Goal: Task Accomplishment & Management: Manage account settings

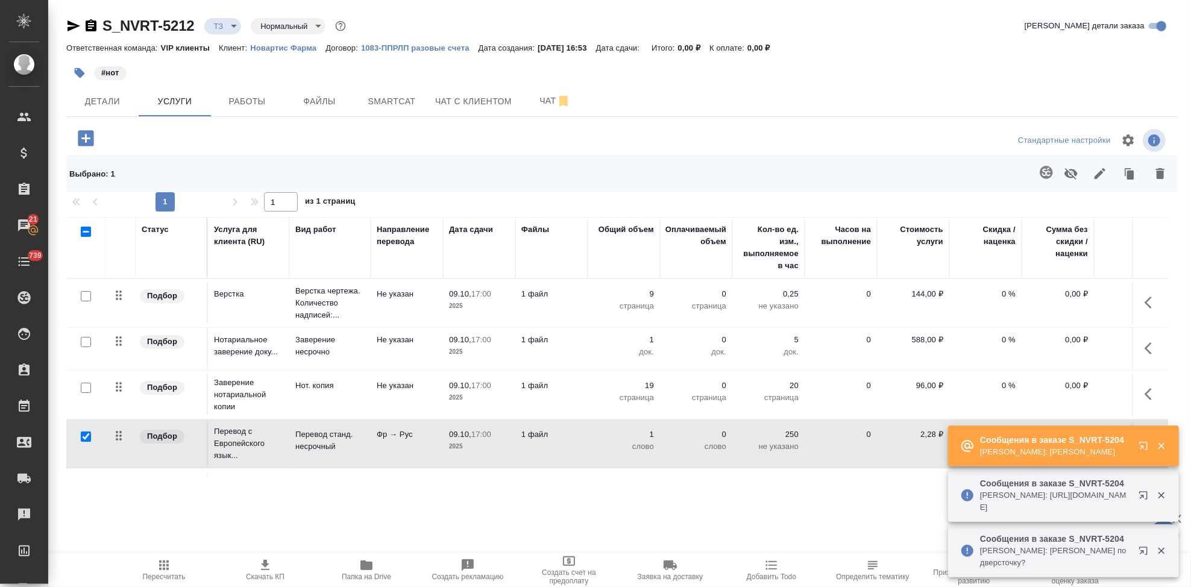
scroll to position [51, 0]
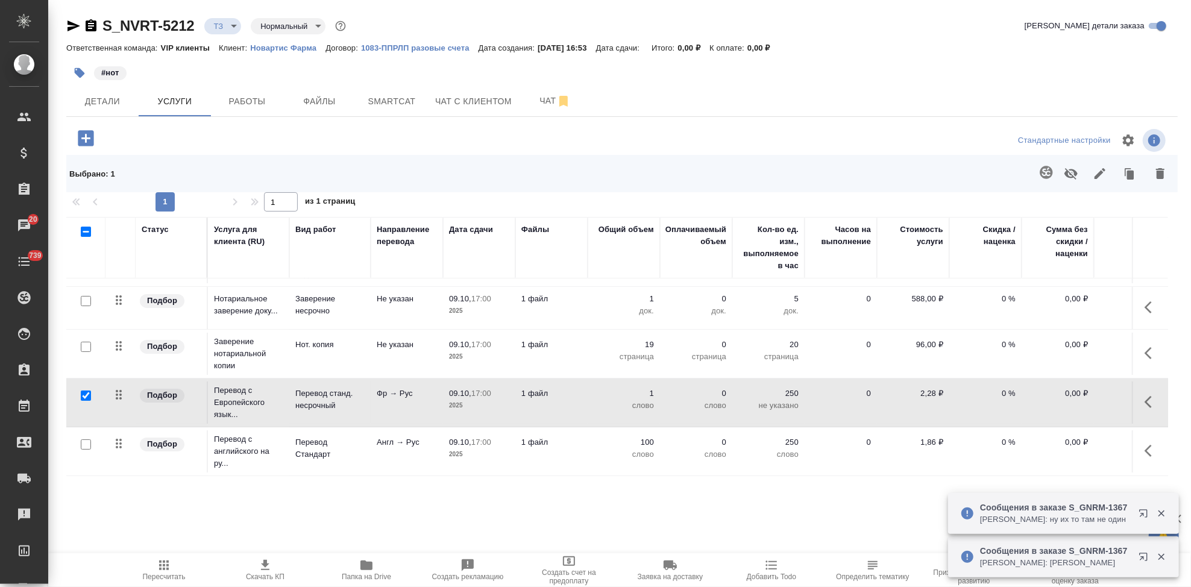
click at [1144, 395] on icon "button" at bounding box center [1151, 402] width 14 height 14
click at [1076, 395] on icon "button" at bounding box center [1083, 402] width 14 height 14
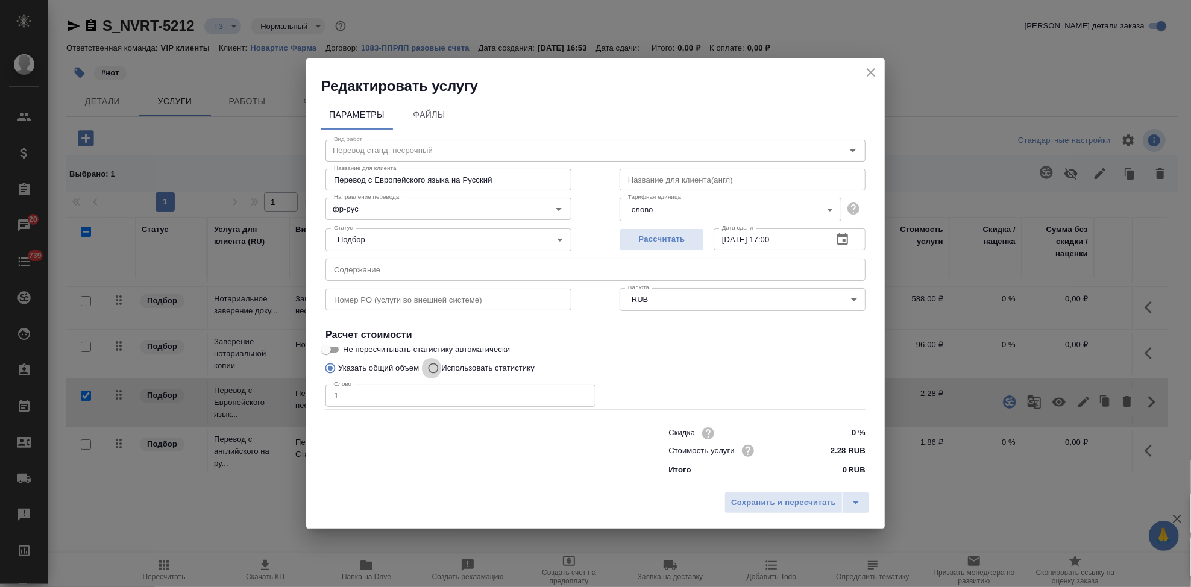
click at [438, 367] on input "Использовать статистику" at bounding box center [431, 368] width 19 height 23
radio input "true"
radio input "false"
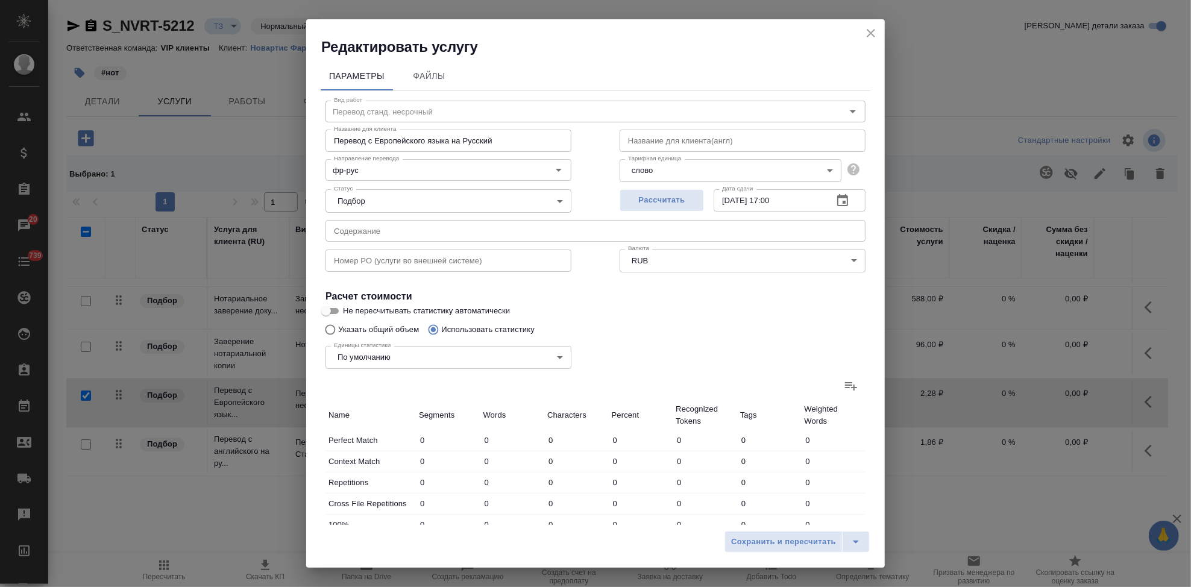
click at [844, 381] on icon at bounding box center [851, 385] width 14 height 14
click at [0, 0] on input "file" at bounding box center [0, 0] width 0 height 0
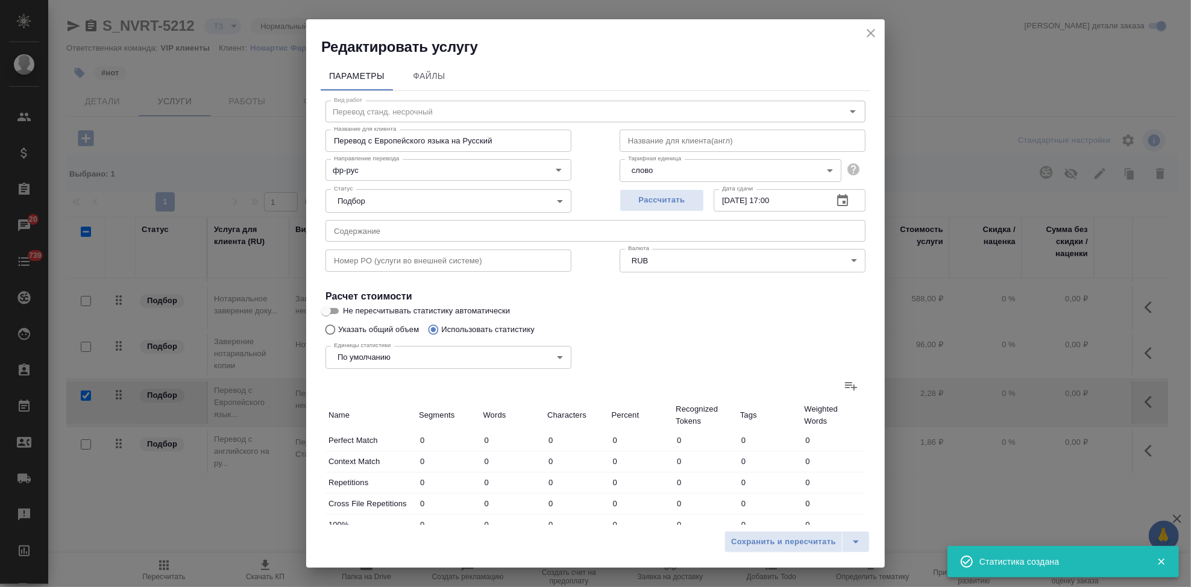
type input "6"
type input "18"
type input "168"
type input "10"
type input "35"
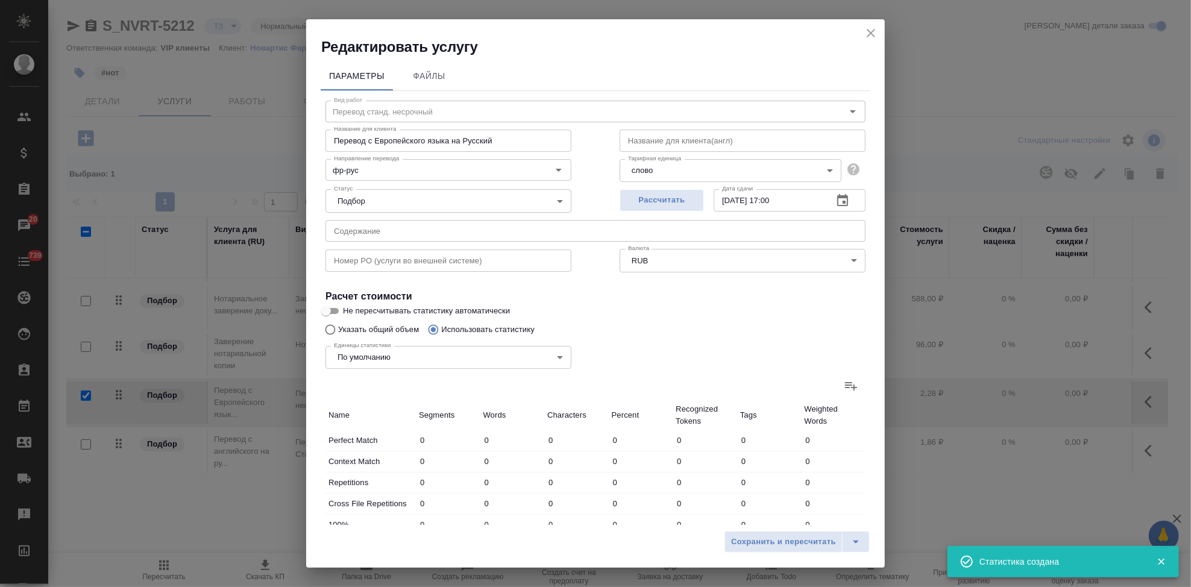
type input "221"
type input "14"
type input "32"
type input "207"
type input "7"
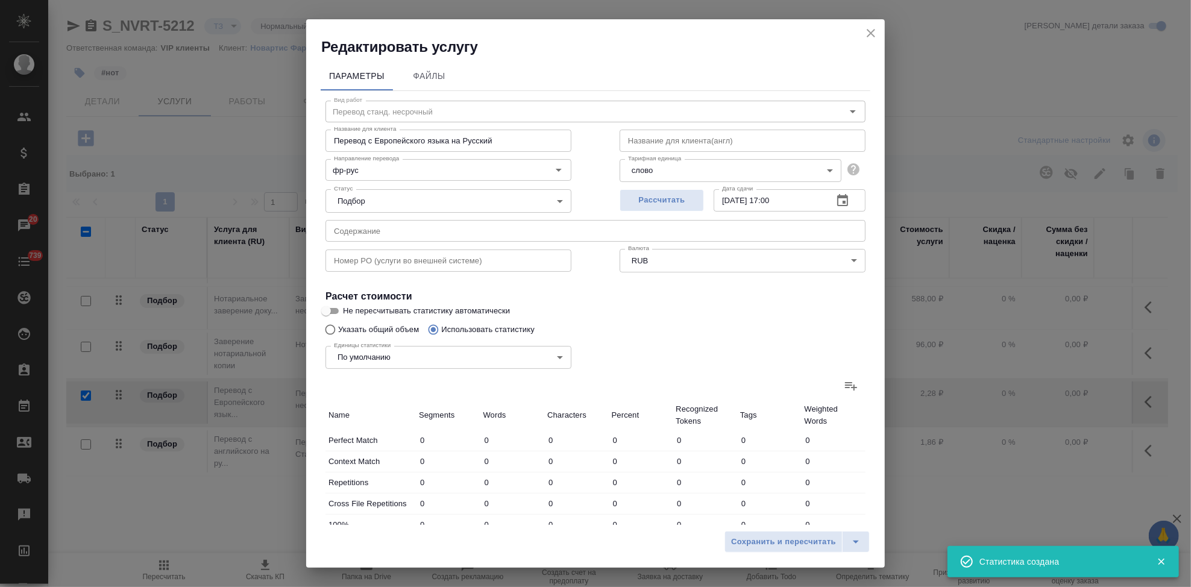
type input "97"
type input "710"
type input "7"
type input "137"
type input "1205"
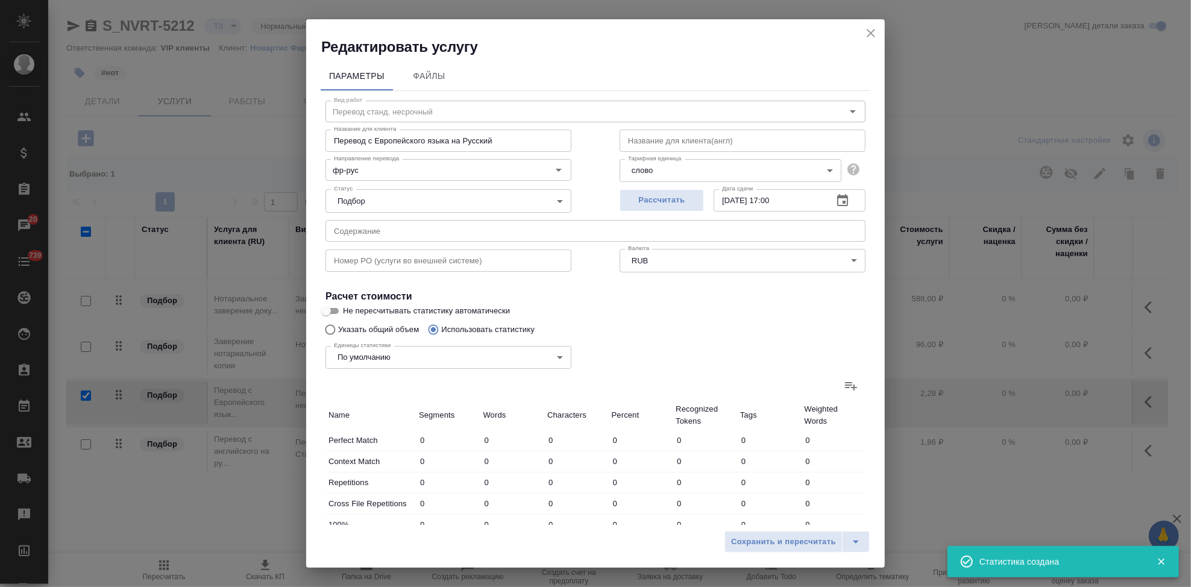
type input "4"
type input "30"
type input "196"
type input "157"
type input "1813"
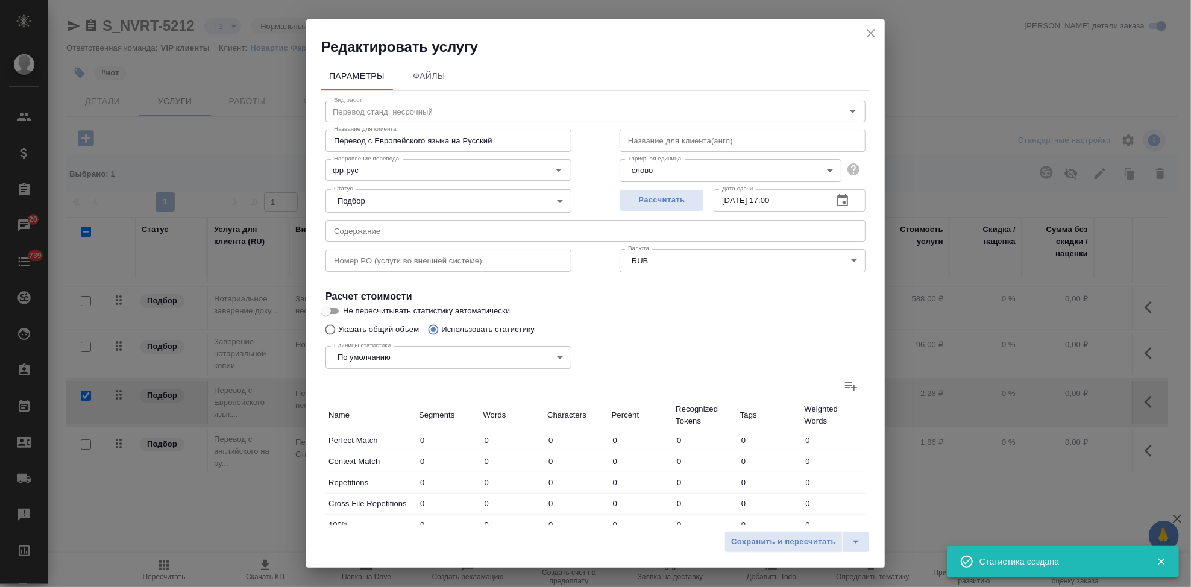
type input "13049"
type input "195"
type input "2127"
type input "15535"
type input "205"
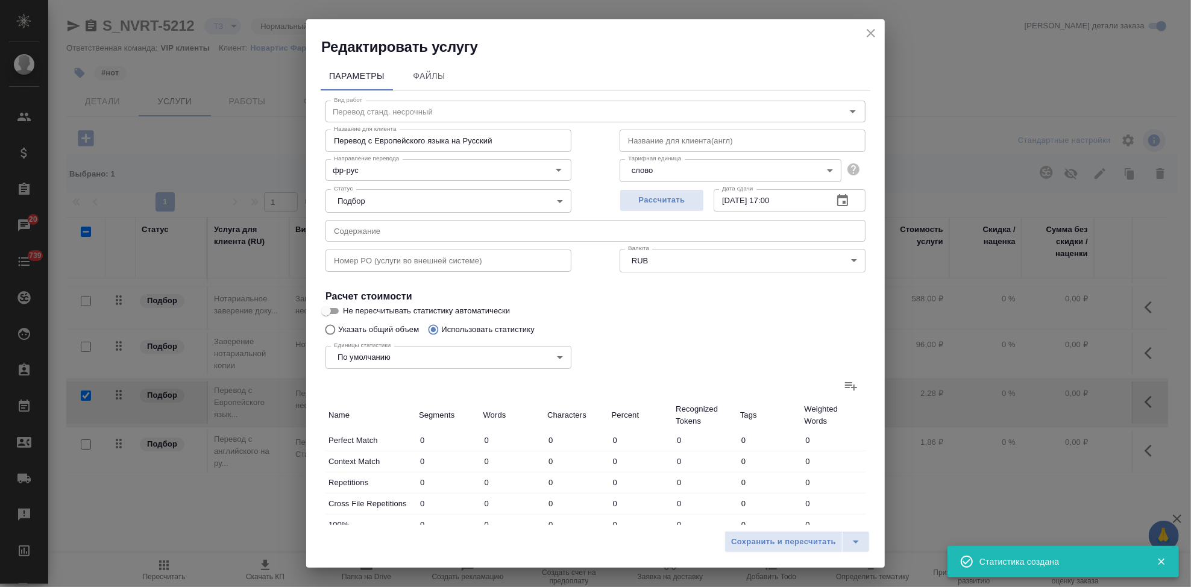
type input "2162"
type input "15756"
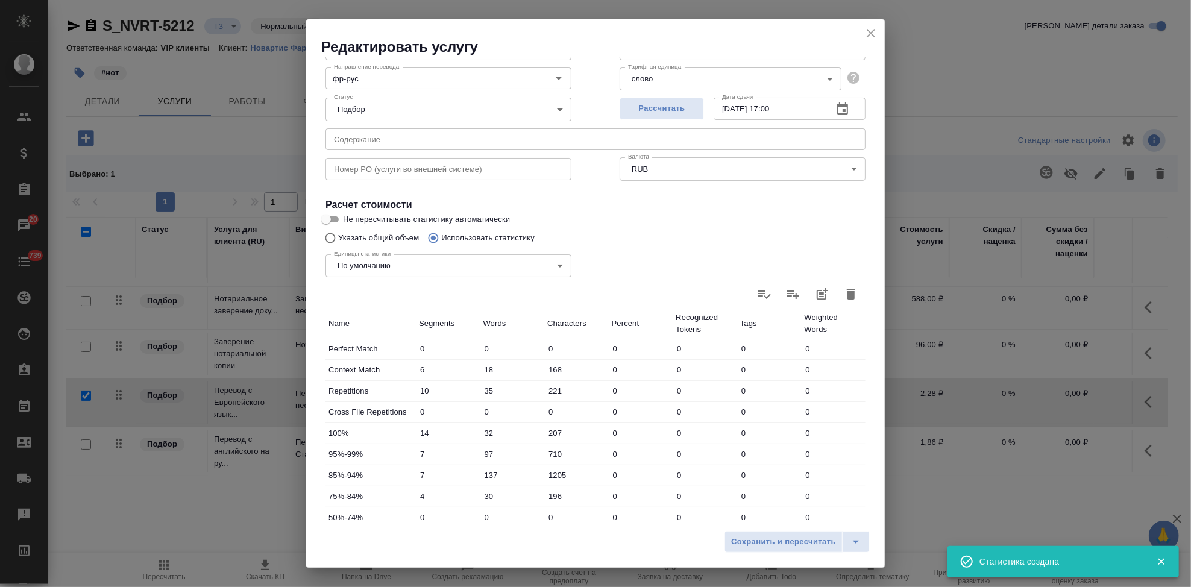
scroll to position [234, 0]
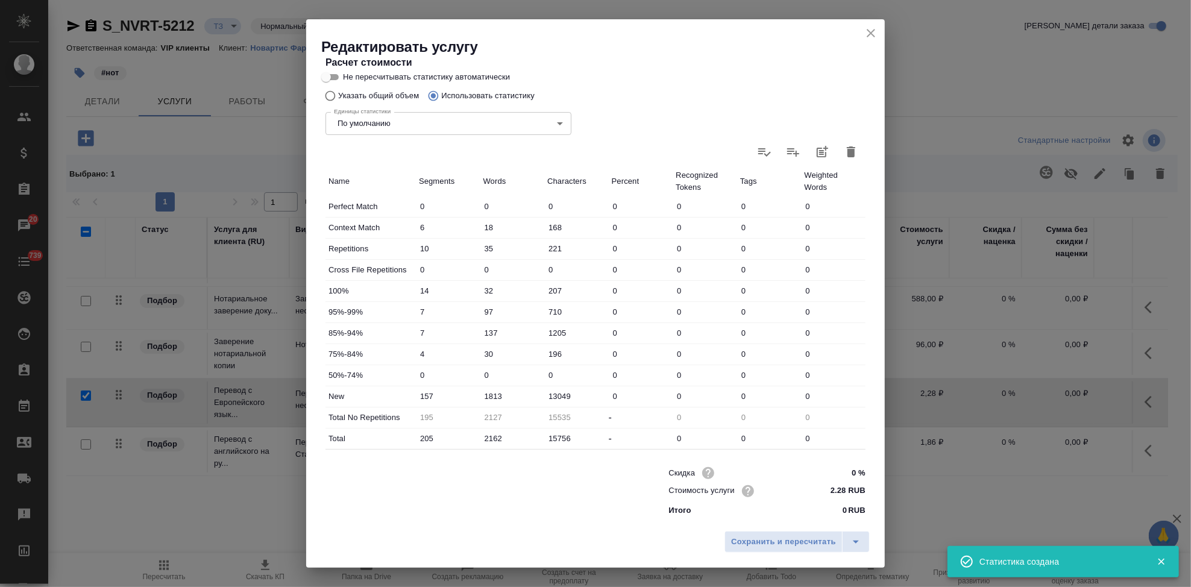
click at [491, 395] on input "1813" at bounding box center [512, 395] width 64 height 17
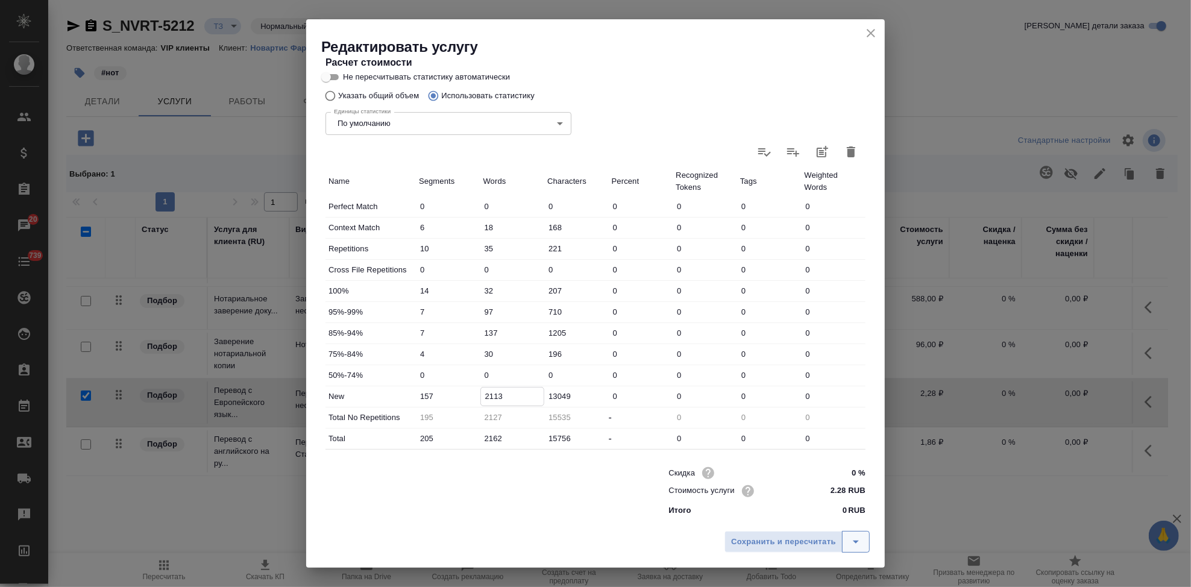
type input "2113"
click at [851, 538] on icon "split button" at bounding box center [855, 541] width 14 height 14
click at [794, 521] on li "Сохранить" at bounding box center [798, 516] width 145 height 19
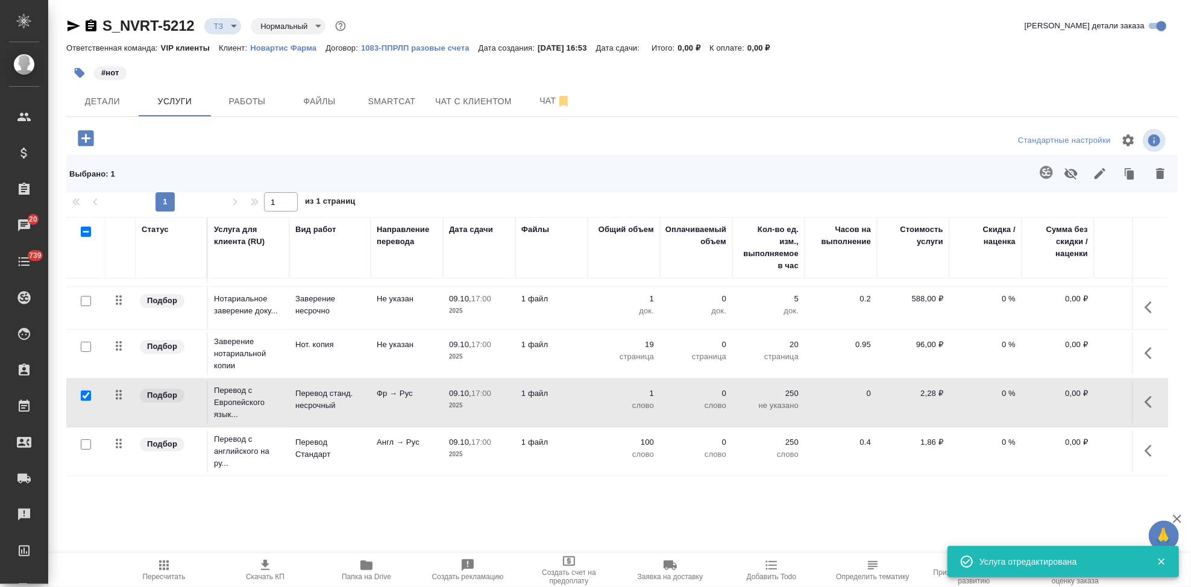
click at [165, 573] on span "Пересчитать" at bounding box center [164, 576] width 43 height 8
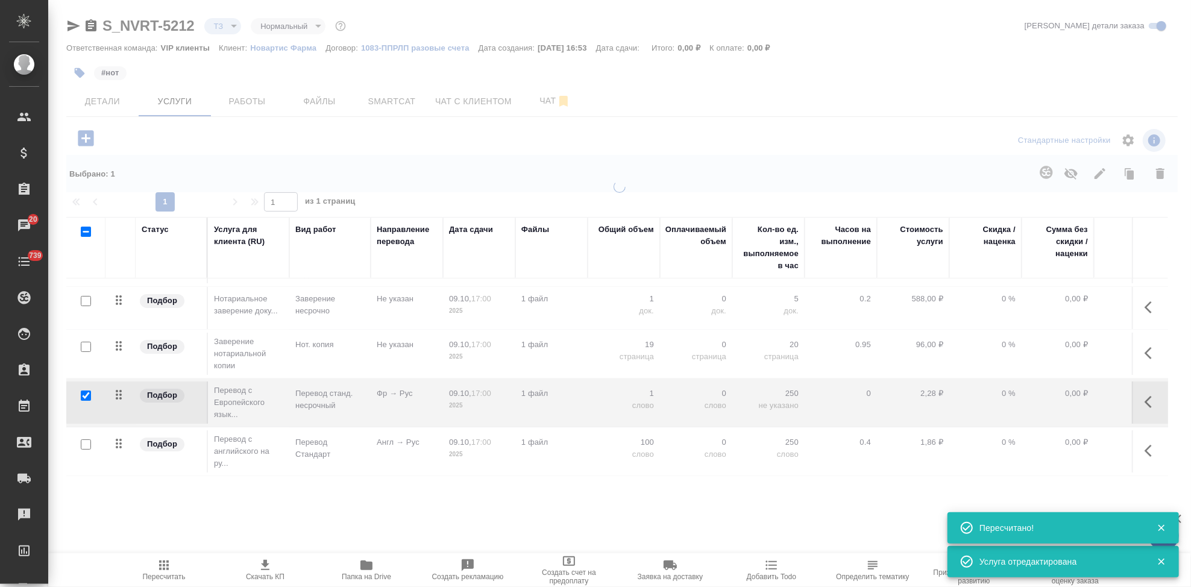
type input "new"
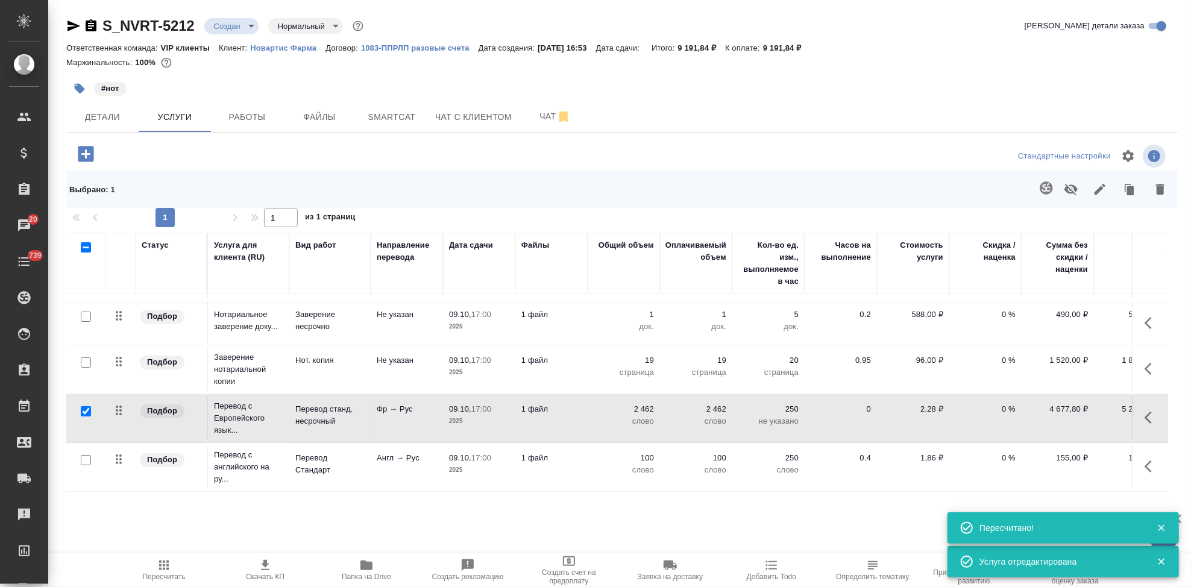
scroll to position [0, 0]
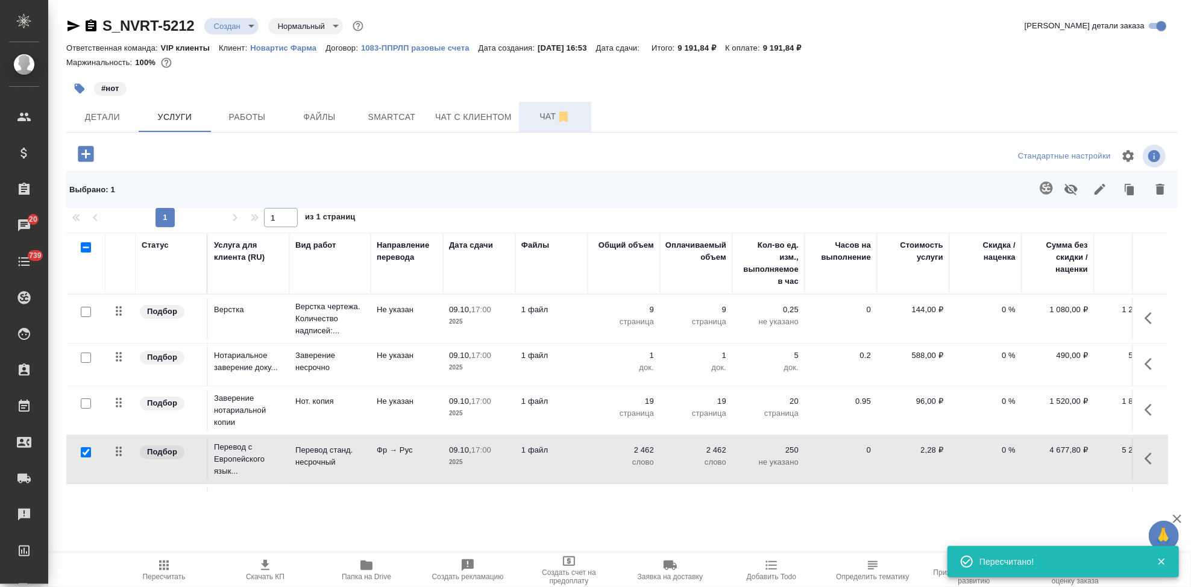
click at [539, 110] on span "Чат" at bounding box center [555, 116] width 58 height 15
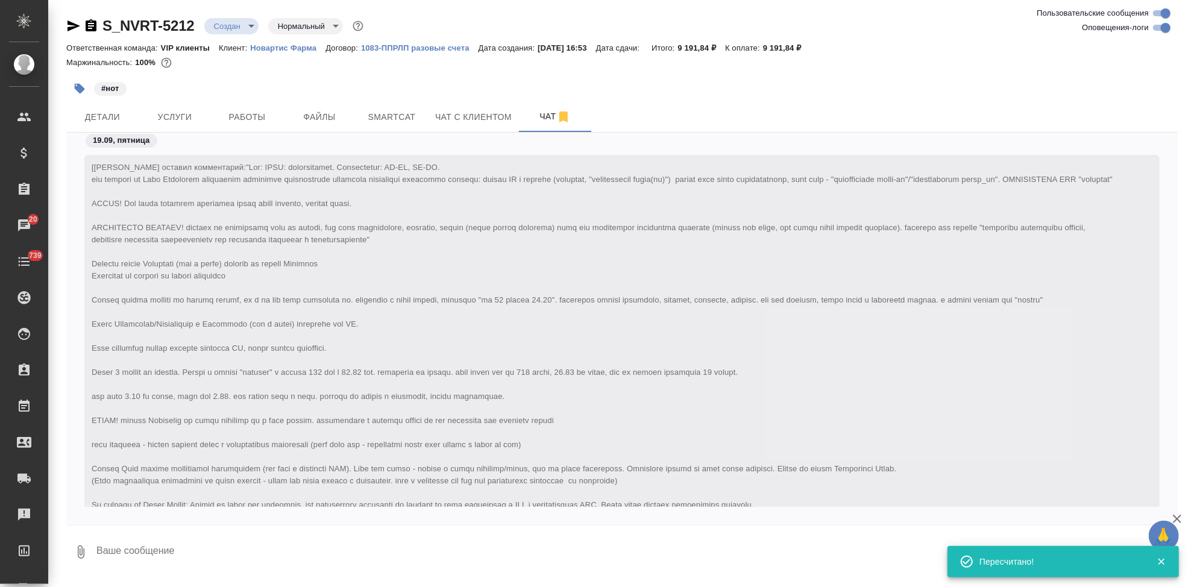
scroll to position [642, 0]
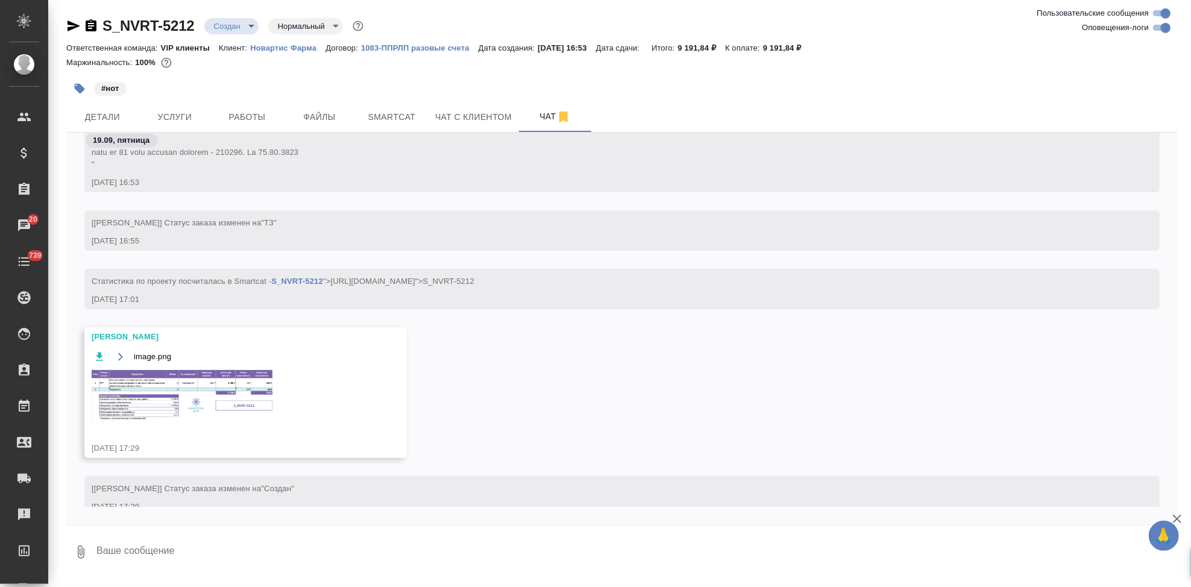
click at [194, 417] on img at bounding box center [182, 395] width 181 height 51
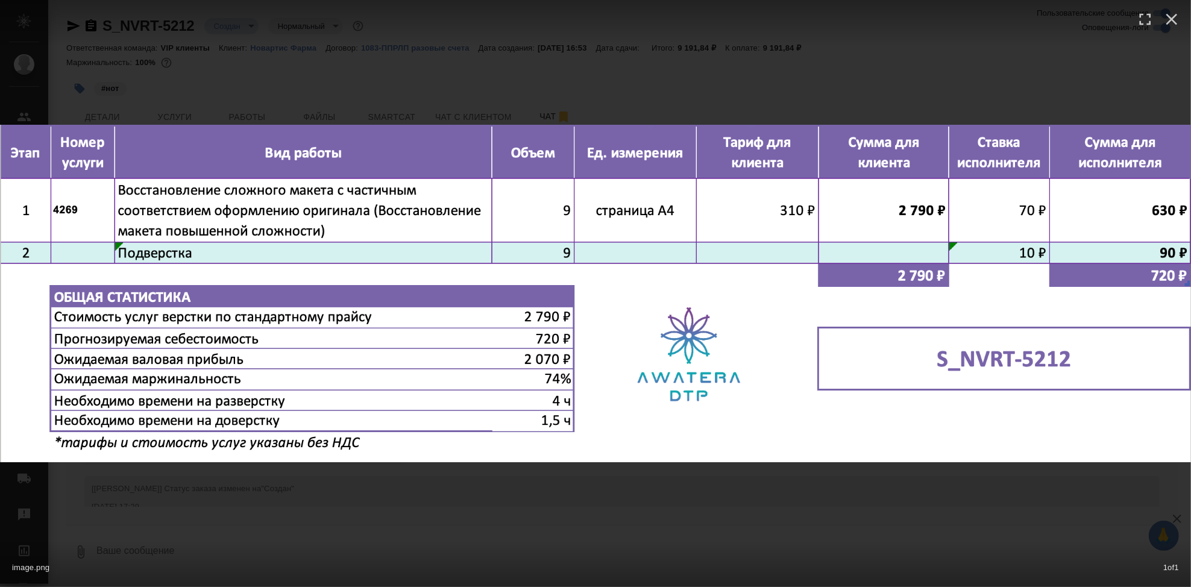
click at [583, 489] on div "image.png 1 of 1" at bounding box center [595, 293] width 1191 height 587
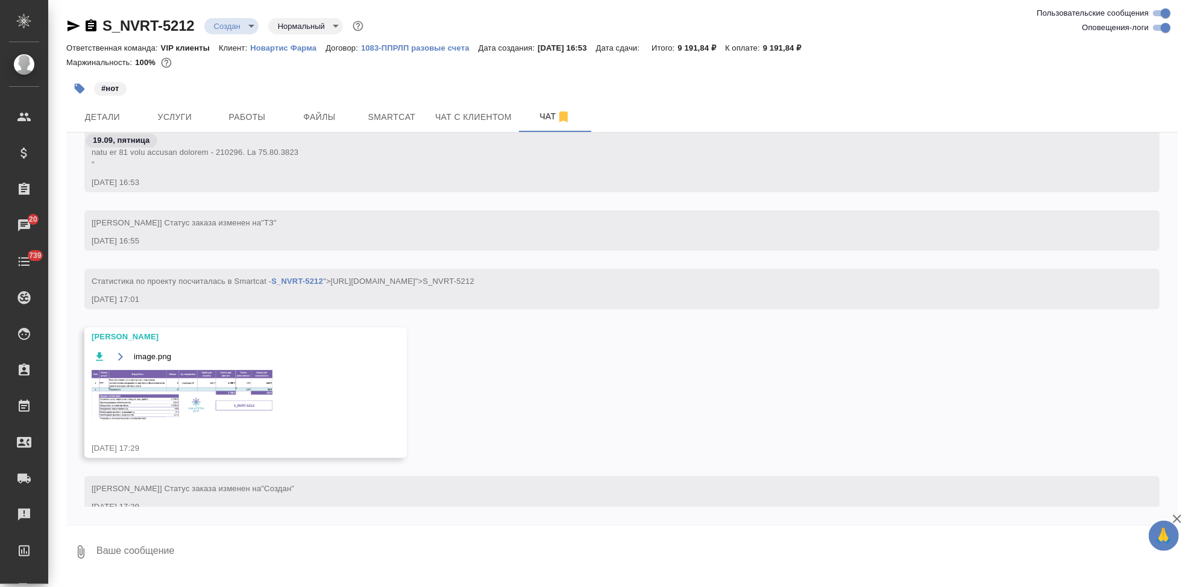
click at [178, 127] on button "Услуги" at bounding box center [175, 117] width 72 height 30
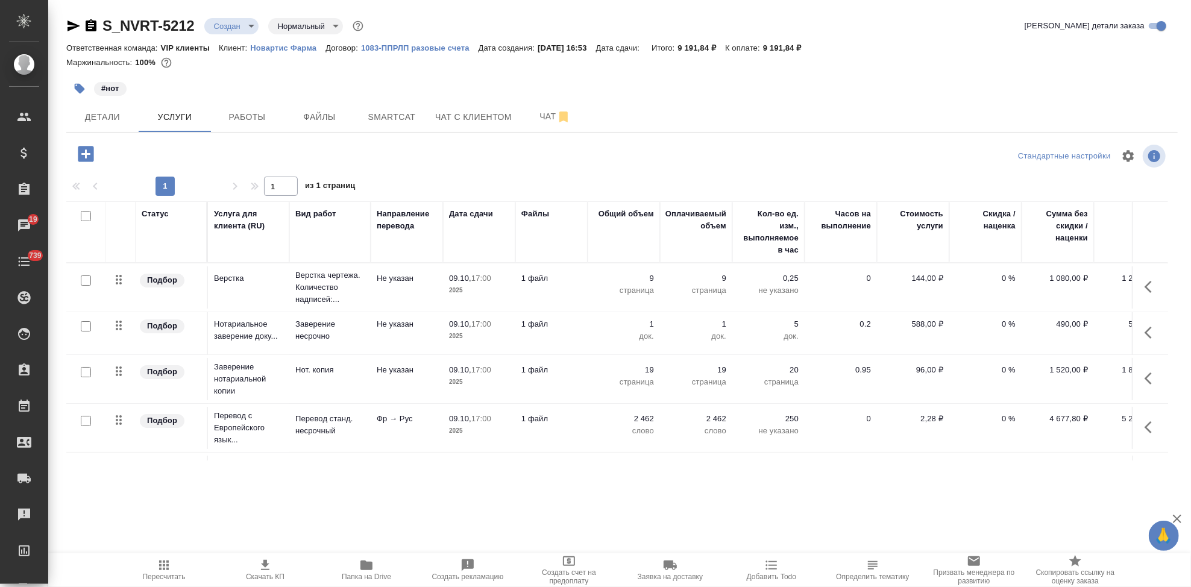
click at [268, 574] on span "Скачать КП" at bounding box center [265, 576] width 39 height 8
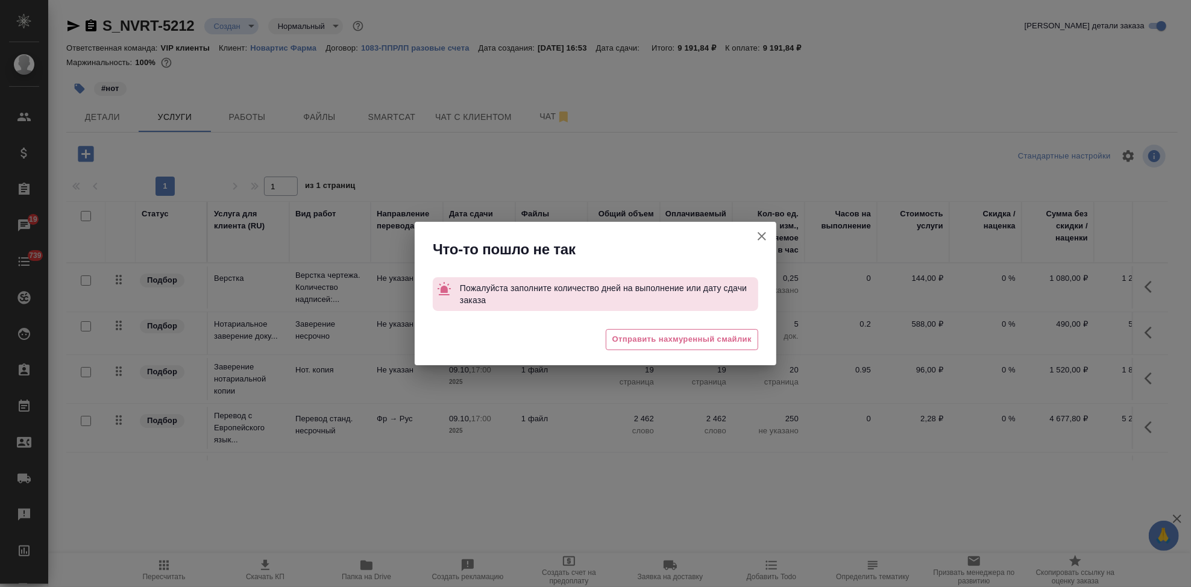
click at [760, 242] on icon "button" at bounding box center [761, 236] width 14 height 14
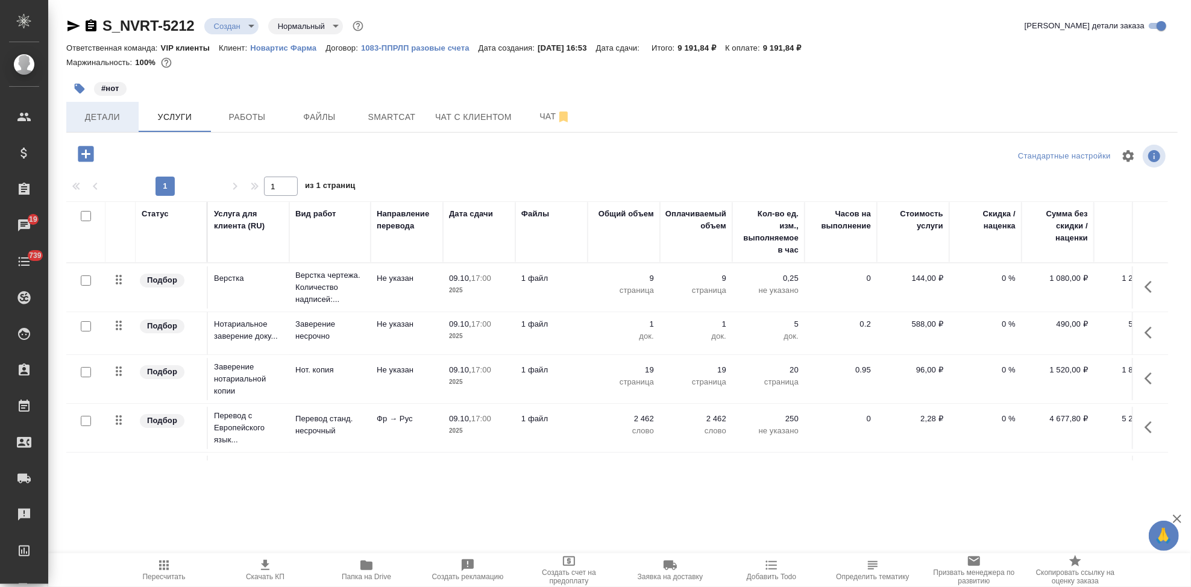
click at [118, 111] on span "Детали" at bounding box center [103, 117] width 58 height 15
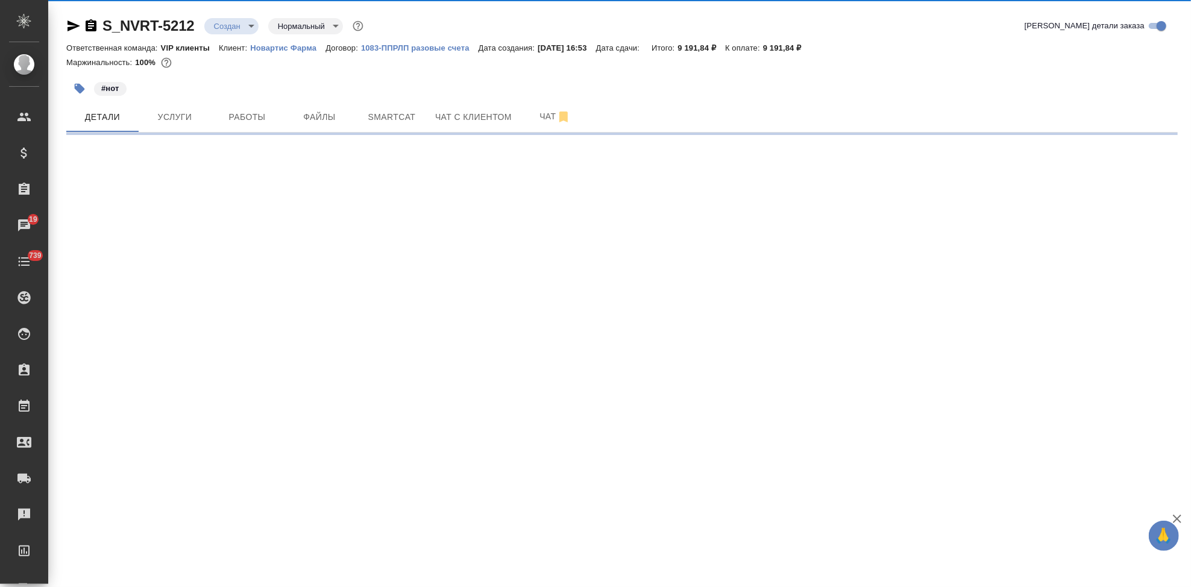
select select "RU"
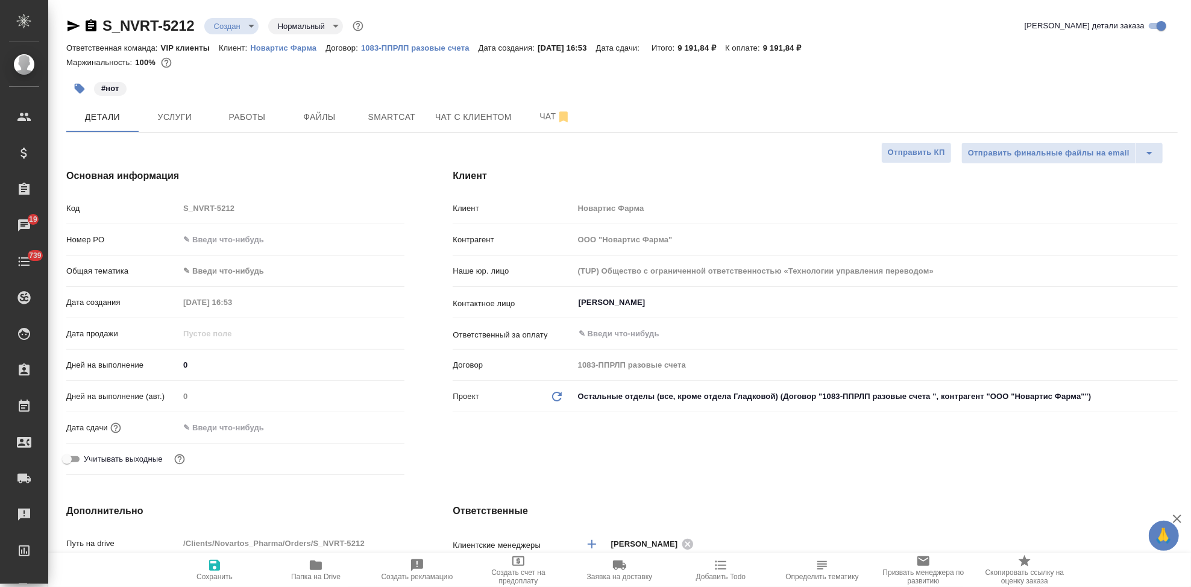
type textarea "x"
click at [208, 423] on input "text" at bounding box center [231, 427] width 105 height 17
click at [372, 422] on icon "button" at bounding box center [369, 426] width 11 height 12
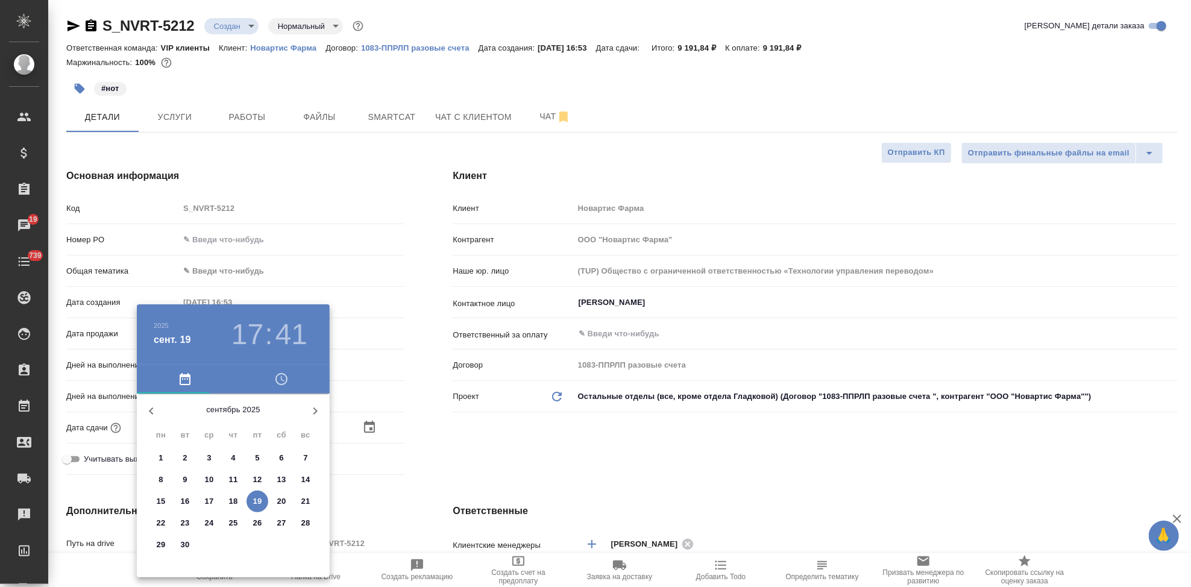
click at [316, 413] on icon "button" at bounding box center [315, 411] width 14 height 14
click at [214, 504] on span "15" at bounding box center [209, 501] width 22 height 12
type input "15.10.2025 17:41"
type textarea "x"
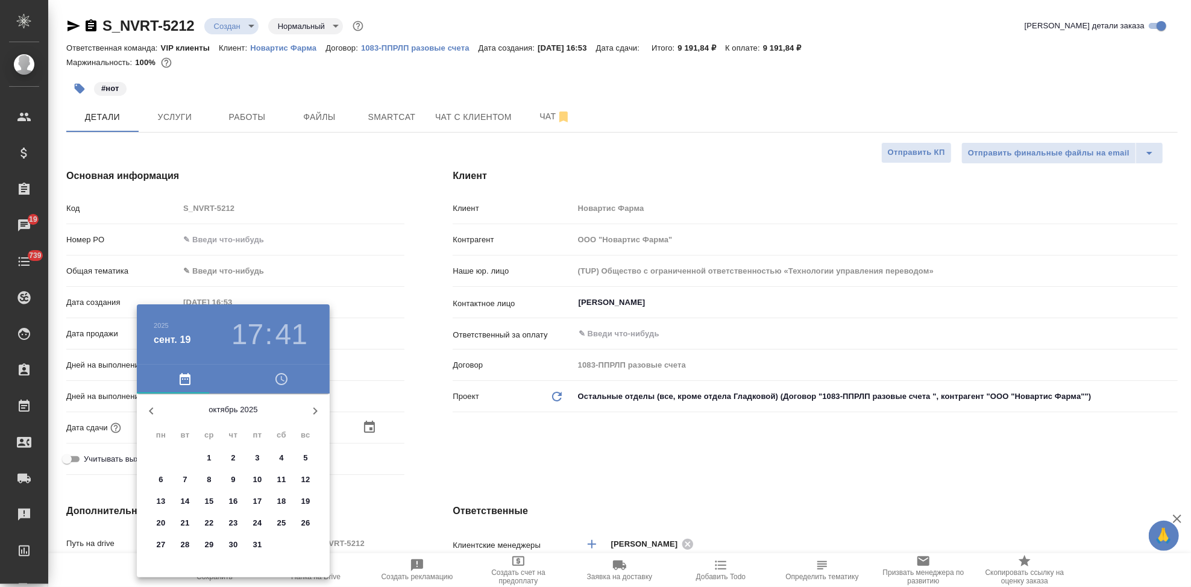
type textarea "x"
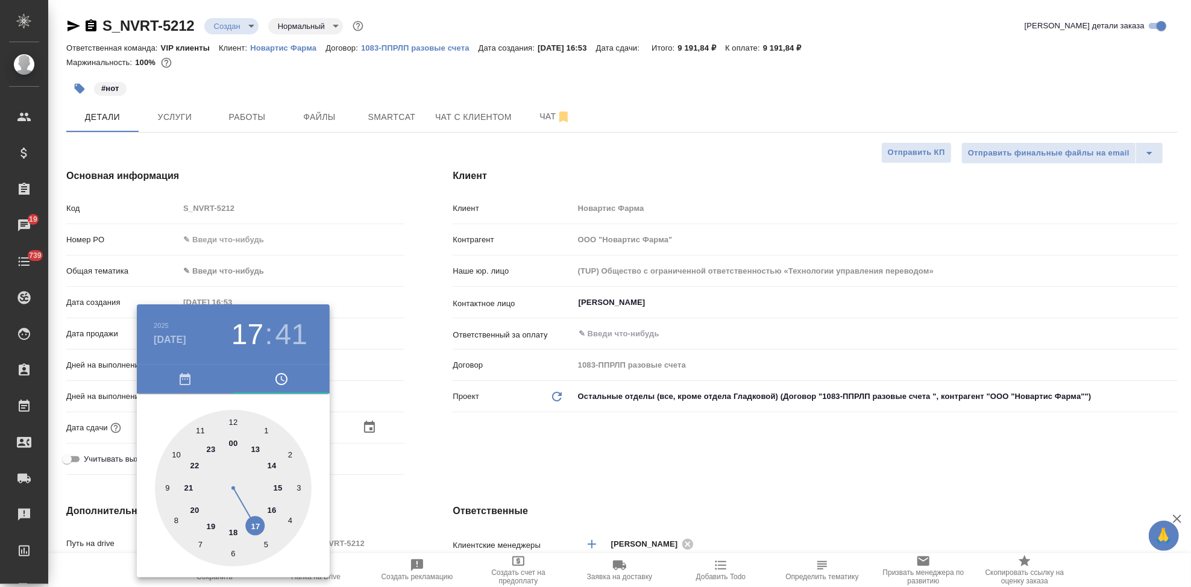
click at [255, 519] on div at bounding box center [233, 488] width 157 height 157
type textarea "x"
click at [232, 420] on div at bounding box center [233, 488] width 157 height 157
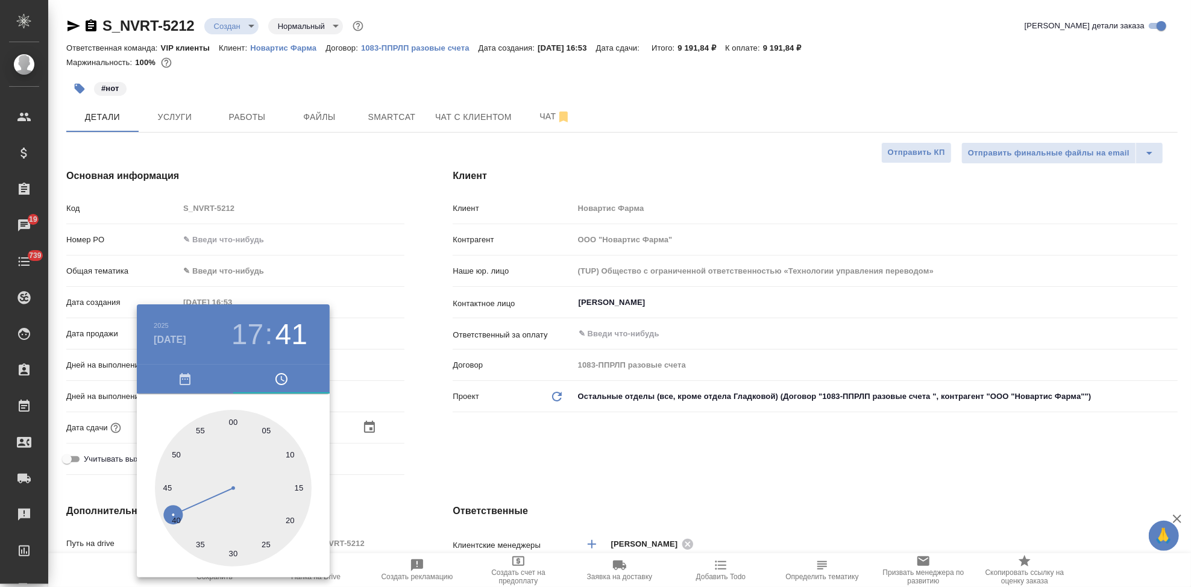
type input "15.10.2025 17:00"
type textarea "x"
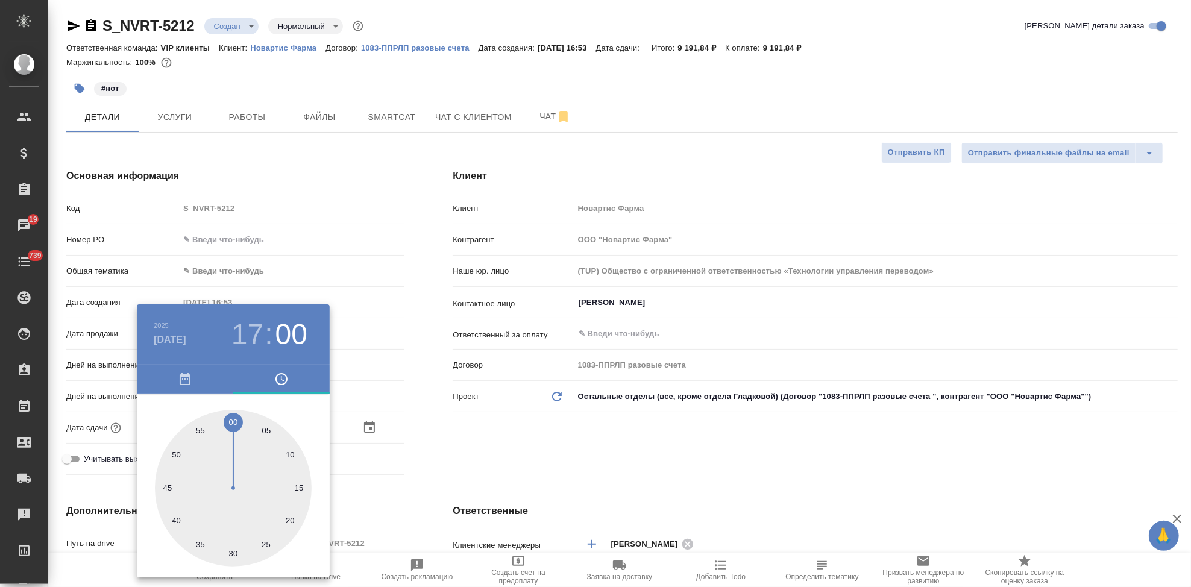
type textarea "x"
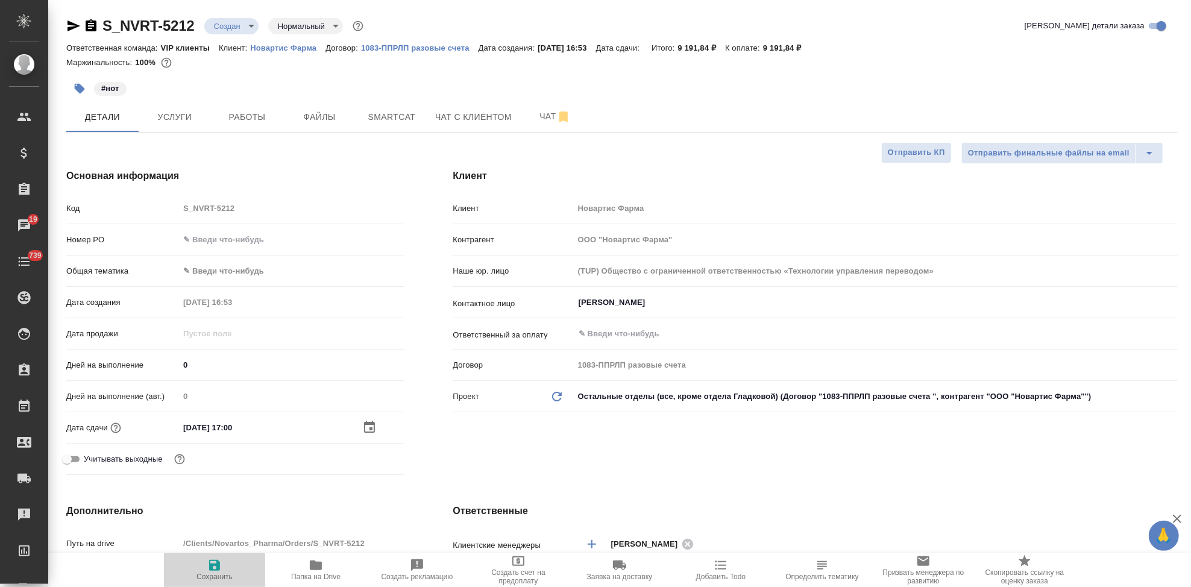
click at [204, 566] on span "Сохранить" at bounding box center [214, 569] width 87 height 23
type textarea "x"
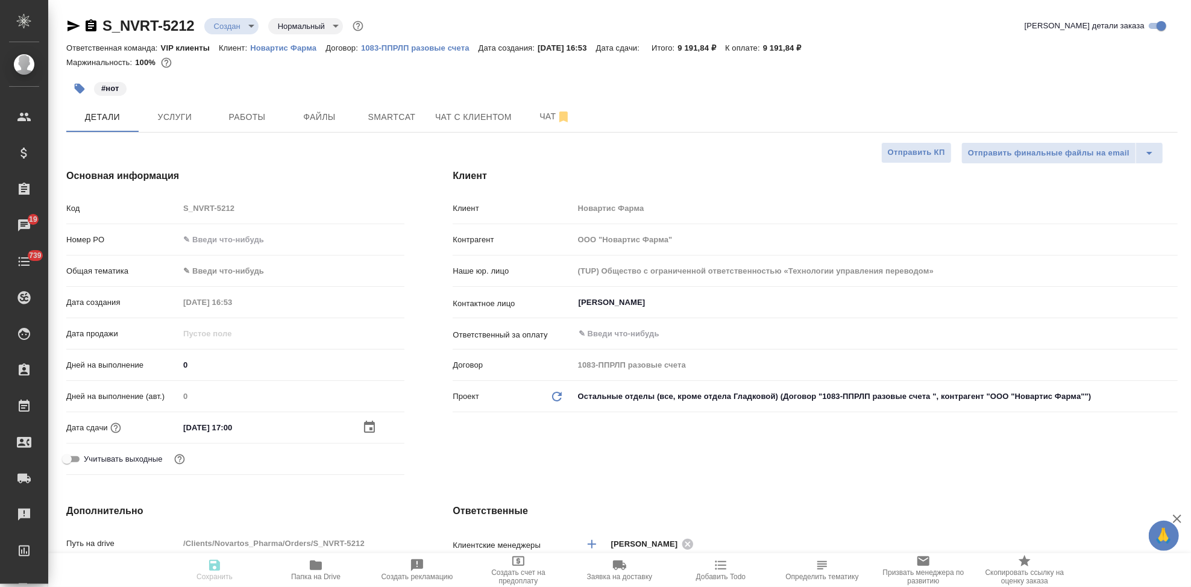
type textarea "x"
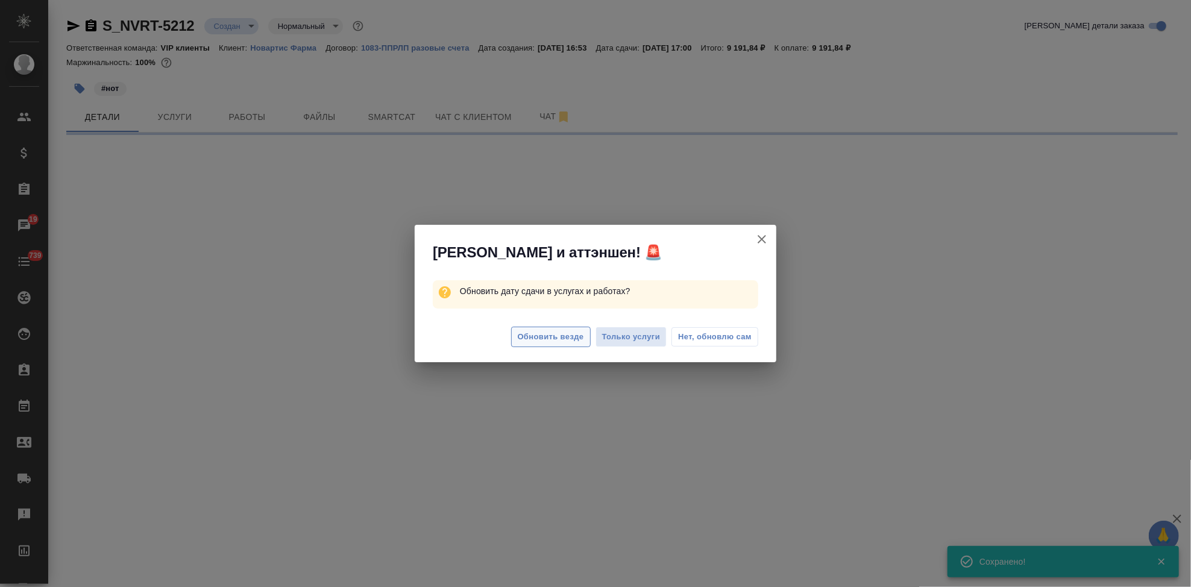
click at [547, 337] on span "Обновить везде" at bounding box center [551, 337] width 66 height 14
select select "RU"
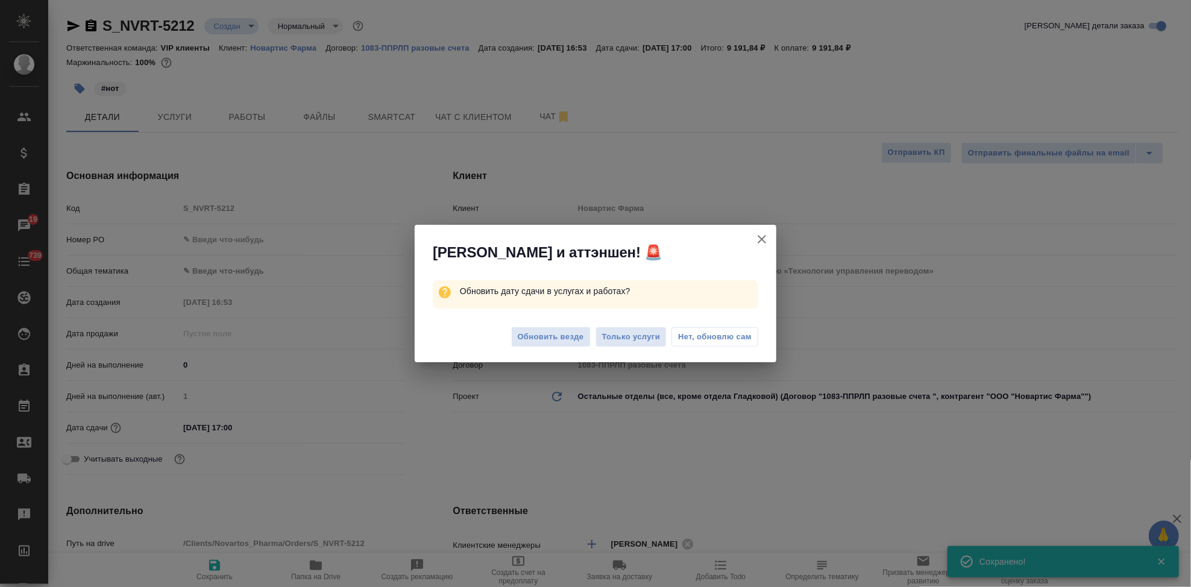
type textarea "x"
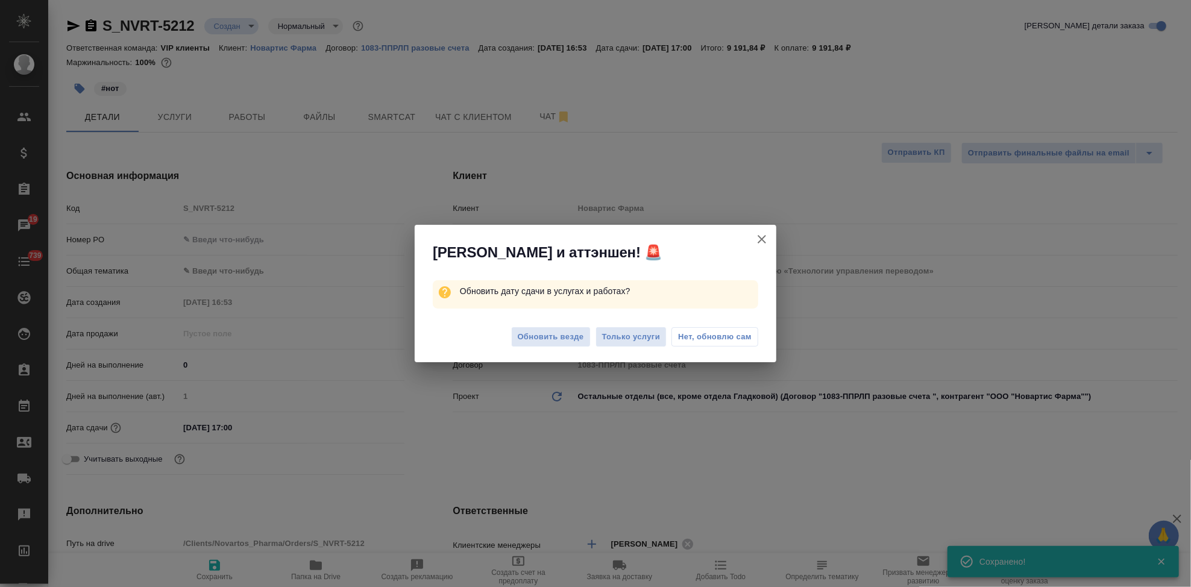
type textarea "x"
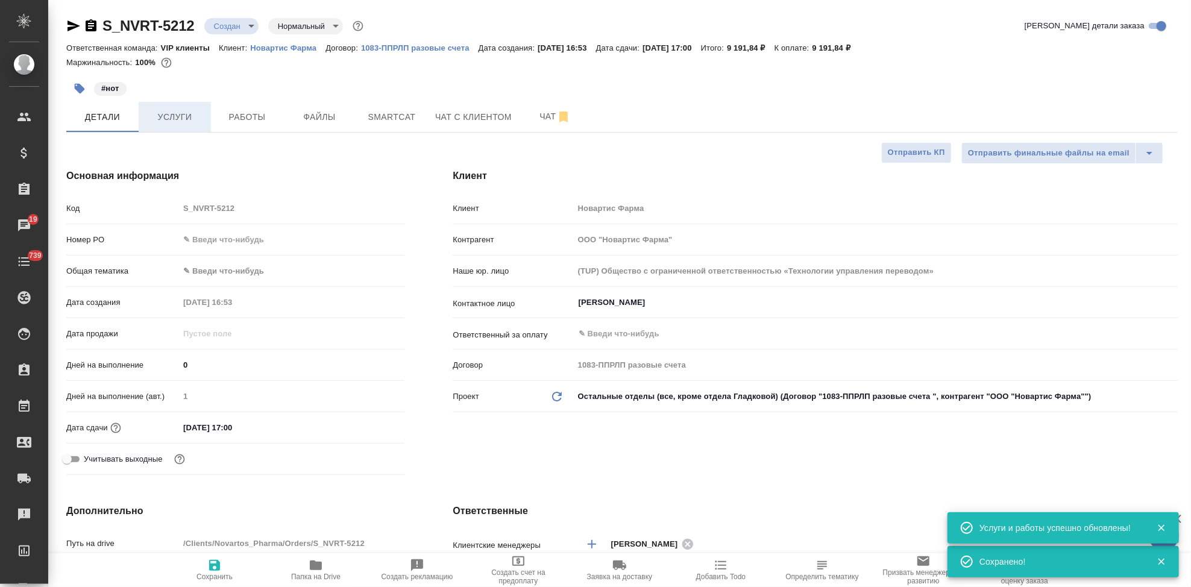
click at [173, 104] on button "Услуги" at bounding box center [175, 117] width 72 height 30
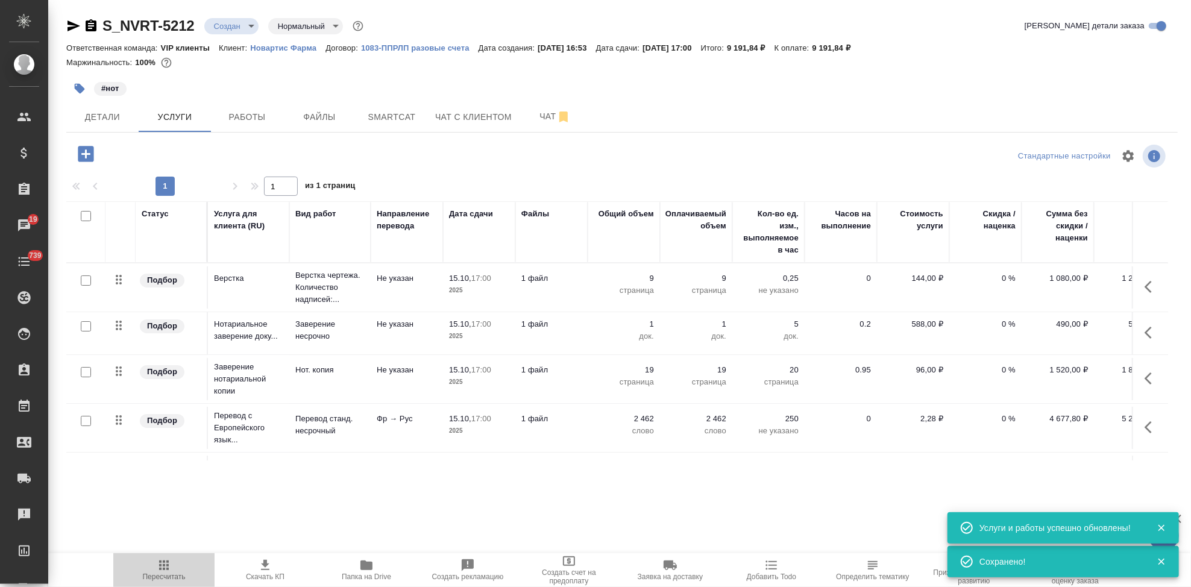
click at [168, 564] on icon "button" at bounding box center [164, 565] width 14 height 14
click at [264, 572] on span "Скачать КП" at bounding box center [265, 576] width 39 height 8
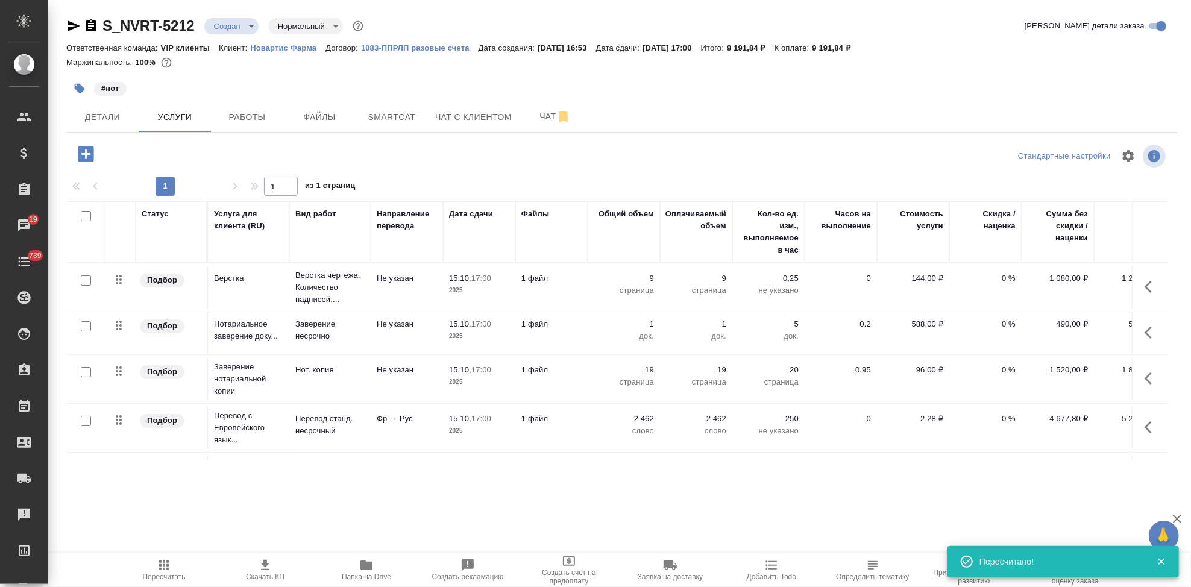
click at [252, 28] on body "🙏 .cls-1 fill:#fff; AWATERA Kabargina Anna Клиенты Спецификации Заказы 19 Чаты …" at bounding box center [595, 293] width 1191 height 587
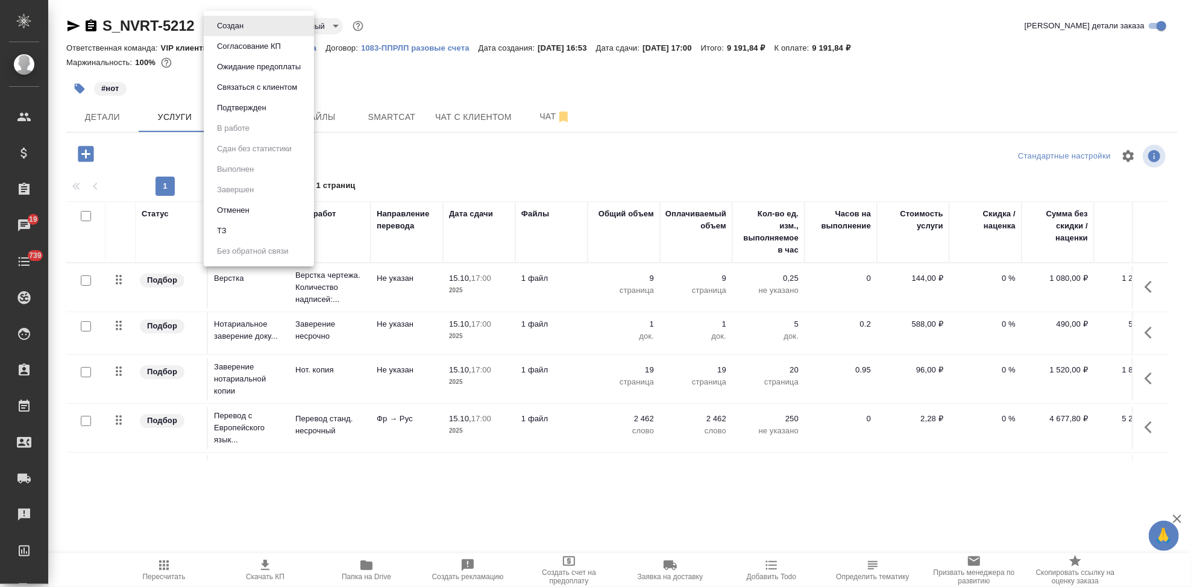
click at [249, 48] on button "Согласование КП" at bounding box center [248, 46] width 71 height 13
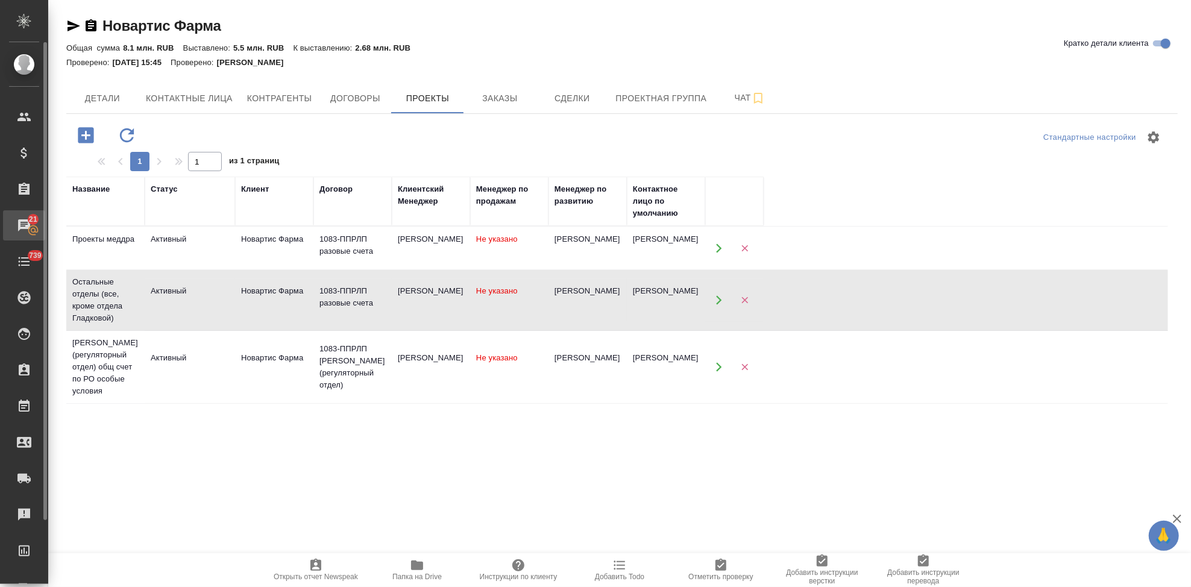
click at [24, 226] on div "Чаты" at bounding box center [9, 225] width 30 height 18
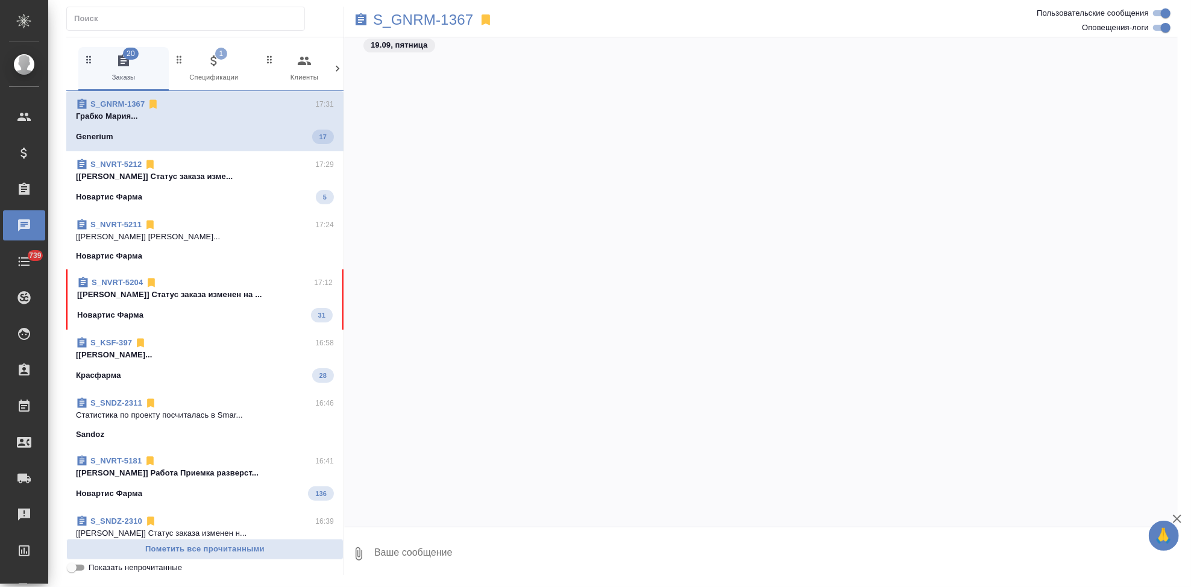
scroll to position [37474, 0]
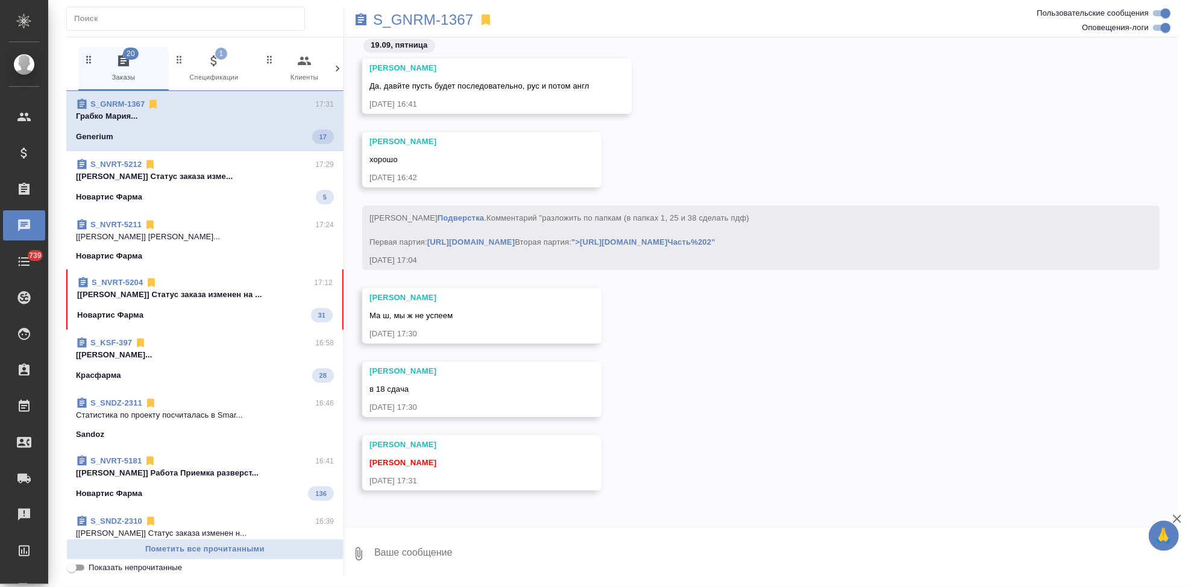
click at [166, 313] on div "Новартис Фарма 31" at bounding box center [204, 315] width 255 height 14
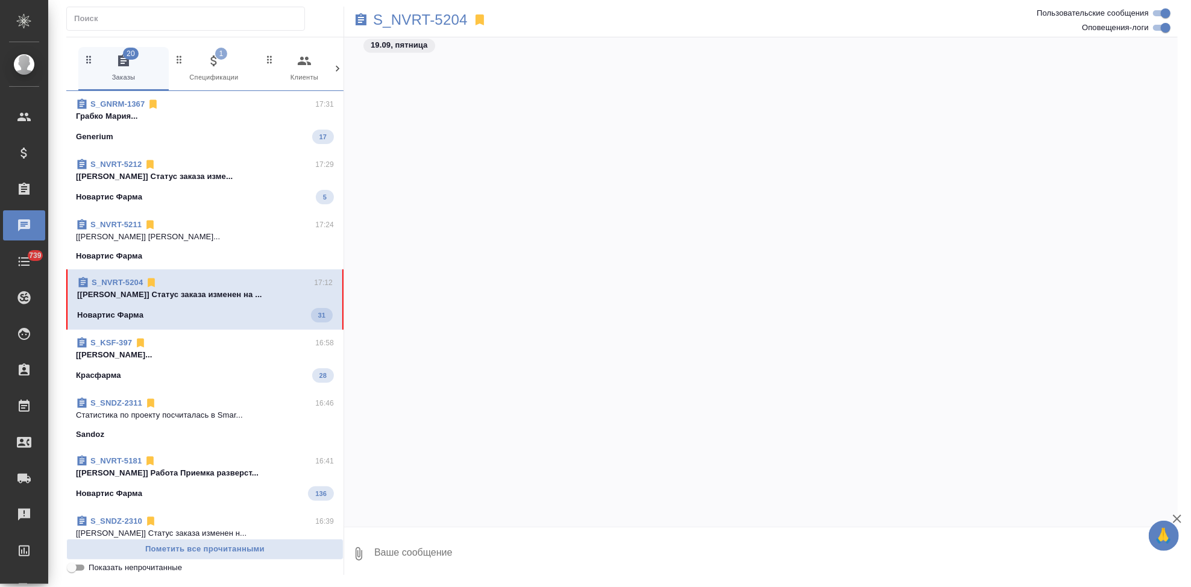
scroll to position [51837, 0]
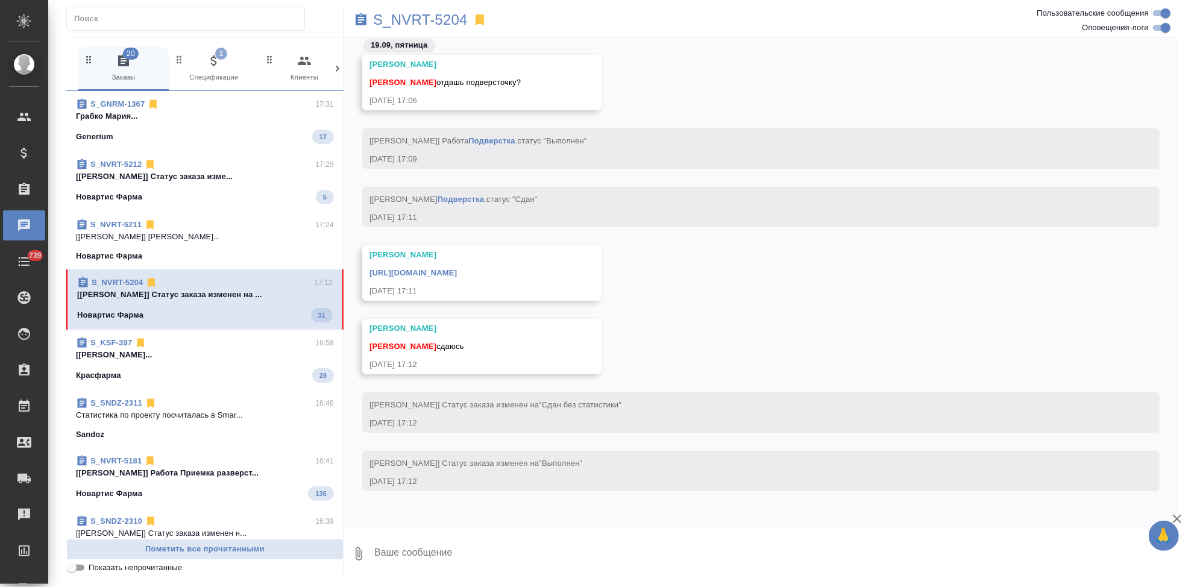
click at [484, 556] on textarea at bounding box center [775, 553] width 804 height 41
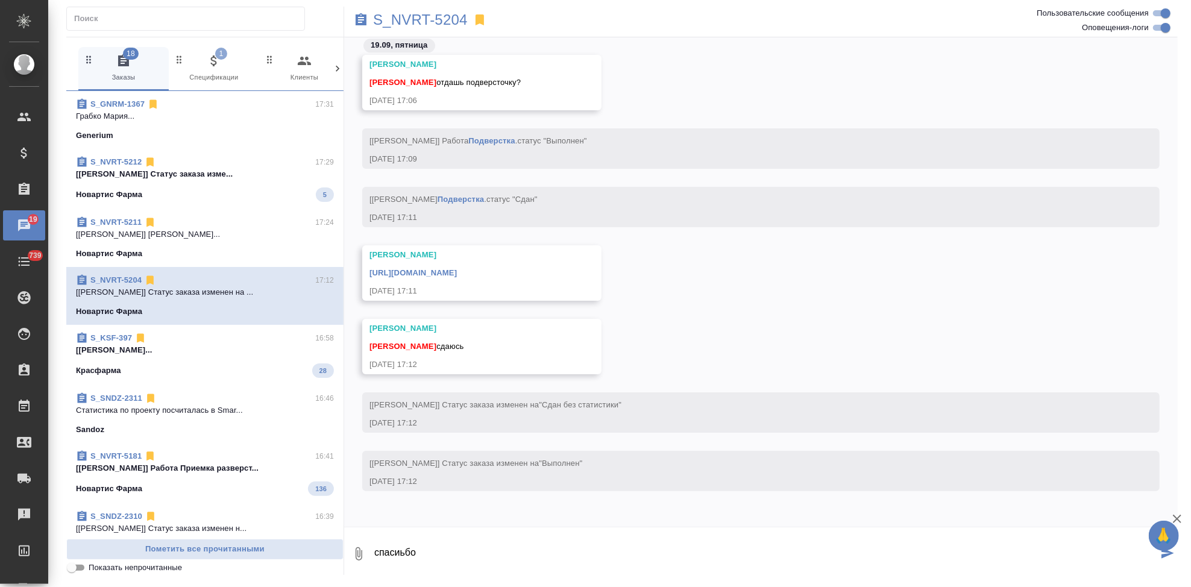
type textarea "спасиьбо"
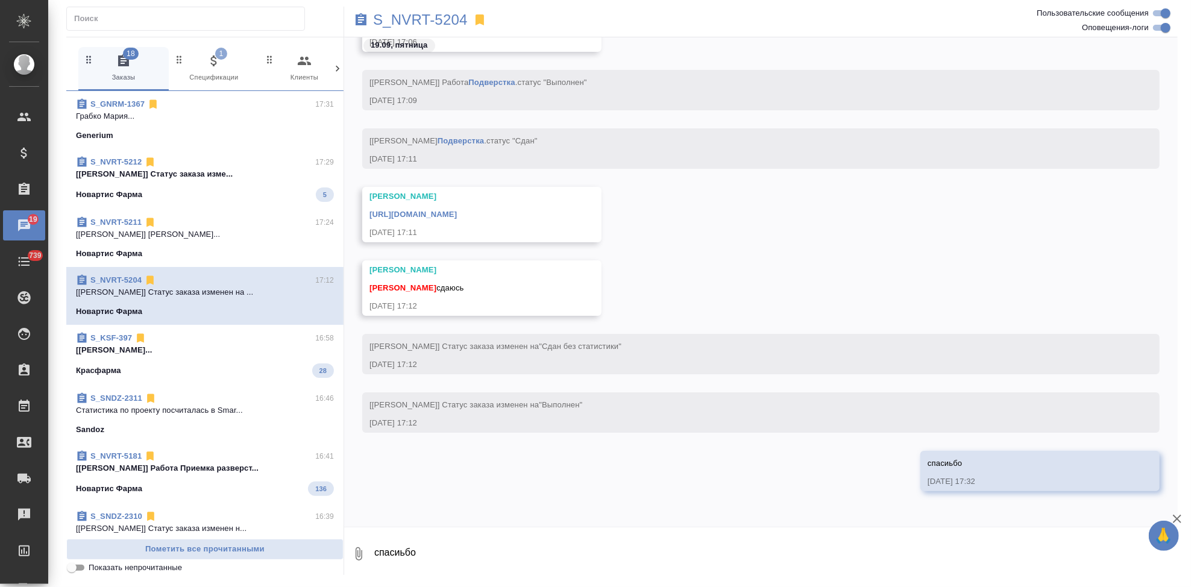
scroll to position [51829, 0]
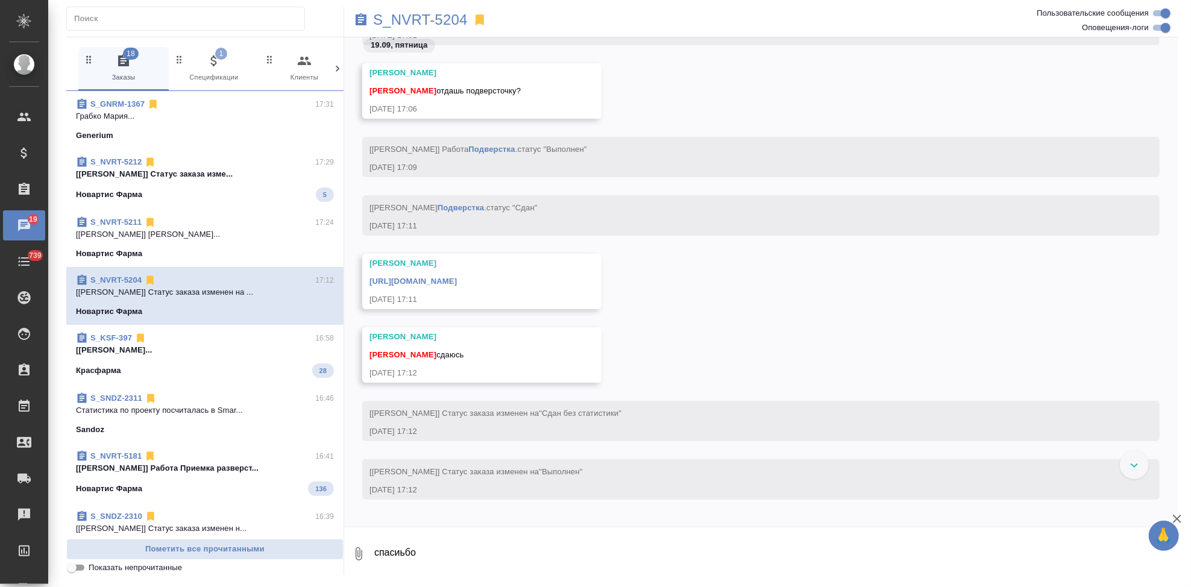
click at [457, 280] on link "https://drive.awatera.com/apps/files/files/10369787?dir=/Shares/Novartos_Pharma…" at bounding box center [412, 281] width 87 height 9
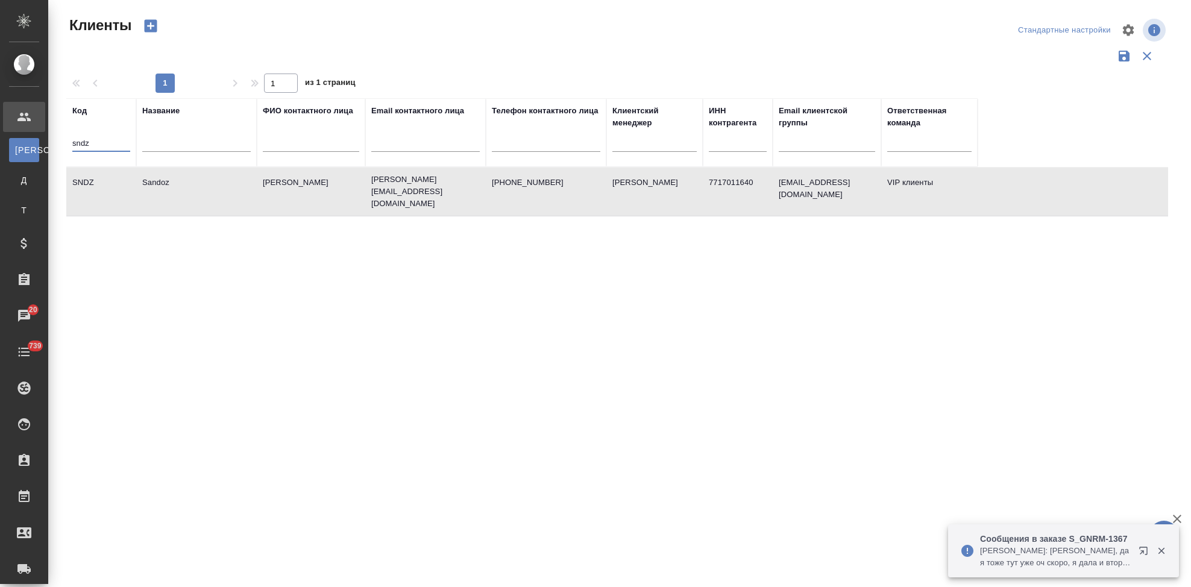
select select "RU"
click at [119, 141] on input "sndz" at bounding box center [101, 144] width 58 height 15
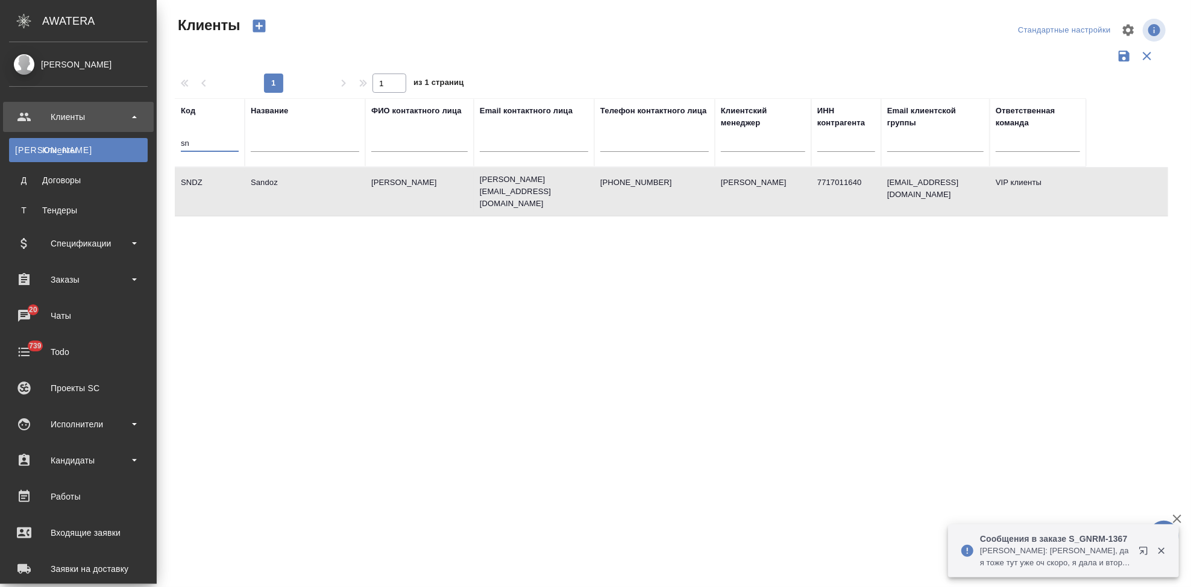
type input "s"
type input "п"
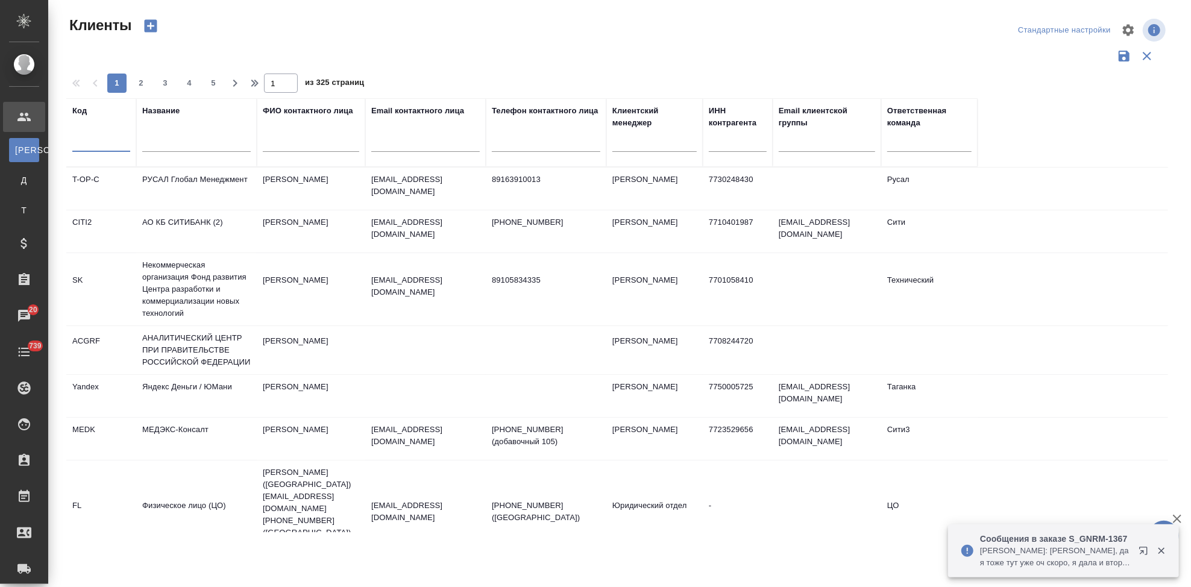
drag, startPoint x: 0, startPoint y: 521, endPoint x: 107, endPoint y: 148, distance: 387.9
click at [107, 148] on input "text" at bounding box center [101, 144] width 58 height 15
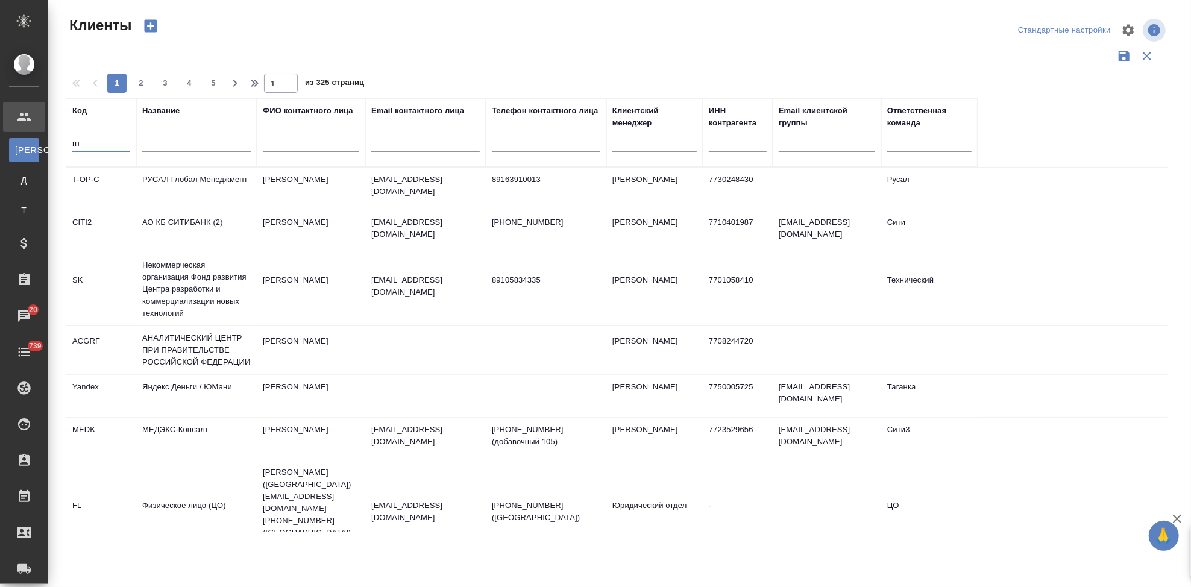
type input "п"
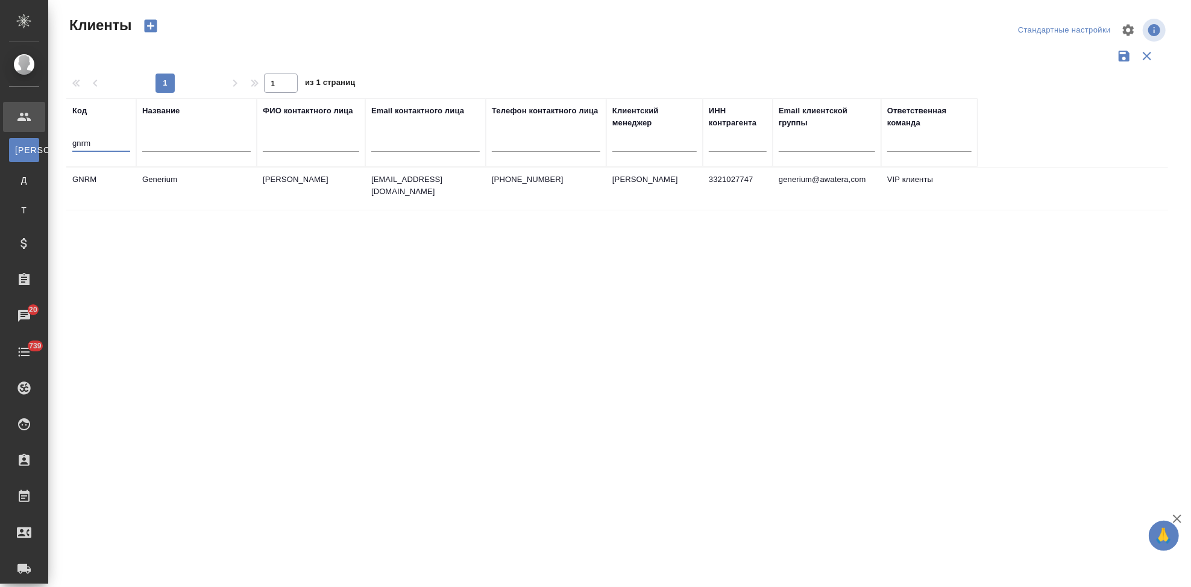
click at [154, 195] on td "Generium" at bounding box center [196, 189] width 121 height 42
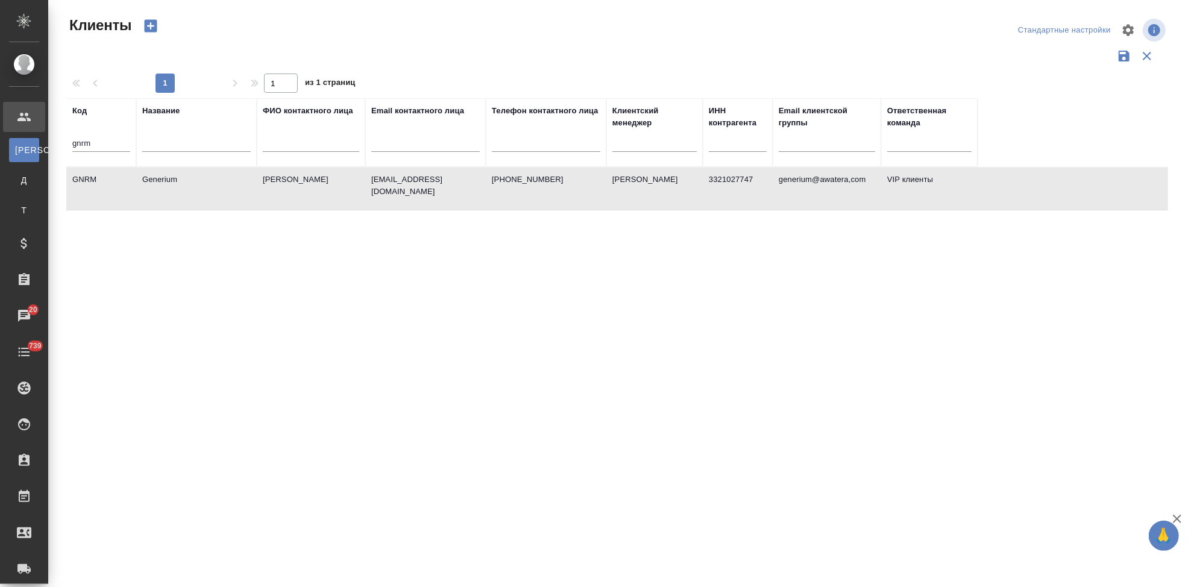
click at [154, 195] on td "Generium" at bounding box center [196, 189] width 121 height 42
click at [97, 143] on input "gnrm" at bounding box center [101, 144] width 58 height 15
type input "g"
type input "sndz"
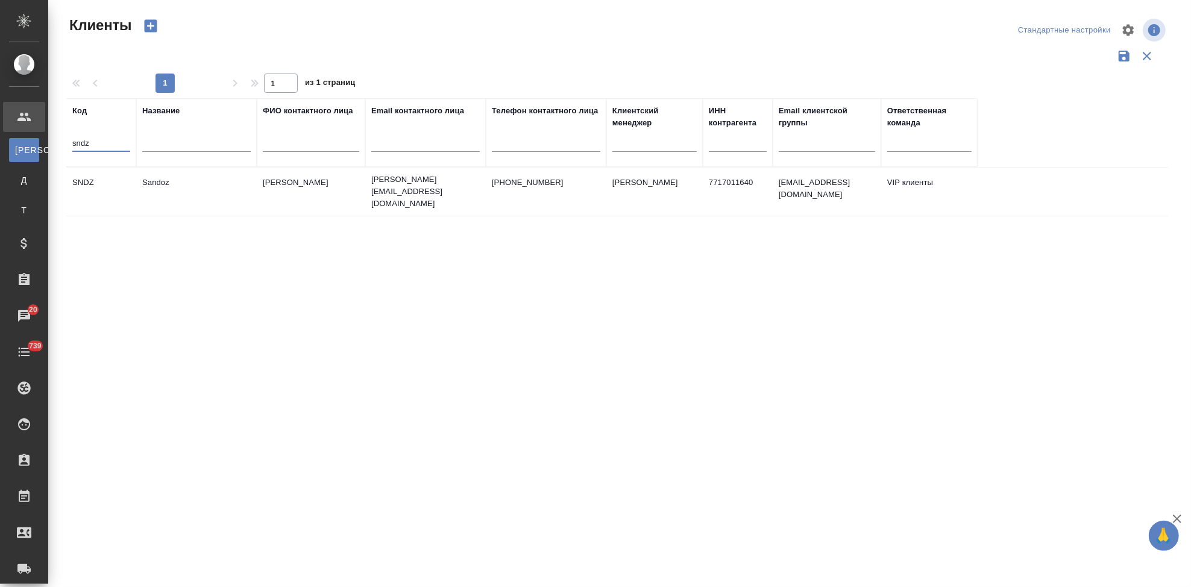
click at [169, 171] on td "Sandoz" at bounding box center [196, 192] width 121 height 42
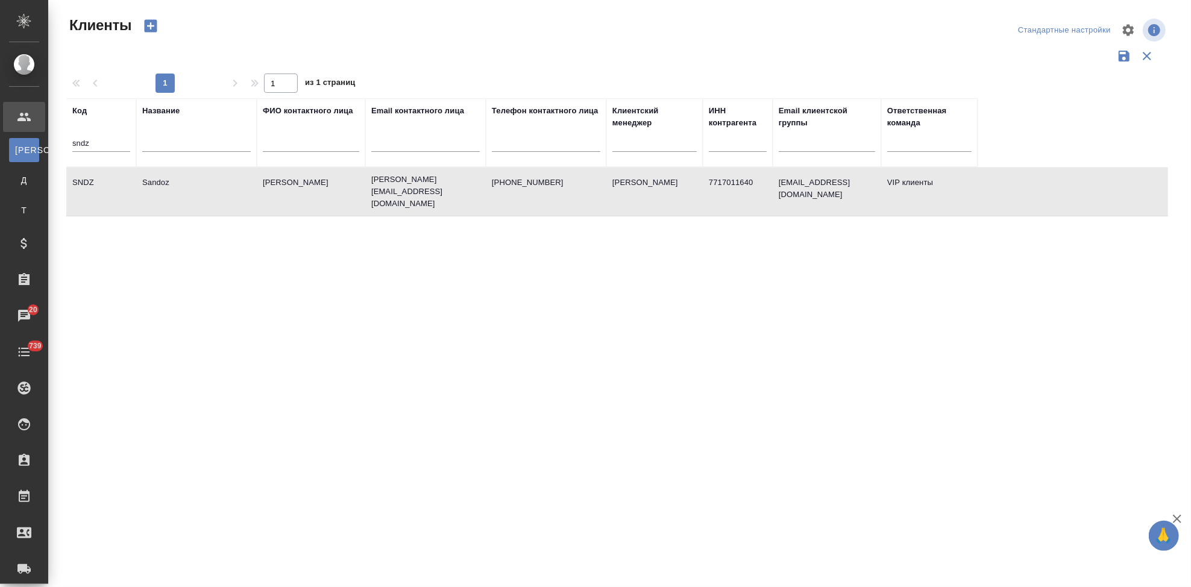
click at [169, 171] on td "Sandoz" at bounding box center [196, 192] width 121 height 42
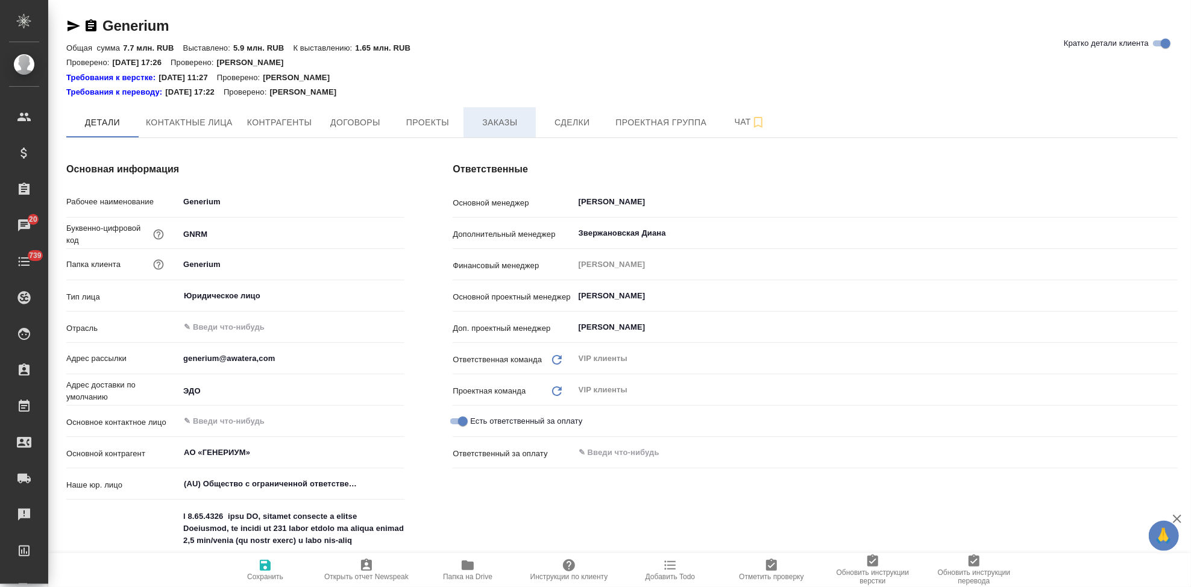
click at [481, 121] on span "Заказы" at bounding box center [500, 122] width 58 height 15
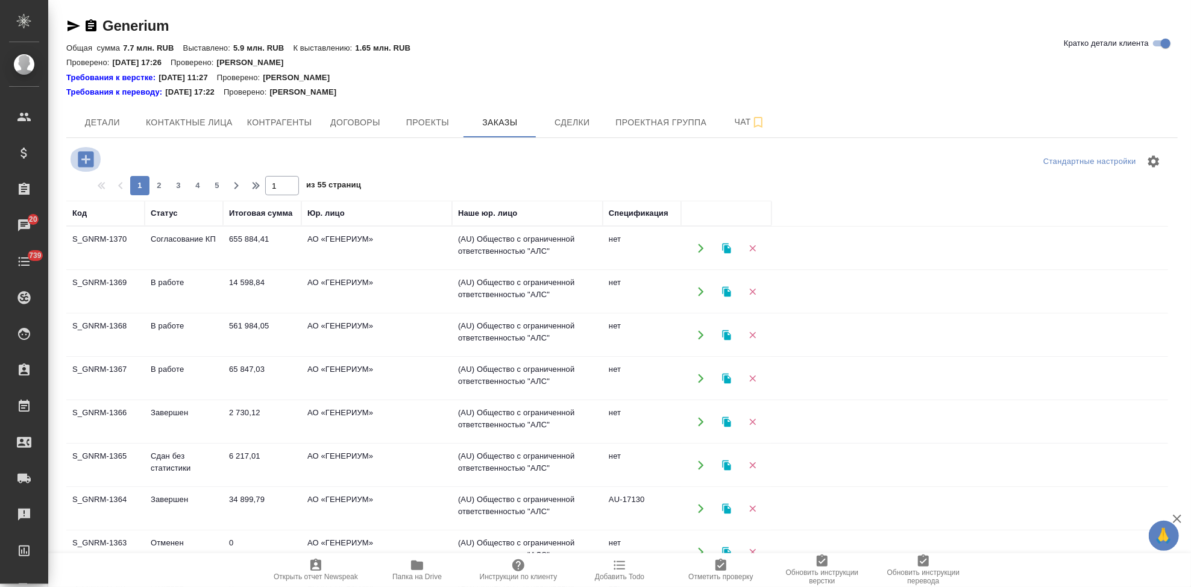
click at [87, 163] on icon "button" at bounding box center [86, 159] width 16 height 16
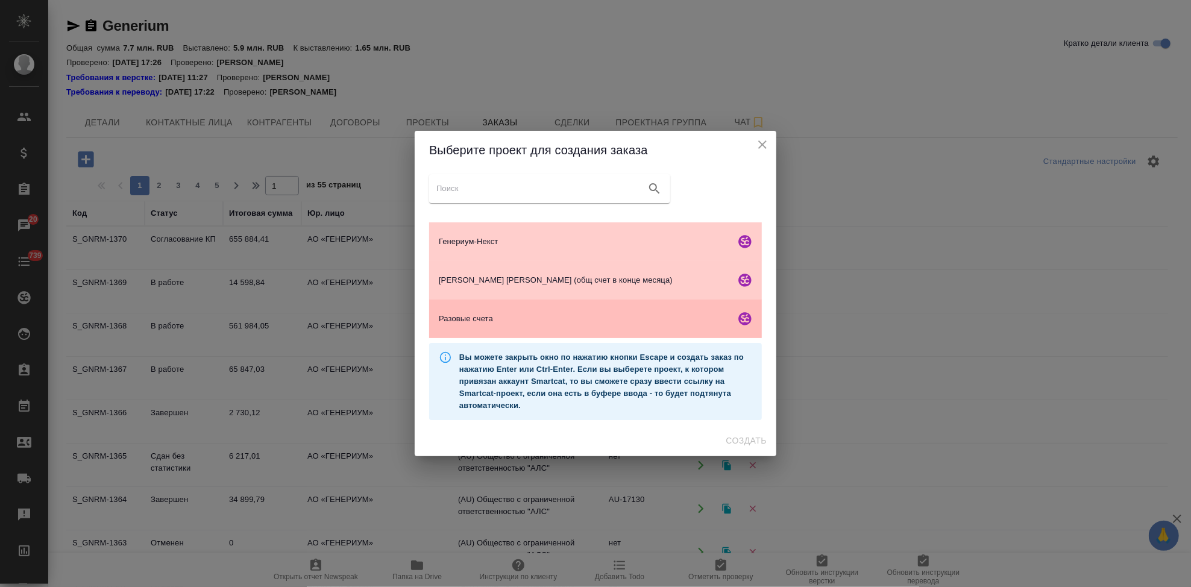
click at [505, 312] on div "Разовые счета" at bounding box center [595, 318] width 333 height 39
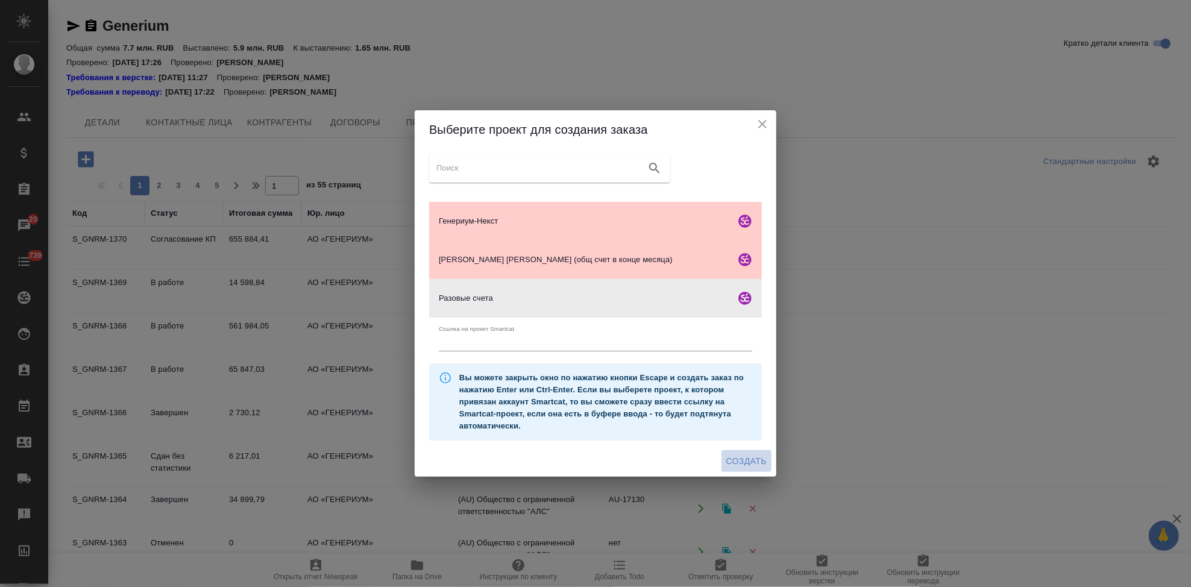
click at [732, 453] on button "Создать" at bounding box center [746, 461] width 50 height 22
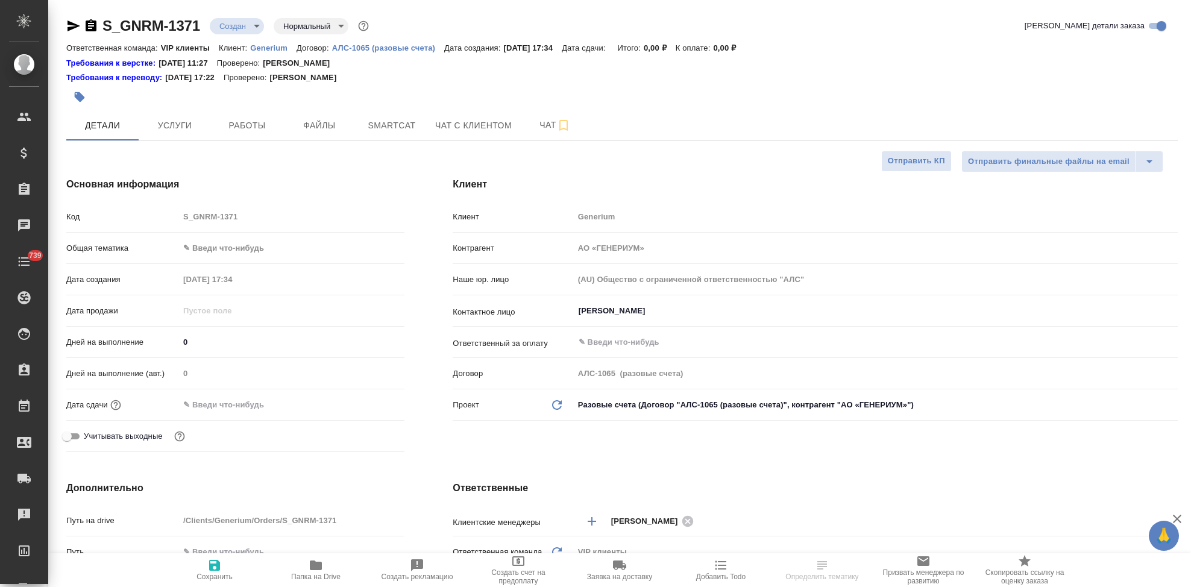
select select "RU"
type textarea "x"
click at [659, 309] on input "[PERSON_NAME]" at bounding box center [855, 311] width 556 height 14
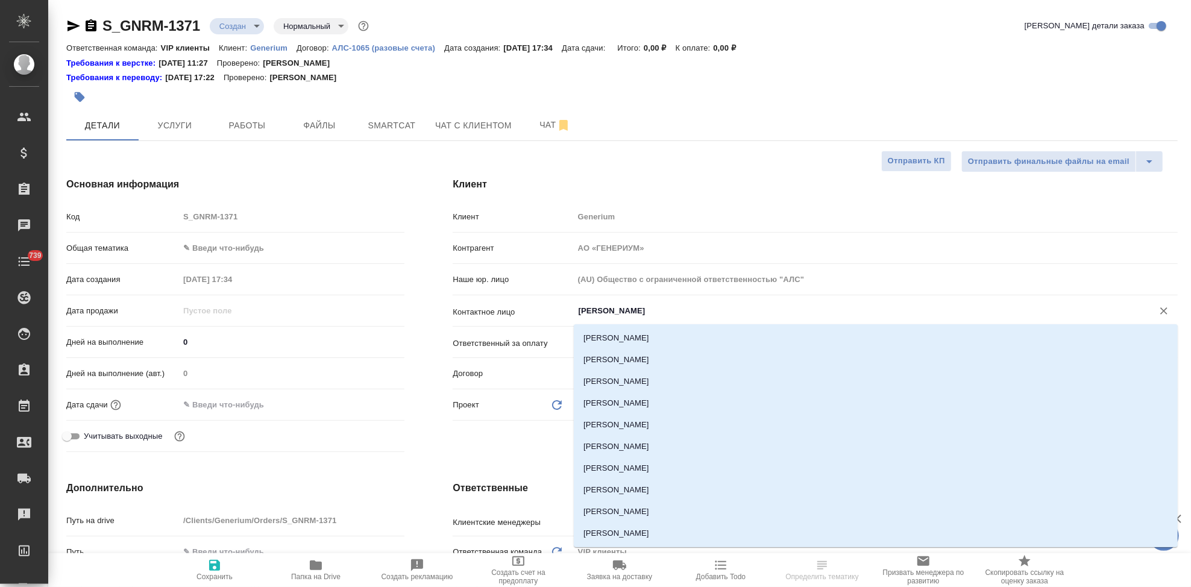
type textarea "x"
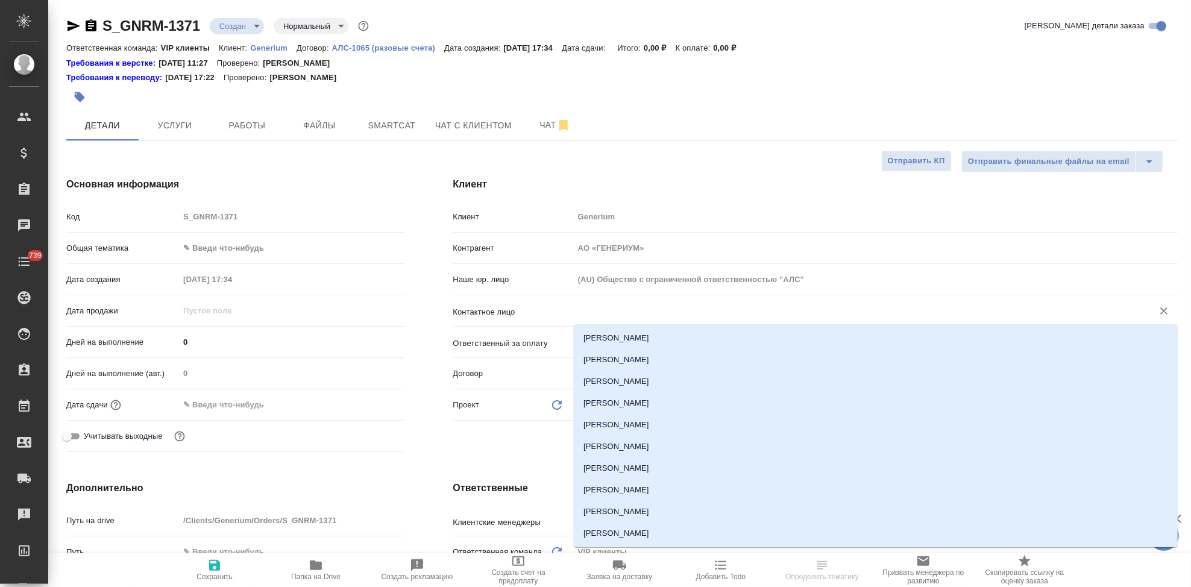
type textarea "x"
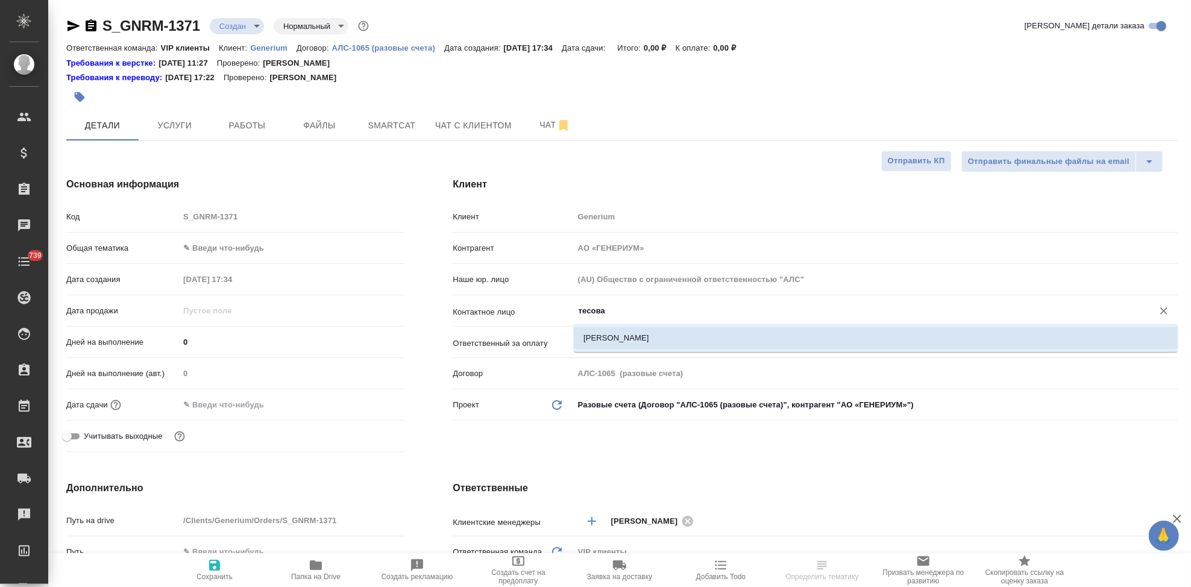
click at [652, 329] on li "[PERSON_NAME]" at bounding box center [876, 338] width 604 height 22
type input "[PERSON_NAME]"
type textarea "x"
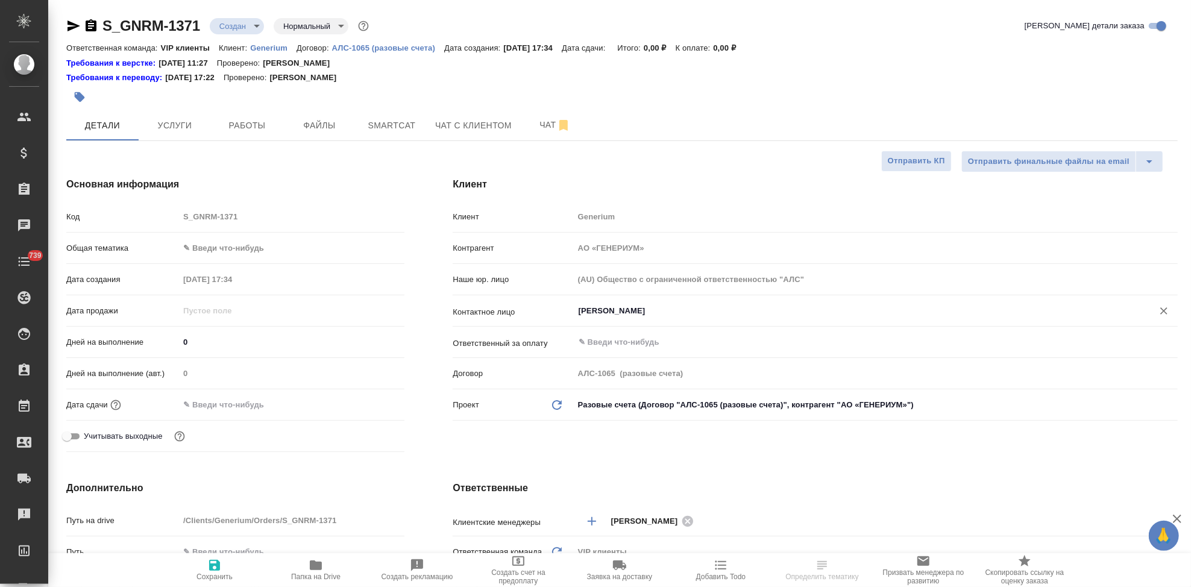
type input "[PERSON_NAME]"
click at [202, 574] on span "Сохранить" at bounding box center [214, 576] width 36 height 8
type textarea "x"
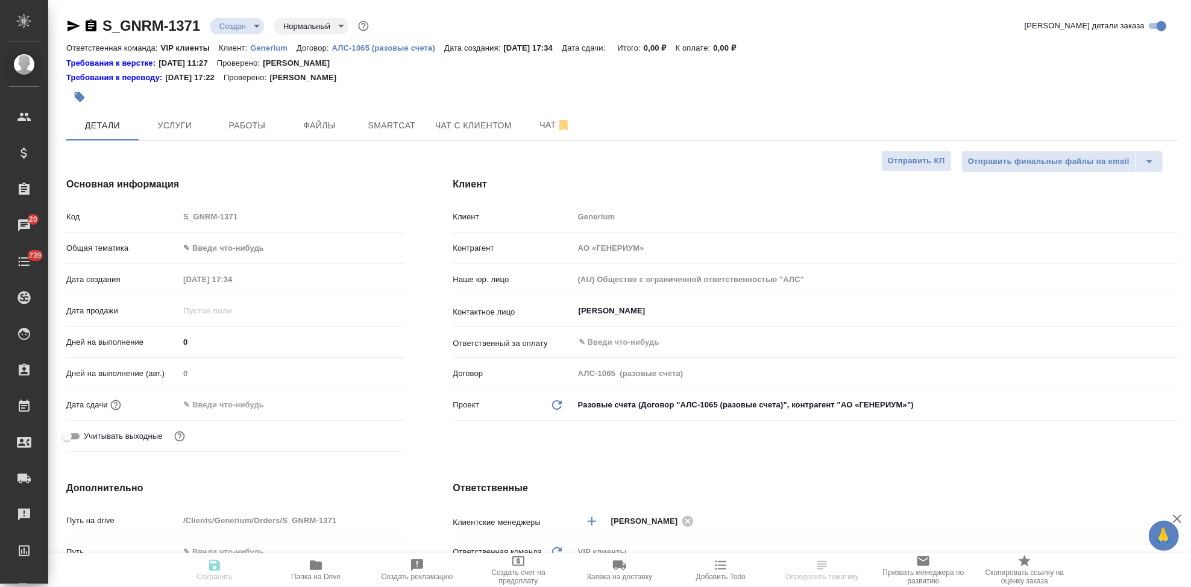
type textarea "x"
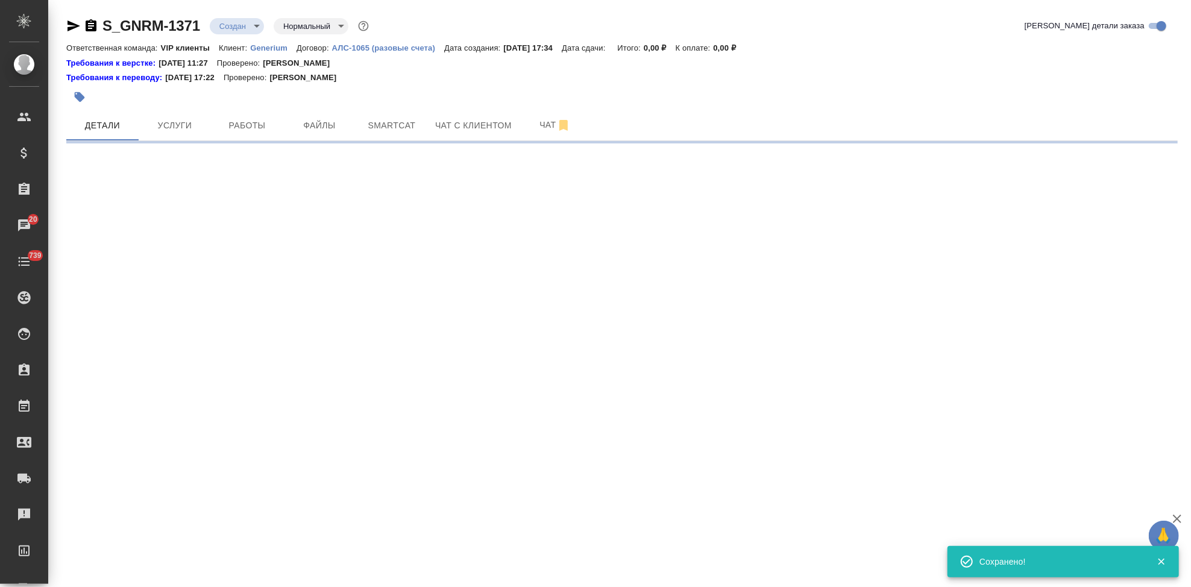
select select "RU"
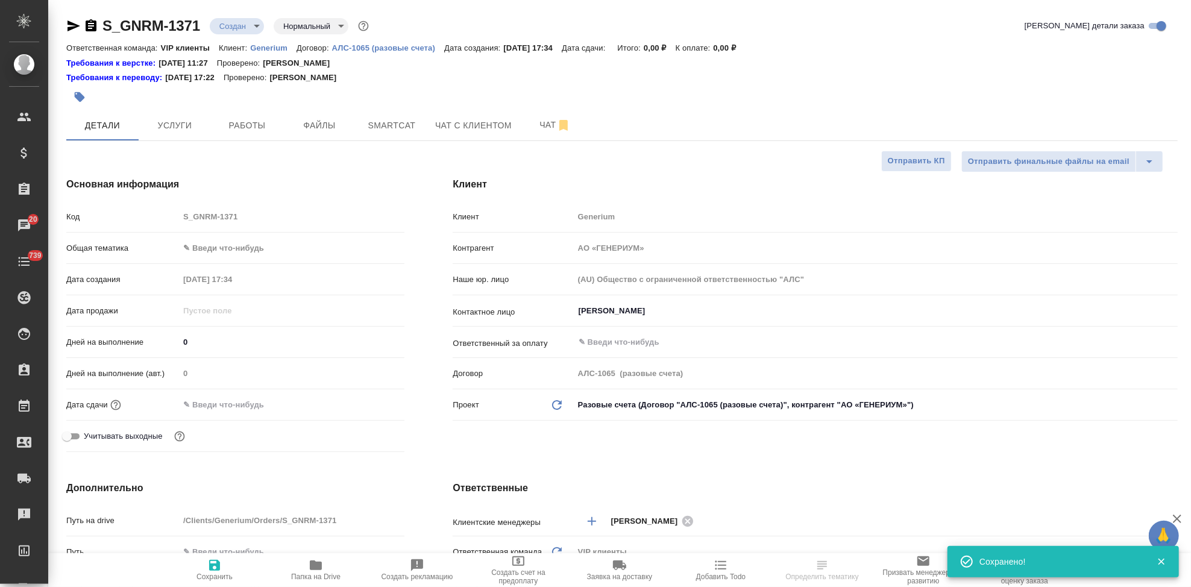
type textarea "x"
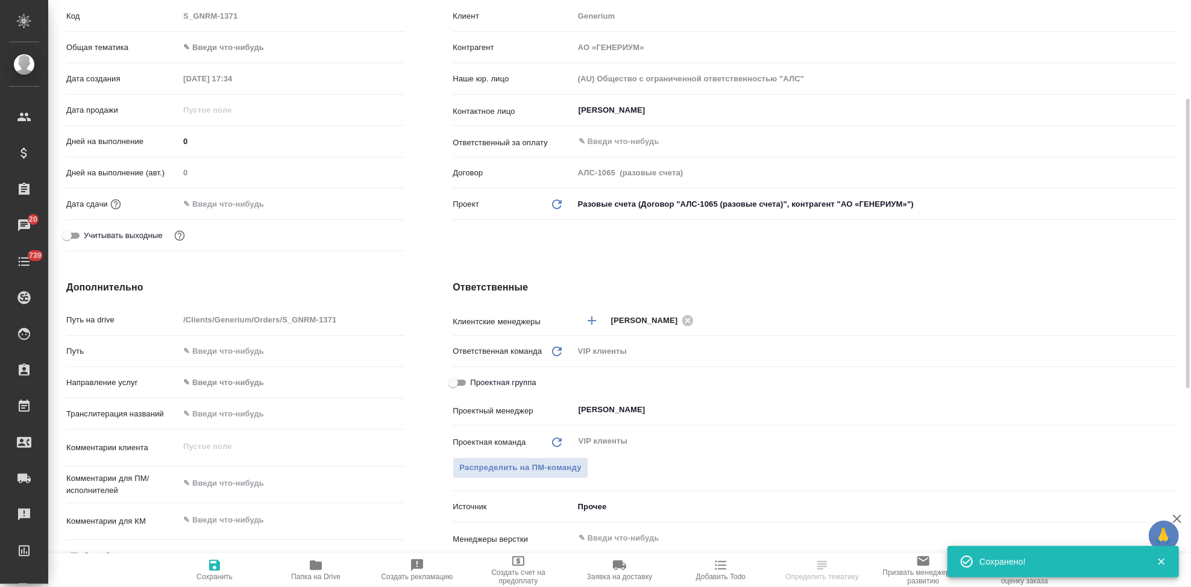
scroll to position [468, 0]
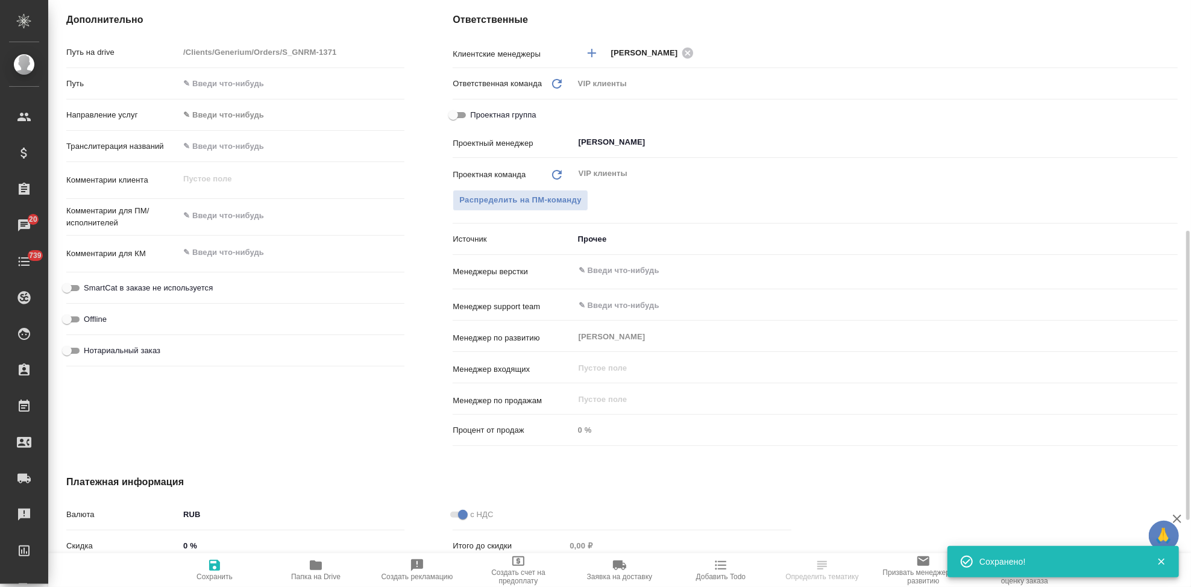
type textarea "x"
click at [221, 217] on textarea at bounding box center [291, 215] width 225 height 20
paste textarea "Рассчитайте, пожалуйста, перевод на англ. Для решений потребуется НЗ перевода с…"
type textarea "Рассчитайте, пожалуйста, перевод на англ. Для решений потребуется НЗ перевода с…"
type textarea "x"
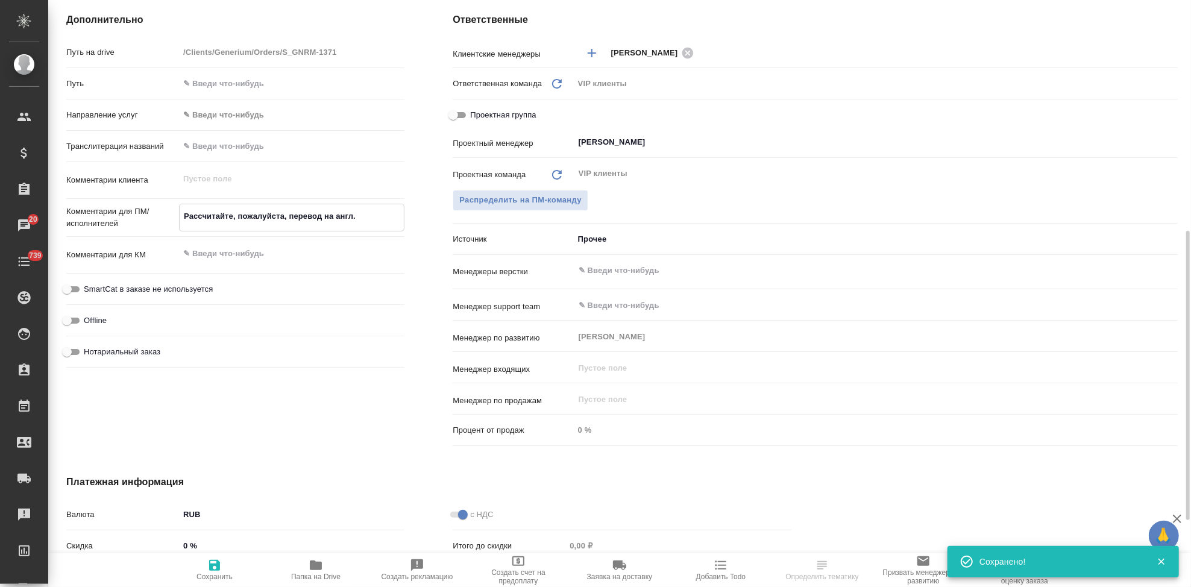
type textarea "x"
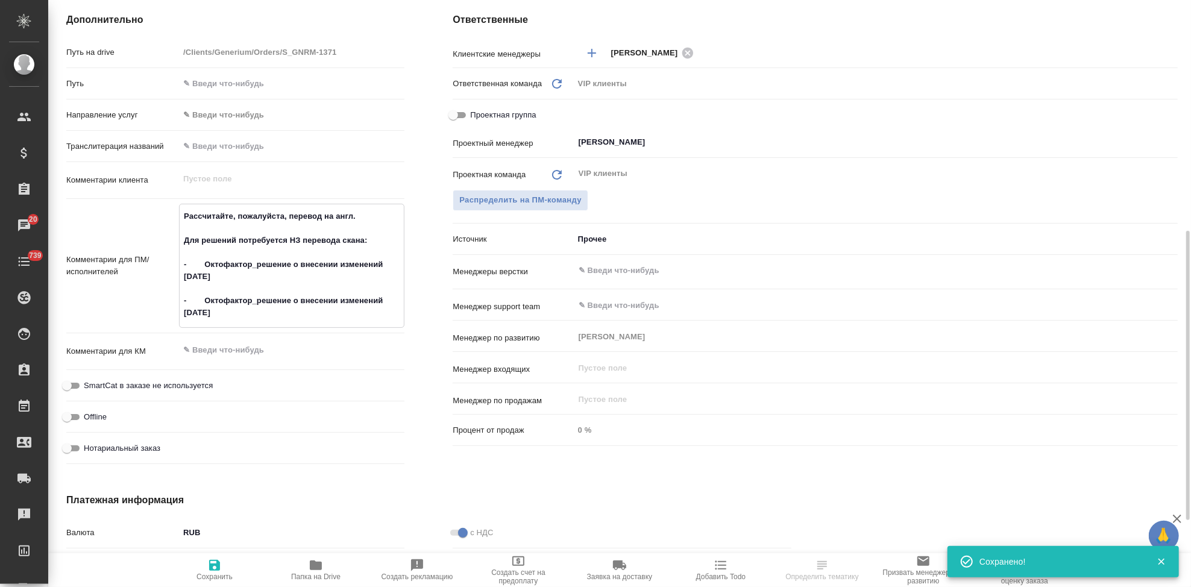
type textarea "Рассчитайте, пожалуйста, перевод на англ. Для решений потребуется НЗ перевода с…"
type textarea "x"
click at [213, 571] on icon "button" at bounding box center [214, 565] width 14 height 14
type textarea "x"
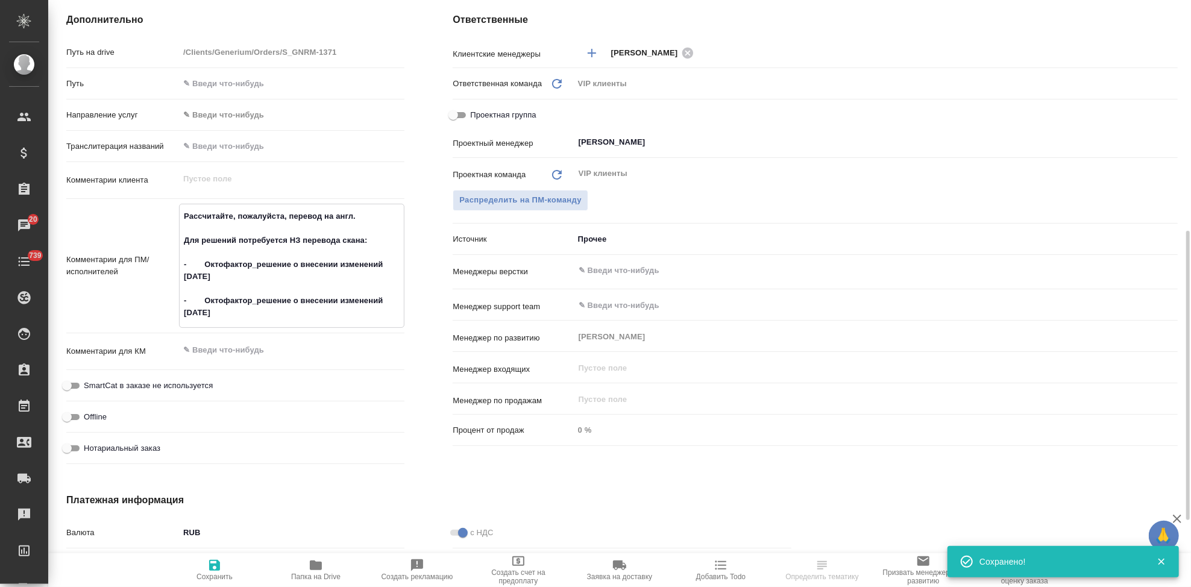
type textarea "x"
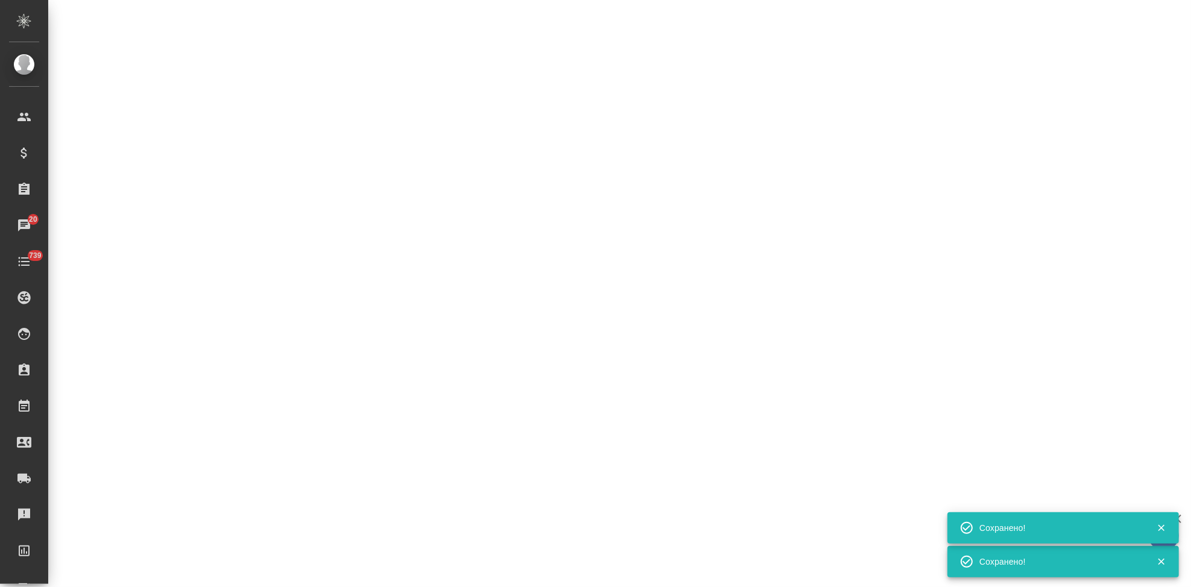
select select "RU"
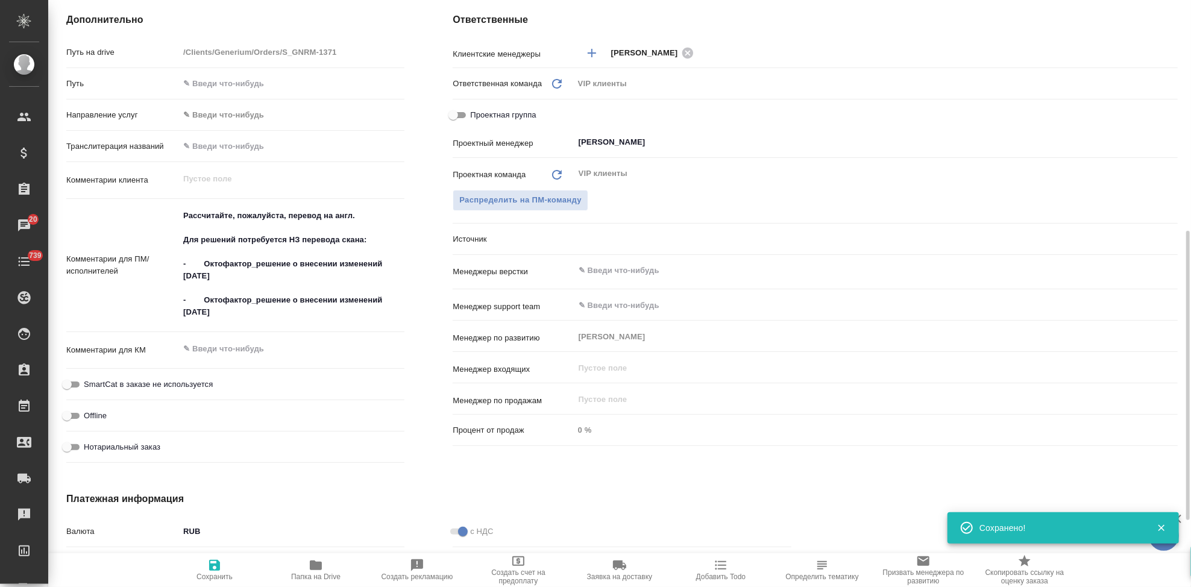
type textarea "x"
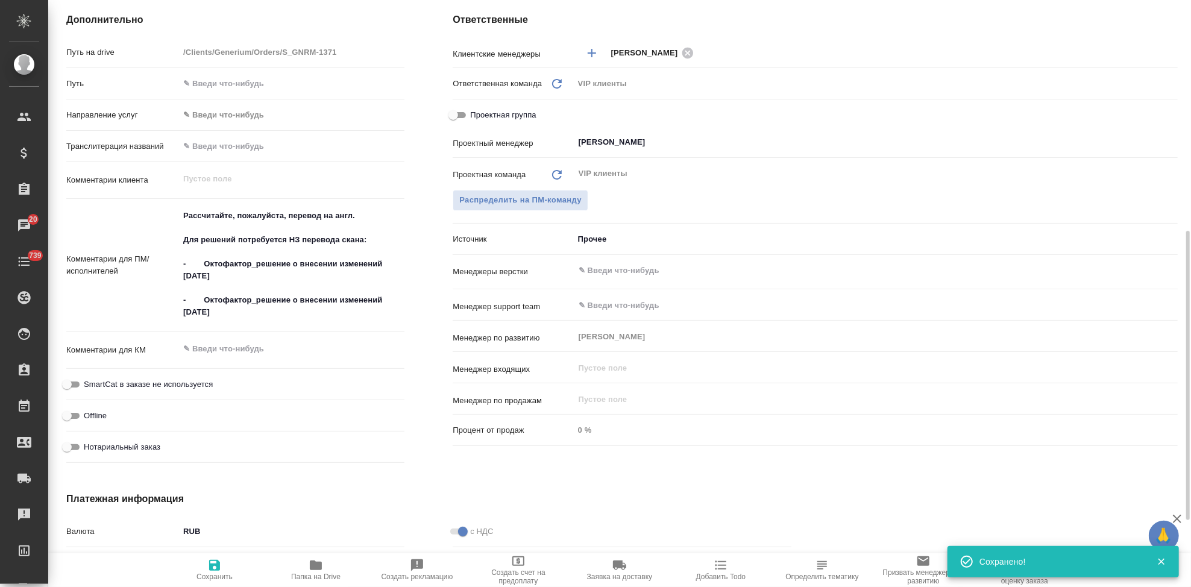
type textarea "x"
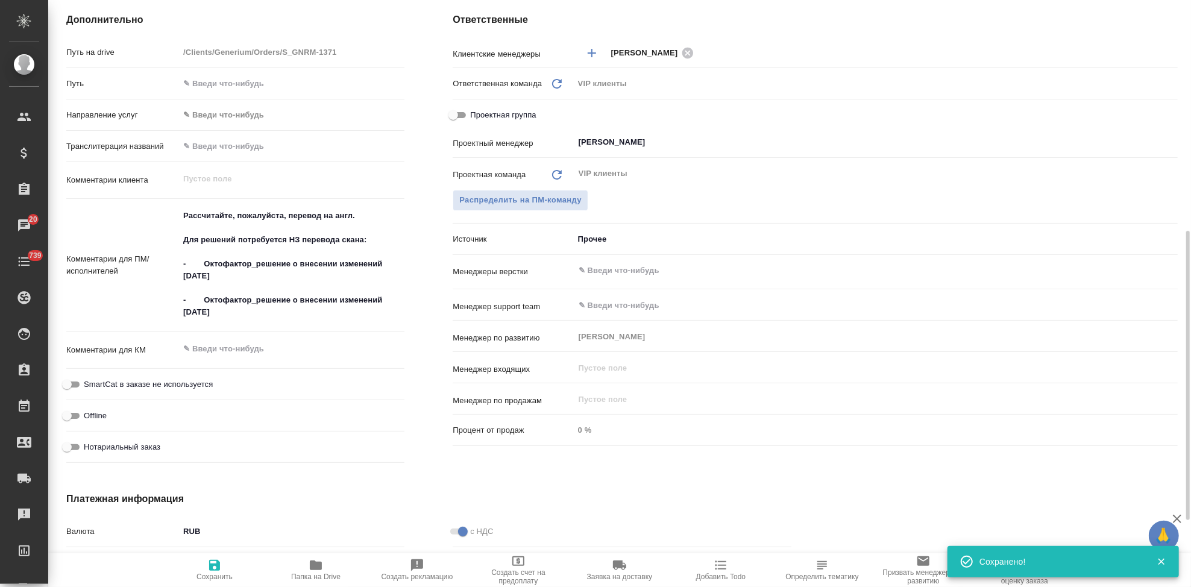
type textarea "x"
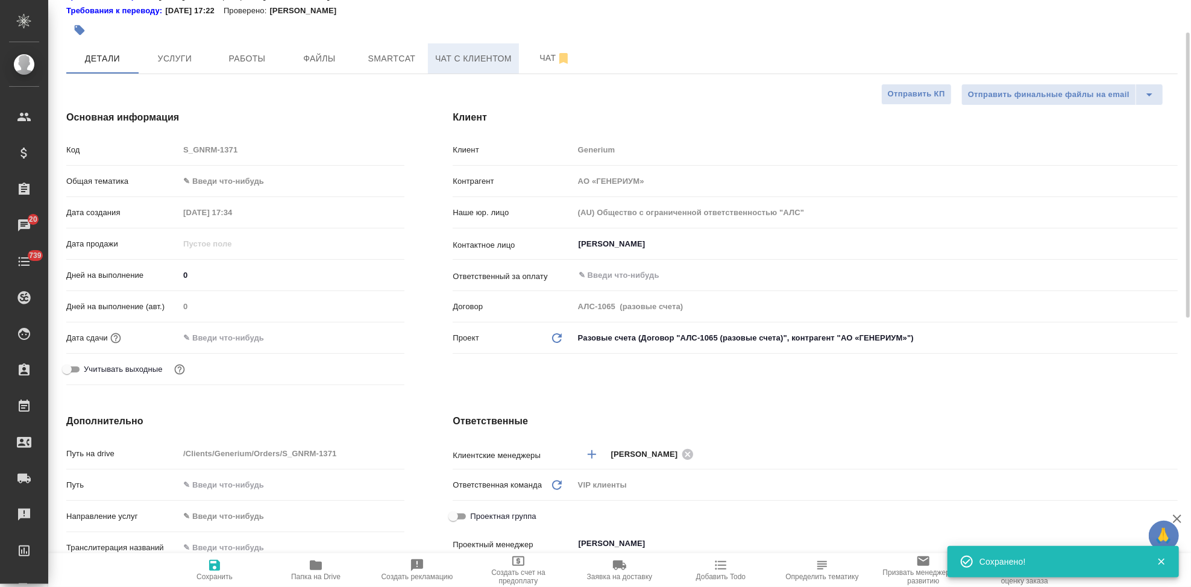
scroll to position [0, 0]
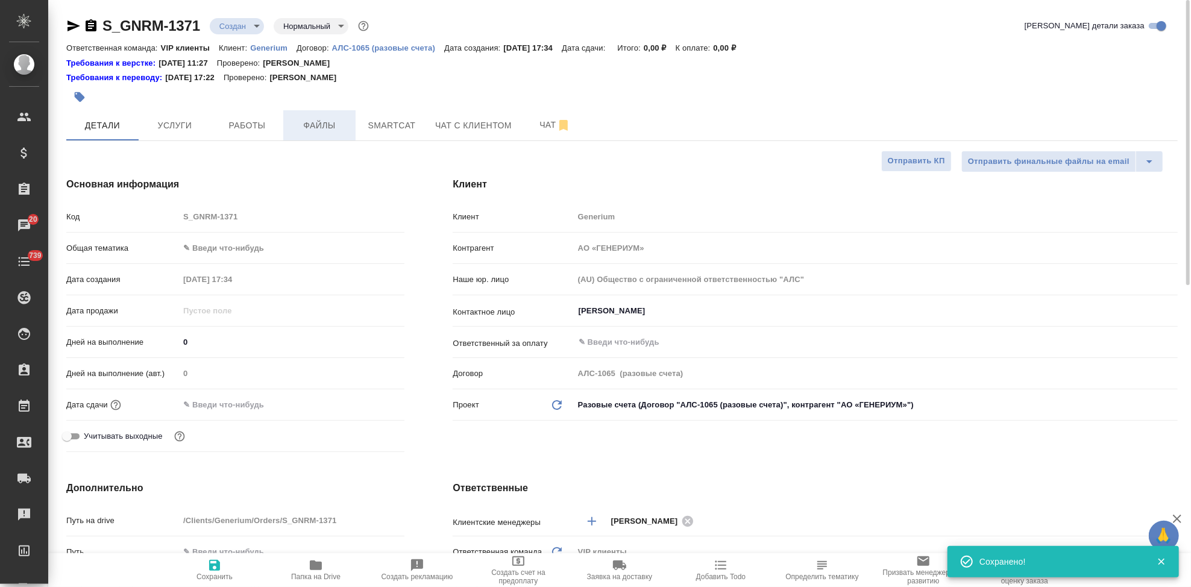
click at [342, 133] on span "Файлы" at bounding box center [319, 125] width 58 height 15
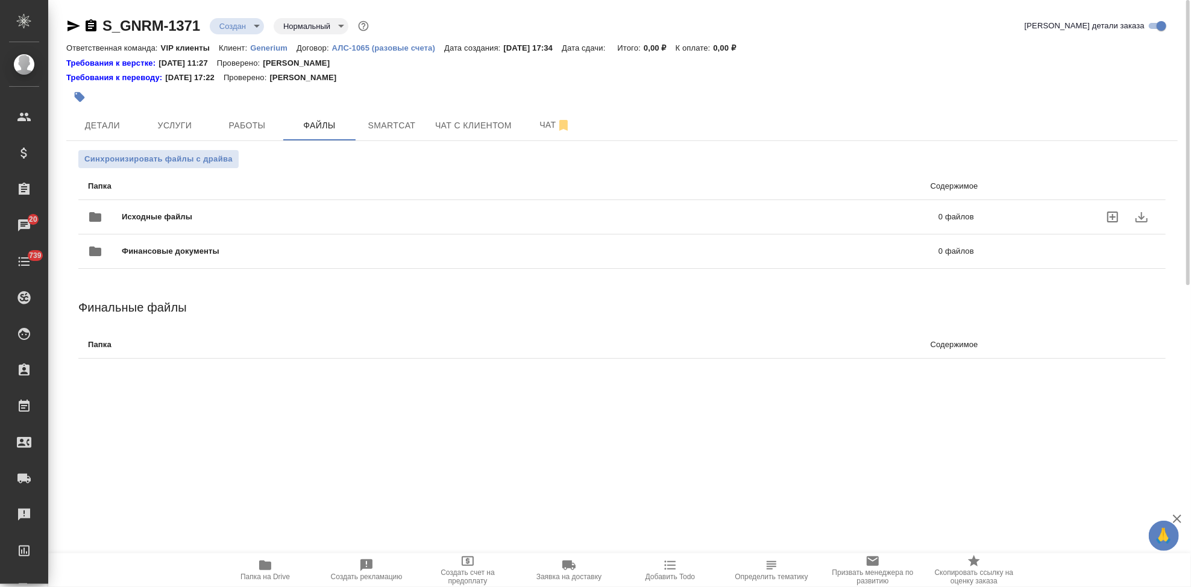
click at [1113, 213] on icon "uploadFiles" at bounding box center [1112, 217] width 14 height 14
click at [0, 0] on input "uploadFiles" at bounding box center [0, 0] width 0 height 0
click at [260, 28] on body "🙏 .cls-1 fill:#fff; AWATERA Kabargina Anna Клиенты Спецификации Заказы 20 Чаты …" at bounding box center [595, 293] width 1191 height 587
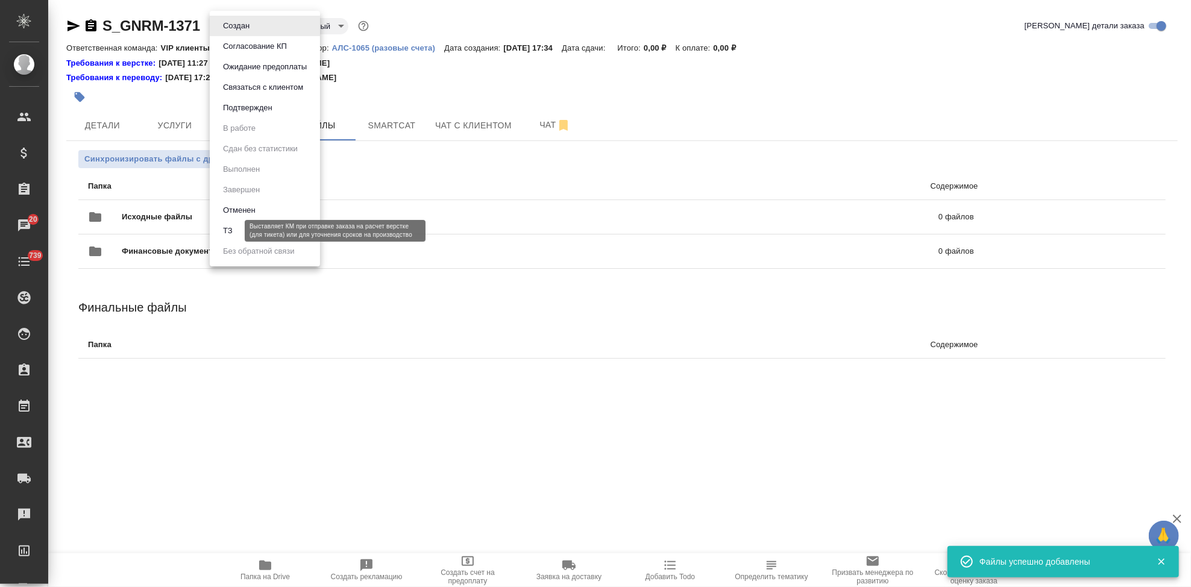
click at [233, 230] on button "ТЗ" at bounding box center [227, 230] width 17 height 13
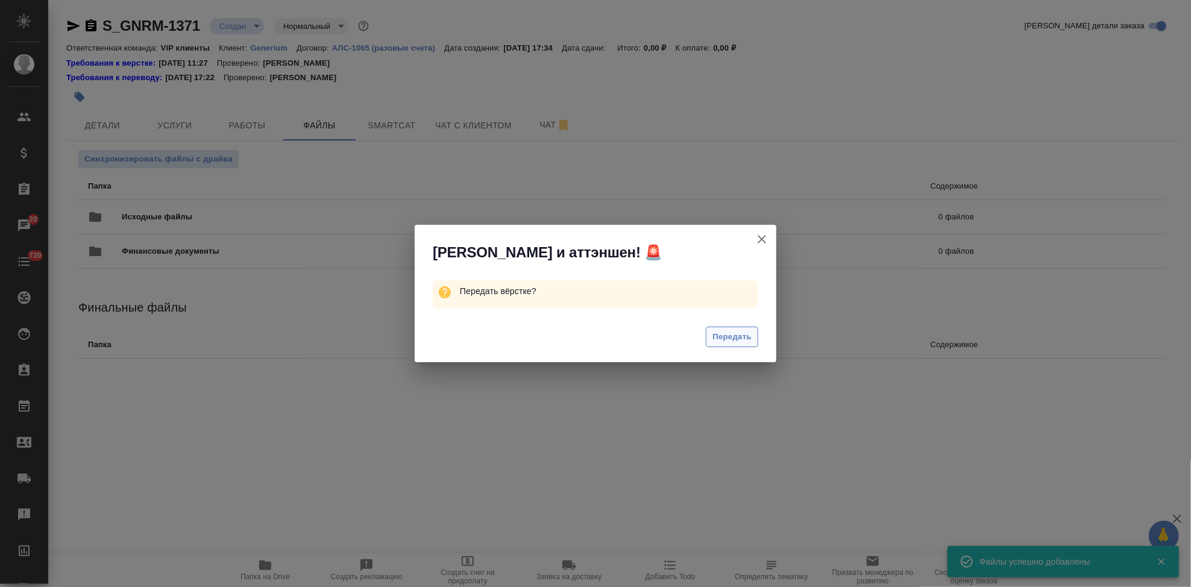
click at [726, 328] on button "Передать" at bounding box center [732, 337] width 52 height 21
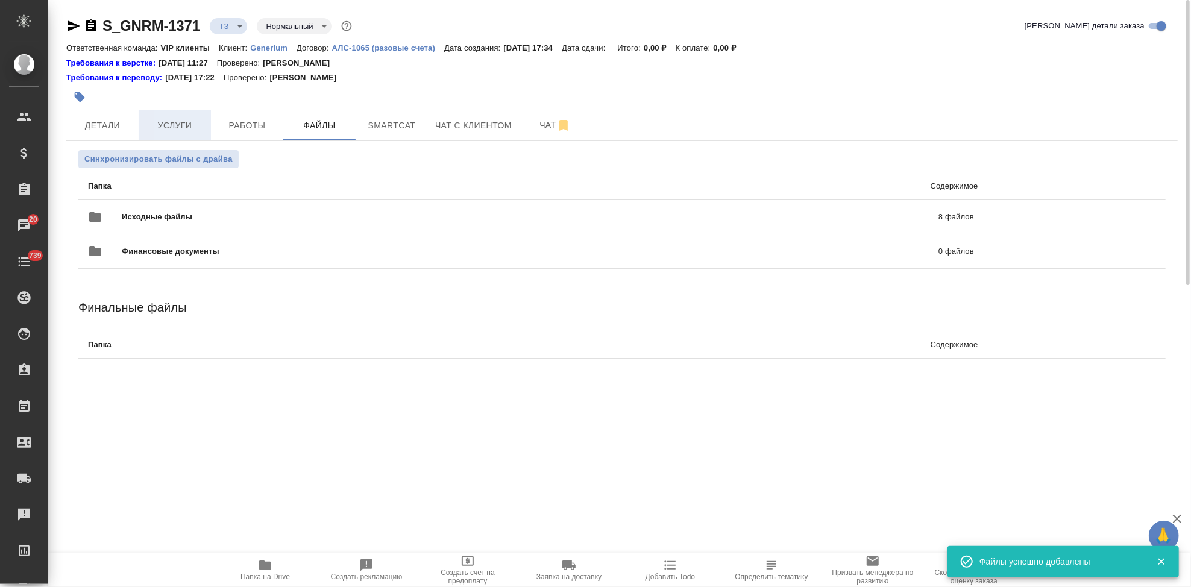
click at [170, 125] on span "Услуги" at bounding box center [175, 125] width 58 height 15
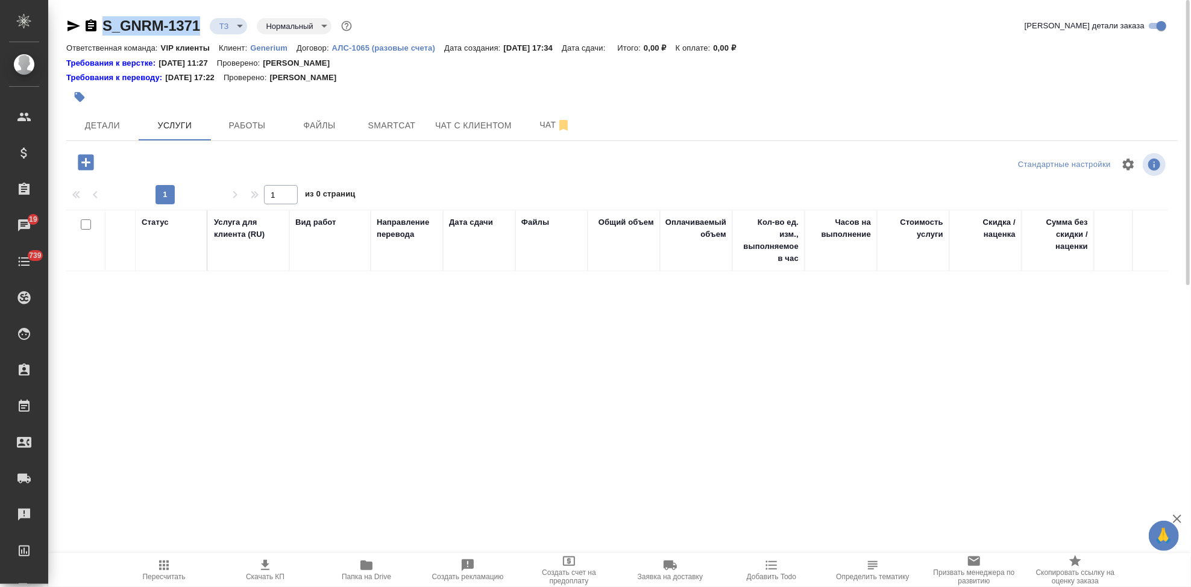
drag, startPoint x: 205, startPoint y: 28, endPoint x: 105, endPoint y: 26, distance: 100.1
click at [105, 26] on div "S_GNRM-1371 ТЗ tz Нормальный normal" at bounding box center [210, 25] width 288 height 19
copy link "S_GNRM-1371"
click at [531, 130] on span "Чат" at bounding box center [555, 125] width 58 height 15
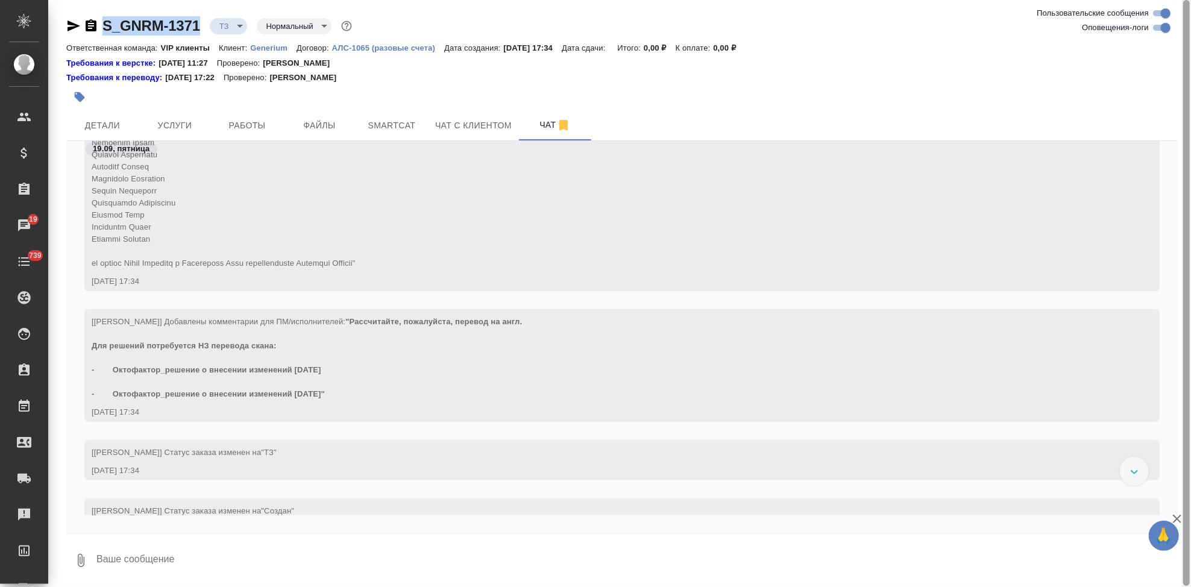
scroll to position [237, 0]
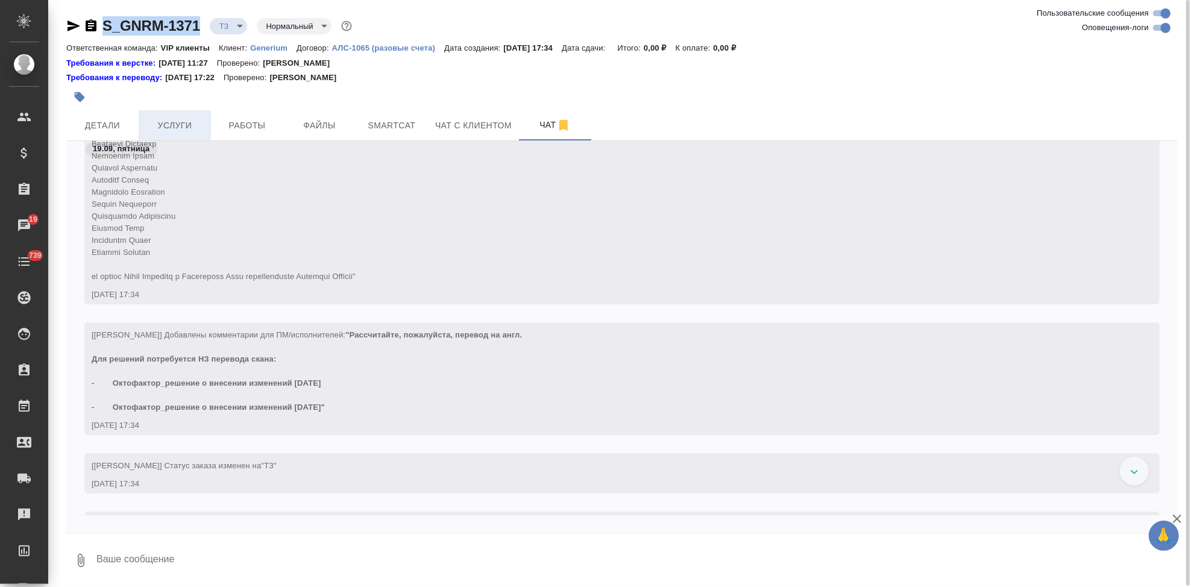
click at [175, 121] on span "Услуги" at bounding box center [175, 125] width 58 height 15
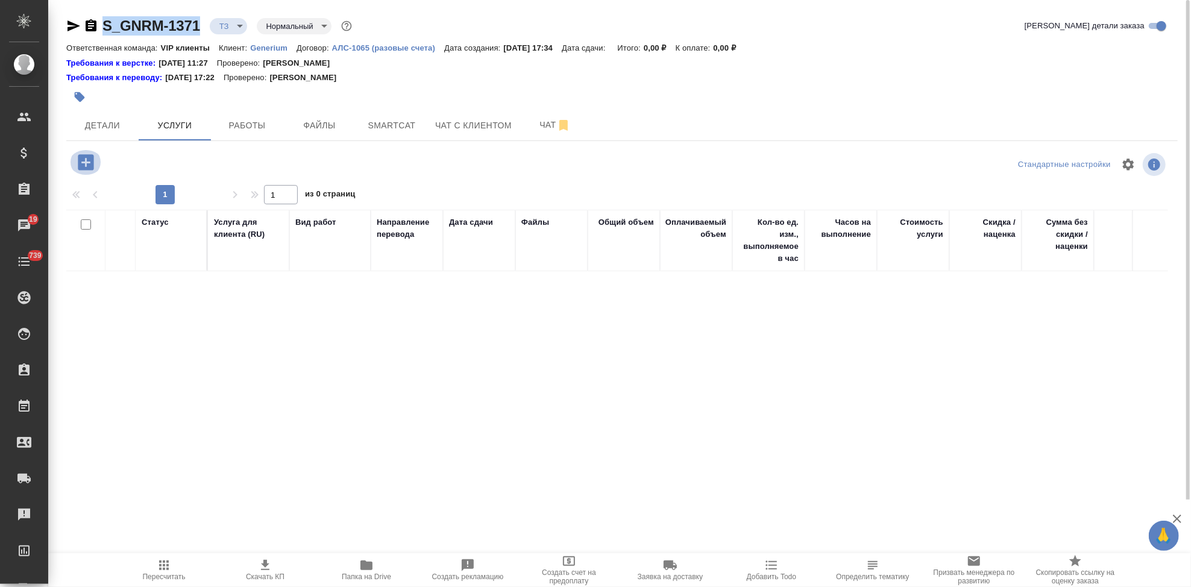
click at [87, 159] on icon "button" at bounding box center [86, 162] width 16 height 16
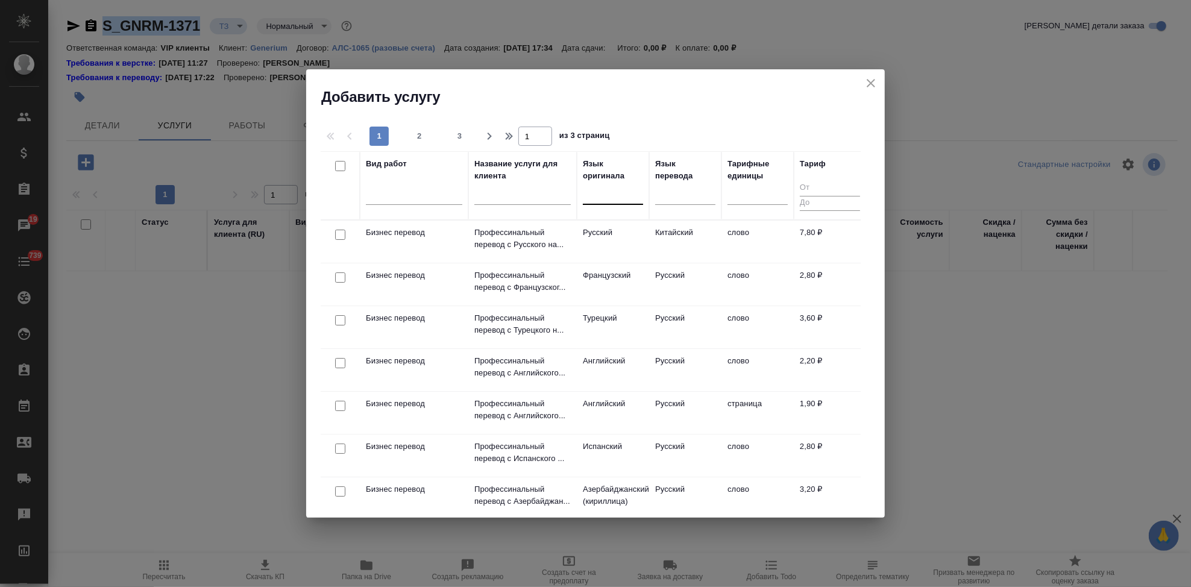
click at [601, 197] on div at bounding box center [613, 192] width 60 height 17
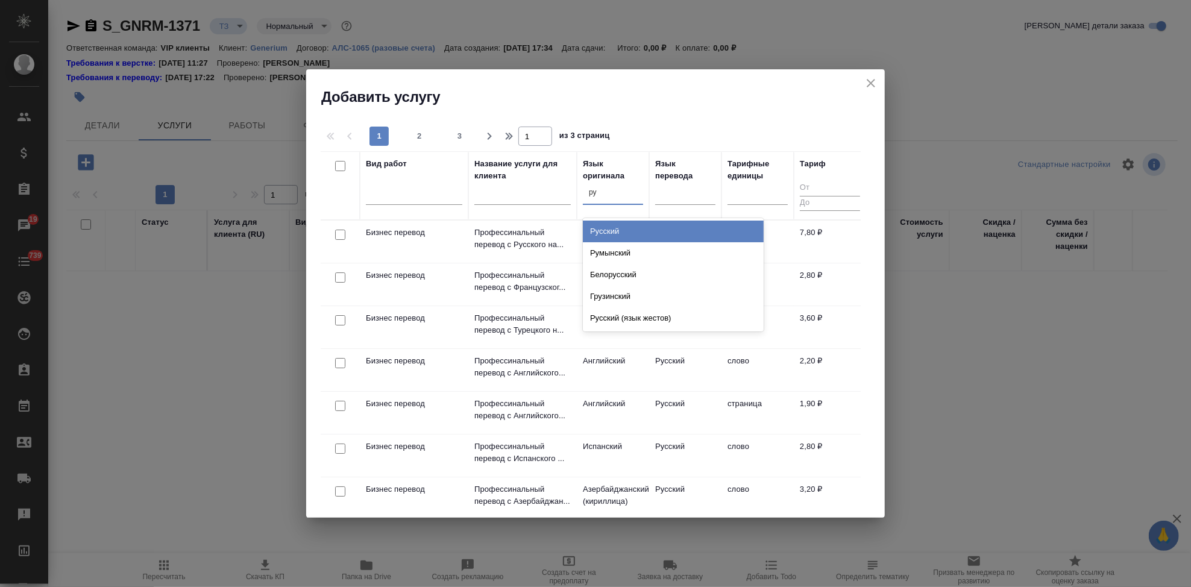
type input "рус"
click at [621, 224] on div "Русский" at bounding box center [673, 232] width 181 height 22
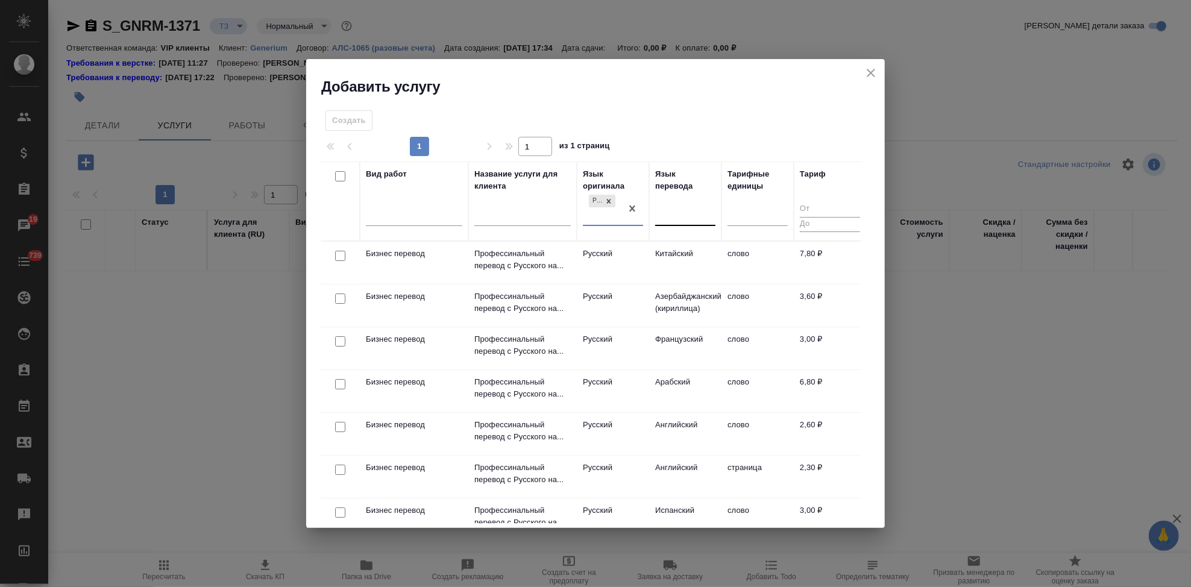
click at [675, 208] on div at bounding box center [685, 213] width 60 height 17
type input "а"
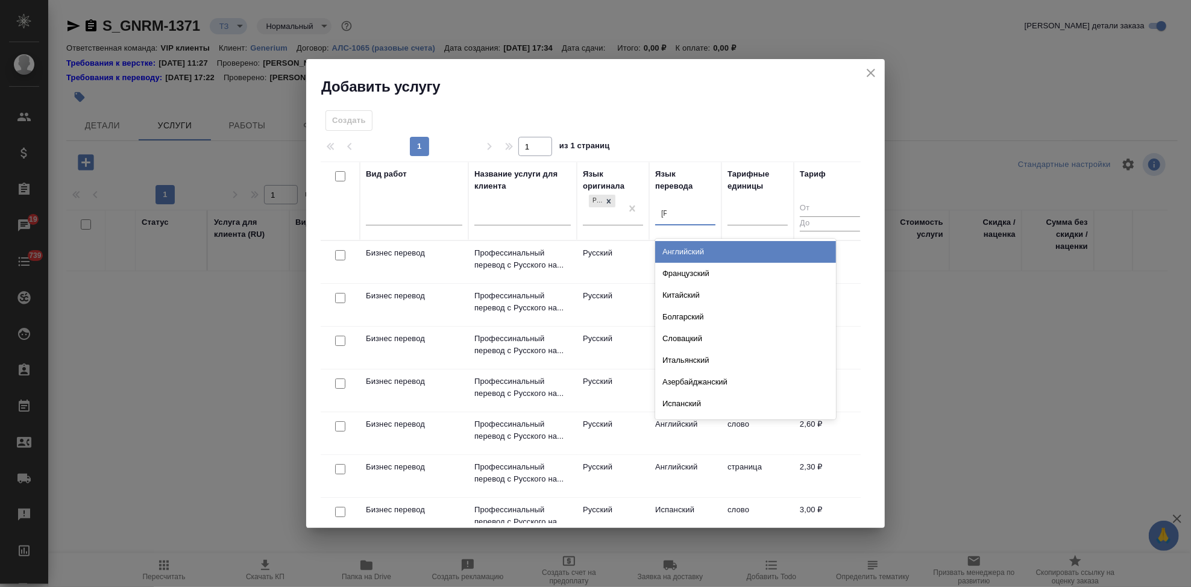
click at [705, 259] on div "Английский" at bounding box center [745, 252] width 181 height 22
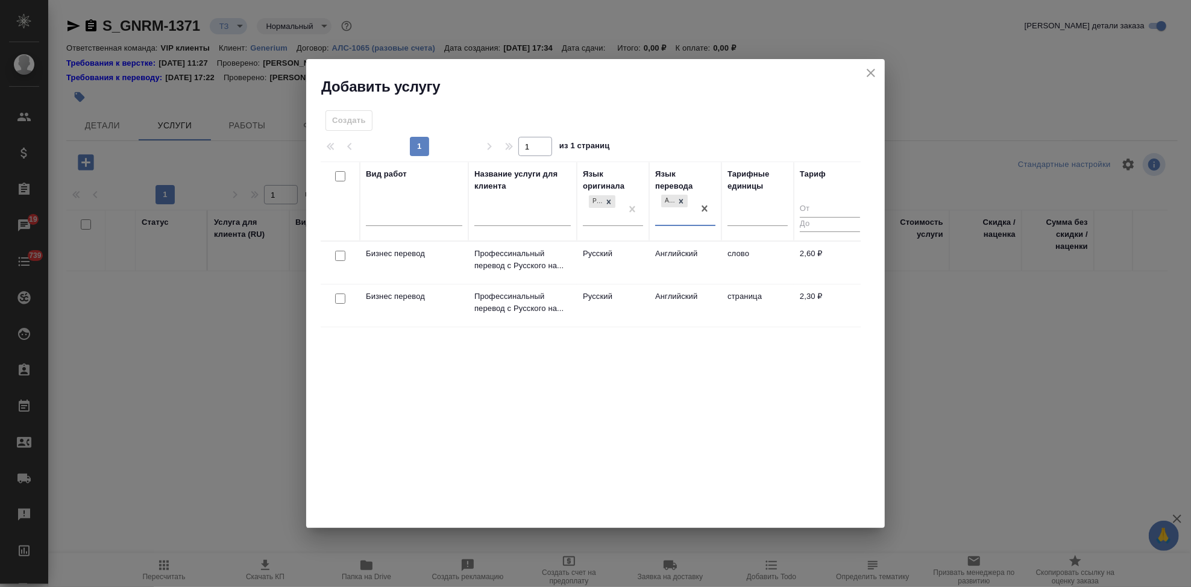
click at [696, 253] on td "Английский" at bounding box center [685, 263] width 72 height 42
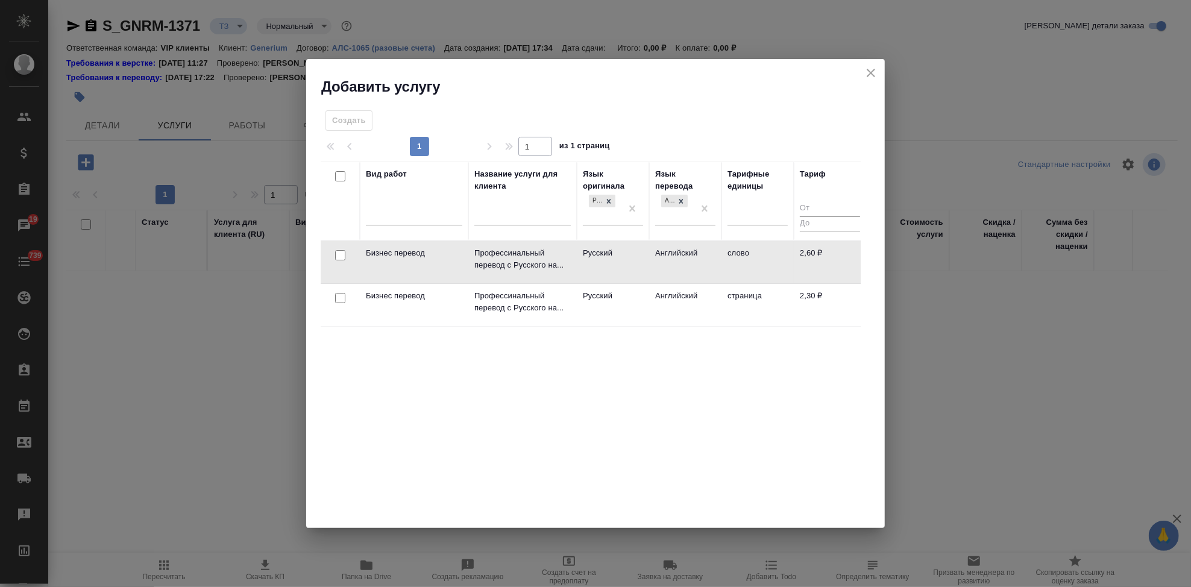
click at [696, 253] on td "Английский" at bounding box center [685, 262] width 72 height 42
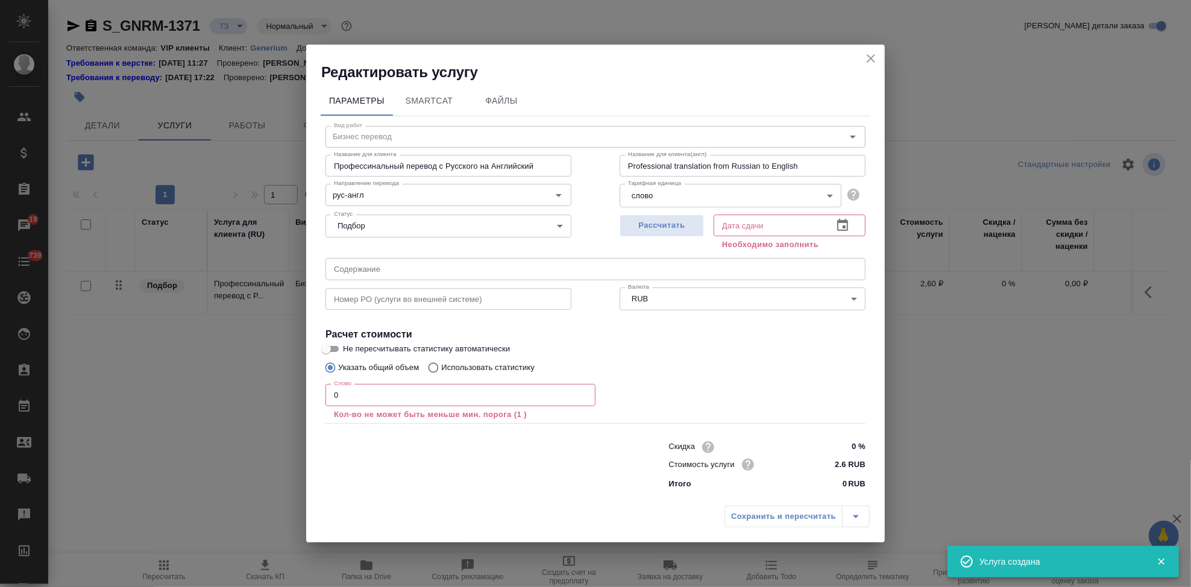
click at [377, 398] on input "0" at bounding box center [460, 395] width 270 height 22
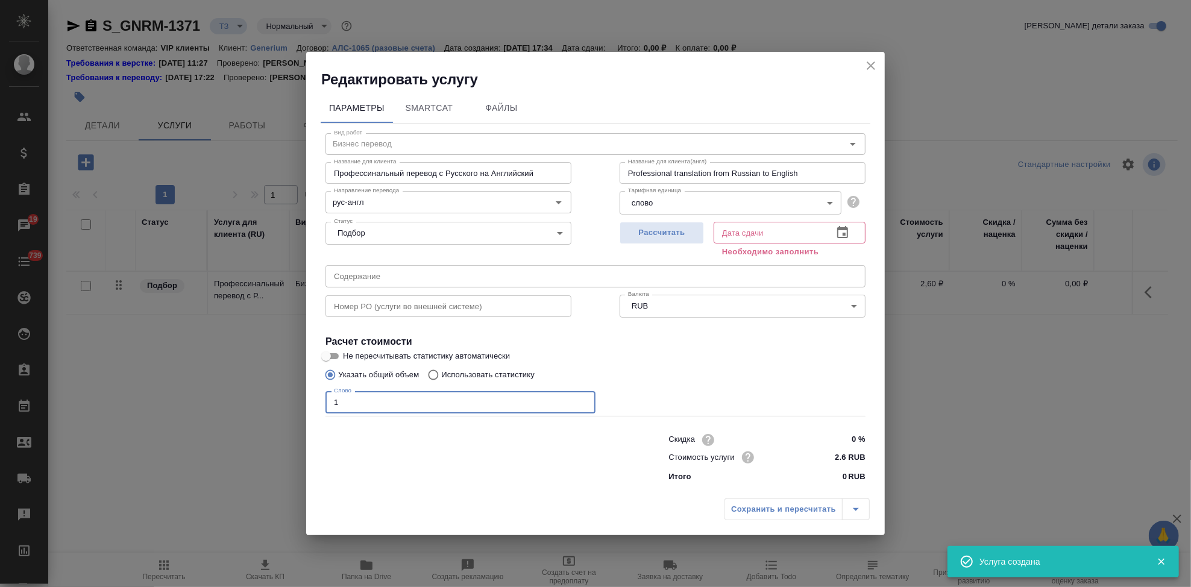
type input "1"
click at [845, 230] on icon "button" at bounding box center [842, 232] width 14 height 14
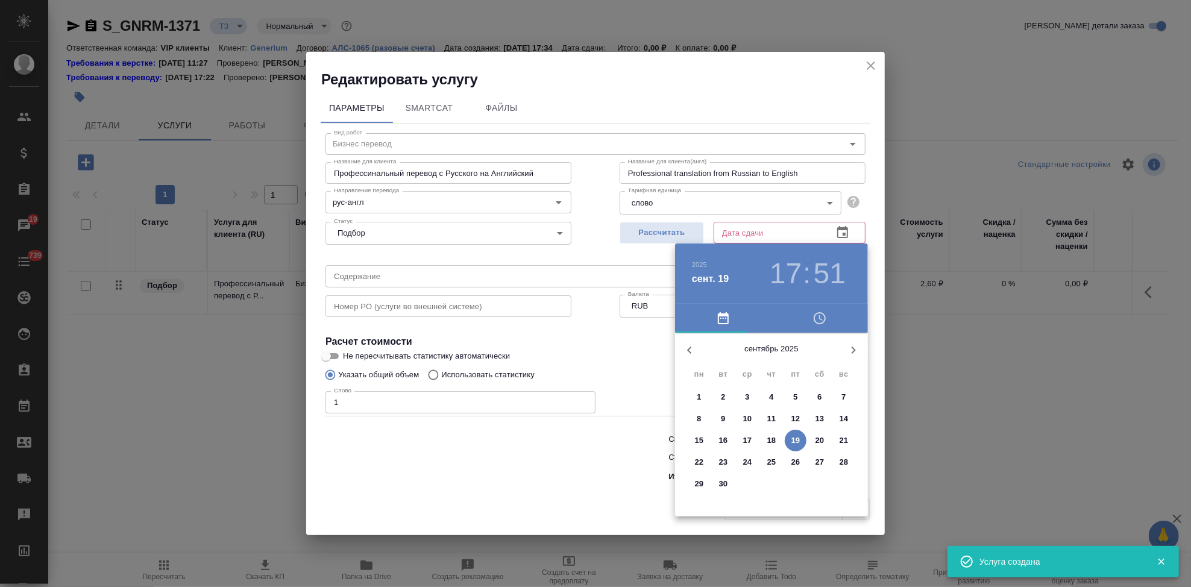
click at [765, 457] on span "25" at bounding box center [771, 462] width 22 height 12
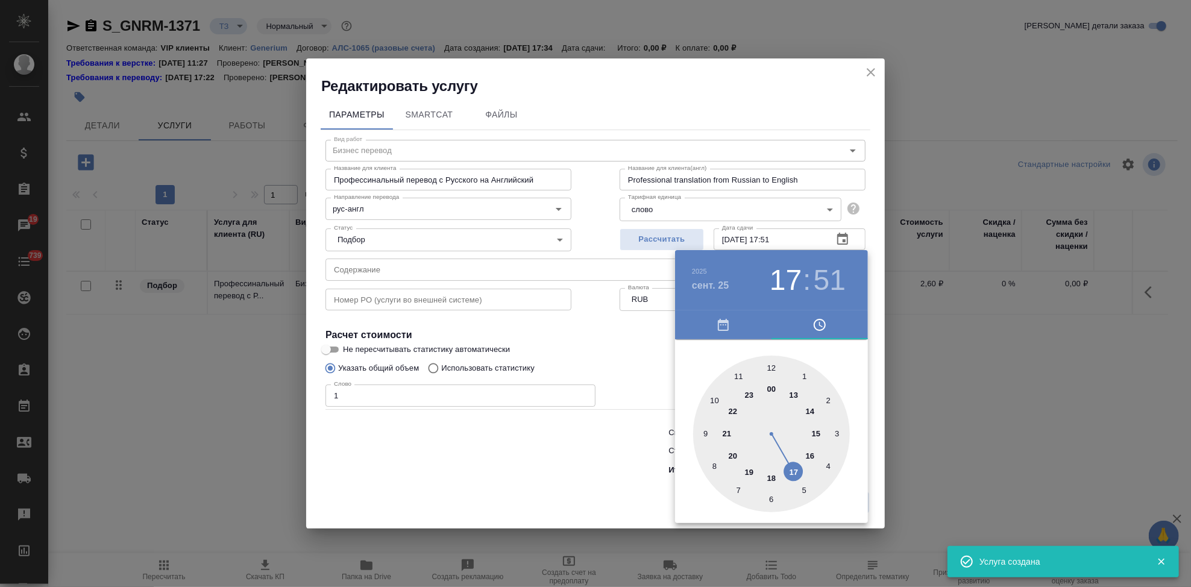
click at [794, 466] on div at bounding box center [771, 434] width 157 height 157
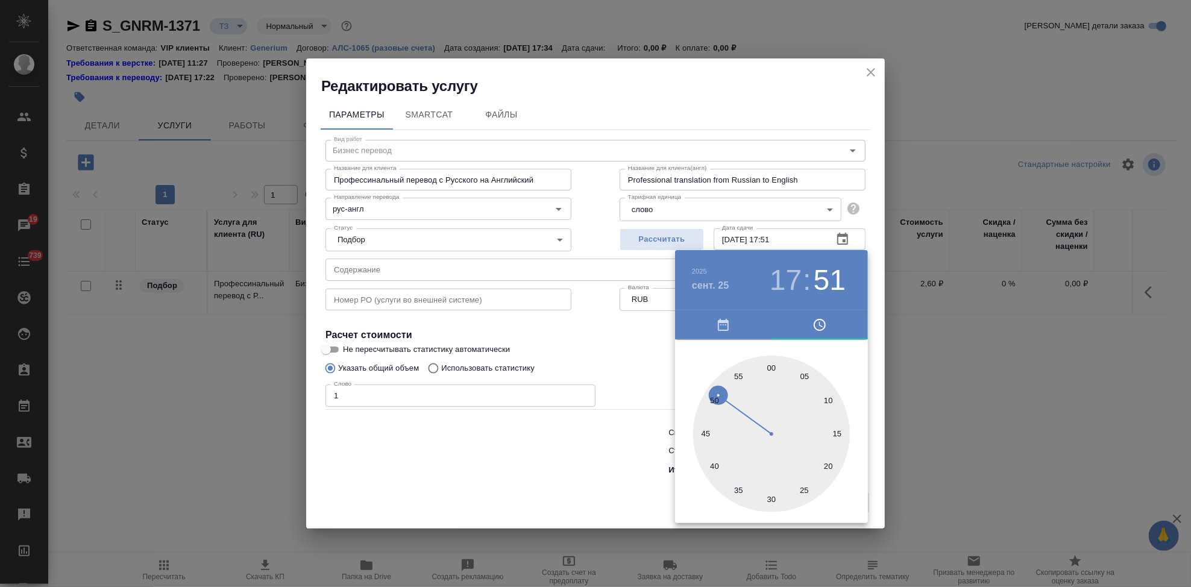
click at [772, 368] on div at bounding box center [771, 434] width 157 height 157
type input "25.09.2025 17:00"
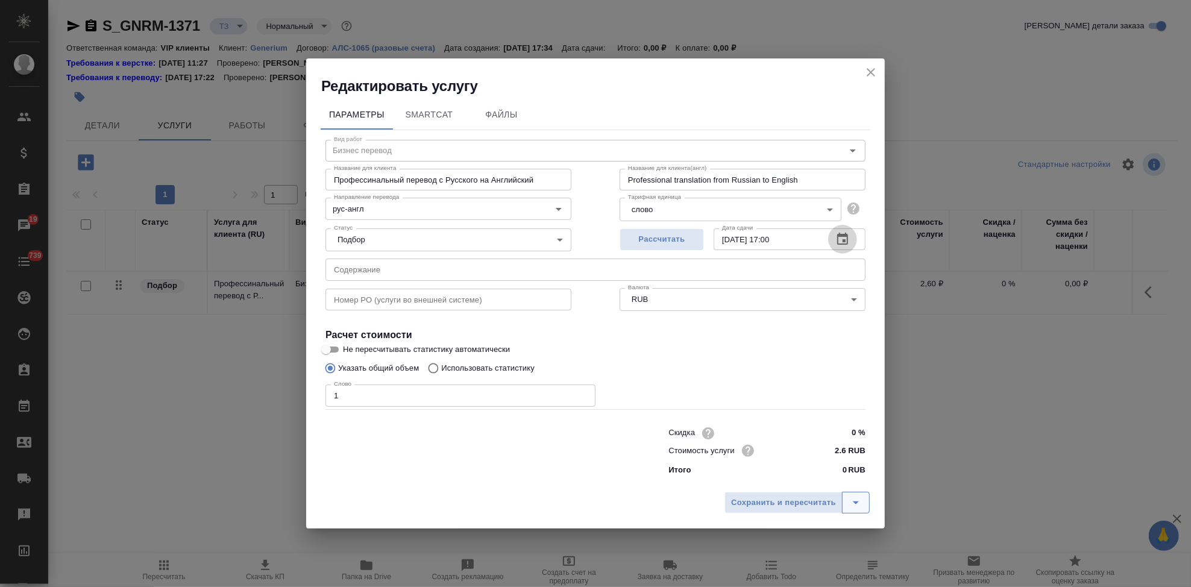
click at [855, 502] on icon "split button" at bounding box center [856, 502] width 6 height 3
click at [816, 484] on li "Сохранить" at bounding box center [798, 477] width 145 height 19
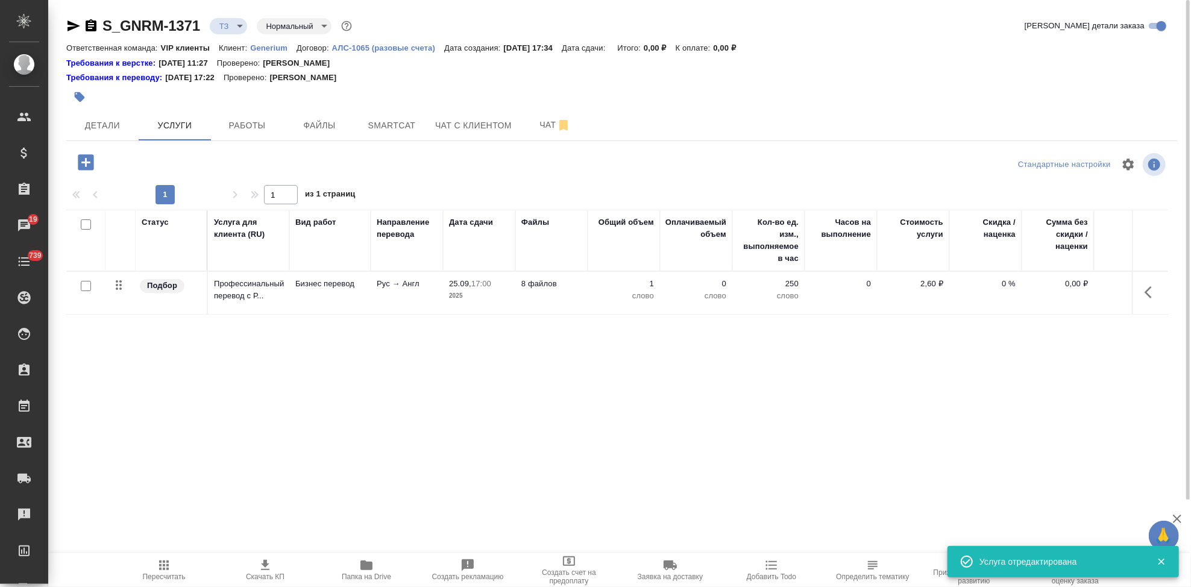
click at [87, 288] on input "checkbox" at bounding box center [86, 286] width 10 height 10
checkbox input "true"
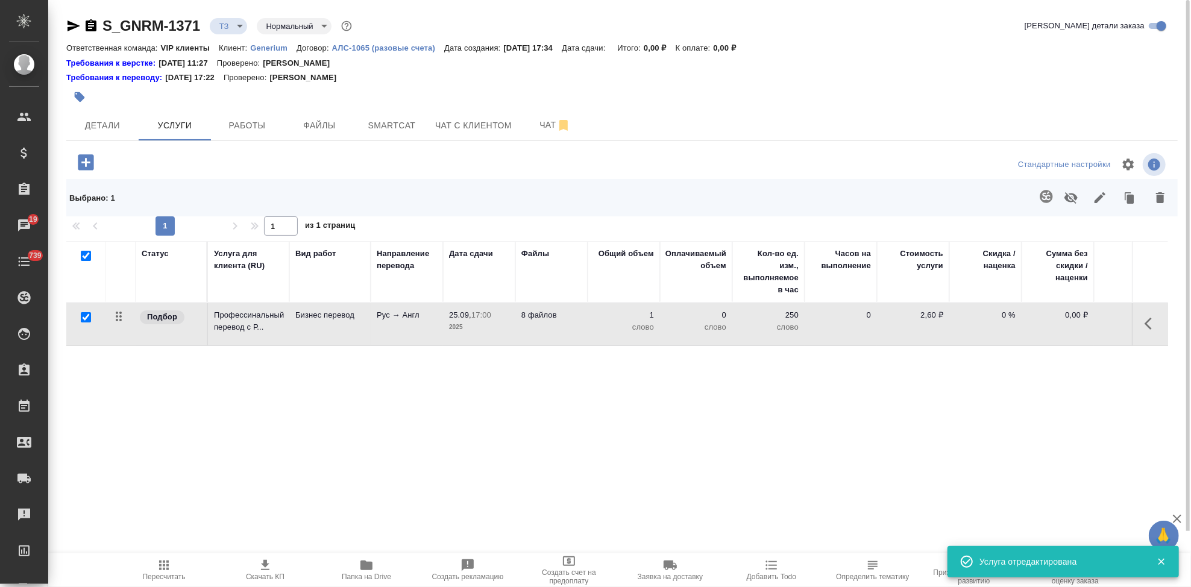
click at [1050, 192] on icon "button" at bounding box center [1045, 196] width 13 height 13
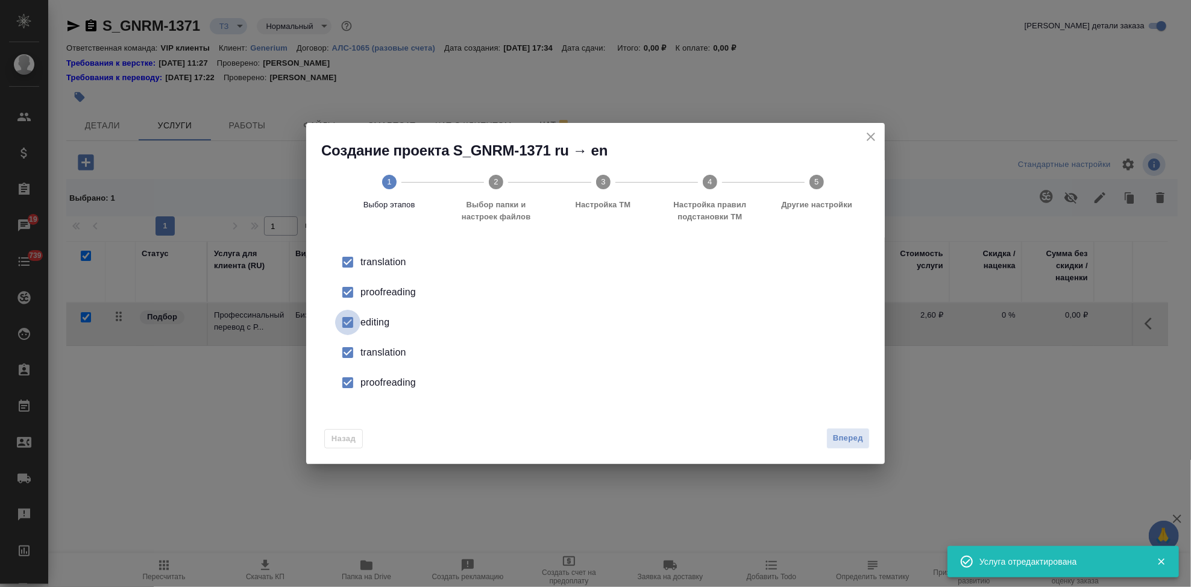
click at [352, 320] on input "checkbox" at bounding box center [347, 322] width 25 height 25
click at [347, 356] on input "checkbox" at bounding box center [347, 352] width 25 height 25
click at [351, 386] on input "checkbox" at bounding box center [347, 382] width 25 height 25
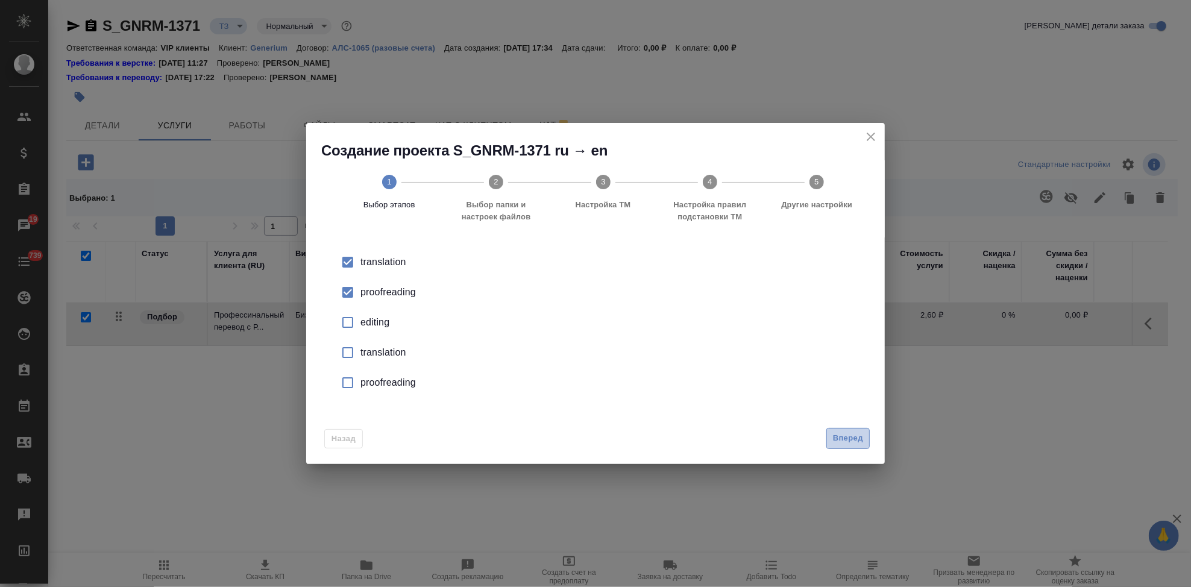
click at [851, 437] on span "Вперед" at bounding box center [848, 438] width 30 height 14
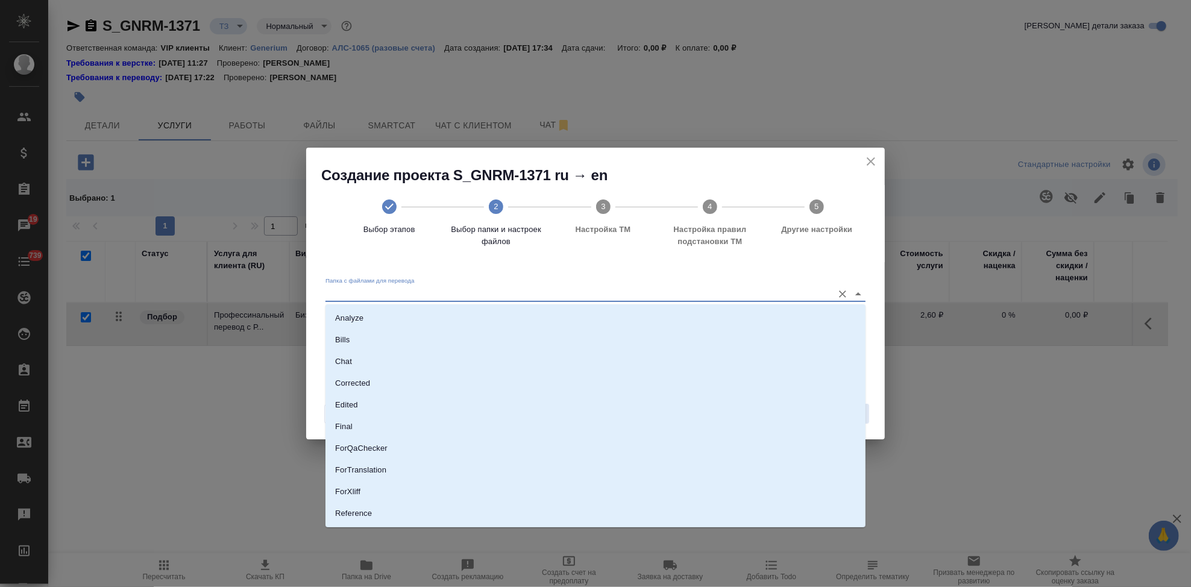
click at [729, 296] on input "Папка с файлами для перевода" at bounding box center [575, 293] width 501 height 14
click at [391, 466] on li "Source" at bounding box center [595, 473] width 540 height 22
type input "Source"
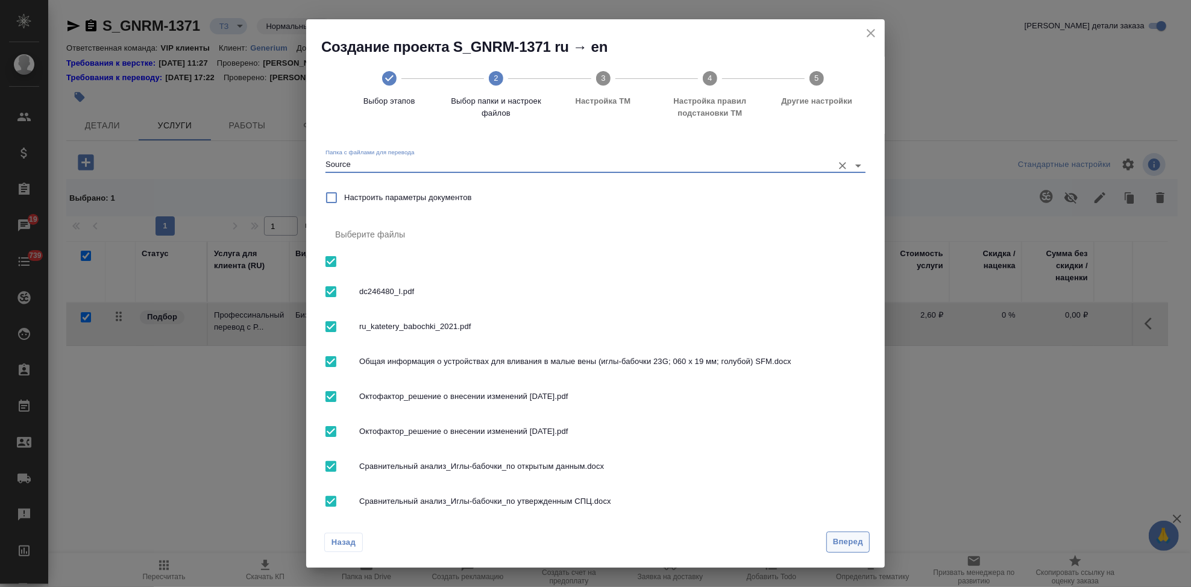
click at [848, 539] on span "Вперед" at bounding box center [848, 542] width 30 height 14
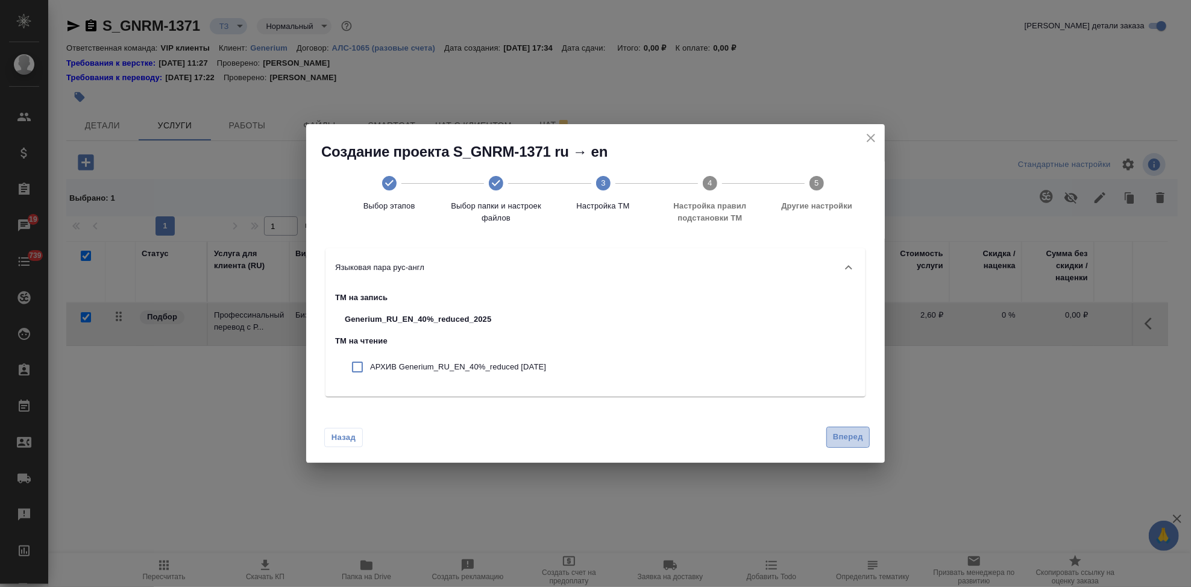
click at [852, 428] on button "Вперед" at bounding box center [847, 437] width 43 height 21
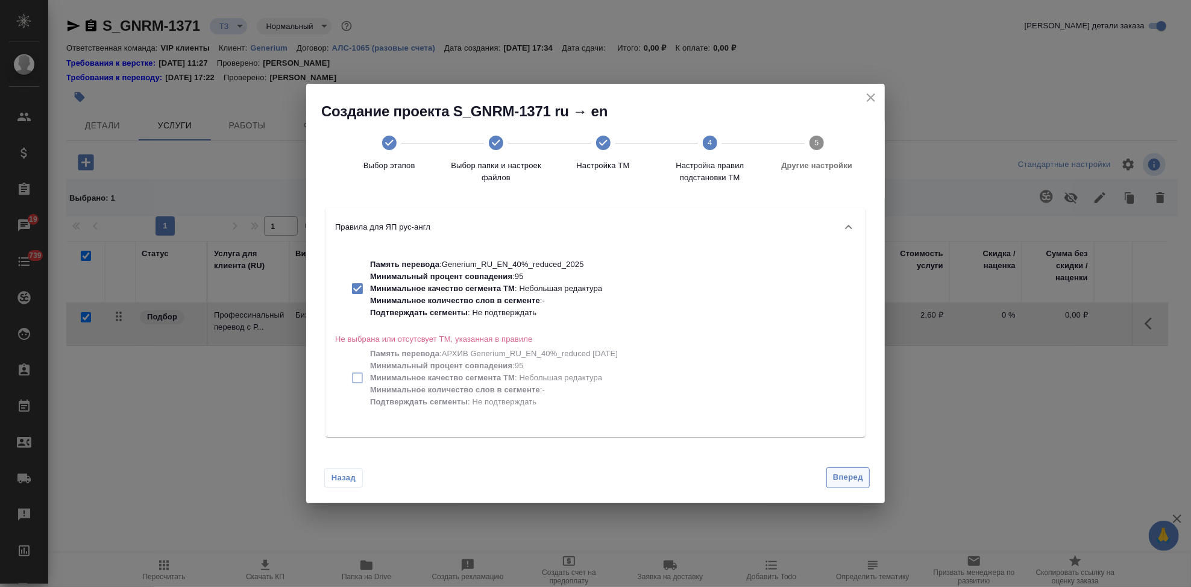
click at [856, 475] on span "Вперед" at bounding box center [848, 478] width 30 height 14
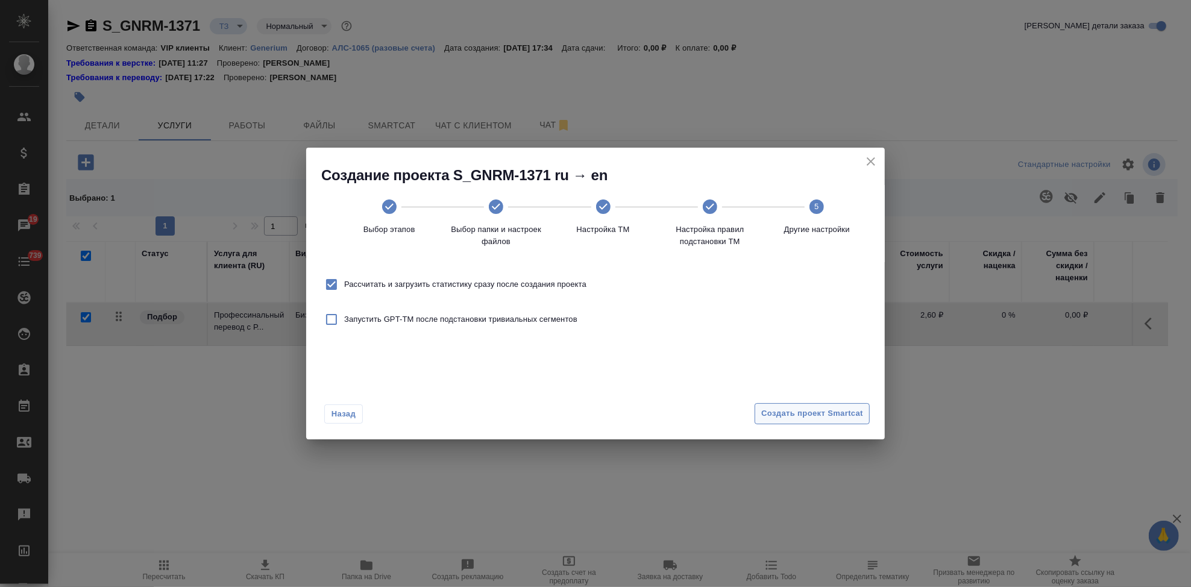
click at [816, 419] on span "Создать проект Smartcat" at bounding box center [812, 414] width 102 height 14
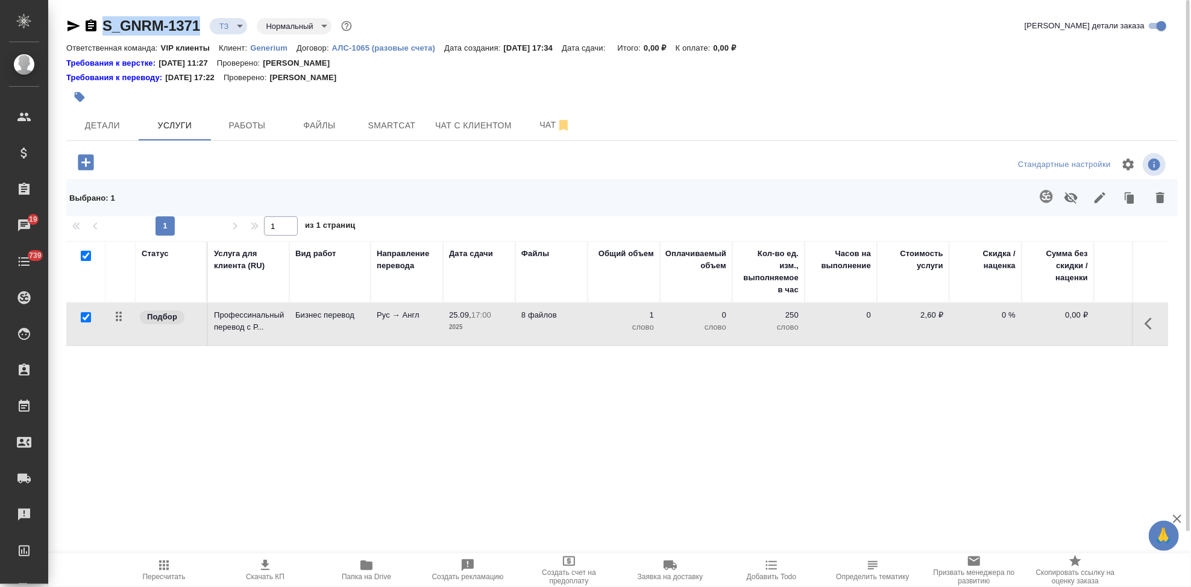
drag, startPoint x: 205, startPoint y: 29, endPoint x: 99, endPoint y: 29, distance: 105.5
click at [99, 29] on div "S_GNRM-1371 ТЗ tz Нормальный normal" at bounding box center [210, 25] width 288 height 19
copy link "S_GNRM-1371"
click at [531, 119] on span "Чат" at bounding box center [555, 125] width 58 height 15
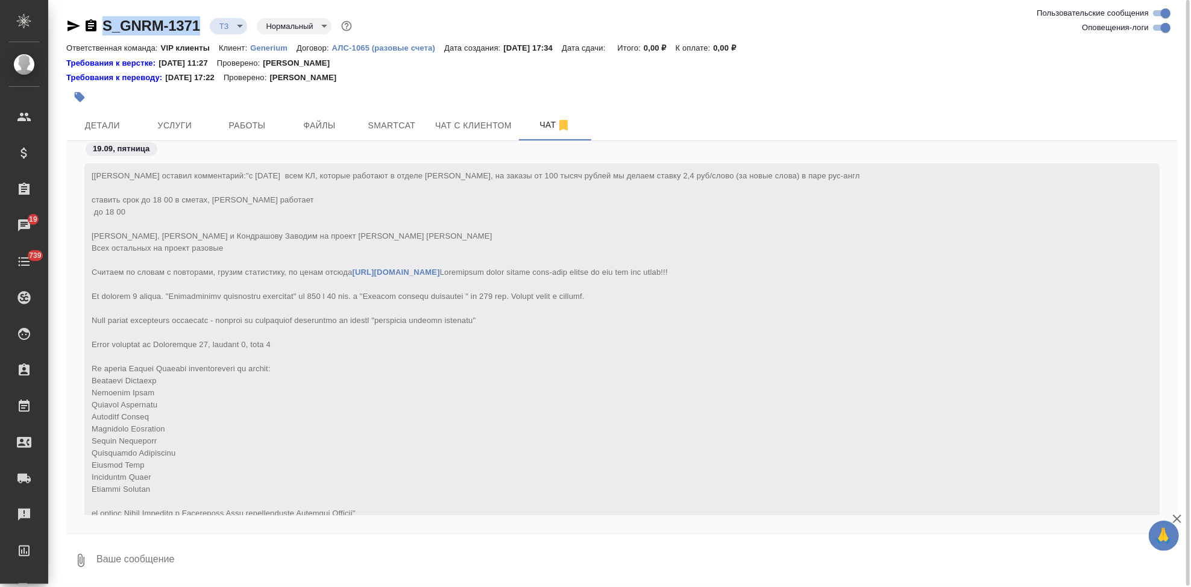
scroll to position [304, 0]
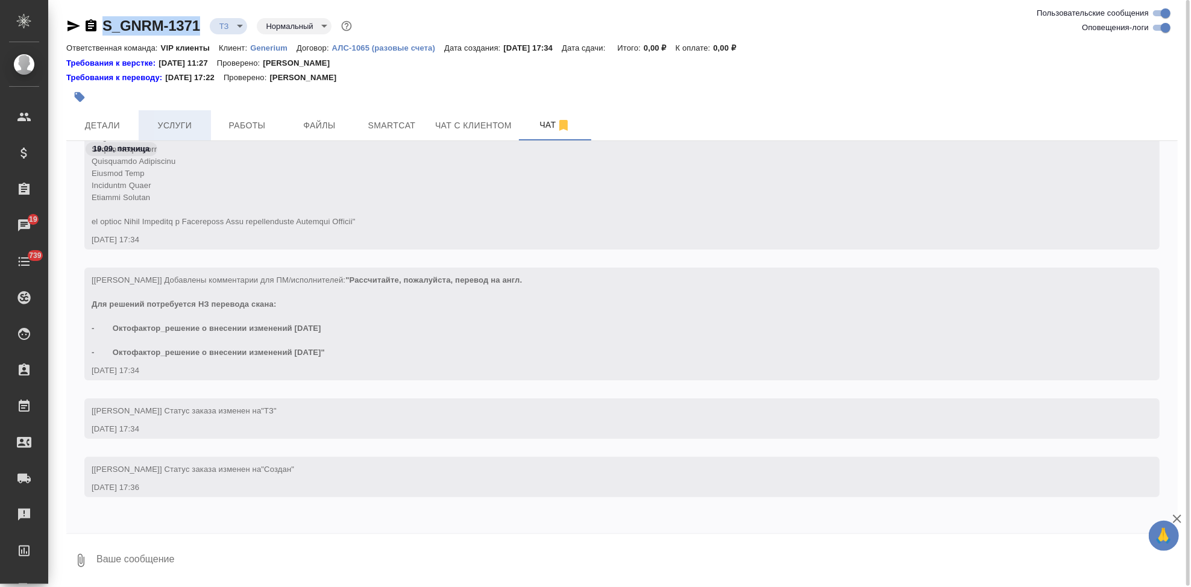
click at [141, 122] on button "Услуги" at bounding box center [175, 125] width 72 height 30
click at [119, 125] on span "Детали" at bounding box center [103, 125] width 58 height 15
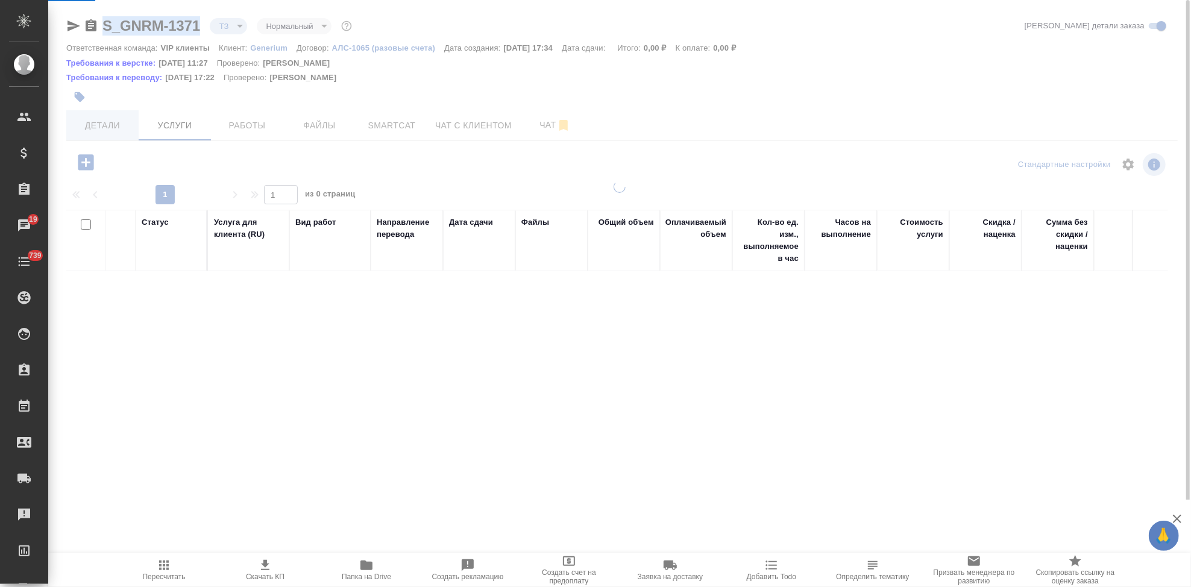
click at [104, 134] on button "Детали" at bounding box center [102, 125] width 72 height 30
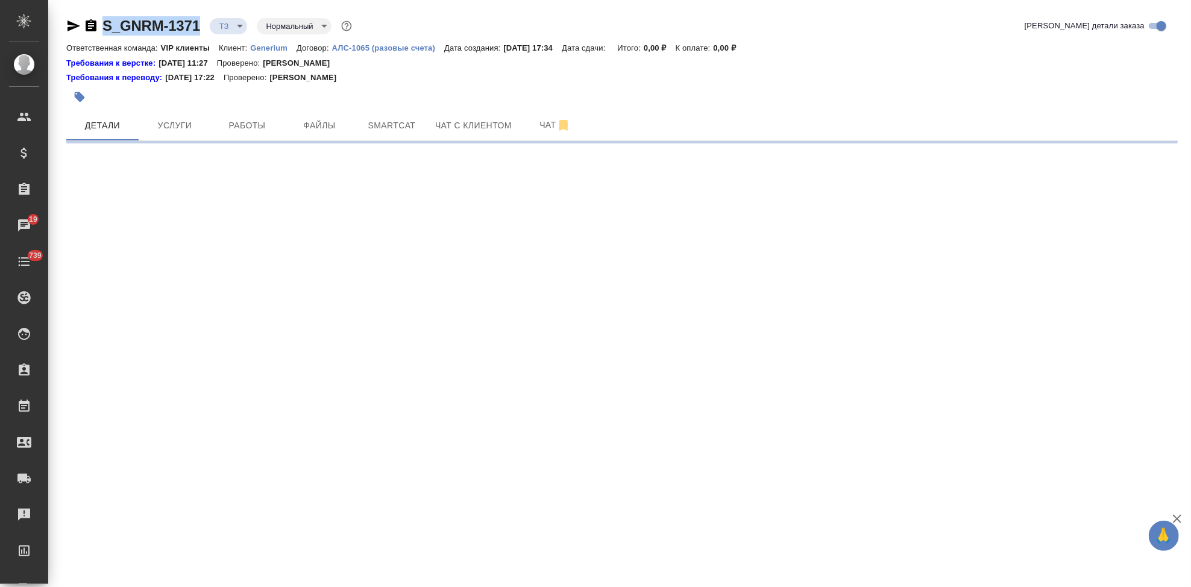
select select "RU"
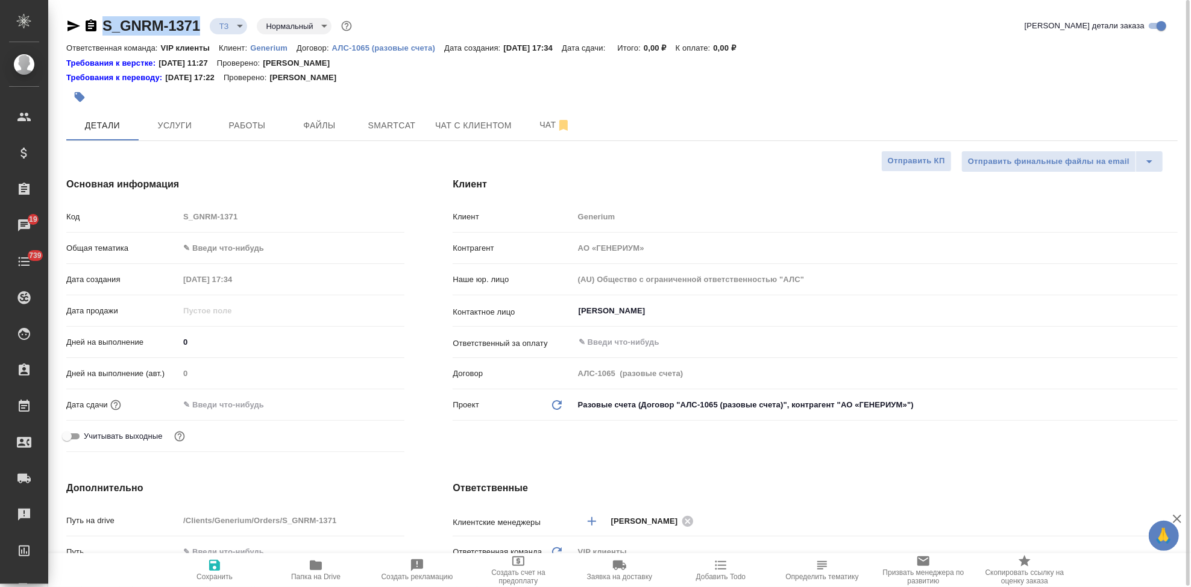
type textarea "x"
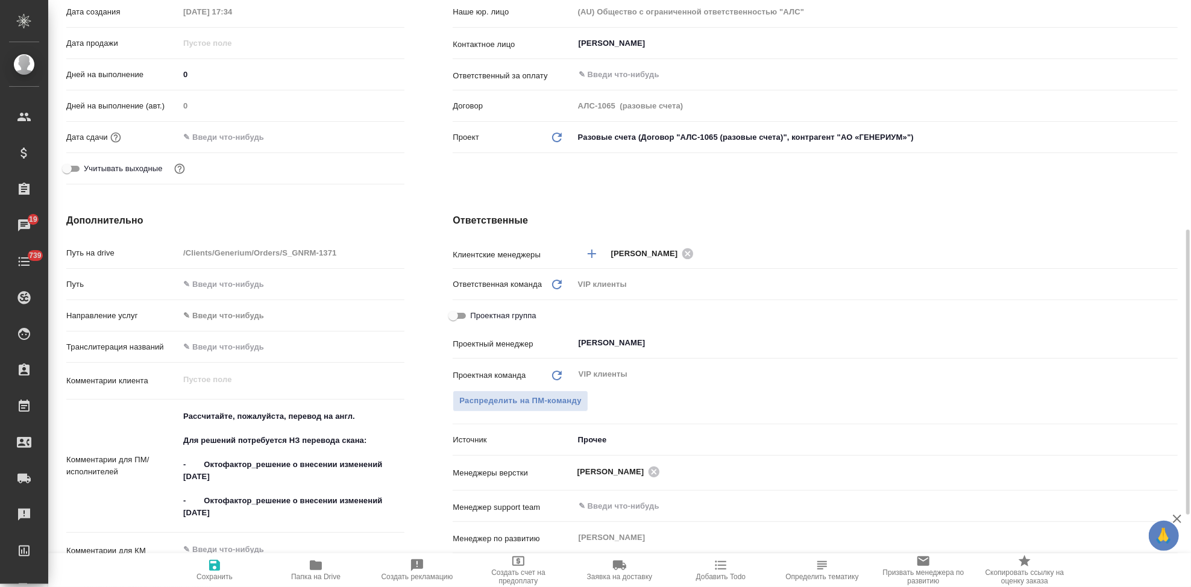
scroll to position [401, 0]
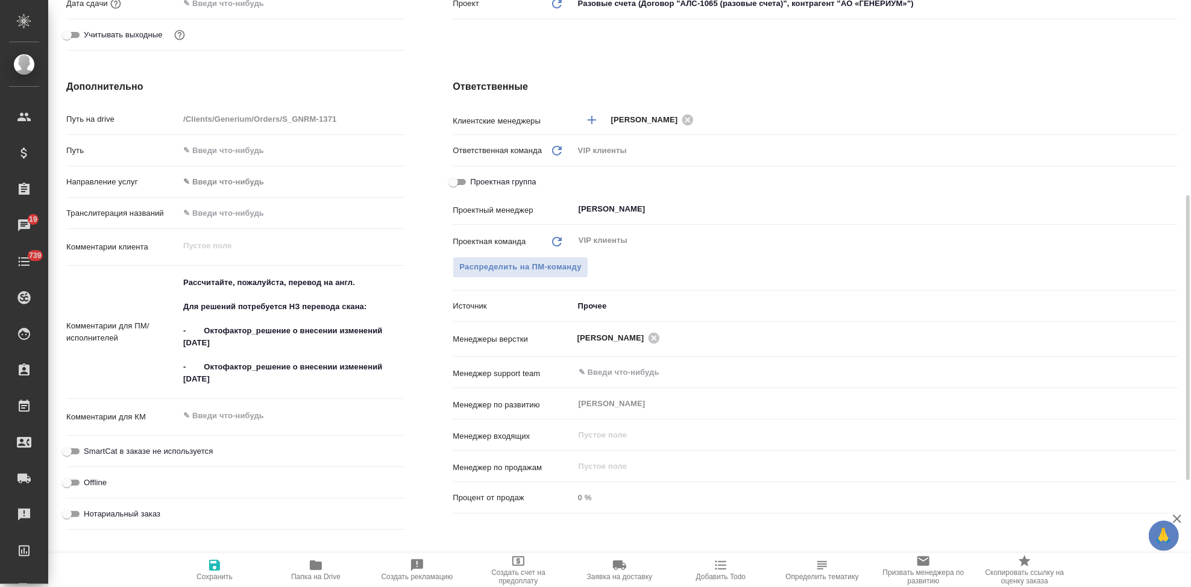
type textarea "x"
click at [222, 412] on textarea at bounding box center [291, 416] width 225 height 20
paste textarea "Octofactor (Moroctocog 250,500,1000 UI), [GEOGRAPHIC_DATA] Scalp Vein set butte…"
type textarea "Octofactor (Moroctocog 250,500,1000 UI), [GEOGRAPHIC_DATA] Scalp Vein set butte…"
type textarea "x"
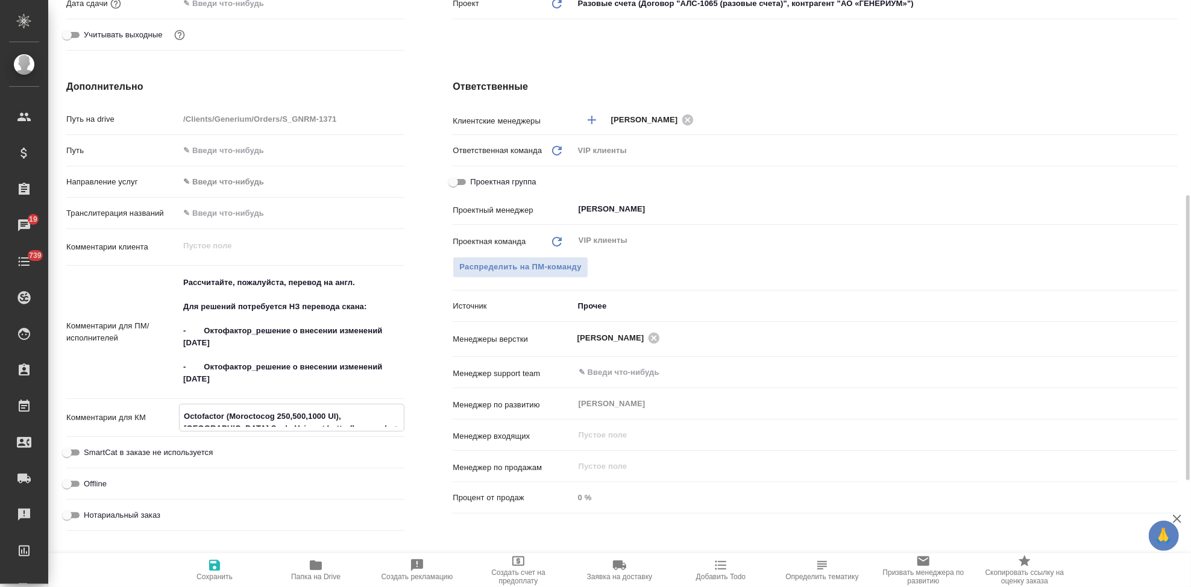
type textarea "x"
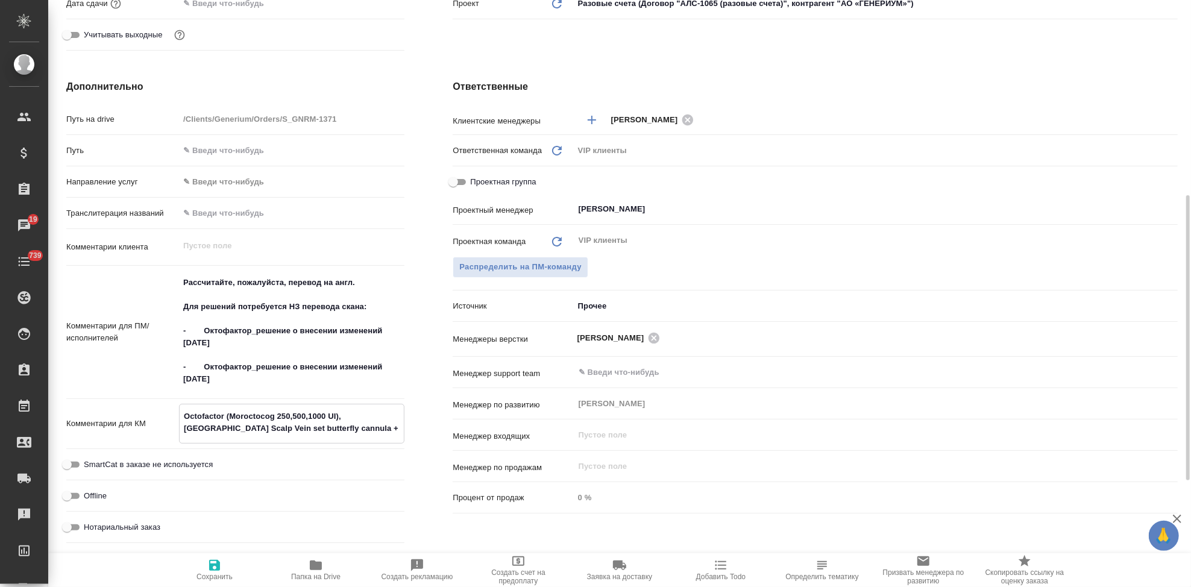
type textarea "Octofactor (Moroctocog 250,500,1000 UI), [GEOGRAPHIC_DATA] Scalp Vein set butte…"
type textarea "x"
click at [224, 562] on span "Сохранить" at bounding box center [214, 569] width 87 height 23
type textarea "x"
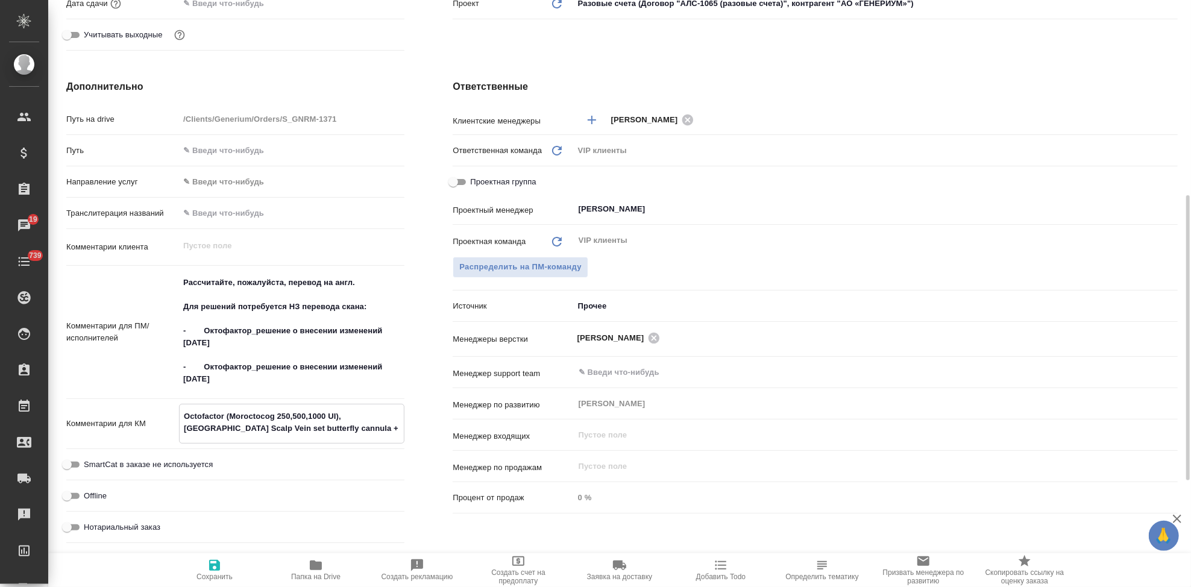
type textarea "x"
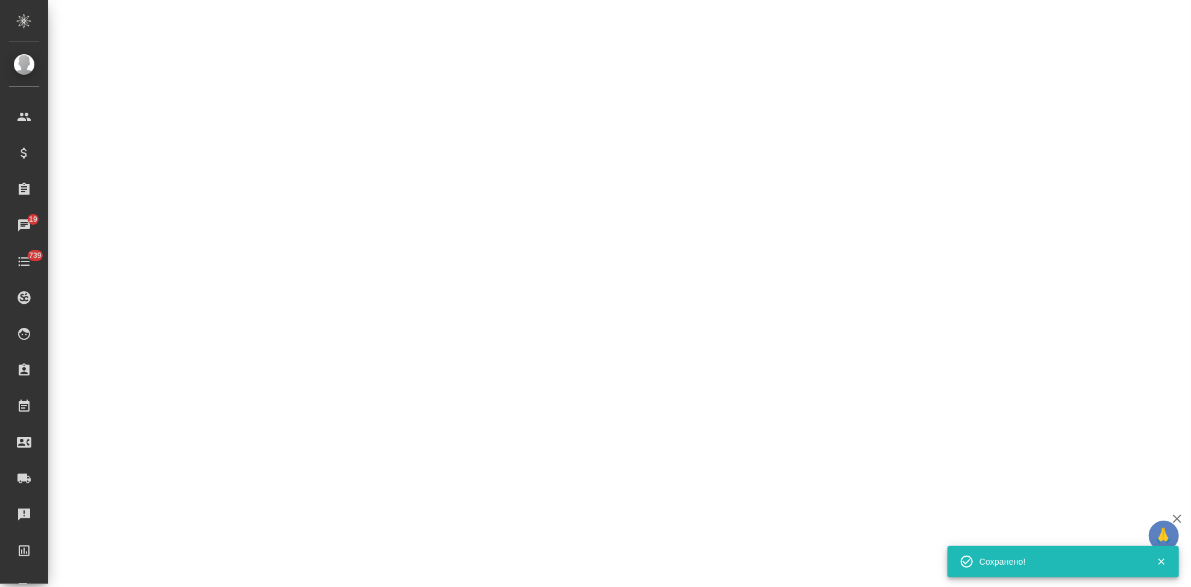
type input "new"
select select "RU"
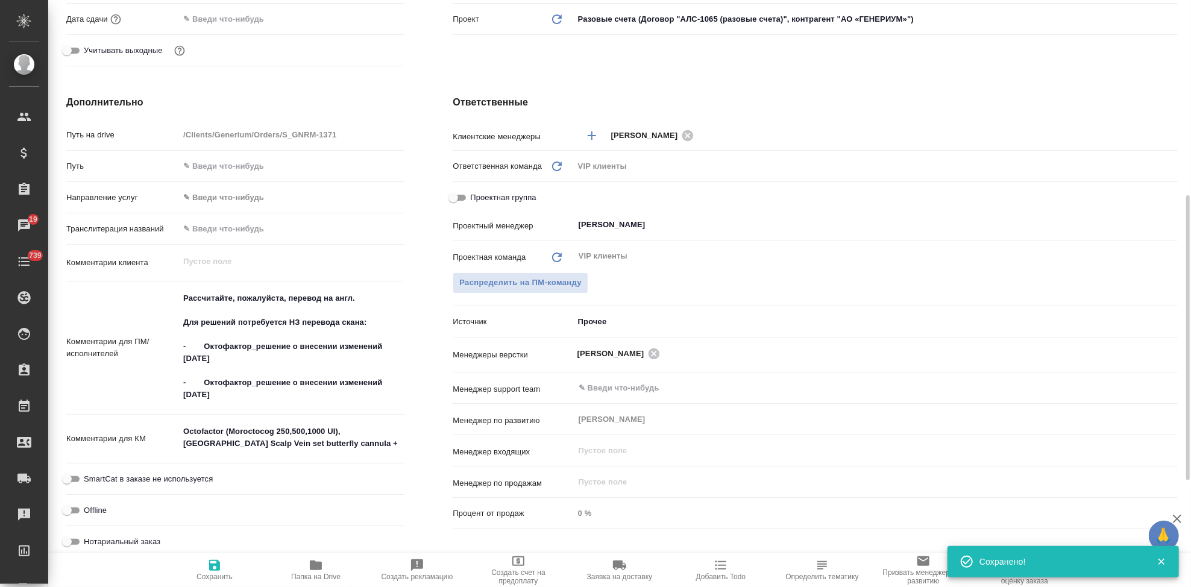
type textarea "x"
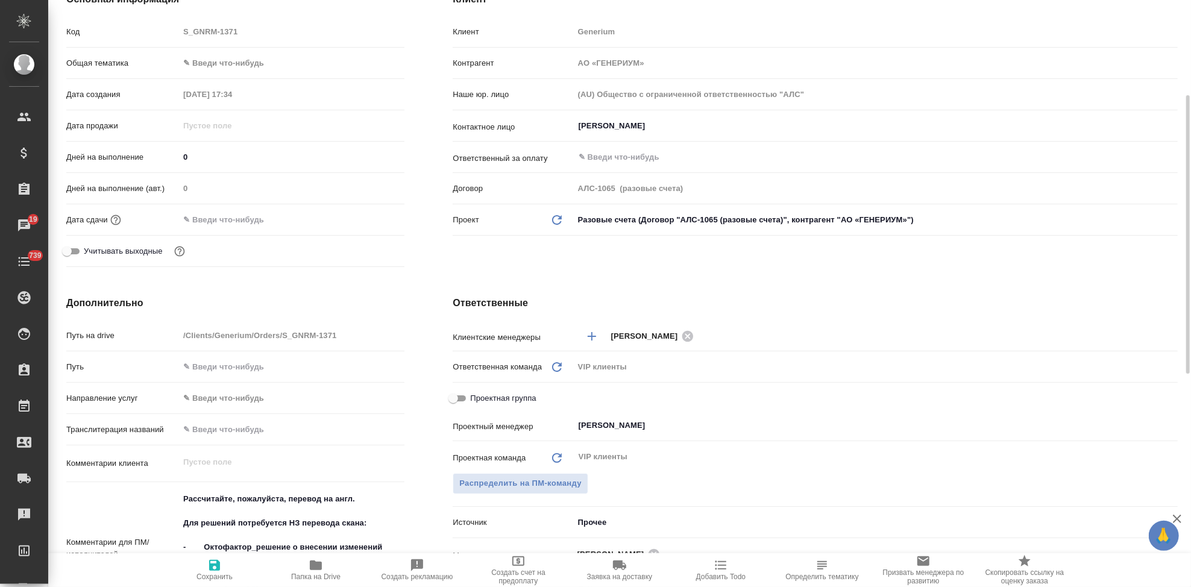
scroll to position [67, 0]
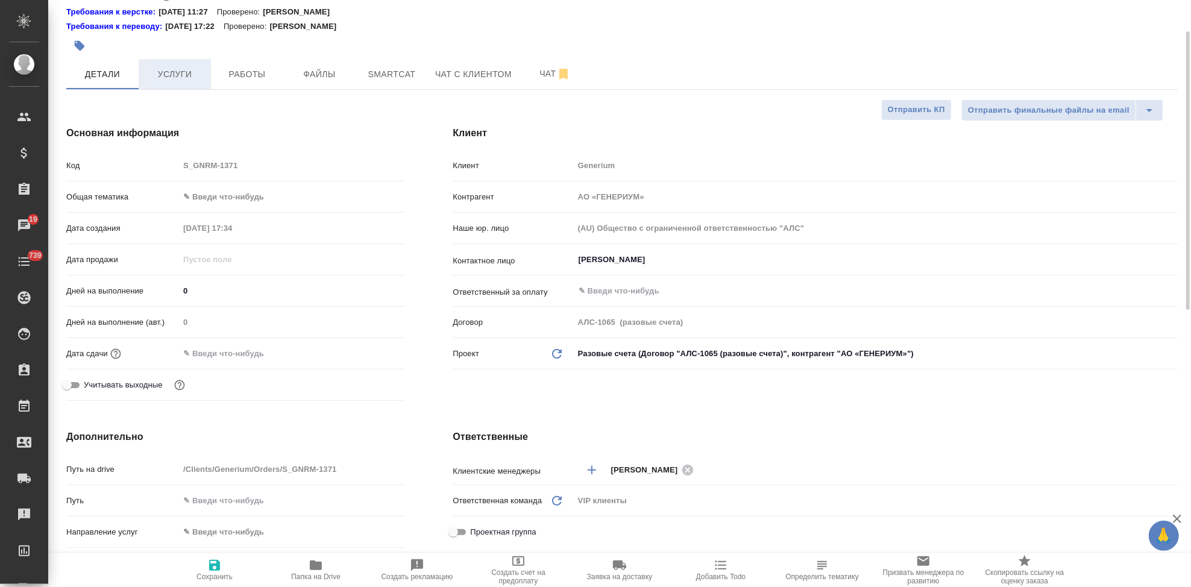
click at [198, 74] on span "Услуги" at bounding box center [175, 74] width 58 height 15
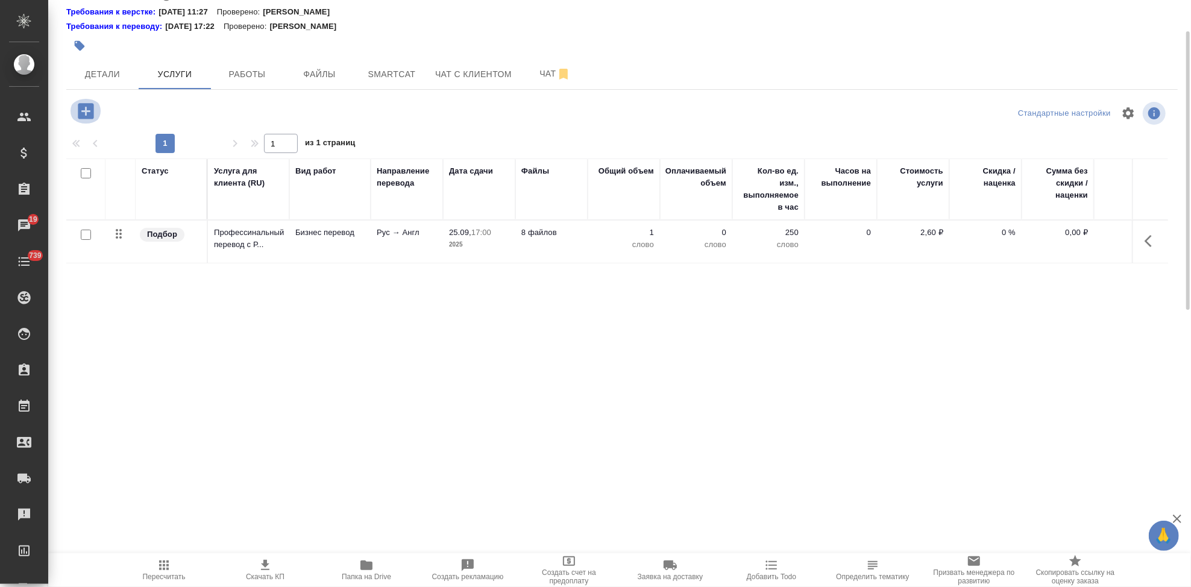
click at [84, 116] on icon "button" at bounding box center [86, 111] width 16 height 16
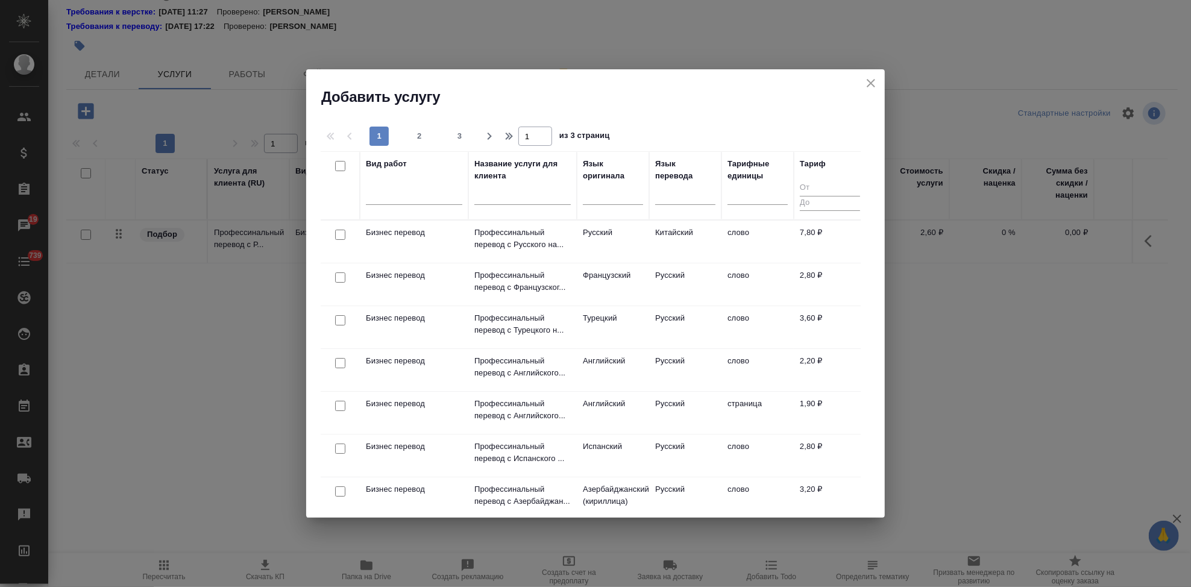
click at [537, 194] on input "text" at bounding box center [522, 197] width 96 height 15
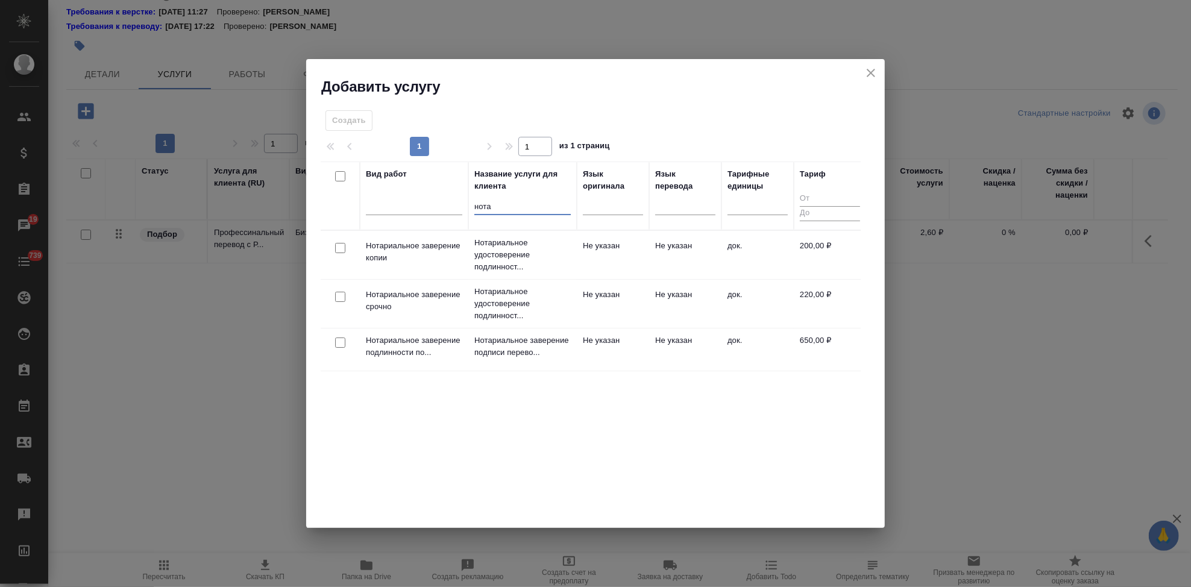
type input "нота"
click at [593, 341] on td "Не указан" at bounding box center [613, 349] width 72 height 42
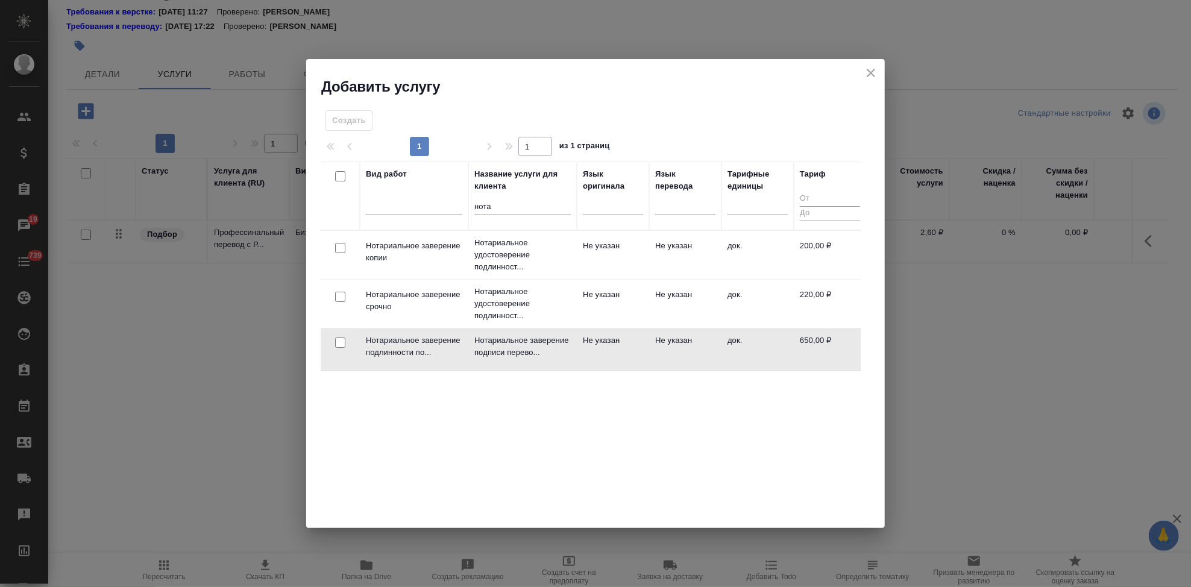
click at [593, 341] on td "Не указан" at bounding box center [613, 349] width 72 height 42
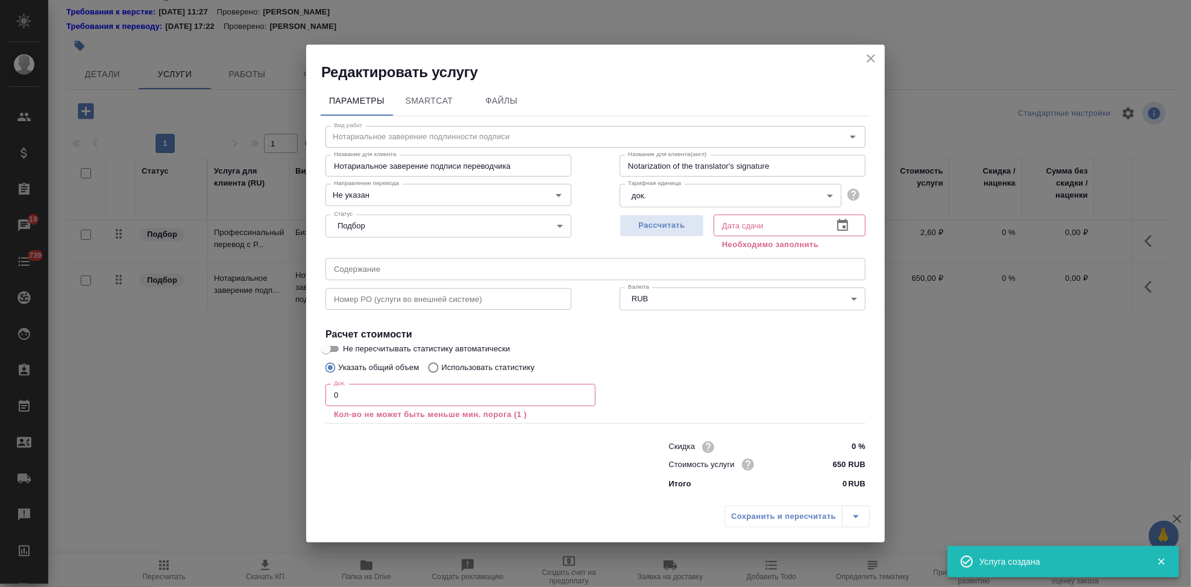
click at [372, 387] on input "0" at bounding box center [460, 395] width 270 height 22
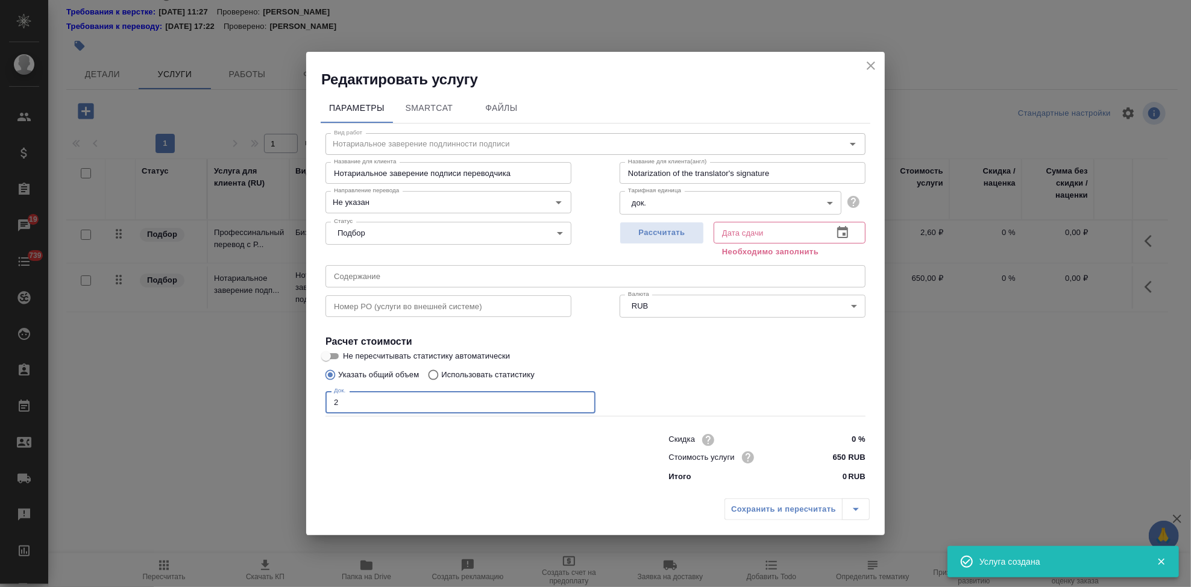
type input "2"
click at [836, 240] on icon "button" at bounding box center [842, 232] width 14 height 14
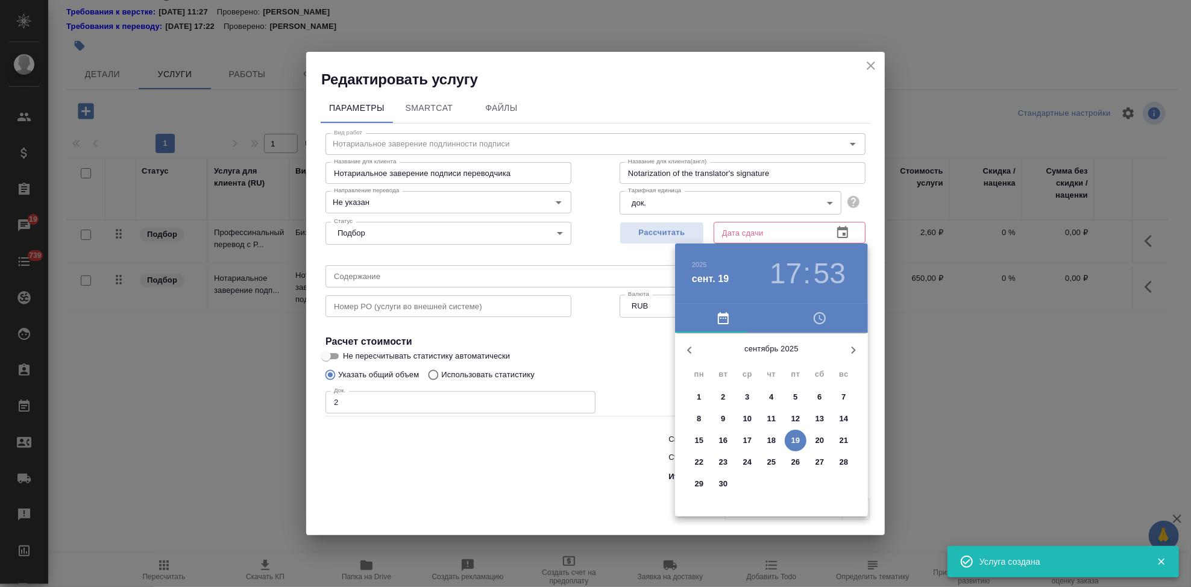
click at [769, 464] on p "25" at bounding box center [771, 462] width 9 height 12
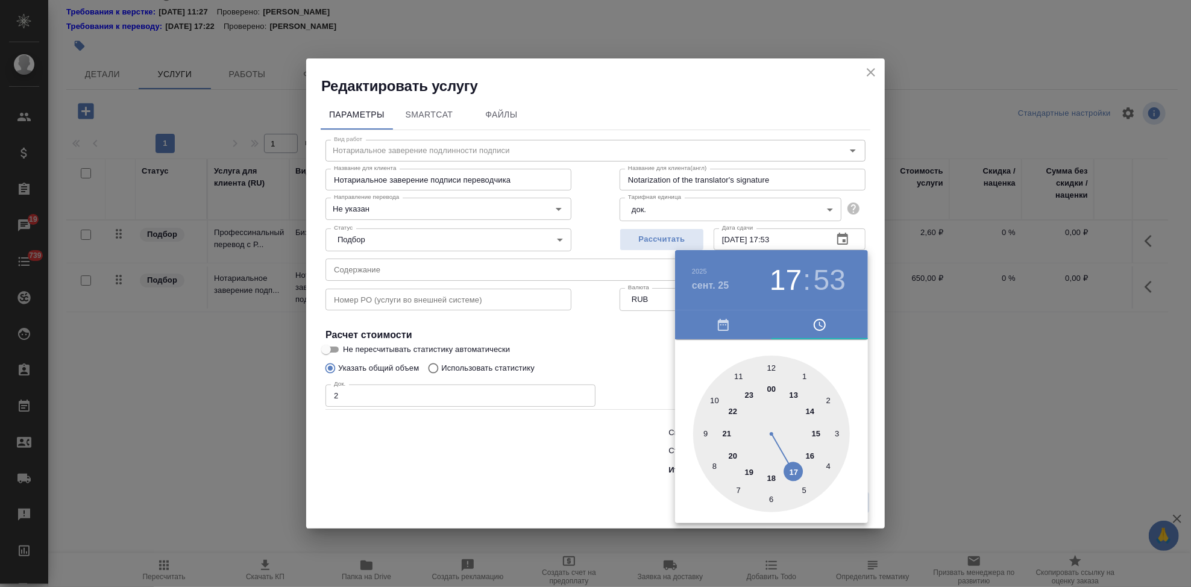
click at [793, 468] on div at bounding box center [771, 434] width 157 height 157
click at [773, 371] on div at bounding box center [771, 434] width 157 height 157
type input "25.09.2025 17:00"
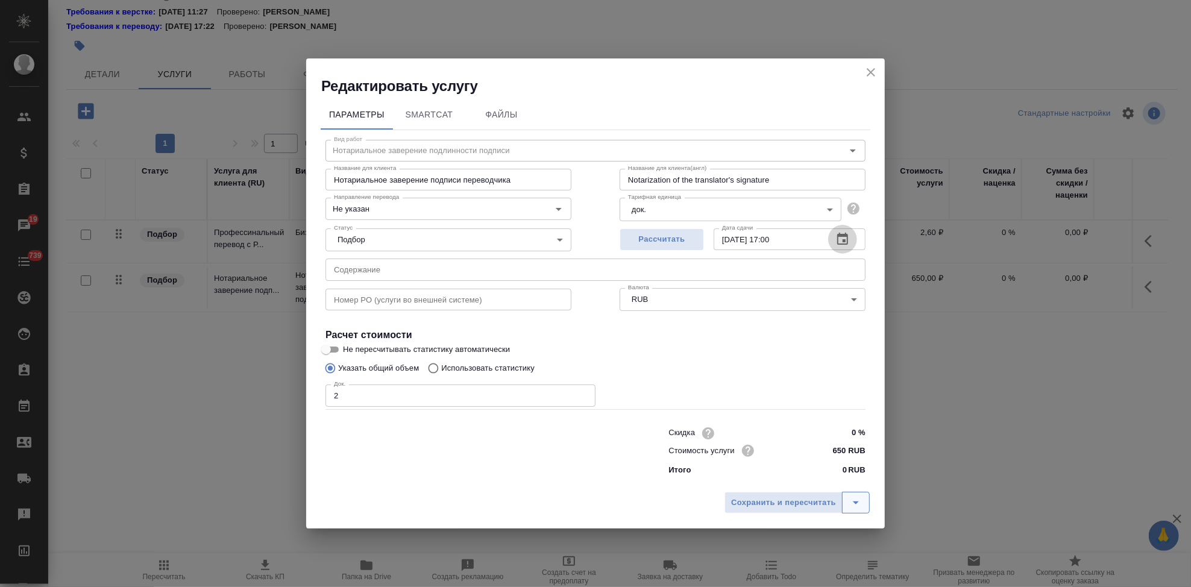
click at [854, 494] on button "split button" at bounding box center [856, 503] width 28 height 22
click at [808, 472] on li "Сохранить" at bounding box center [798, 477] width 145 height 19
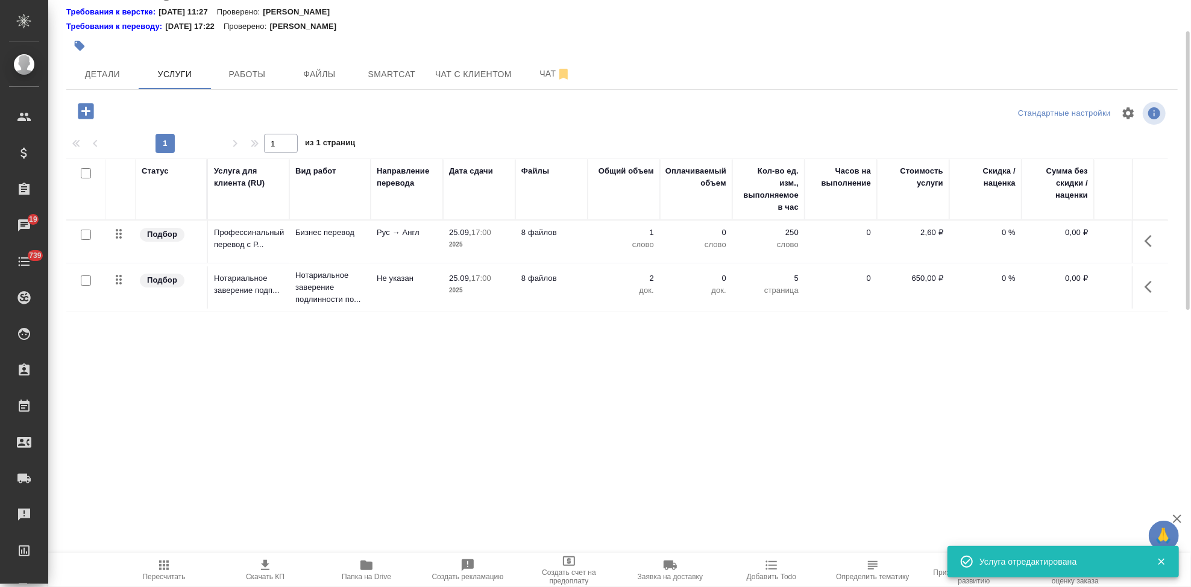
click at [1156, 240] on icon "button" at bounding box center [1151, 241] width 14 height 14
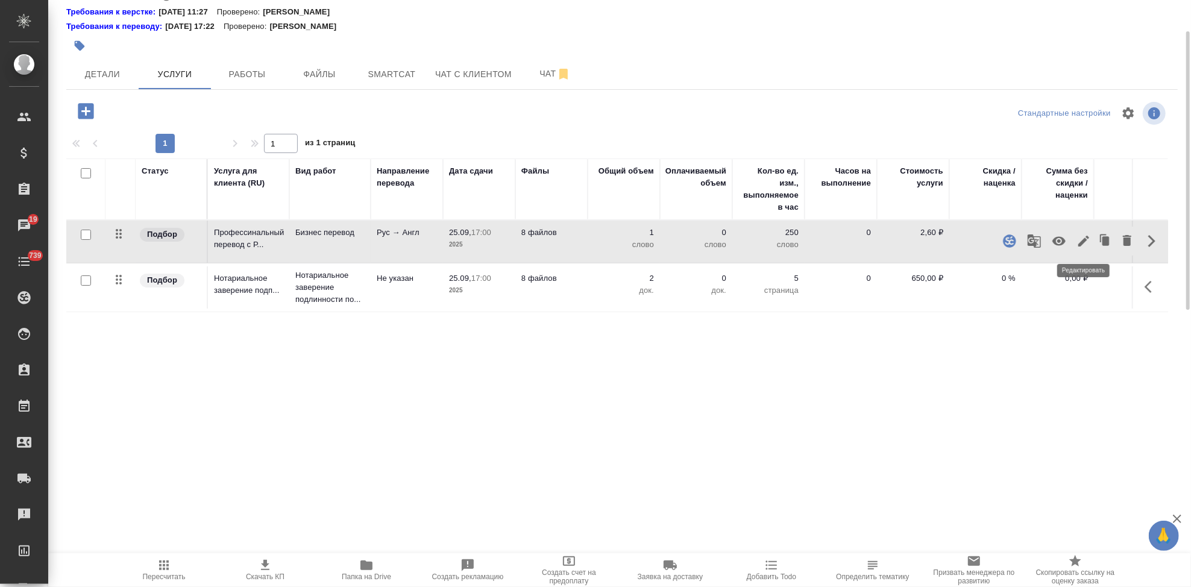
click at [1086, 245] on icon "button" at bounding box center [1083, 241] width 14 height 14
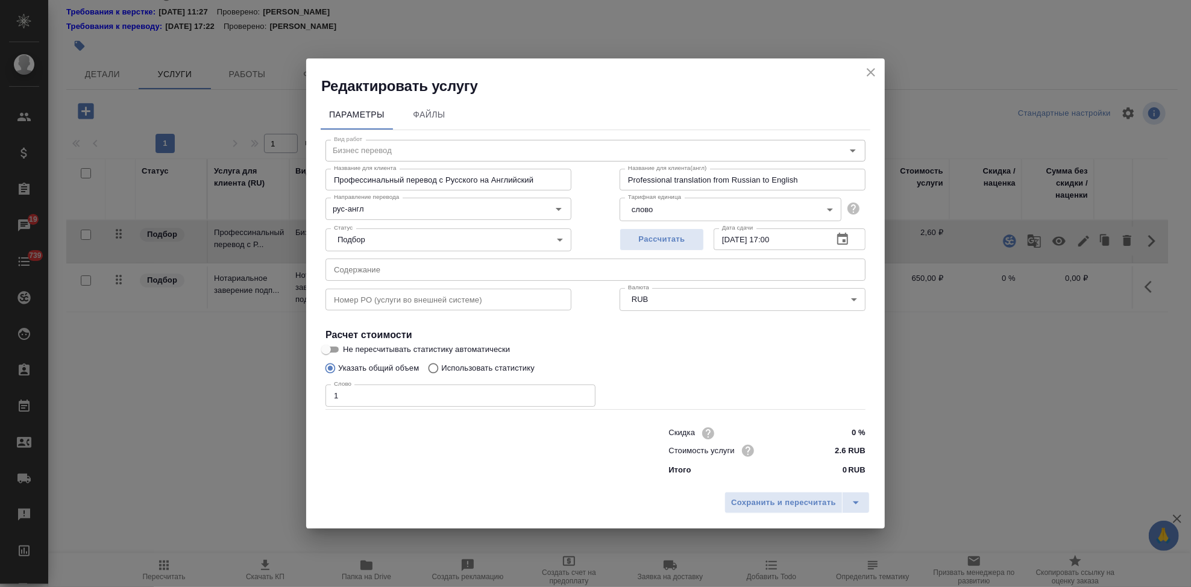
click at [435, 366] on input "Использовать статистику" at bounding box center [431, 368] width 19 height 23
radio input "true"
radio input "false"
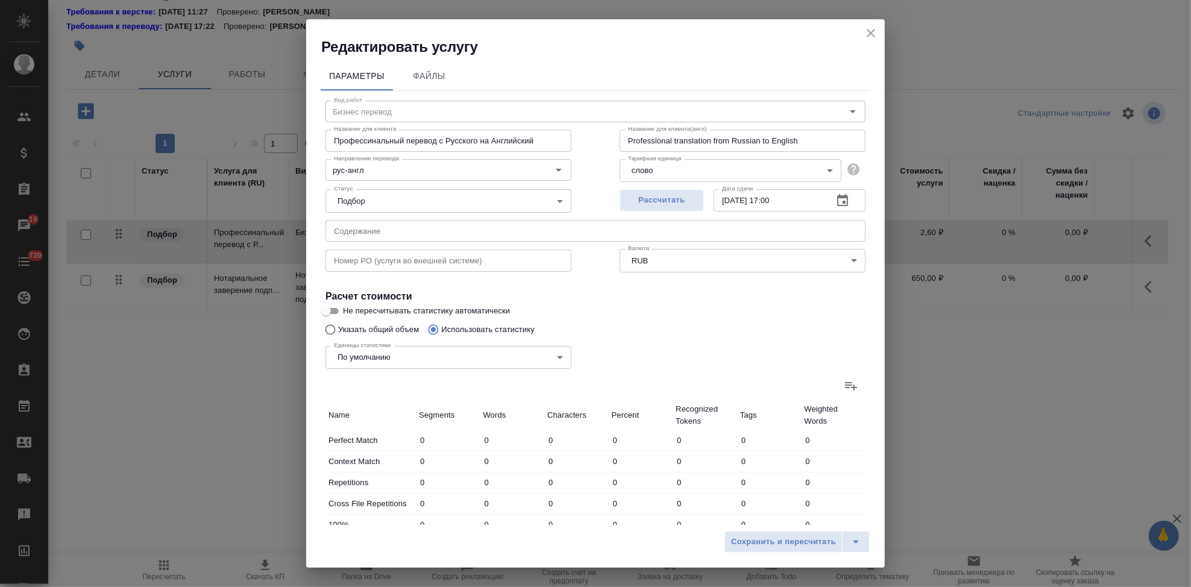
click at [844, 390] on icon at bounding box center [851, 385] width 14 height 14
click at [0, 0] on input "file" at bounding box center [0, 0] width 0 height 0
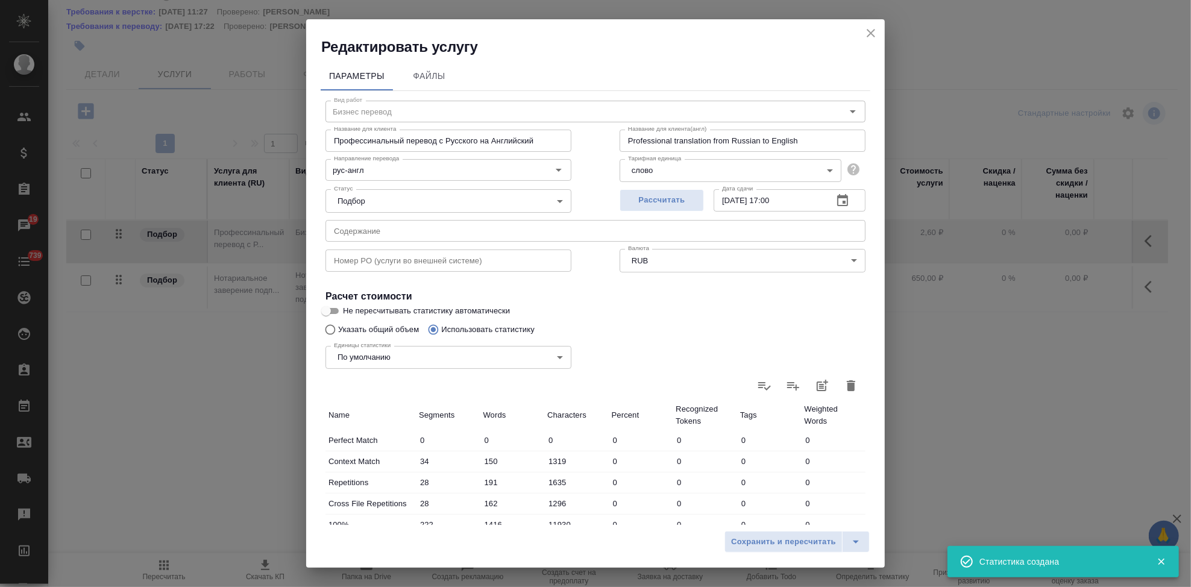
type input "34"
type input "150"
type input "1319"
type input "28"
type input "191"
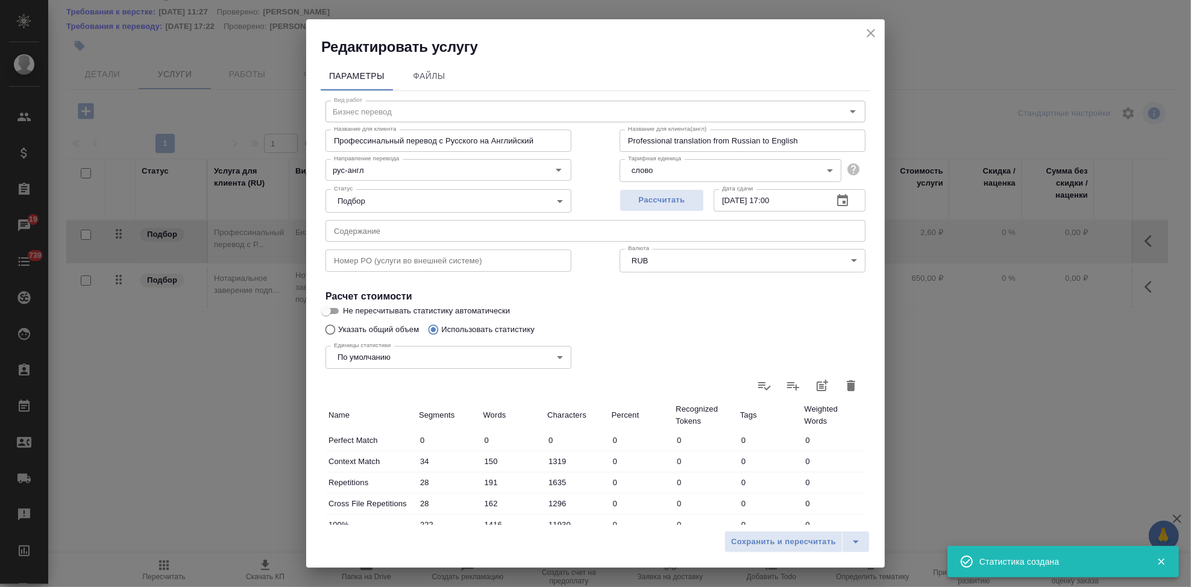
type input "1635"
type input "28"
type input "162"
type input "1296"
type input "222"
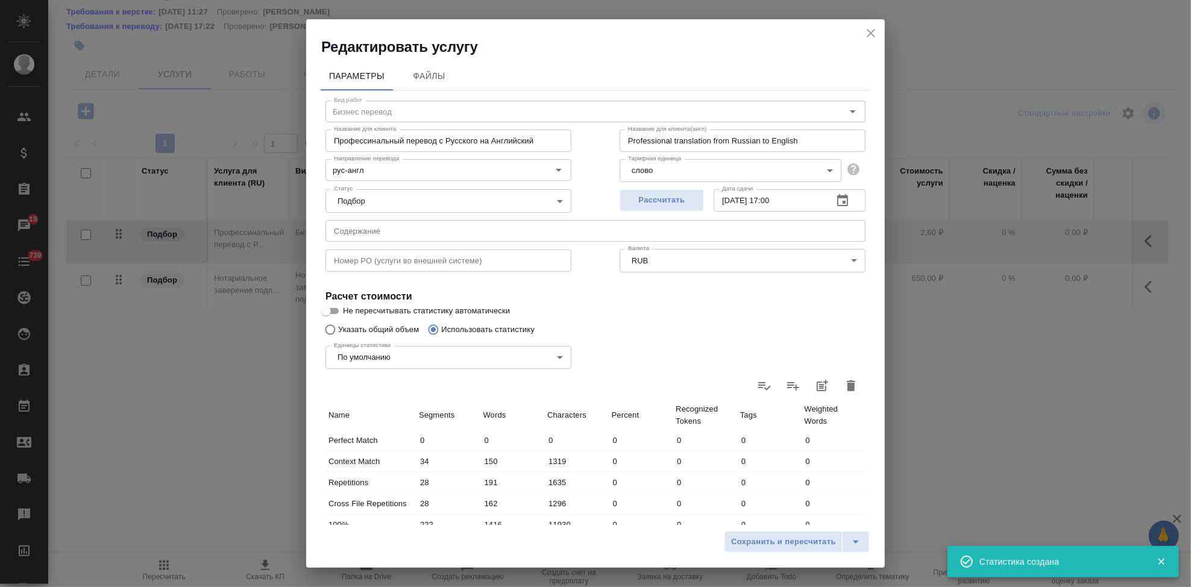
type input "1416"
type input "11930"
type input "57"
type input "679"
type input "5766"
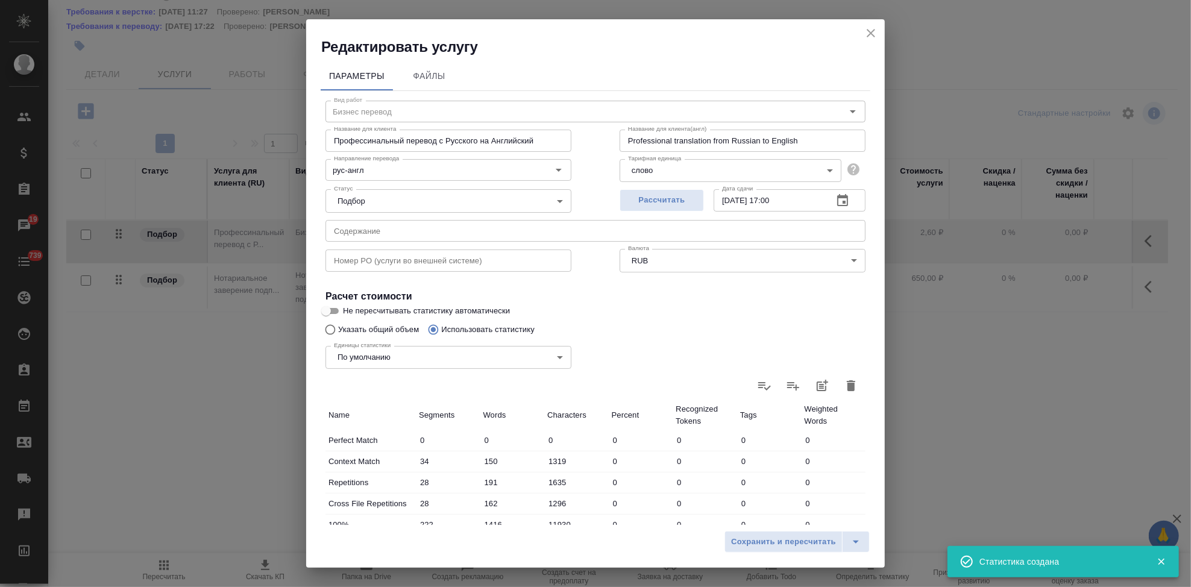
type input "20"
type input "324"
type input "2793"
type input "36"
type input "288"
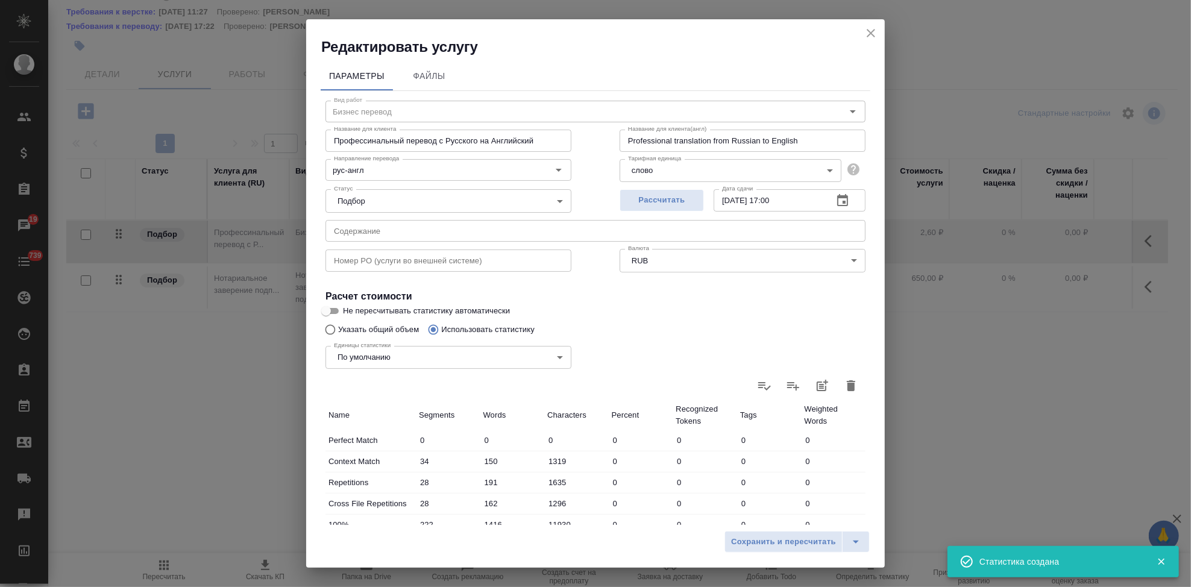
type input "2333"
type input "311"
type input "2968"
type input "22463"
type input "680"
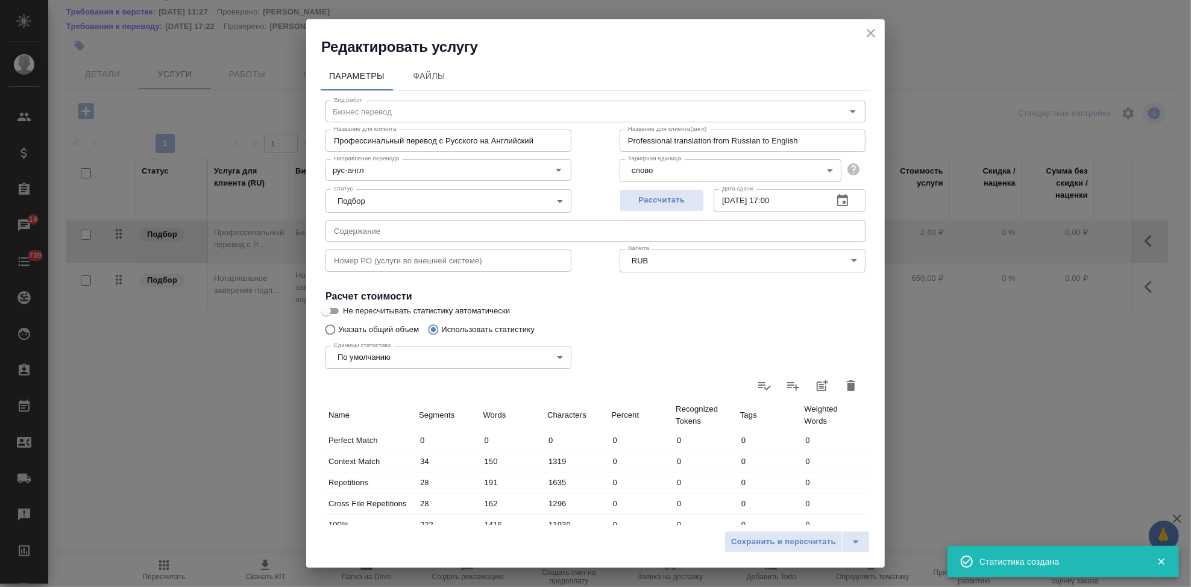
type input "5825"
type input "46604"
type input "736"
type input "6178"
type input "49535"
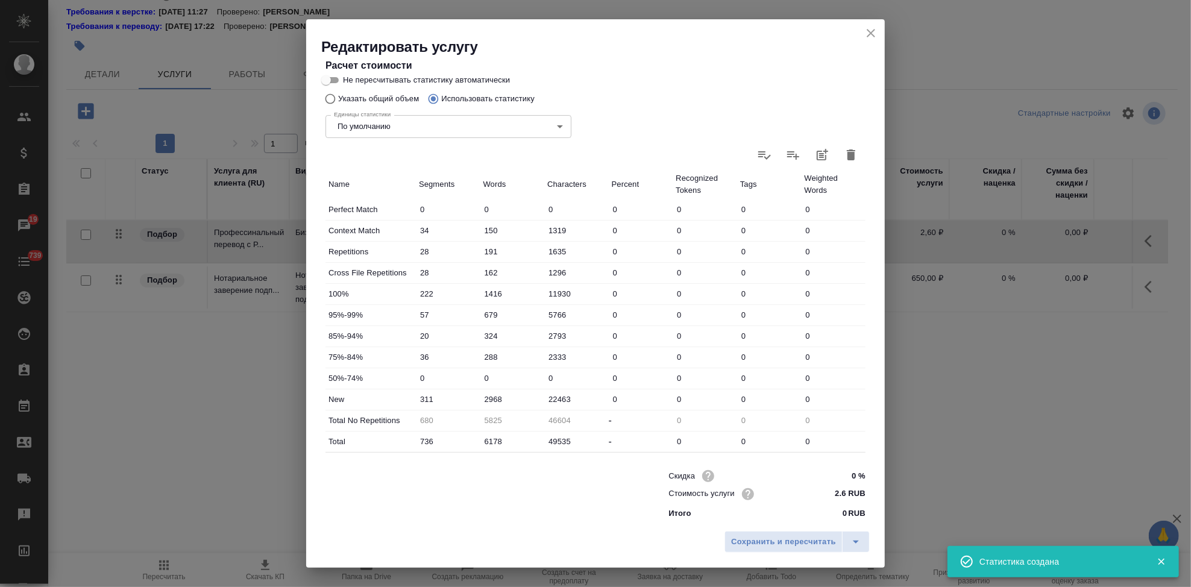
scroll to position [234, 0]
click at [491, 396] on input "2968" at bounding box center [512, 395] width 64 height 17
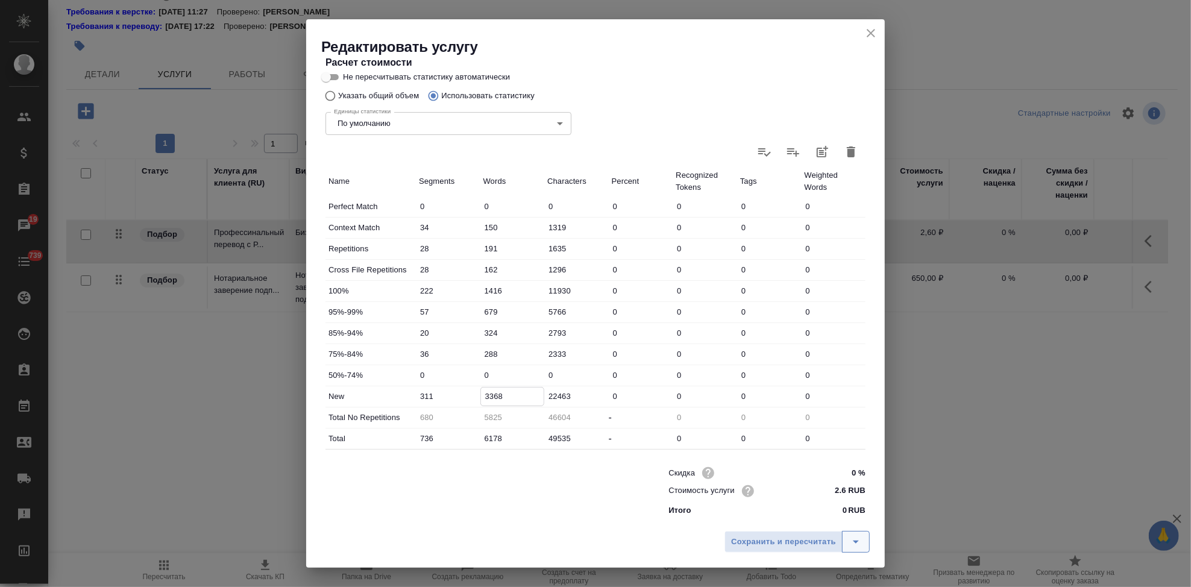
type input "3368"
click at [857, 537] on icon "split button" at bounding box center [855, 541] width 14 height 14
click at [794, 518] on li "Сохранить" at bounding box center [798, 516] width 145 height 19
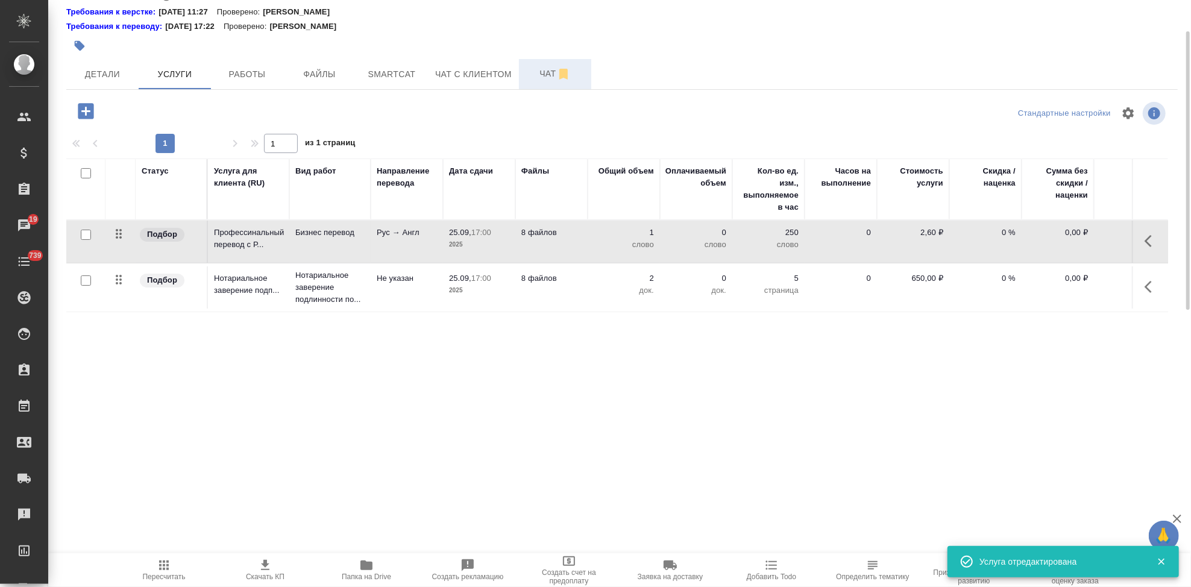
click at [545, 73] on span "Чат" at bounding box center [555, 73] width 58 height 15
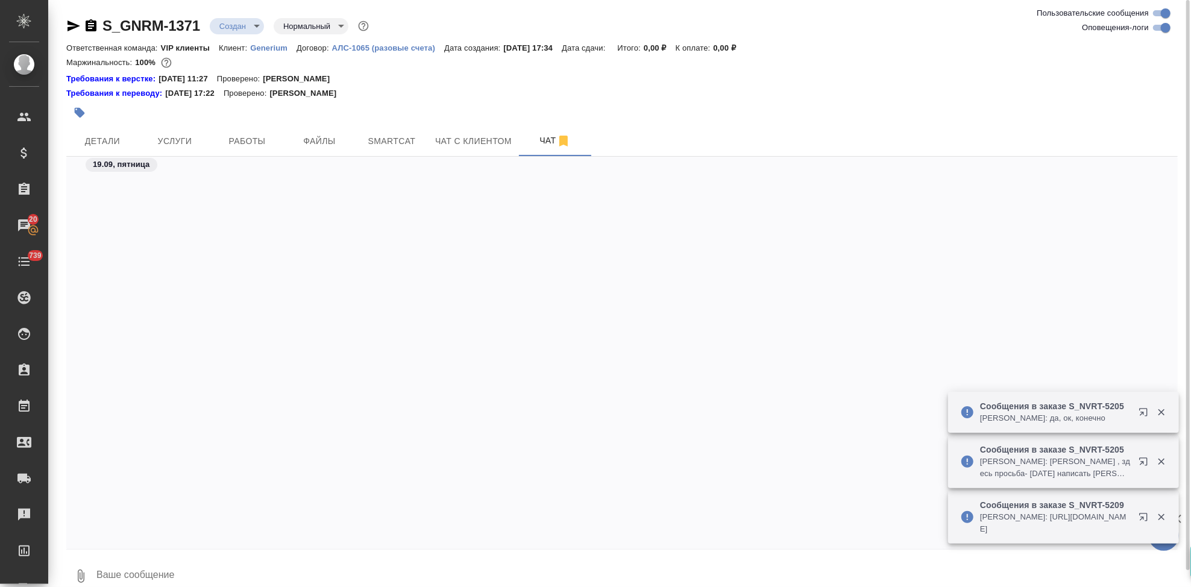
scroll to position [3327, 0]
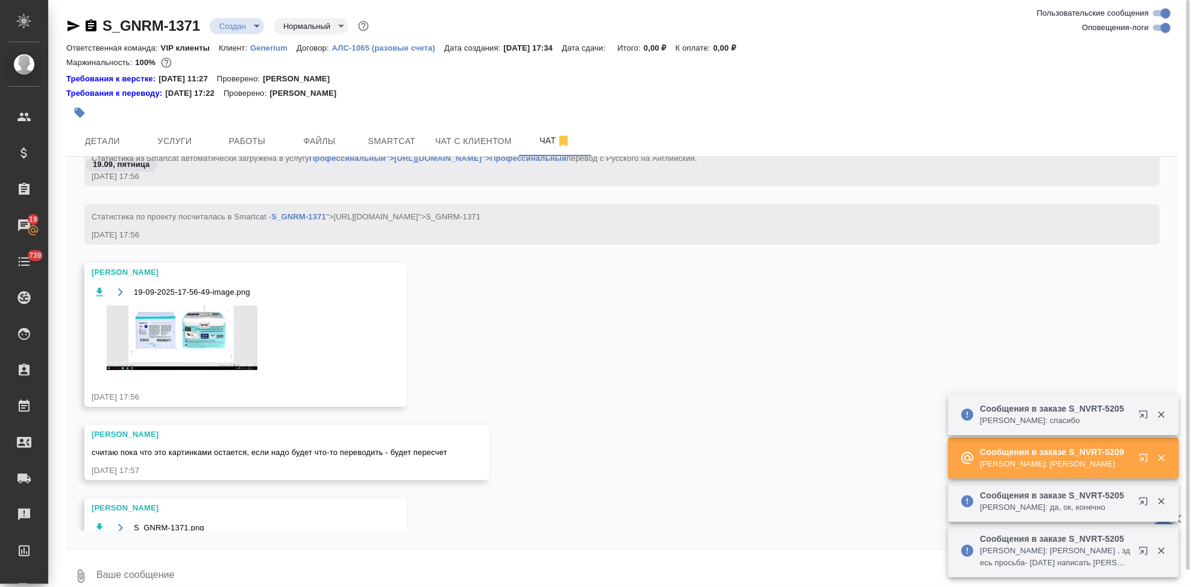
click at [272, 51] on p "Generium" at bounding box center [273, 47] width 46 height 9
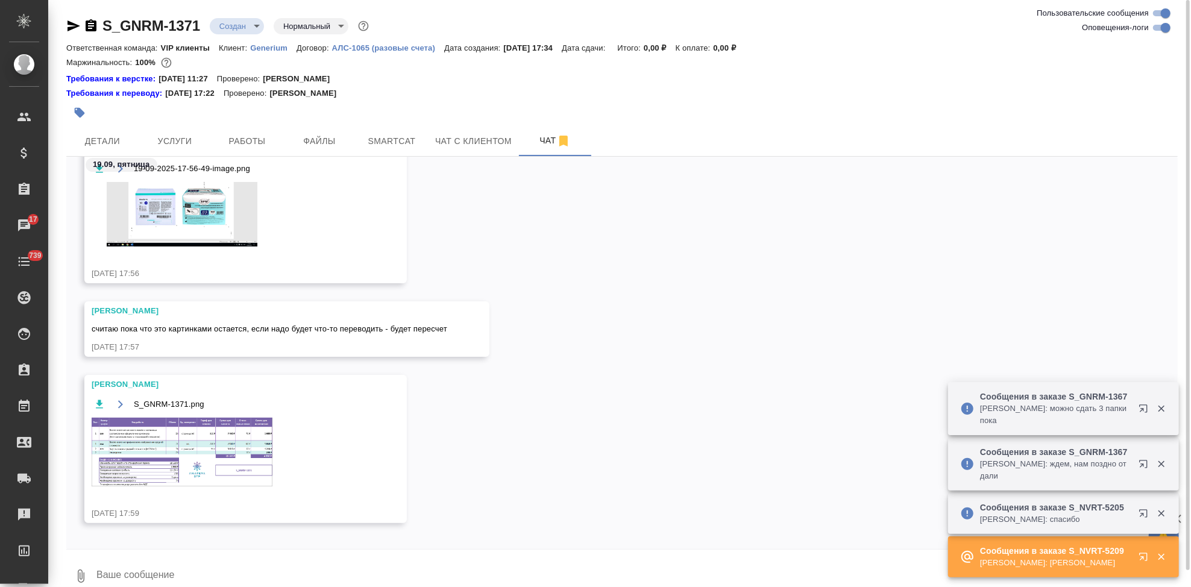
scroll to position [3461, 0]
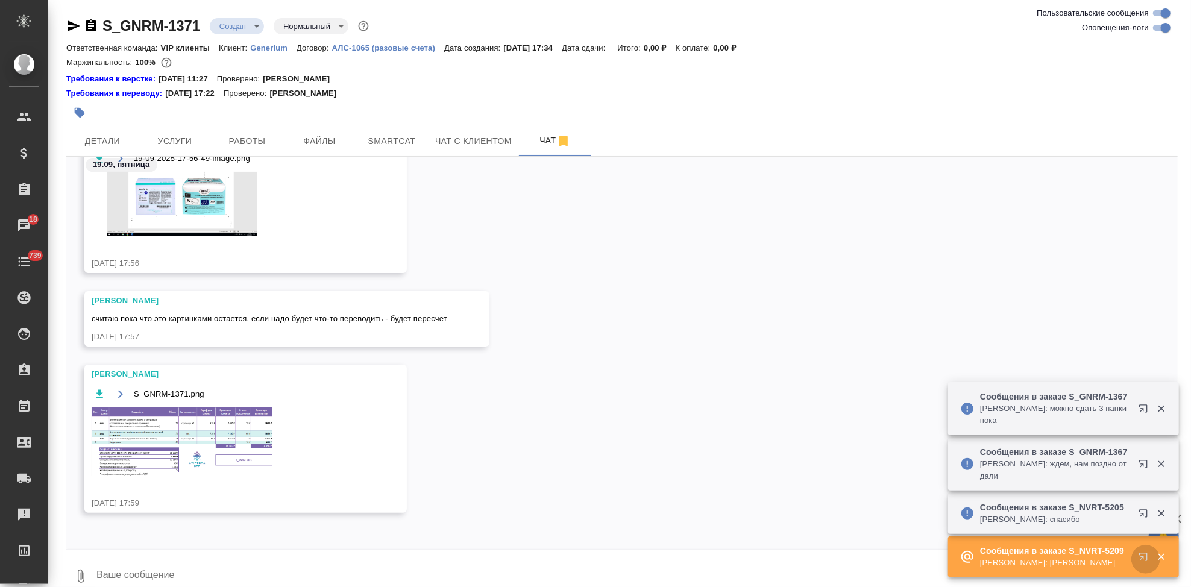
click at [1141, 554] on icon "button" at bounding box center [1145, 559] width 14 height 14
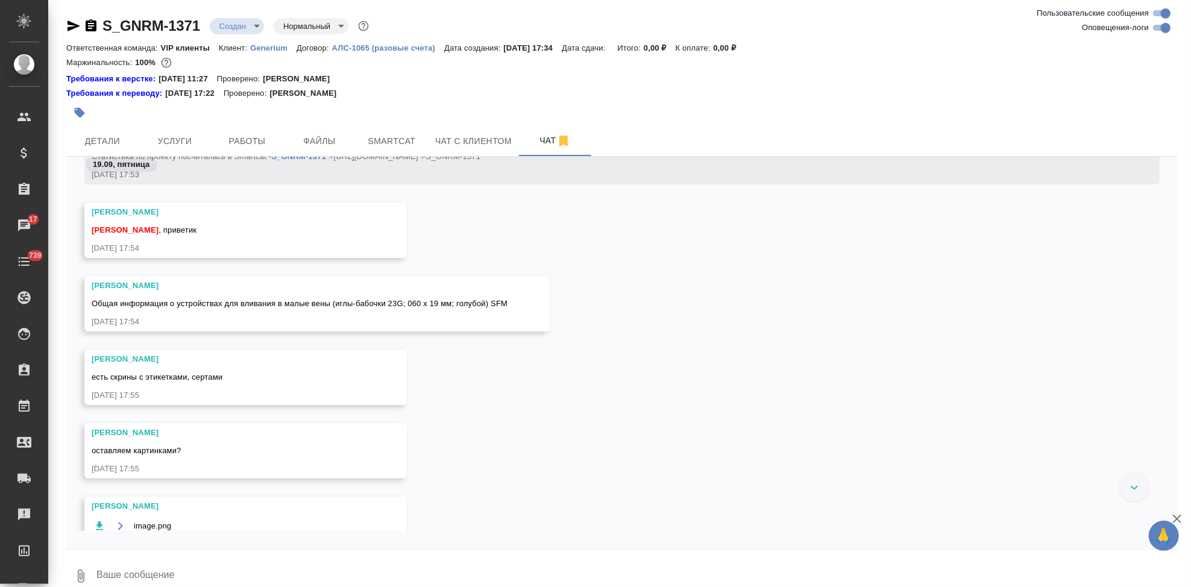
scroll to position [883, 0]
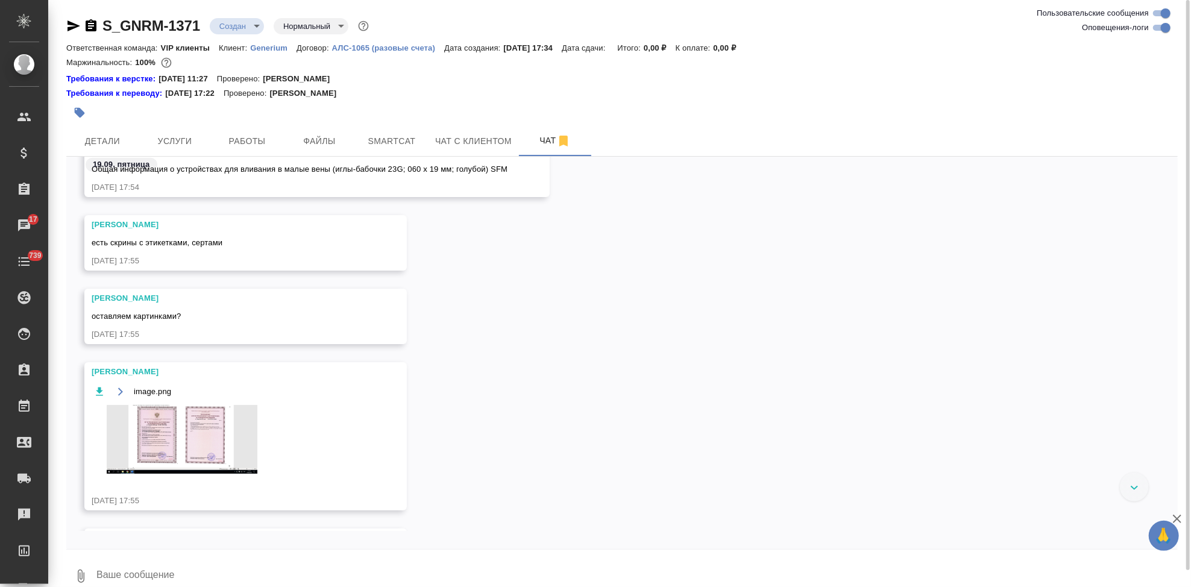
click at [177, 432] on img at bounding box center [182, 439] width 181 height 69
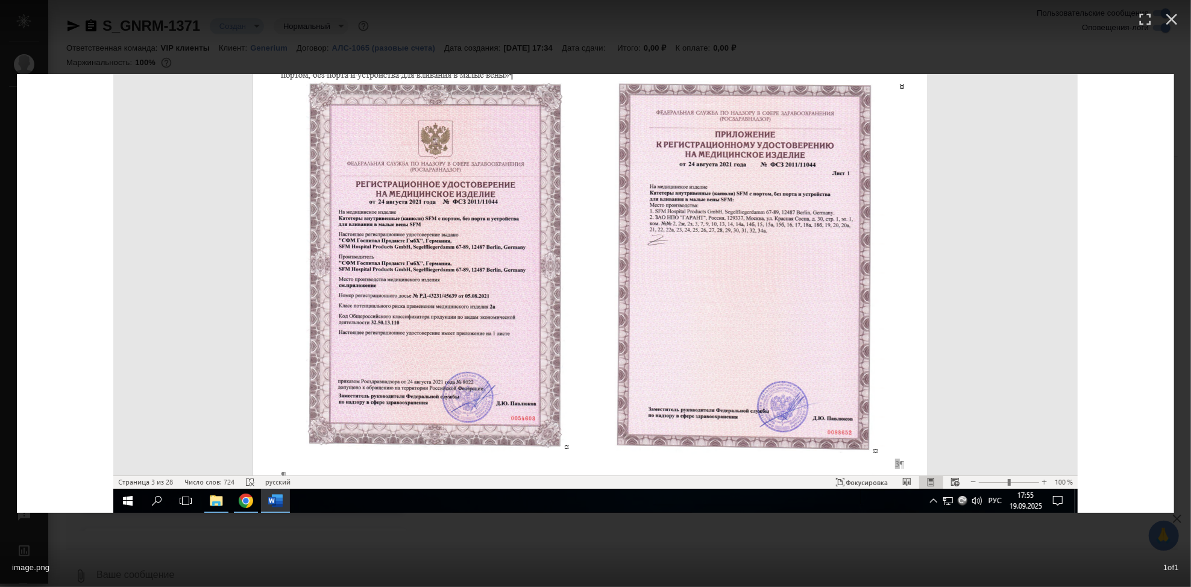
click at [668, 548] on div "image.png 1 of 1" at bounding box center [595, 564] width 1191 height 45
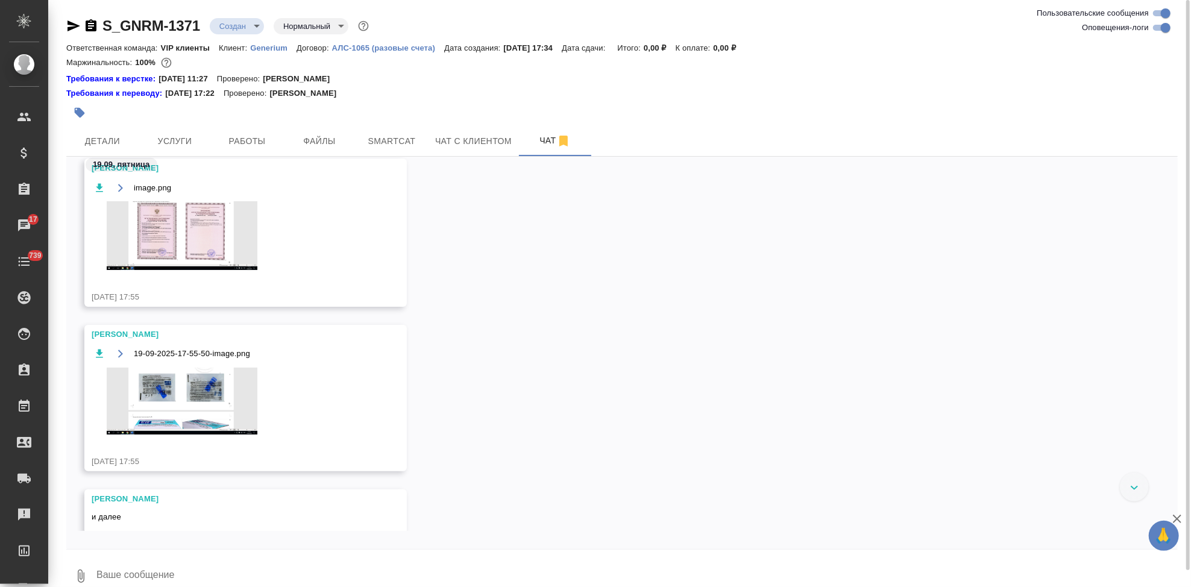
scroll to position [1151, 0]
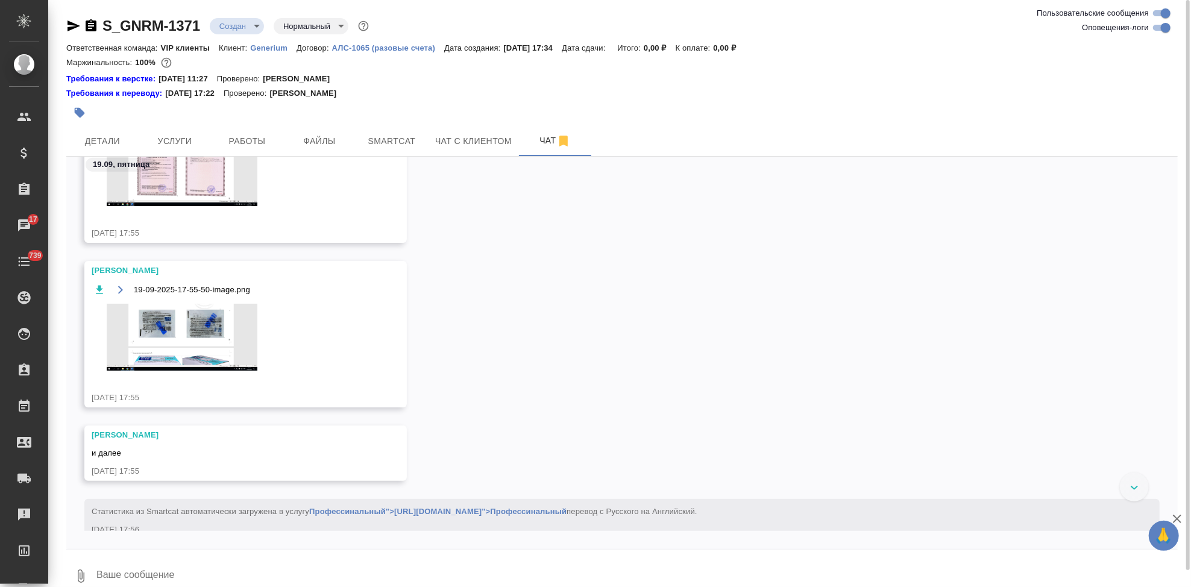
click at [227, 355] on img at bounding box center [182, 337] width 181 height 67
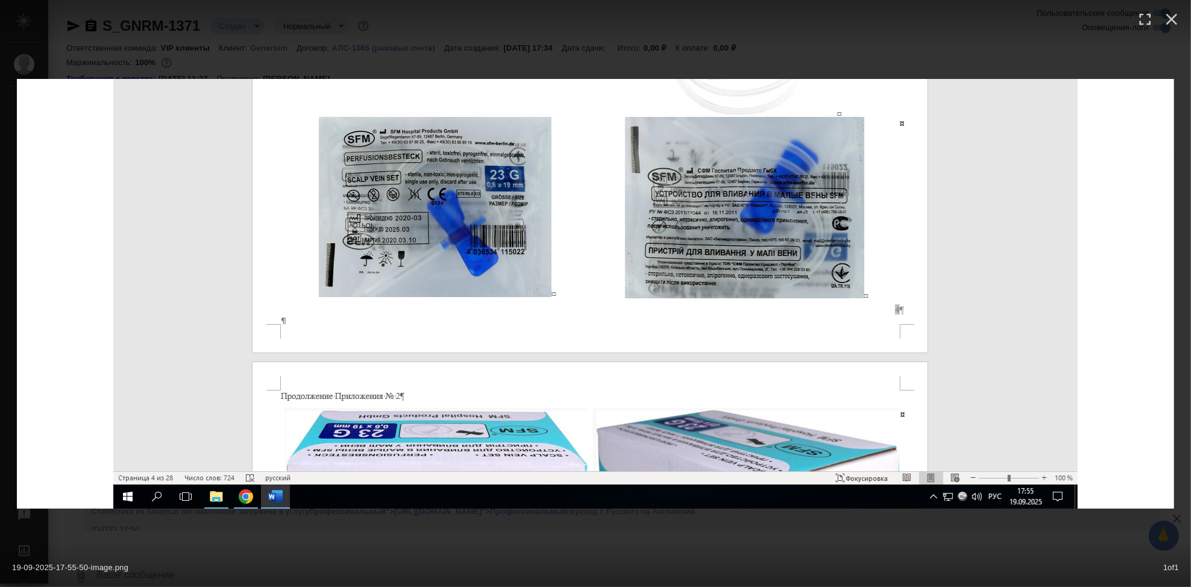
click at [590, 503] on img at bounding box center [595, 294] width 1157 height 430
click at [464, 528] on div "19-09-2025-17-55-50-image.png 1 of 1" at bounding box center [595, 293] width 1191 height 587
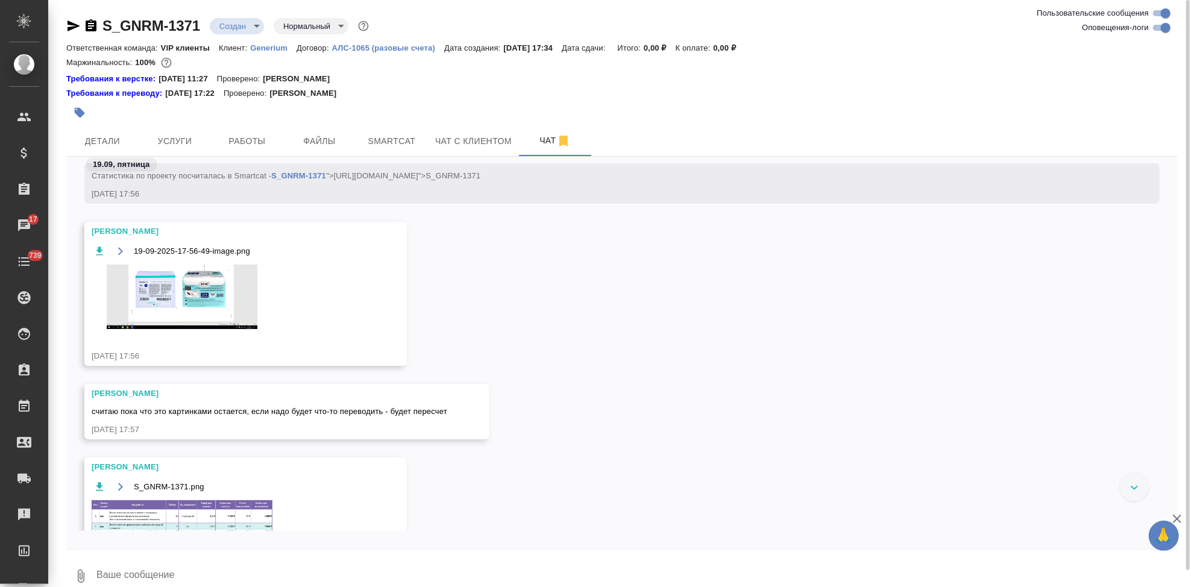
scroll to position [1553, 0]
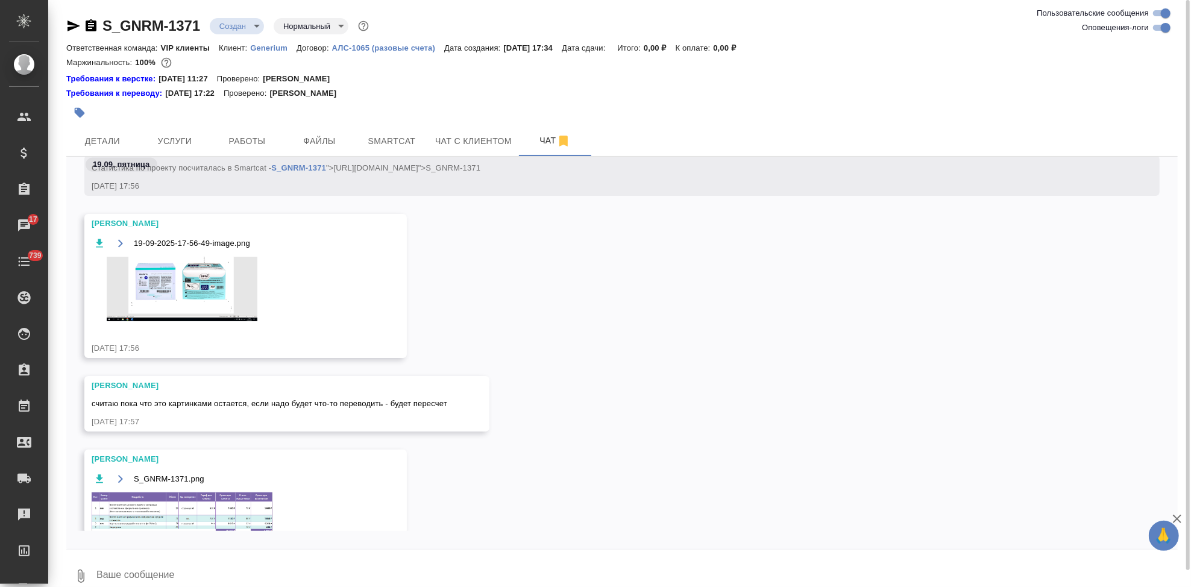
click at [190, 289] on img at bounding box center [182, 289] width 181 height 64
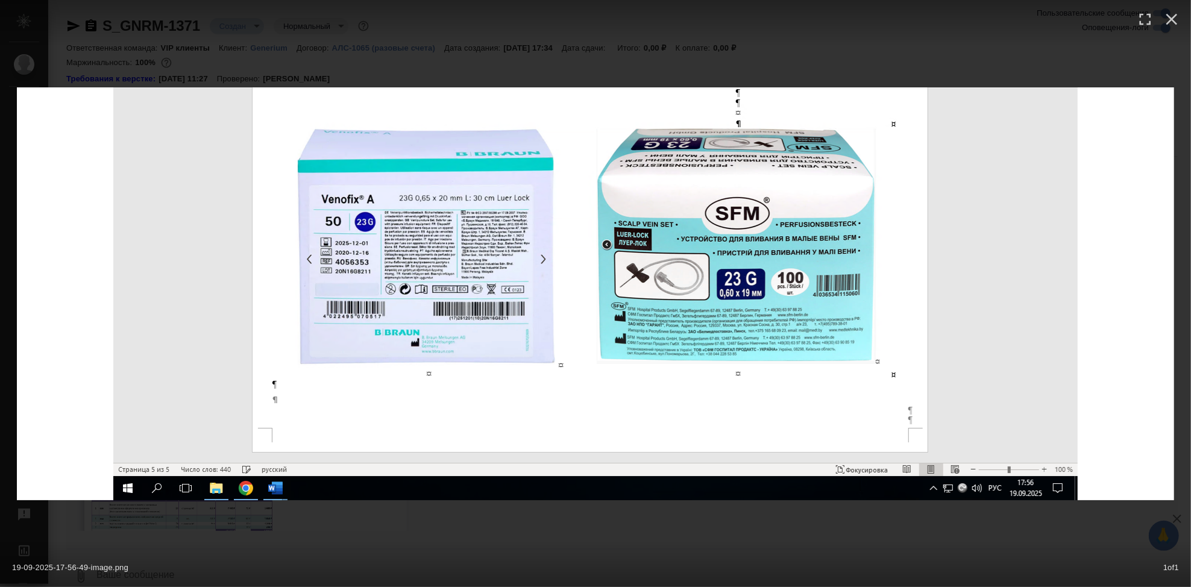
click at [534, 510] on div "19-09-2025-17-56-49-image.png 1 of 1" at bounding box center [595, 293] width 1191 height 587
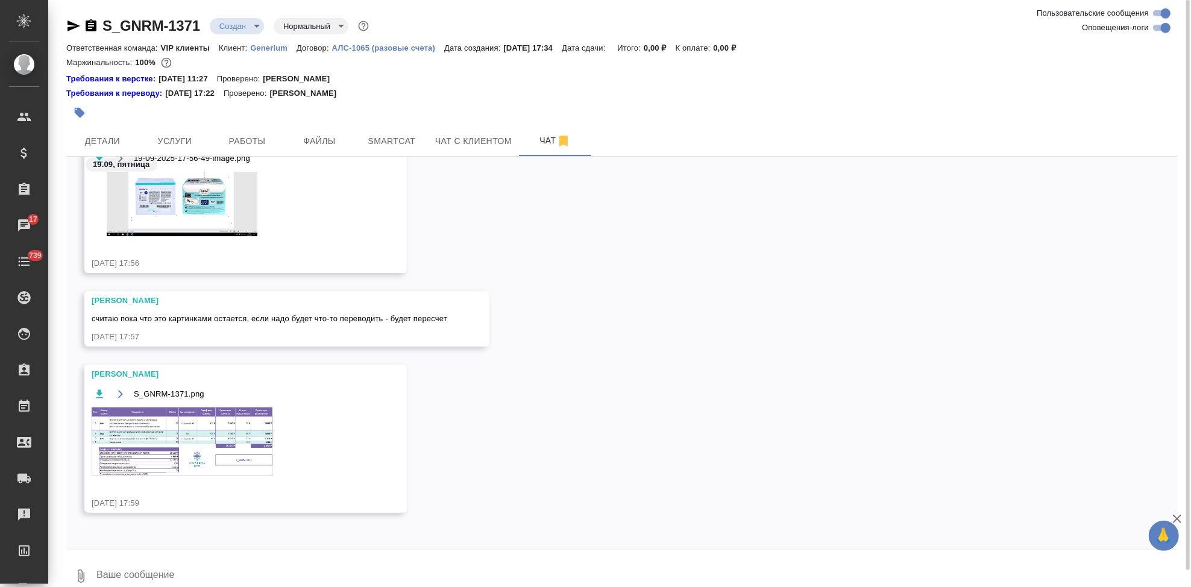
scroll to position [1638, 0]
click at [231, 443] on img at bounding box center [182, 441] width 181 height 69
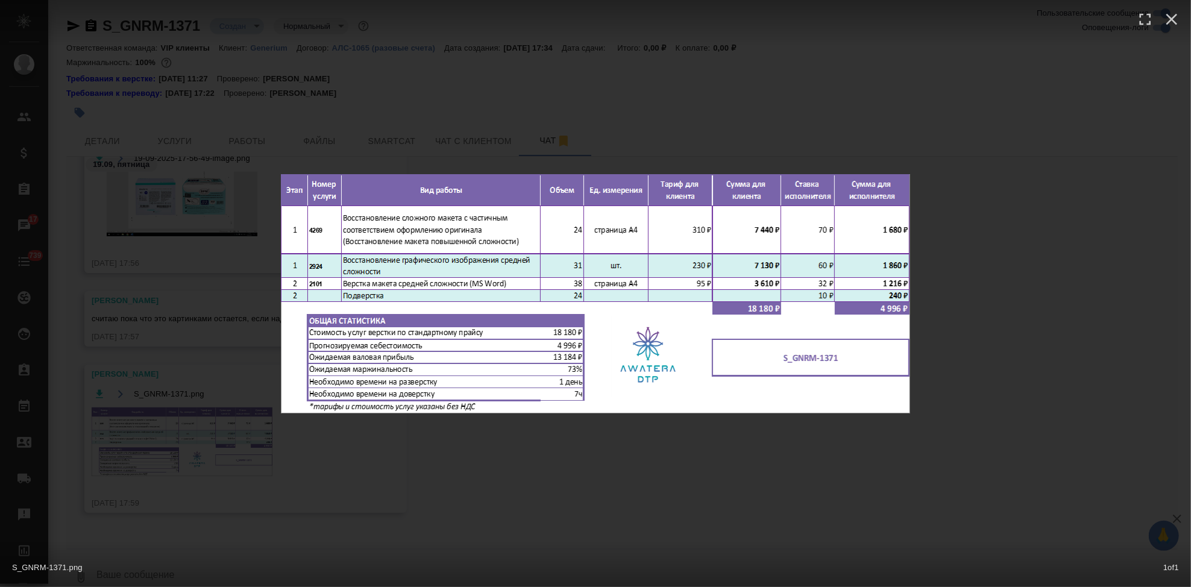
click at [648, 474] on div "S_GNRM-1371.png 1 of 1" at bounding box center [595, 293] width 1191 height 587
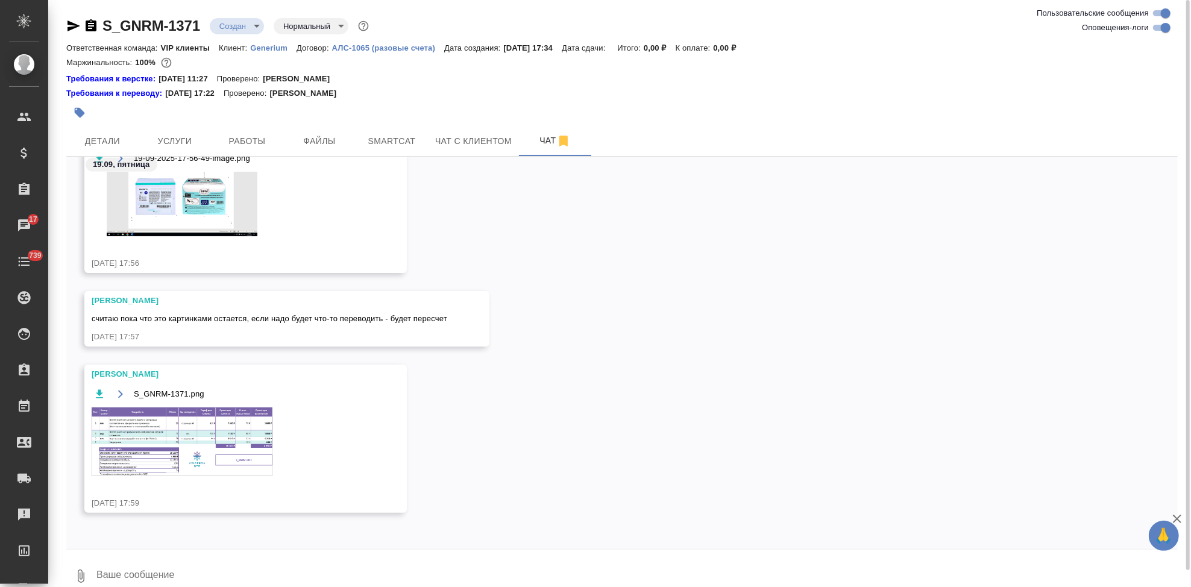
click at [124, 397] on icon "button" at bounding box center [121, 394] width 10 height 10
click at [181, 137] on span "Услуги" at bounding box center [175, 141] width 58 height 15
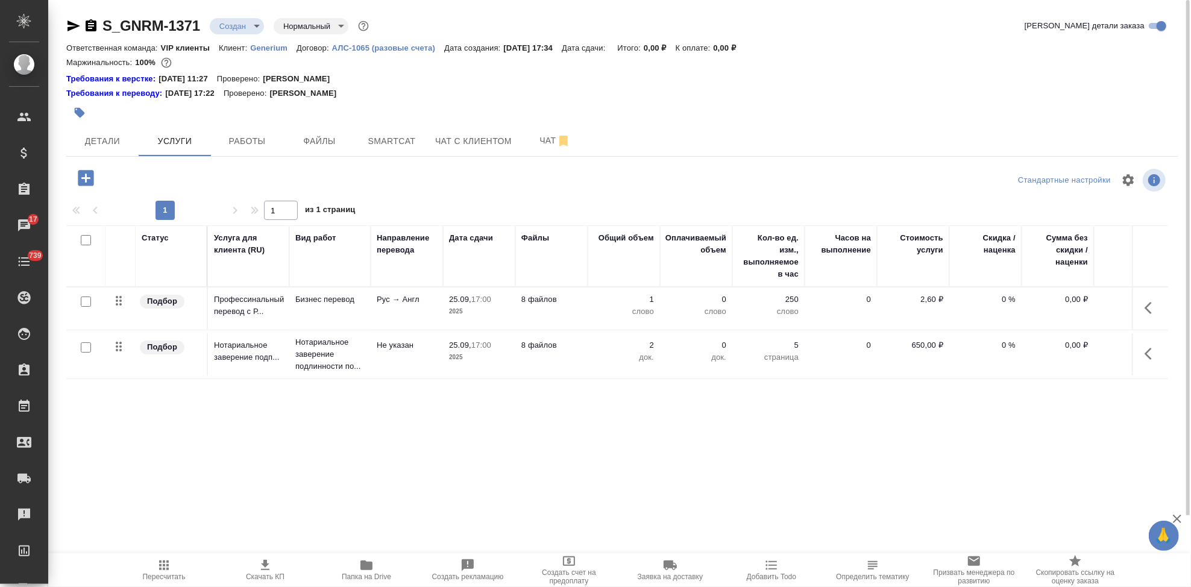
click at [78, 179] on icon "button" at bounding box center [86, 178] width 16 height 16
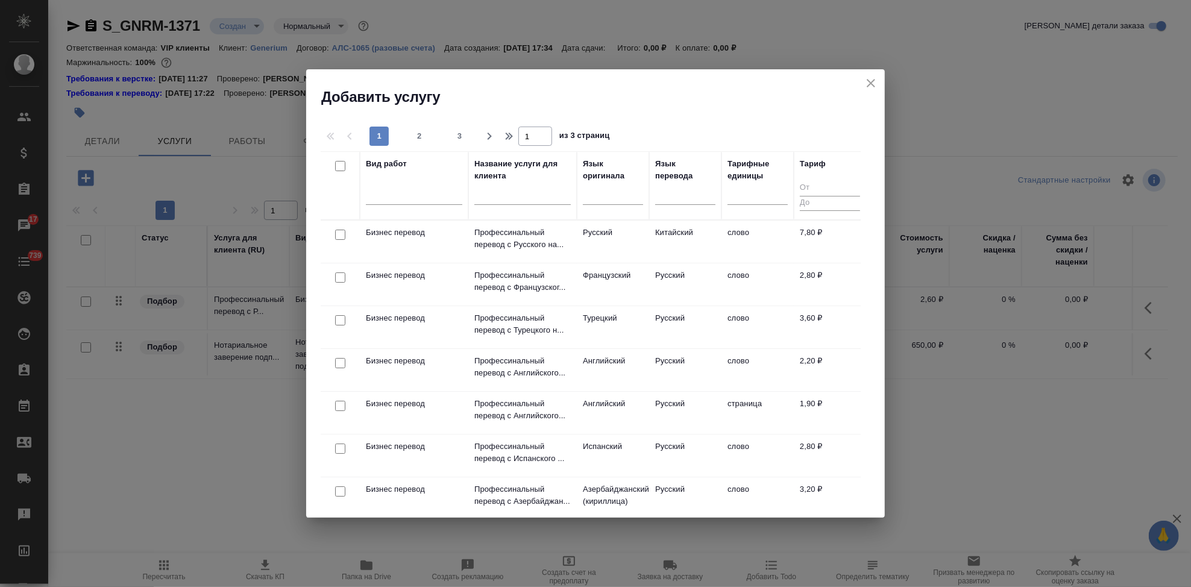
click at [488, 200] on input "text" at bounding box center [522, 197] width 96 height 15
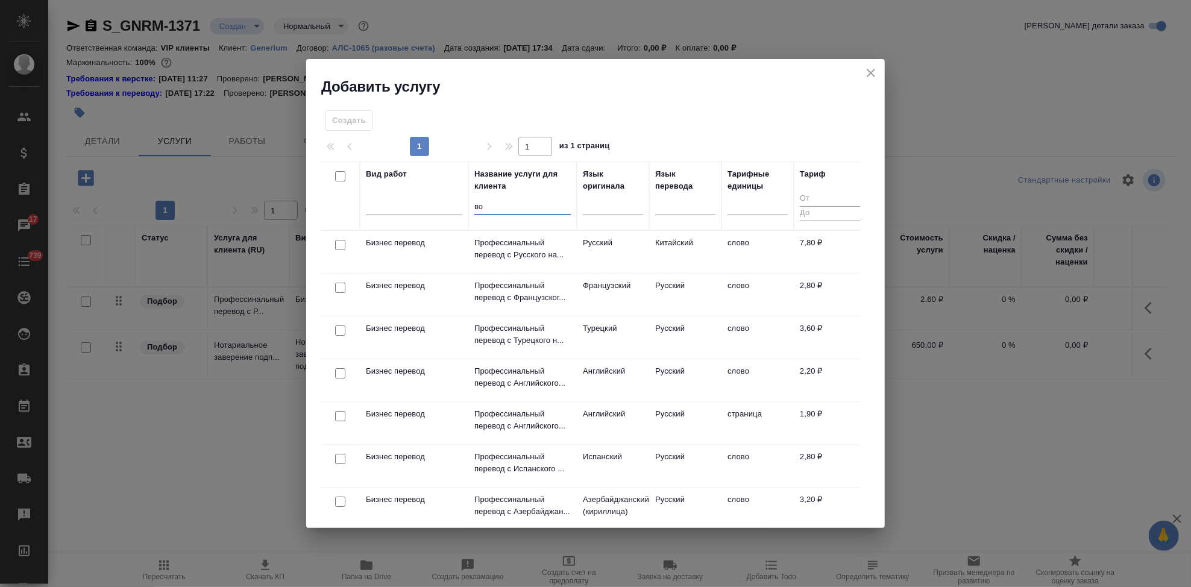
type input "в"
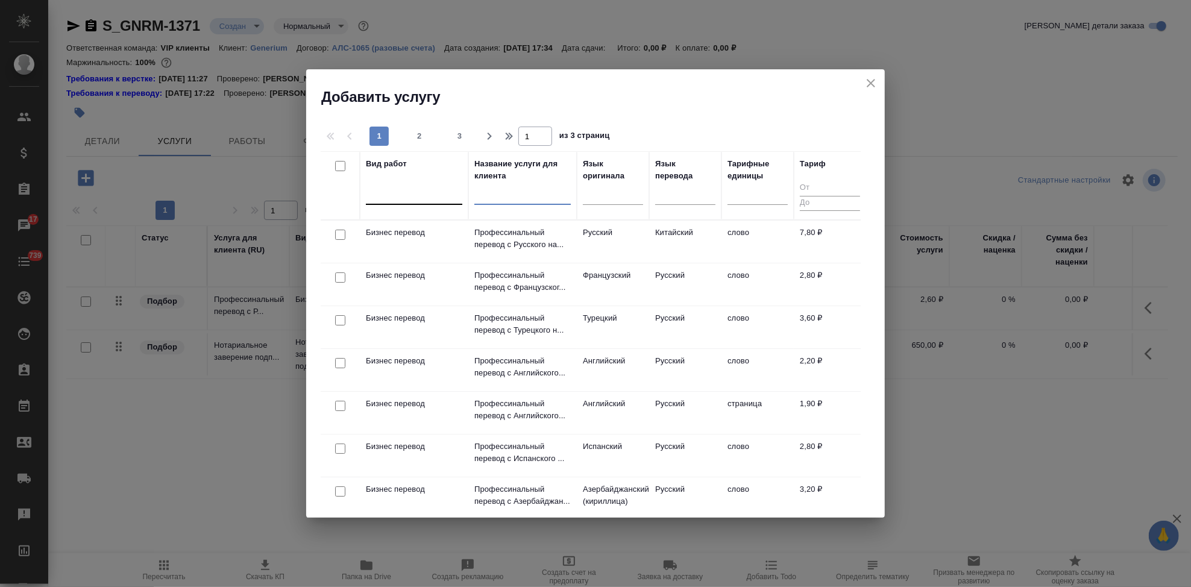
click at [402, 201] on div at bounding box center [414, 192] width 96 height 17
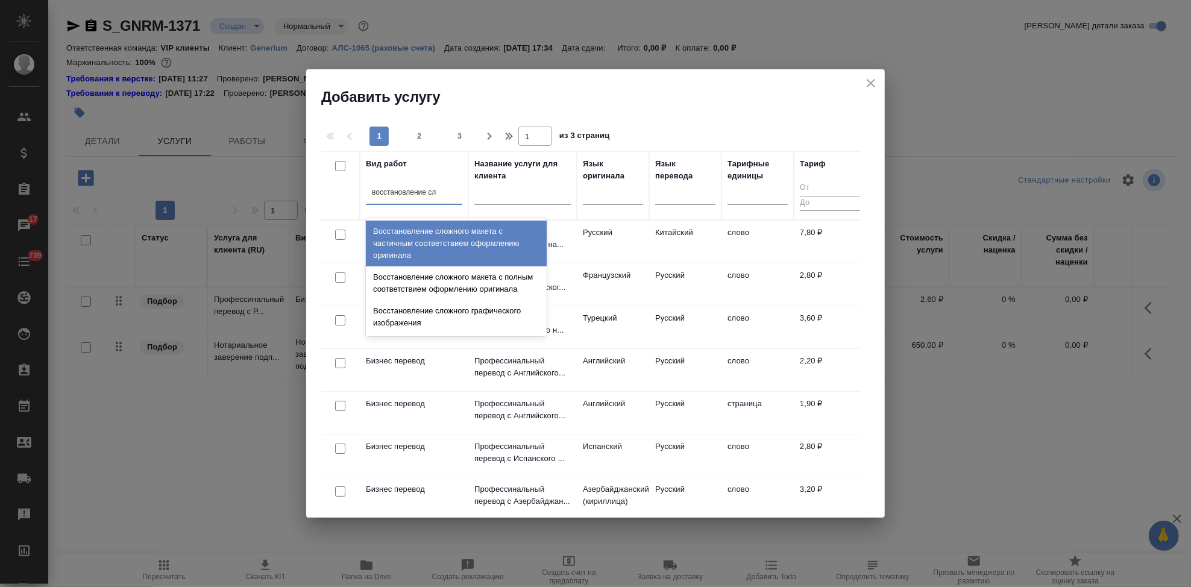
type input "восстановление сло"
click at [503, 238] on div "Восстановление сложного макета с частичным соответствием оформлению оригинала" at bounding box center [456, 244] width 181 height 46
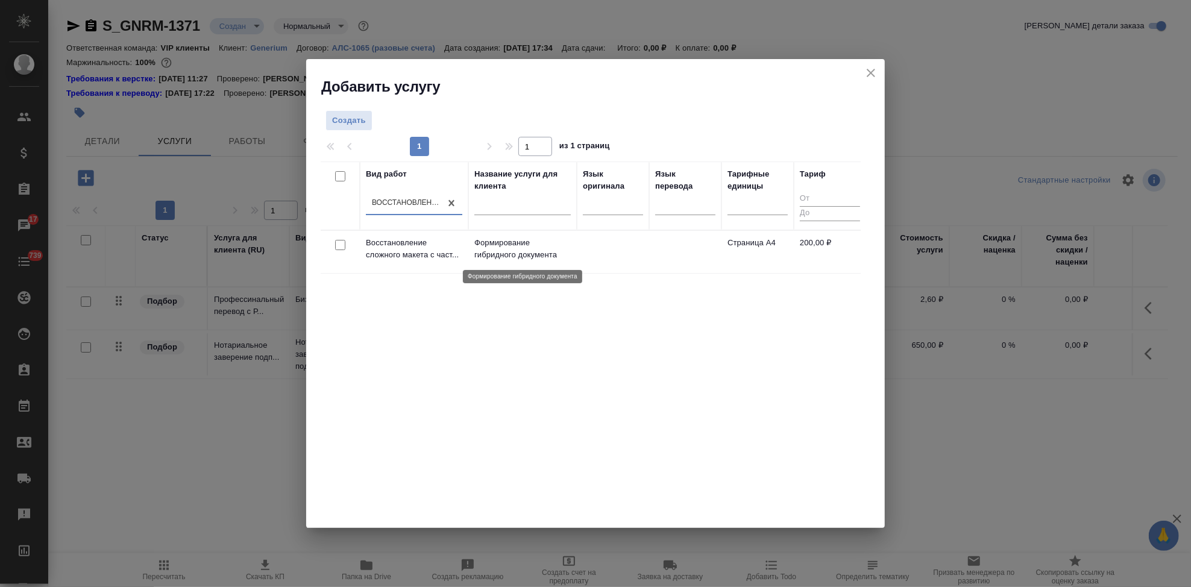
click at [523, 254] on p "Формирование гибридного документа" at bounding box center [522, 249] width 96 height 24
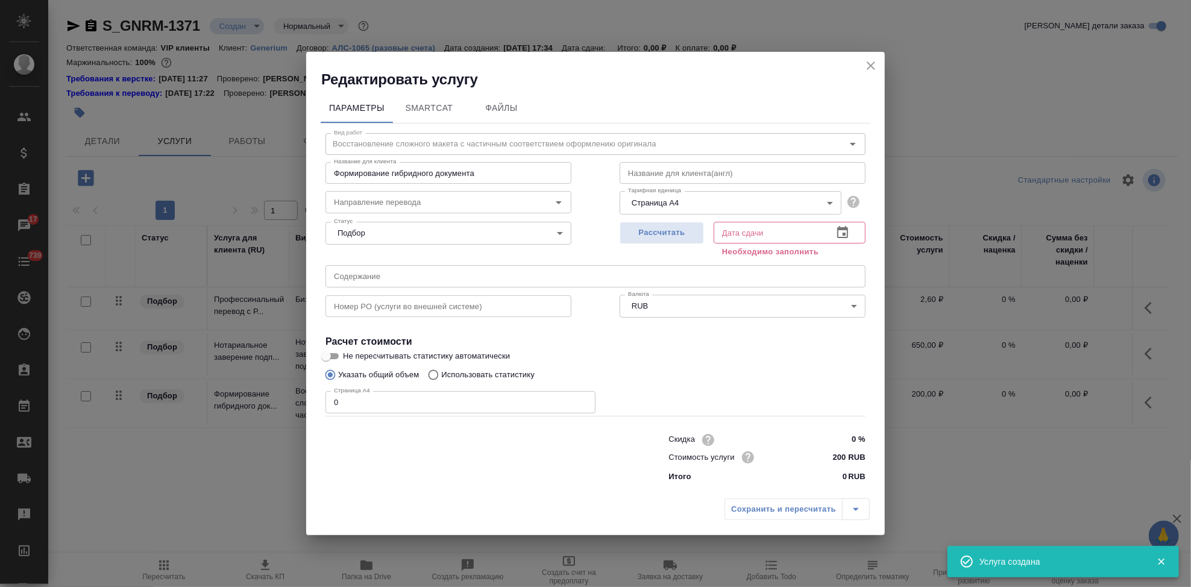
click at [465, 403] on input "0" at bounding box center [460, 402] width 270 height 22
type input "55"
click at [844, 229] on icon "button" at bounding box center [842, 232] width 11 height 12
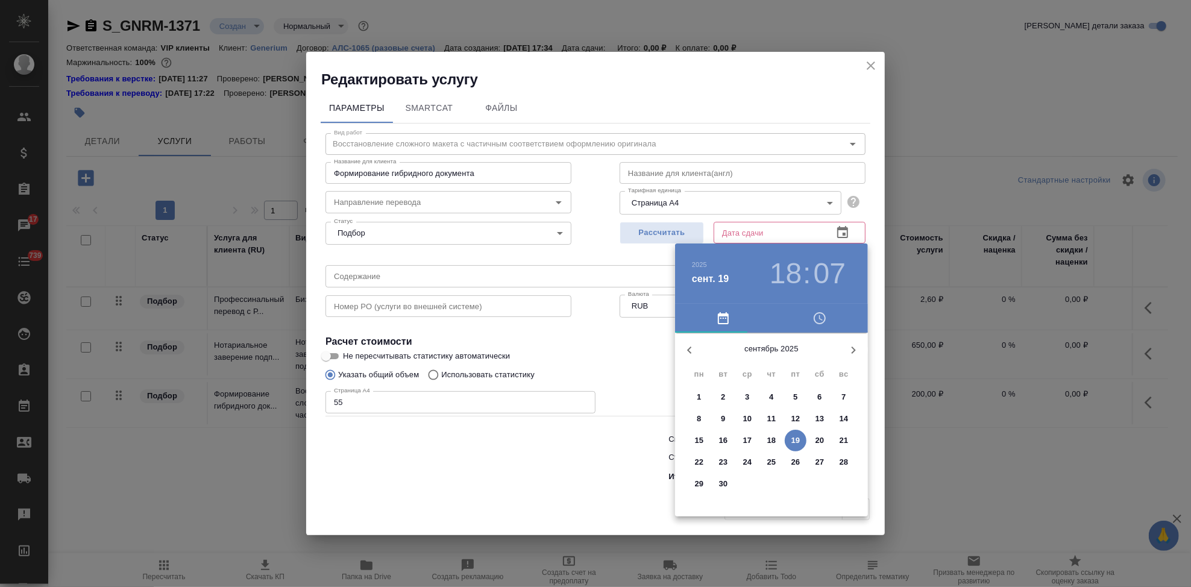
click at [748, 463] on p "24" at bounding box center [747, 462] width 9 height 12
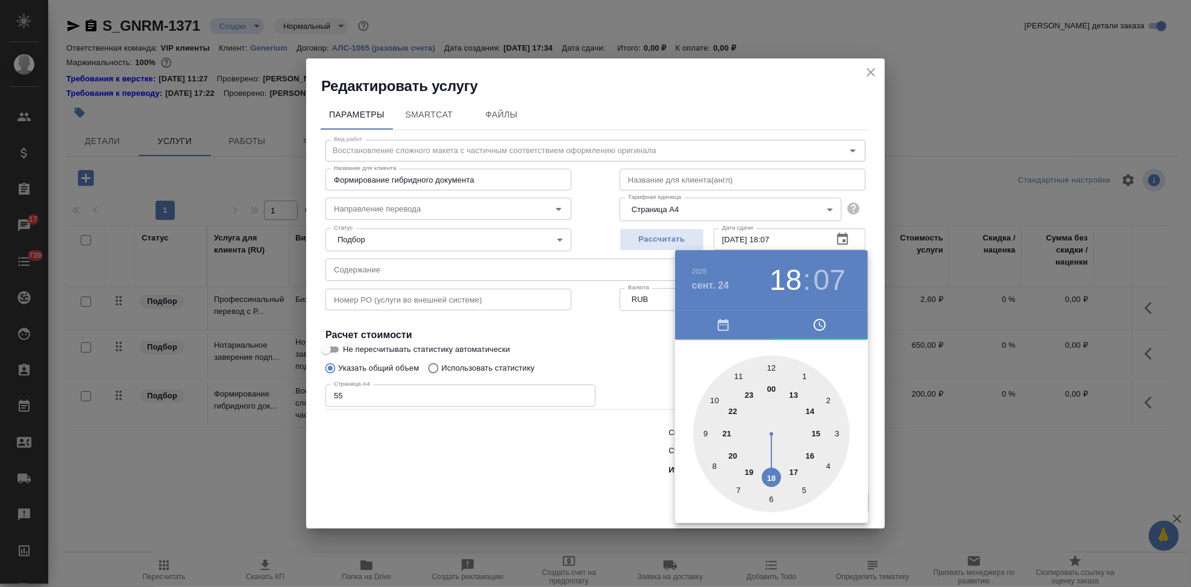
click at [776, 472] on div at bounding box center [771, 434] width 157 height 157
click at [769, 367] on div at bounding box center [771, 434] width 157 height 157
type input "24.09.2025 18:00"
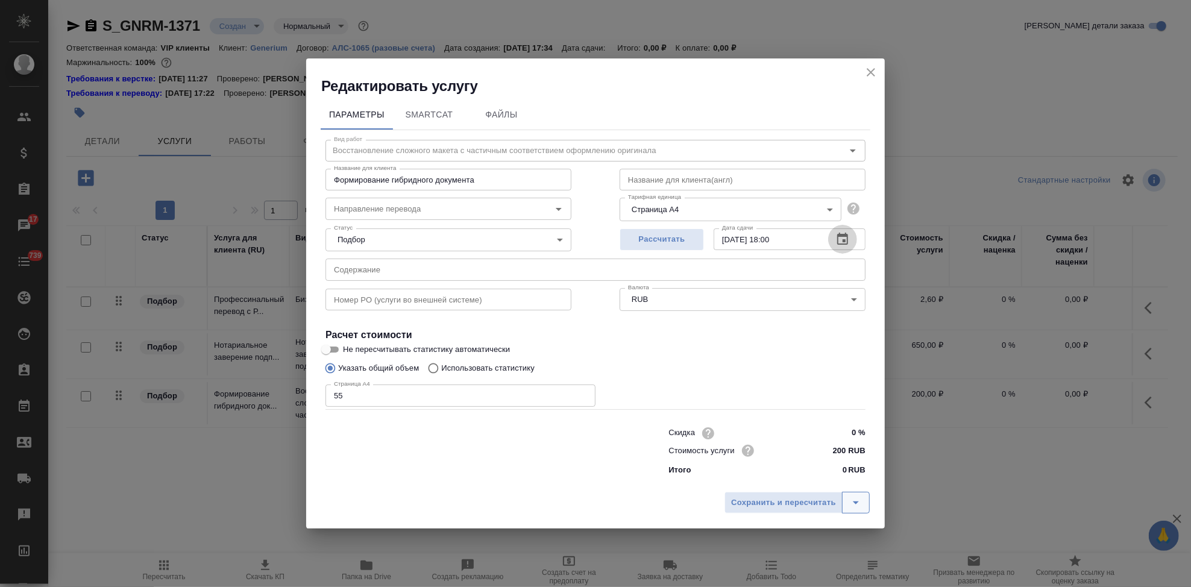
click at [862, 504] on icon "split button" at bounding box center [855, 502] width 14 height 14
click at [807, 484] on li "Сохранить" at bounding box center [798, 477] width 145 height 19
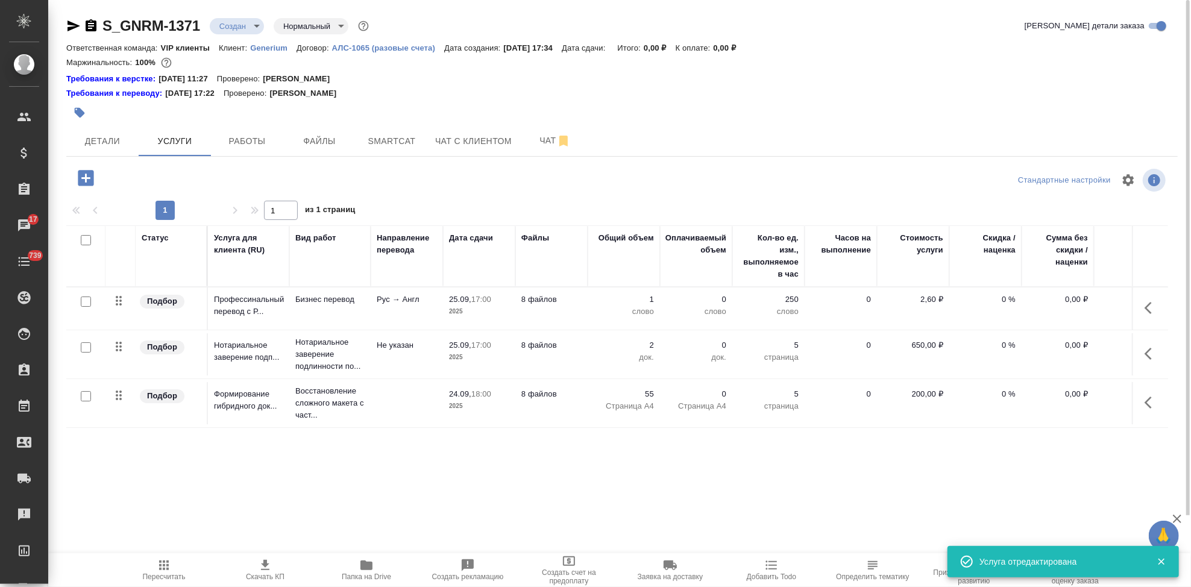
click at [85, 178] on icon "button" at bounding box center [85, 178] width 21 height 21
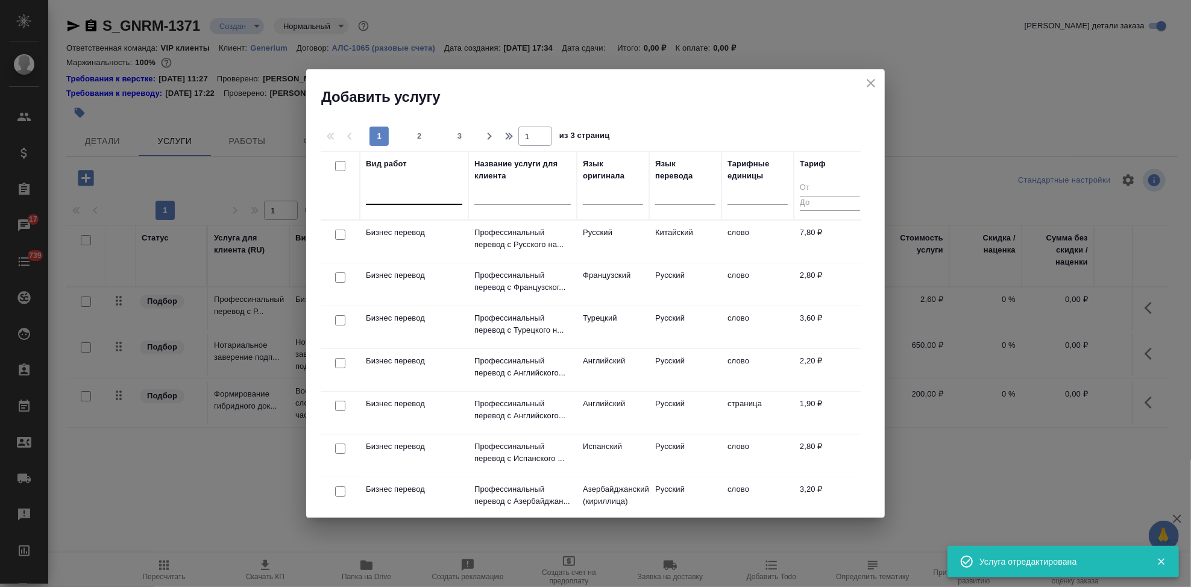
click at [424, 198] on div at bounding box center [414, 192] width 96 height 17
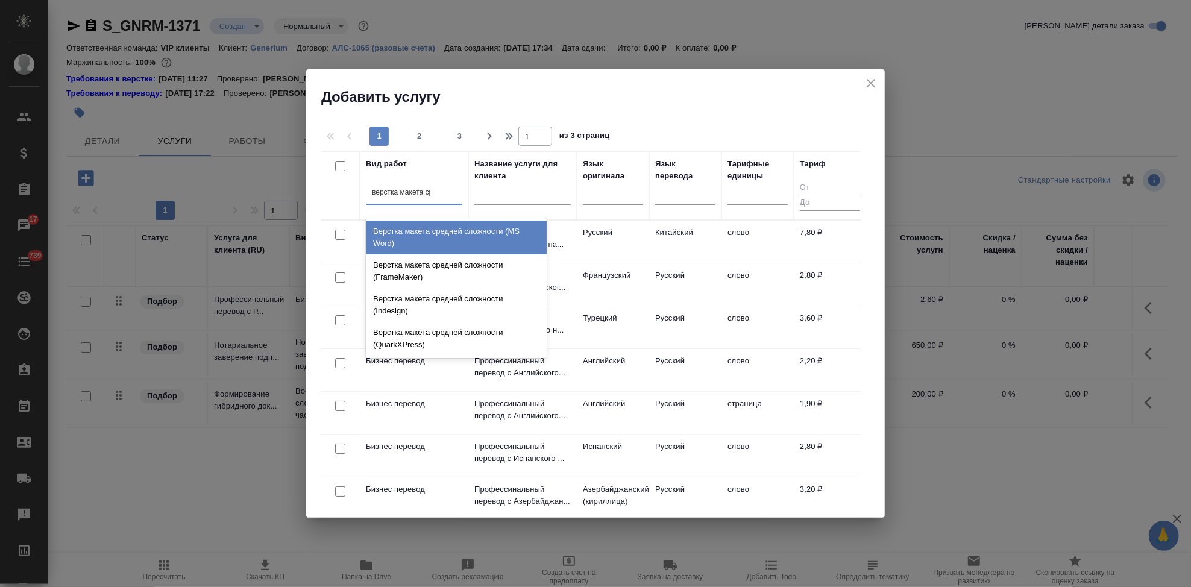
type input "верстка макета сре"
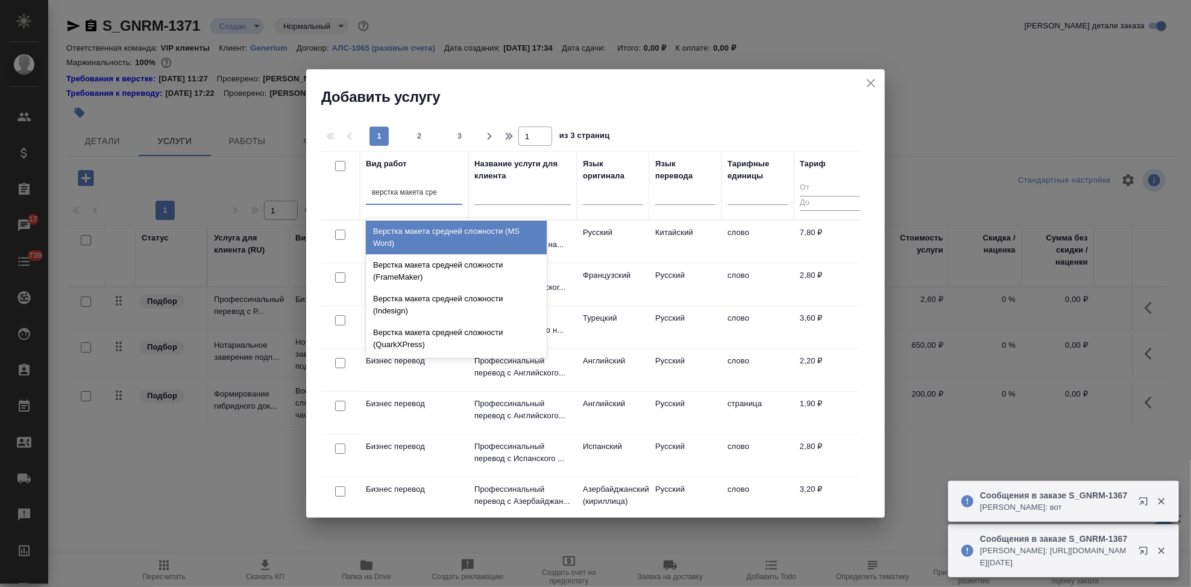
click at [393, 237] on div "Верстка макета средней сложности (MS Word)" at bounding box center [456, 238] width 181 height 34
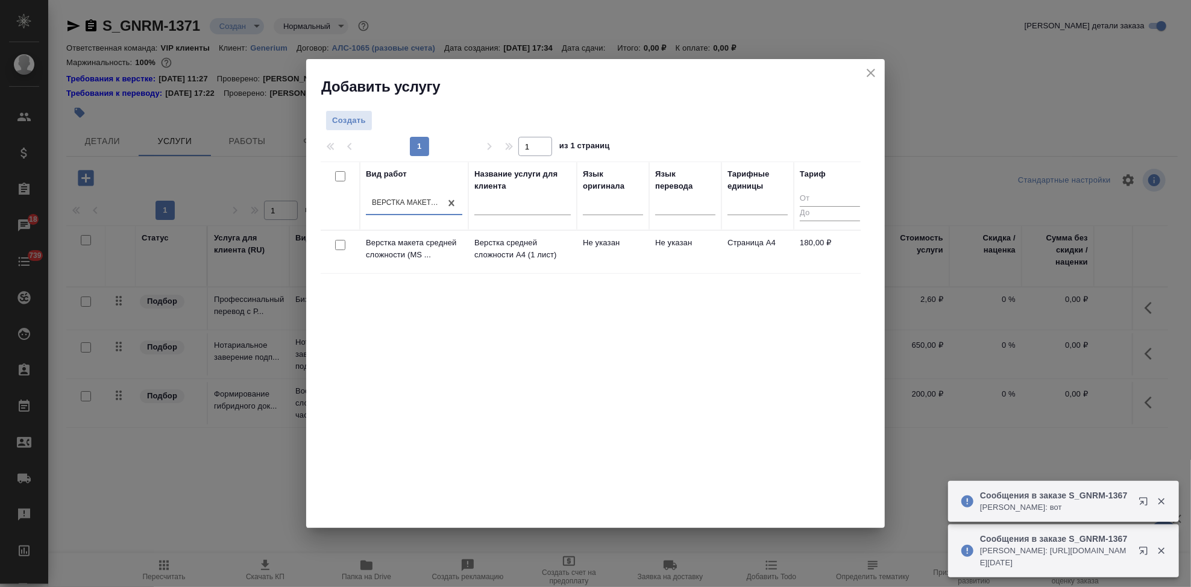
click at [484, 257] on p "Верстка средней сложности А4 (1 лист)" at bounding box center [522, 249] width 96 height 24
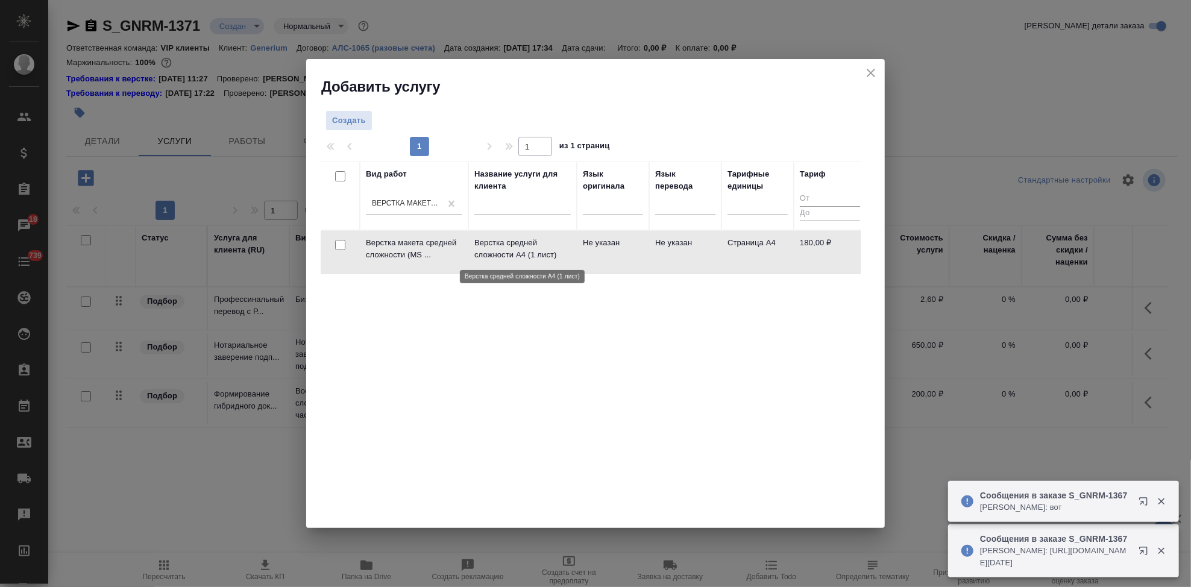
click at [484, 257] on p "Верстка средней сложности А4 (1 лист)" at bounding box center [522, 249] width 96 height 24
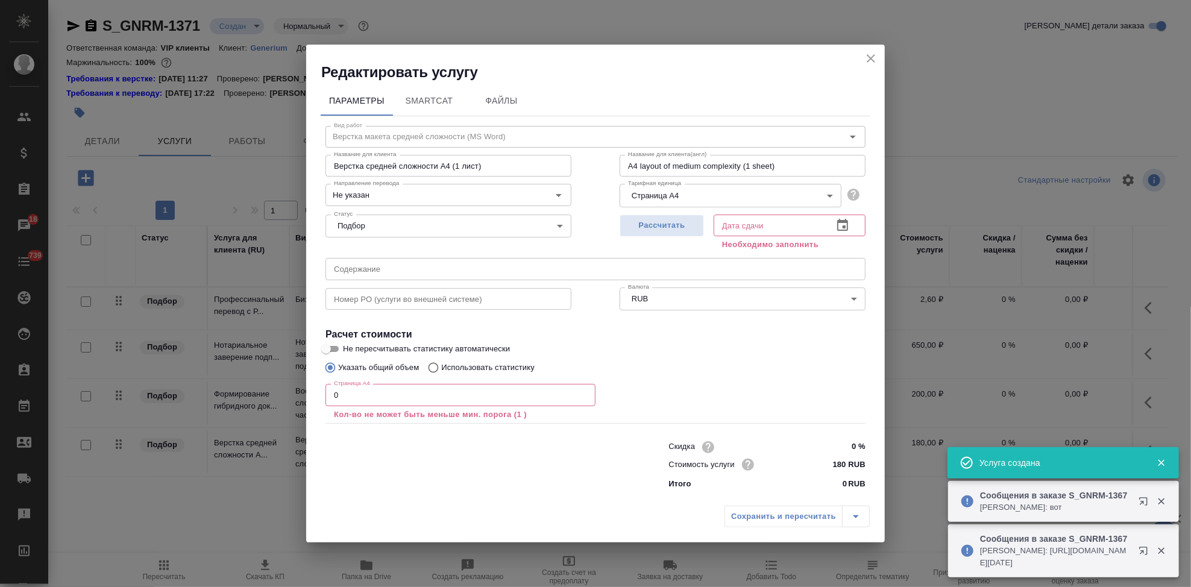
click at [366, 399] on input "0" at bounding box center [460, 395] width 270 height 22
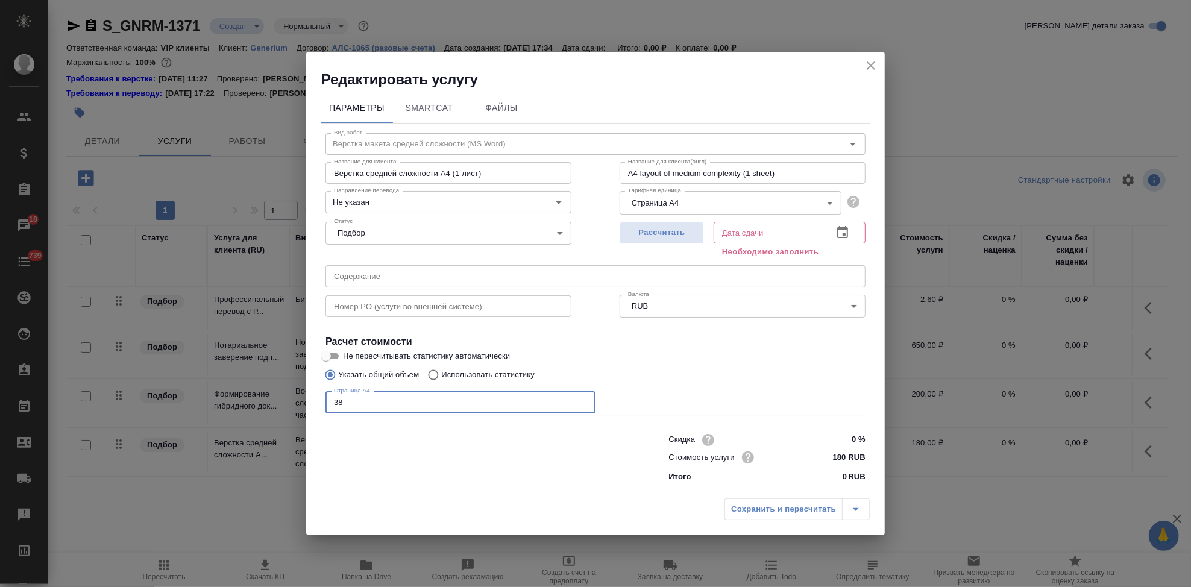
type input "38"
click at [844, 226] on icon "button" at bounding box center [842, 232] width 14 height 14
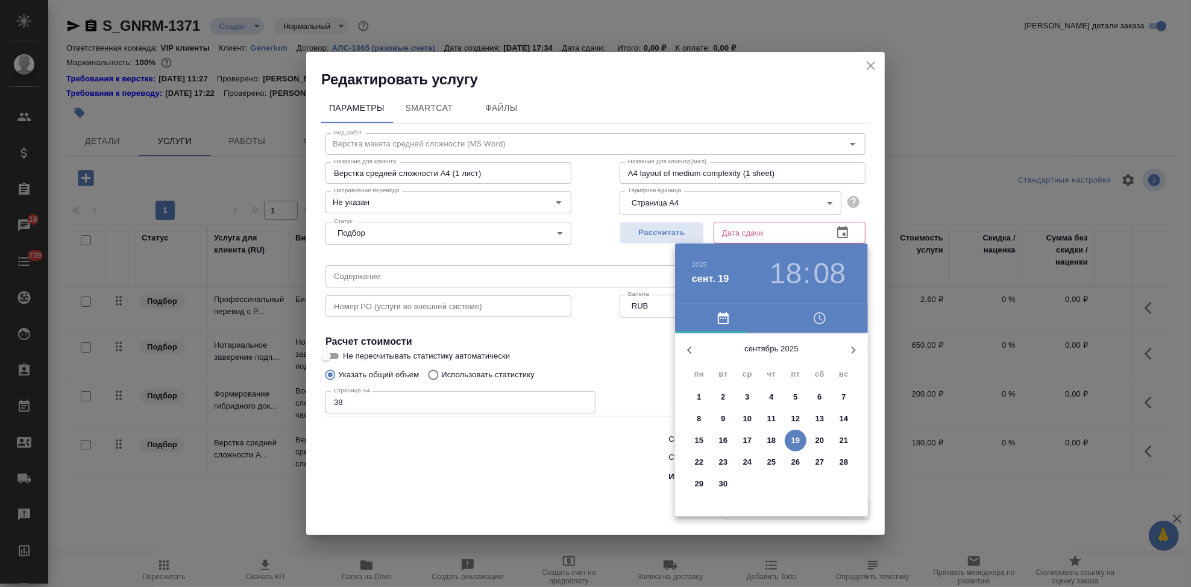
click at [749, 459] on p "24" at bounding box center [747, 462] width 9 height 12
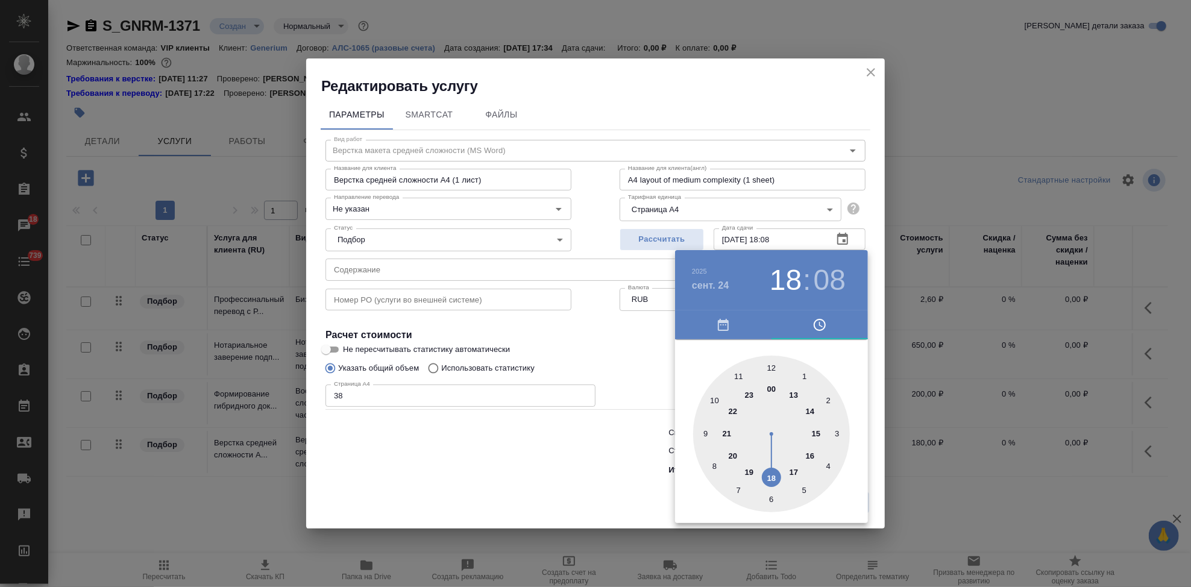
click at [770, 477] on div at bounding box center [771, 434] width 157 height 157
click at [771, 364] on div at bounding box center [771, 434] width 157 height 157
type input "24.09.2025 18:00"
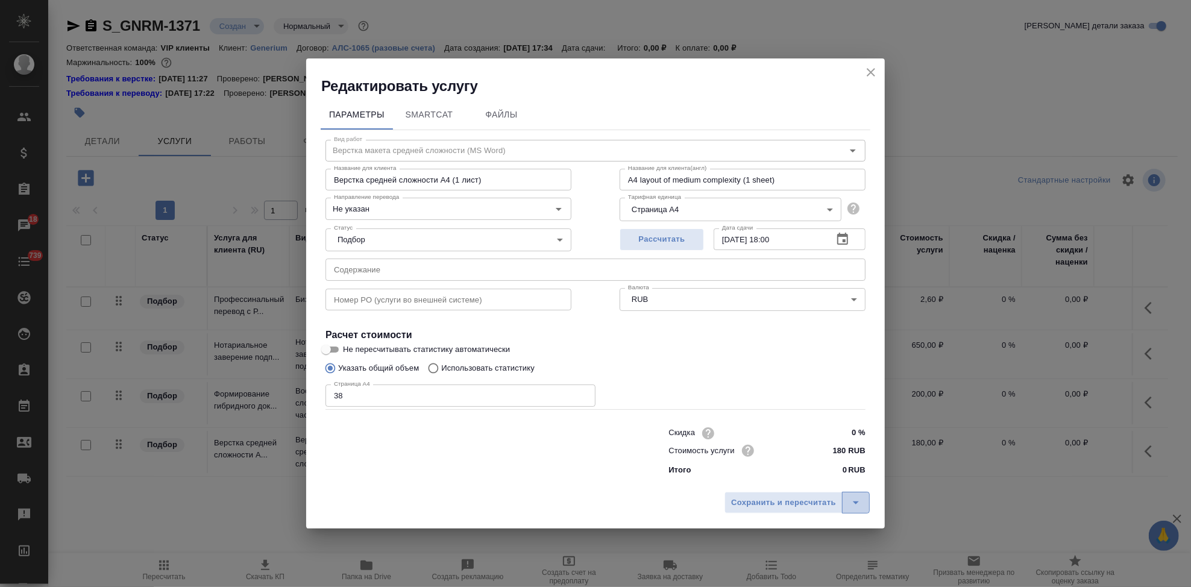
click at [857, 496] on icon "split button" at bounding box center [855, 502] width 14 height 14
click at [833, 480] on li "Сохранить" at bounding box center [798, 477] width 145 height 19
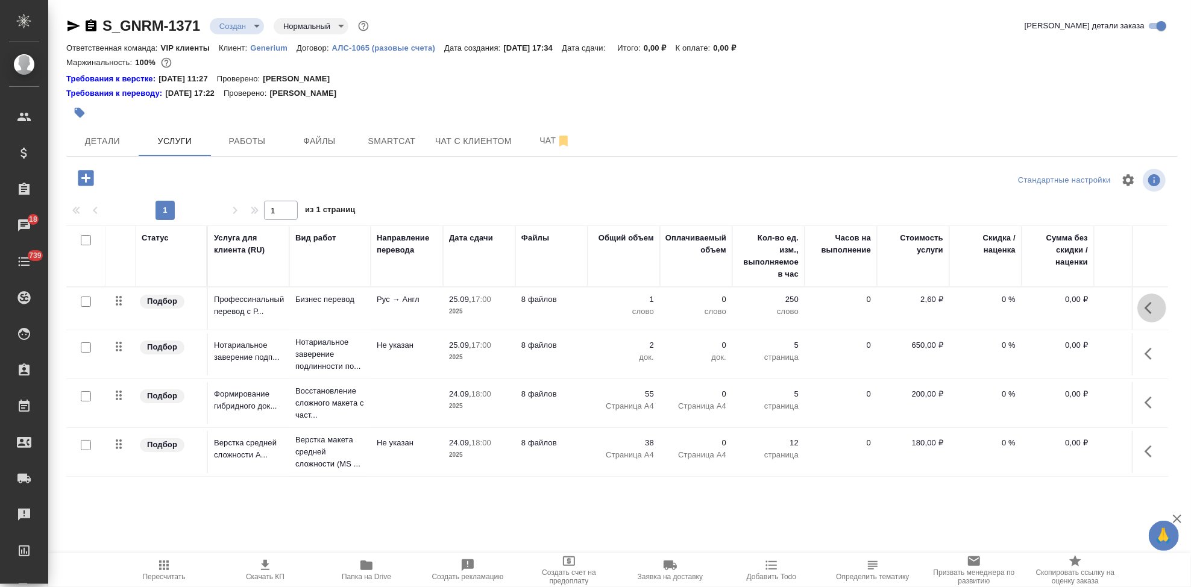
click at [1137, 308] on button "button" at bounding box center [1151, 307] width 29 height 29
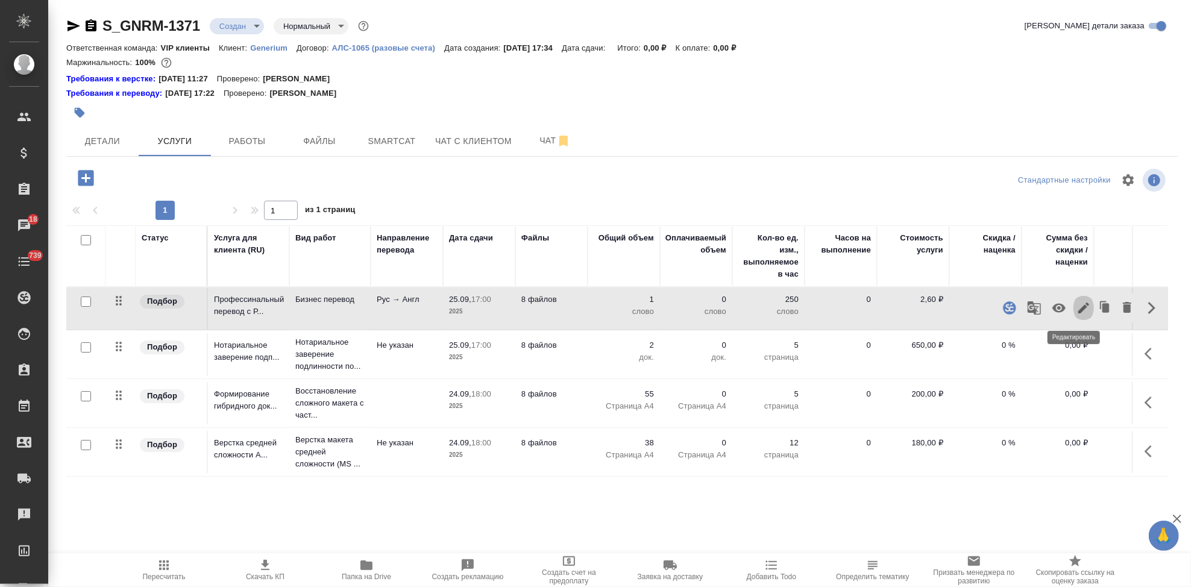
click at [1078, 308] on icon "button" at bounding box center [1083, 307] width 11 height 11
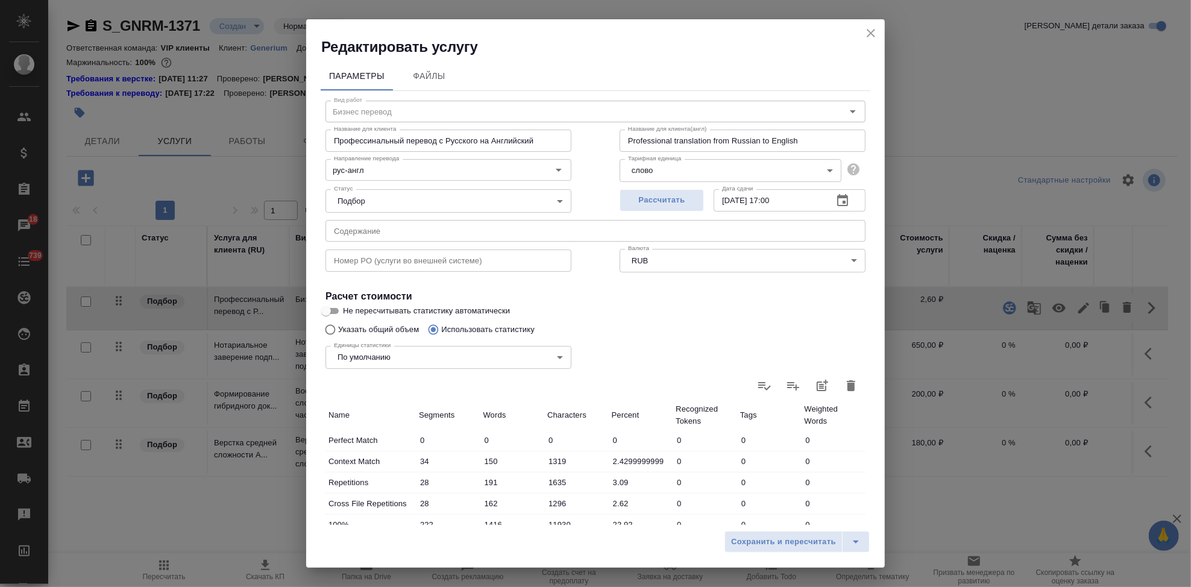
scroll to position [234, 0]
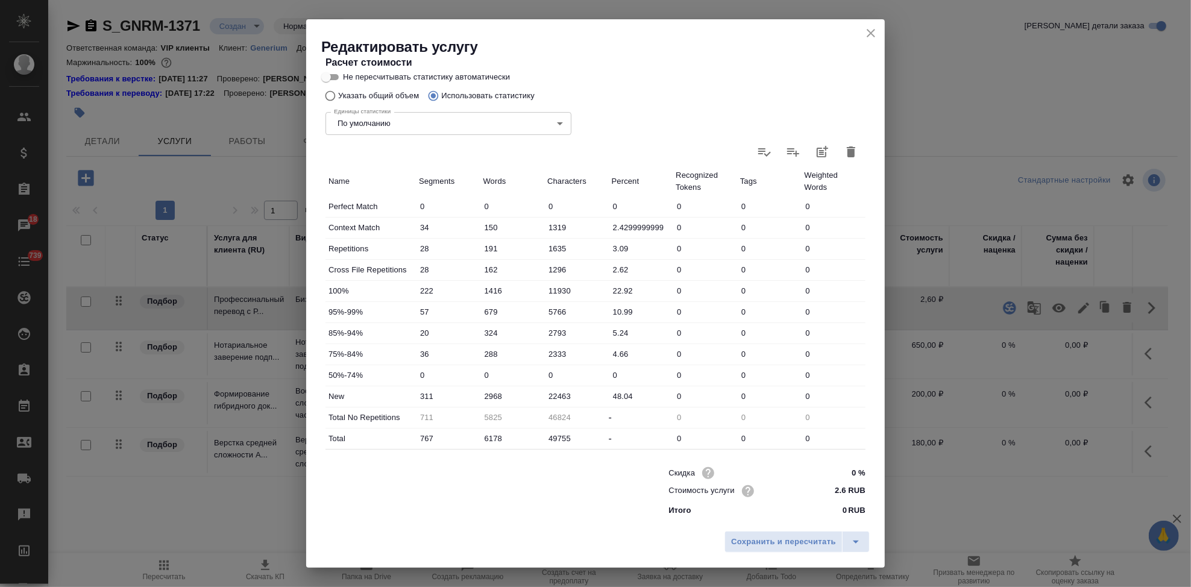
click at [490, 396] on input "2968" at bounding box center [512, 395] width 64 height 17
type input "3568"
click at [851, 539] on icon "split button" at bounding box center [855, 541] width 14 height 14
click at [813, 522] on li "Сохранить" at bounding box center [798, 516] width 145 height 19
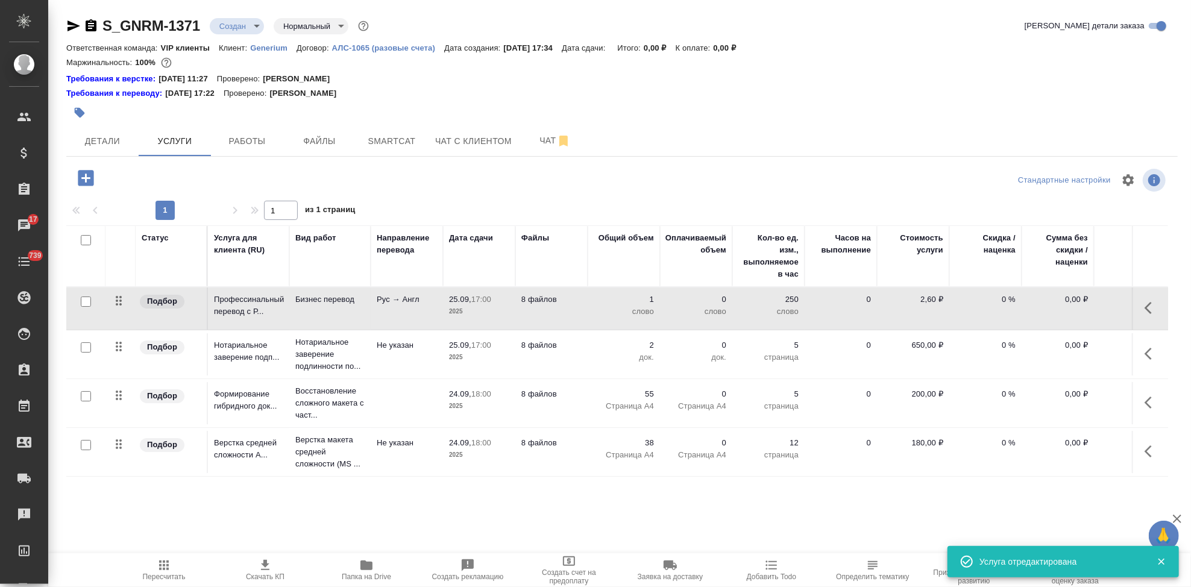
click at [168, 567] on icon "button" at bounding box center [164, 565] width 14 height 14
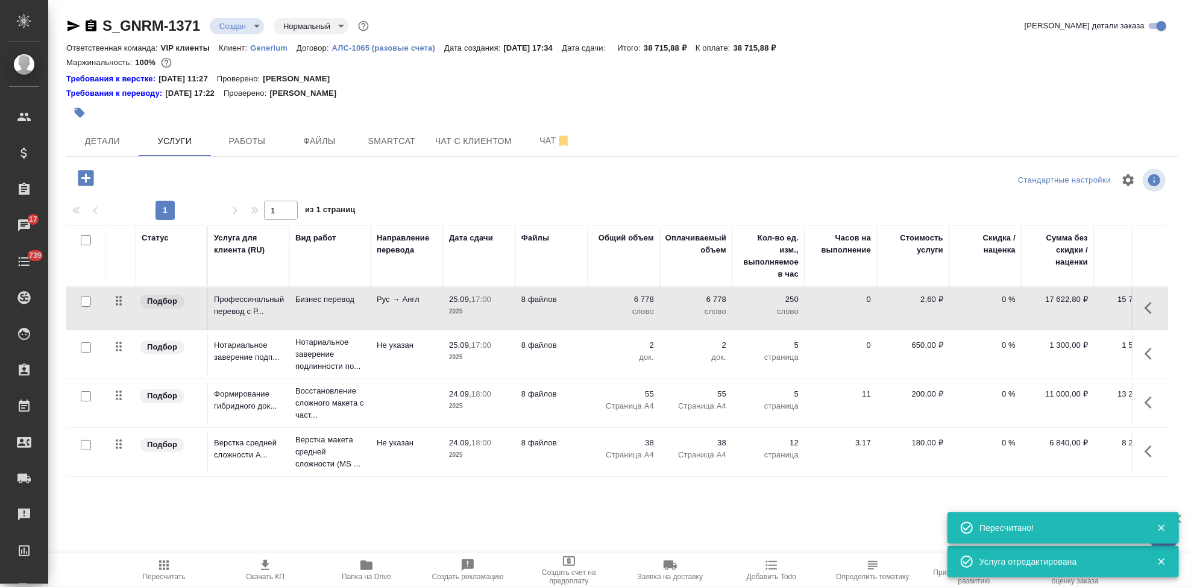
click at [161, 569] on icon "button" at bounding box center [164, 565] width 14 height 14
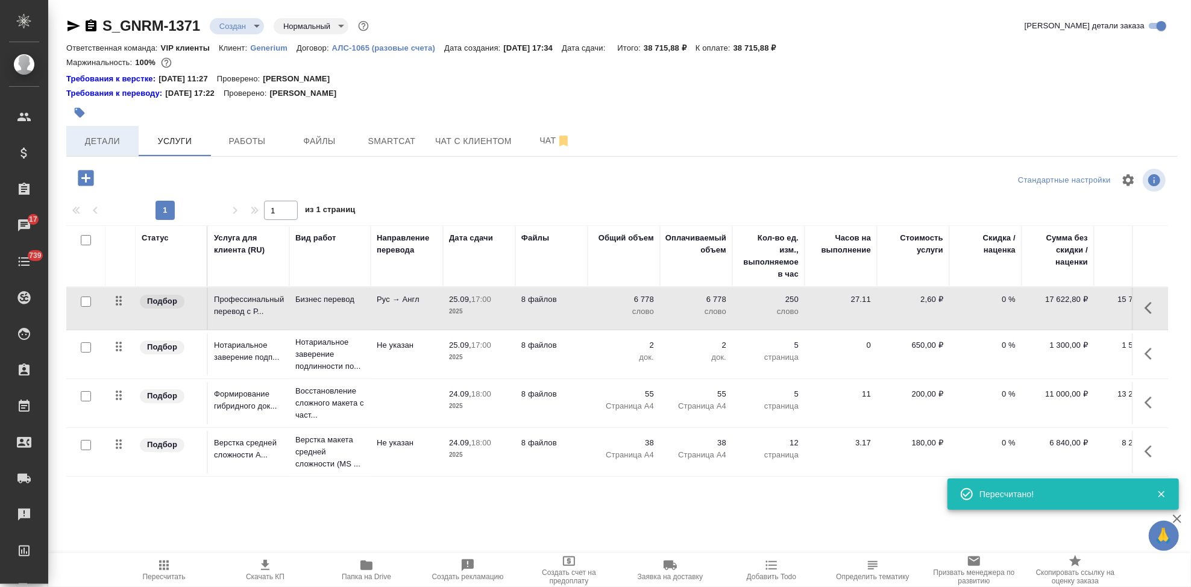
click at [106, 140] on span "Детали" at bounding box center [103, 141] width 58 height 15
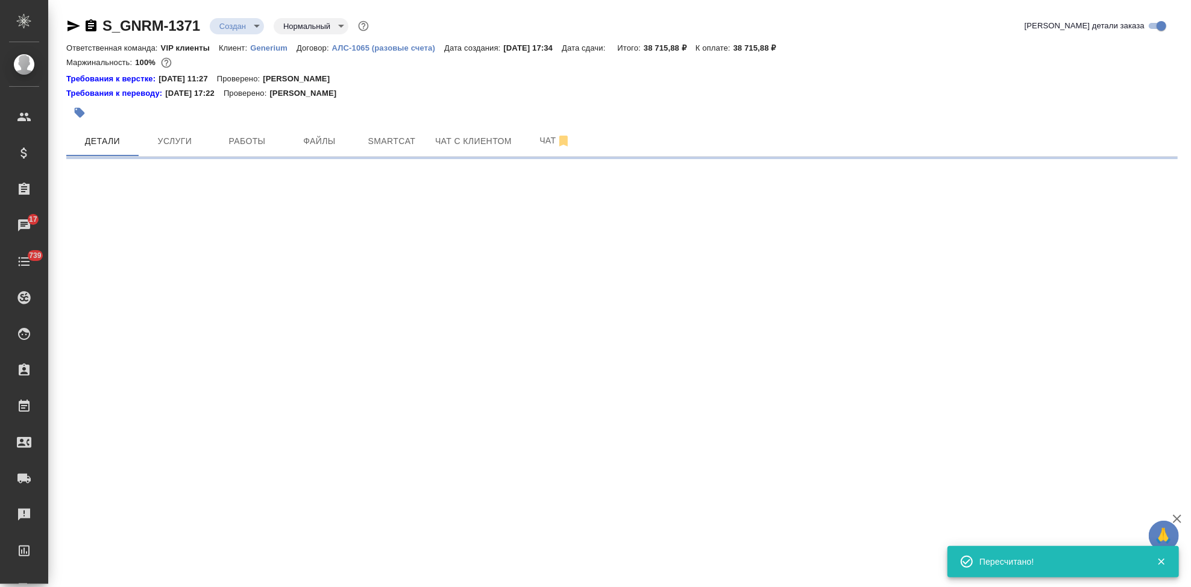
select select "RU"
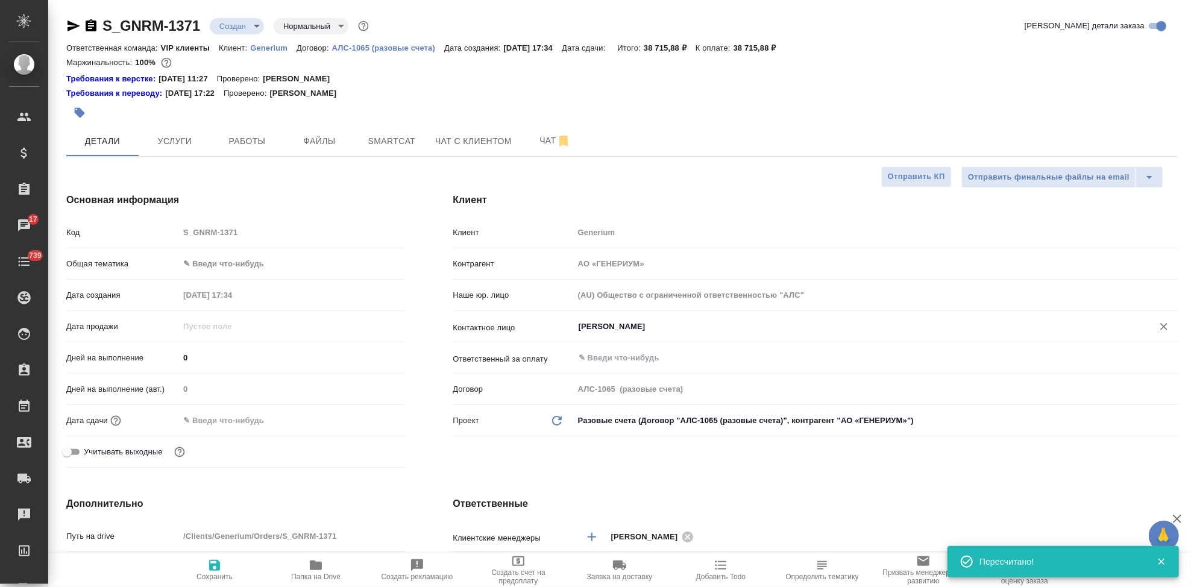
type textarea "x"
click at [218, 358] on input "0" at bounding box center [292, 357] width 224 height 17
type textarea "x"
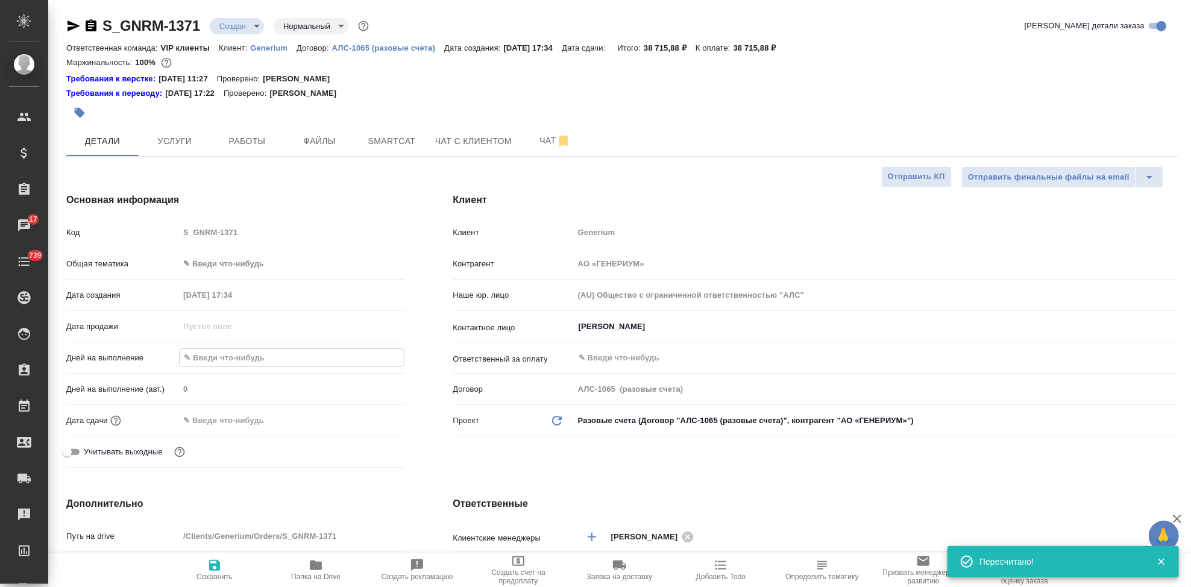
type textarea "x"
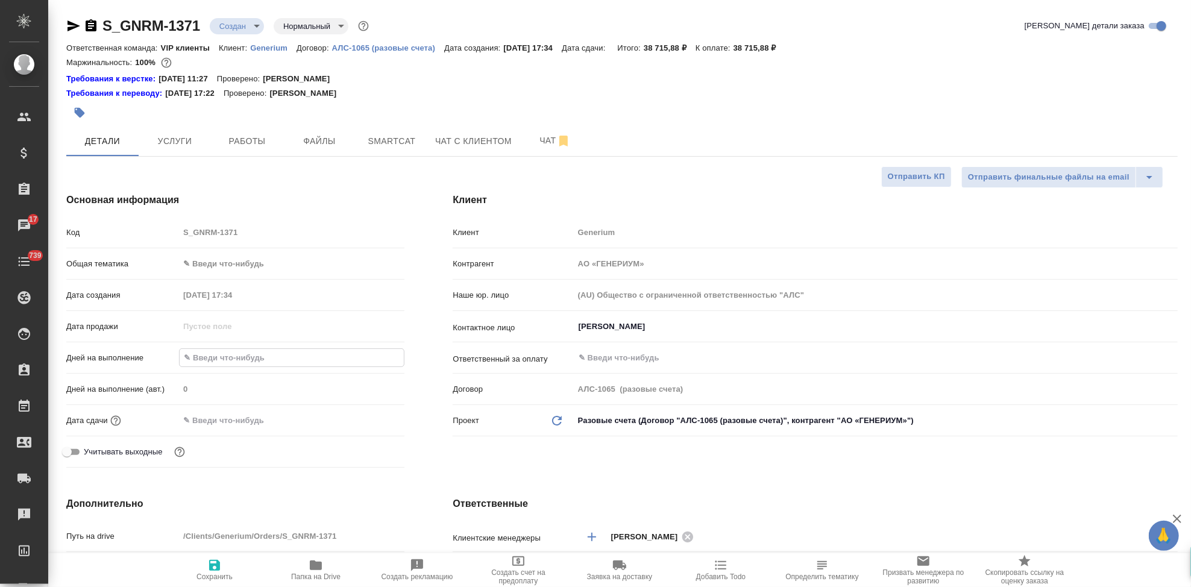
type input "5"
type textarea "x"
type input "5"
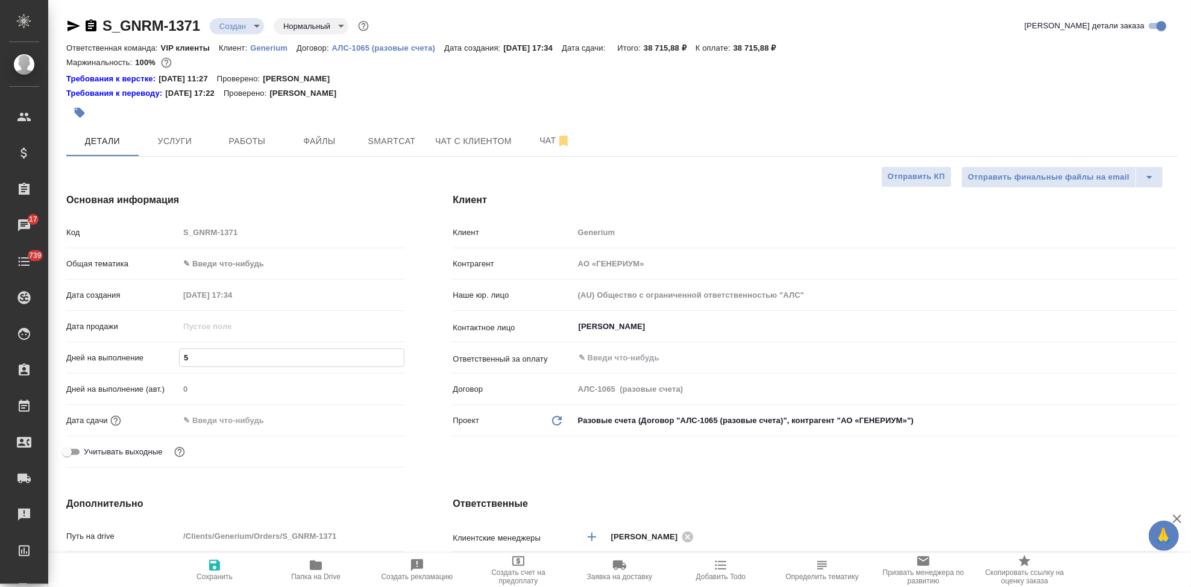
click at [202, 569] on span "Сохранить" at bounding box center [214, 569] width 87 height 23
type textarea "x"
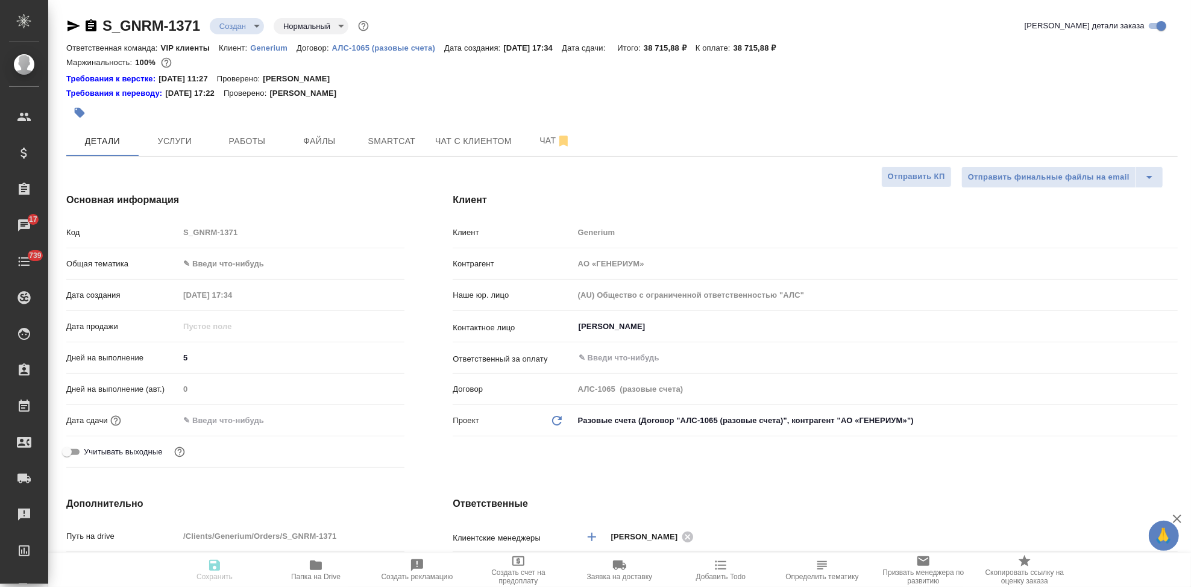
type textarea "x"
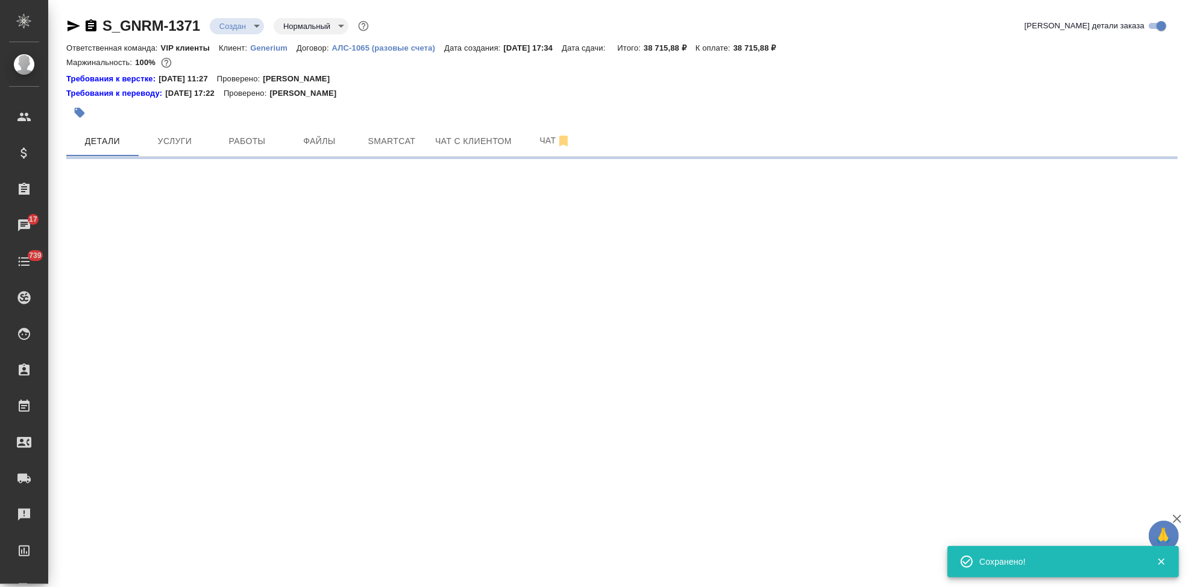
select select "RU"
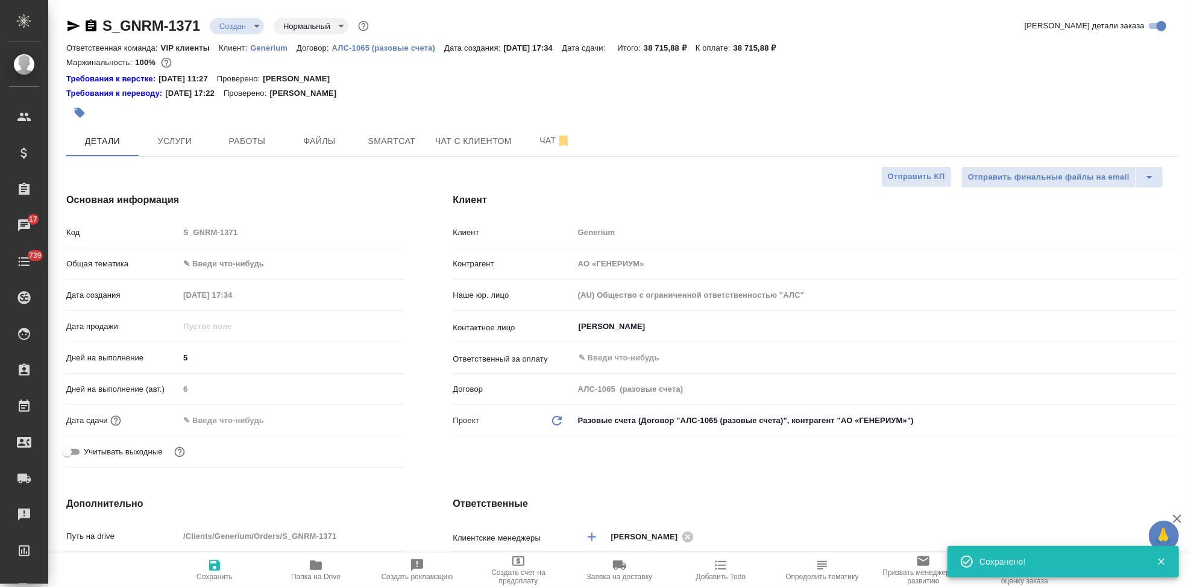
type textarea "x"
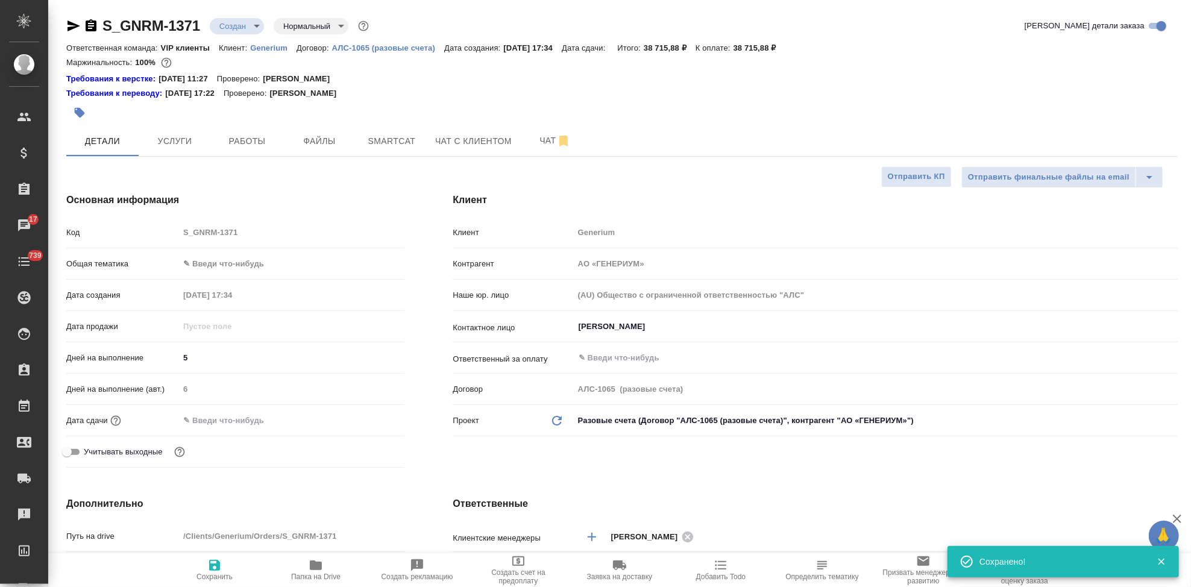
type textarea "x"
click at [189, 137] on span "Услуги" at bounding box center [175, 141] width 58 height 15
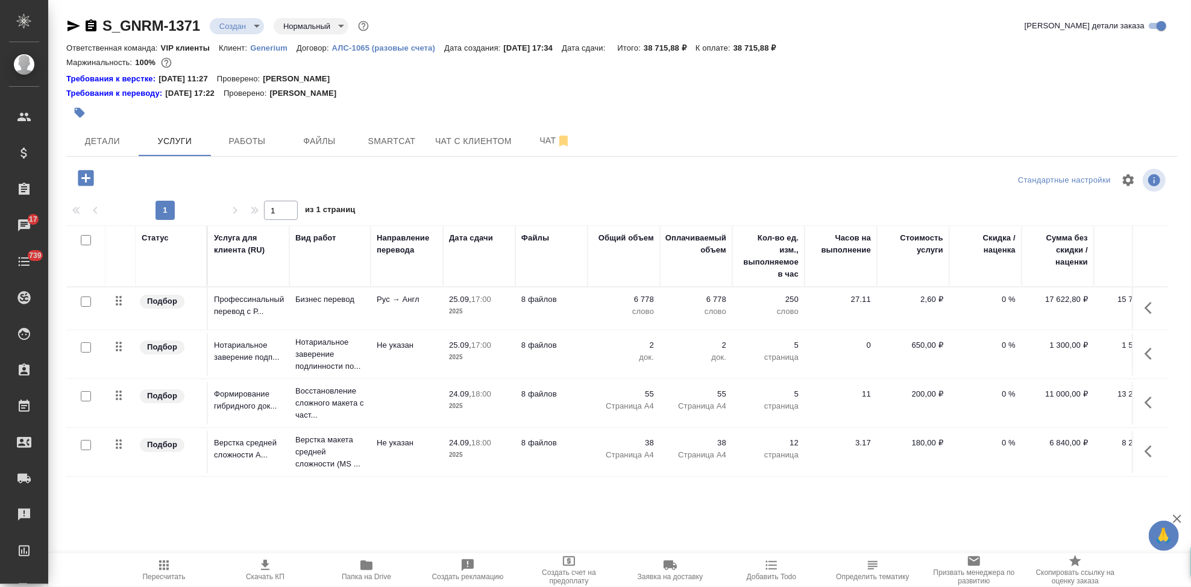
click at [1144, 304] on icon "button" at bounding box center [1151, 308] width 14 height 14
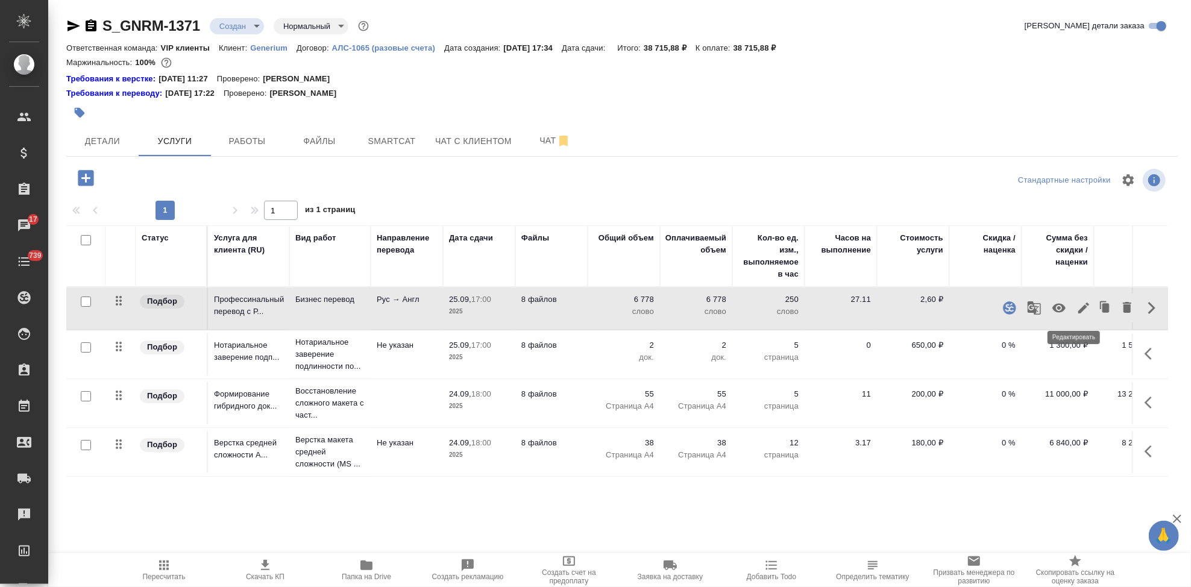
click at [1076, 306] on icon "button" at bounding box center [1083, 308] width 14 height 14
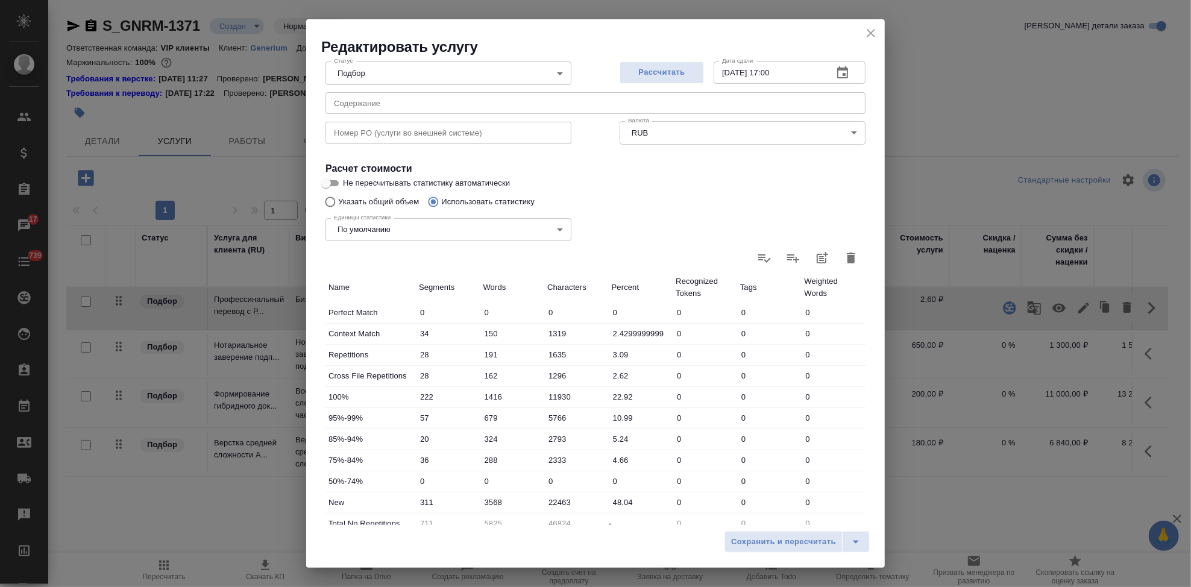
scroll to position [234, 0]
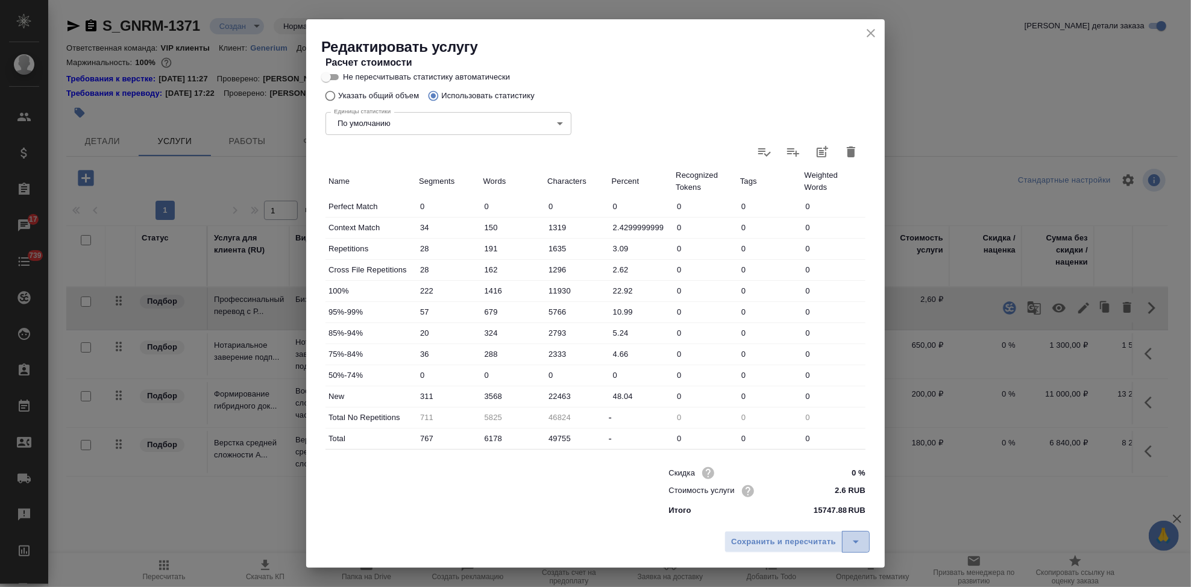
click at [867, 542] on button "split button" at bounding box center [856, 542] width 28 height 22
drag, startPoint x: 843, startPoint y: 531, endPoint x: 815, endPoint y: 518, distance: 30.5
click at [815, 518] on li "Сохранить" at bounding box center [798, 516] width 145 height 19
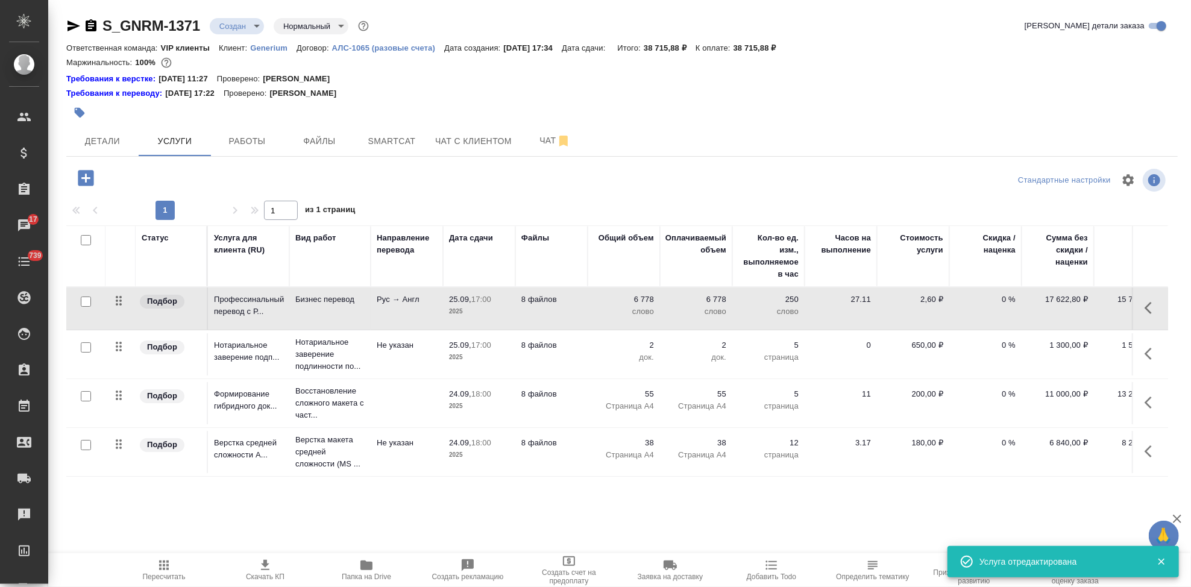
scroll to position [2, 0]
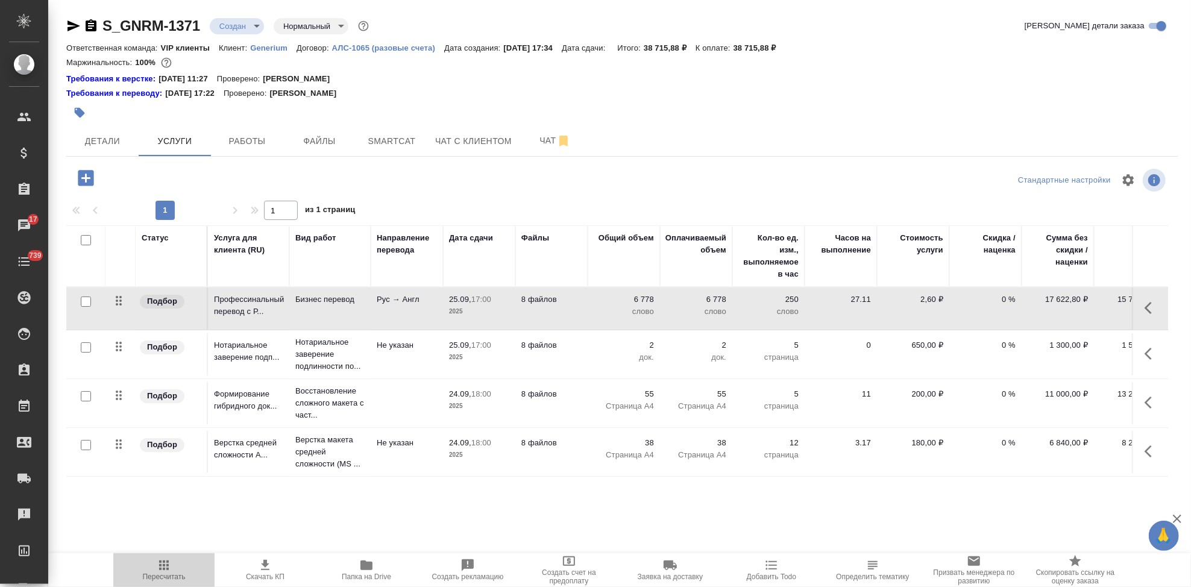
click at [167, 565] on icon "button" at bounding box center [164, 565] width 10 height 10
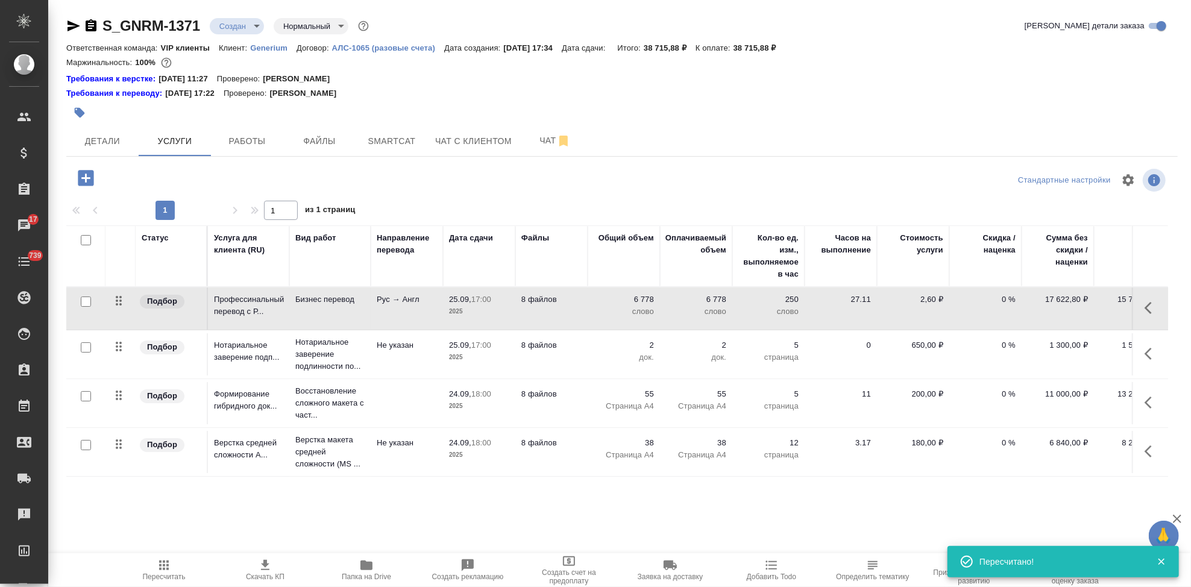
click at [271, 574] on span "Скачать КП" at bounding box center [265, 576] width 39 height 8
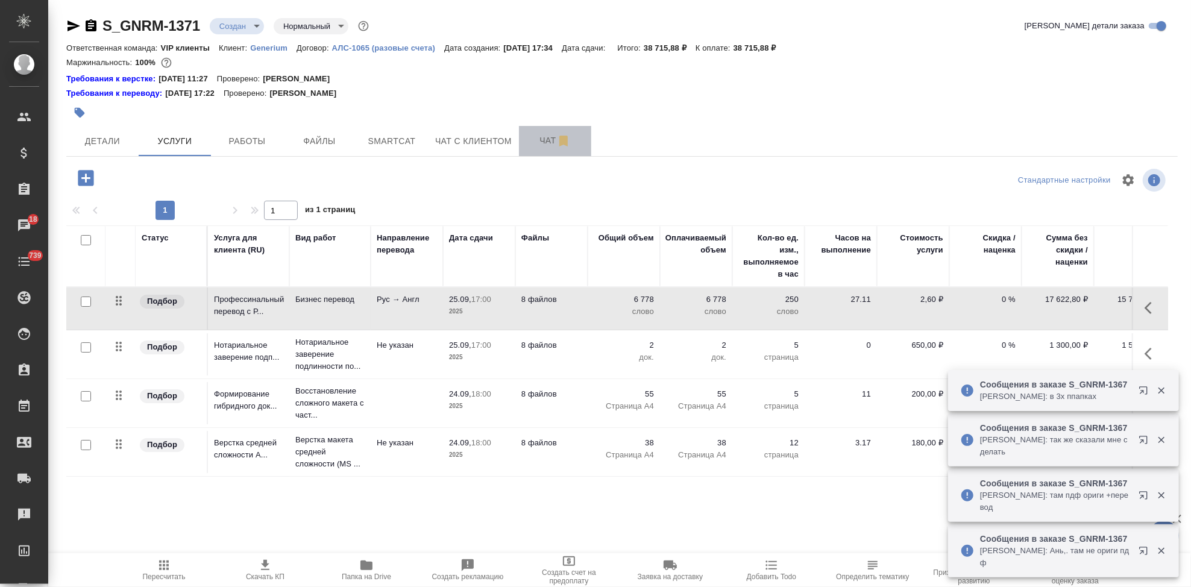
click at [542, 143] on span "Чат" at bounding box center [555, 140] width 58 height 15
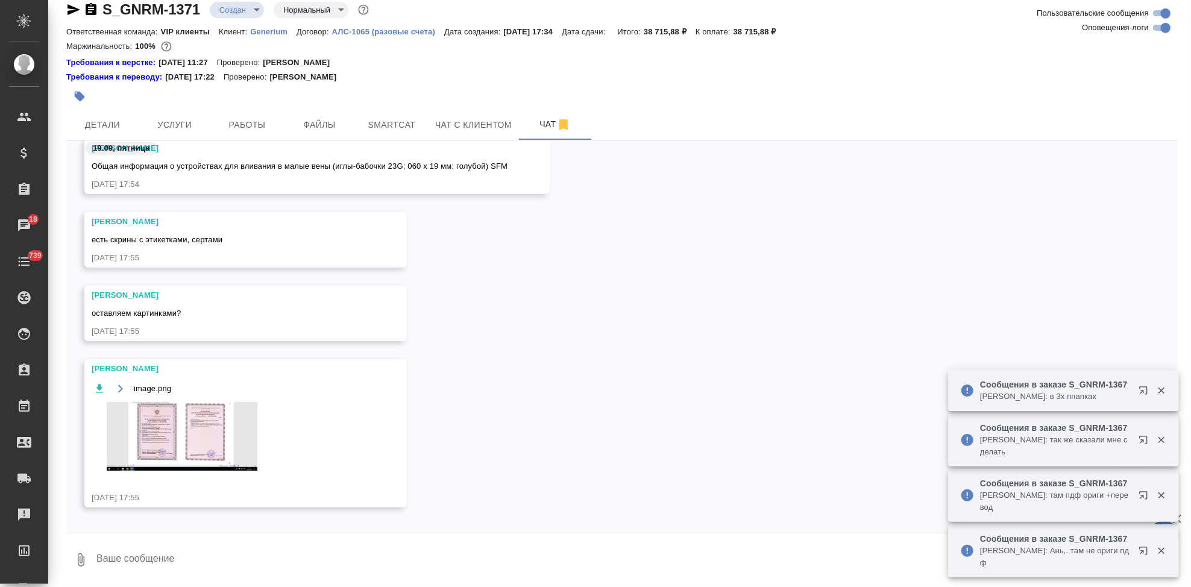
scroll to position [1071, 0]
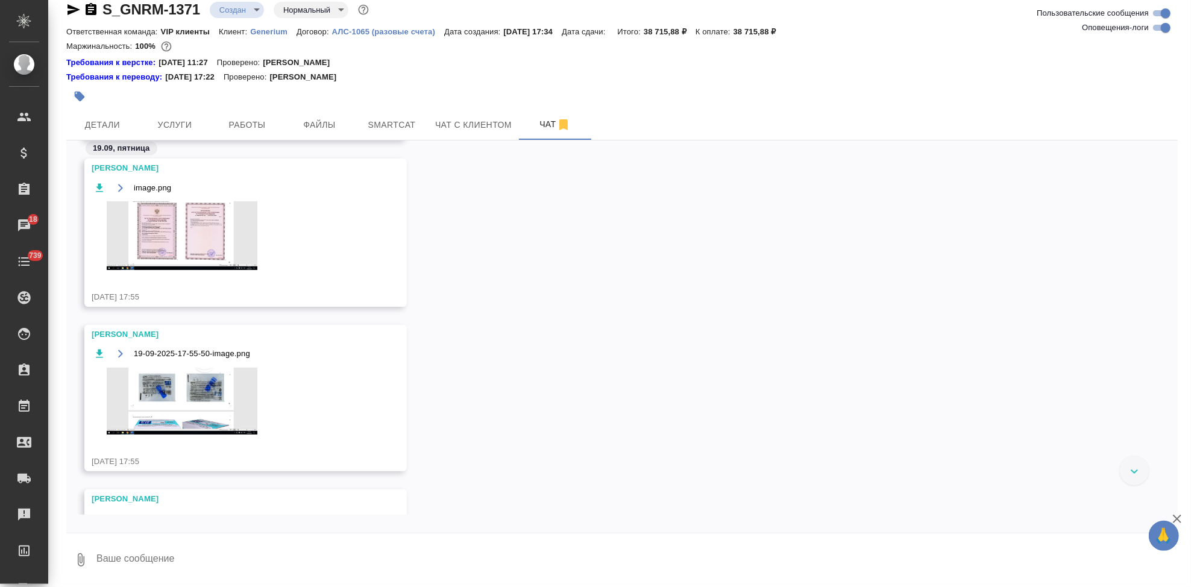
click at [97, 183] on icon "button" at bounding box center [99, 188] width 12 height 12
click at [99, 353] on icon "button" at bounding box center [99, 353] width 7 height 8
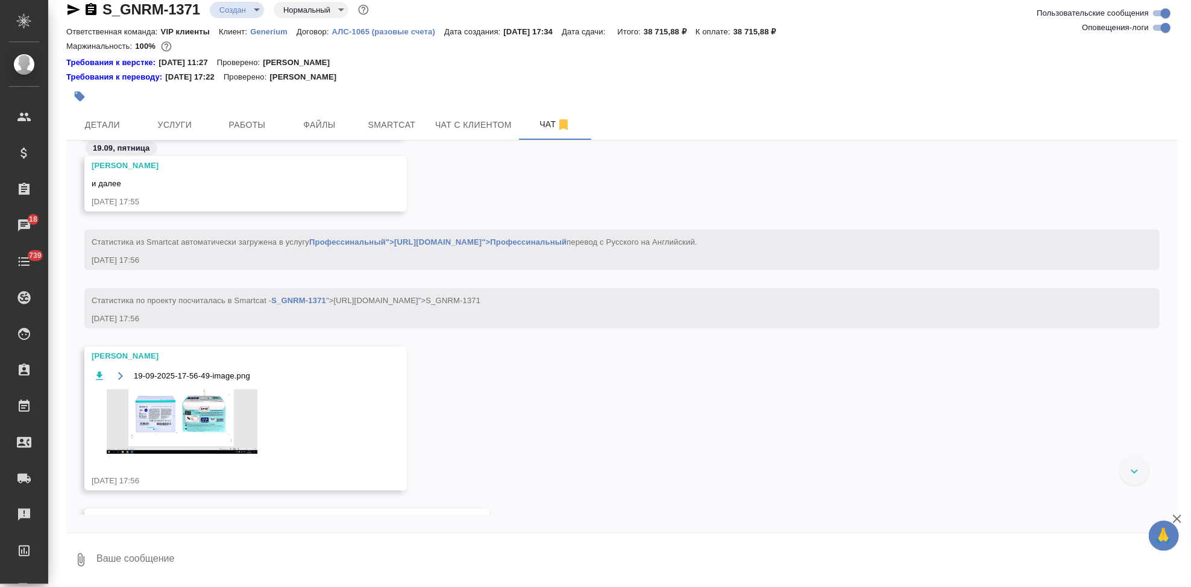
scroll to position [1406, 0]
click at [101, 378] on icon "button" at bounding box center [99, 374] width 12 height 12
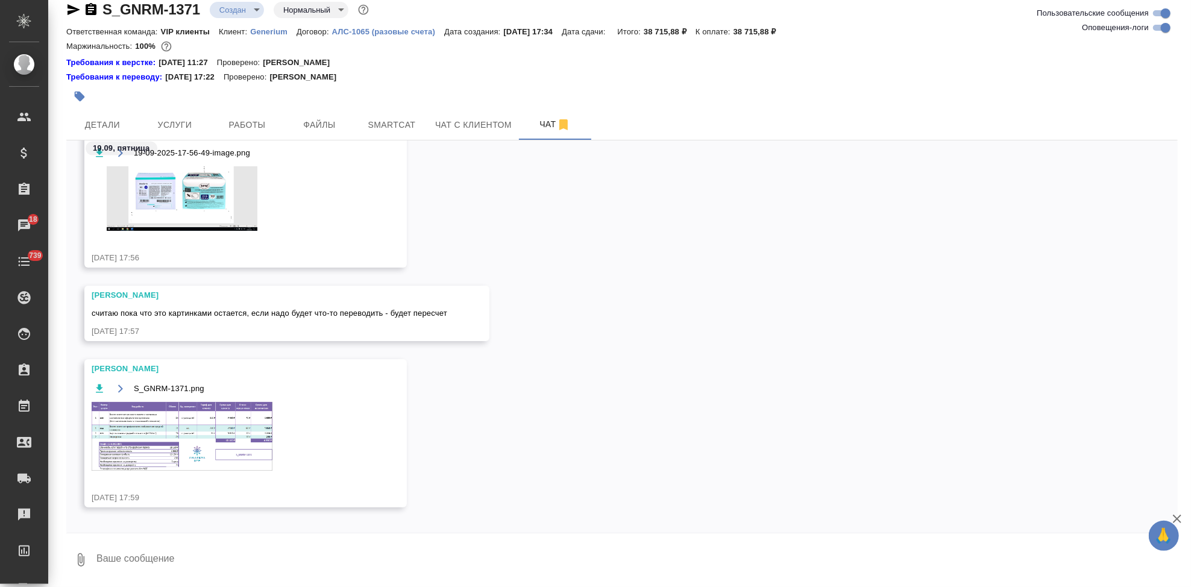
scroll to position [1638, 0]
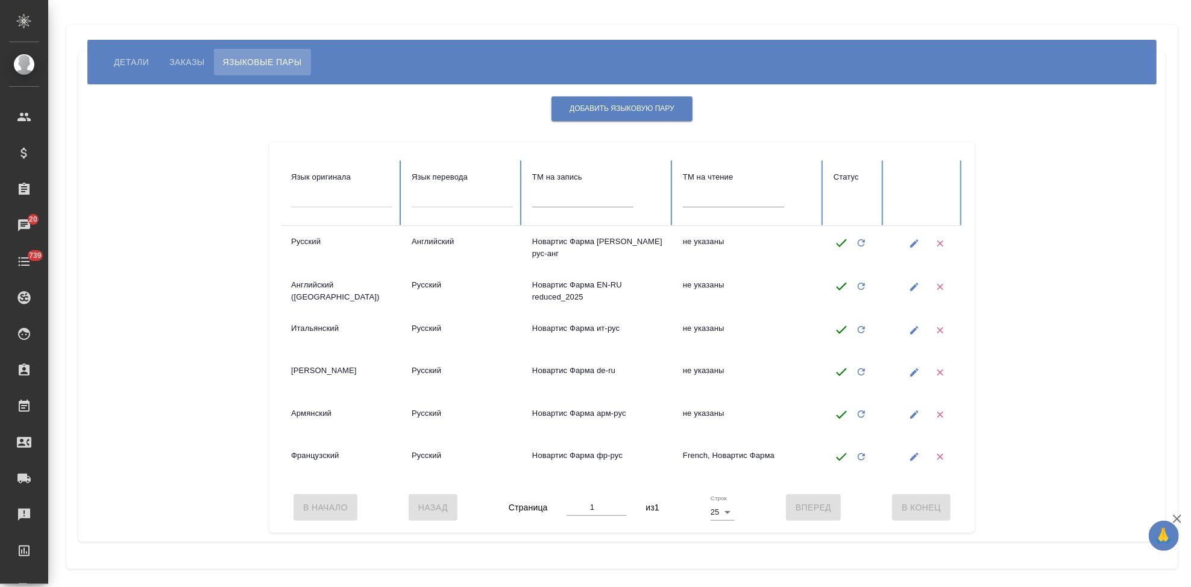
scroll to position [224, 0]
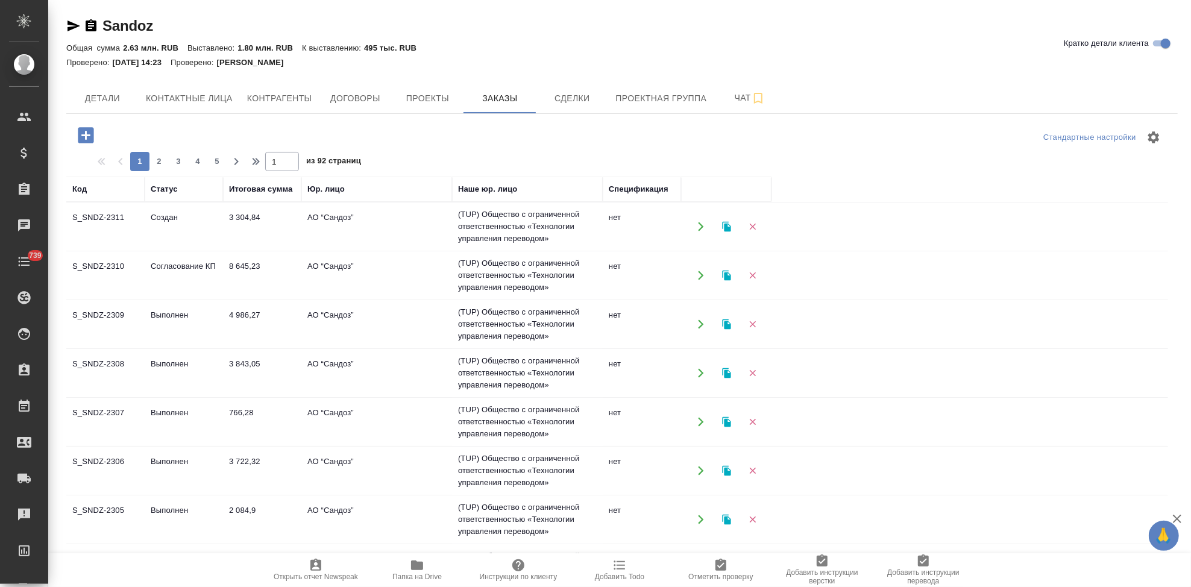
click at [93, 135] on icon "button" at bounding box center [86, 135] width 16 height 16
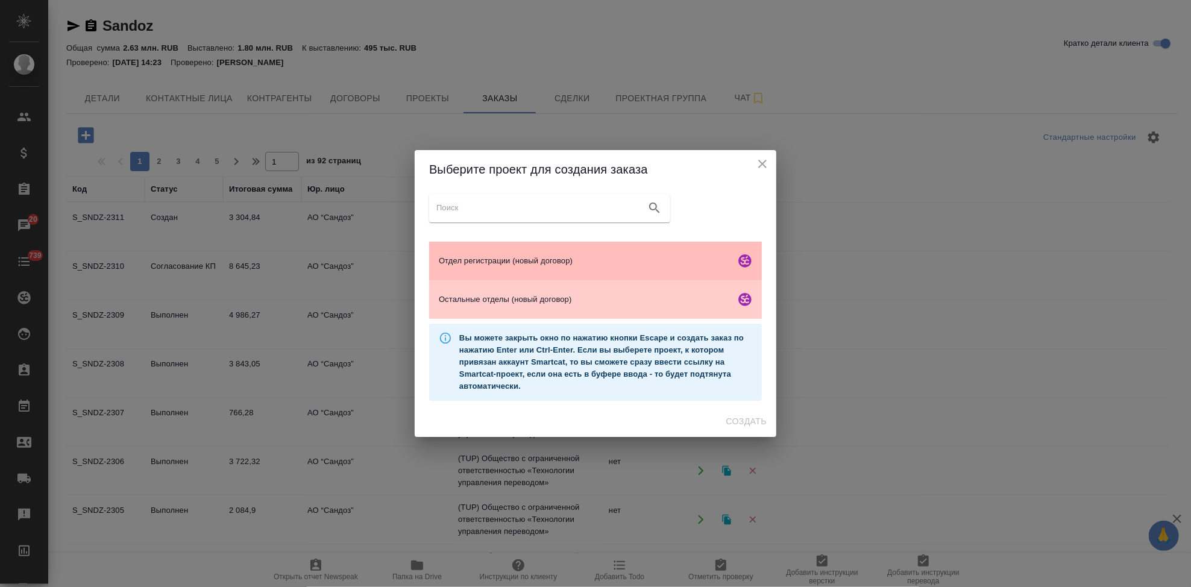
click at [506, 264] on span "Отдел регистрации (новый договор)" at bounding box center [585, 261] width 292 height 12
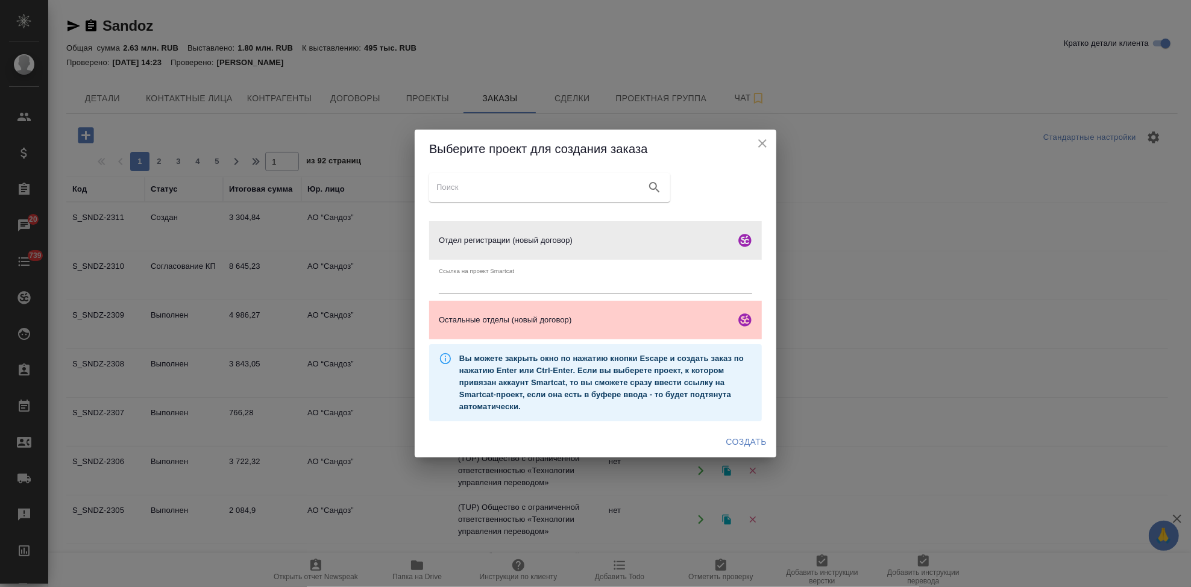
click at [754, 445] on span "Создать" at bounding box center [746, 441] width 40 height 15
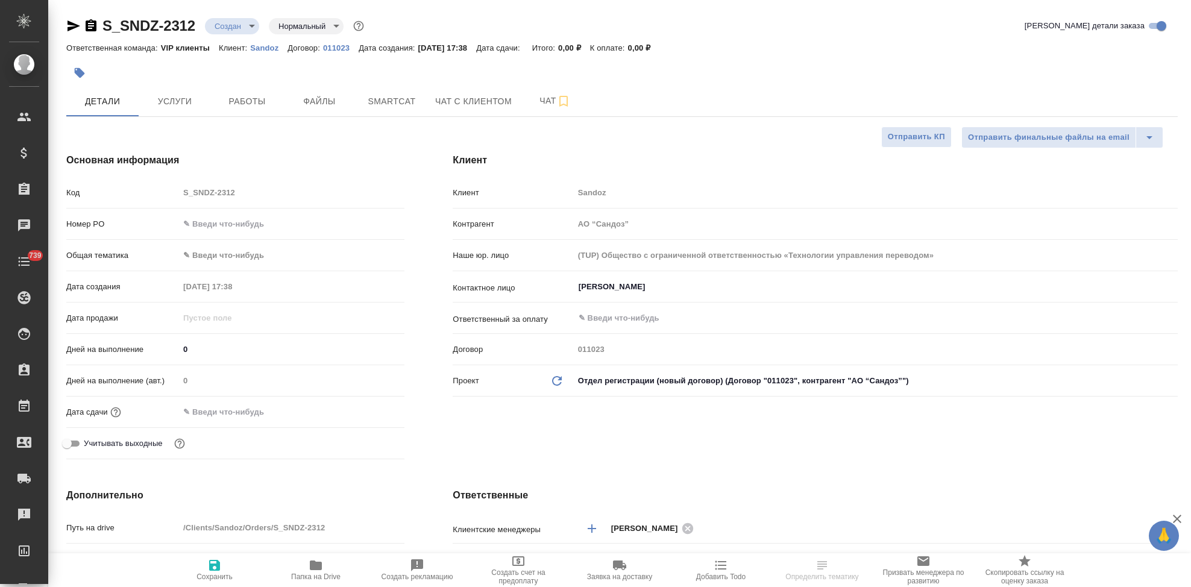
select select "RU"
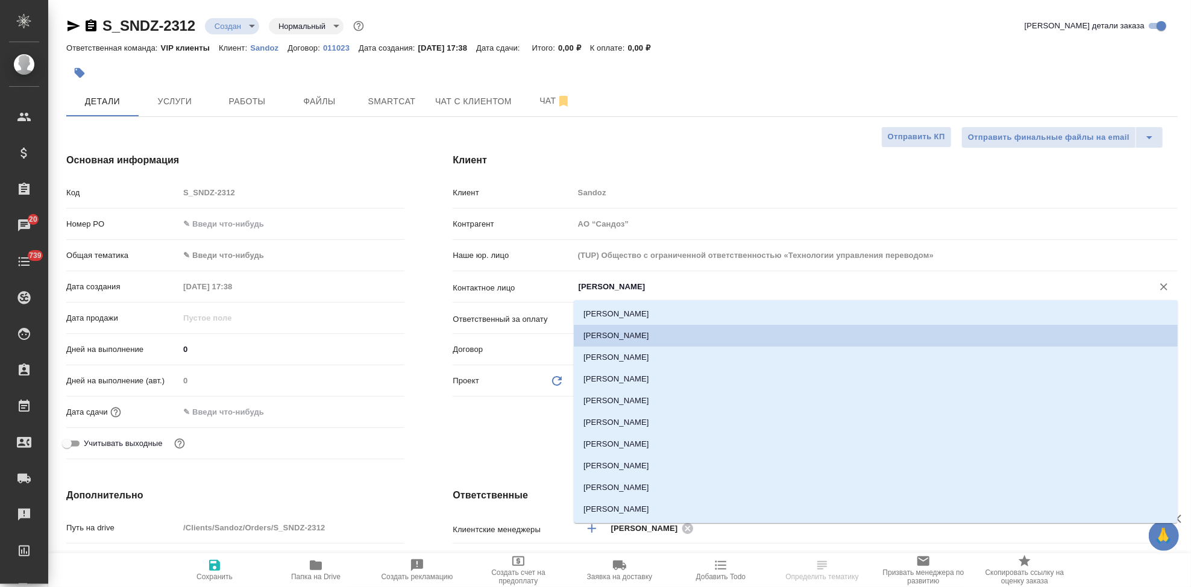
click at [656, 292] on input "Иванова Дарина" at bounding box center [855, 287] width 556 height 14
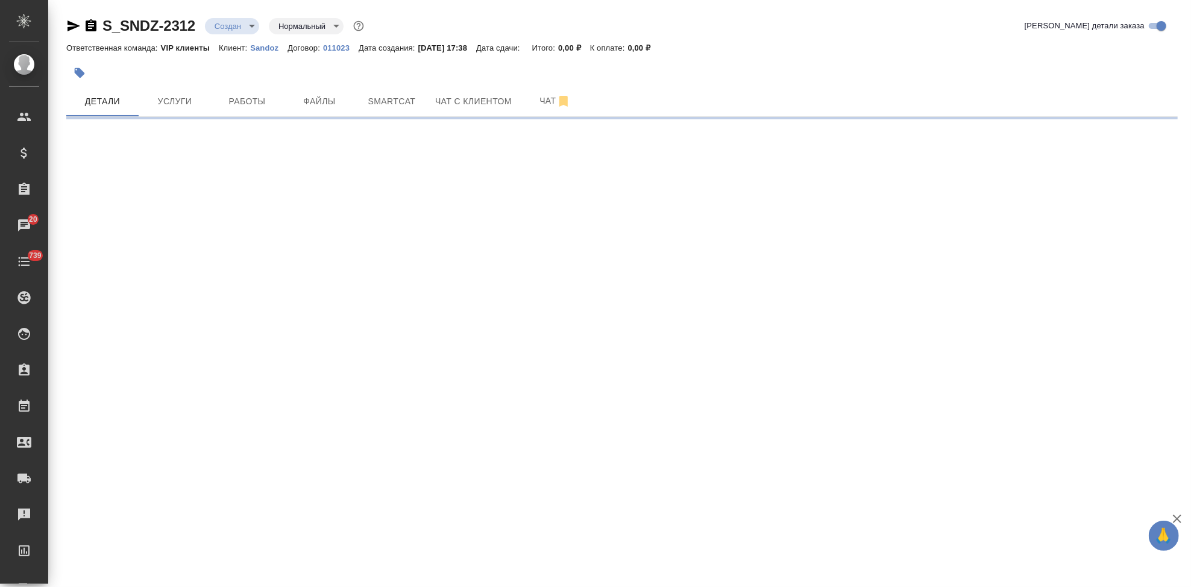
select select "RU"
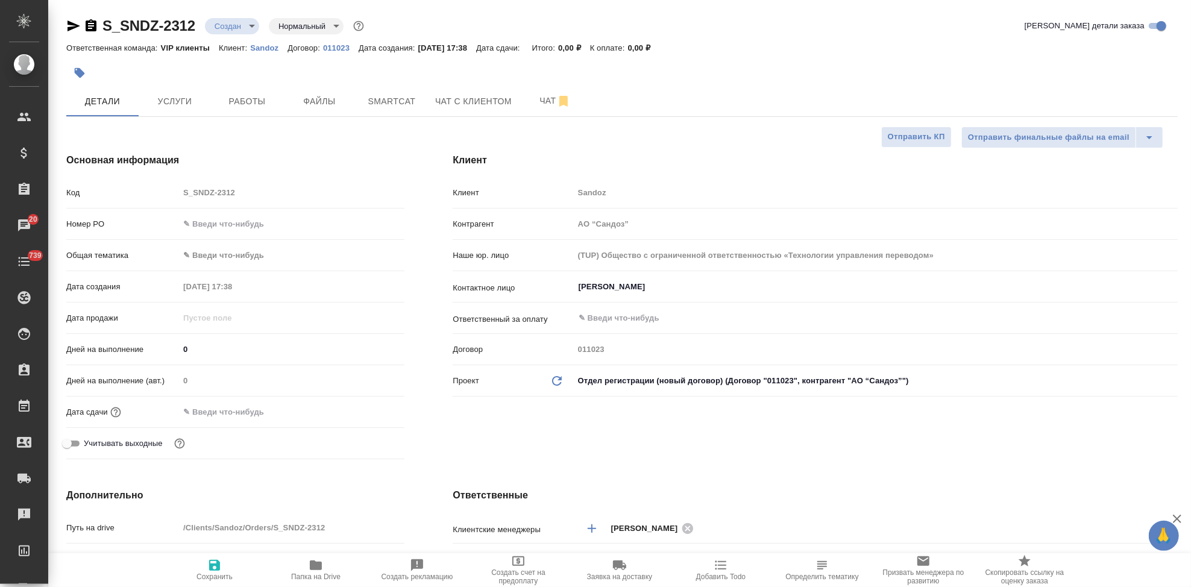
type textarea "x"
click at [750, 299] on div "Иванова Дарина ​" at bounding box center [876, 288] width 604 height 24
type textarea "x"
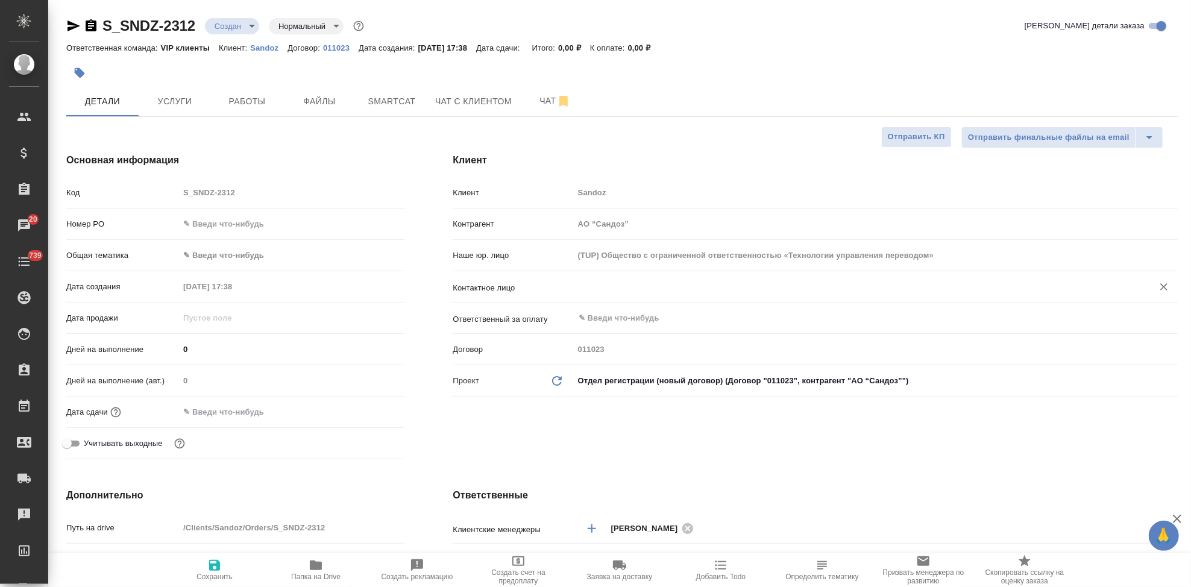
type textarea "x"
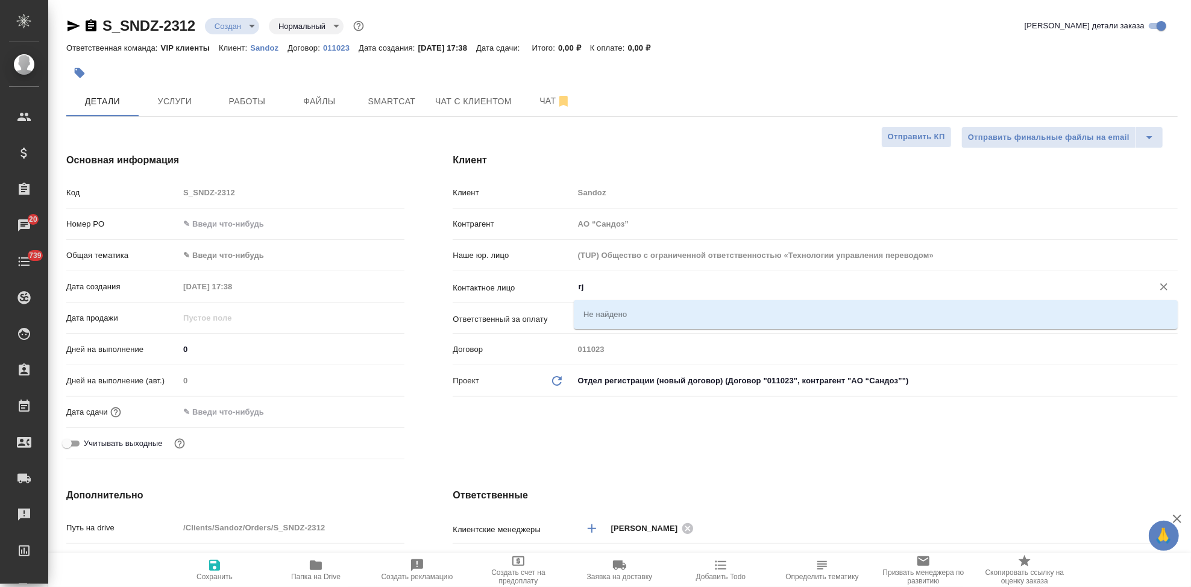
type input "r"
type textarea "x"
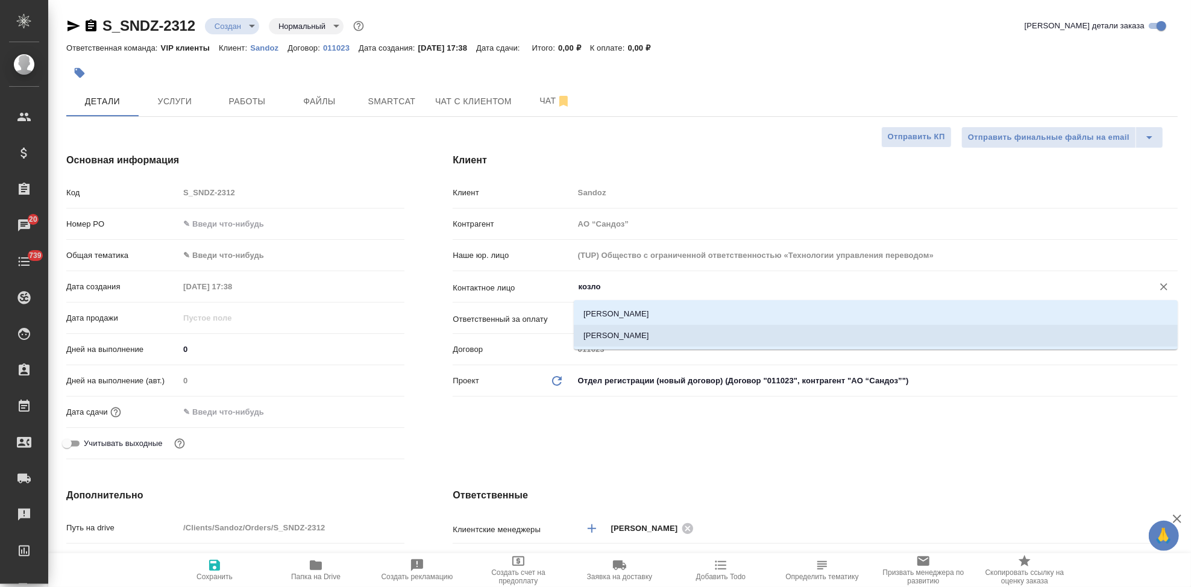
click at [677, 334] on li "Козлова Юлия" at bounding box center [876, 336] width 604 height 22
type input "Козлова Юлия"
type textarea "x"
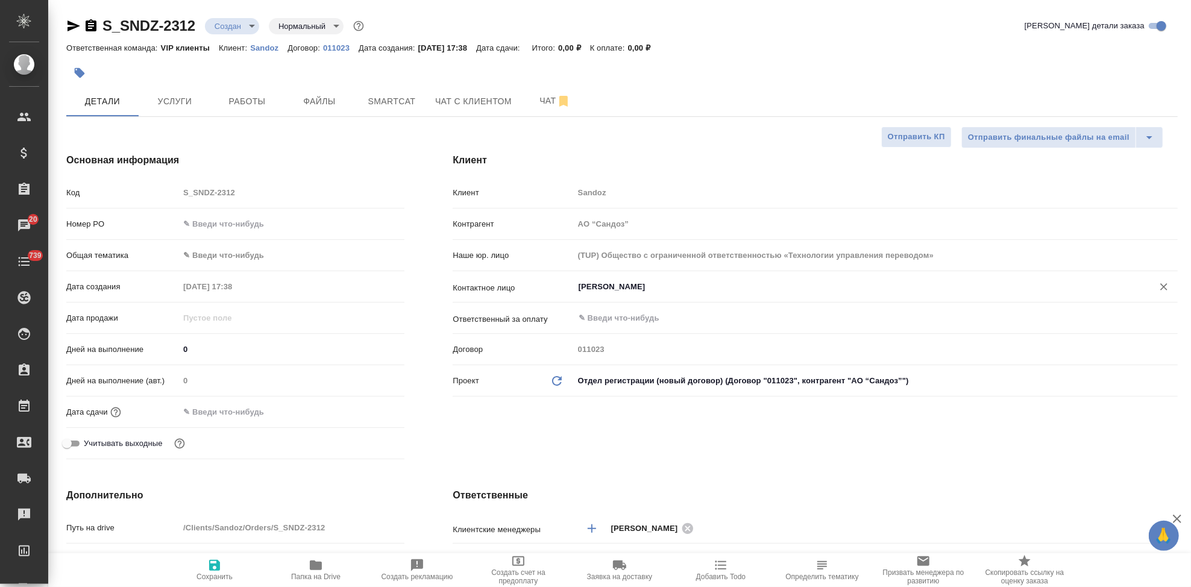
type input "Козлова Юлия"
click at [221, 569] on icon "button" at bounding box center [214, 565] width 14 height 14
type textarea "x"
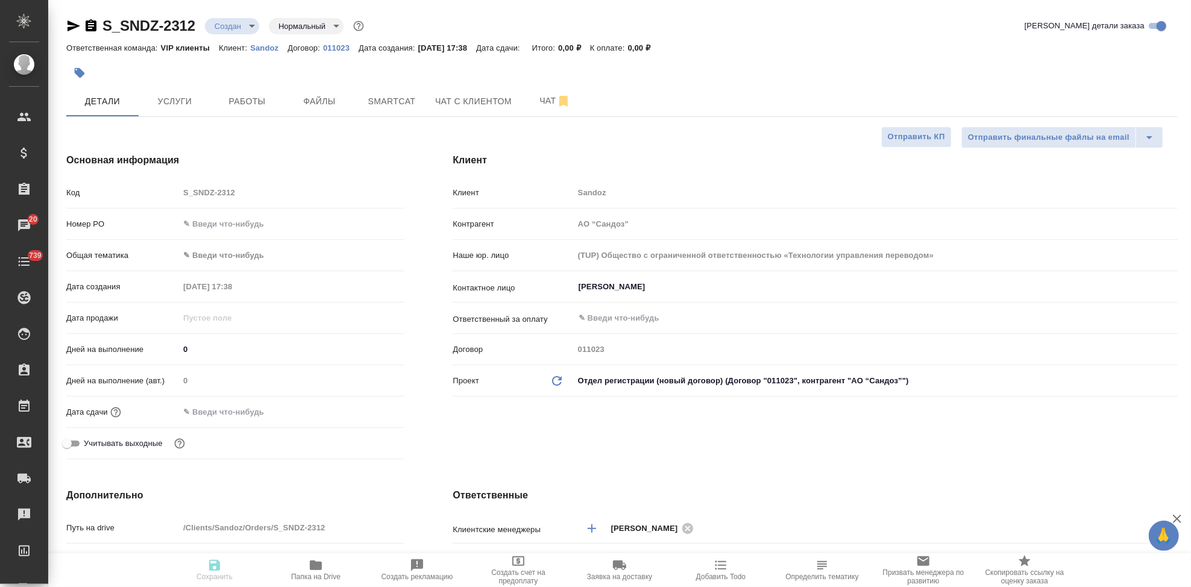
type textarea "x"
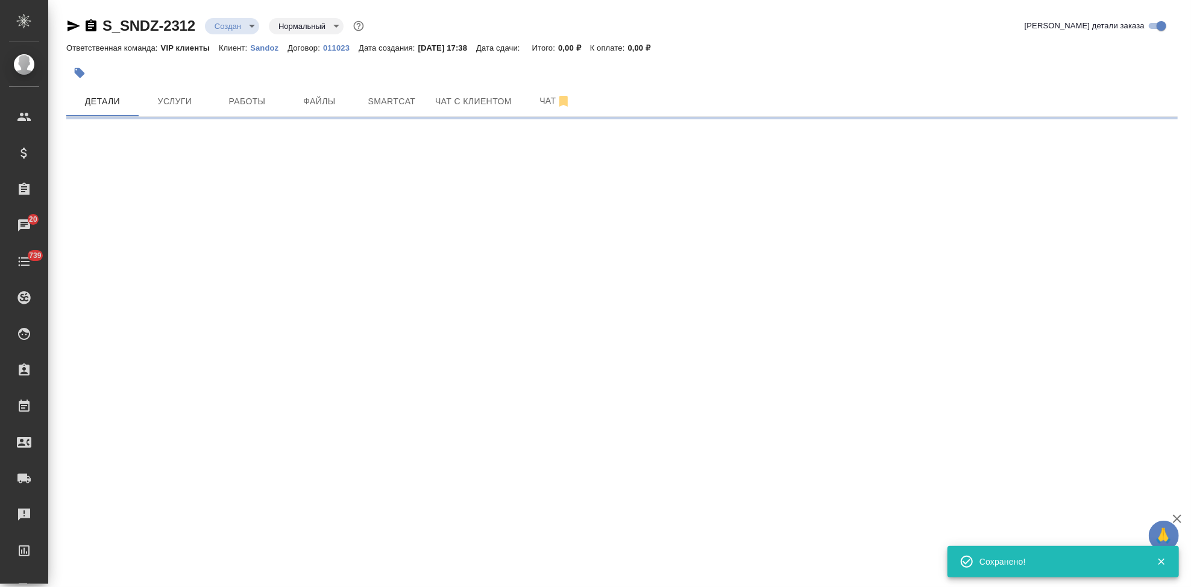
select select "RU"
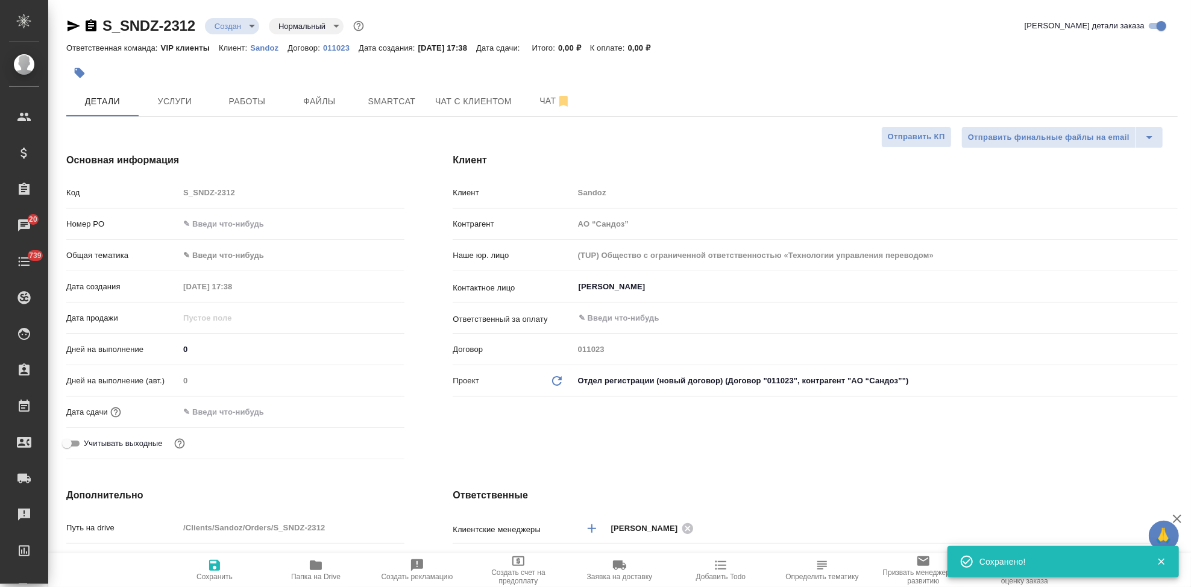
type textarea "x"
click at [321, 111] on button "Файлы" at bounding box center [319, 101] width 72 height 30
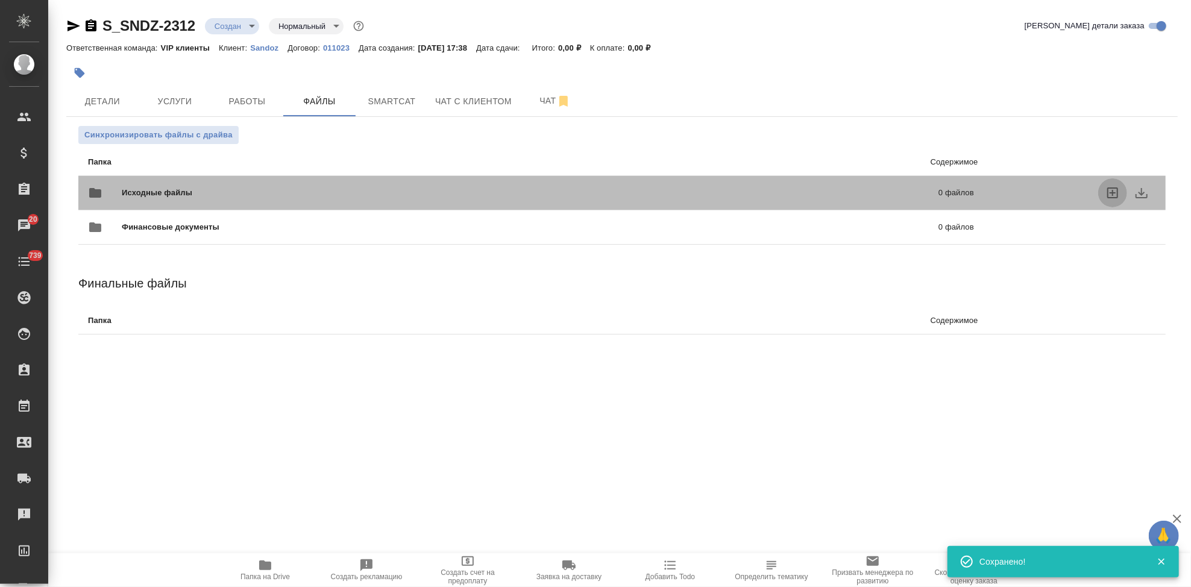
click at [1117, 195] on icon "uploadFiles" at bounding box center [1112, 192] width 11 height 11
click at [0, 0] on input "uploadFiles" at bounding box center [0, 0] width 0 height 0
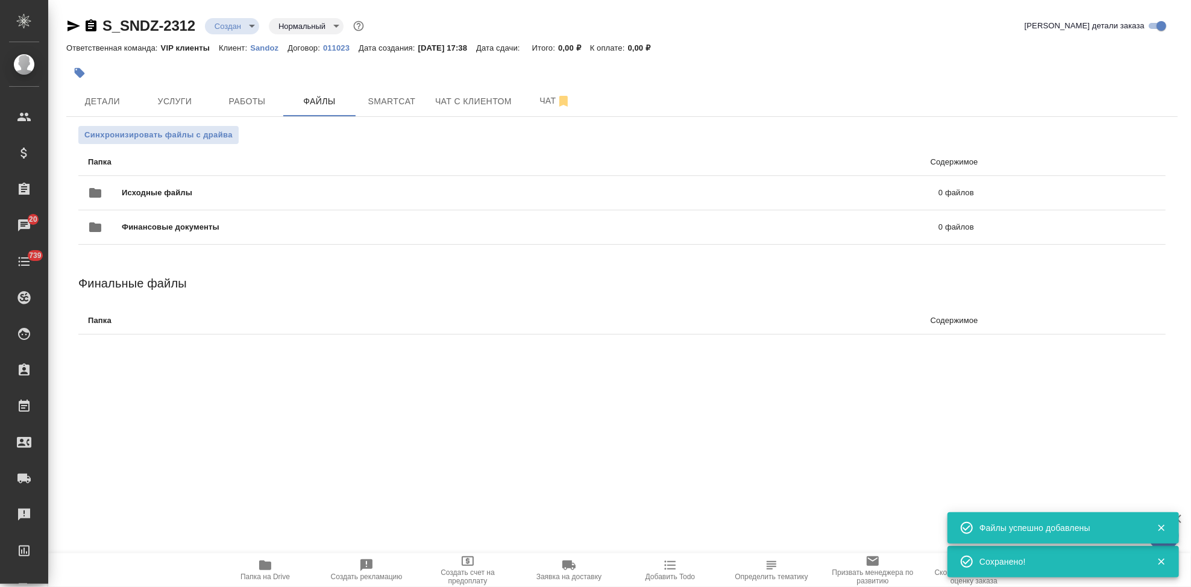
click at [251, 26] on body "🙏 .cls-1 fill:#fff; AWATERA Kabargina Anna Клиенты Спецификации Заказы 20 Чаты …" at bounding box center [595, 293] width 1191 height 587
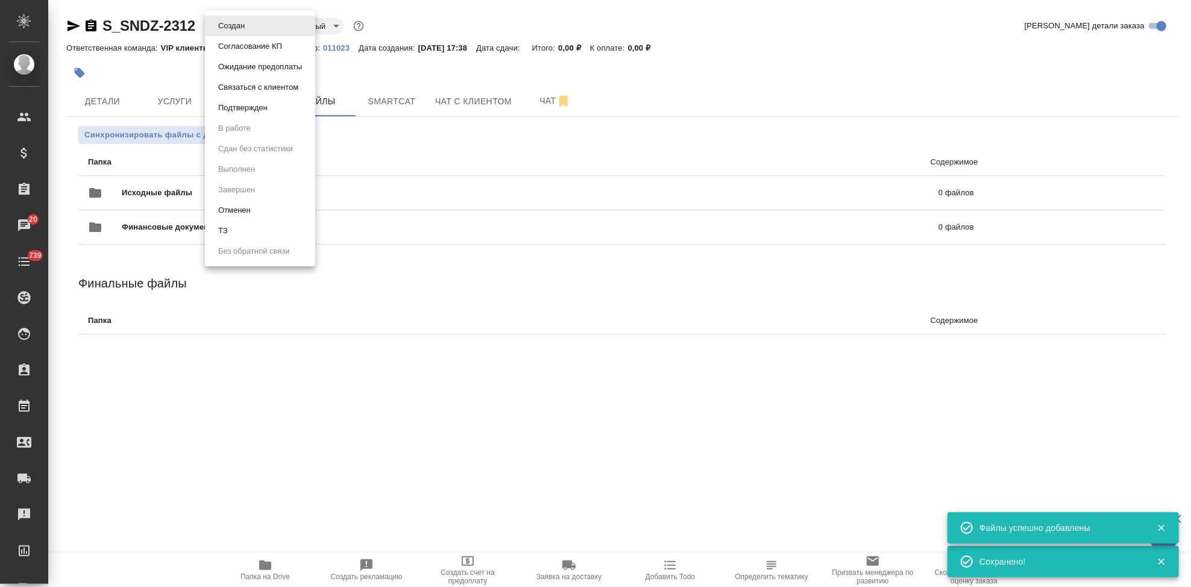
click at [245, 228] on li "ТЗ" at bounding box center [260, 231] width 110 height 20
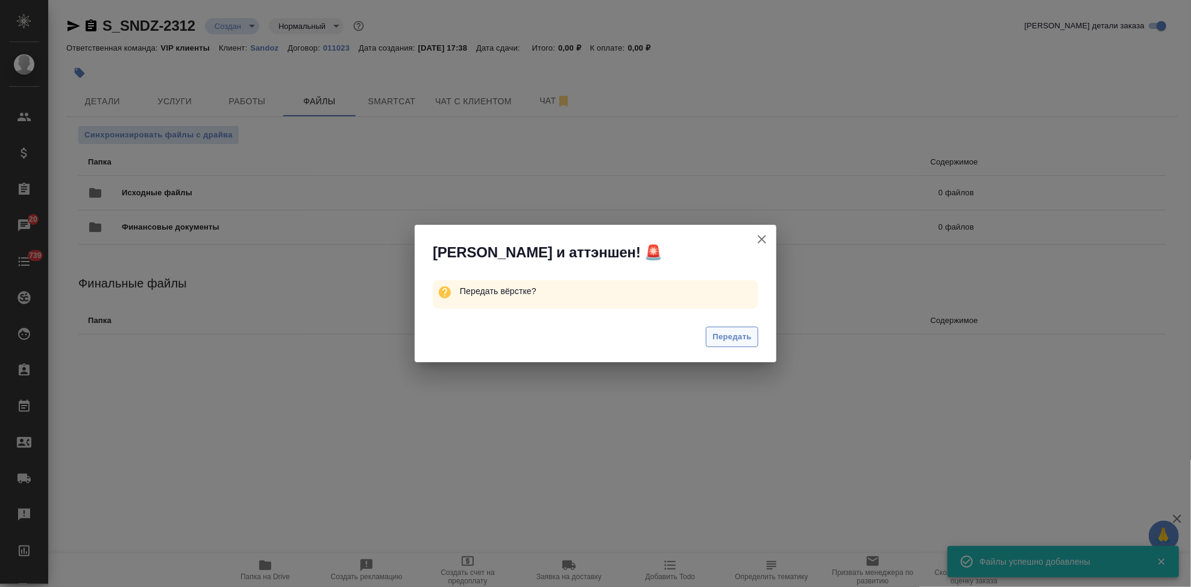
click at [722, 337] on span "Передать" at bounding box center [731, 337] width 39 height 14
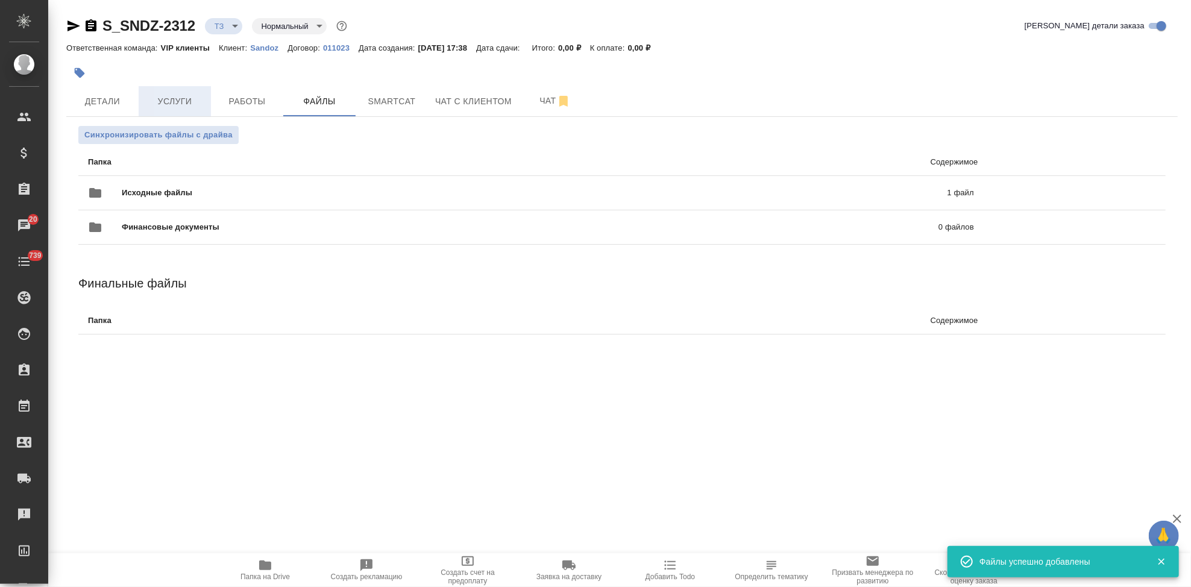
click at [167, 95] on span "Услуги" at bounding box center [175, 101] width 58 height 15
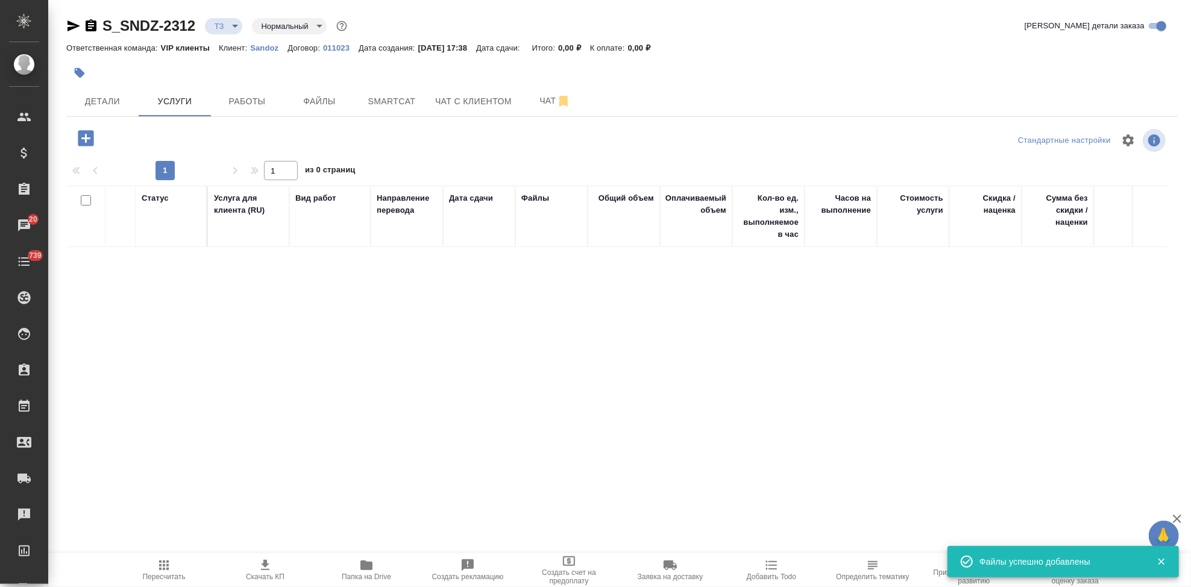
click at [81, 144] on icon "button" at bounding box center [86, 138] width 16 height 16
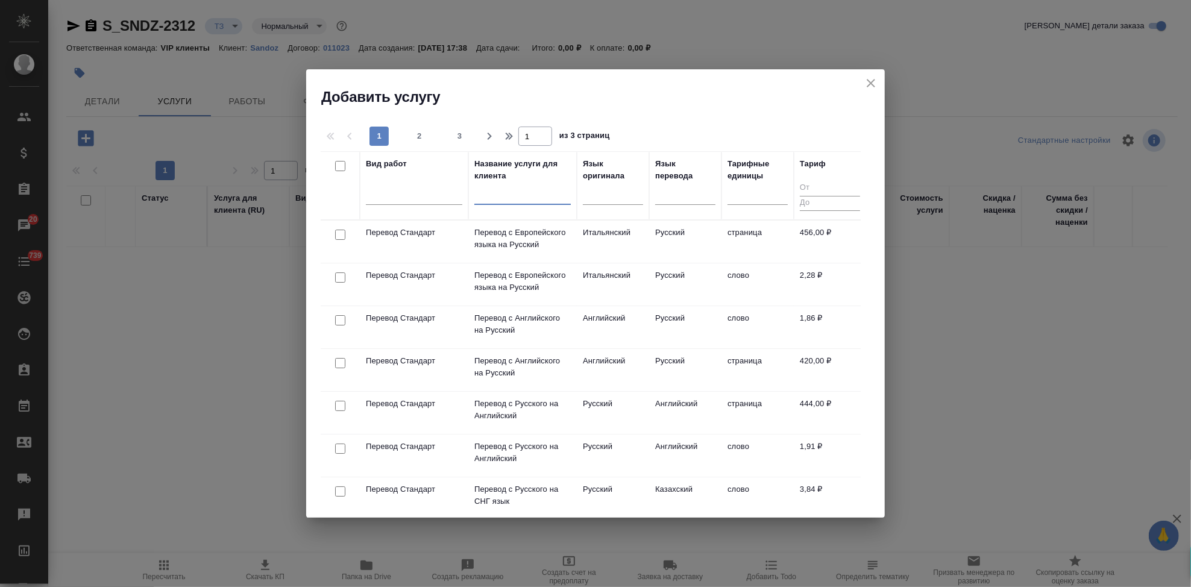
click at [506, 197] on input "text" at bounding box center [522, 197] width 96 height 15
type input "у"
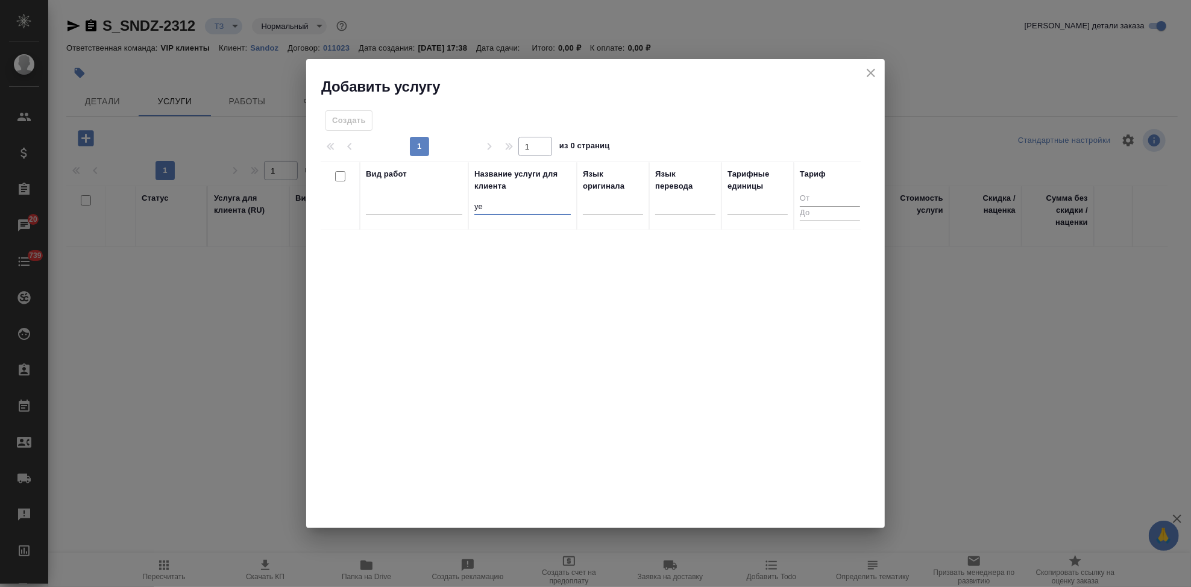
type input "у"
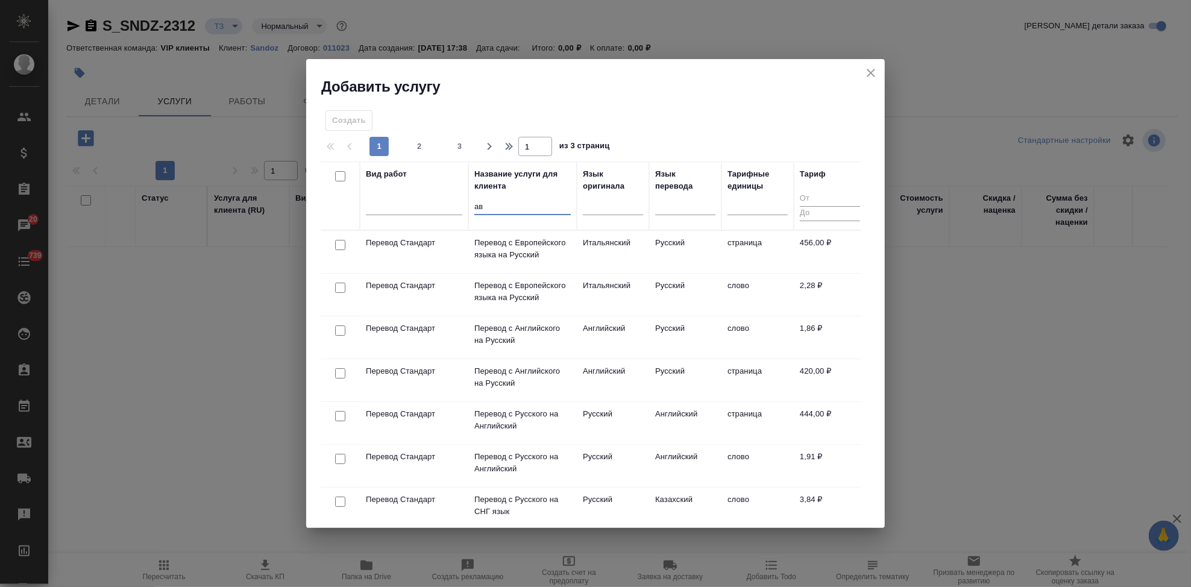
type input "а"
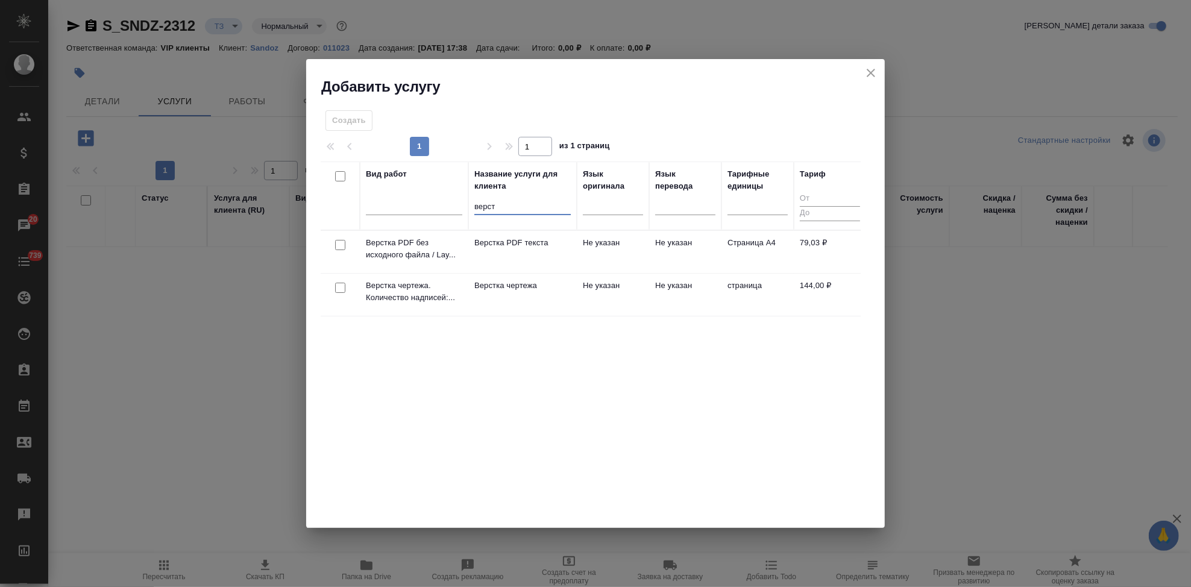
type input "верст"
click at [537, 284] on p "Верстка чертежа" at bounding box center [522, 286] width 96 height 12
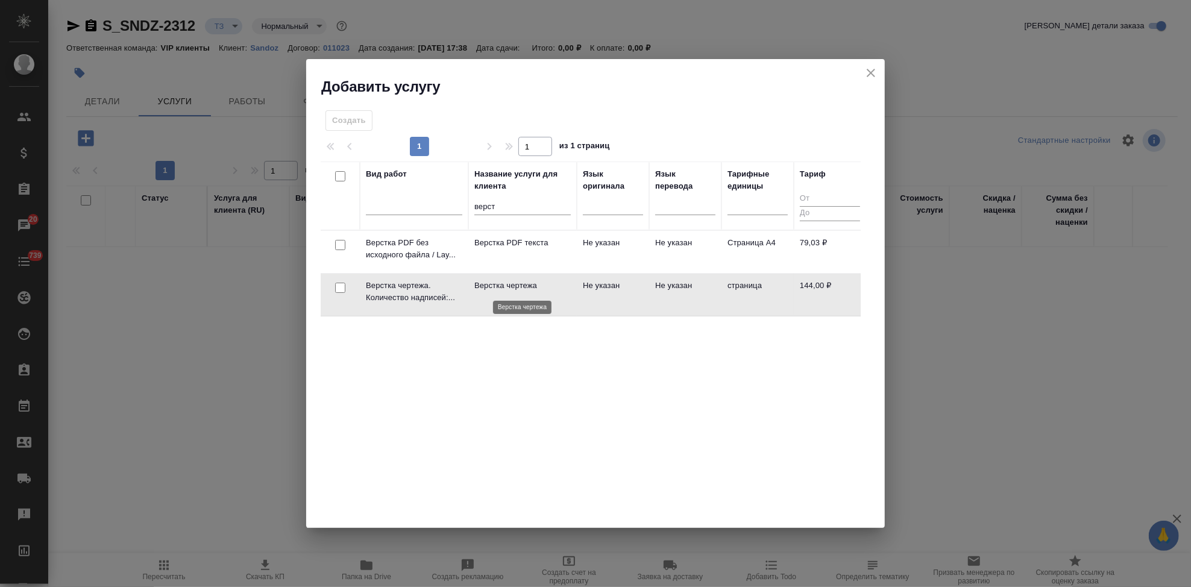
click at [537, 284] on p "Верстка чертежа" at bounding box center [522, 286] width 96 height 12
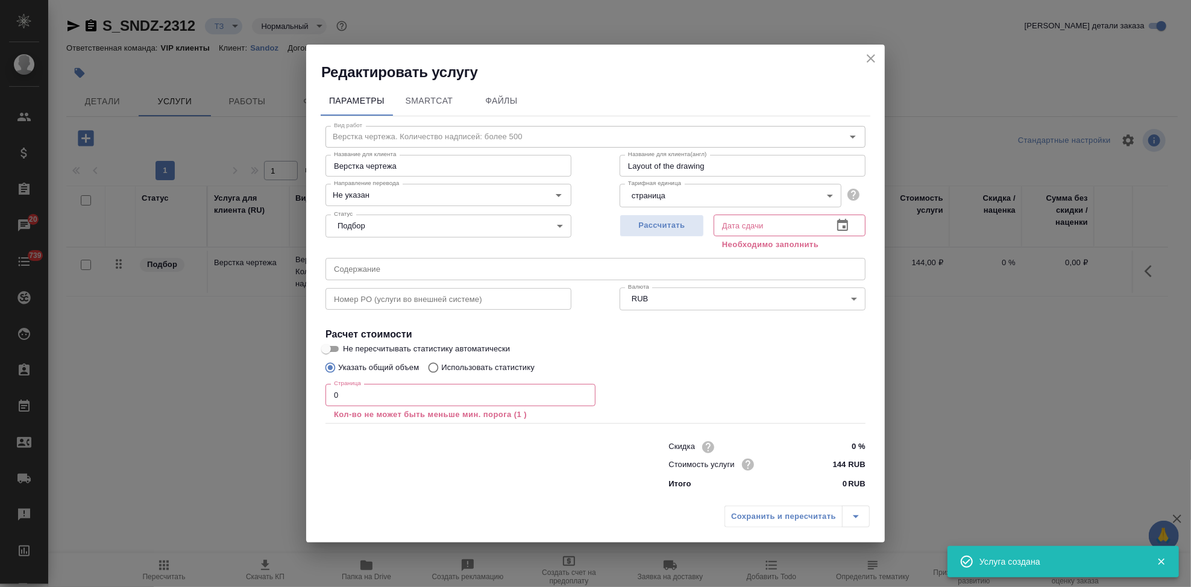
click at [377, 390] on input "0" at bounding box center [460, 395] width 270 height 22
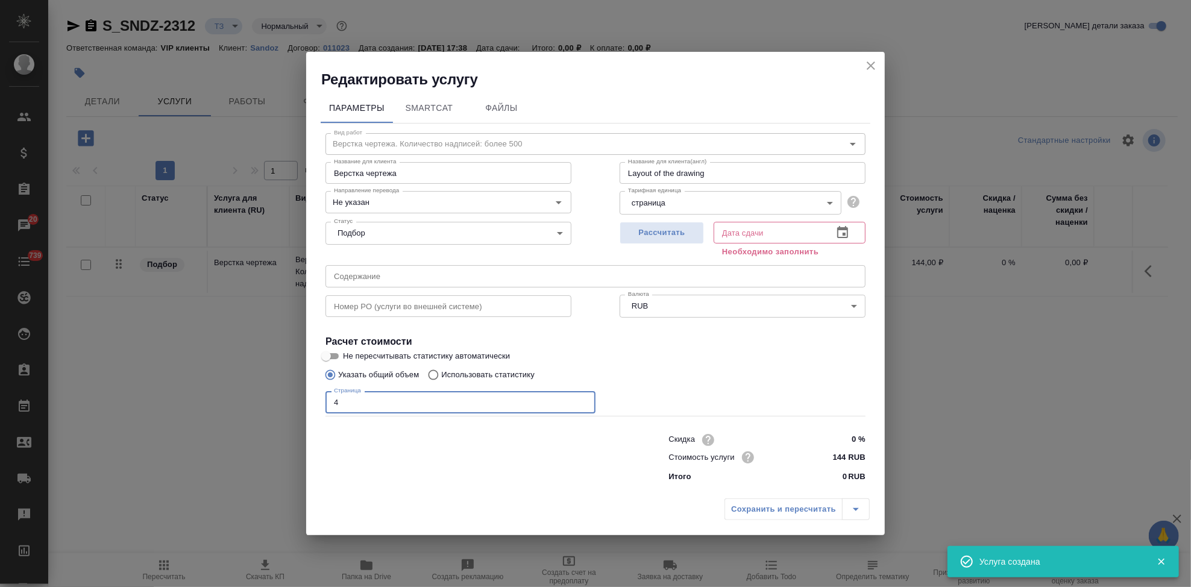
type input "4"
click at [839, 234] on icon "button" at bounding box center [842, 232] width 14 height 14
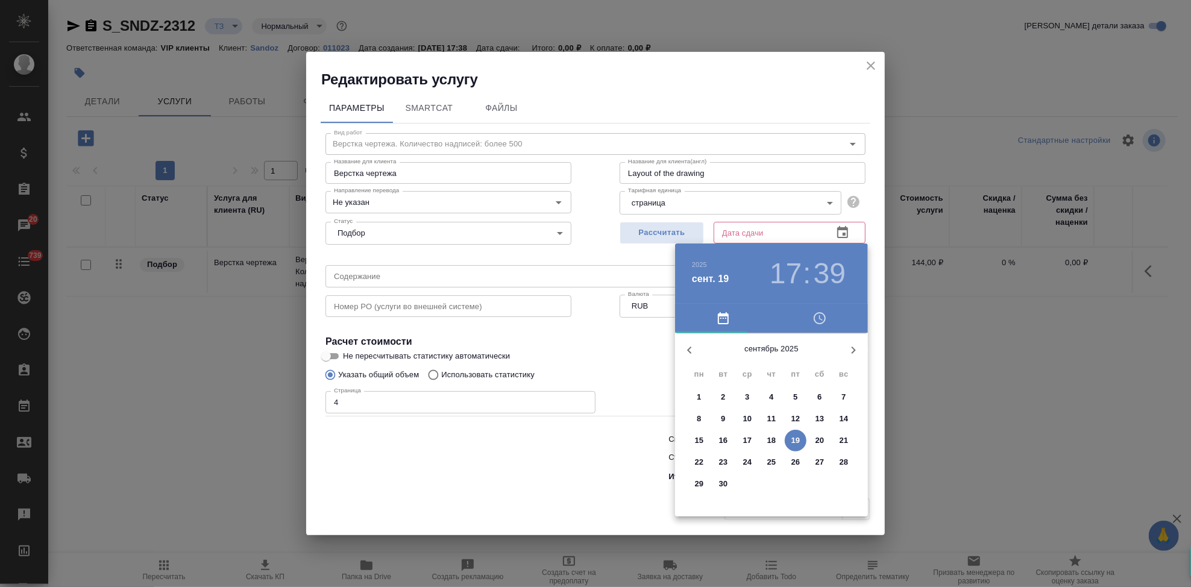
click at [698, 465] on p "22" at bounding box center [699, 462] width 9 height 12
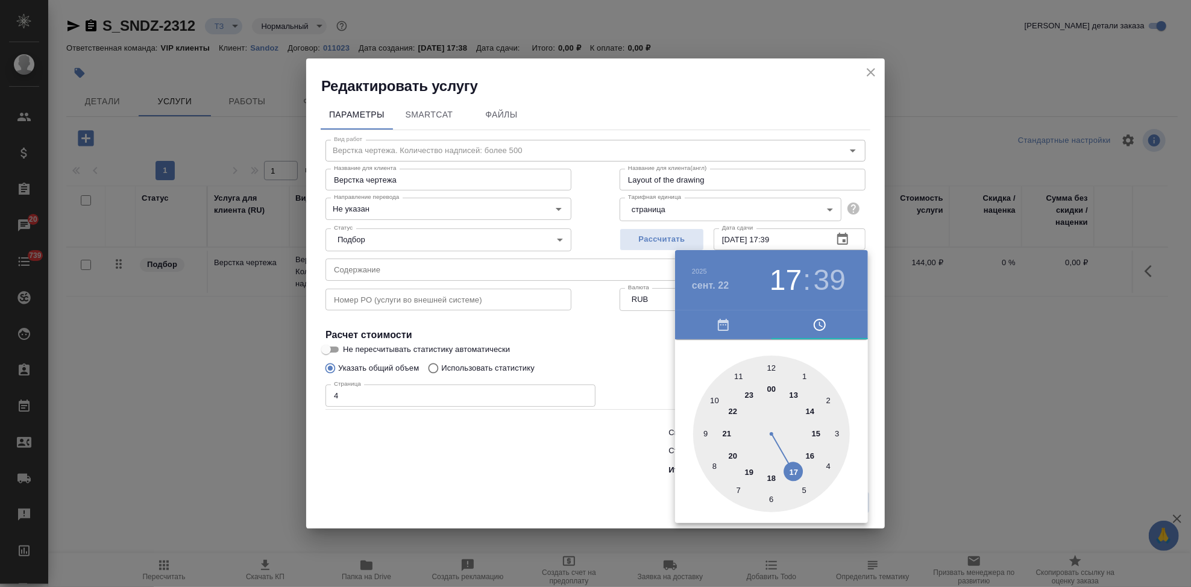
click at [736, 374] on div at bounding box center [771, 434] width 157 height 157
click at [771, 371] on div at bounding box center [771, 434] width 157 height 157
type input "22.09.2025 11:00"
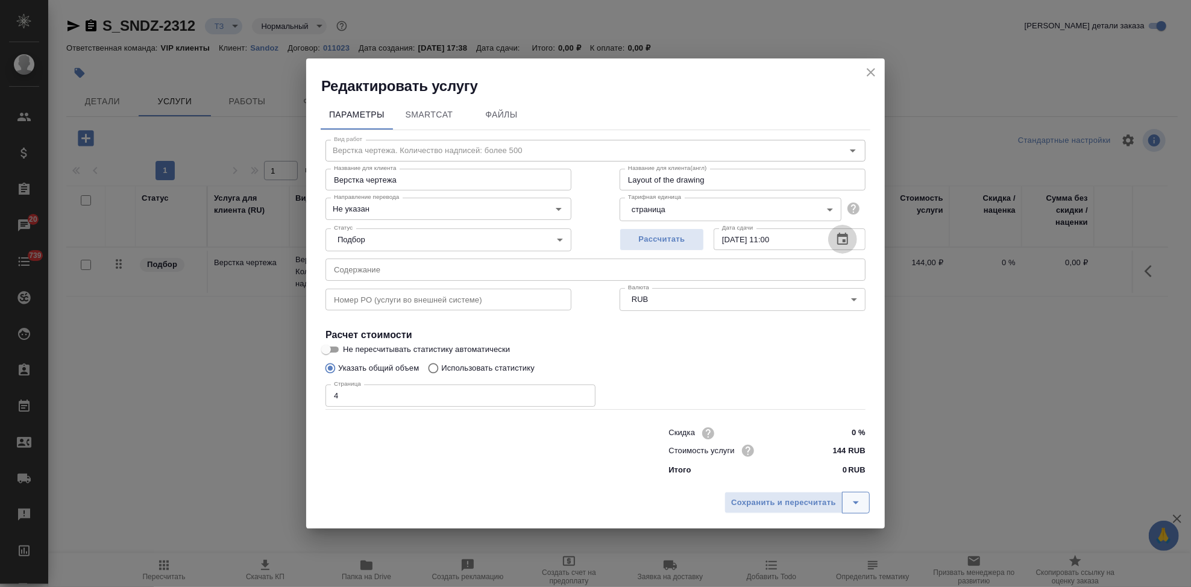
click at [864, 506] on button "split button" at bounding box center [856, 503] width 28 height 22
click at [778, 477] on li "Сохранить" at bounding box center [798, 477] width 145 height 19
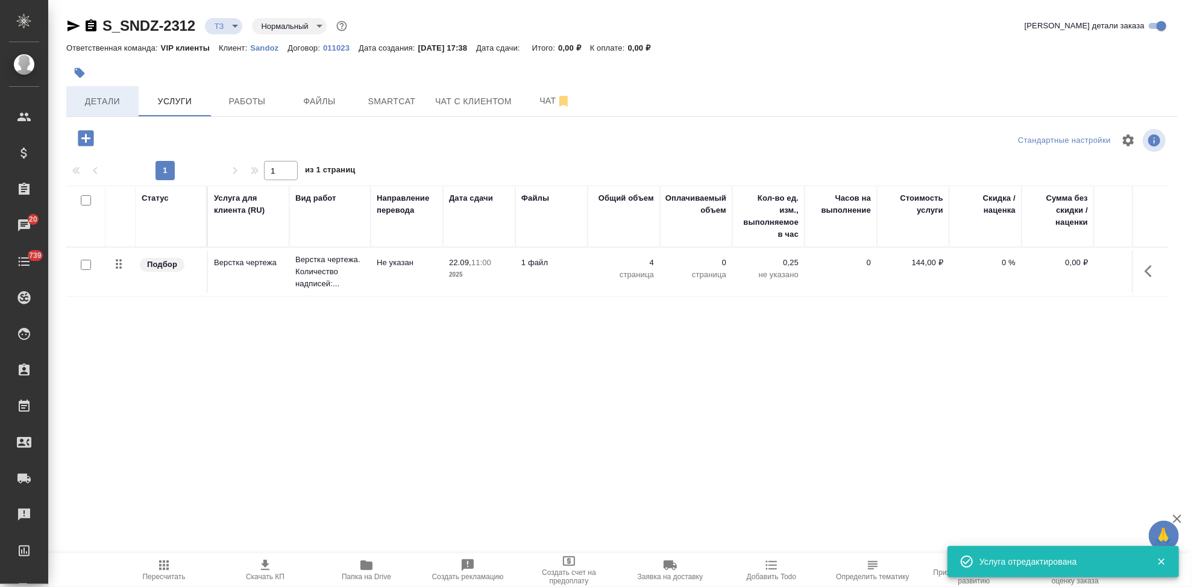
click at [99, 102] on span "Детали" at bounding box center [103, 101] width 58 height 15
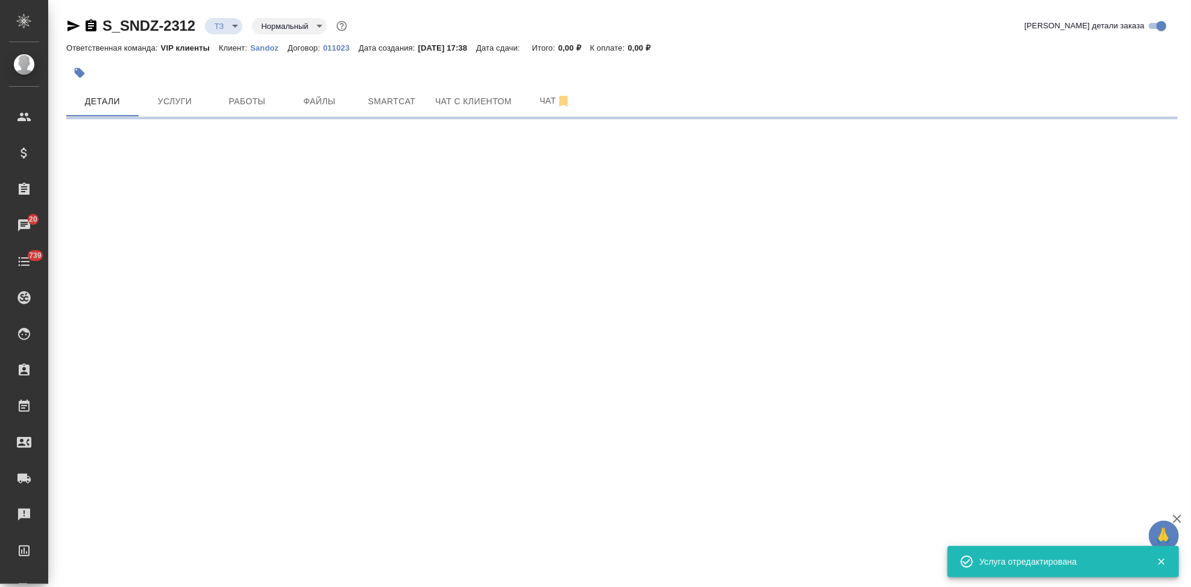
select select "RU"
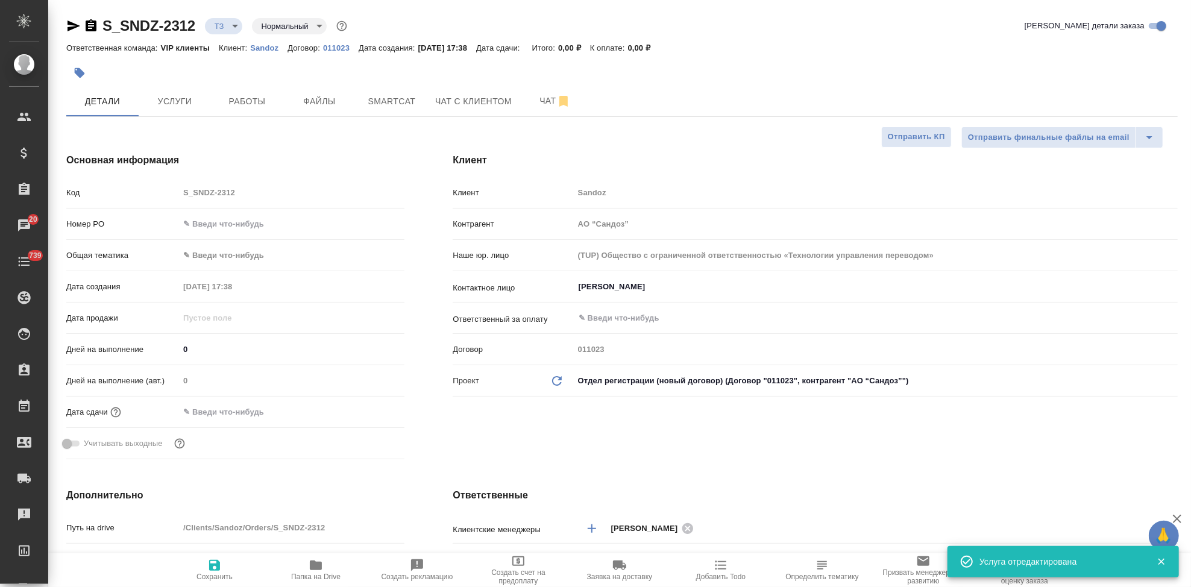
type textarea "x"
click at [217, 410] on input "text" at bounding box center [232, 411] width 105 height 17
click at [368, 412] on icon "button" at bounding box center [369, 411] width 14 height 14
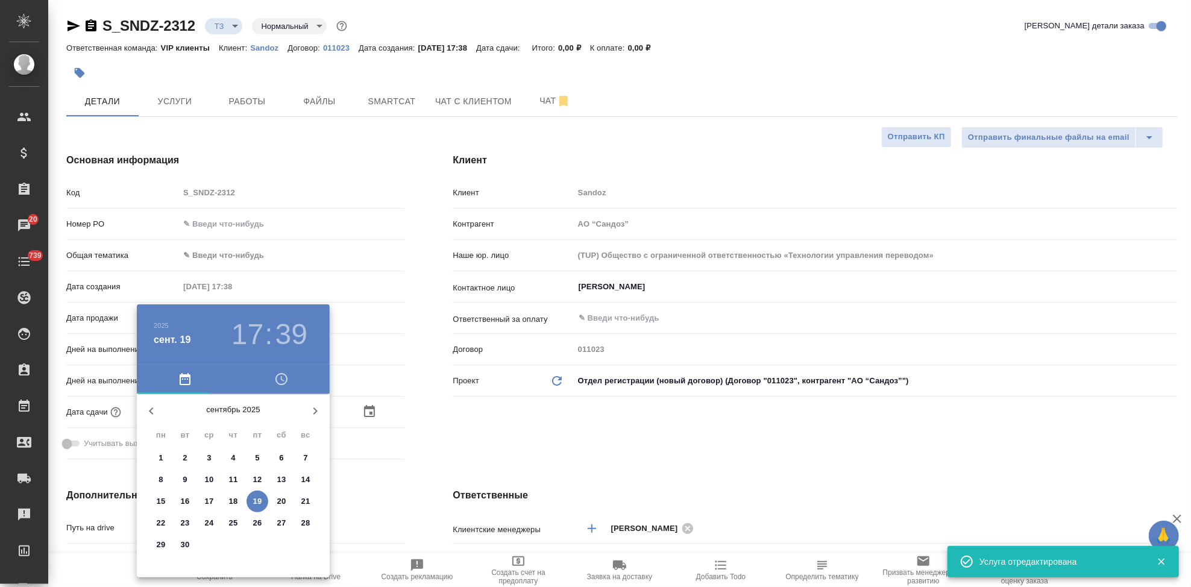
click at [161, 524] on p "22" at bounding box center [161, 523] width 9 height 12
type input "22.09.2025 17:39"
type textarea "x"
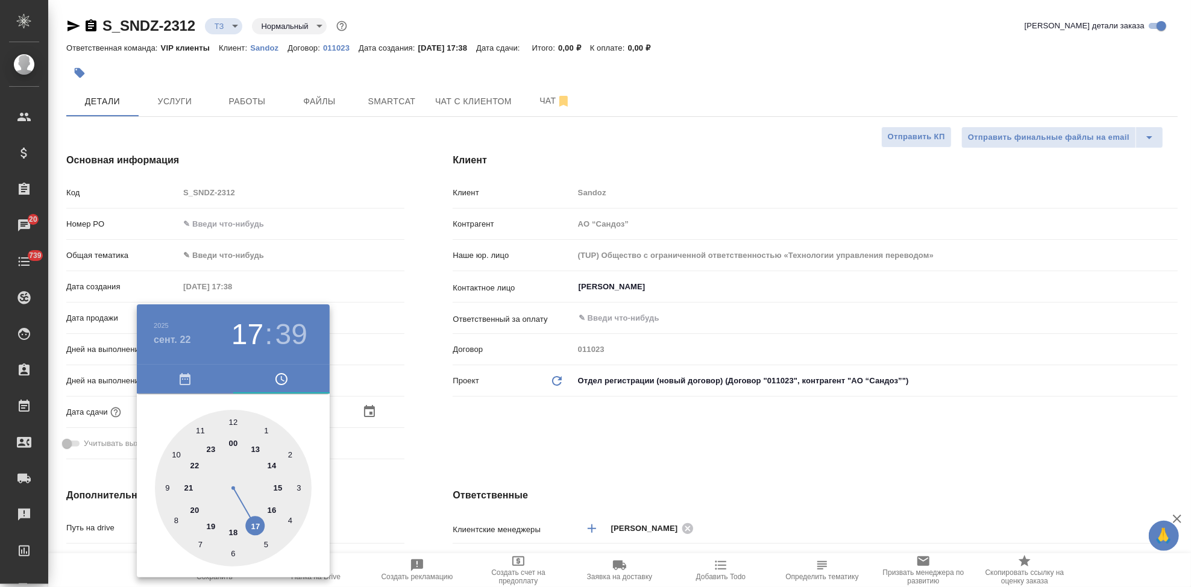
click at [196, 428] on div at bounding box center [233, 488] width 157 height 157
type input "22.09.2025 11:39"
type textarea "x"
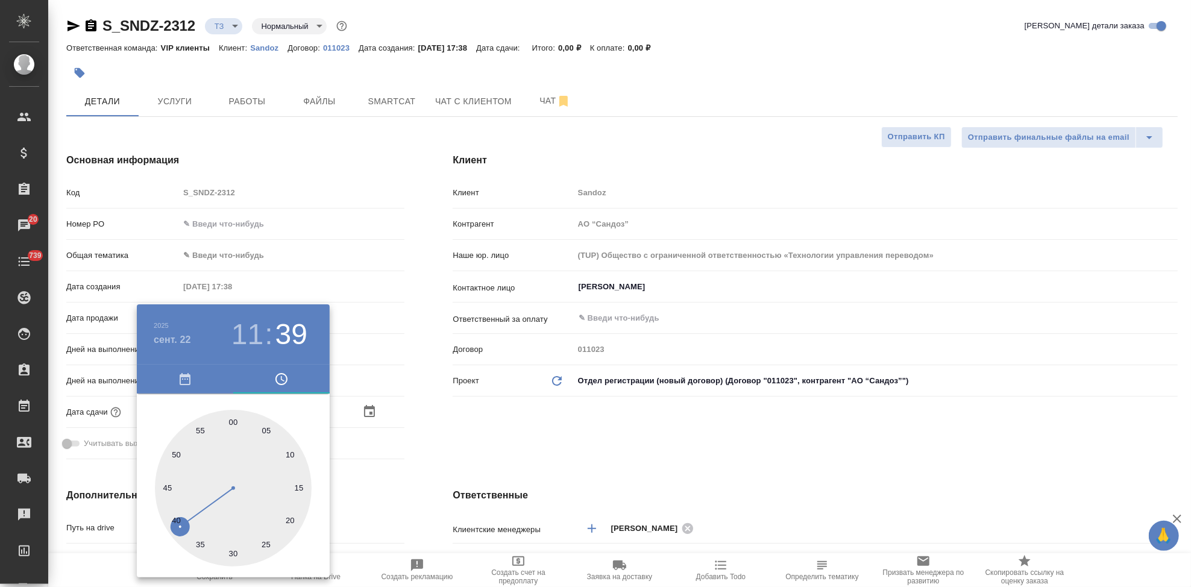
click at [235, 422] on div at bounding box center [233, 488] width 157 height 157
type input "22.09.2025 11:00"
type textarea "x"
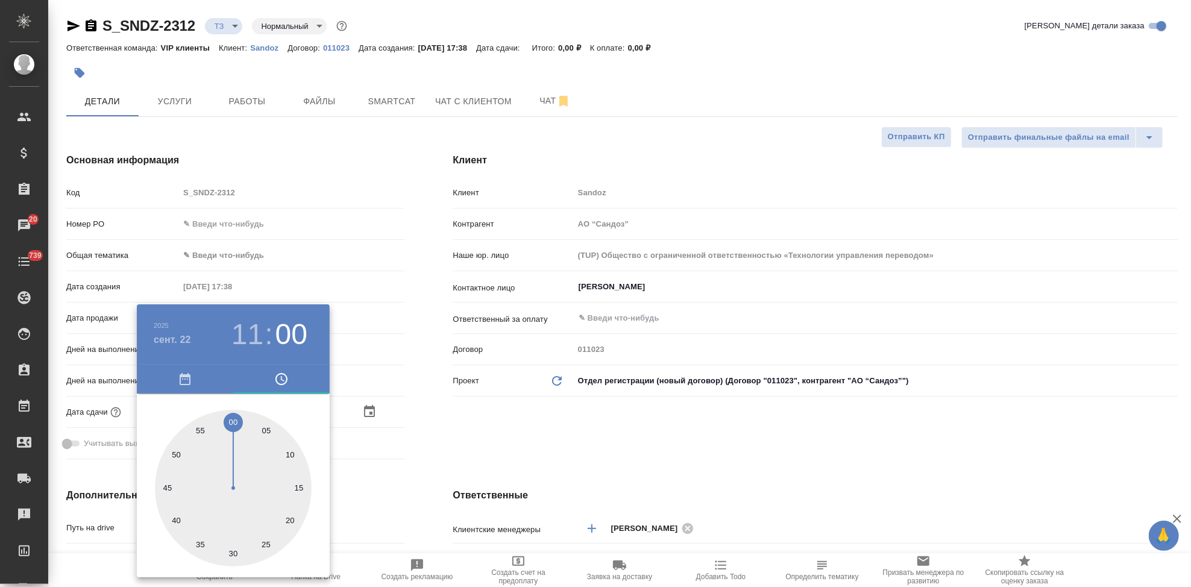
type textarea "x"
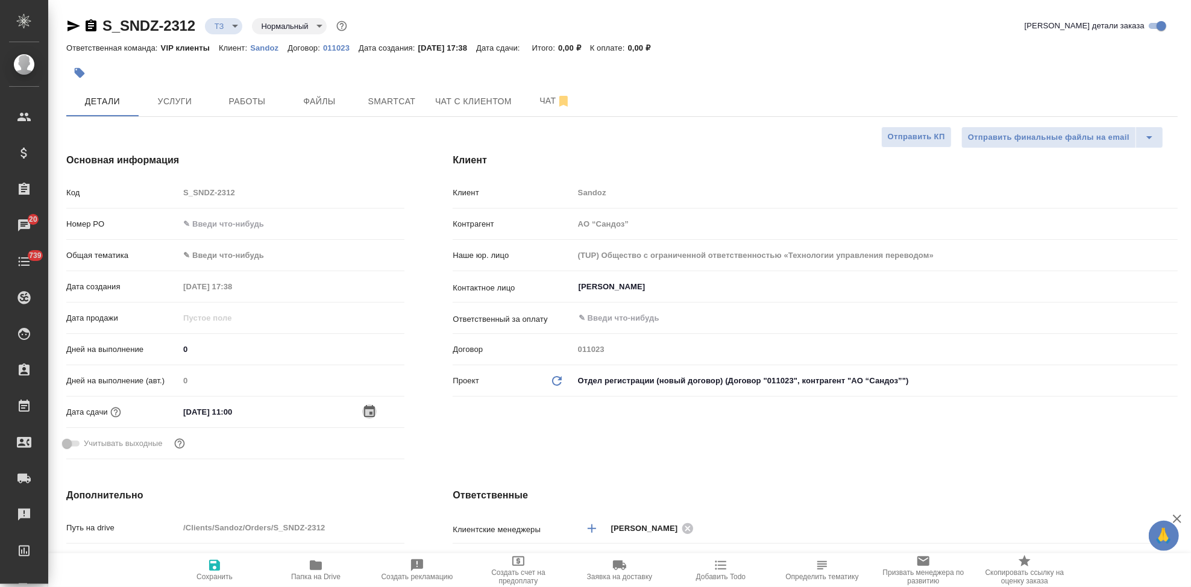
click at [216, 568] on icon "button" at bounding box center [214, 565] width 14 height 14
type textarea "x"
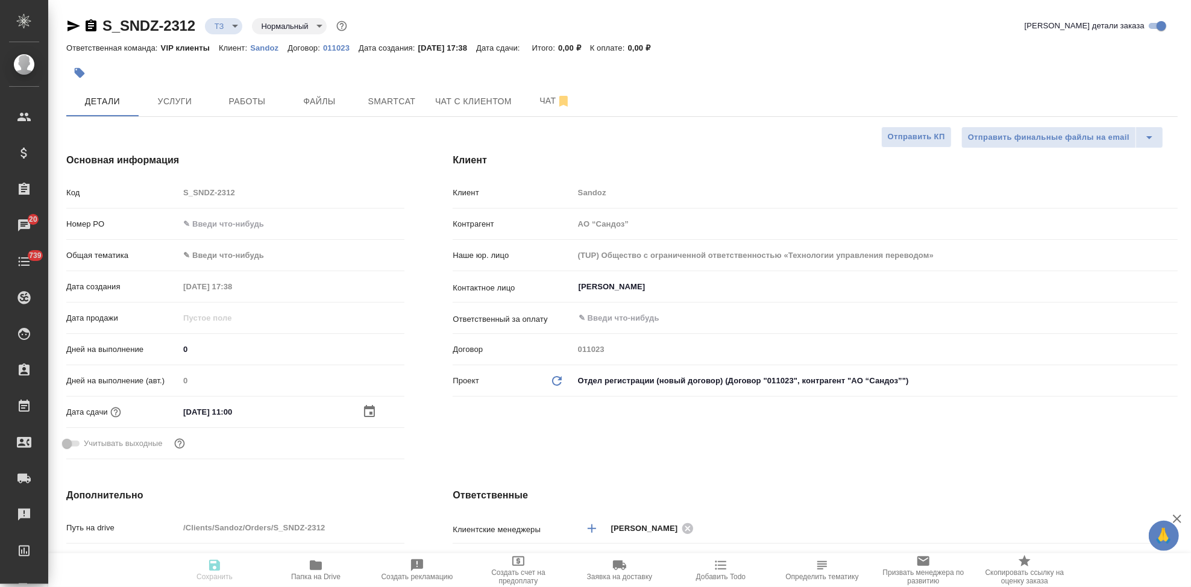
type textarea "x"
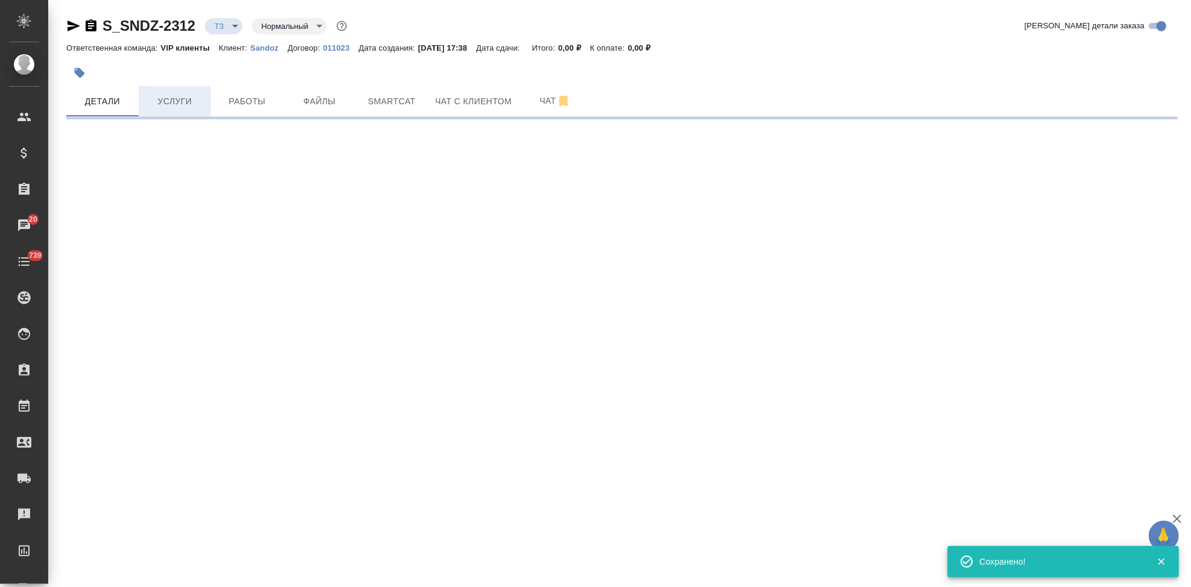
select select "RU"
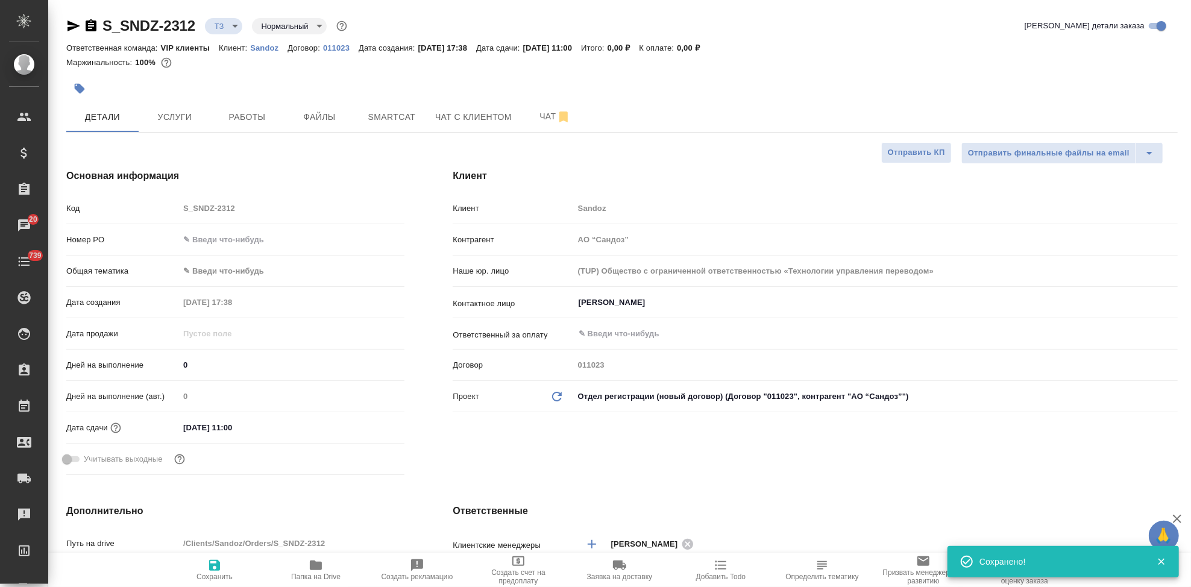
type textarea "x"
click at [181, 113] on span "Услуги" at bounding box center [175, 117] width 58 height 15
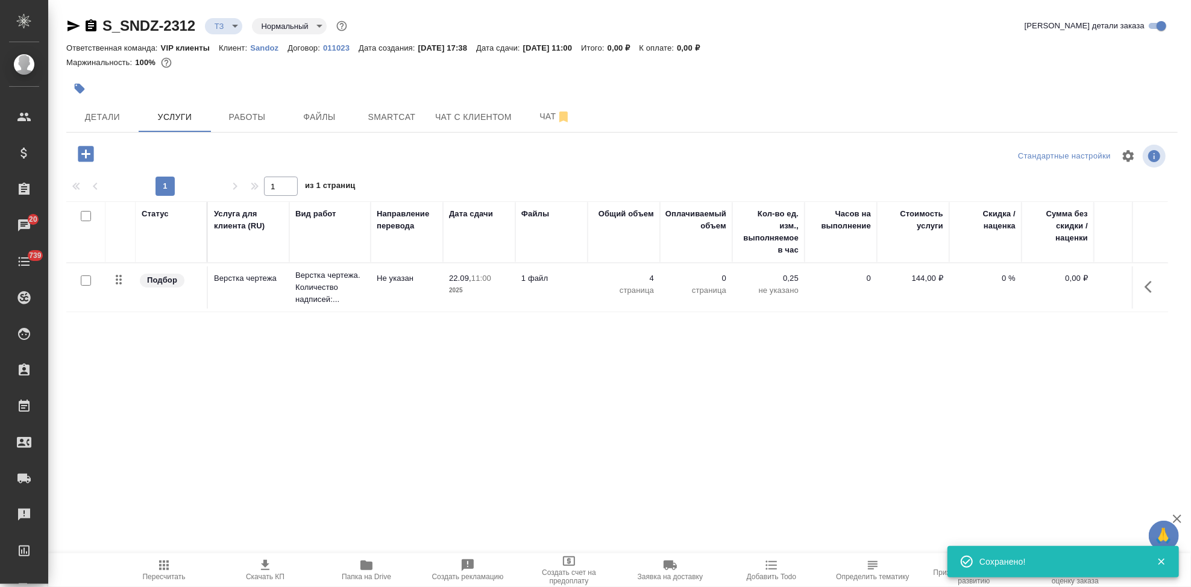
click at [80, 146] on icon "button" at bounding box center [86, 154] width 16 height 16
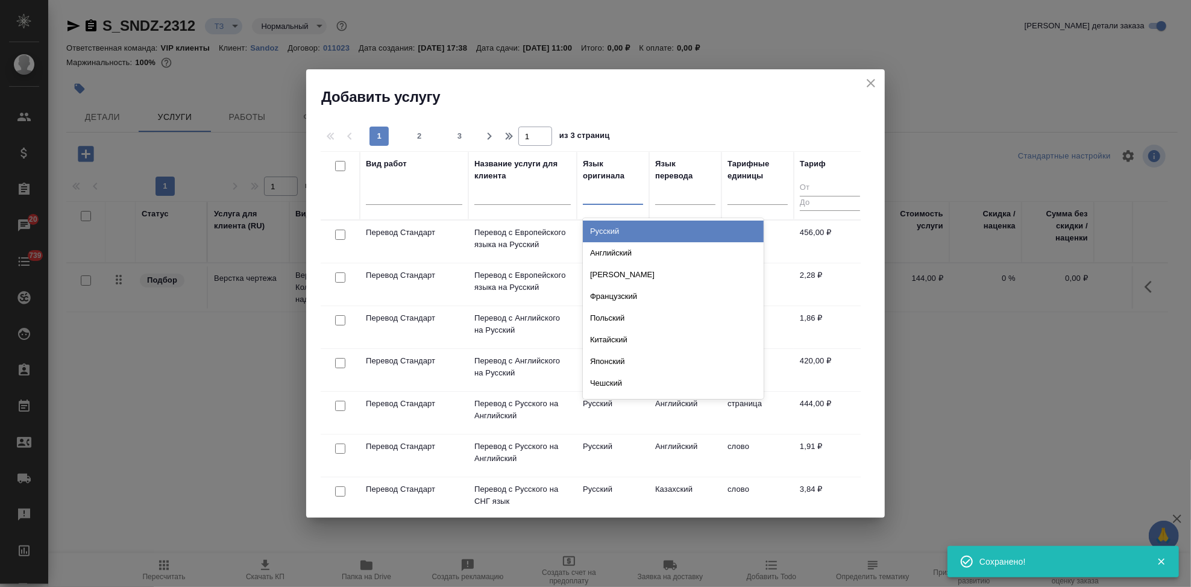
click at [593, 193] on div at bounding box center [613, 192] width 60 height 17
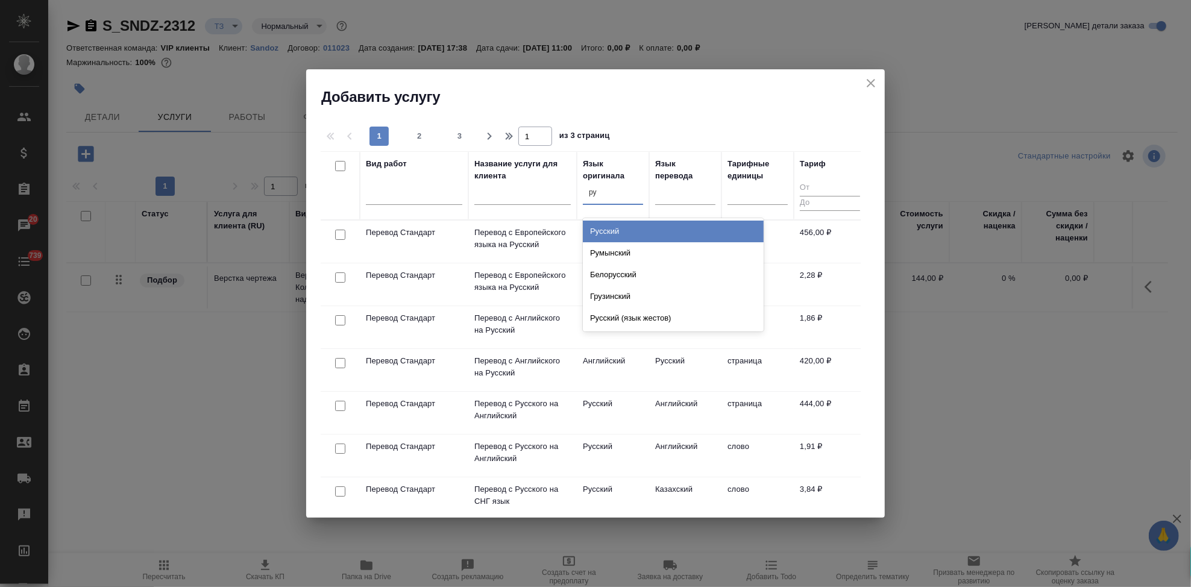
type input "рус"
click at [601, 227] on div "Русский" at bounding box center [673, 232] width 181 height 22
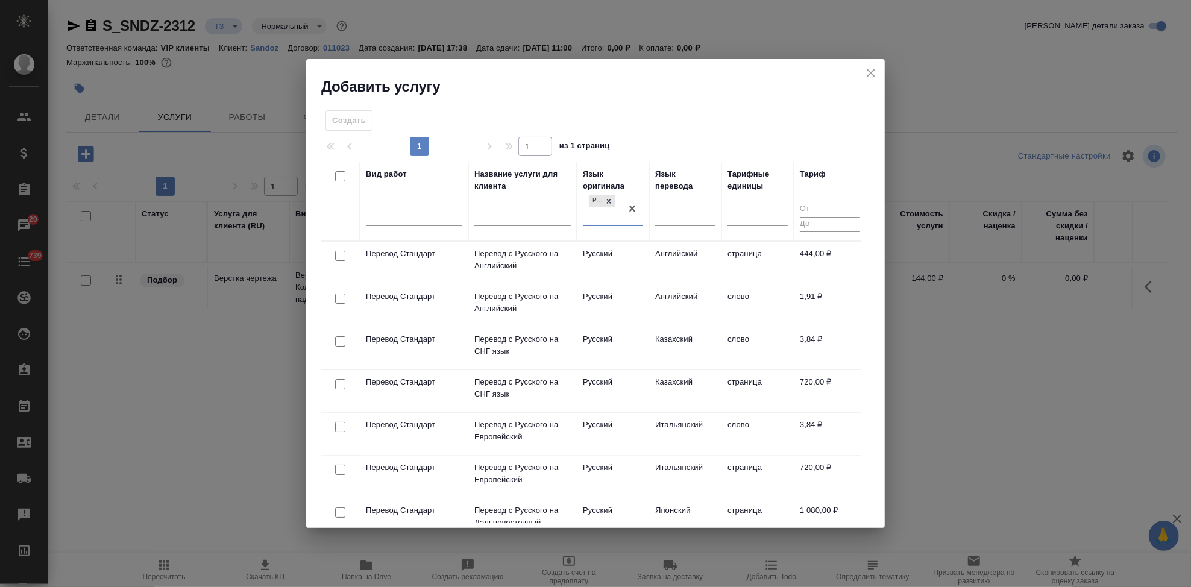
click at [683, 284] on td "Английский" at bounding box center [685, 305] width 72 height 42
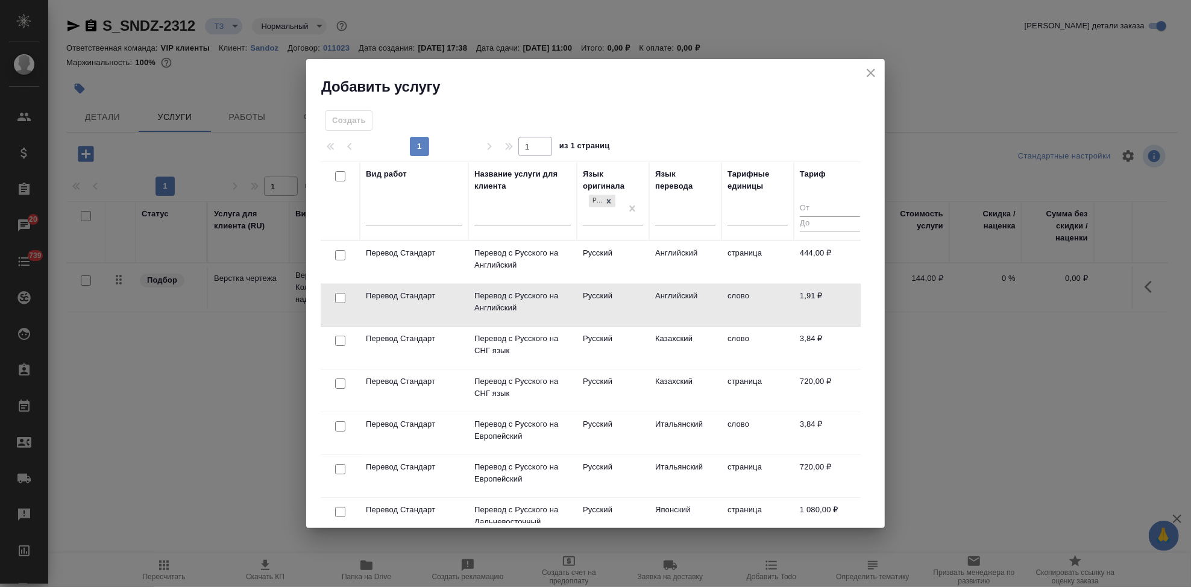
click at [683, 284] on td "Английский" at bounding box center [685, 305] width 72 height 42
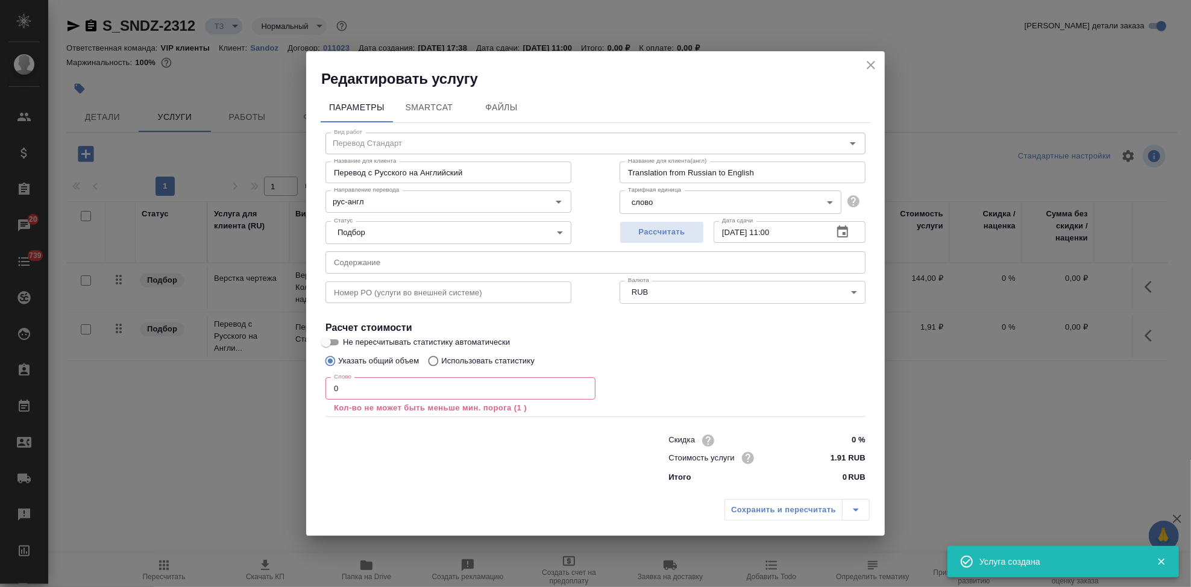
click at [388, 385] on input "0" at bounding box center [460, 388] width 270 height 22
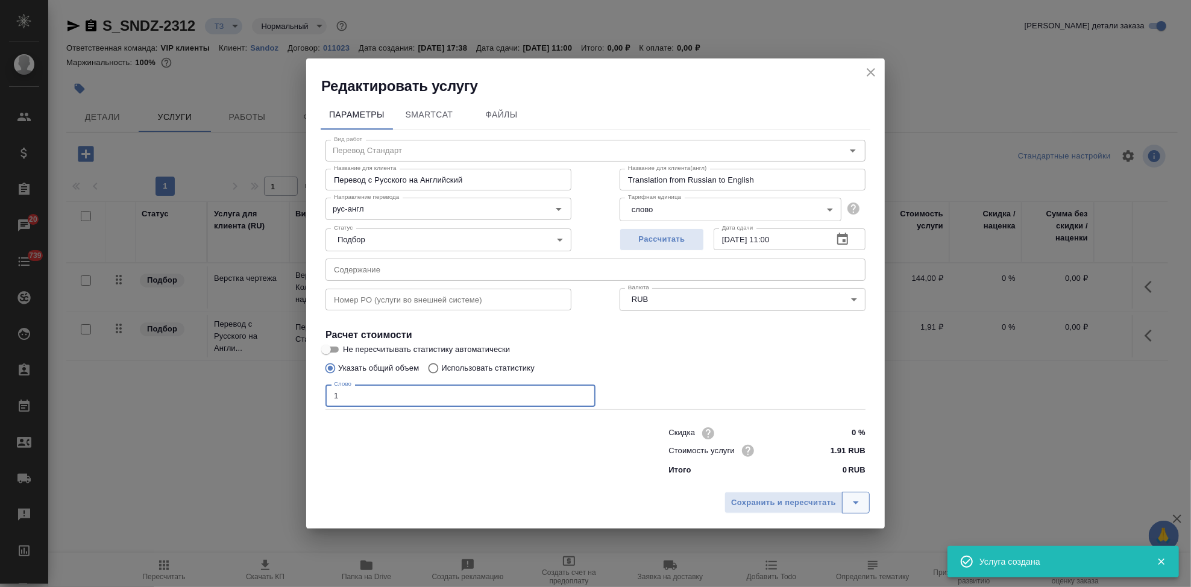
type input "1"
click at [858, 499] on icon "split button" at bounding box center [855, 502] width 14 height 14
click at [808, 481] on li "Сохранить" at bounding box center [798, 477] width 145 height 19
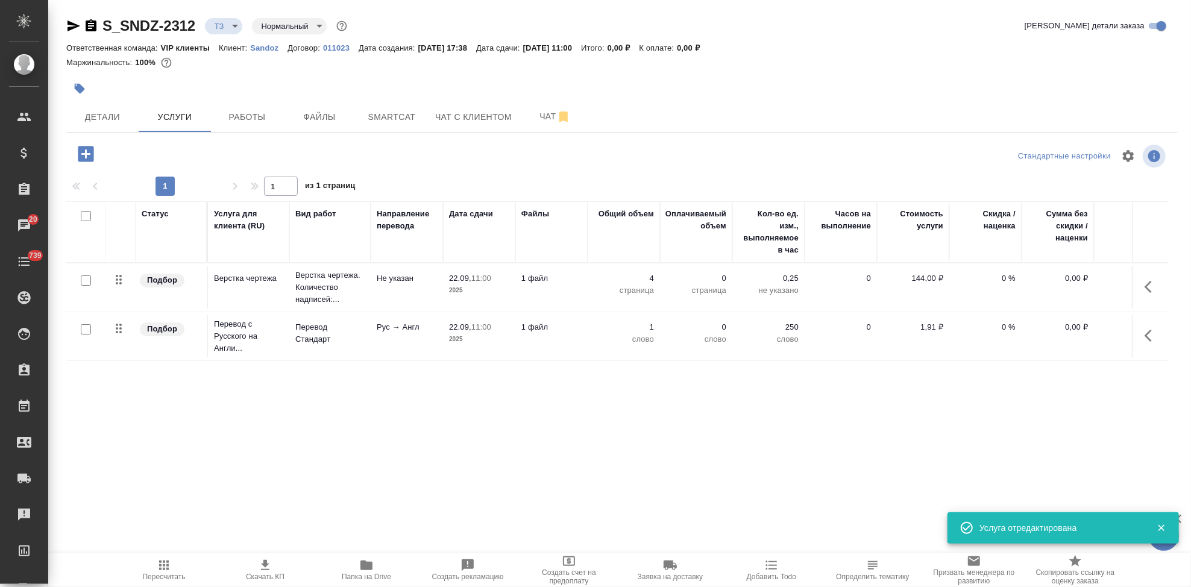
click at [88, 331] on input "checkbox" at bounding box center [86, 329] width 10 height 10
checkbox input "true"
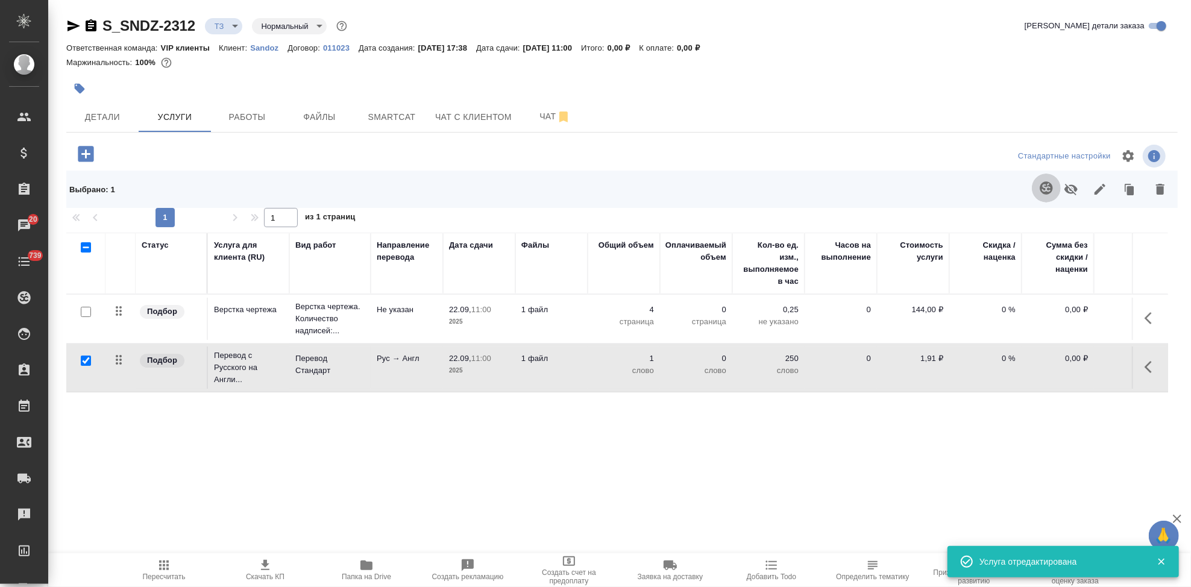
click at [1048, 193] on icon "button" at bounding box center [1045, 187] width 13 height 13
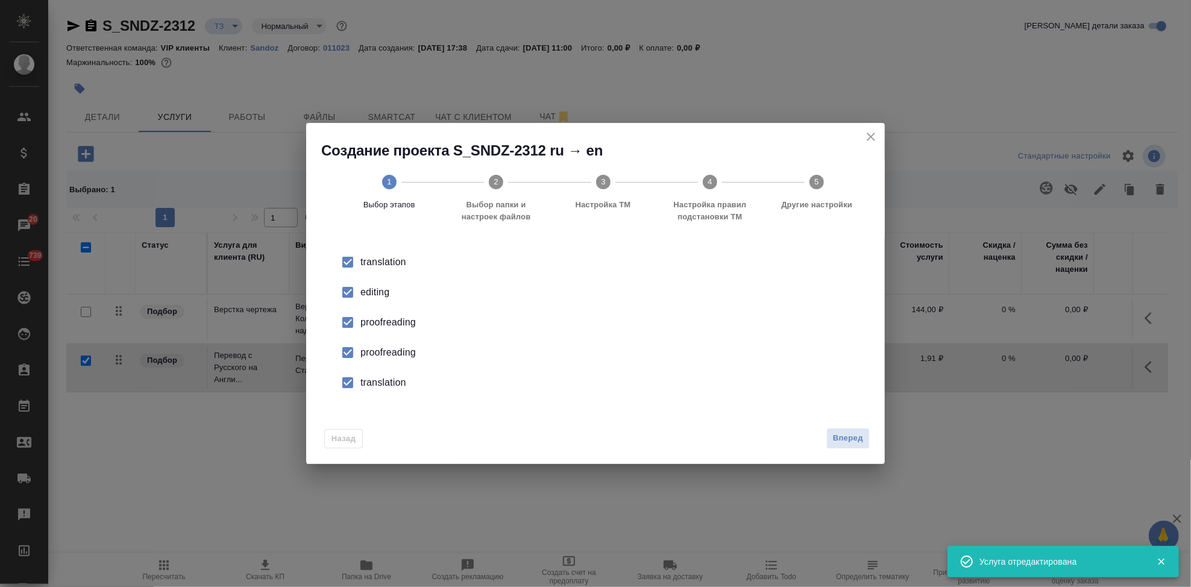
click at [350, 298] on input "checkbox" at bounding box center [347, 292] width 25 height 25
click at [348, 345] on input "checkbox" at bounding box center [347, 352] width 25 height 25
click at [349, 383] on input "checkbox" at bounding box center [347, 382] width 25 height 25
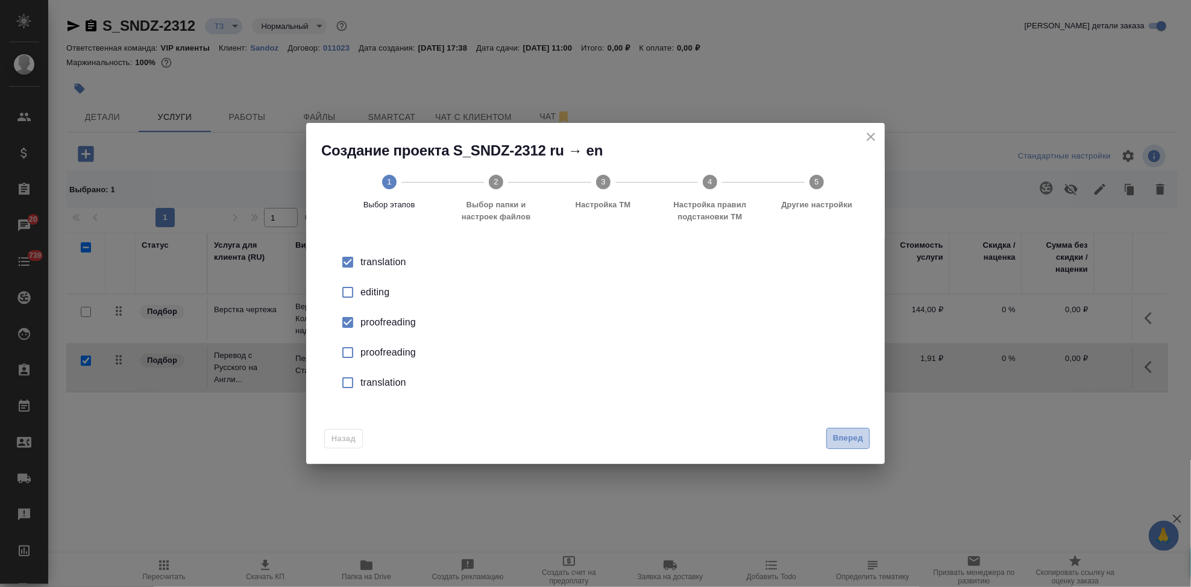
click at [842, 434] on span "Вперед" at bounding box center [848, 438] width 30 height 14
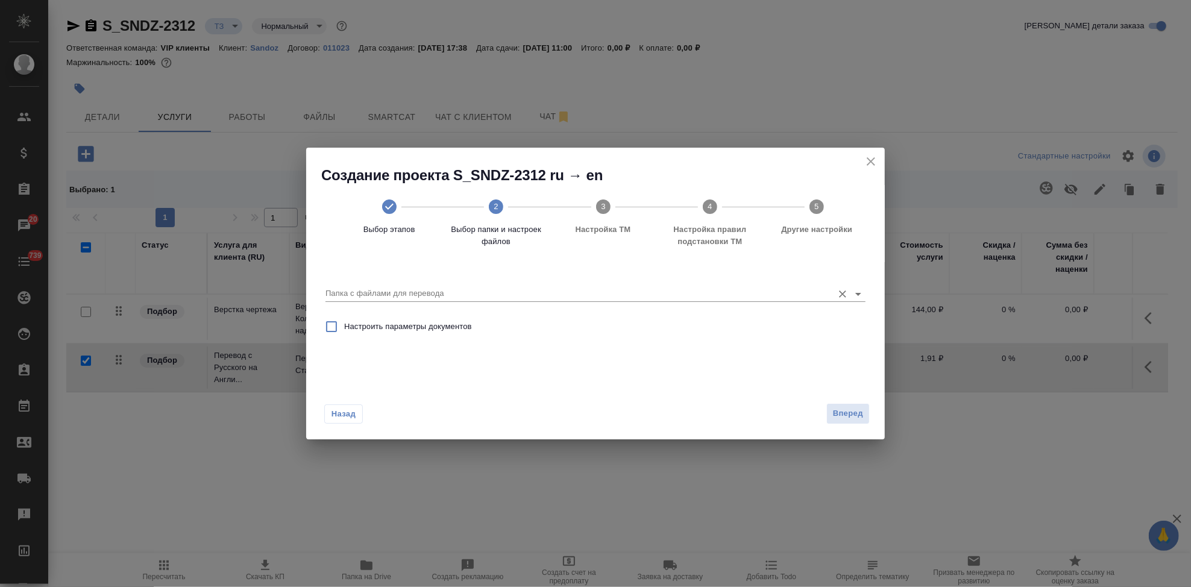
click at [773, 292] on input "Папка с файлами для перевода" at bounding box center [575, 293] width 501 height 14
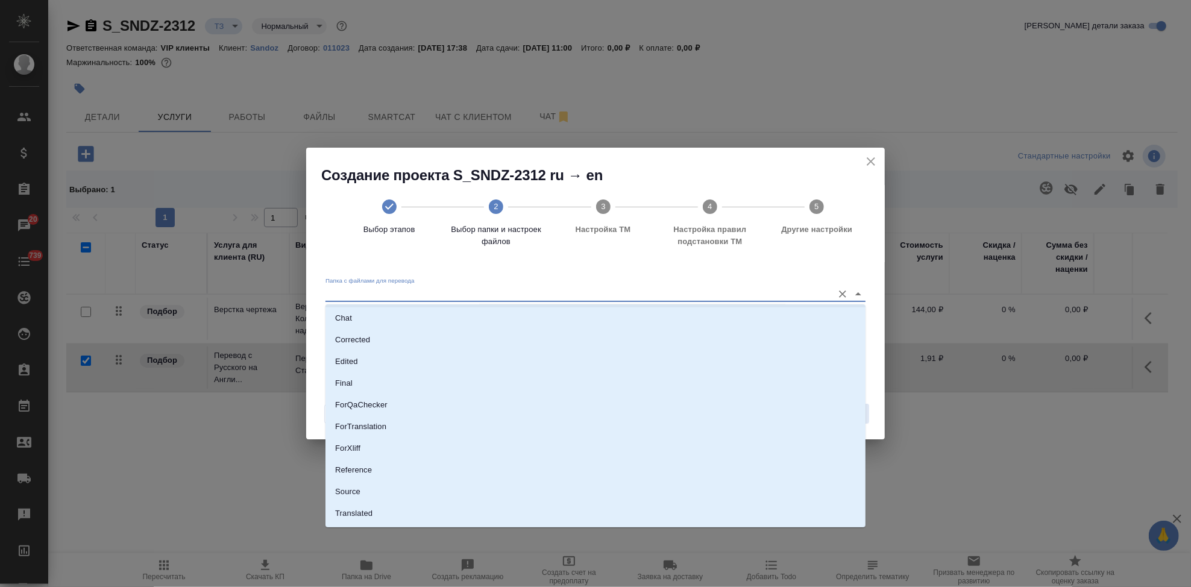
scroll to position [62, 0]
click at [432, 468] on li "Source" at bounding box center [595, 473] width 540 height 22
type input "Source"
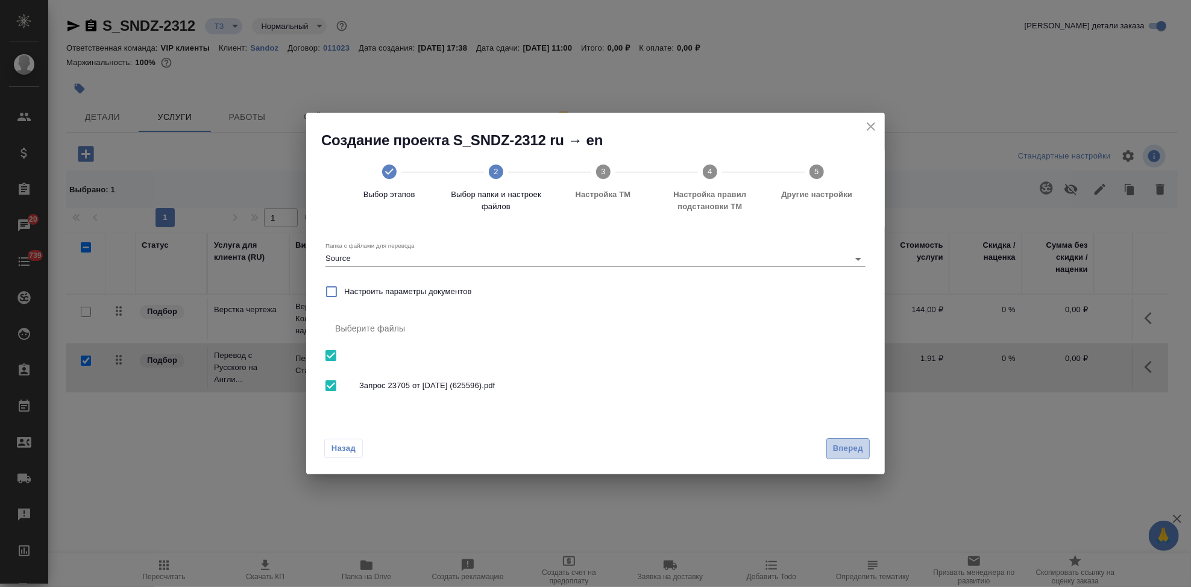
click at [855, 447] on span "Вперед" at bounding box center [848, 449] width 30 height 14
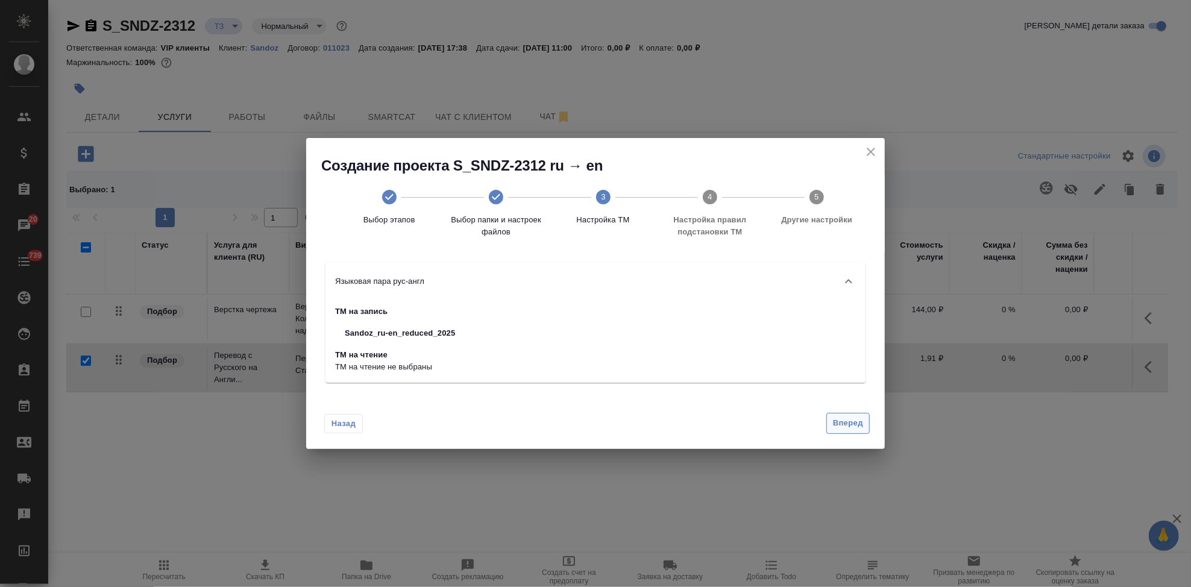
click at [845, 431] on button "Вперед" at bounding box center [847, 423] width 43 height 21
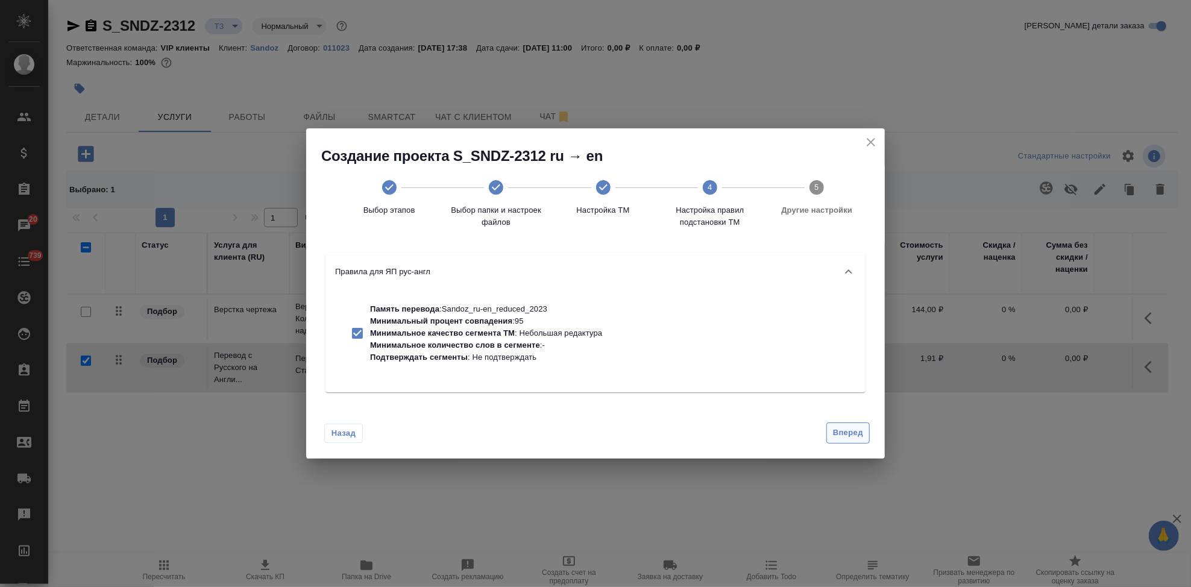
click at [844, 435] on span "Вперед" at bounding box center [848, 433] width 30 height 14
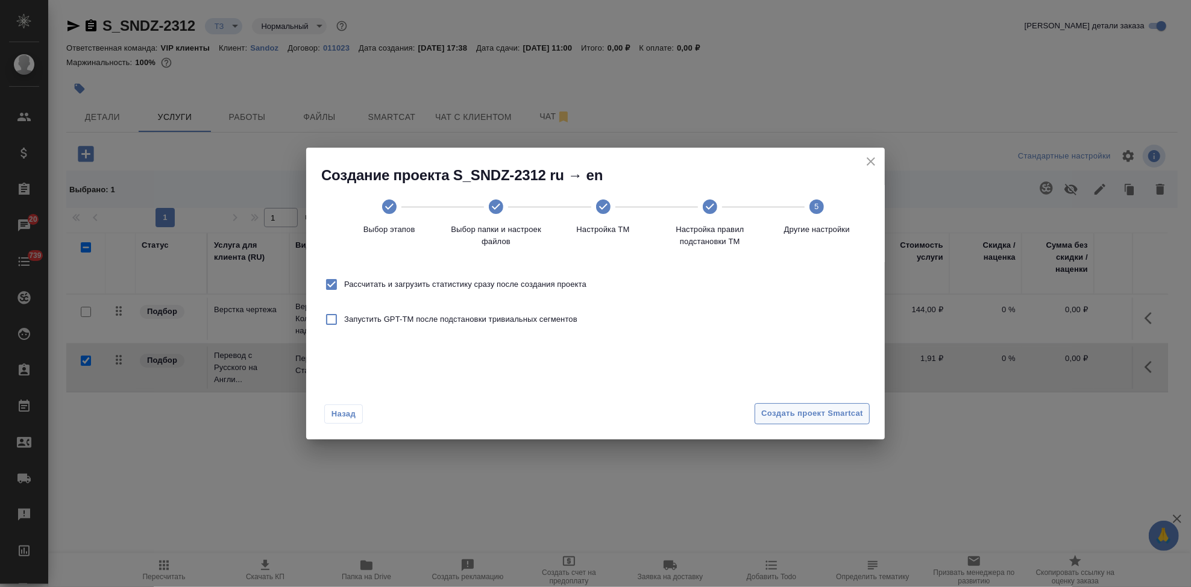
click at [835, 419] on span "Создать проект Smartcat" at bounding box center [812, 414] width 102 height 14
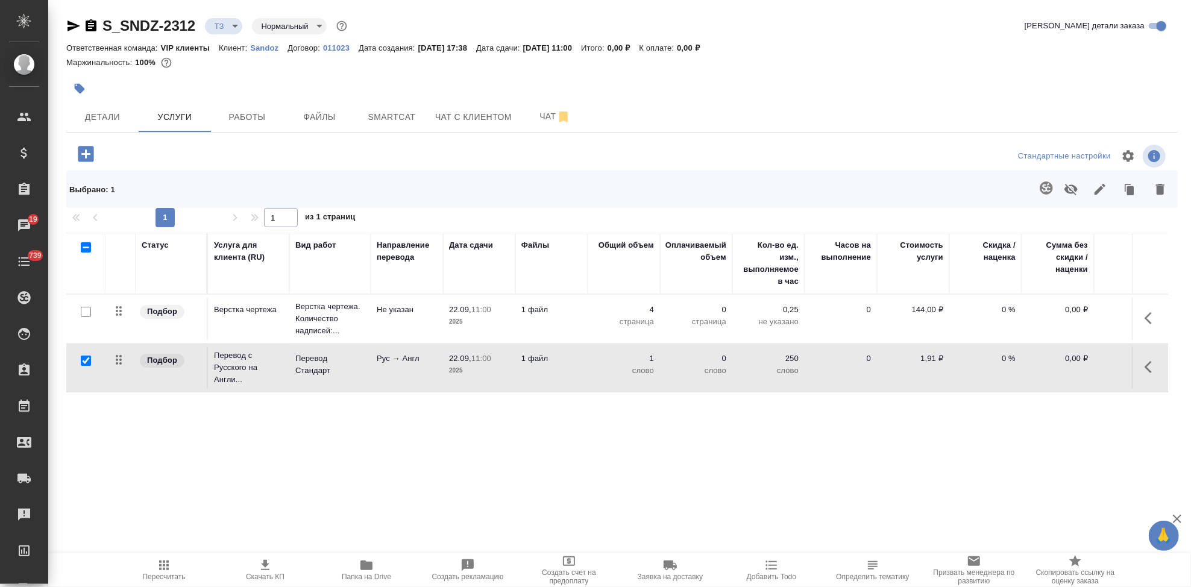
click at [1148, 369] on icon "button" at bounding box center [1147, 367] width 7 height 12
click at [1074, 371] on button "button" at bounding box center [1083, 367] width 20 height 29
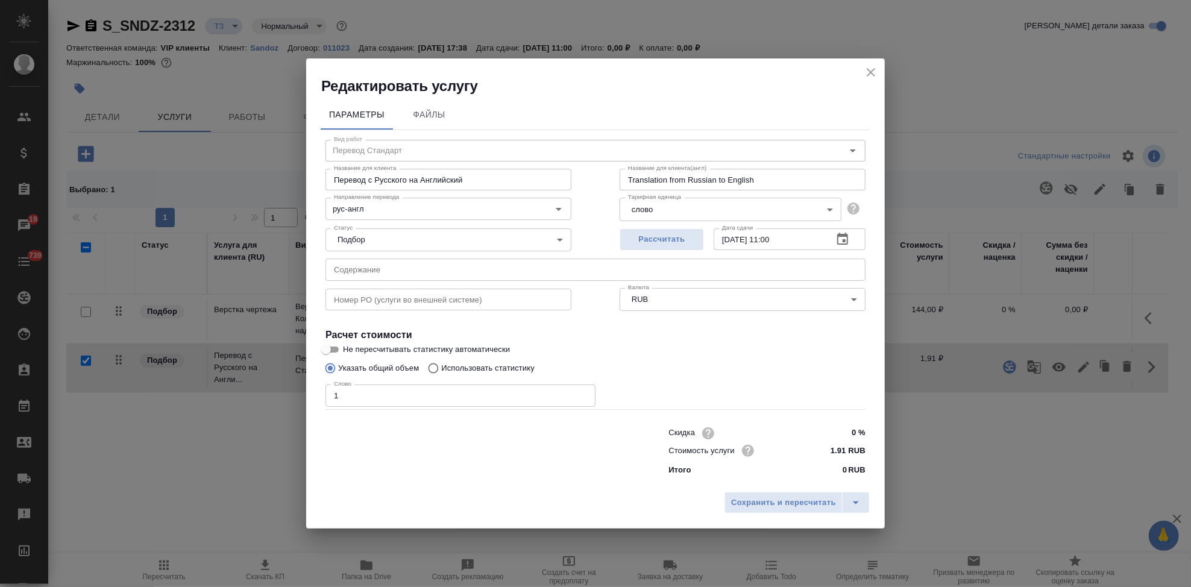
click at [435, 369] on input "Использовать статистику" at bounding box center [431, 368] width 19 height 23
radio input "true"
radio input "false"
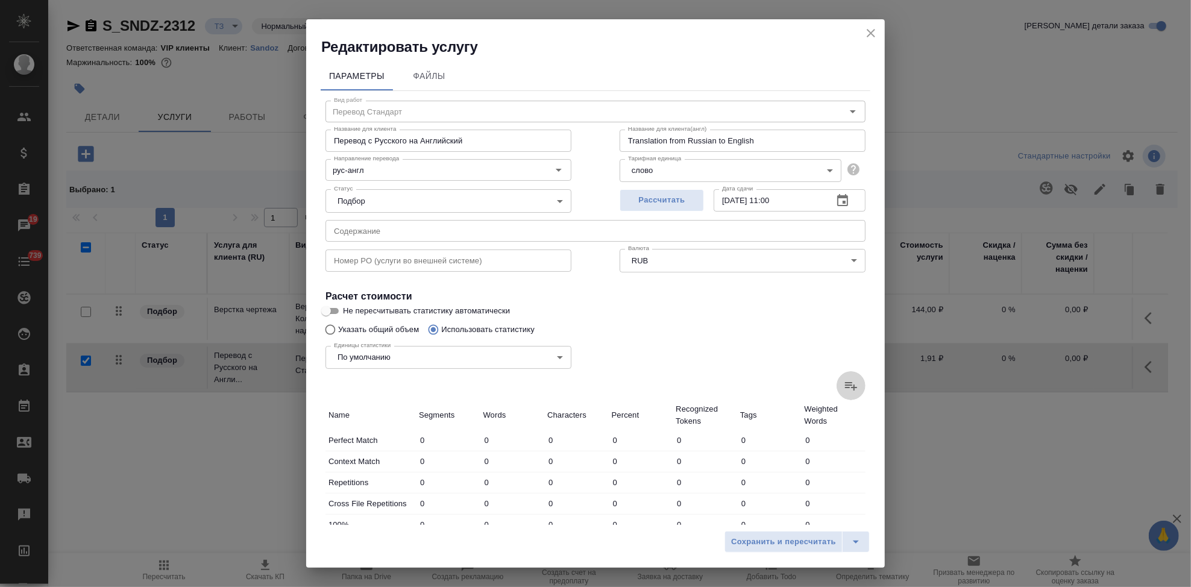
click at [845, 389] on icon at bounding box center [851, 385] width 14 height 14
click at [0, 0] on input "file" at bounding box center [0, 0] width 0 height 0
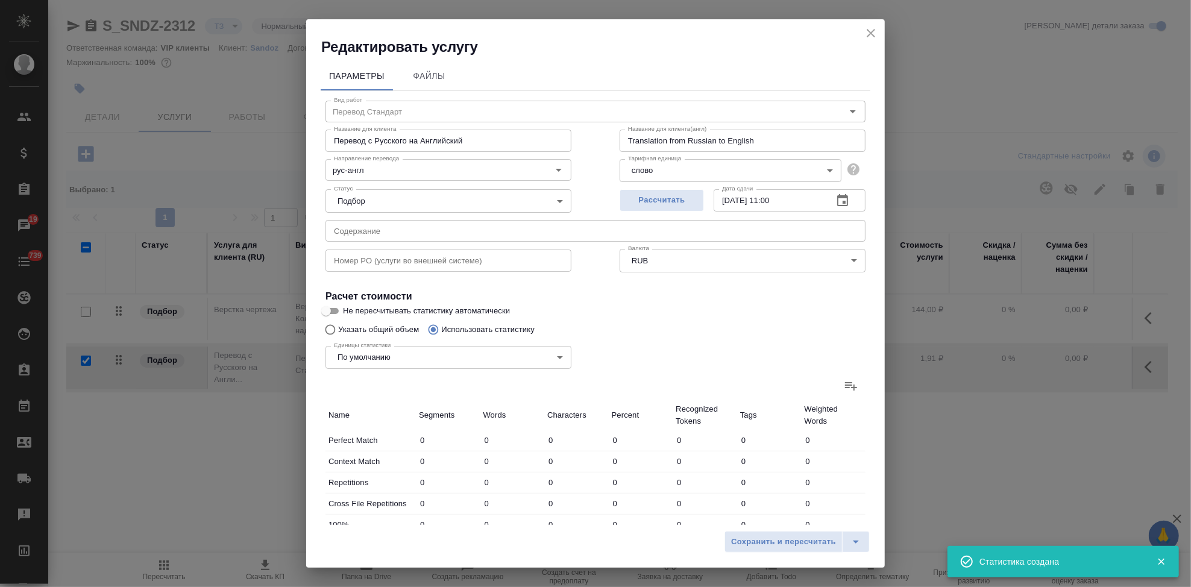
type input "3"
type input "14"
type input "1"
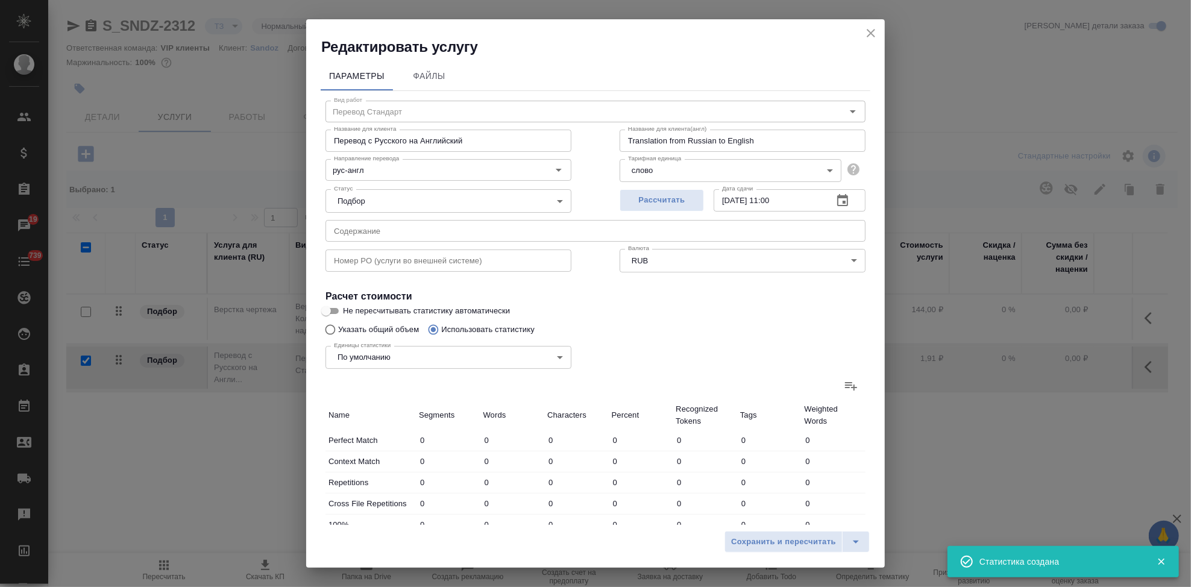
type input "2"
type input "7"
type input "36"
type input "291"
type input "4"
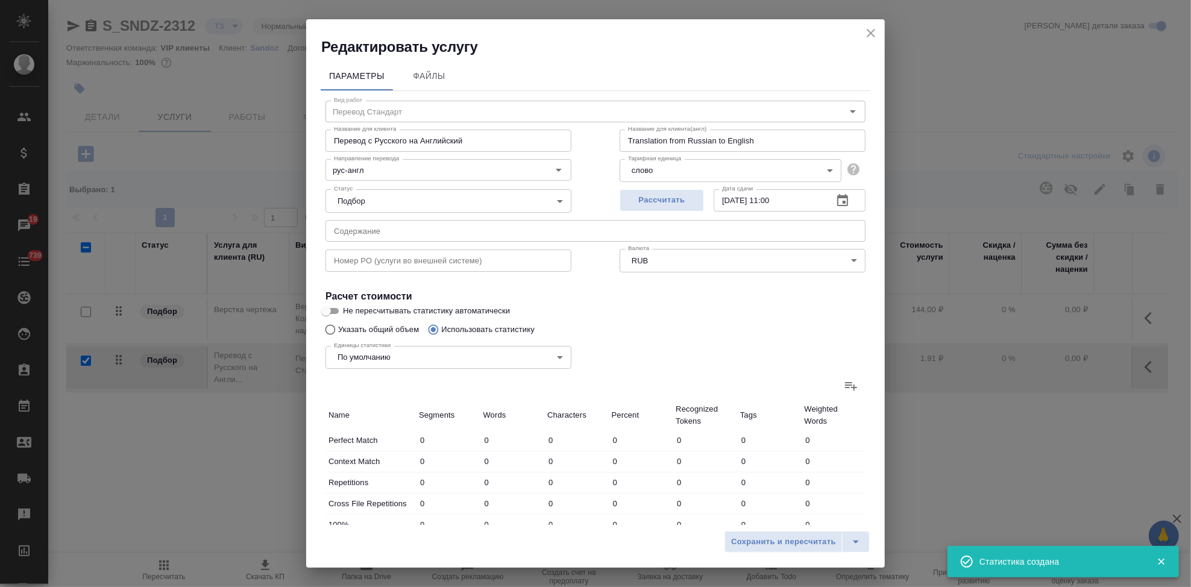
type input "72"
type input "526"
type input "8"
type input "105"
type input "880"
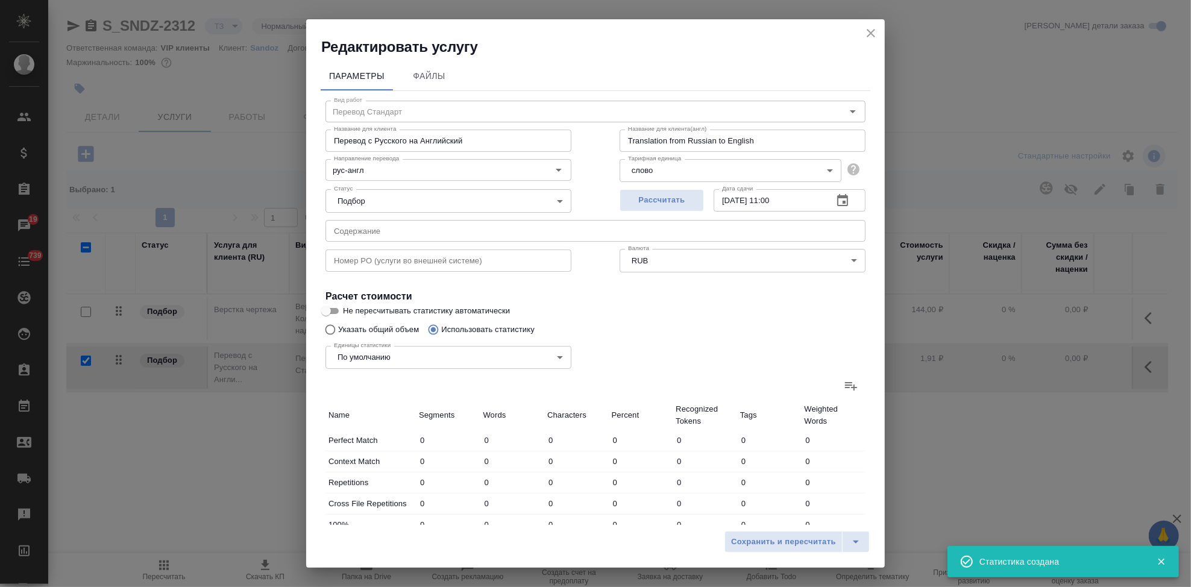
type input "55"
type input "805"
type input "6304"
type input "78"
type input "1022"
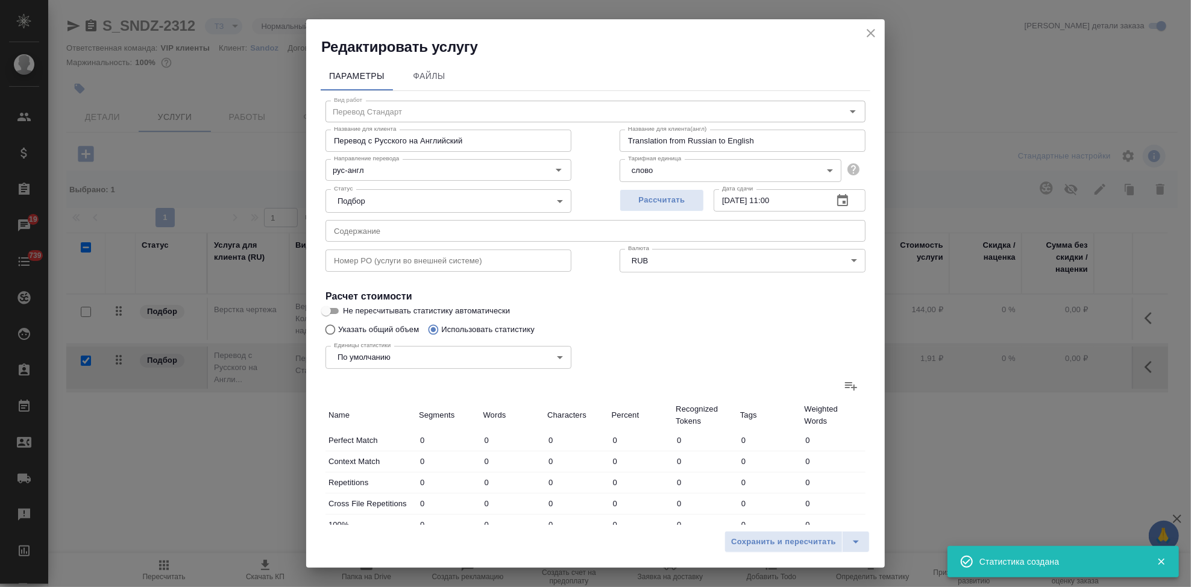
type input "8017"
type input "78"
type input "1022"
type input "8017"
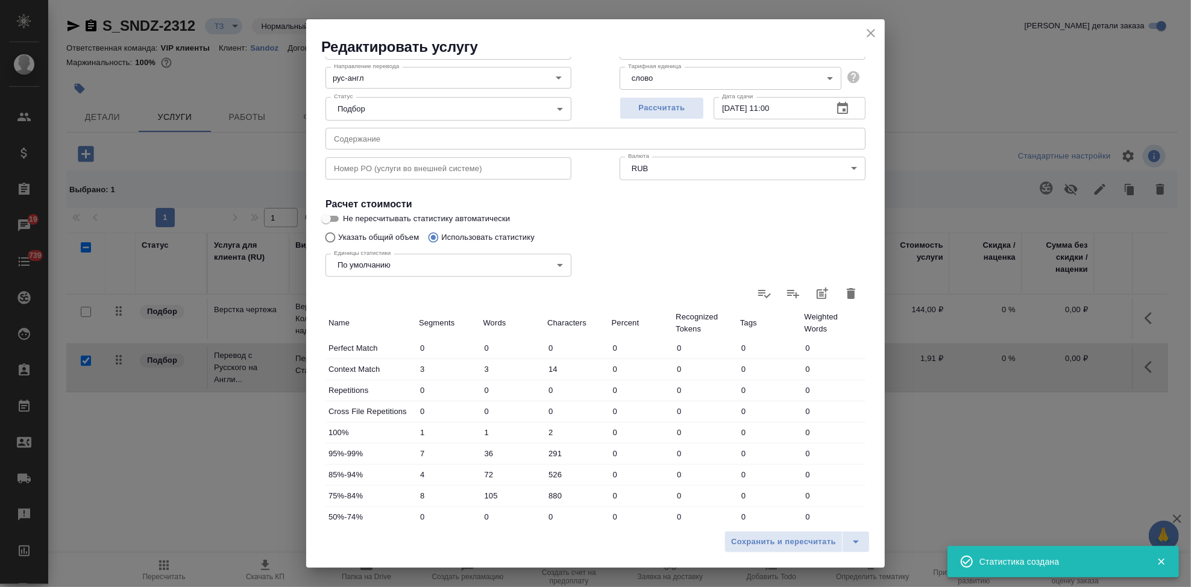
scroll to position [234, 0]
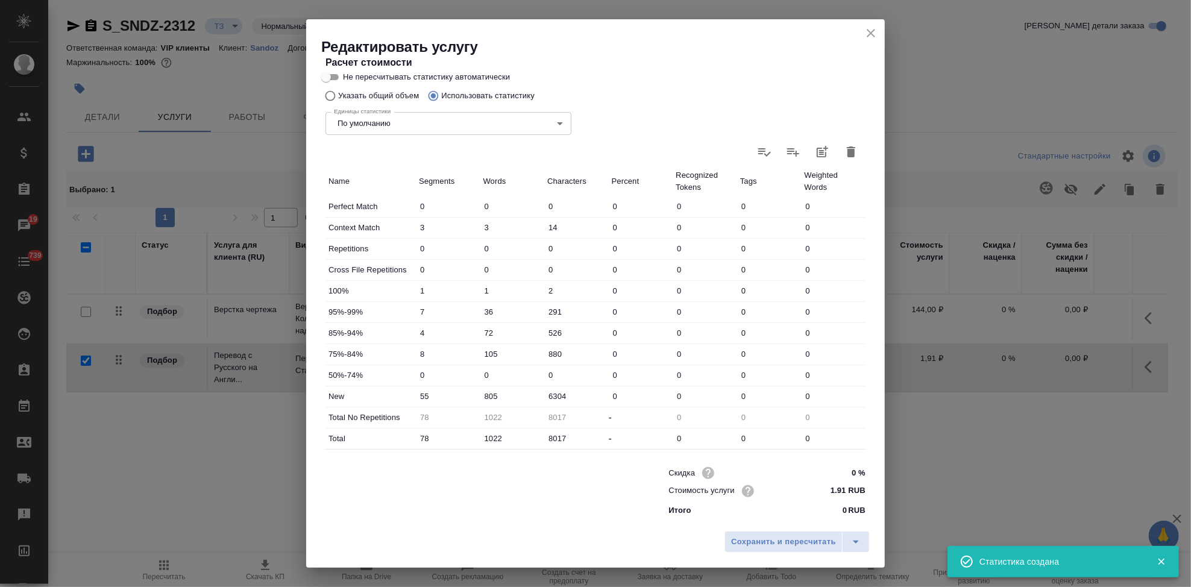
click at [486, 392] on input "805" at bounding box center [512, 395] width 64 height 17
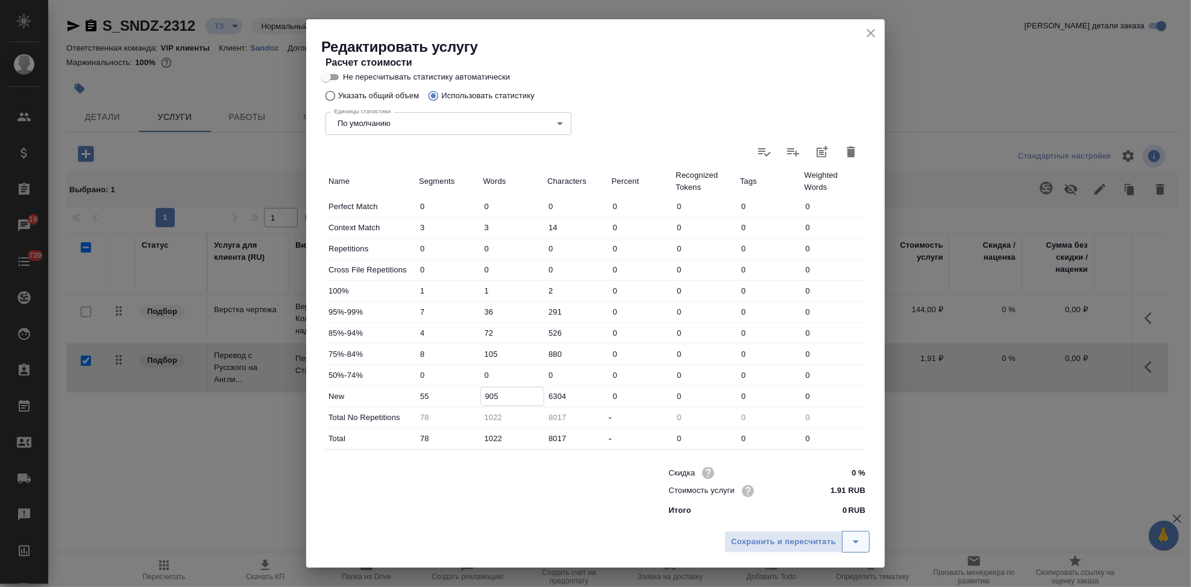
type input "905"
click at [850, 545] on icon "split button" at bounding box center [855, 541] width 14 height 14
click at [807, 524] on li "Сохранить" at bounding box center [798, 516] width 145 height 19
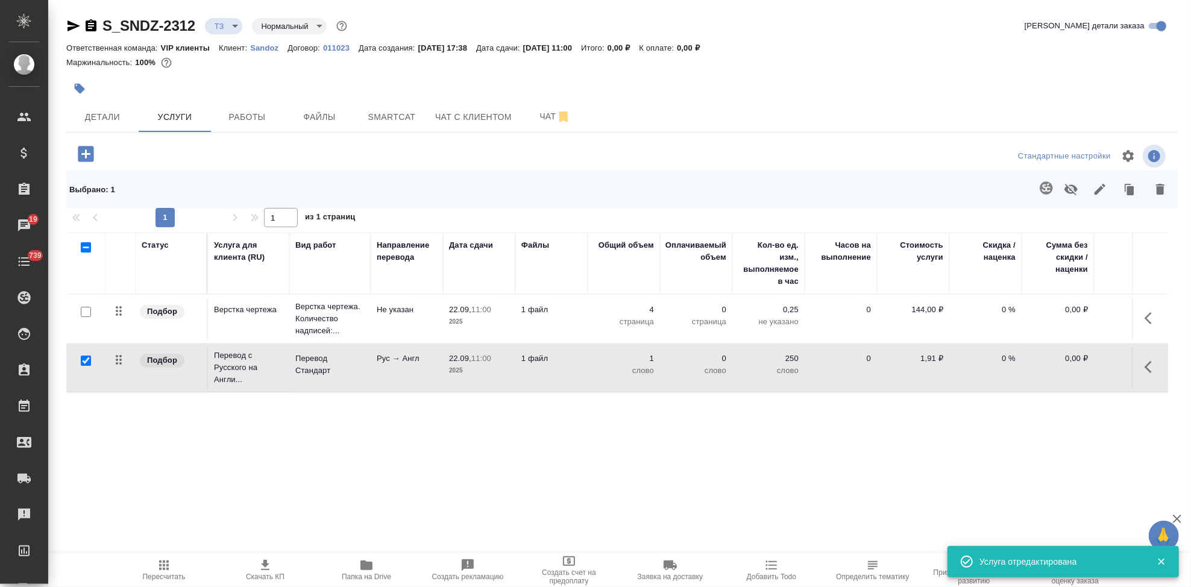
click at [175, 570] on span "Пересчитать" at bounding box center [164, 569] width 87 height 23
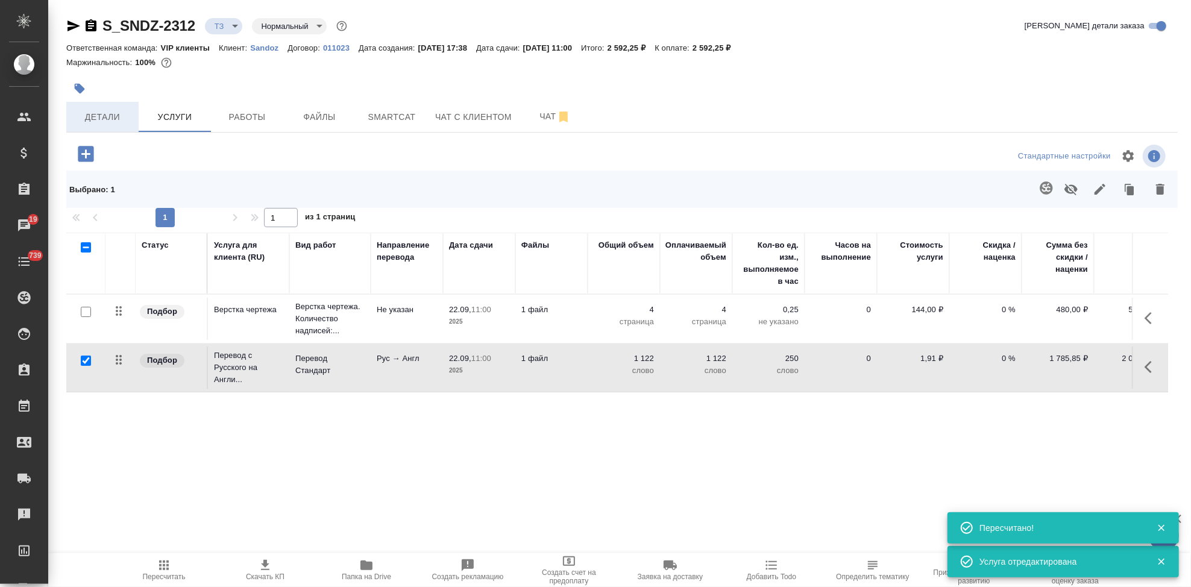
click at [123, 119] on span "Детали" at bounding box center [103, 117] width 58 height 15
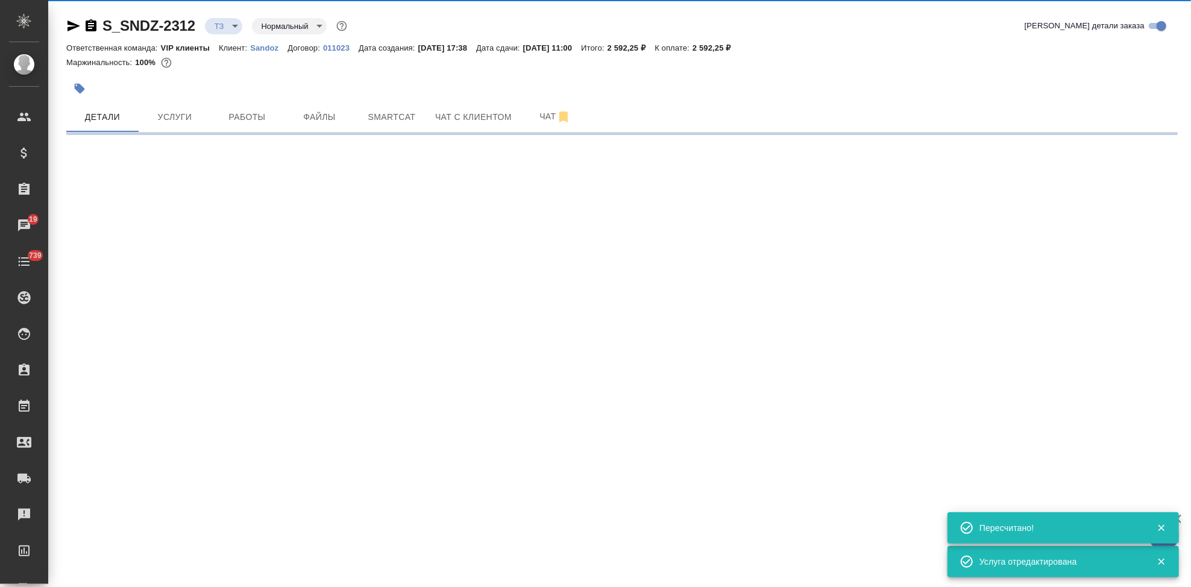
select select "RU"
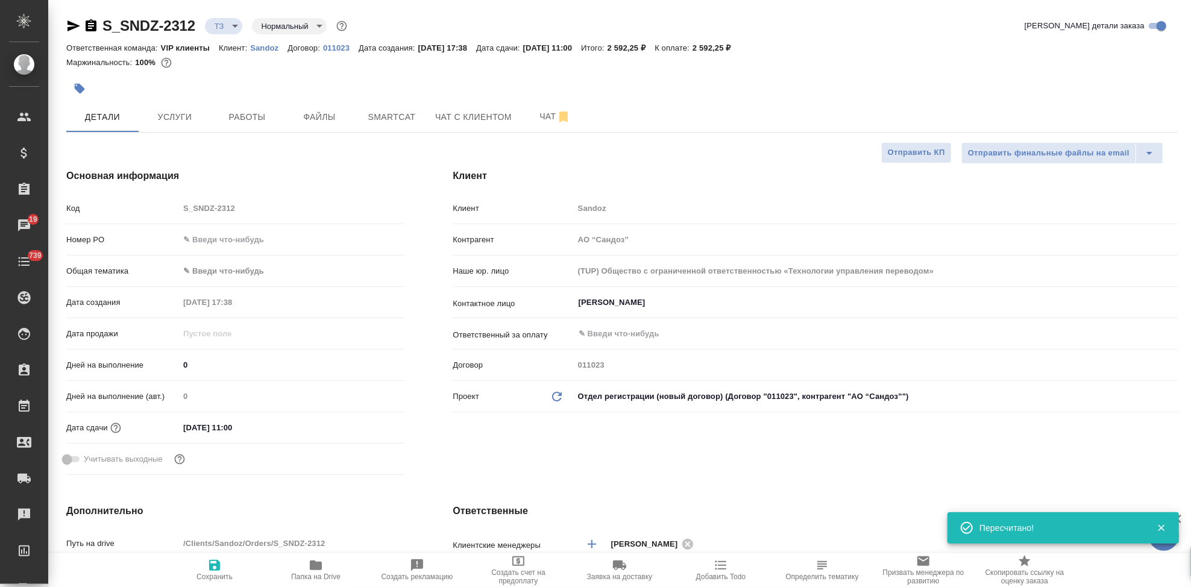
type textarea "x"
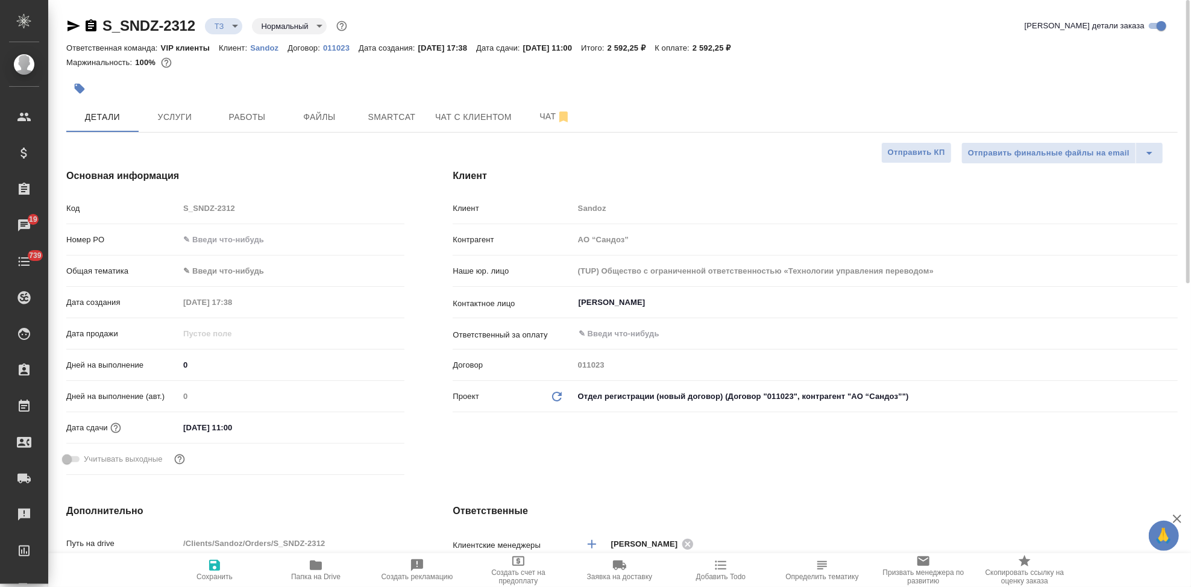
click at [230, 25] on body "🙏 .cls-1 fill:#fff; AWATERA Kabargina Anna Клиенты Спецификации Заказы 19 Чаты …" at bounding box center [595, 293] width 1191 height 587
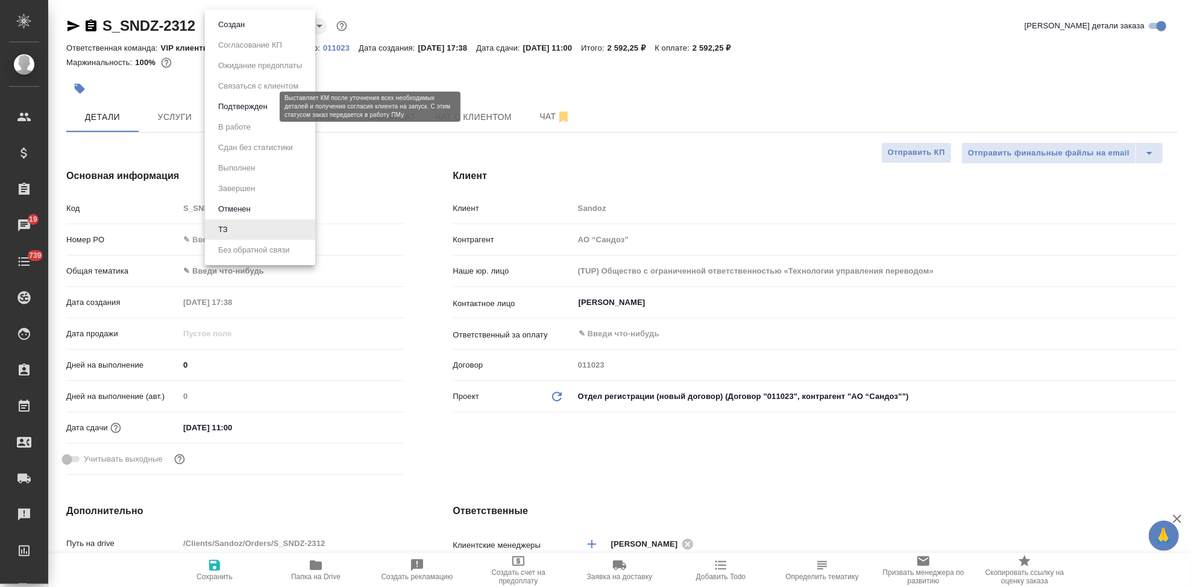
click at [243, 110] on button "Подтвержден" at bounding box center [243, 106] width 57 height 13
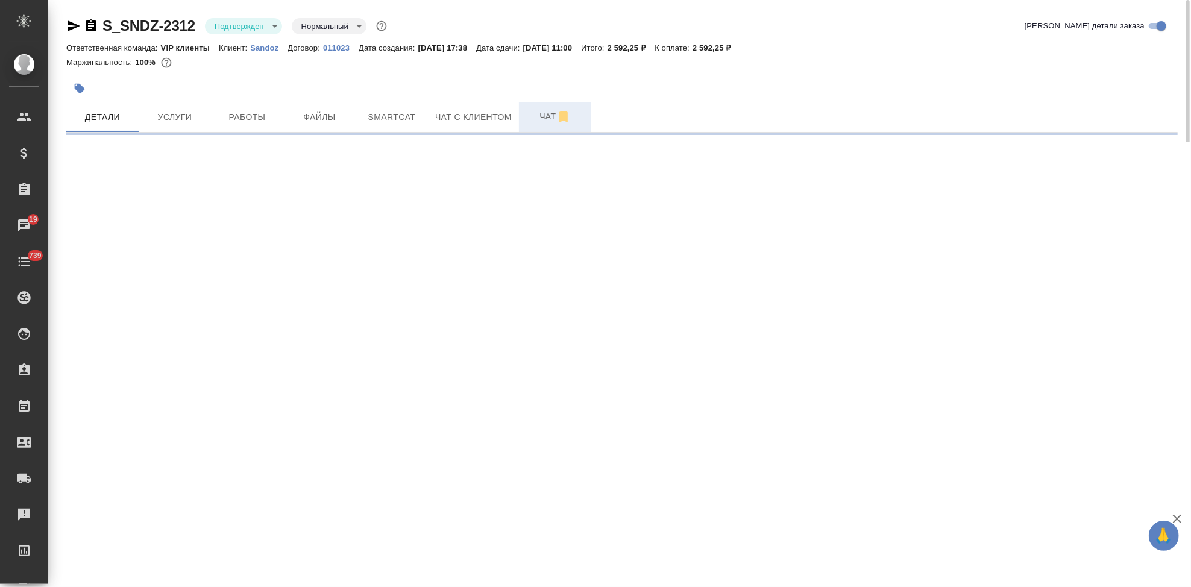
select select "RU"
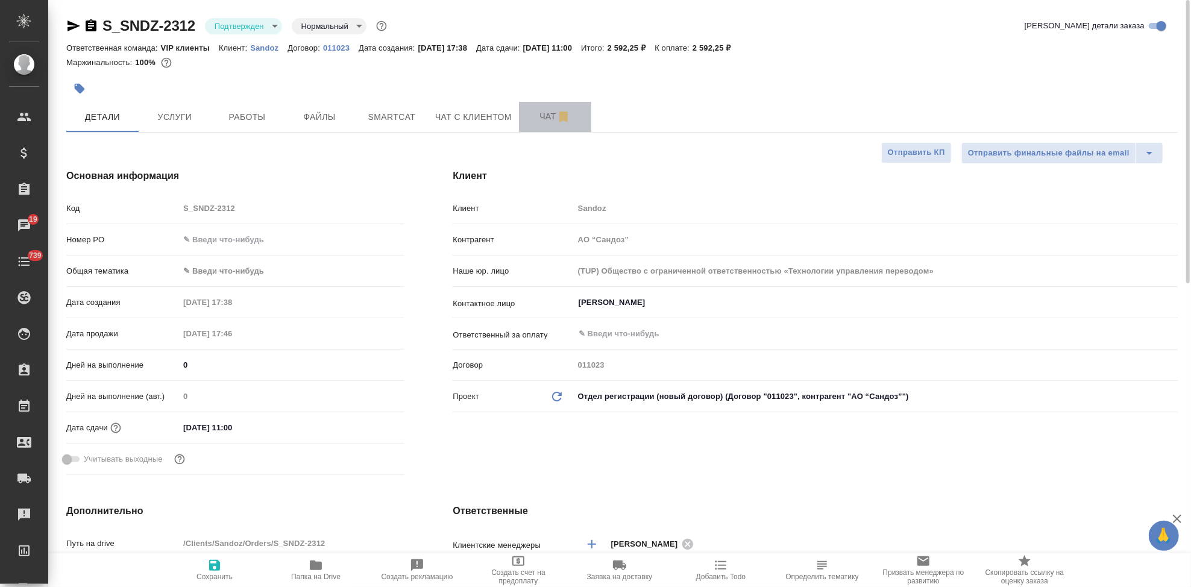
click at [545, 125] on button "Чат" at bounding box center [555, 117] width 72 height 30
type textarea "x"
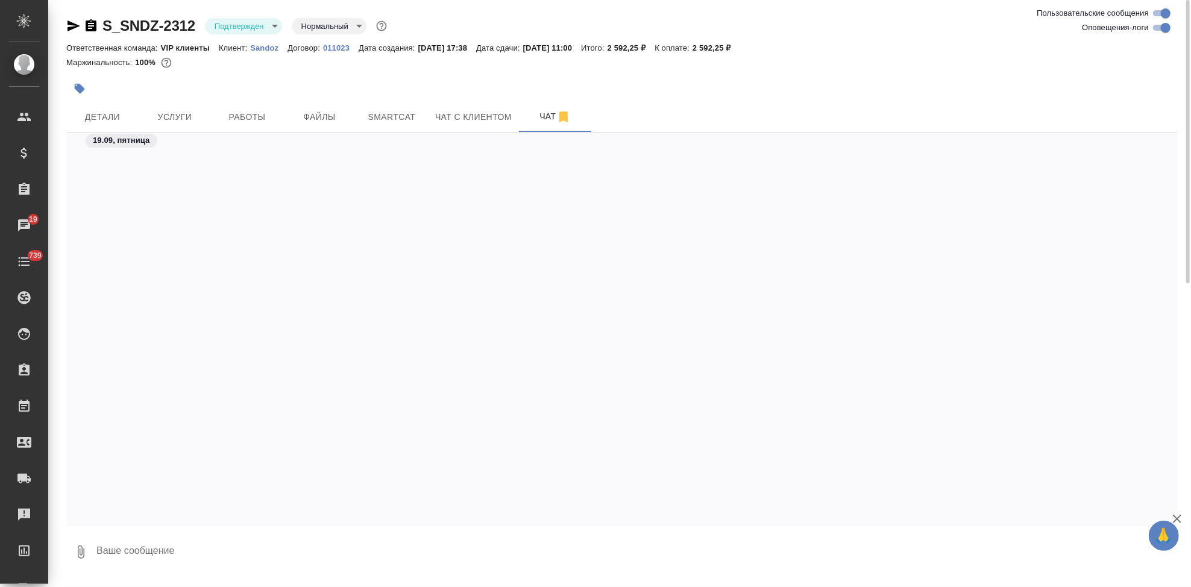
scroll to position [1014, 0]
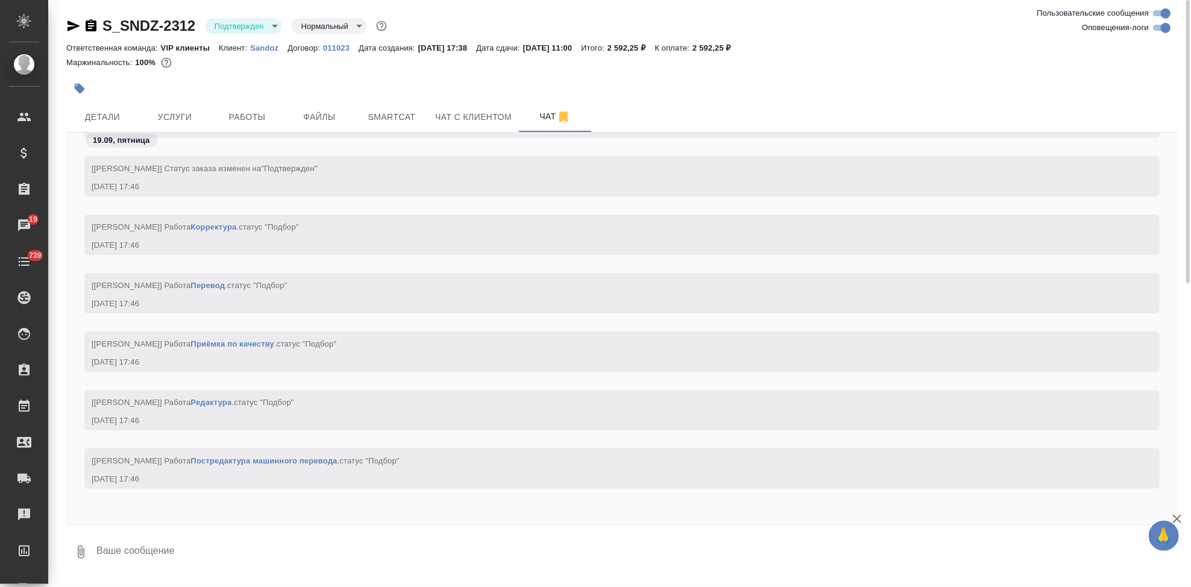
click at [288, 550] on textarea at bounding box center [636, 551] width 1082 height 41
type textarea """
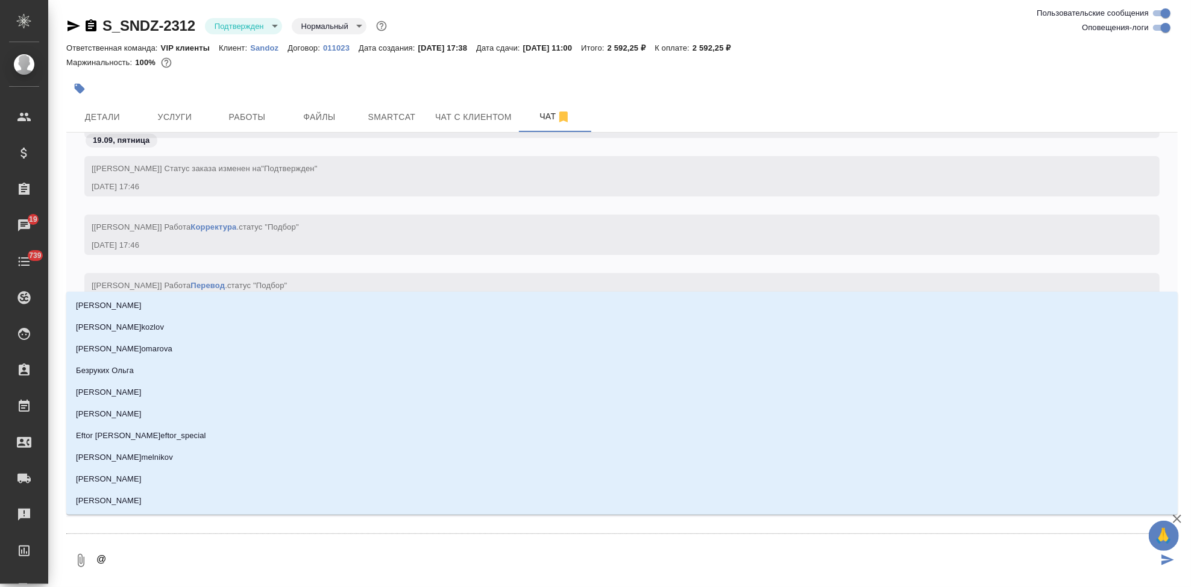
type textarea "@u"
type input "u"
type textarea "@uj"
type input "uj"
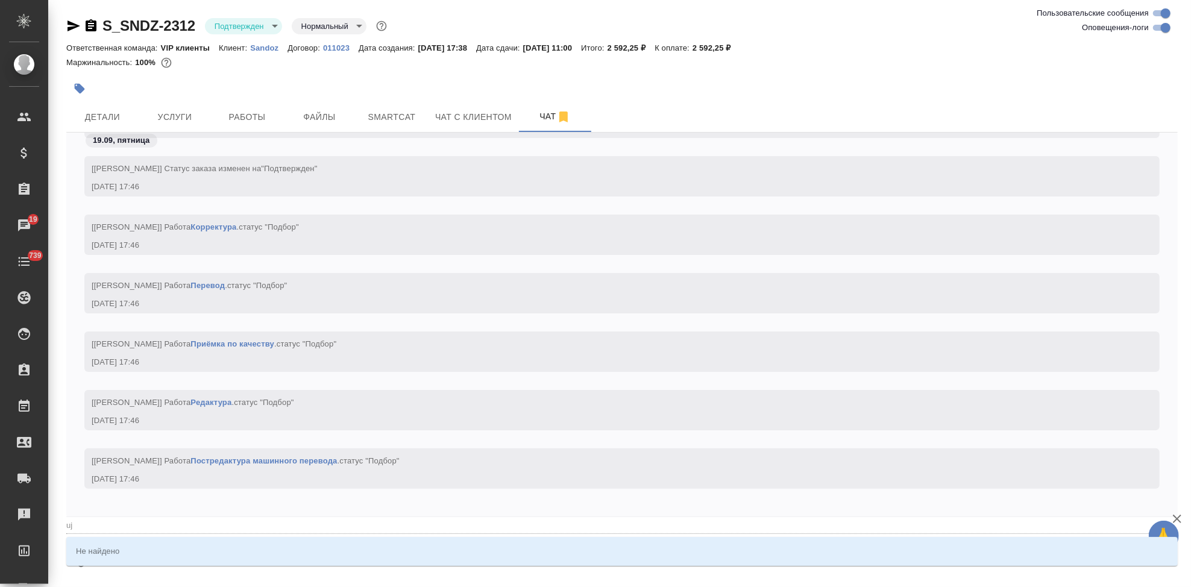
type textarea "@ujh"
type input "ujh"
type textarea "@uj"
type input "uj"
type textarea "@u"
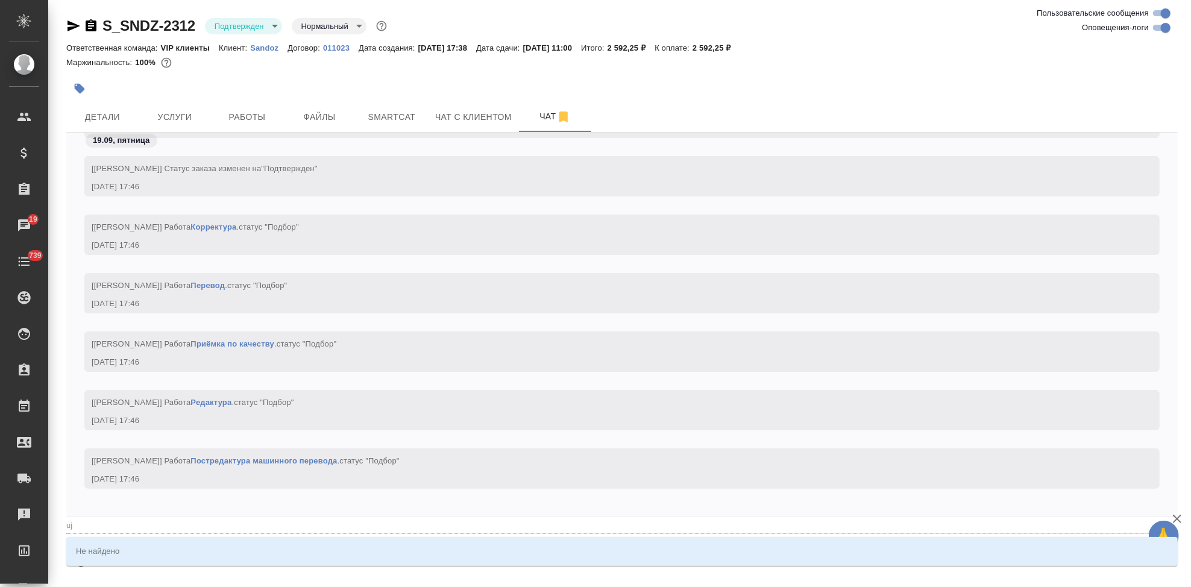
type input "u"
type textarea "@"
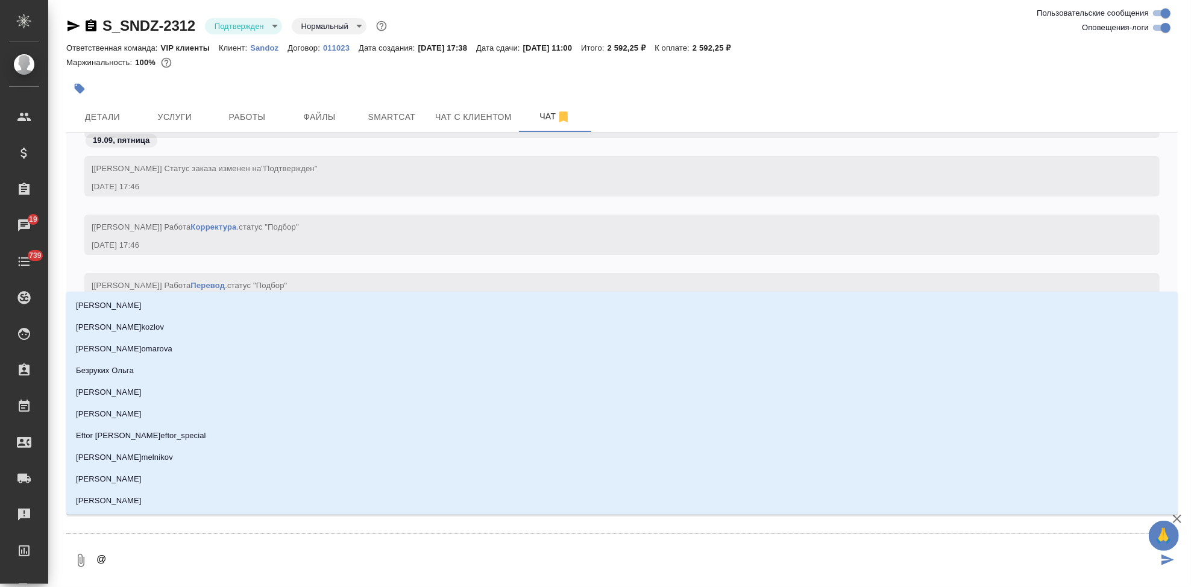
type textarea "@г"
type input "г"
type textarea "@го"
type input "го"
type textarea "@гор"
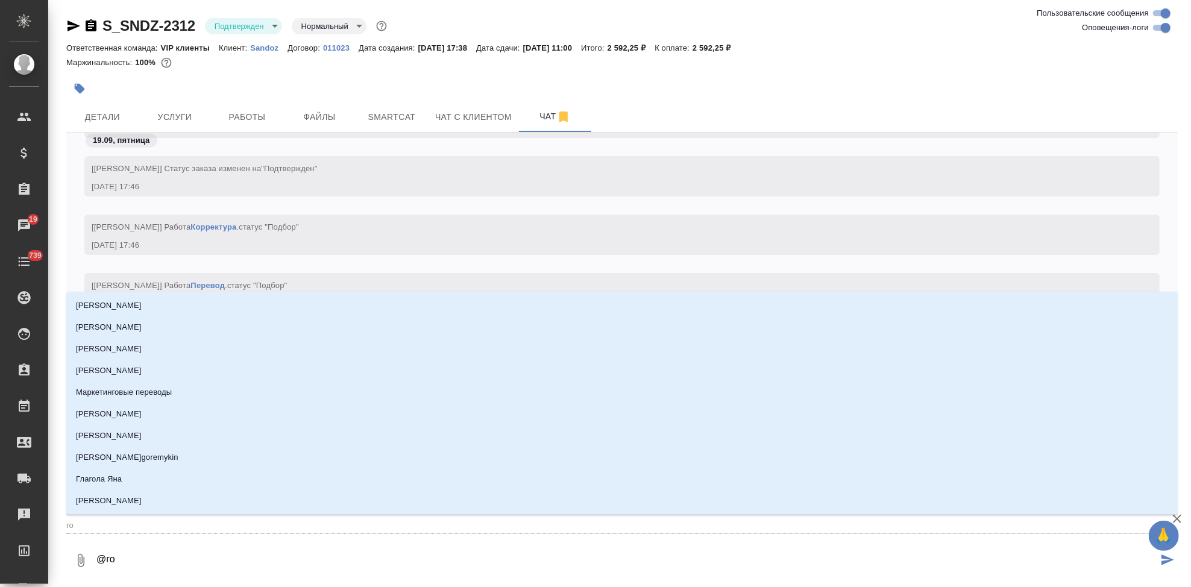
type input "гор"
type textarea "@горш8"
type input "горш8"
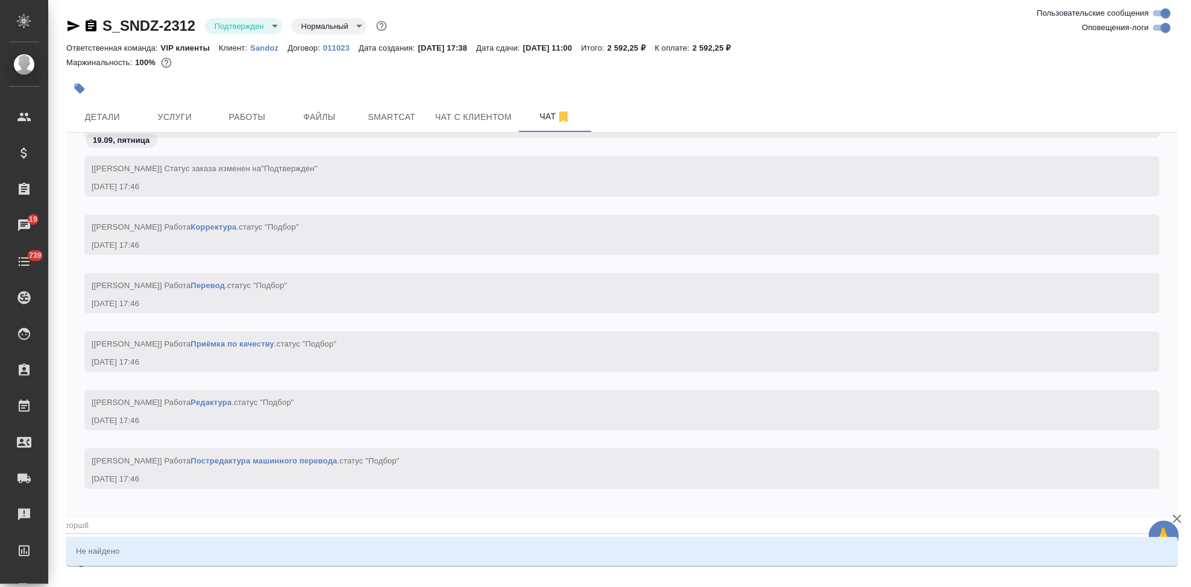
type textarea "@горш"
type input "горш"
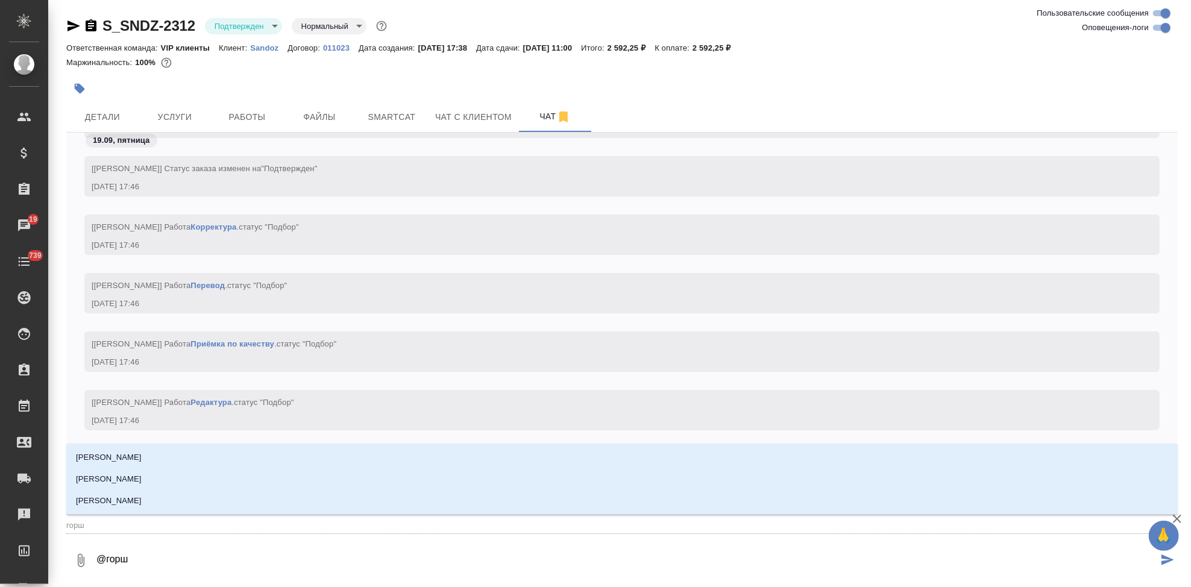
type textarea "@горшк"
type input "горшк"
type textarea "@горшкл"
type input "горшкл"
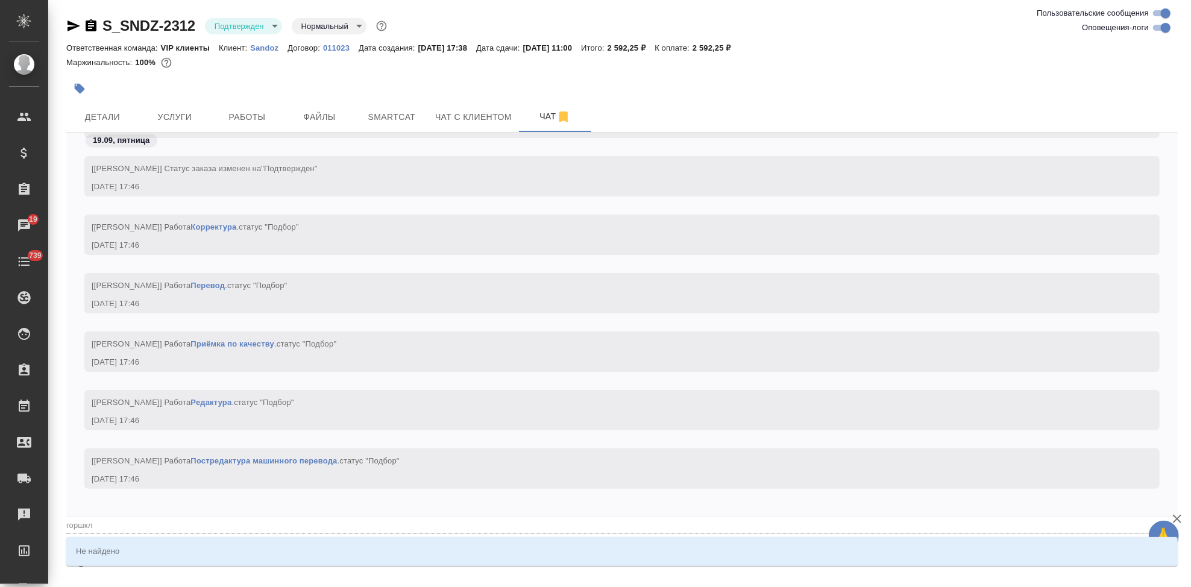
type textarea "@горшк"
type input "горшк"
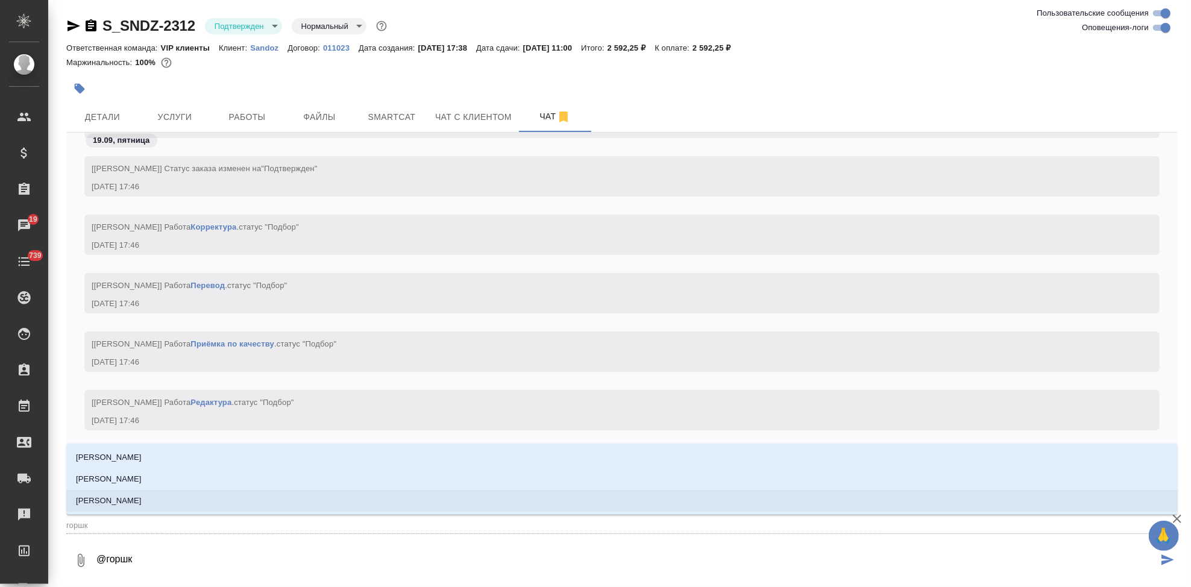
click at [214, 500] on li "Горшкова Валентина" at bounding box center [621, 501] width 1111 height 22
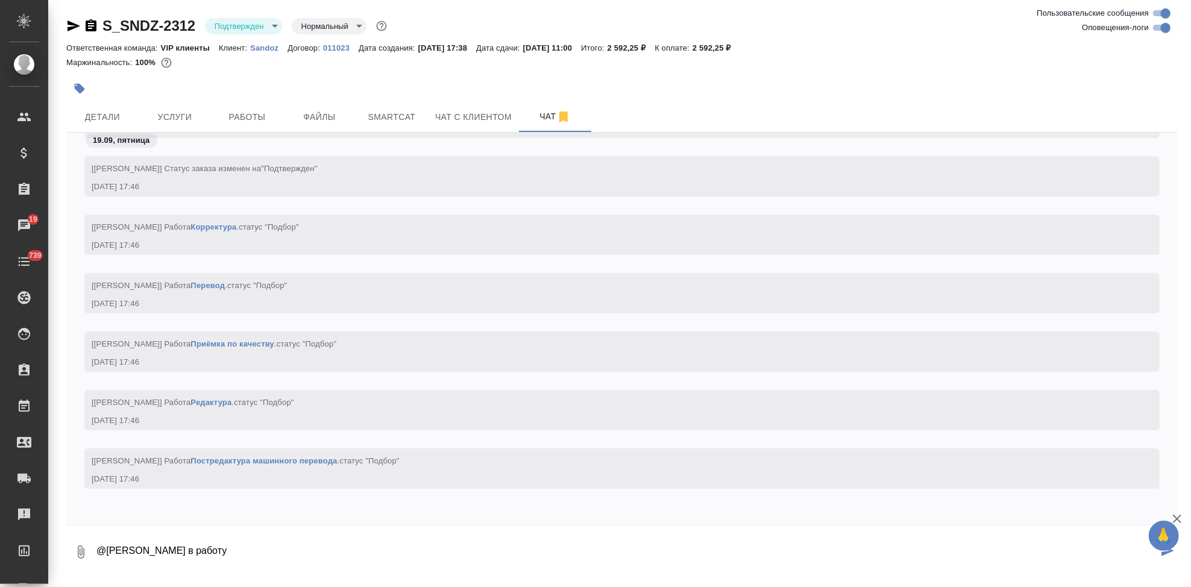
type textarea "@Горшкова Валентина в работу"
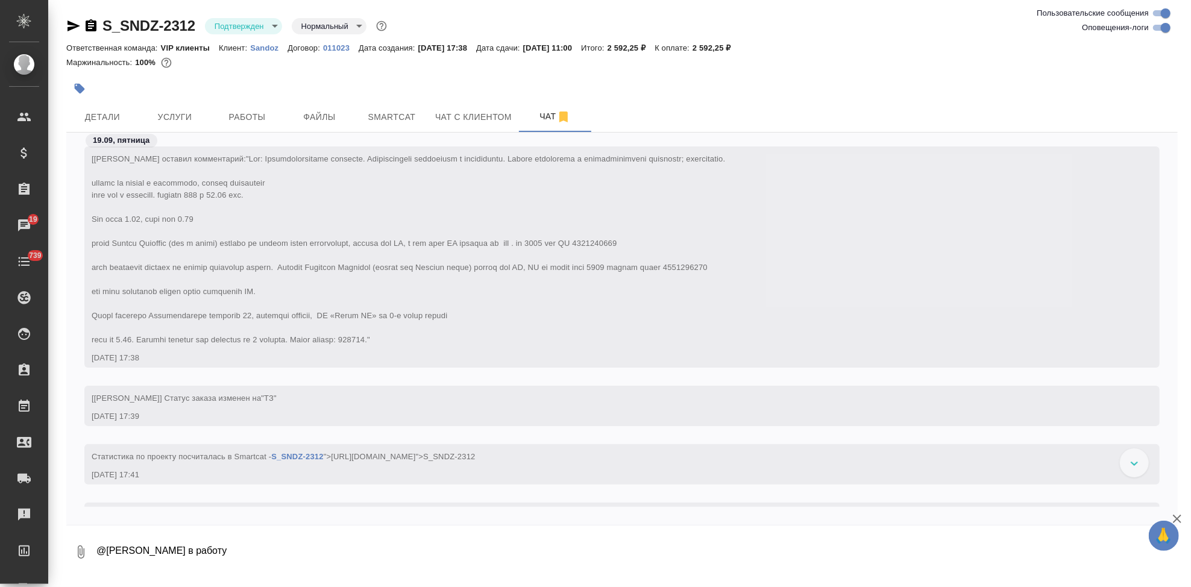
scroll to position [0, 0]
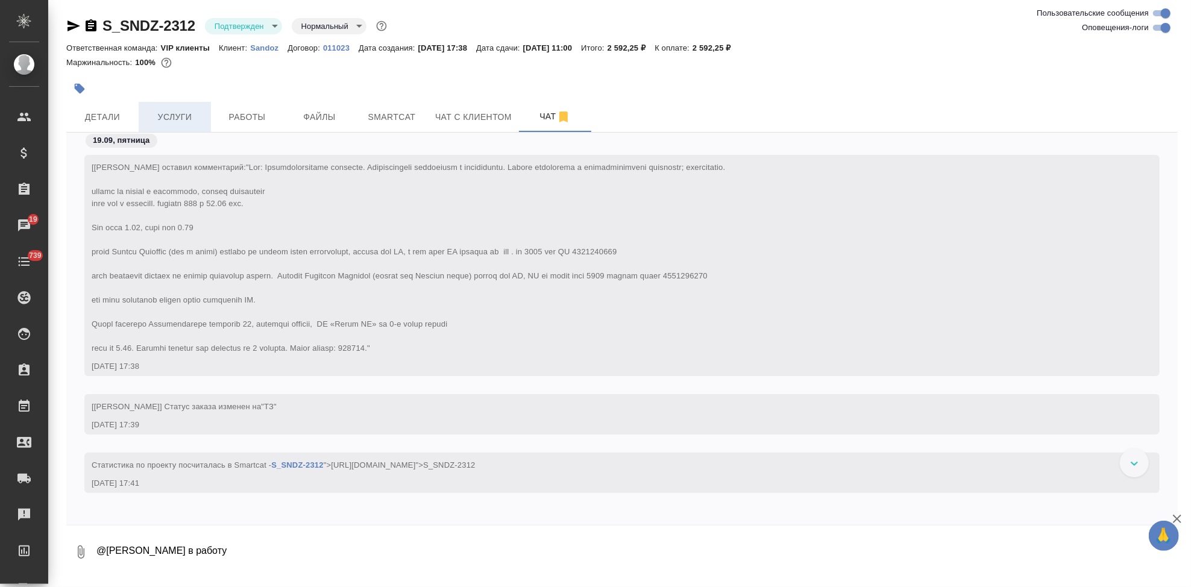
click at [181, 114] on span "Услуги" at bounding box center [175, 117] width 58 height 15
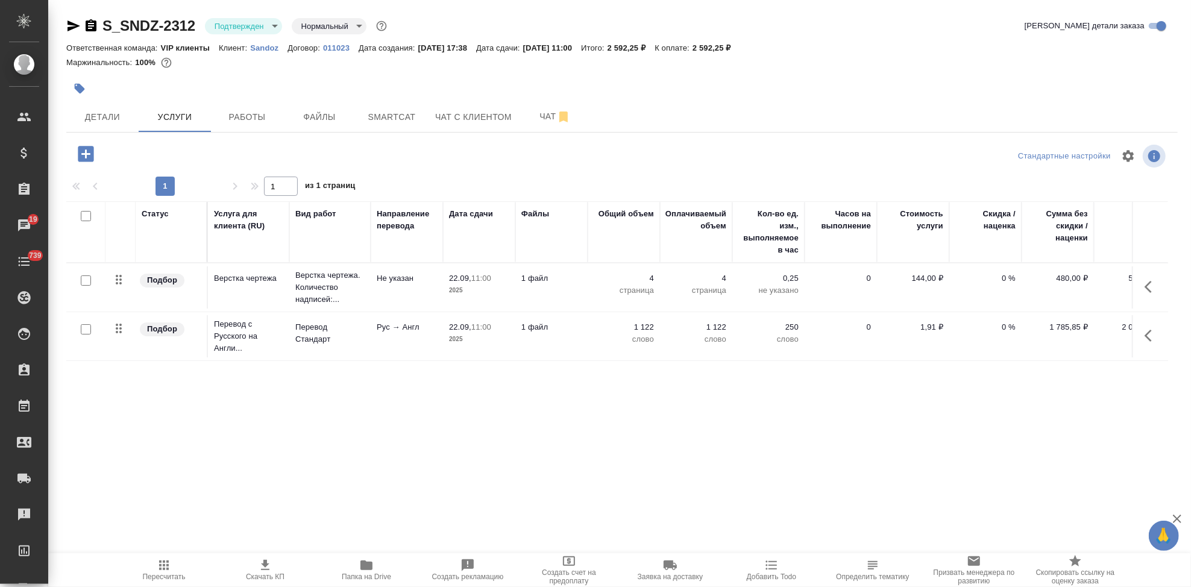
click at [266, 566] on icon "button" at bounding box center [265, 565] width 8 height 10
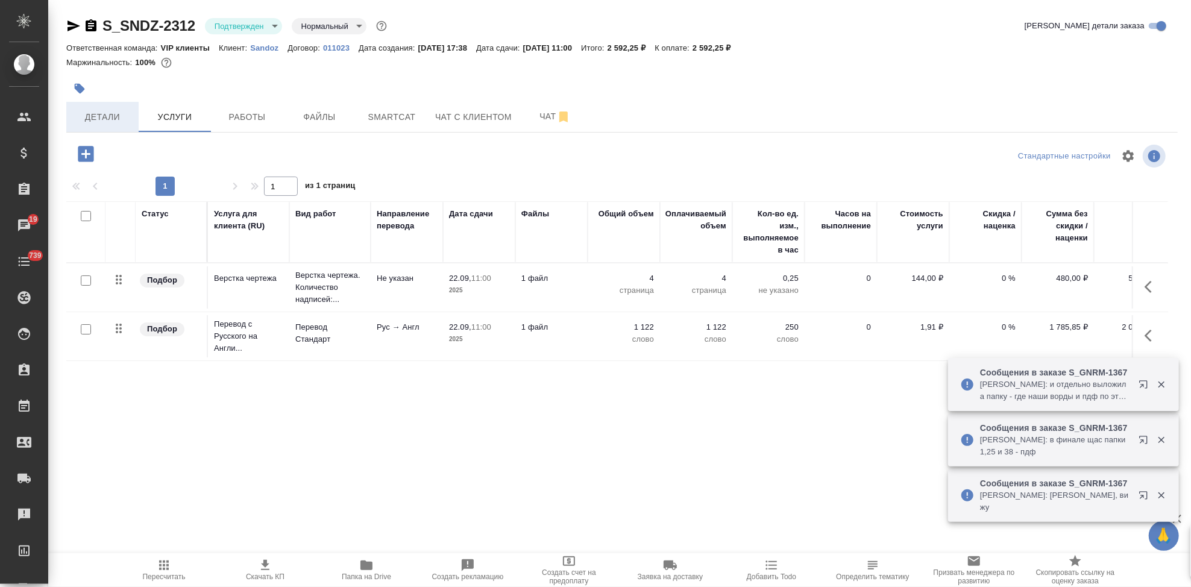
click at [89, 110] on span "Детали" at bounding box center [103, 117] width 58 height 15
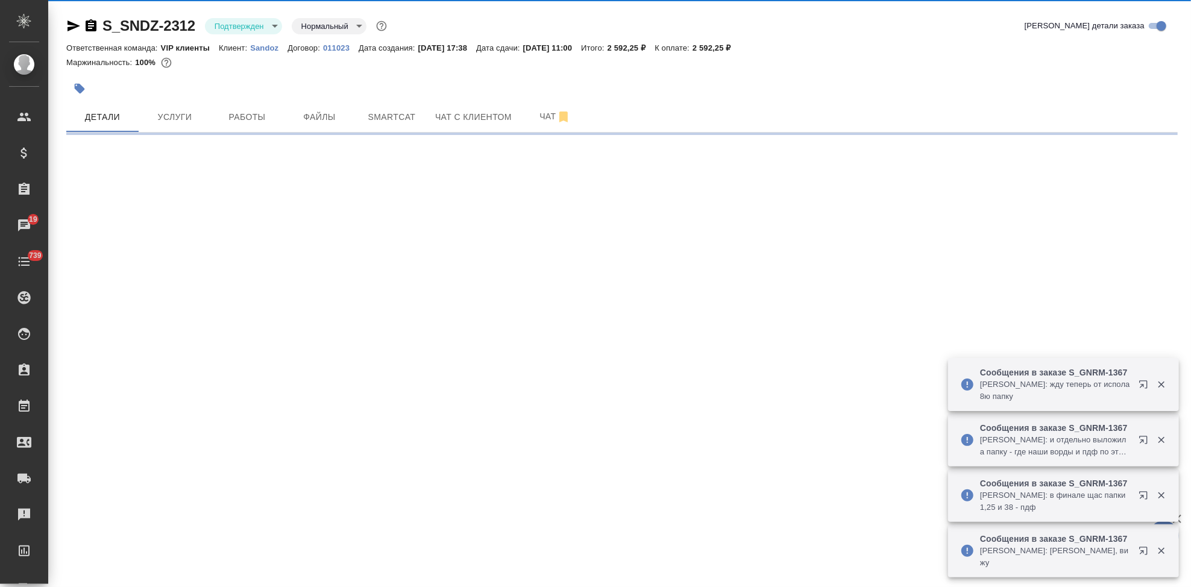
select select "RU"
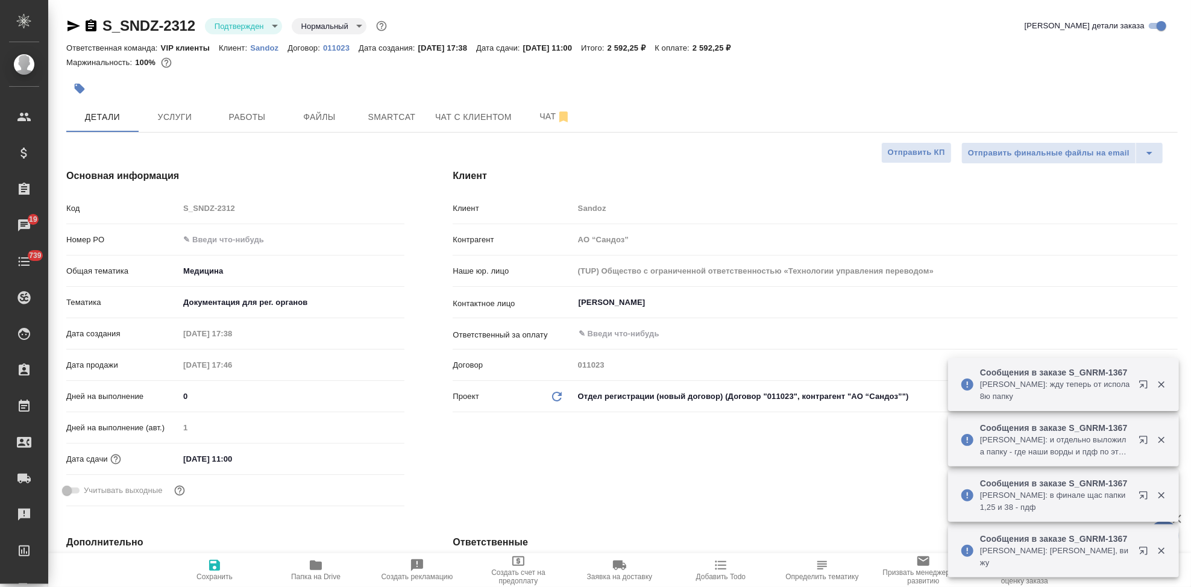
type textarea "x"
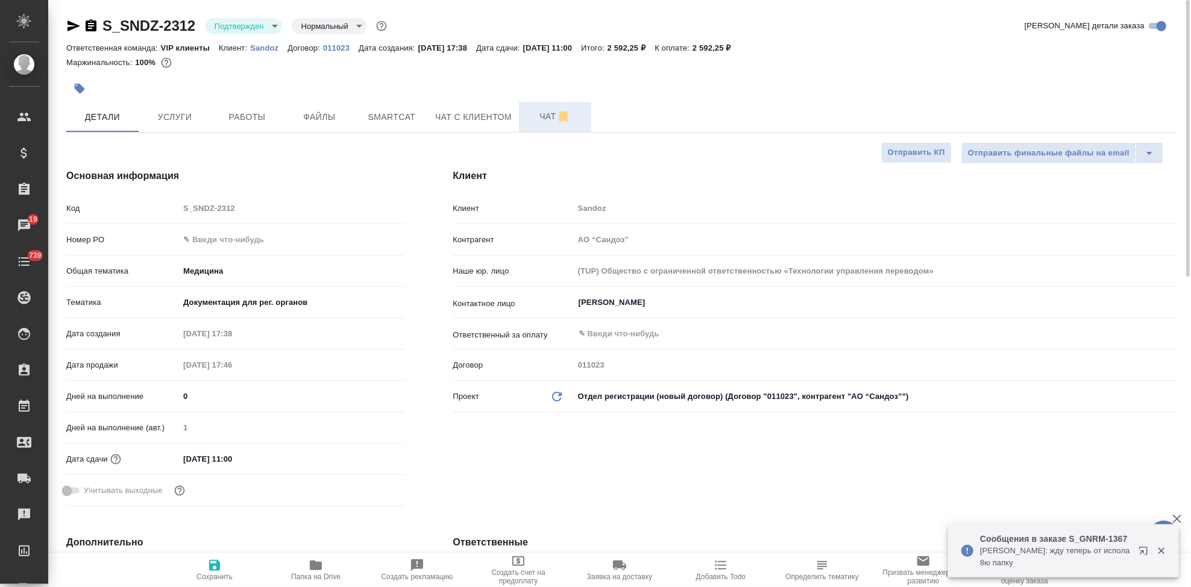
click at [539, 122] on span "Чат" at bounding box center [555, 116] width 58 height 15
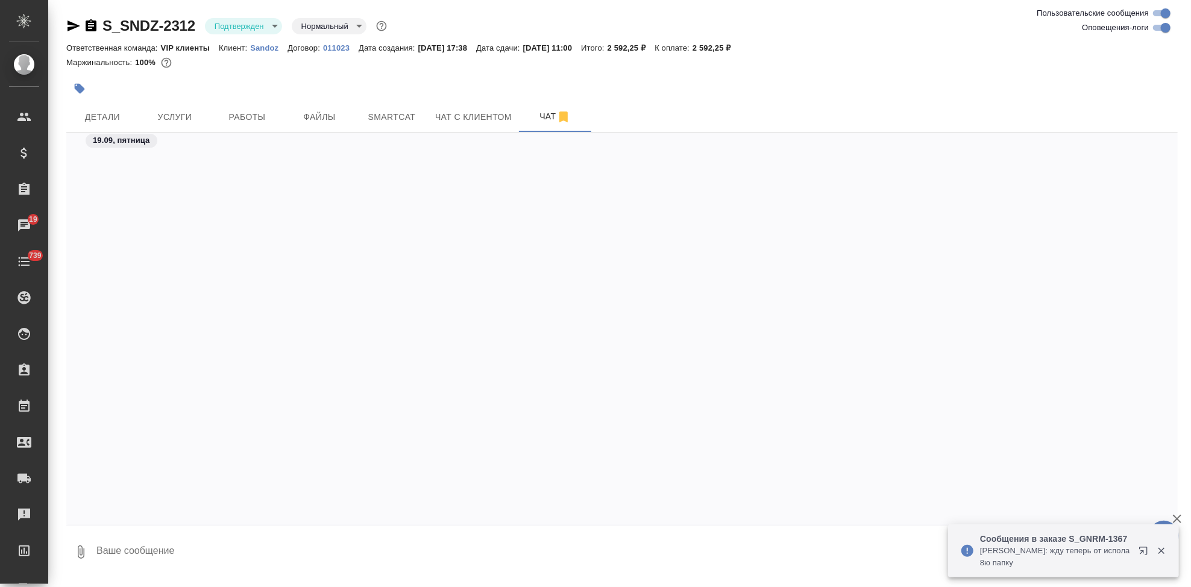
scroll to position [1970, 0]
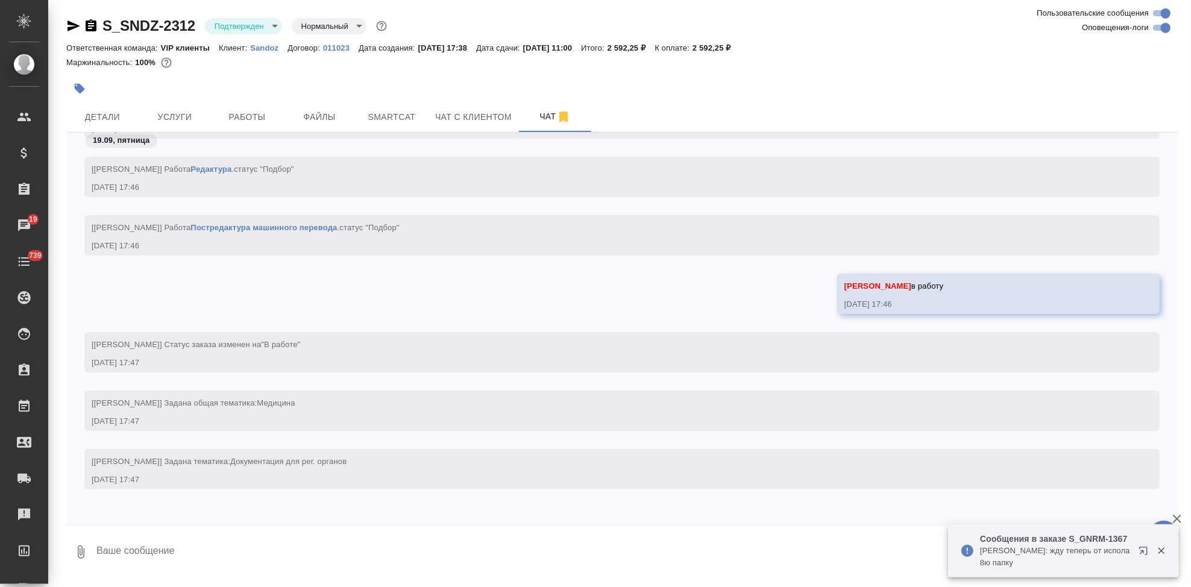
click at [288, 531] on textarea at bounding box center [636, 551] width 1082 height 41
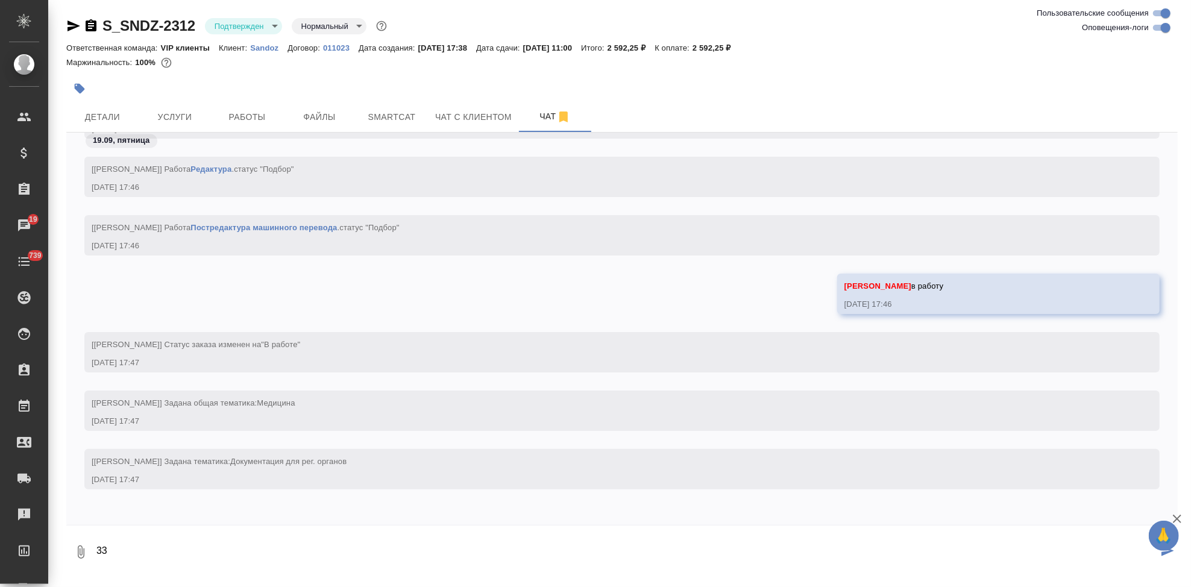
type textarea "3"
type textarea "22 сентября 11 00 срок"
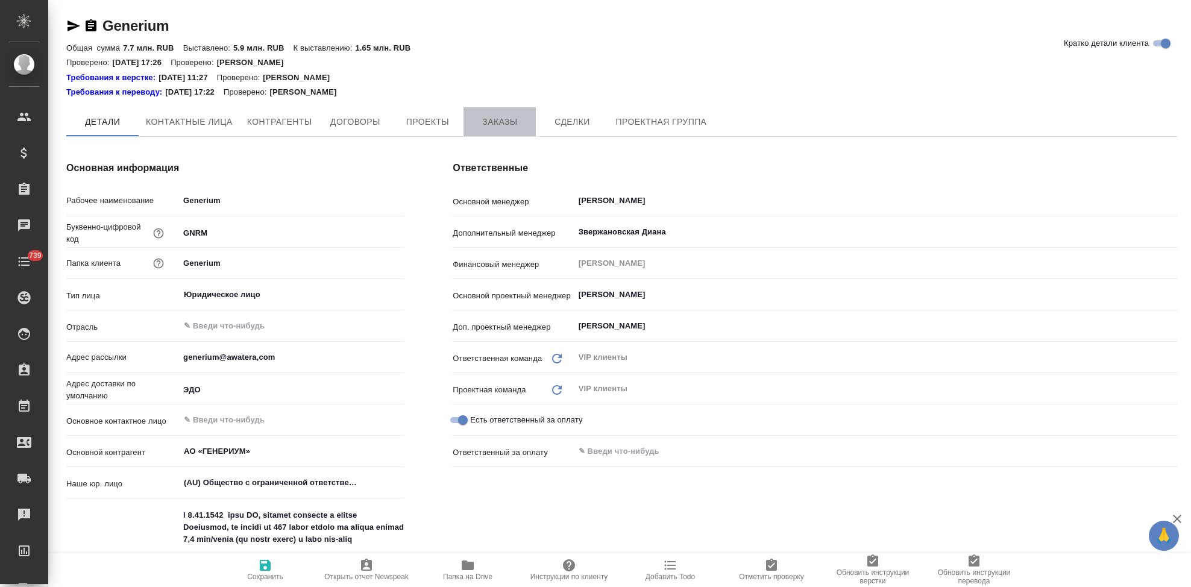
click at [503, 128] on span "Заказы" at bounding box center [500, 121] width 58 height 15
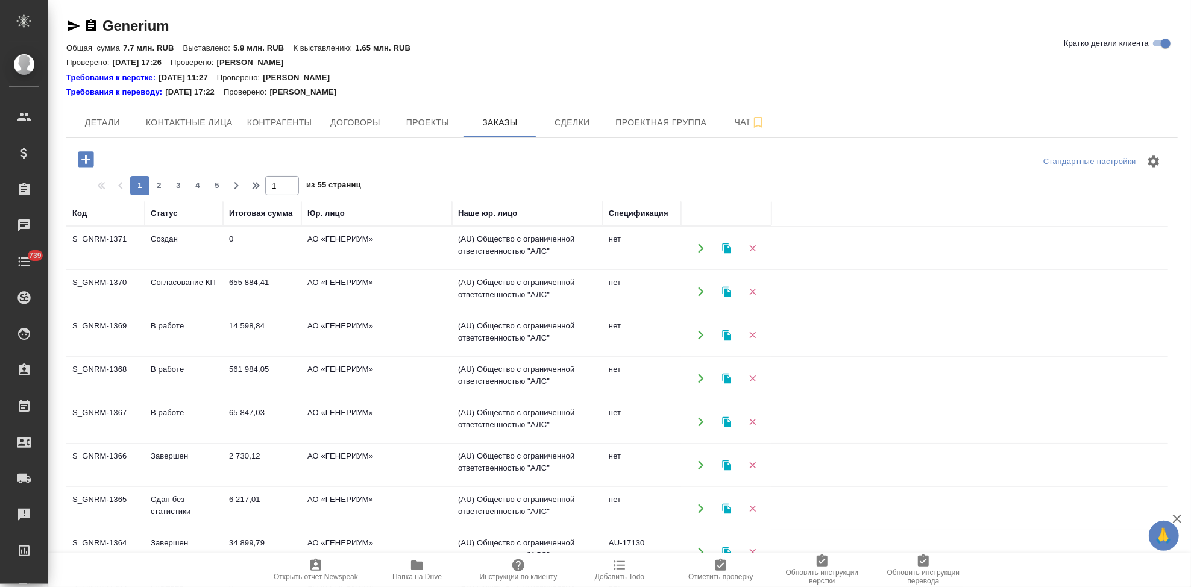
click at [204, 415] on td "В работе" at bounding box center [184, 422] width 78 height 42
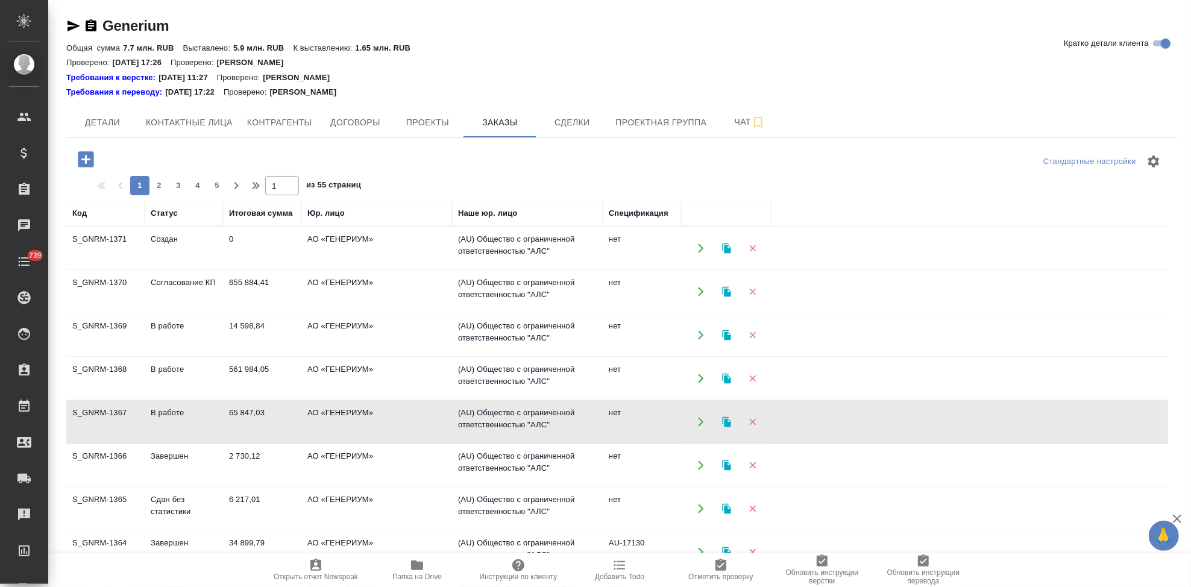
click at [204, 415] on td "В работе" at bounding box center [184, 422] width 78 height 42
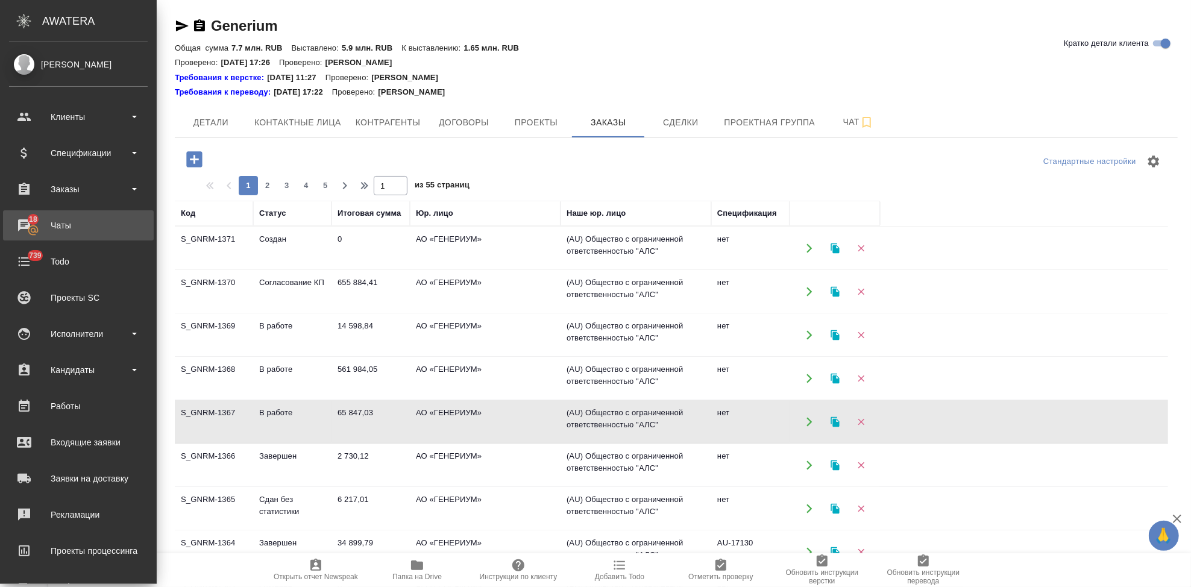
click at [37, 225] on div "Чаты" at bounding box center [78, 225] width 139 height 18
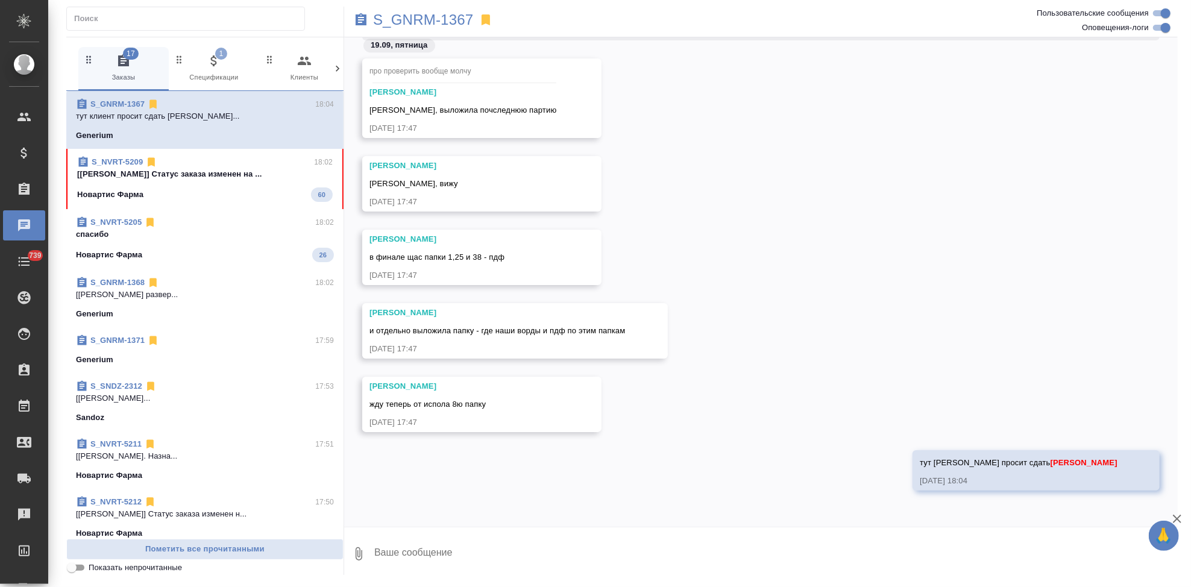
scroll to position [41792, 0]
click at [174, 183] on span "S_NVRT-5209 18:02 [[PERSON_NAME]] Статус заказа изменен на ... Новартис Фарма 60" at bounding box center [204, 179] width 255 height 46
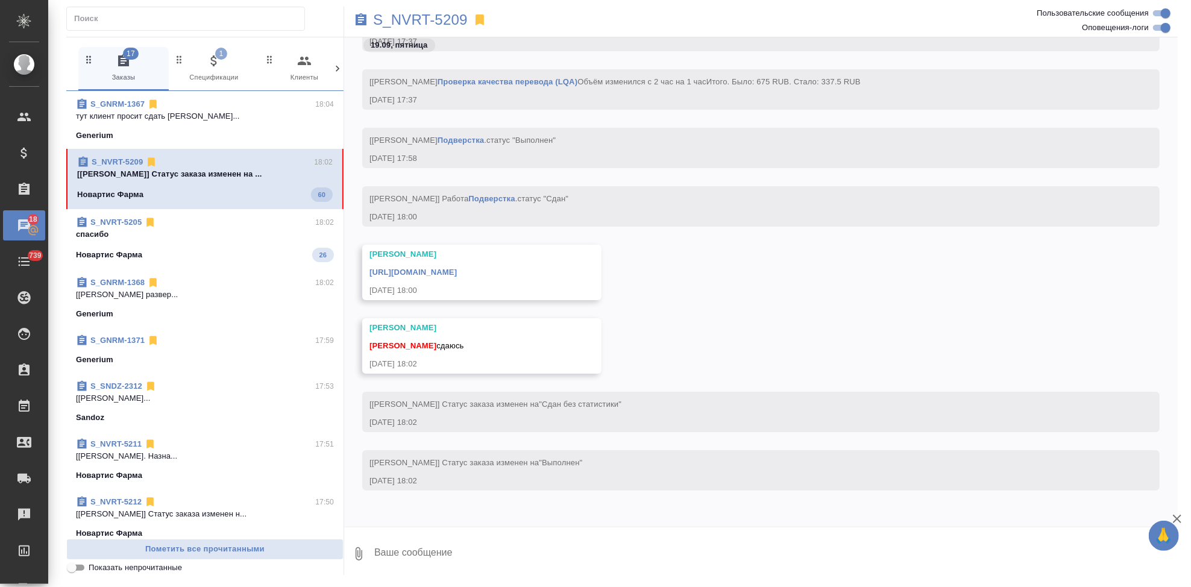
scroll to position [40027, 0]
drag, startPoint x: 451, startPoint y: 551, endPoint x: 434, endPoint y: 546, distance: 17.7
click at [450, 551] on textarea at bounding box center [775, 553] width 804 height 41
type textarea "спасибо"
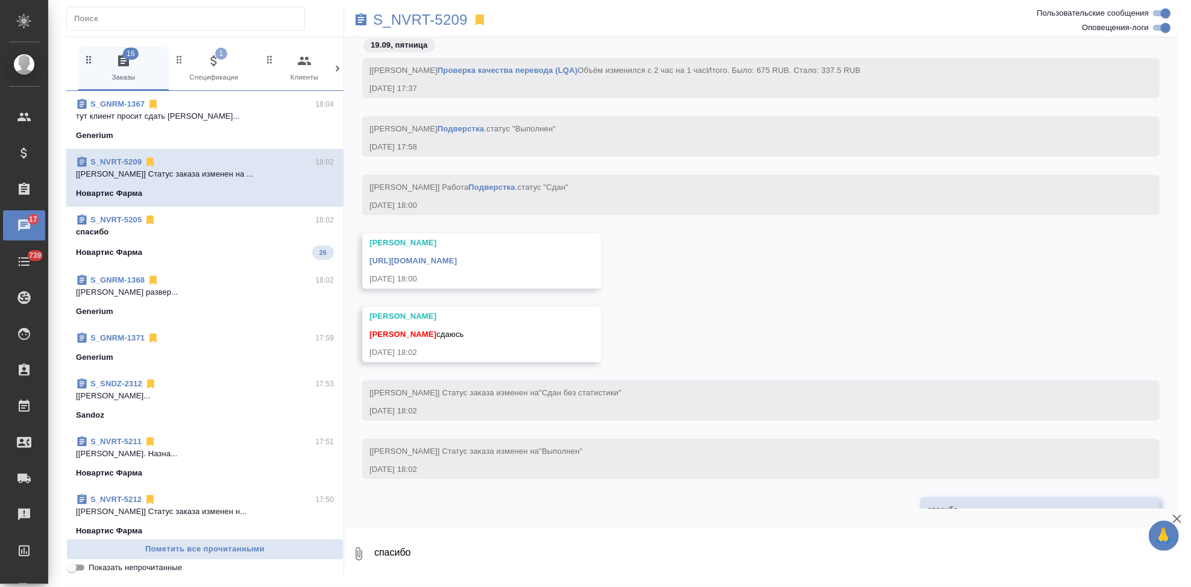
scroll to position [40085, 0]
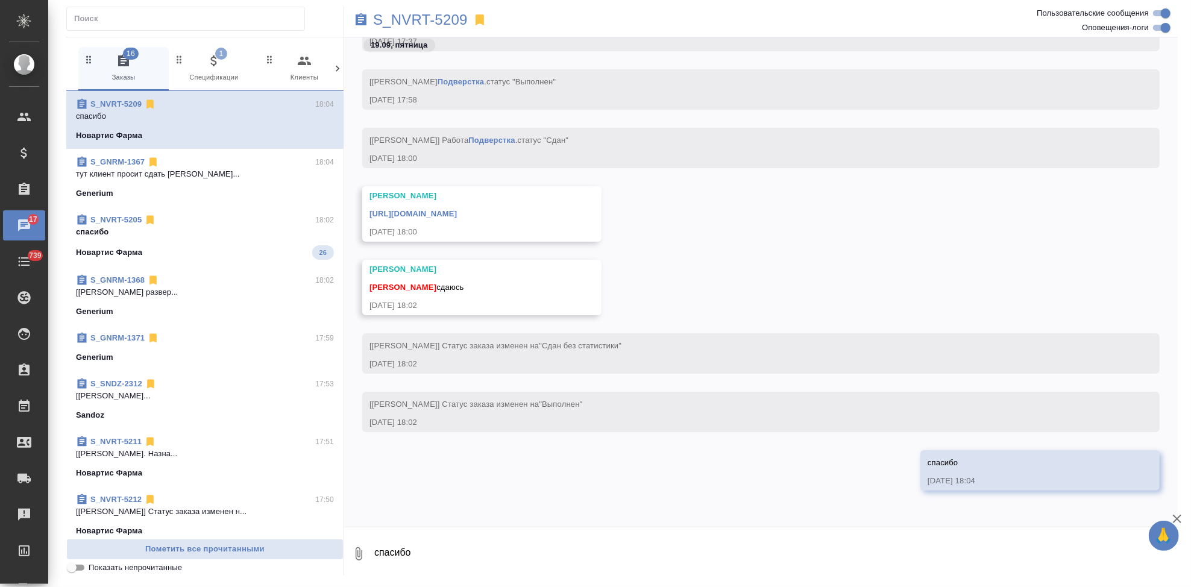
click at [457, 212] on link "[URL][DOMAIN_NAME]" at bounding box center [412, 213] width 87 height 9
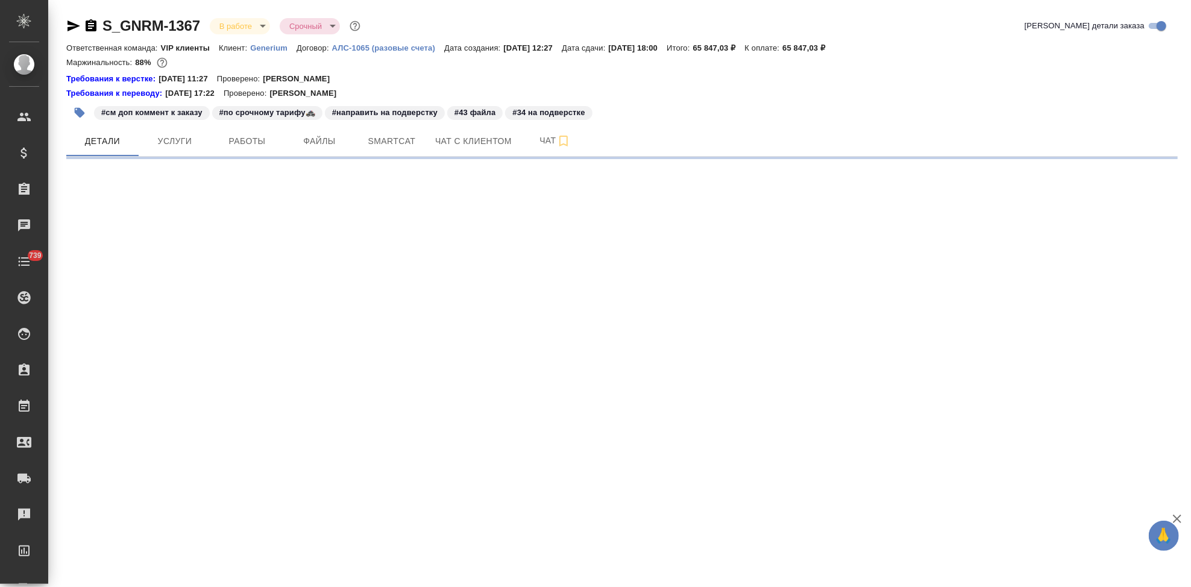
select select "RU"
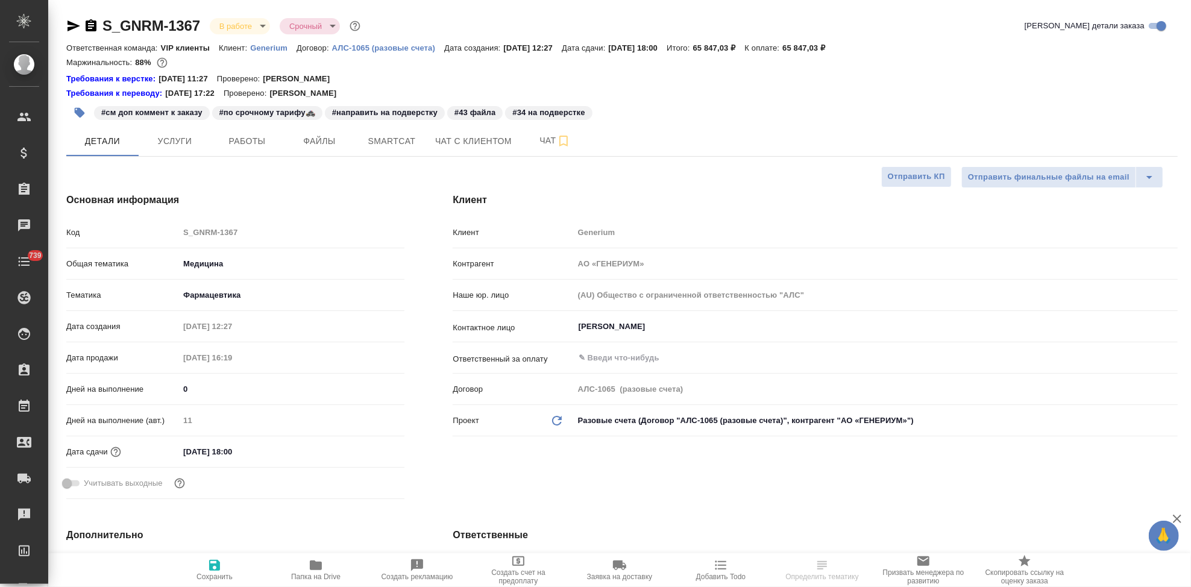
type textarea "x"
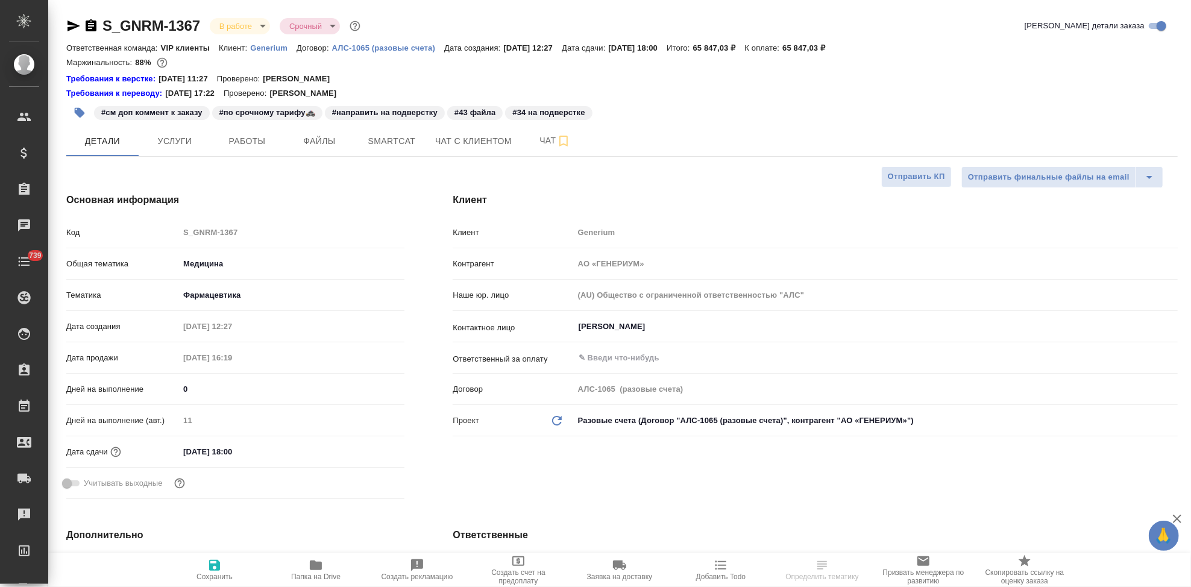
type textarea "x"
click at [546, 137] on span "Чат" at bounding box center [555, 140] width 58 height 15
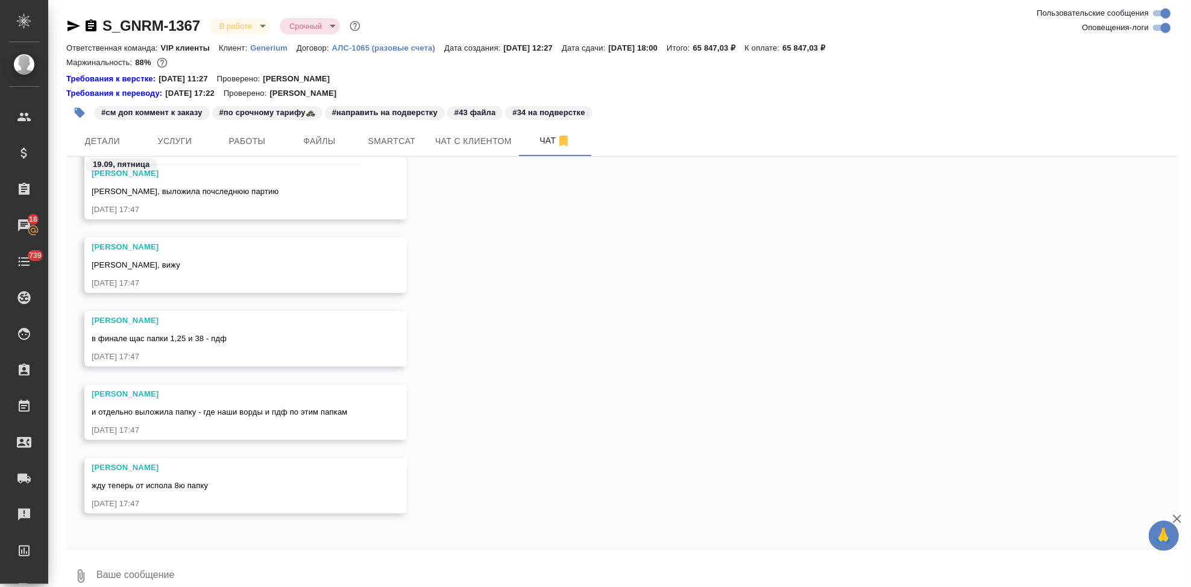
scroll to position [40879, 0]
click at [243, 565] on textarea at bounding box center [636, 576] width 1082 height 41
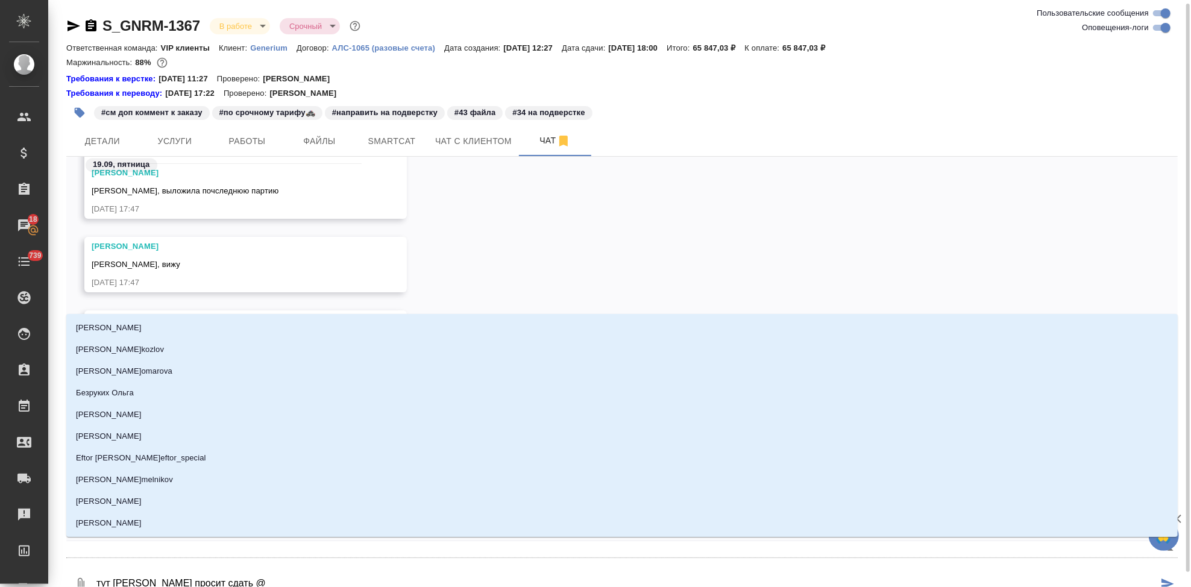
scroll to position [2, 0]
drag, startPoint x: 224, startPoint y: 585, endPoint x: 241, endPoint y: 575, distance: 20.0
click at [241, 575] on textarea "тут [PERSON_NAME] просит сдать @" at bounding box center [626, 582] width 1062 height 41
type textarea "тут клиент просит сдать @u"
type input "u"
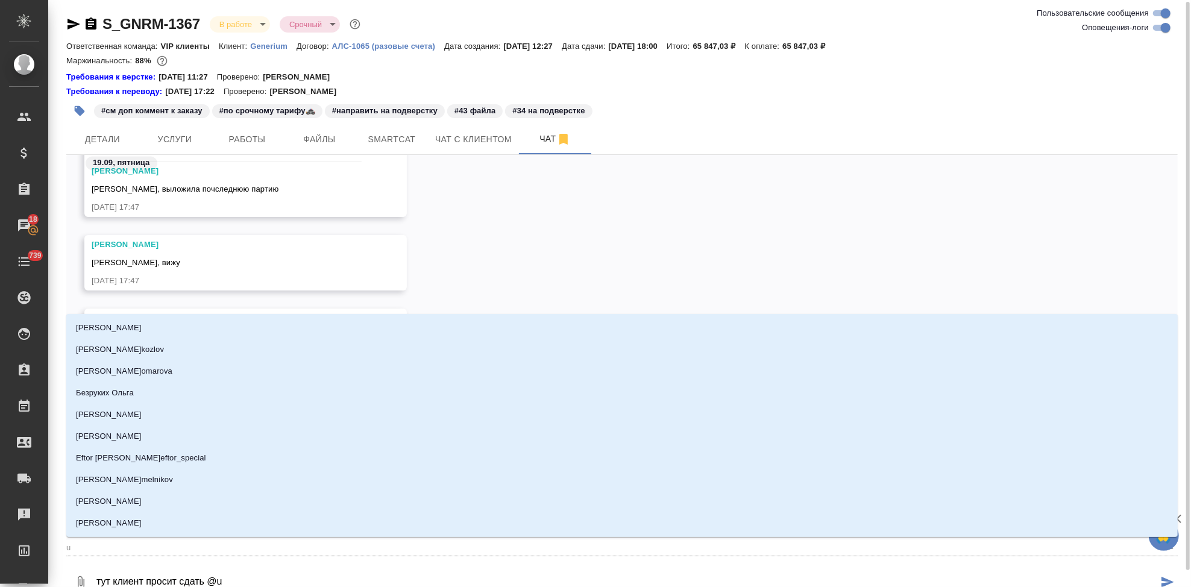
type textarea "тут [PERSON_NAME] просит сдать @uh"
type input "uh"
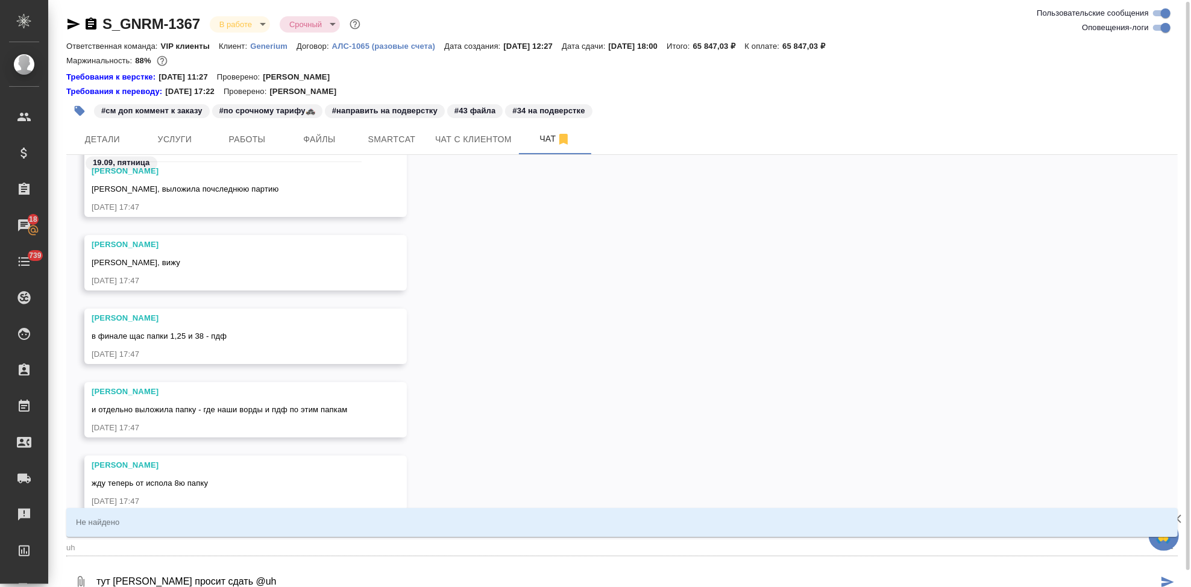
type textarea "тут клиент просит сдать @uhf"
type input "uhf"
type textarea "тут [PERSON_NAME] просит сдать @uh"
type input "uh"
type textarea "тут клиент просит сдать @u"
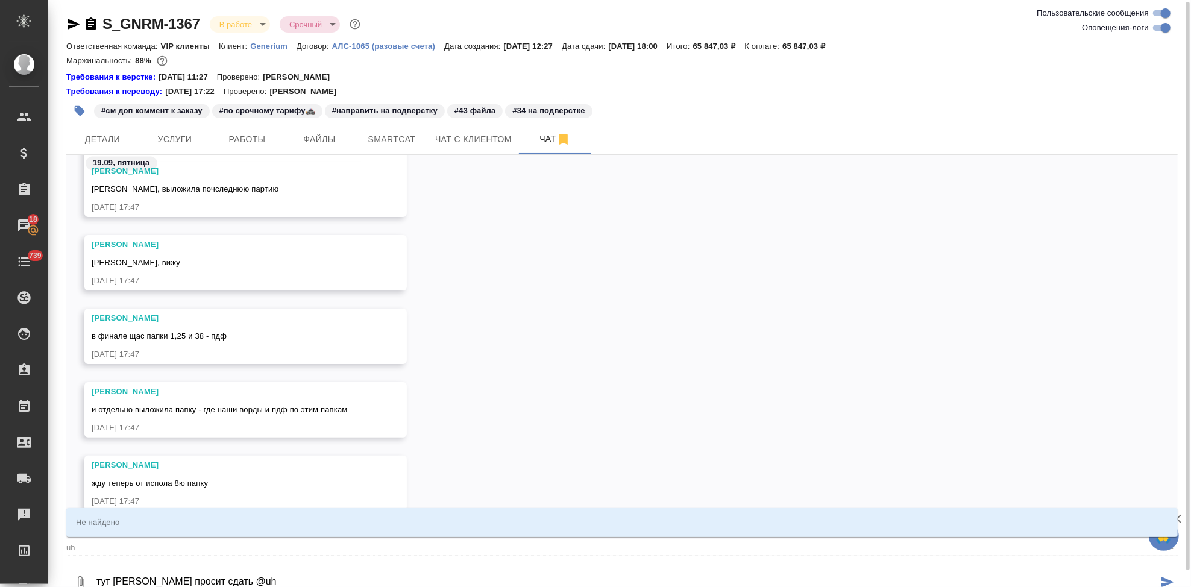
type input "u"
type textarea "тут [PERSON_NAME] просит сдать @"
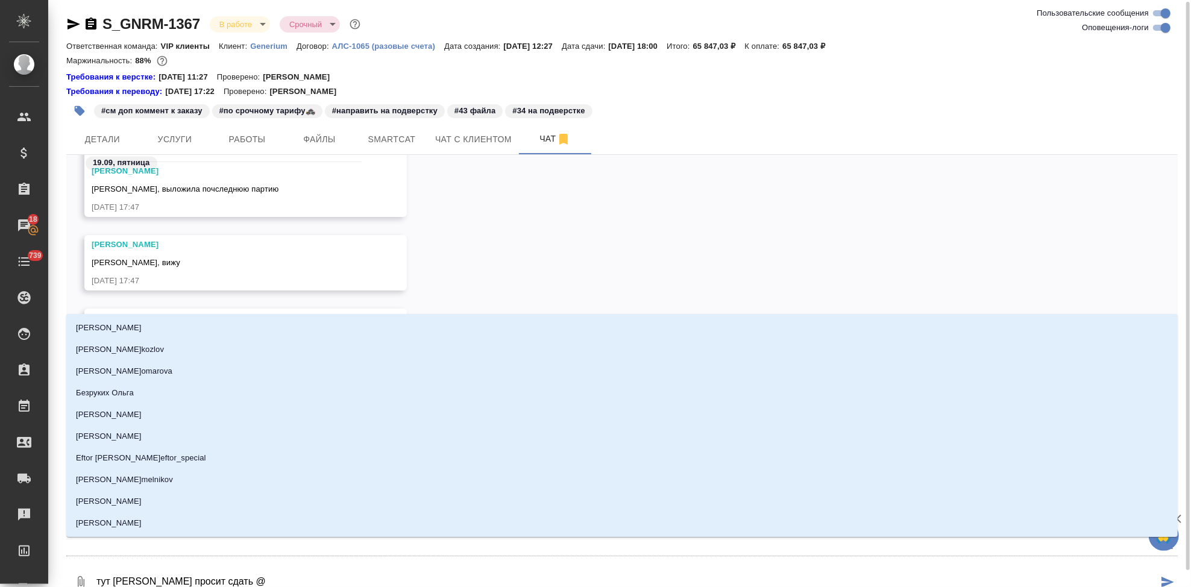
type textarea "тут клиент просит сдать @г"
type input "г"
type textarea "тут клиент просит сдать @гр"
type input "гр"
type textarea "тут клиент просит сдать @гра"
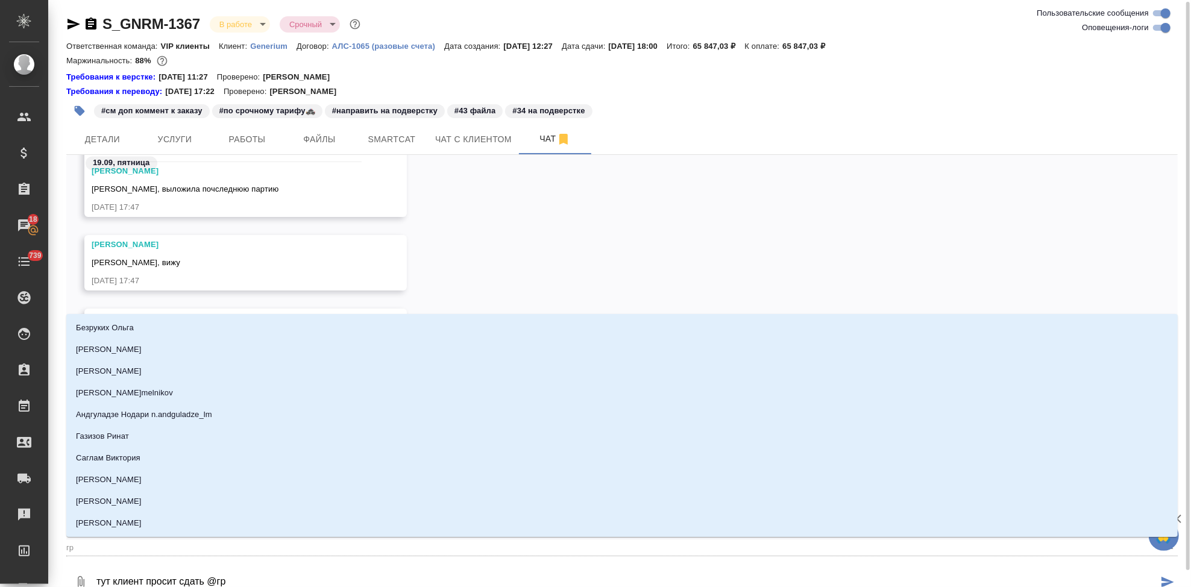
type input "гра"
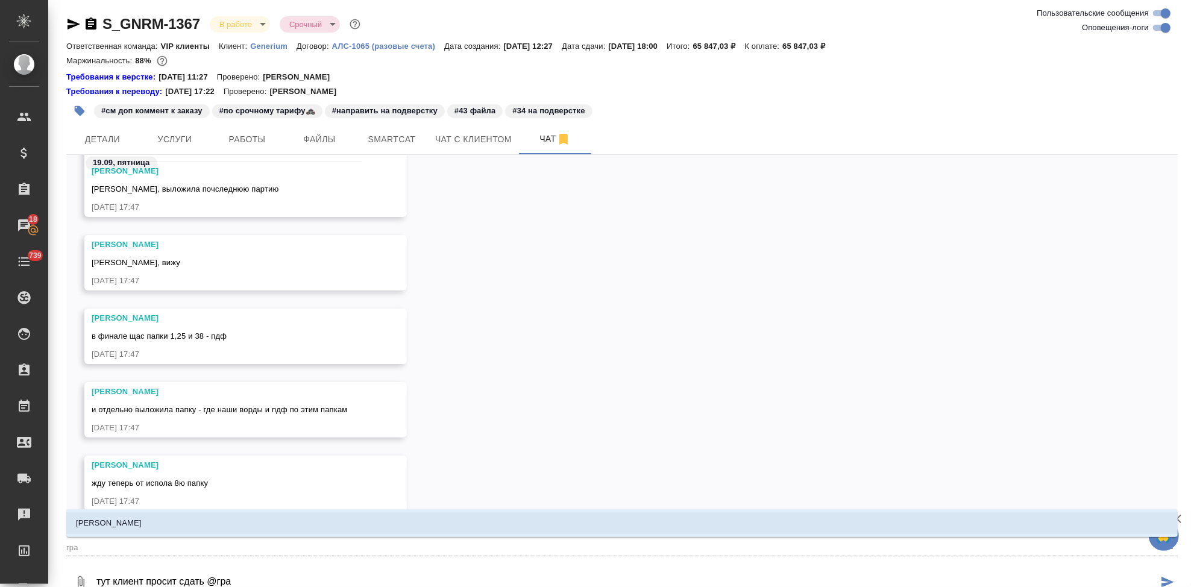
click at [175, 520] on li "[PERSON_NAME]" at bounding box center [621, 523] width 1111 height 22
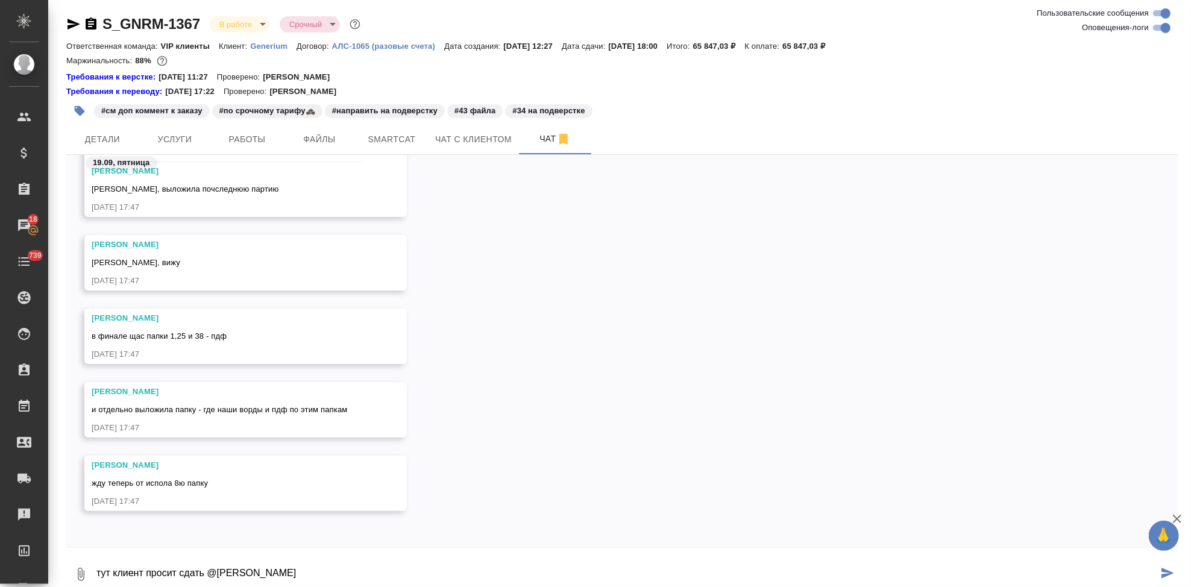
type textarea "тут клиент просит сдать @[PERSON_NAME]"
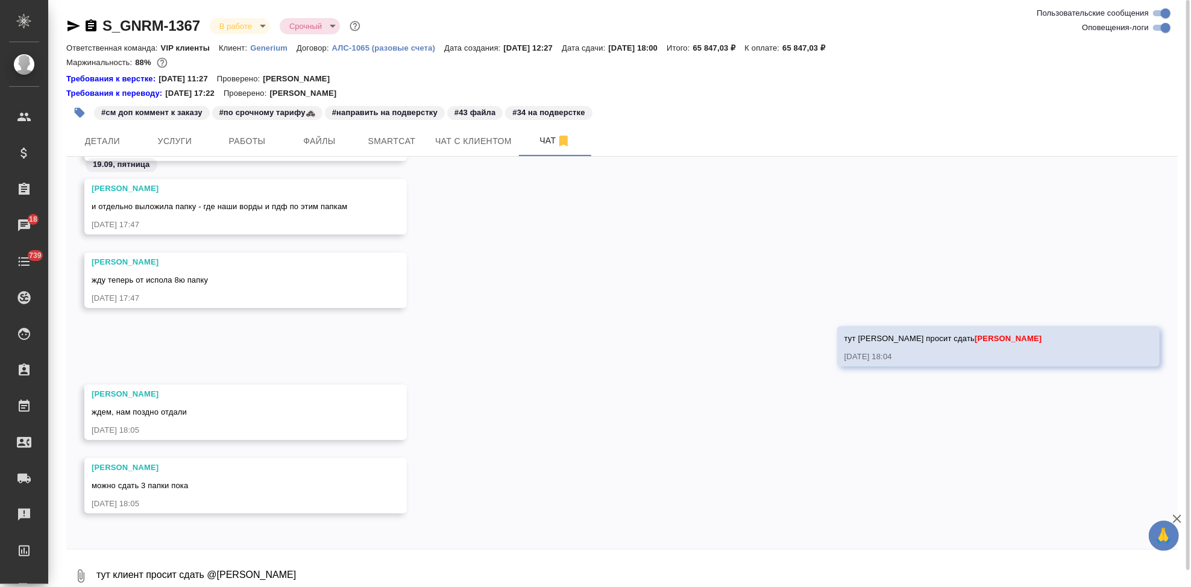
scroll to position [37592, 0]
click at [262, 566] on textarea "тут клиент просит сдать @[PERSON_NAME]" at bounding box center [636, 576] width 1082 height 41
type textarea "ж"
type textarea "давайте"
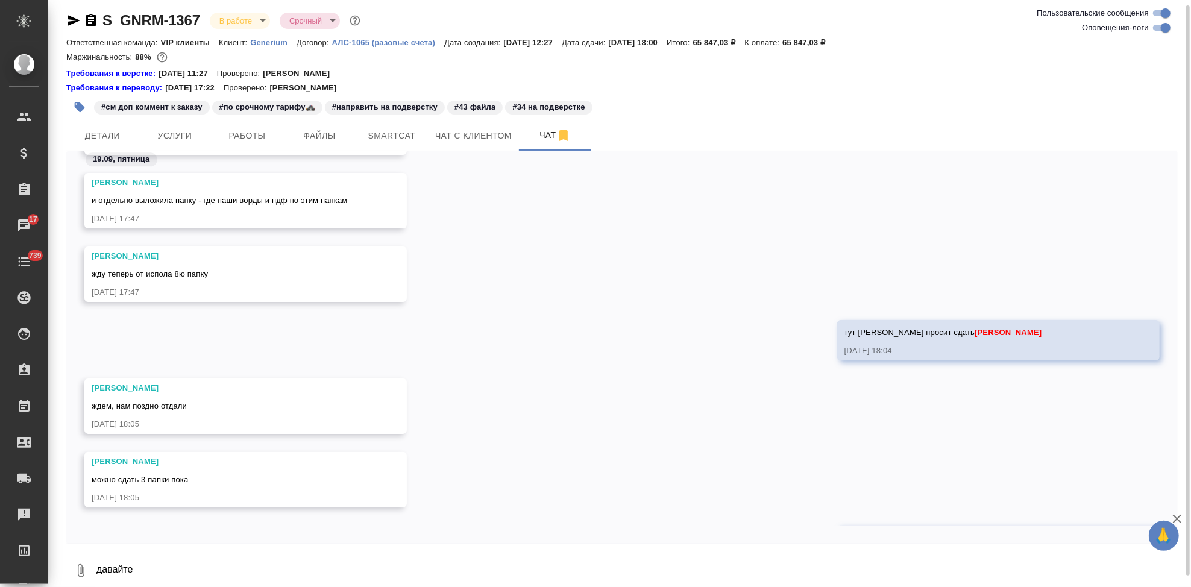
scroll to position [37650, 0]
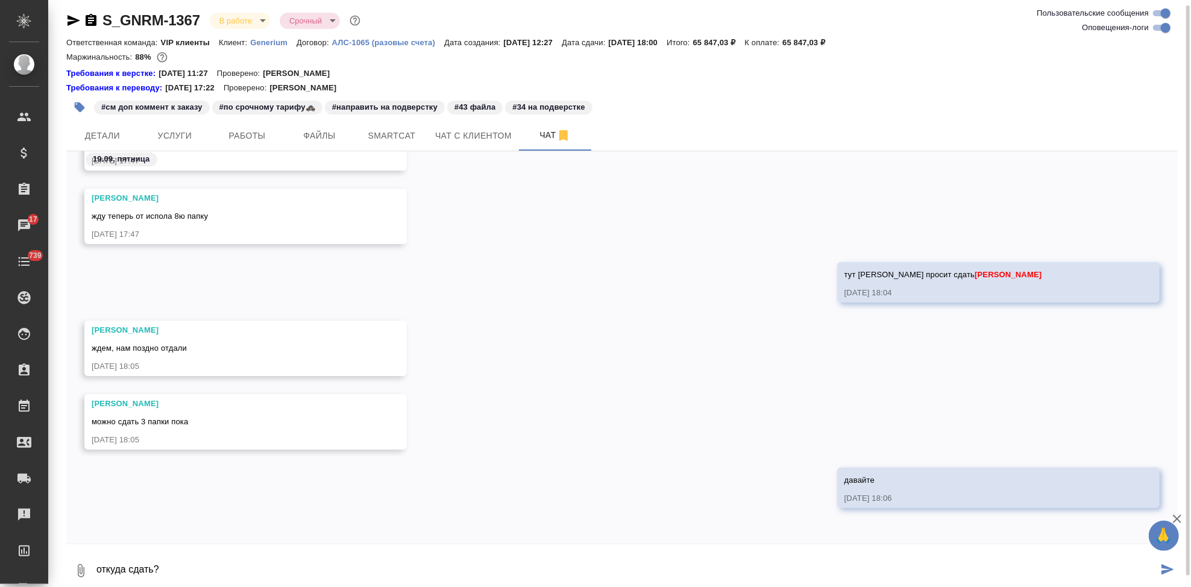
type textarea "откуда сдать? \"
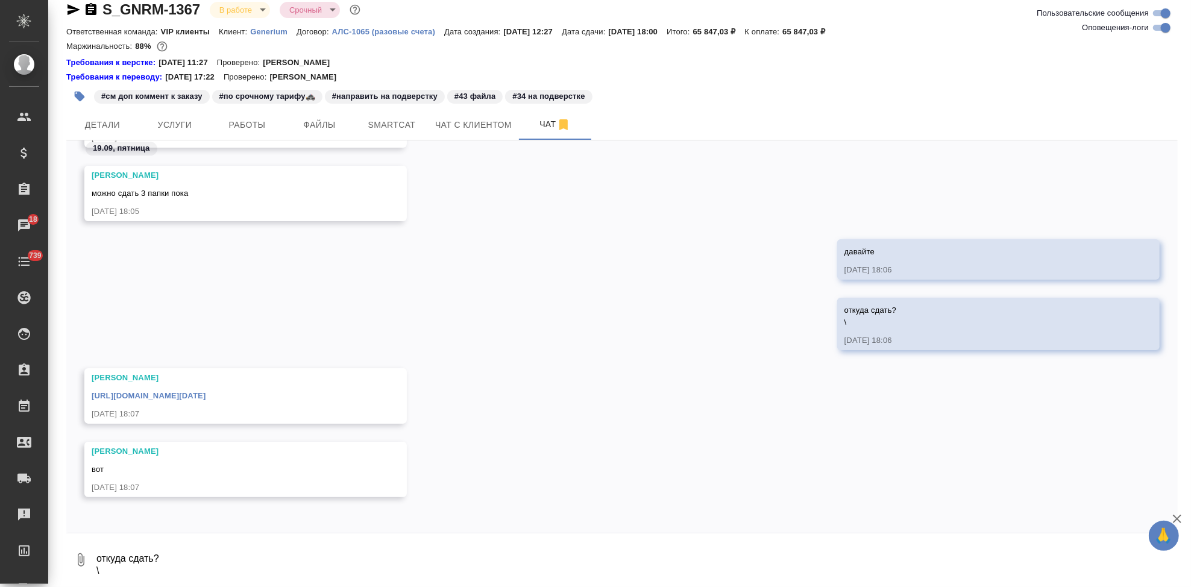
scroll to position [37868, 0]
click at [108, 121] on span "Детали" at bounding box center [103, 125] width 58 height 15
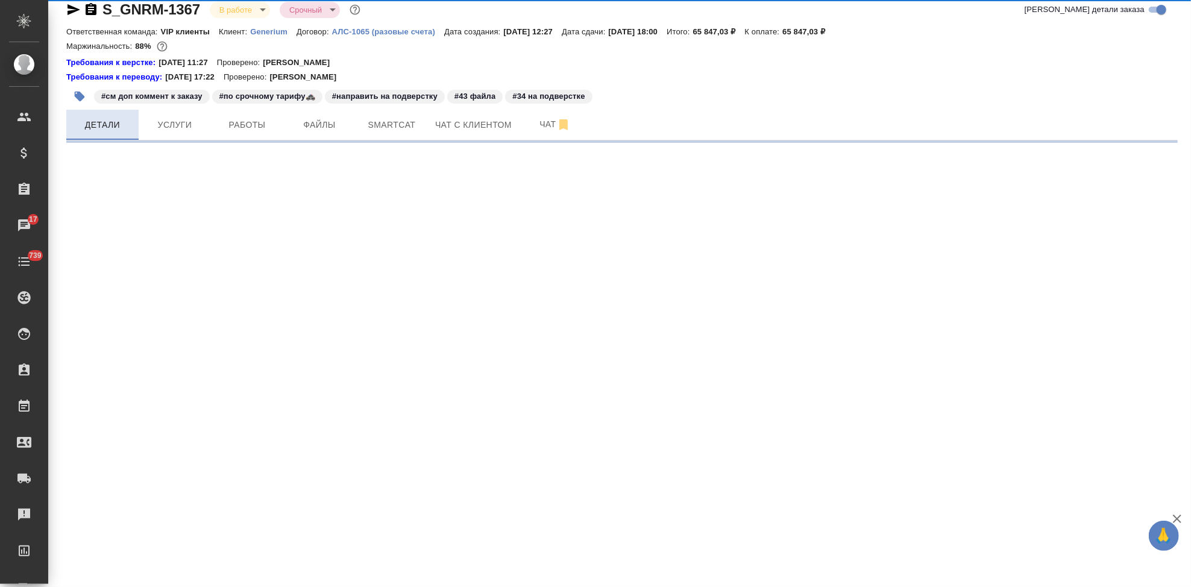
select select "RU"
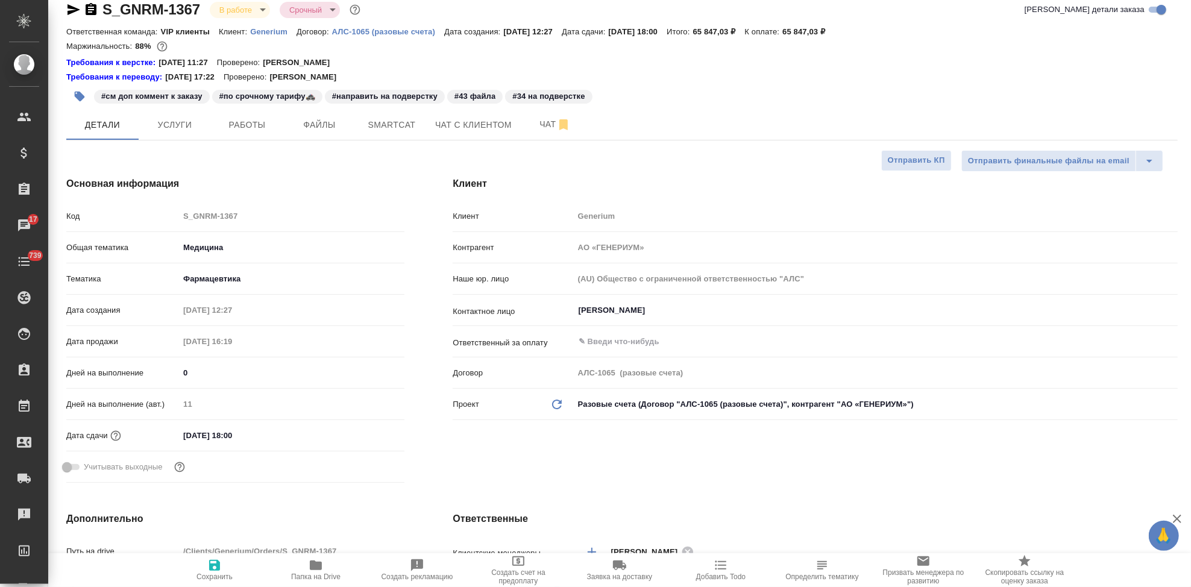
type textarea "x"
click at [214, 375] on input "0" at bounding box center [291, 372] width 225 height 17
type textarea "x"
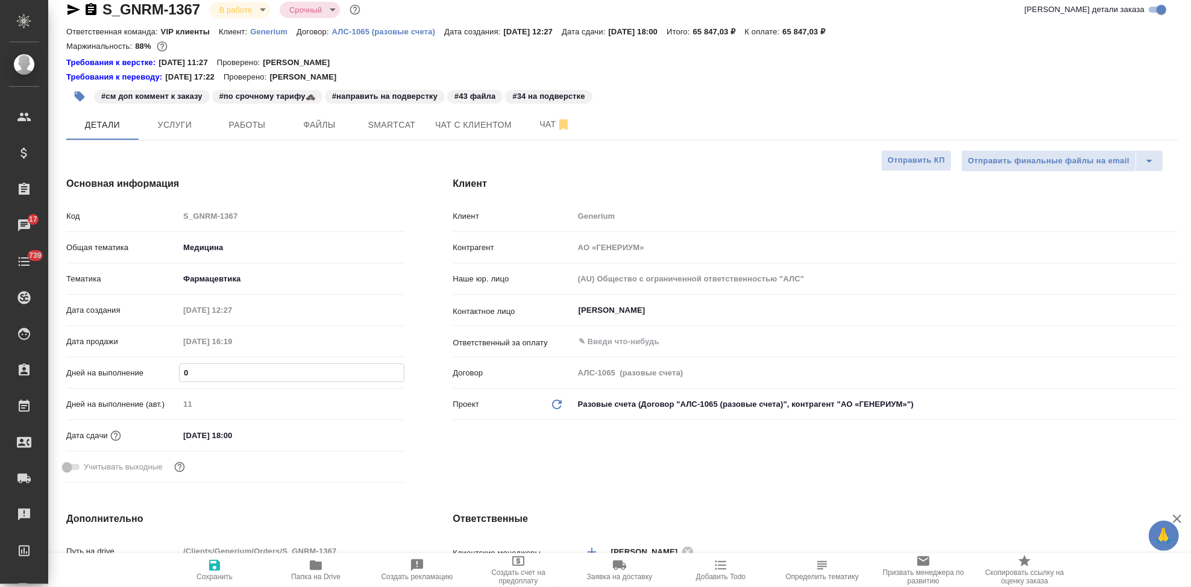
type textarea "x"
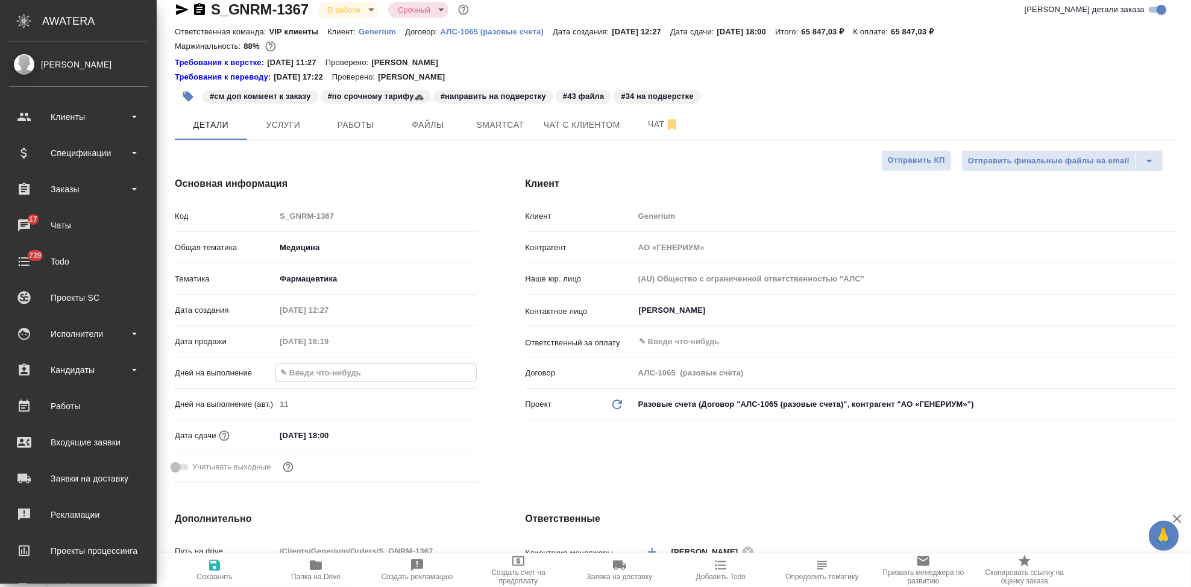
type textarea "x"
type input "5"
type textarea "x"
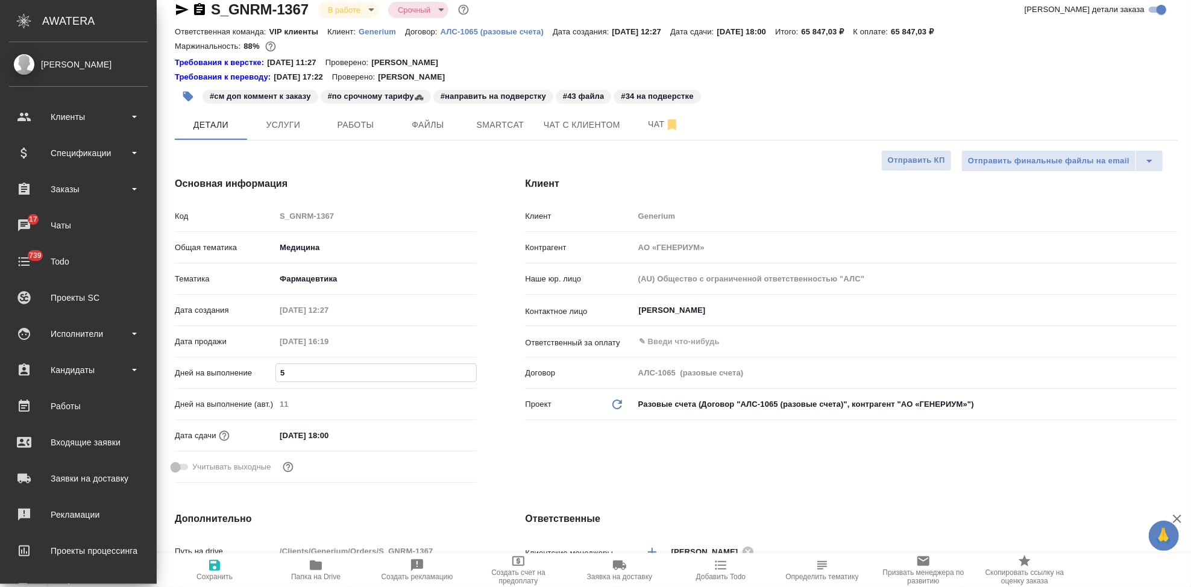
type textarea "x"
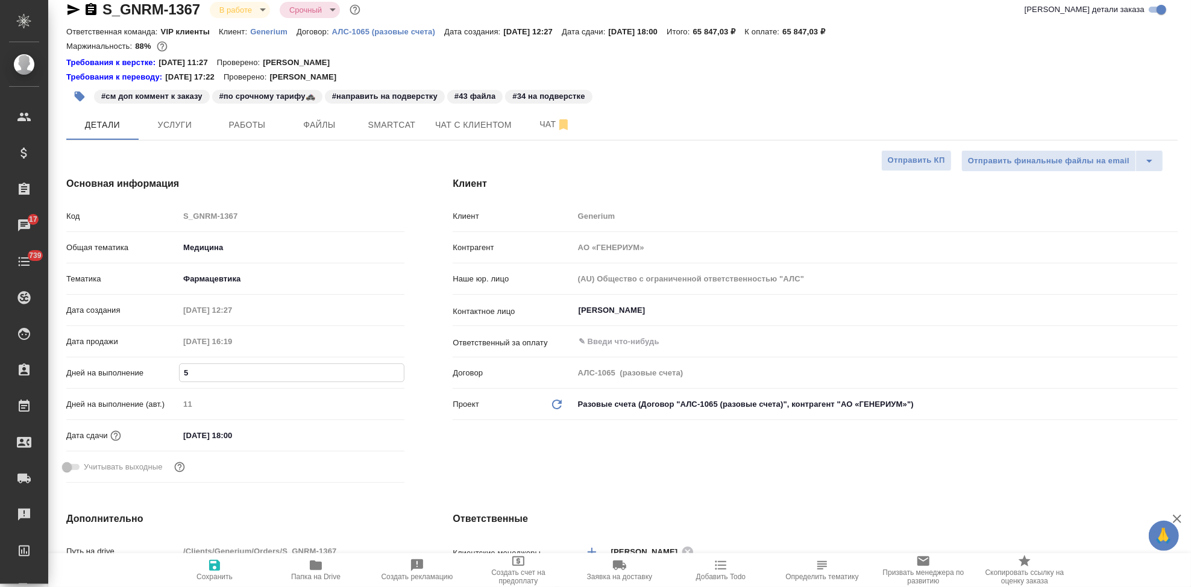
type input "5"
click at [227, 574] on span "Сохранить" at bounding box center [214, 576] width 36 height 8
type textarea "x"
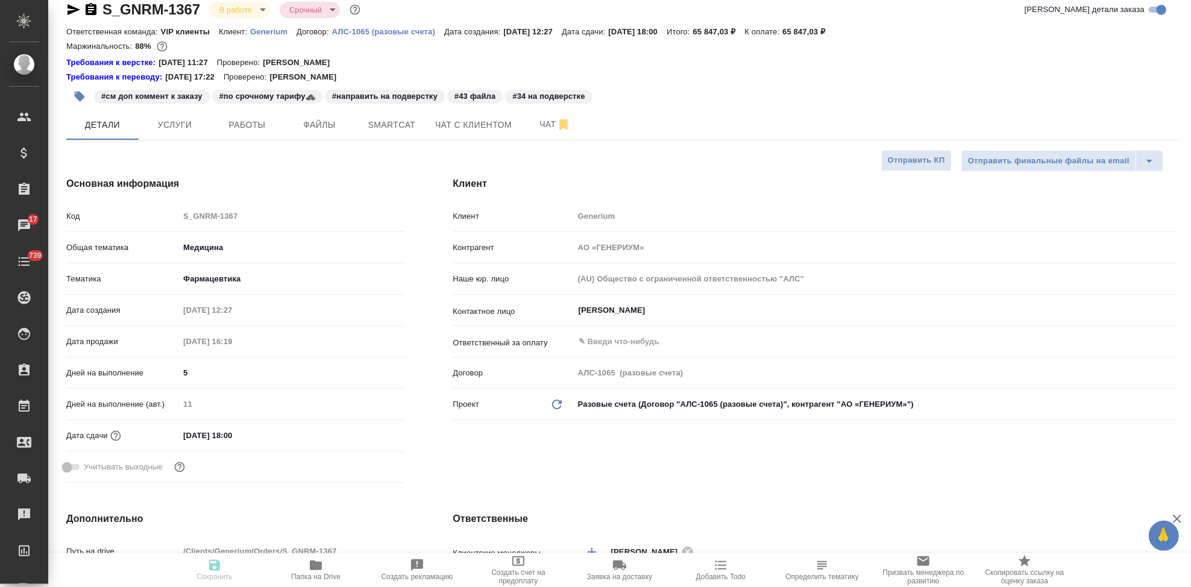
type textarea "x"
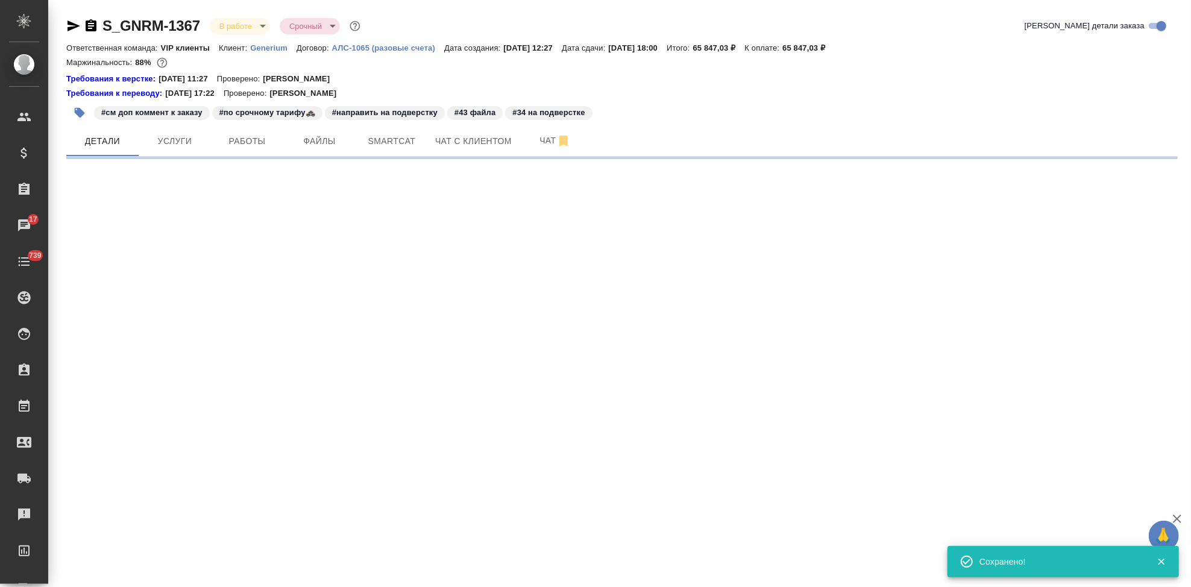
select select "RU"
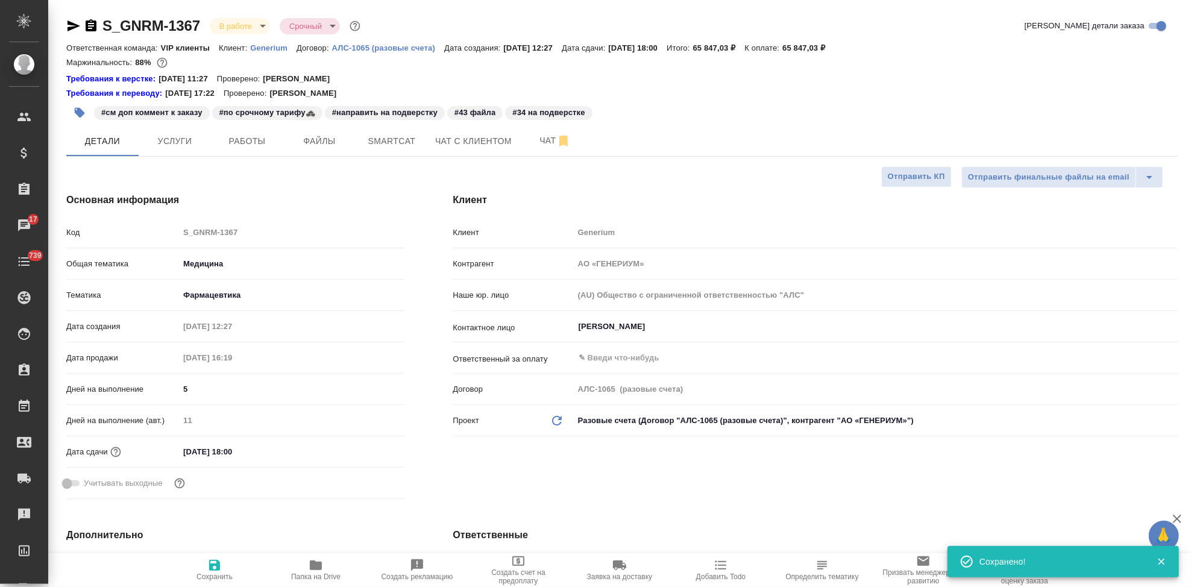
type textarea "x"
click at [652, 321] on input "Михалева Ирина" at bounding box center [855, 326] width 556 height 14
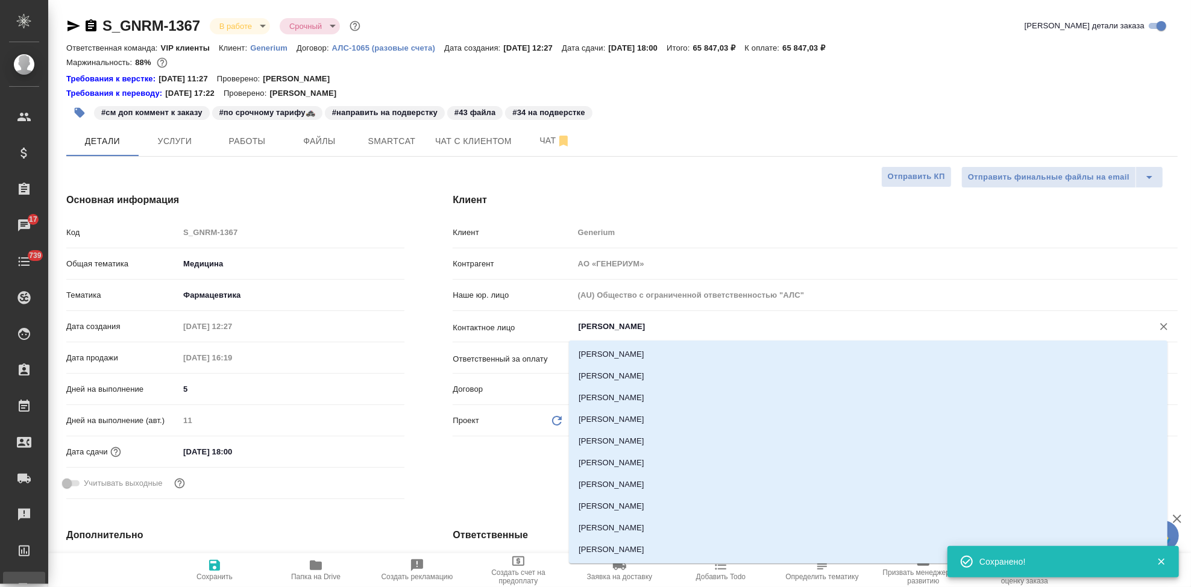
type textarea "x"
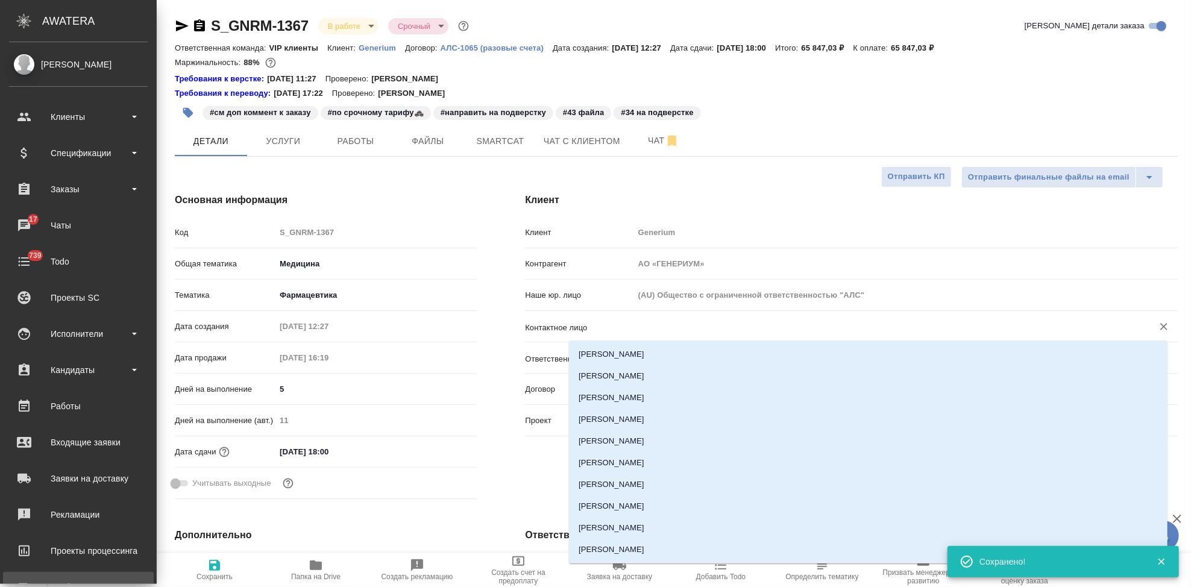
type textarea "x"
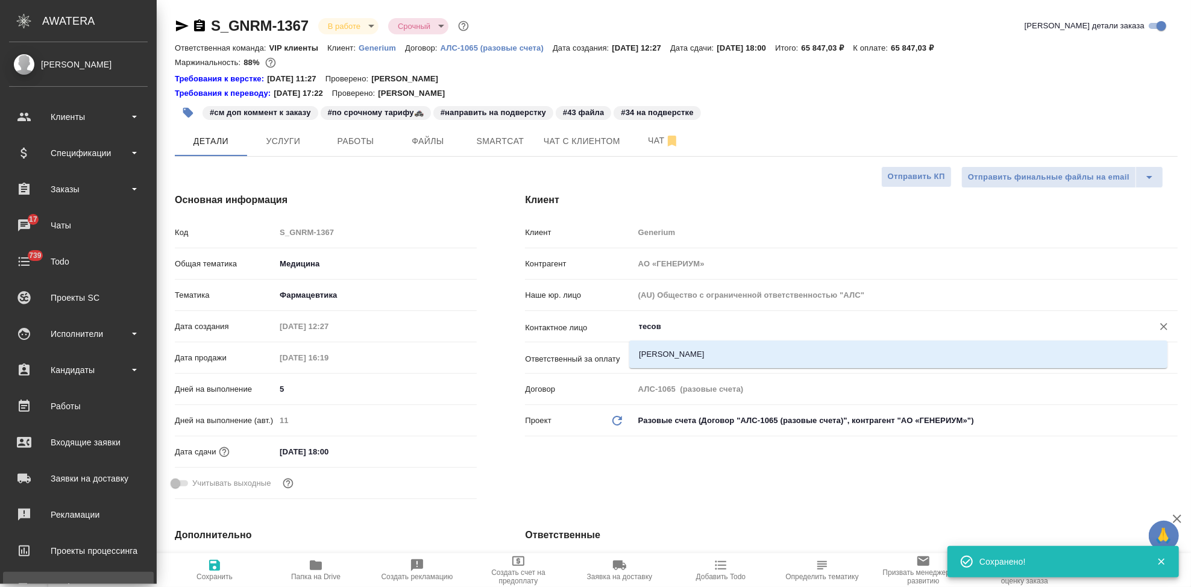
type input "тесова"
type textarea "x"
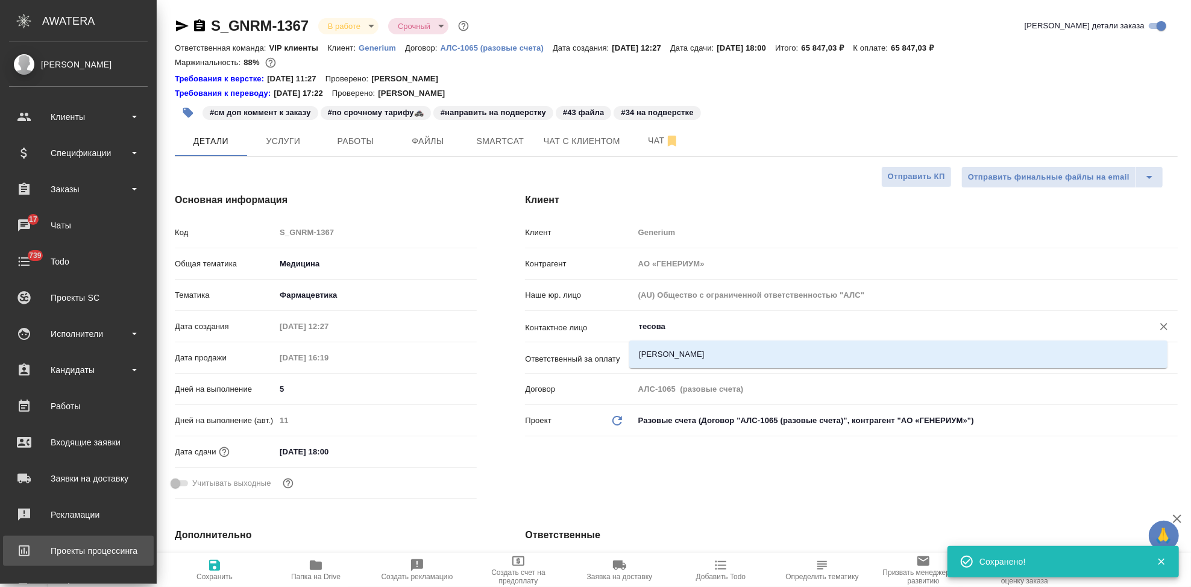
type textarea "x"
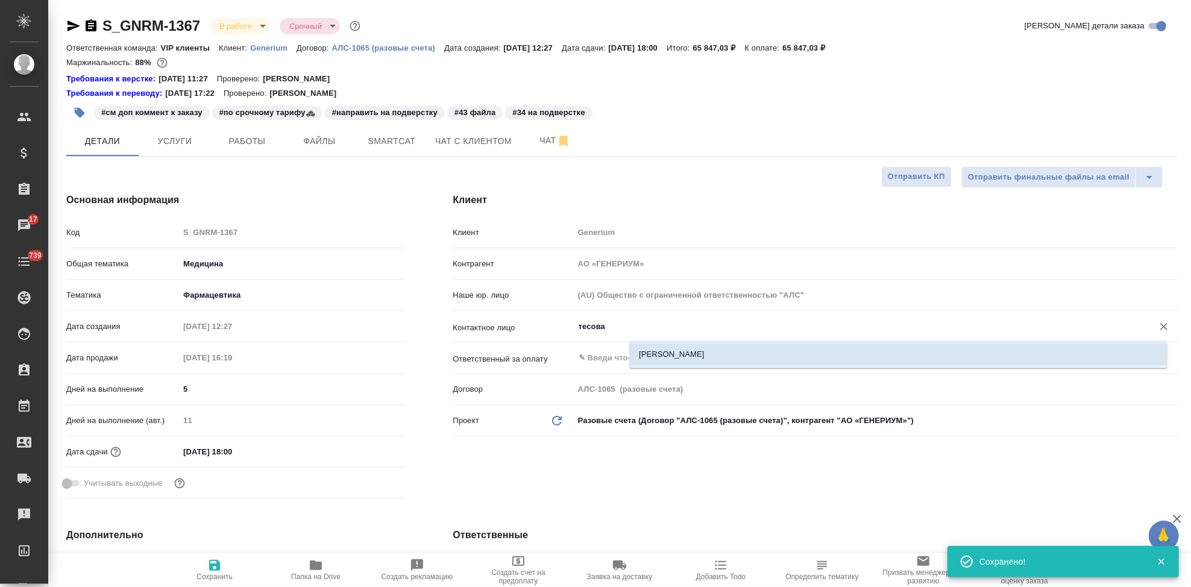
click at [664, 354] on li "Тесова Анастасия" at bounding box center [898, 354] width 538 height 22
type input "Тесова Анастасия"
type textarea "x"
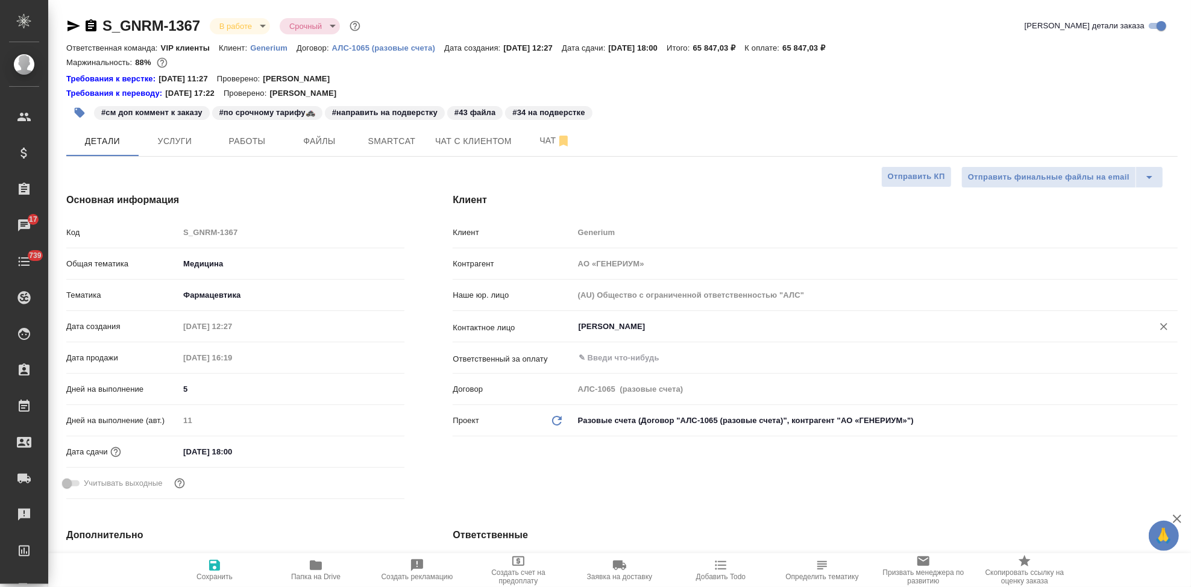
type input "Тесова Анастасия"
click at [216, 562] on icon "button" at bounding box center [214, 565] width 14 height 14
type textarea "x"
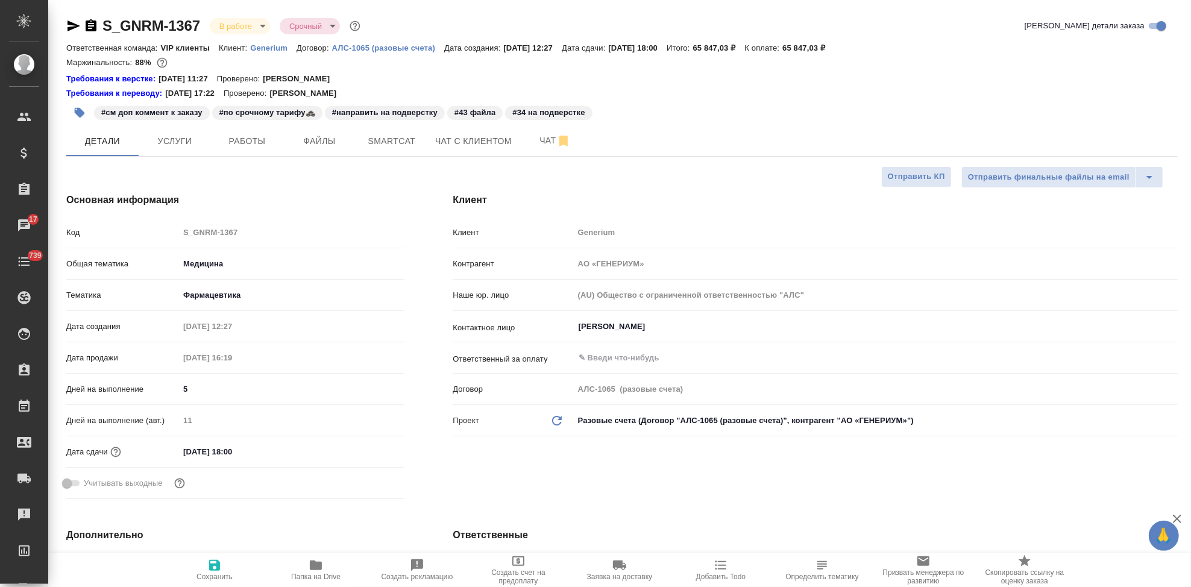
type textarea "x"
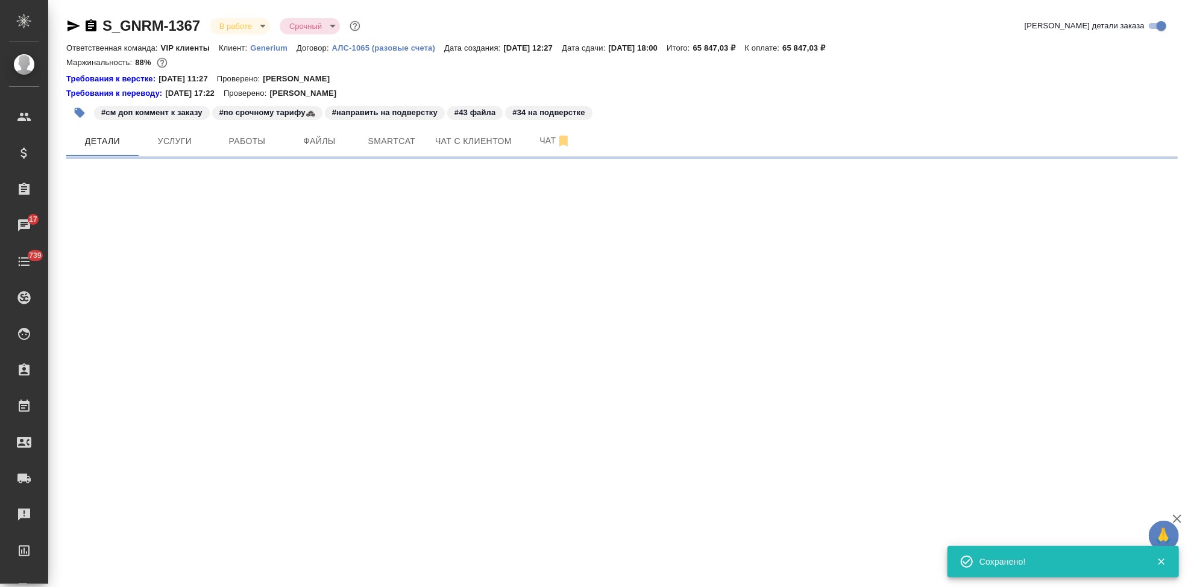
select select "RU"
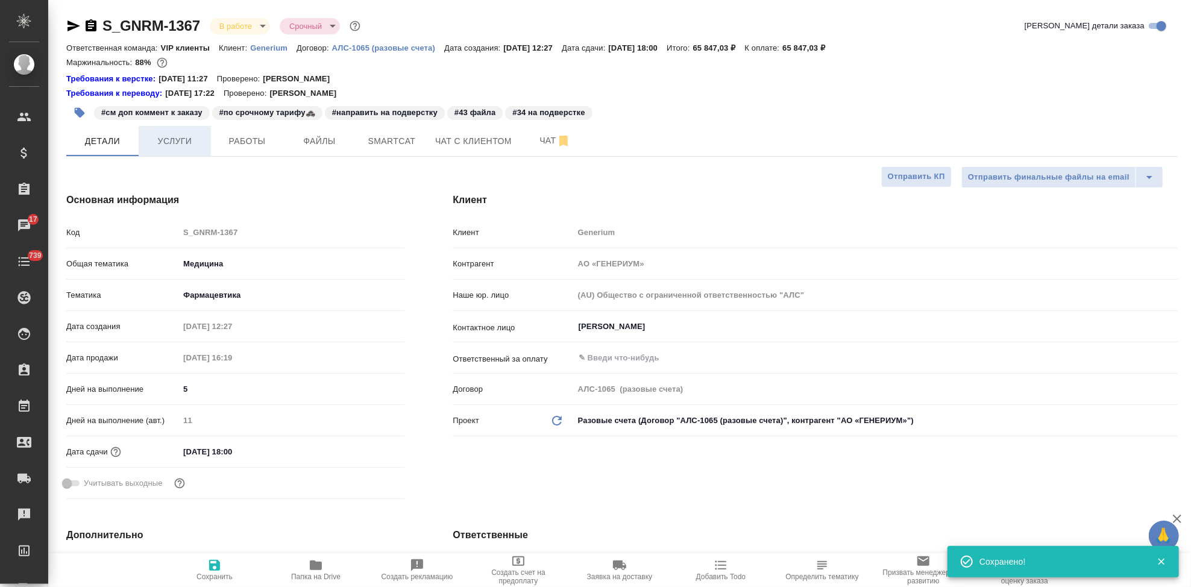
type textarea "x"
click at [171, 142] on span "Услуги" at bounding box center [175, 141] width 58 height 15
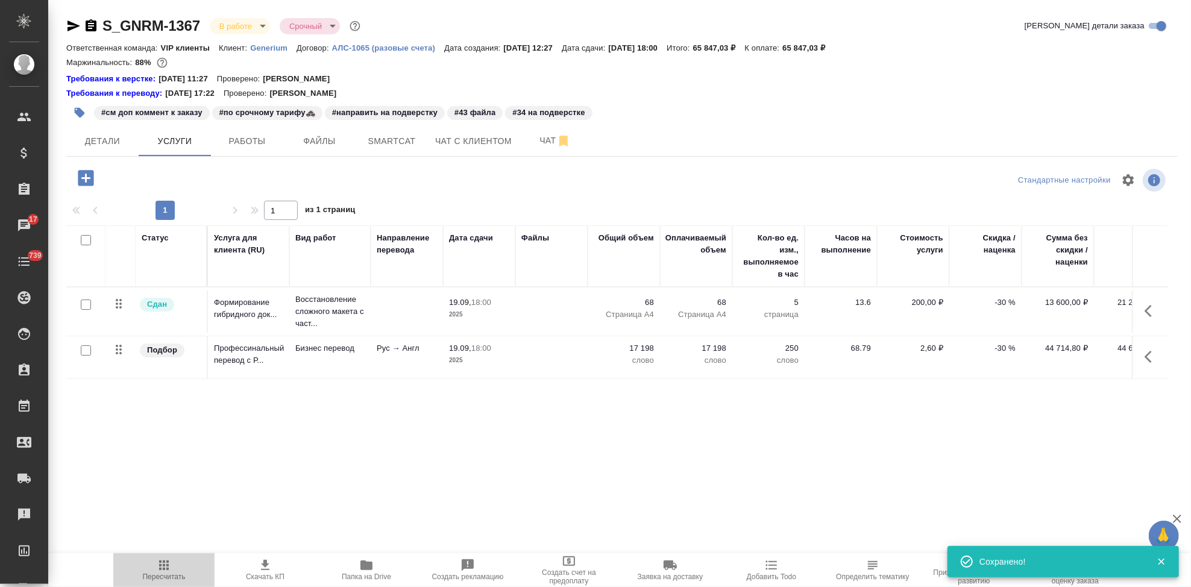
click at [163, 567] on icon "button" at bounding box center [164, 565] width 14 height 14
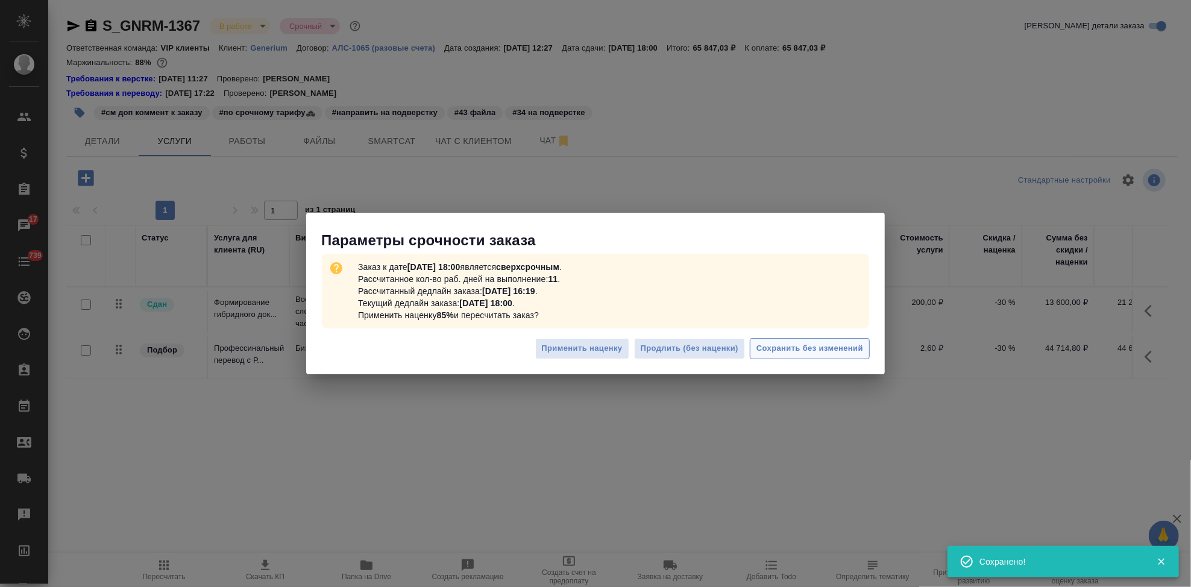
click at [812, 352] on span "Сохранить без изменений" at bounding box center [809, 349] width 107 height 14
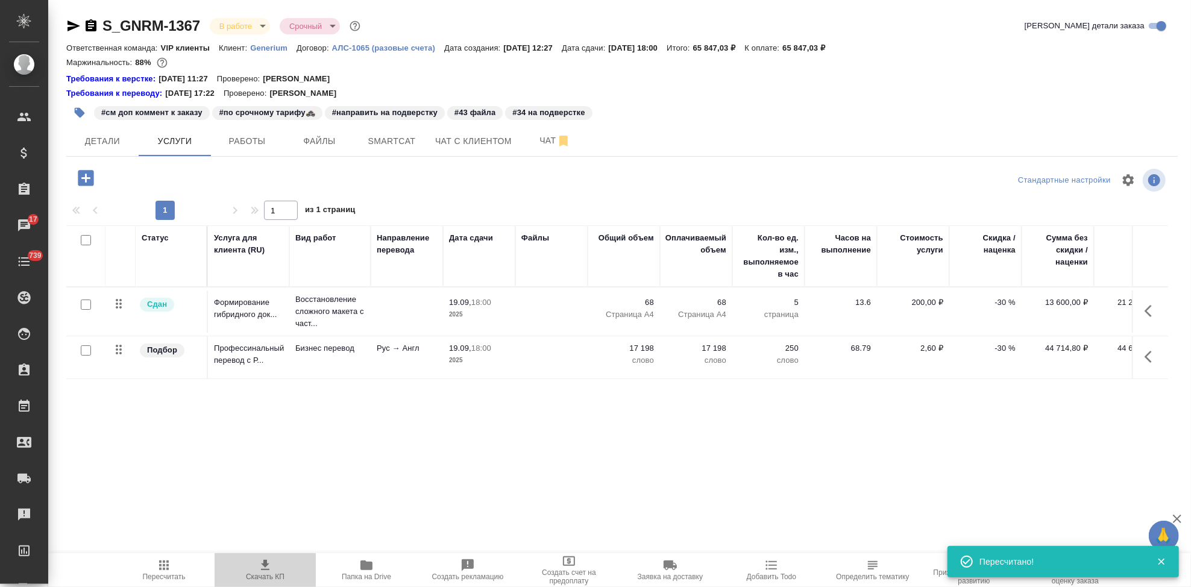
click at [267, 565] on icon "button" at bounding box center [265, 565] width 8 height 10
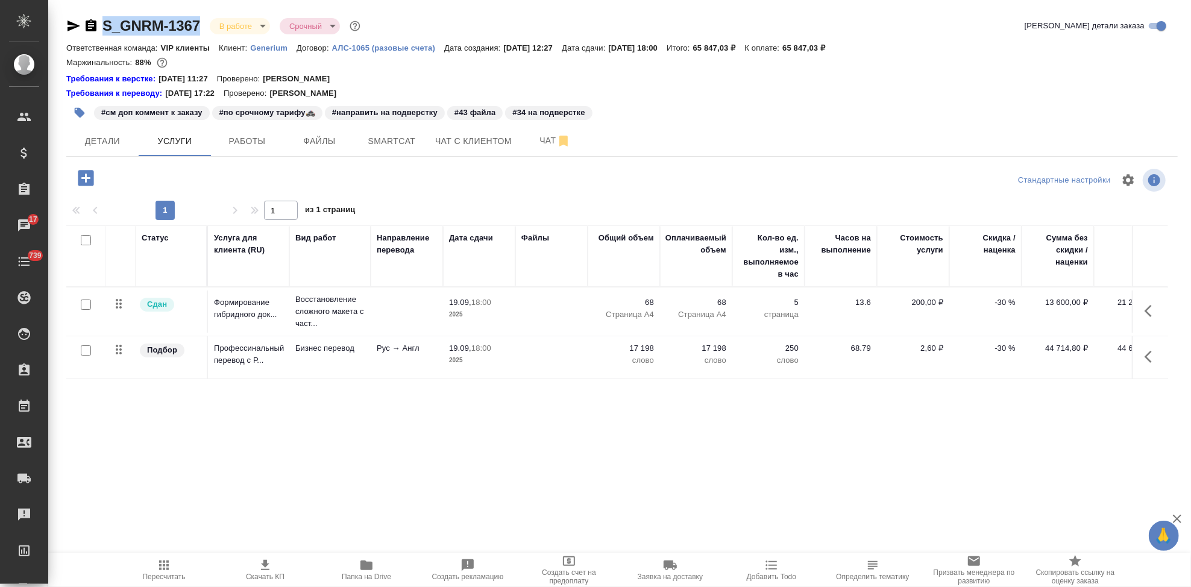
drag, startPoint x: 203, startPoint y: 27, endPoint x: 104, endPoint y: 27, distance: 99.4
click at [104, 27] on div "S_GNRM-1367 В работе inProgress Срочный urgent" at bounding box center [214, 25] width 296 height 19
copy link "S_GNRM-1367"
click at [1146, 355] on icon "button" at bounding box center [1151, 356] width 14 height 14
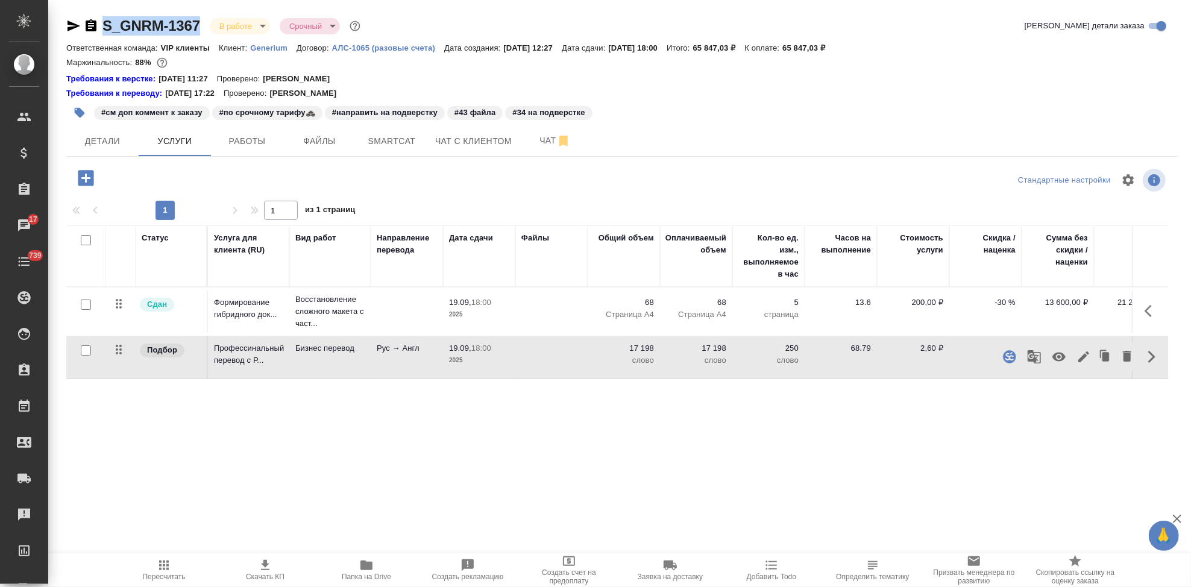
click at [1083, 351] on icon "button" at bounding box center [1083, 356] width 14 height 14
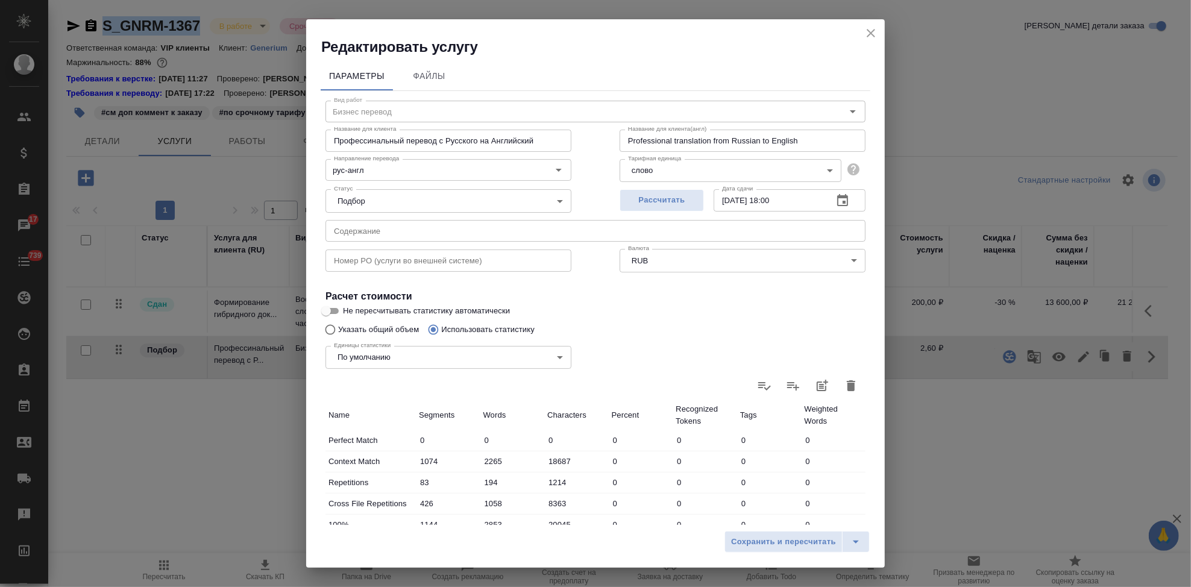
type input "Бизнес перевод"
type input "рус-англ"
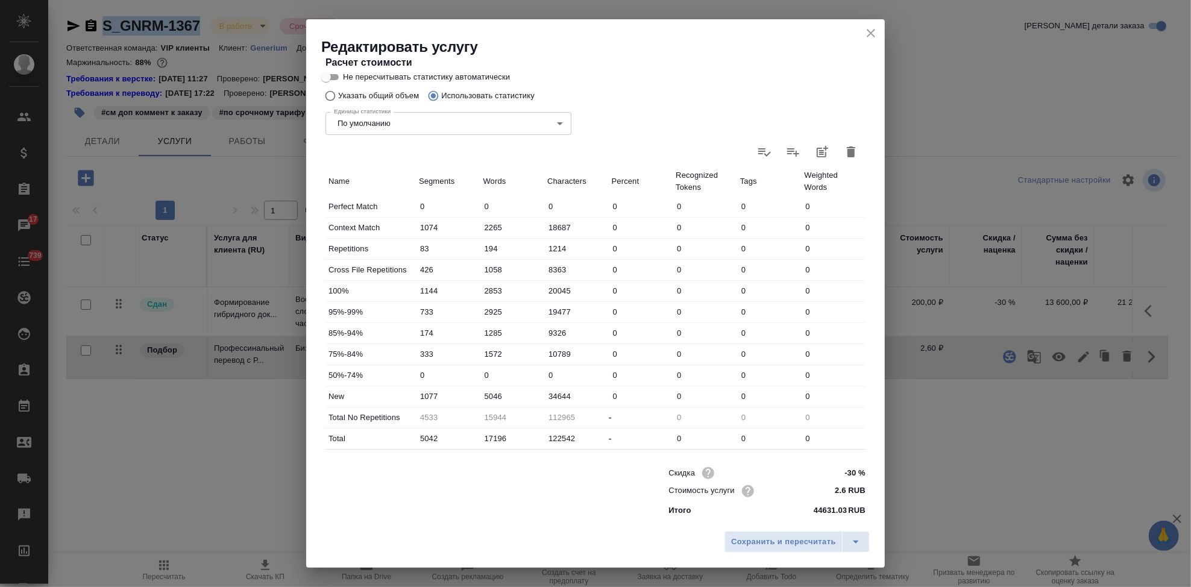
click at [873, 36] on icon "close" at bounding box center [871, 33] width 8 height 8
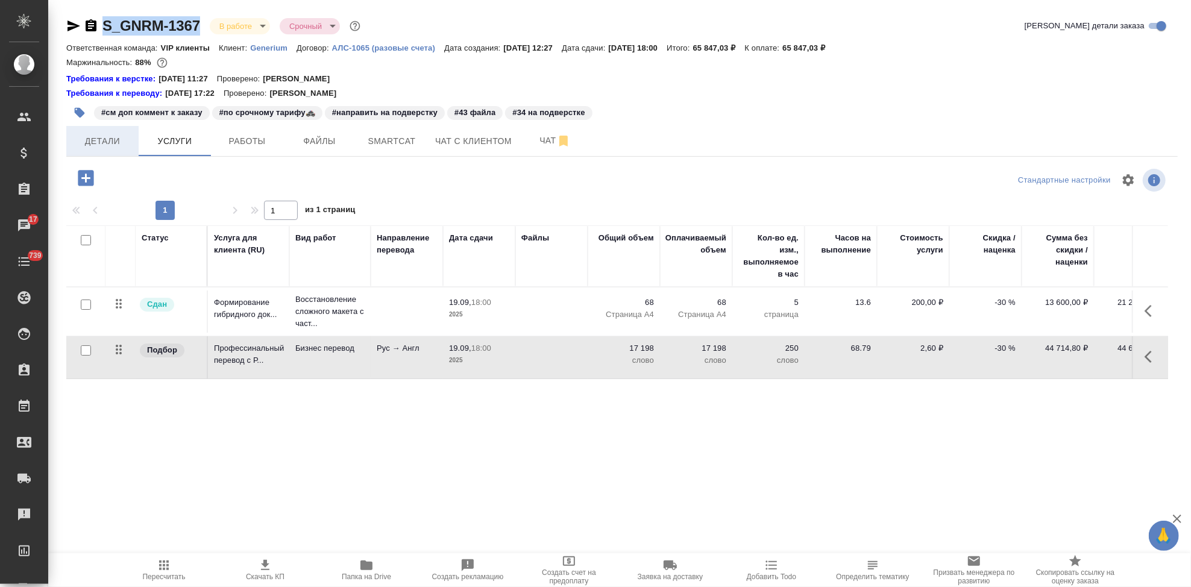
click at [119, 147] on span "Детали" at bounding box center [103, 141] width 58 height 15
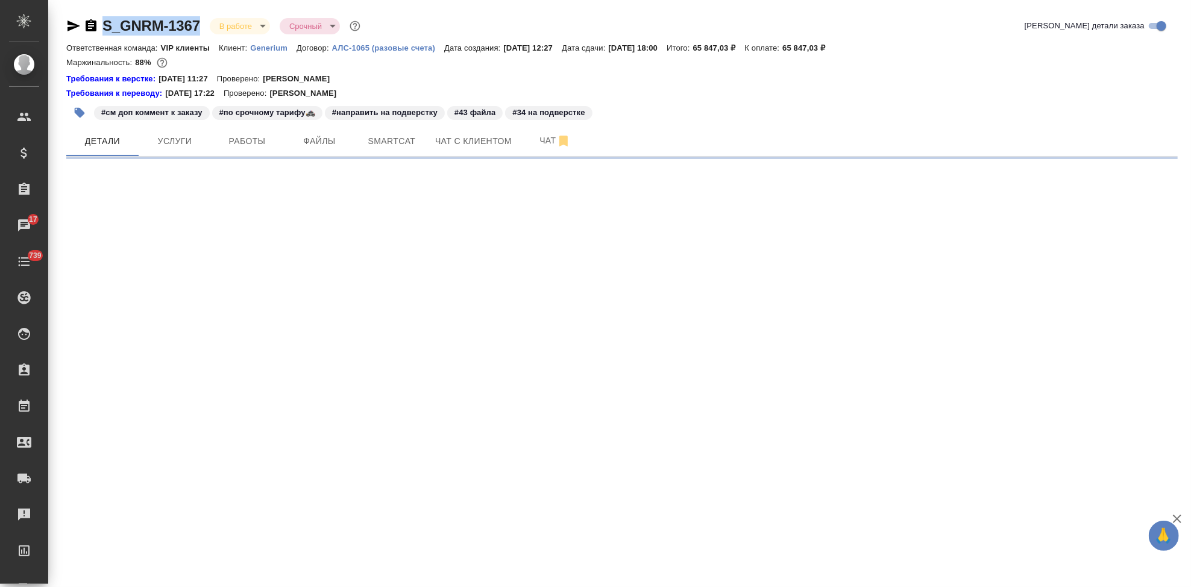
select select "RU"
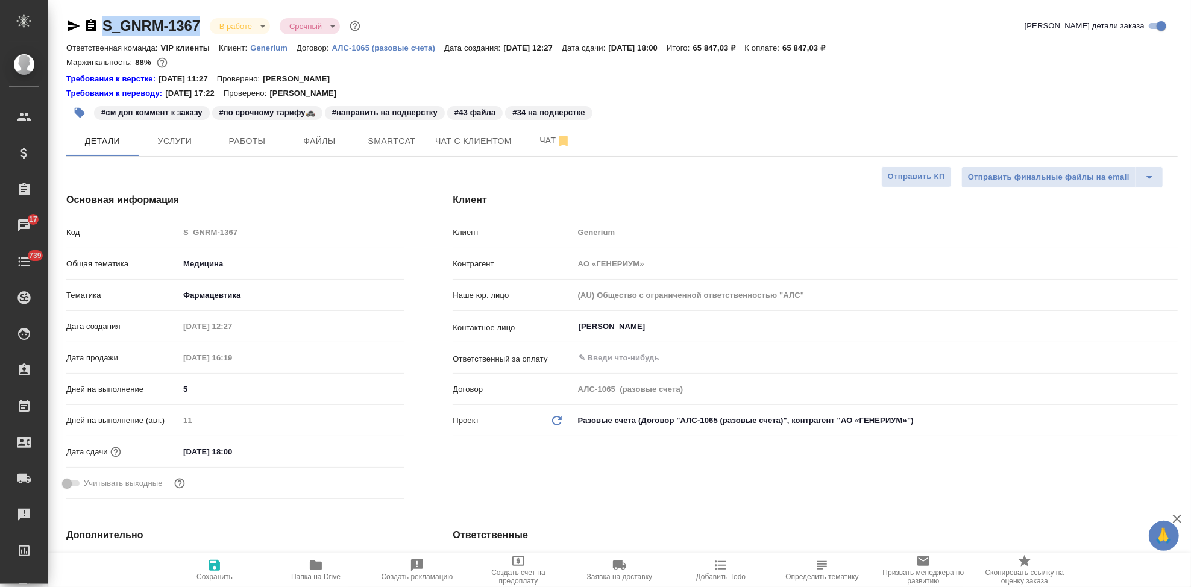
type textarea "x"
click at [210, 389] on input "5" at bounding box center [291, 388] width 225 height 17
type textarea "x"
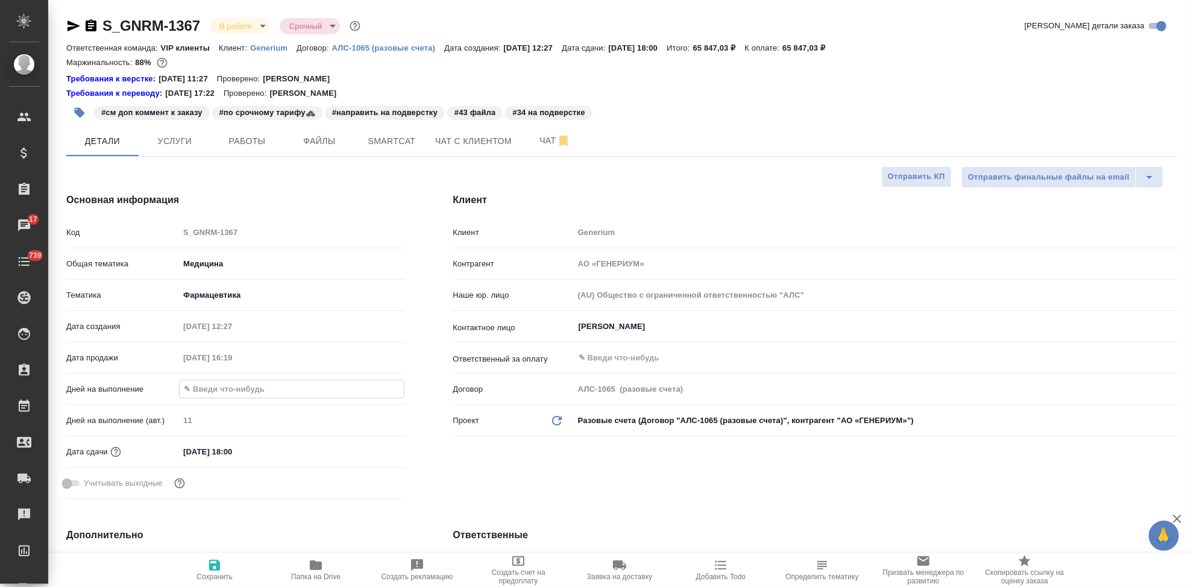
type textarea "x"
click at [527, 472] on div "Клиент Клиент Generium Контрагент АО «ГЕНЕРИУМ» Наше юр. лицо (AU) Общество с о…" at bounding box center [814, 348] width 773 height 359
type textarea "x"
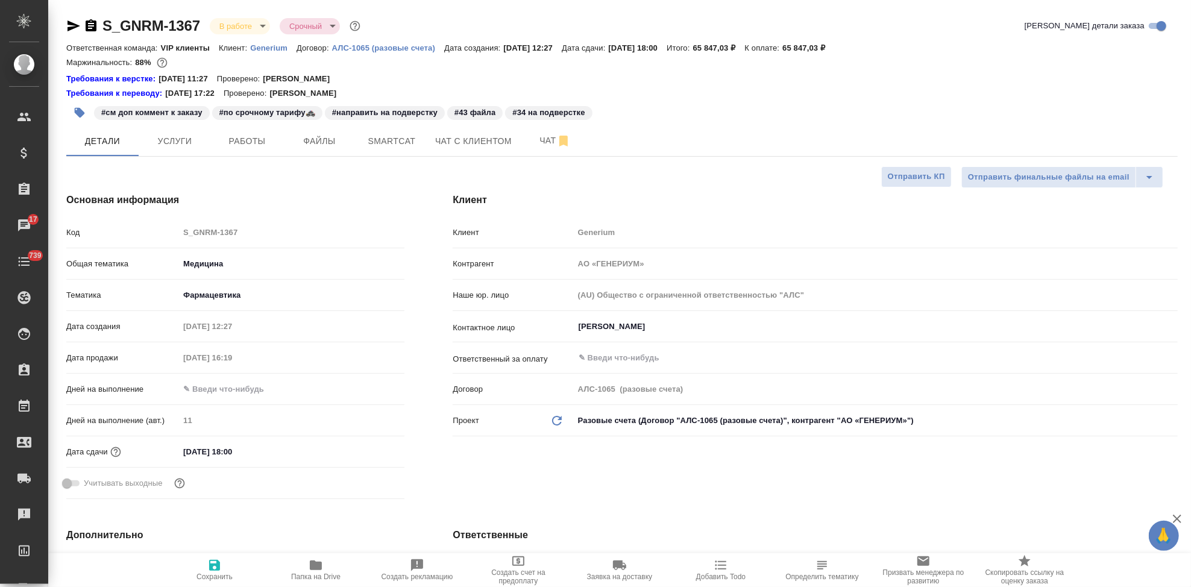
type textarea "x"
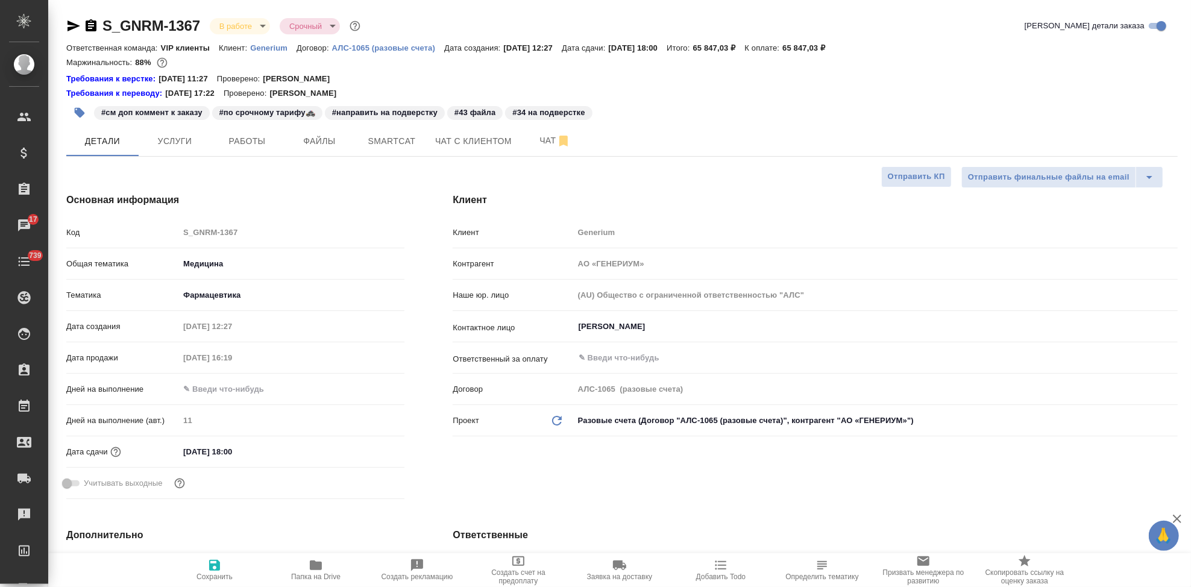
type textarea "x"
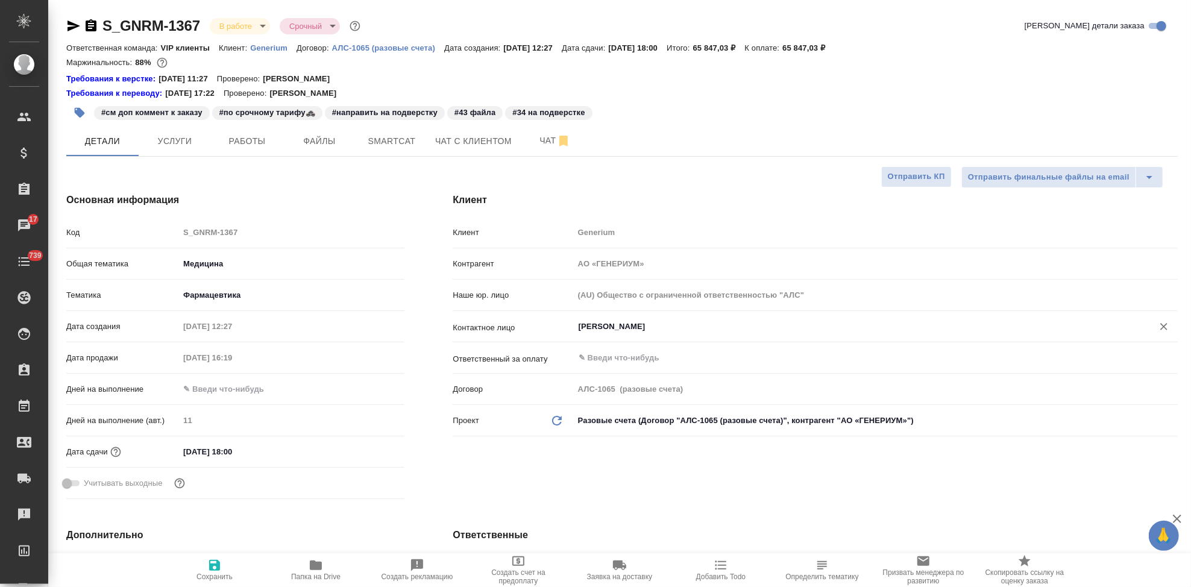
click at [661, 334] on div "Тесова Анастасия ​" at bounding box center [876, 327] width 604 height 22
type textarea "x"
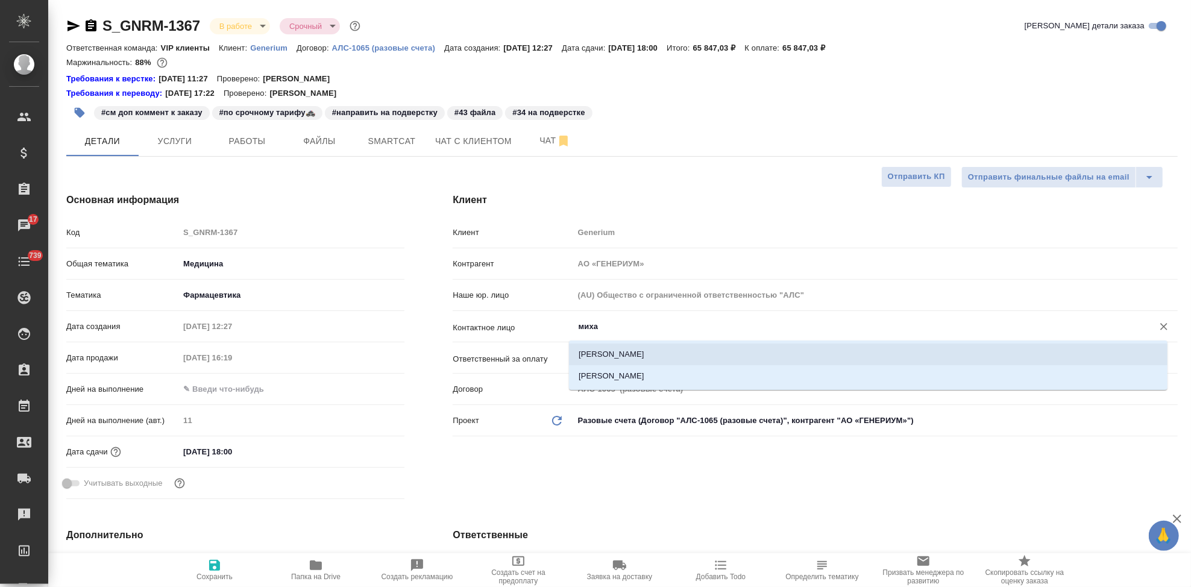
click at [655, 346] on li "Михалева Ирина" at bounding box center [868, 354] width 598 height 22
type input "Михалева Ирина"
type textarea "x"
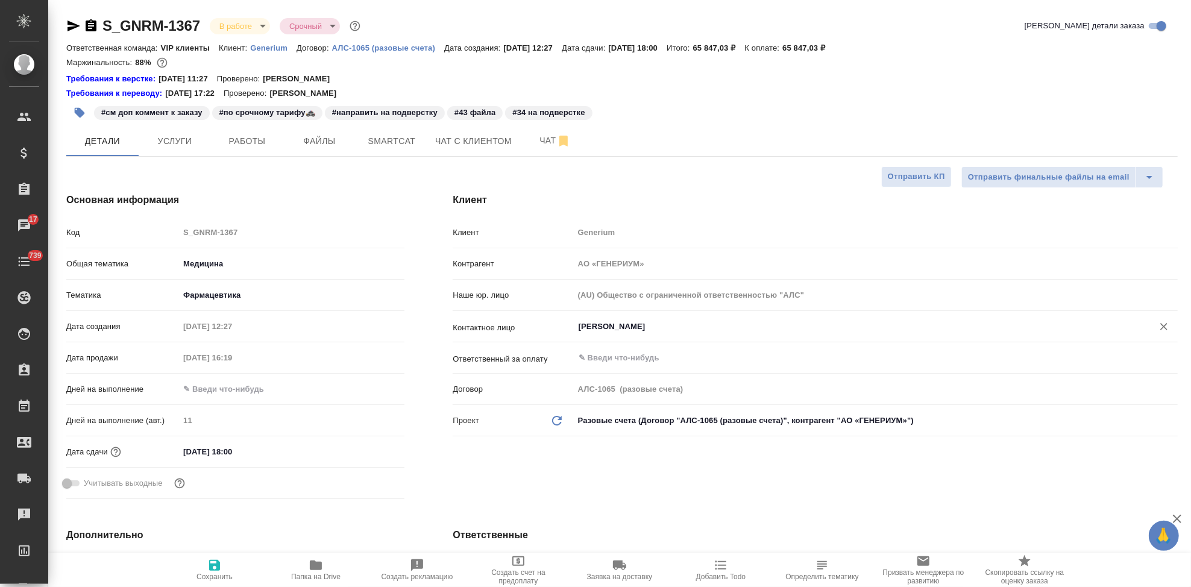
type input "Михалева Ирина"
click at [221, 568] on icon "button" at bounding box center [214, 565] width 14 height 14
type textarea "x"
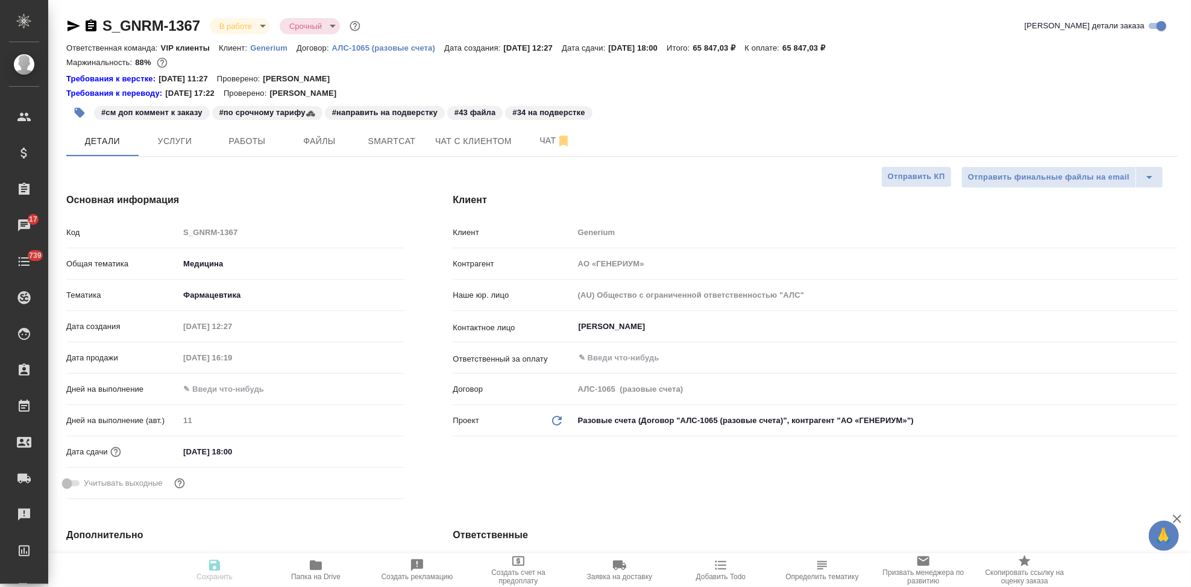
type textarea "x"
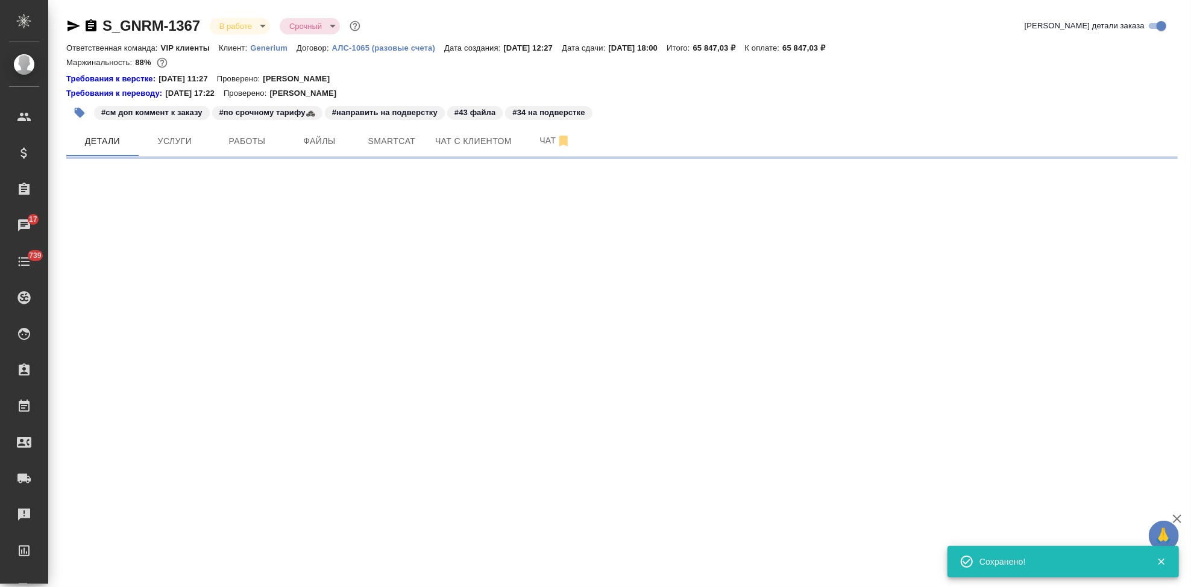
select select "RU"
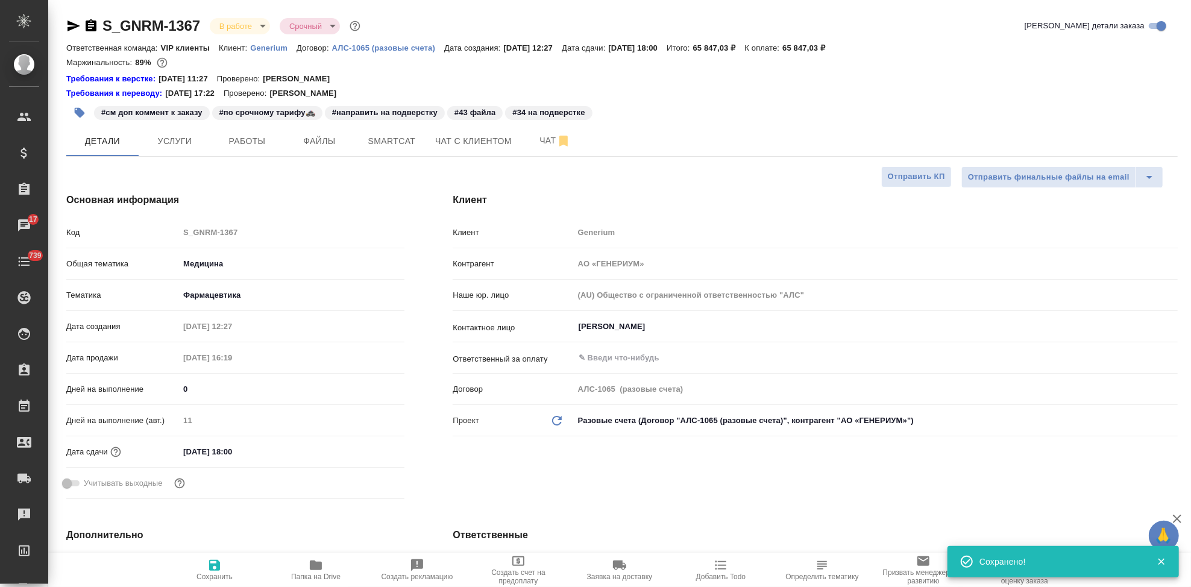
type textarea "x"
click at [548, 142] on span "Чат" at bounding box center [555, 140] width 58 height 15
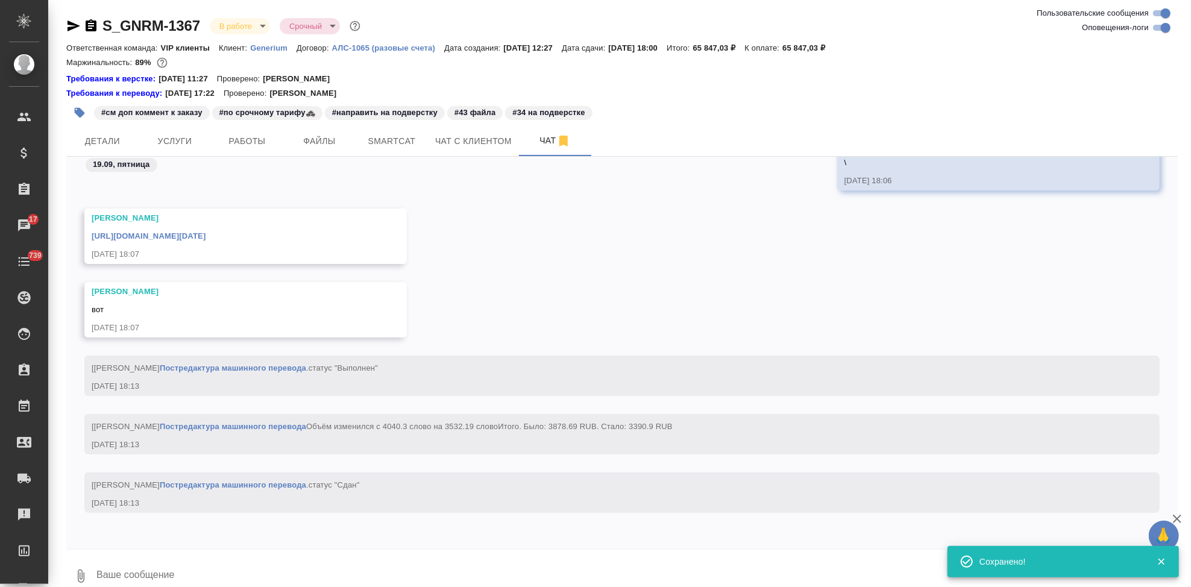
scroll to position [44564, 0]
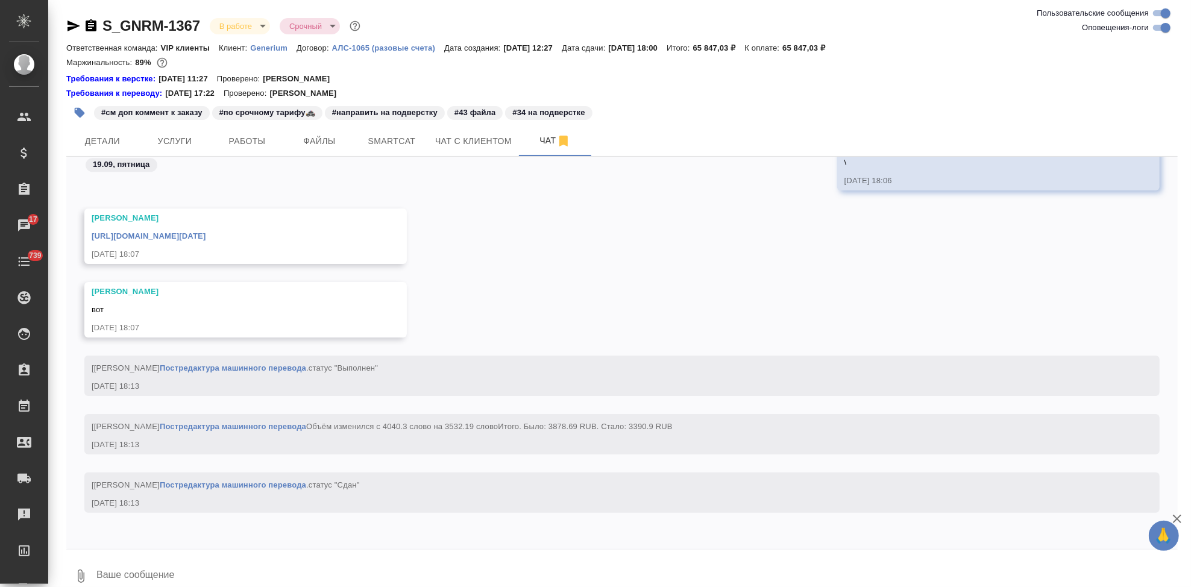
click at [230, 564] on textarea at bounding box center [636, 576] width 1082 height 41
type textarea "м"
type textarea "сдаю"
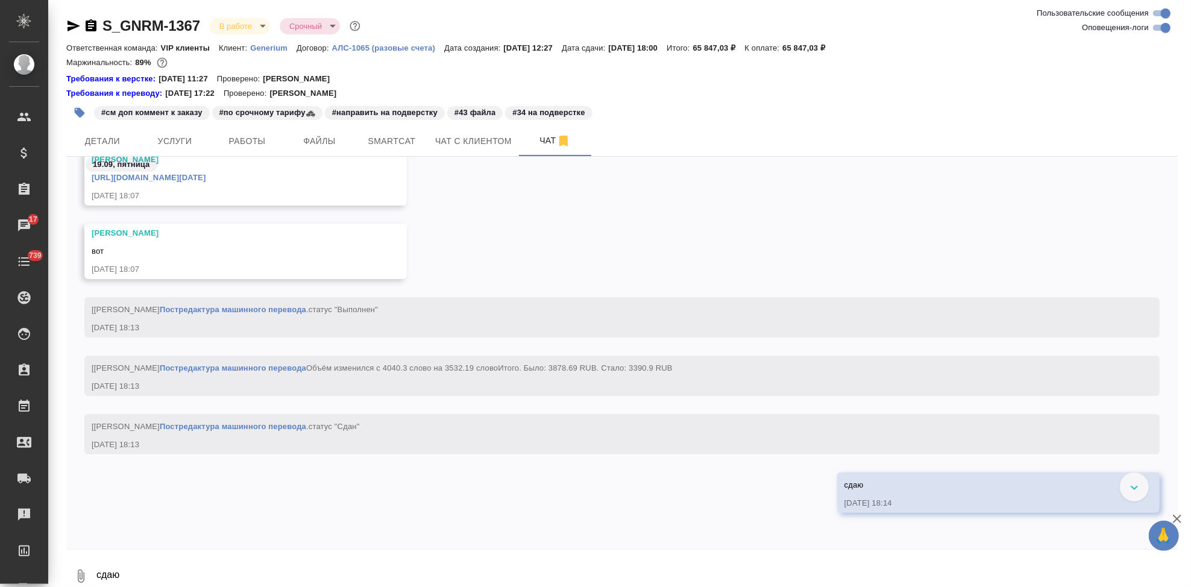
scroll to position [42853, 0]
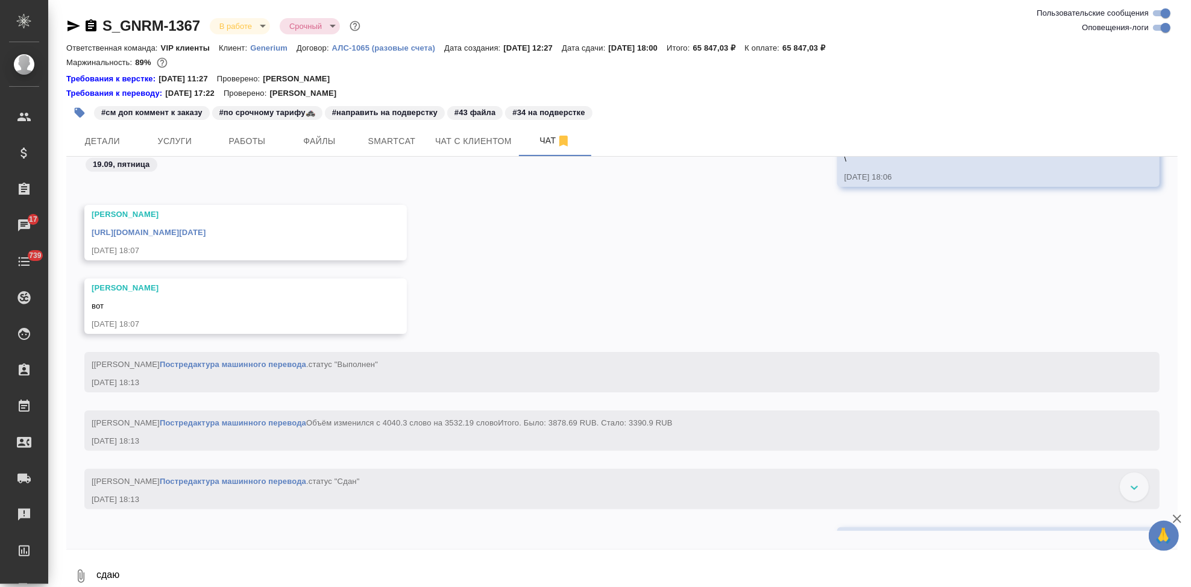
click at [205, 232] on link "https://drive.awatera.com/apps/files/?dir=/Shares/Generium/Orders/S_GNRM-1367/F…" at bounding box center [149, 232] width 114 height 9
click at [205, 233] on link "https://drive.awatera.com/apps/files/?dir=/Shares/Generium/Orders/S_GNRM-1367/F…" at bounding box center [149, 232] width 114 height 9
click at [244, 558] on textarea "сдаю" at bounding box center [636, 576] width 1082 height 41
type textarea "видимо не тот путь. по пути лежат ориги просто в пдф"
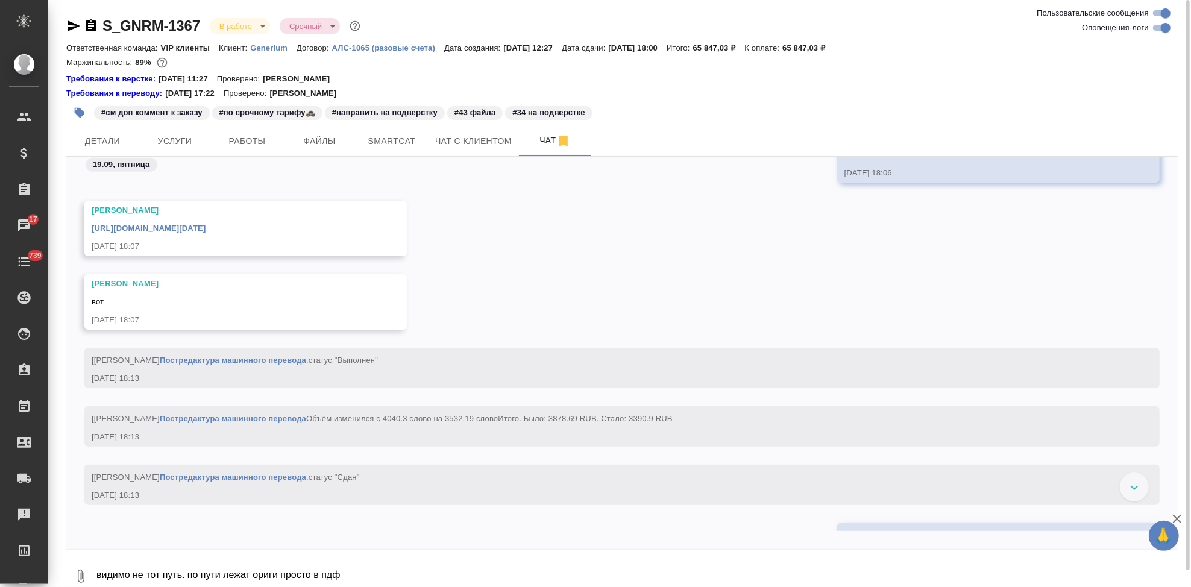
scroll to position [42777, 0]
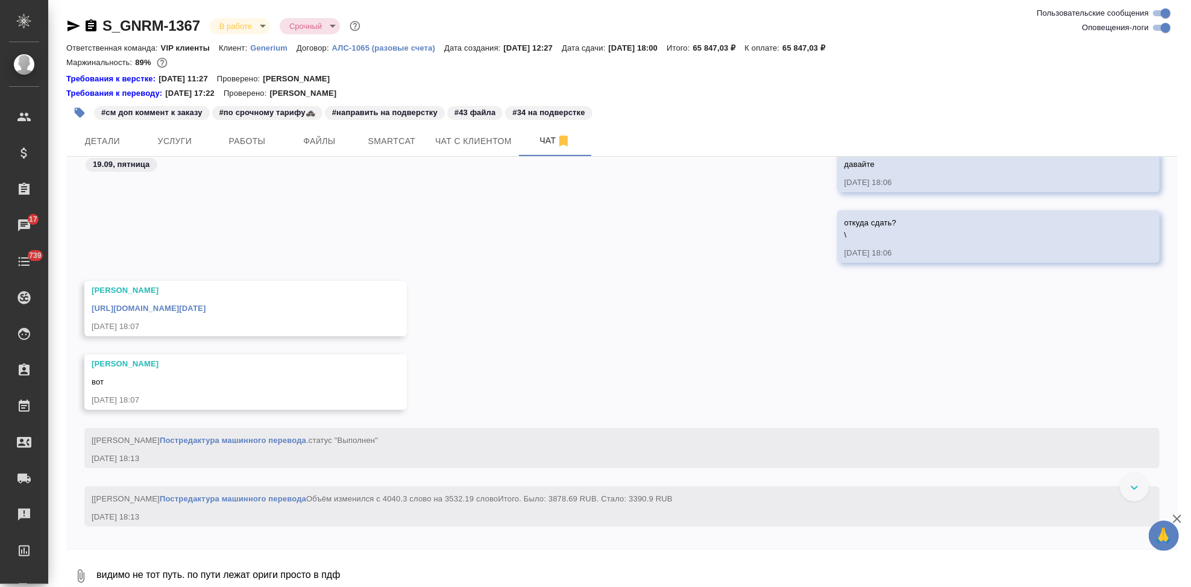
click at [205, 308] on link "https://drive.awatera.com/apps/files/?dir=/Shares/Generium/Orders/S_GNRM-1367/F…" at bounding box center [149, 308] width 114 height 9
click at [289, 563] on textarea "видимо не тот путь. по пути лежат ориги просто в пдф" at bounding box center [636, 576] width 1082 height 41
paste textarea "https://drive.awatera.com/apps/files/files/10419473?dir=/Shares/Generium/Orders…"
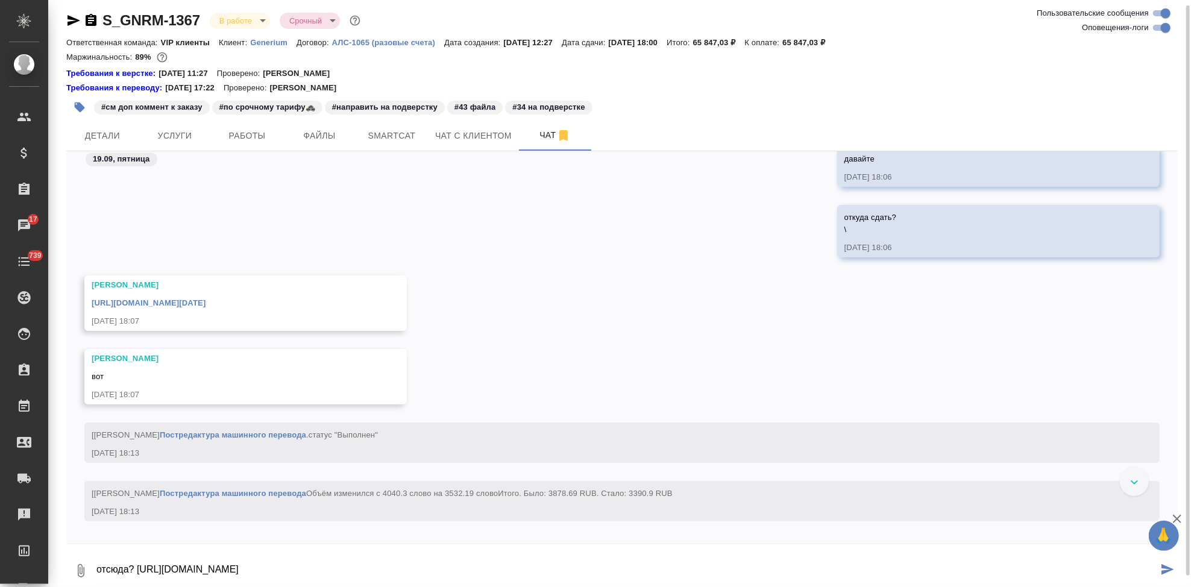
type textarea "отсюда? https://drive.awatera.com/apps/files/files/10419473?dir=/Shares/Generiu…"
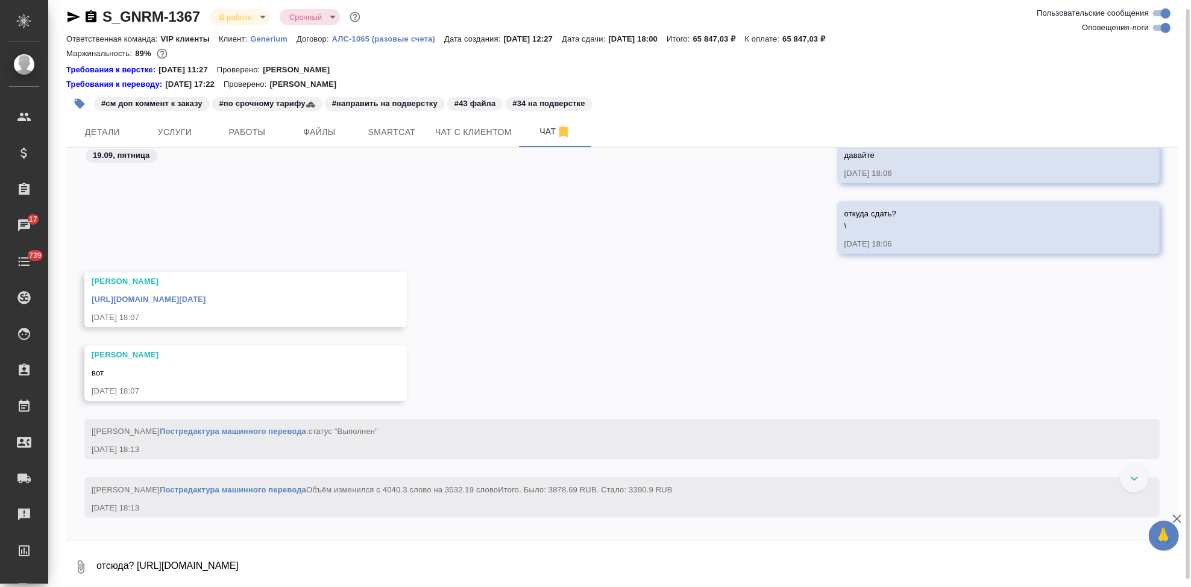
scroll to position [43060, 0]
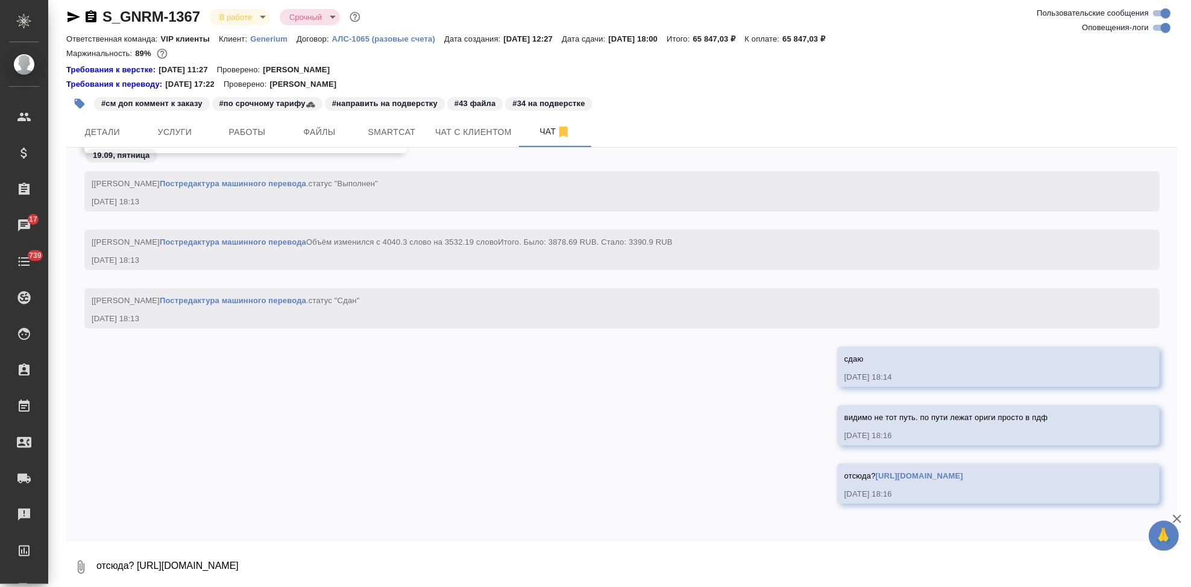
click at [876, 471] on link "https://drive.awatera.com/apps/files/files/10419473?dir=/Shares/Generium/Orders…" at bounding box center [919, 475] width 87 height 9
click at [313, 548] on textarea "отсюда? https://drive.awatera.com/apps/files/files/10419473?dir=/Shares/Generiu…" at bounding box center [636, 567] width 1082 height 41
type textarea "не сдаю пока, жду. не понимавю откуда сдаватб"
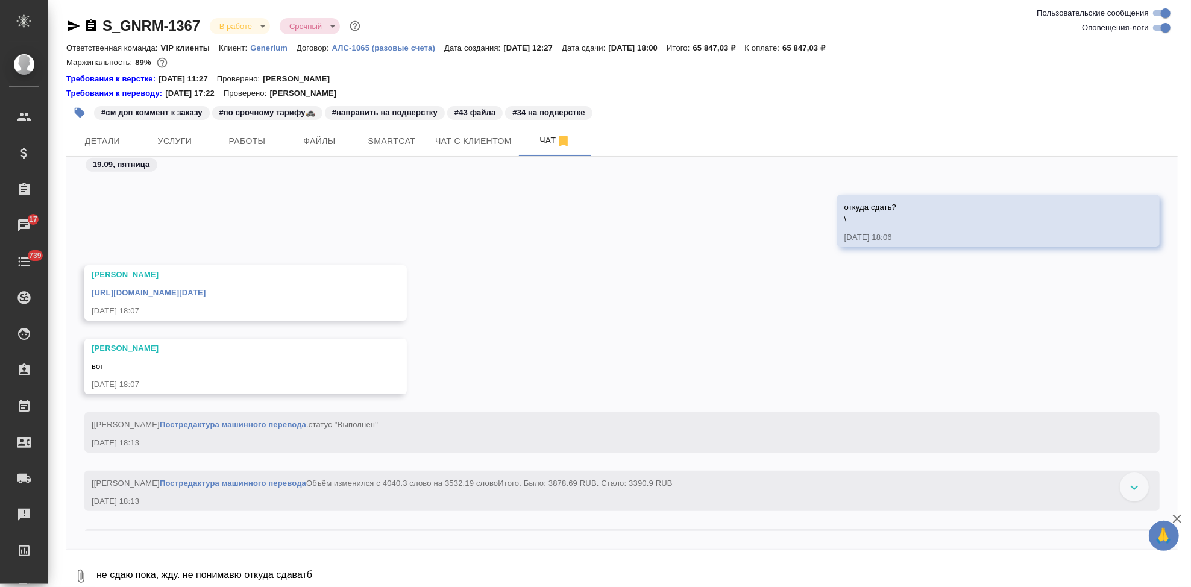
scroll to position [42789, 0]
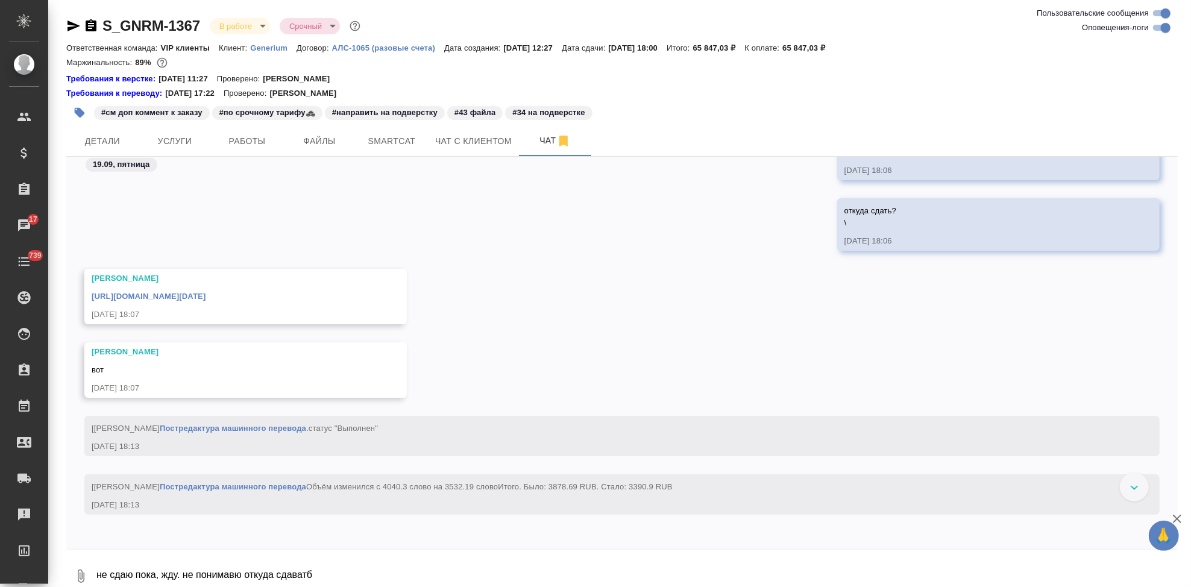
click at [205, 292] on link "https://drive.awatera.com/apps/files/?dir=/Shares/Generium/Orders/S_GNRM-1367/F…" at bounding box center [149, 296] width 114 height 9
click at [324, 566] on textarea "не сдаю пока, жду. не понимавю откуда сдаватб" at bounding box center [636, 576] width 1082 height 41
type textarea "ссылка не та была"
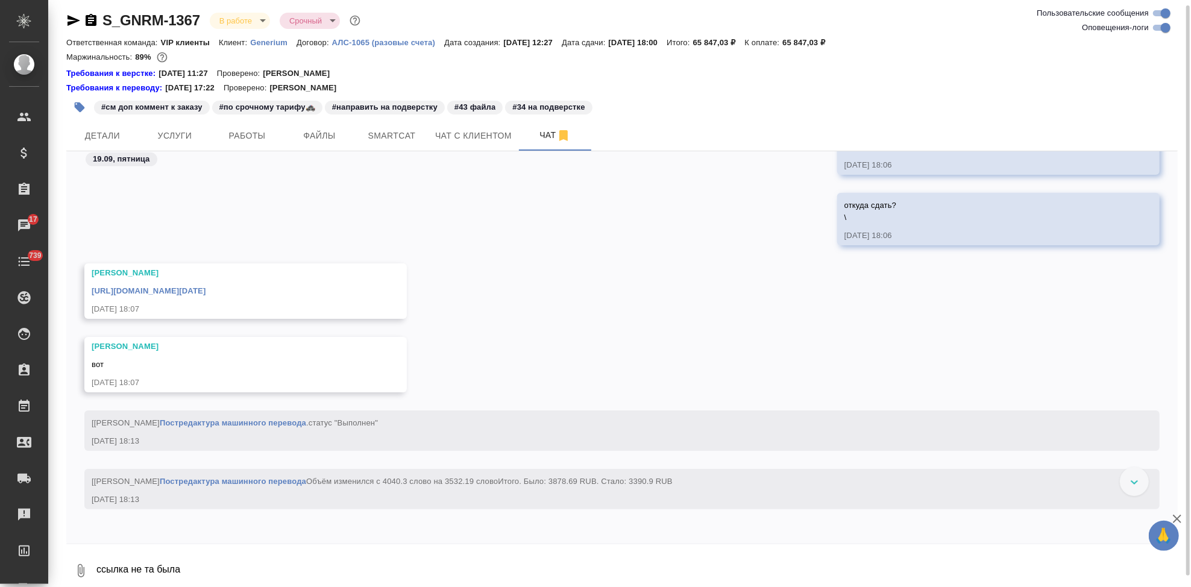
scroll to position [43851, 0]
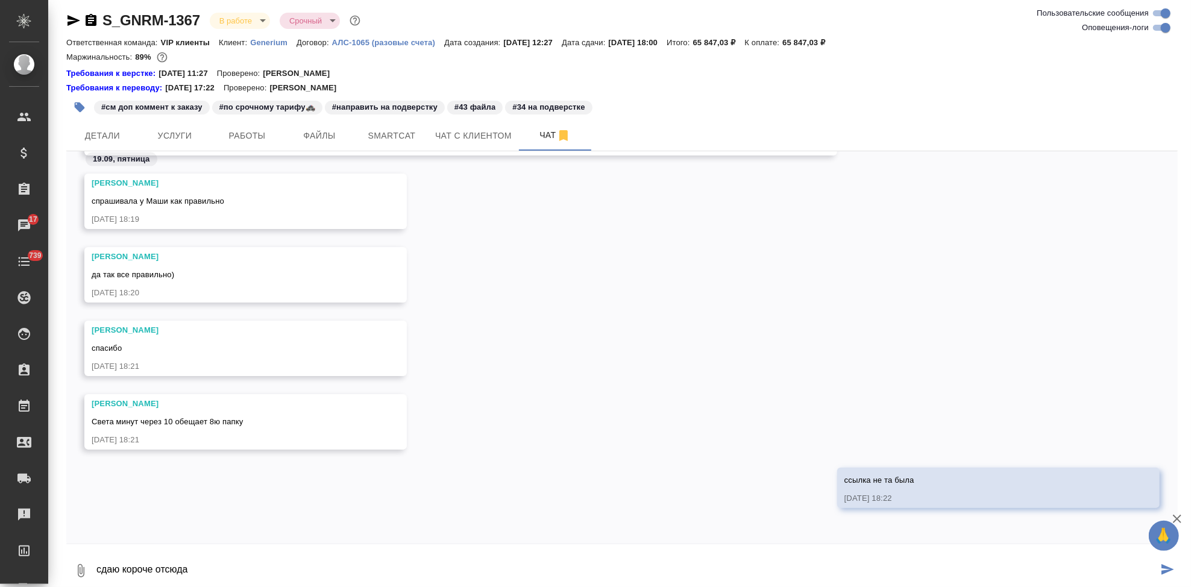
paste textarea
type textarea "сдаю короче отсюда"
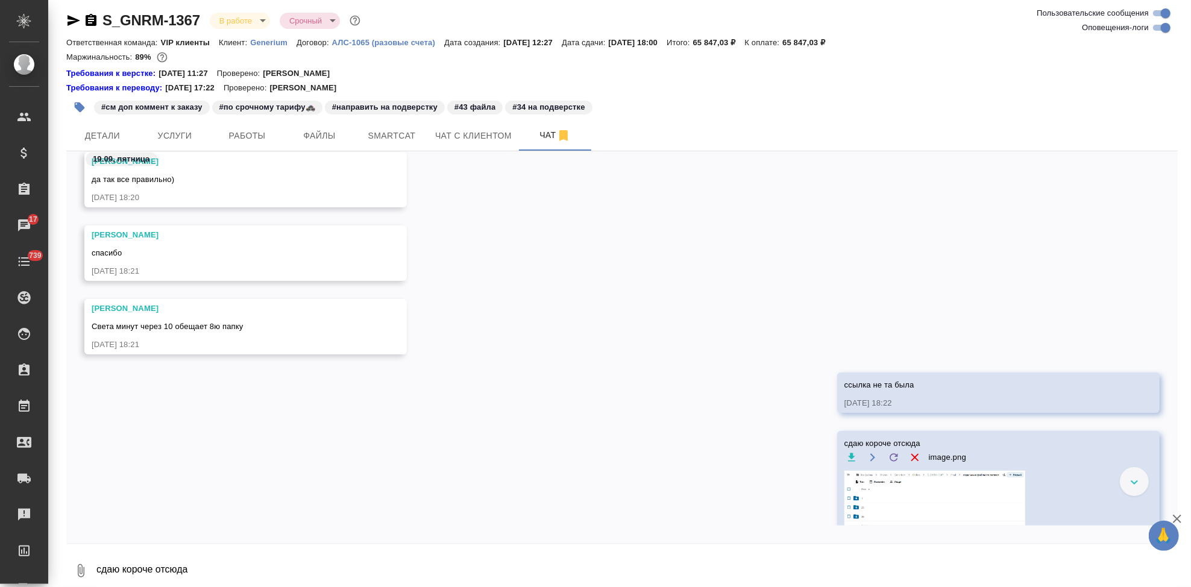
scroll to position [44021, 0]
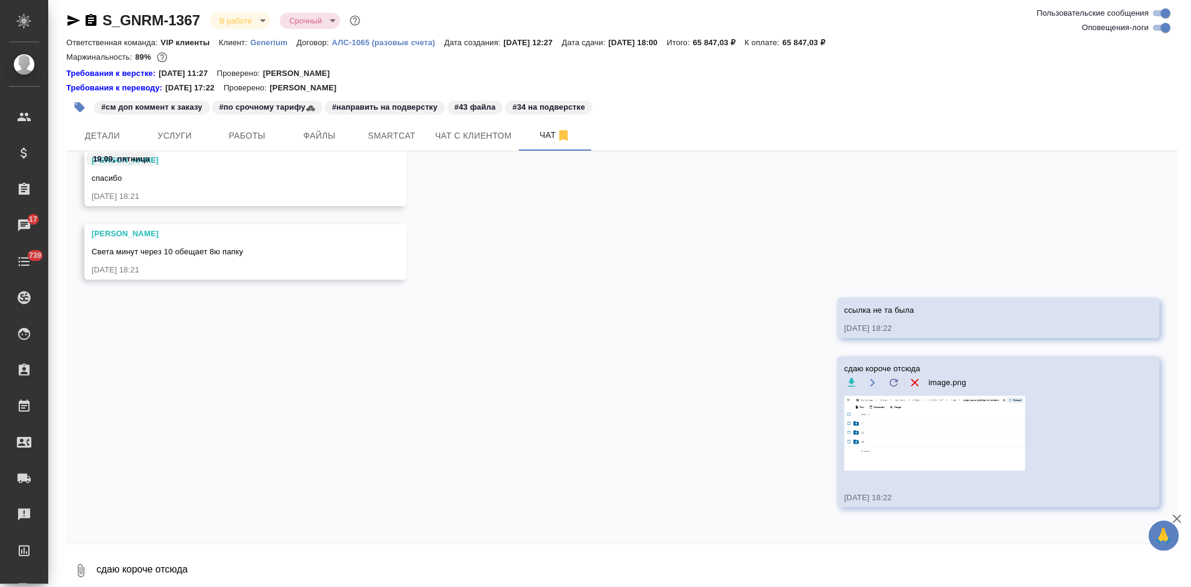
click at [895, 420] on img at bounding box center [934, 433] width 181 height 75
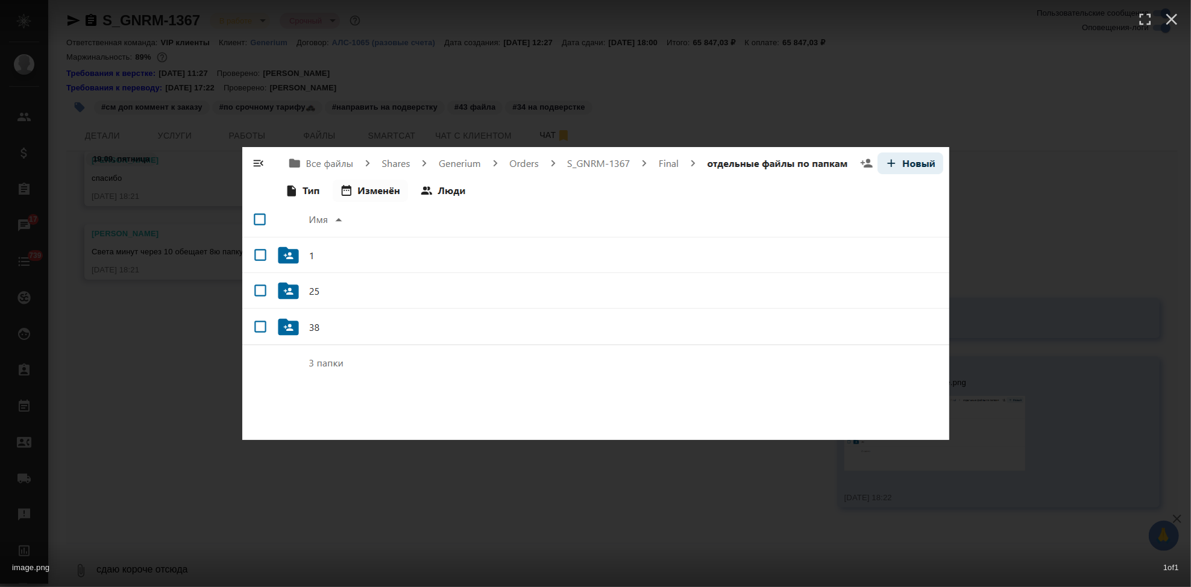
click at [653, 471] on div "image.png 1 of 1" at bounding box center [595, 293] width 1191 height 587
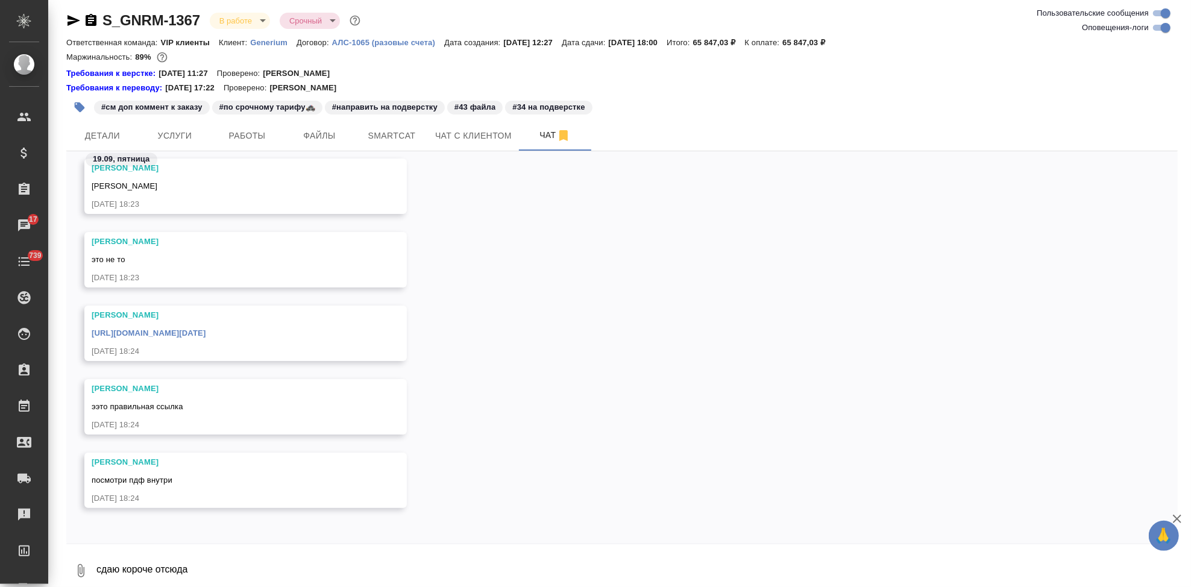
scroll to position [44388, 0]
click at [205, 333] on link "https://drive.awatera.com/apps/files/?dir=/Shares/Generium/Orders/S_GNRM-1367/F…" at bounding box center [149, 332] width 114 height 9
click at [240, 568] on textarea "сдаю короче отсюда" at bounding box center [636, 570] width 1082 height 41
type textarea "ок сдаю"
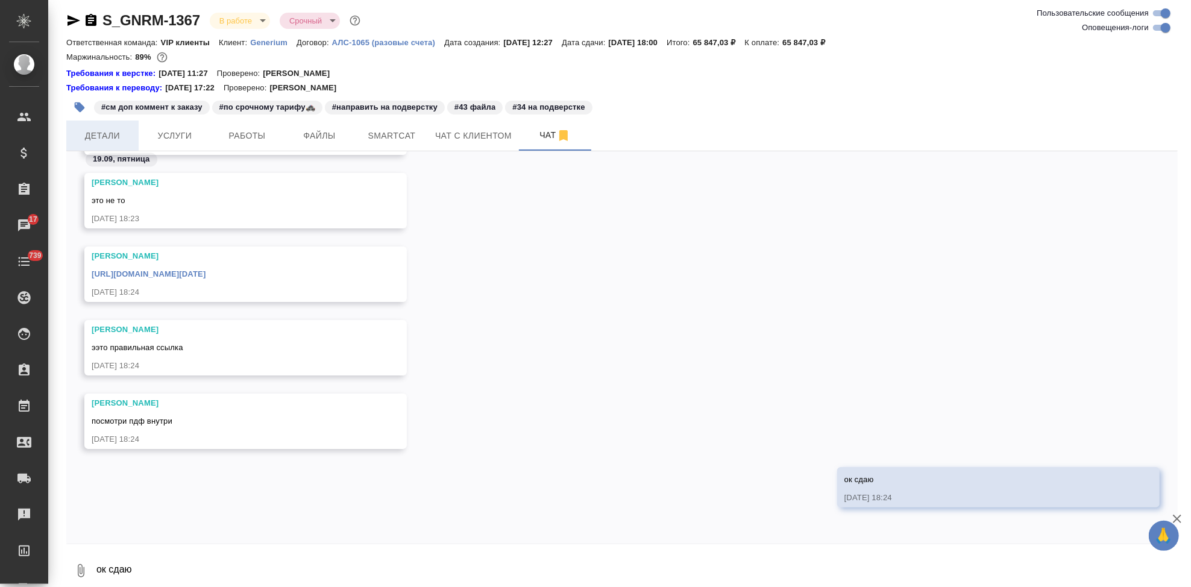
click at [114, 145] on button "Детали" at bounding box center [102, 136] width 72 height 30
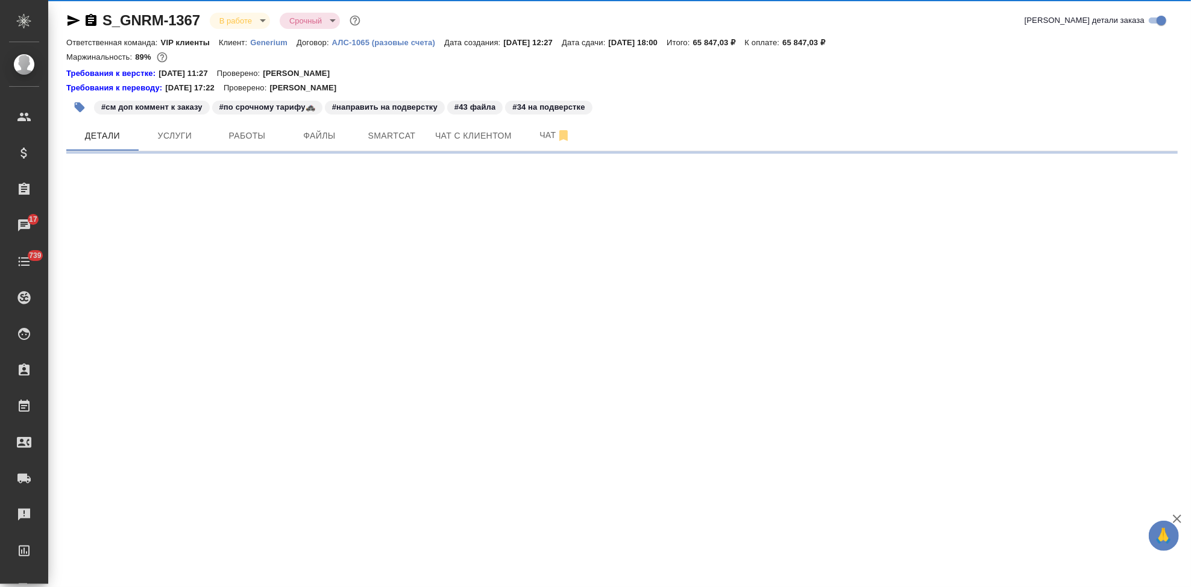
select select "RU"
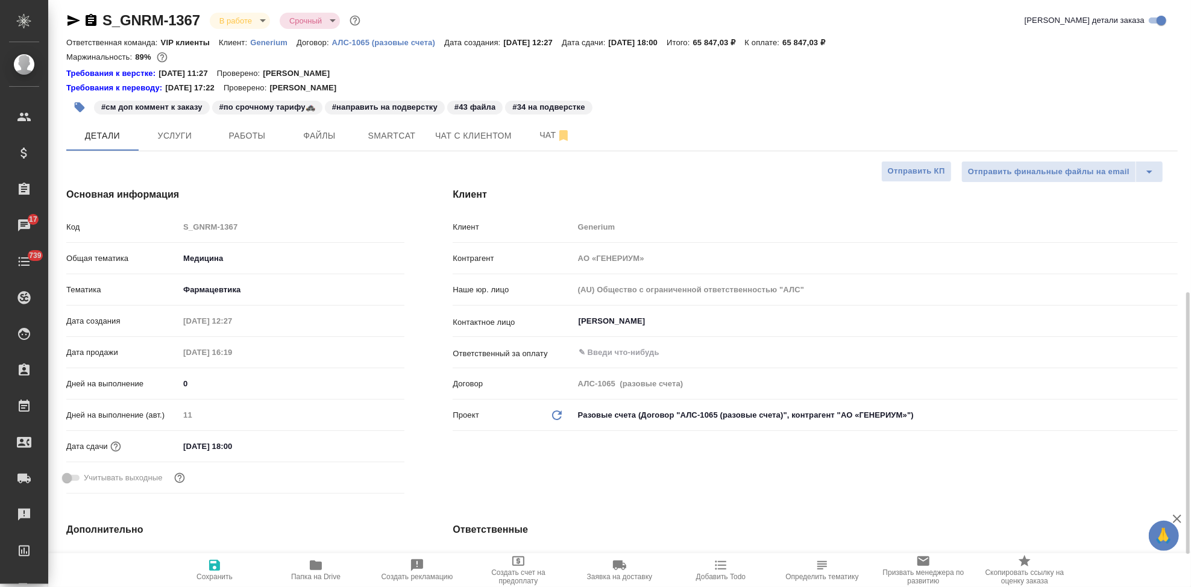
type textarea "x"
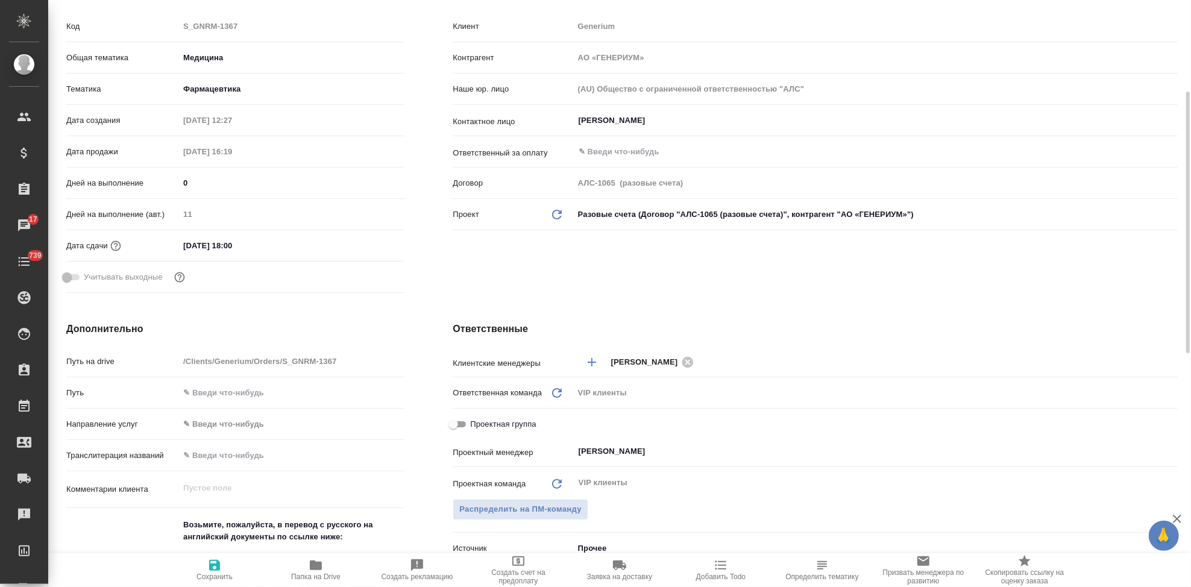
scroll to position [474, 0]
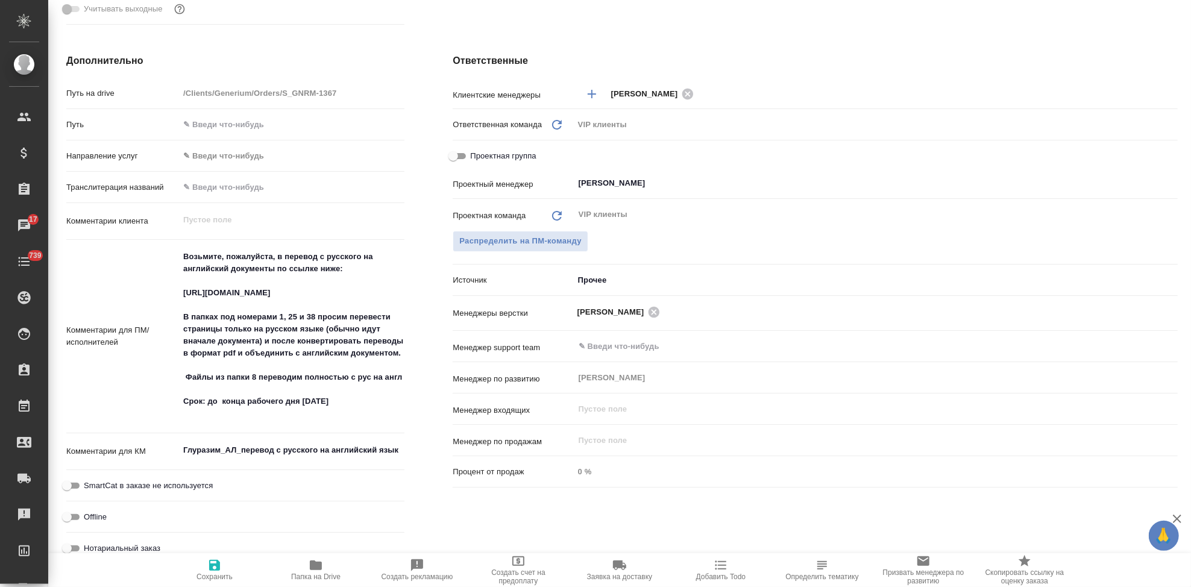
type textarea "x"
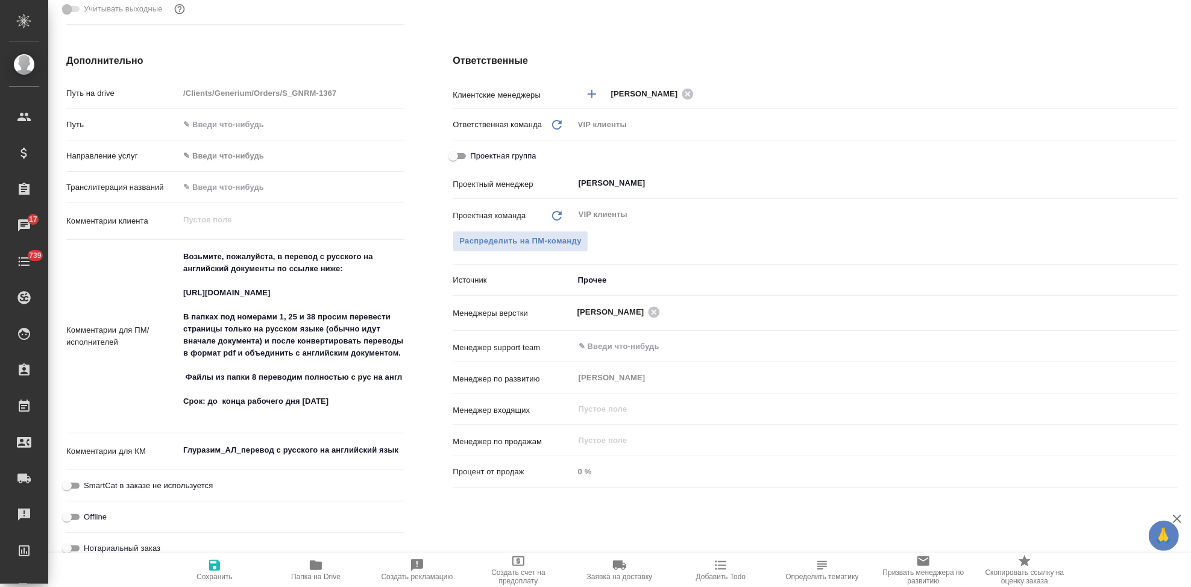
type textarea "x"
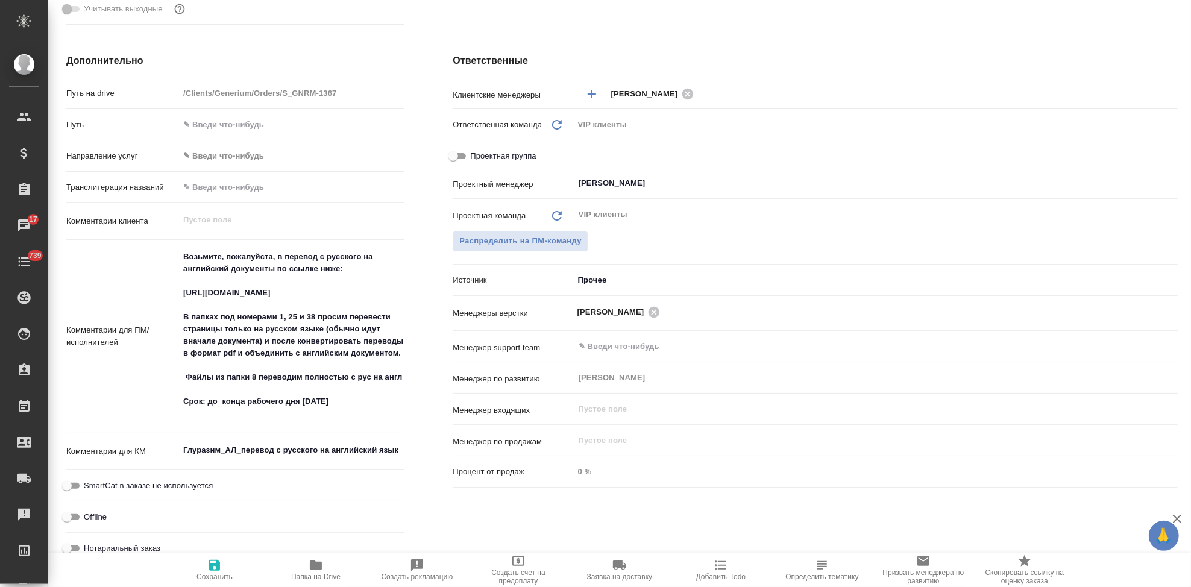
type textarea "x"
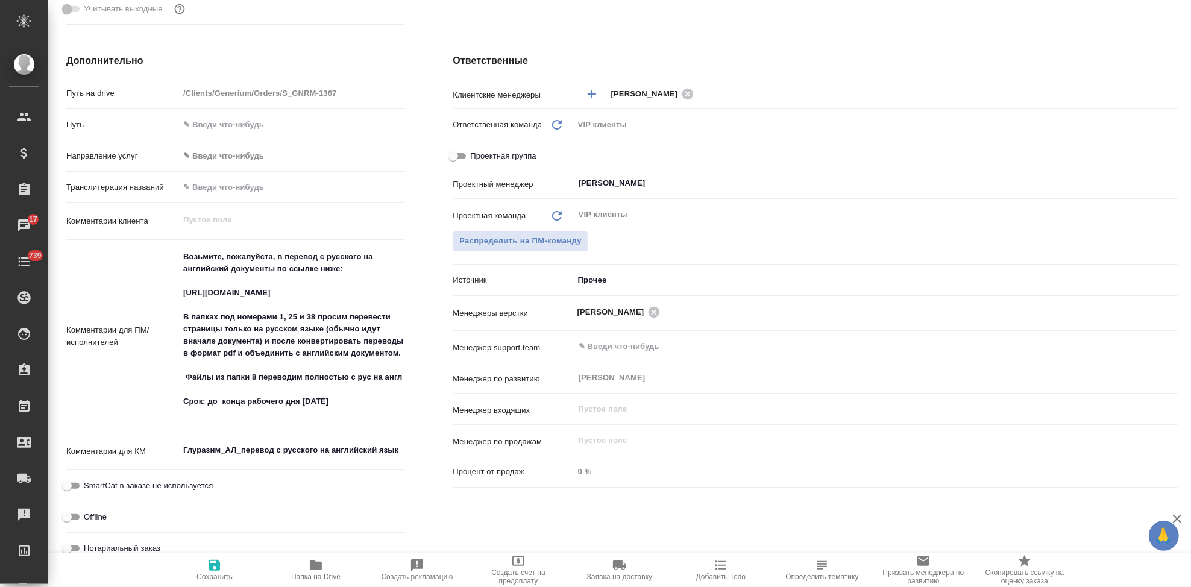
type textarea "x"
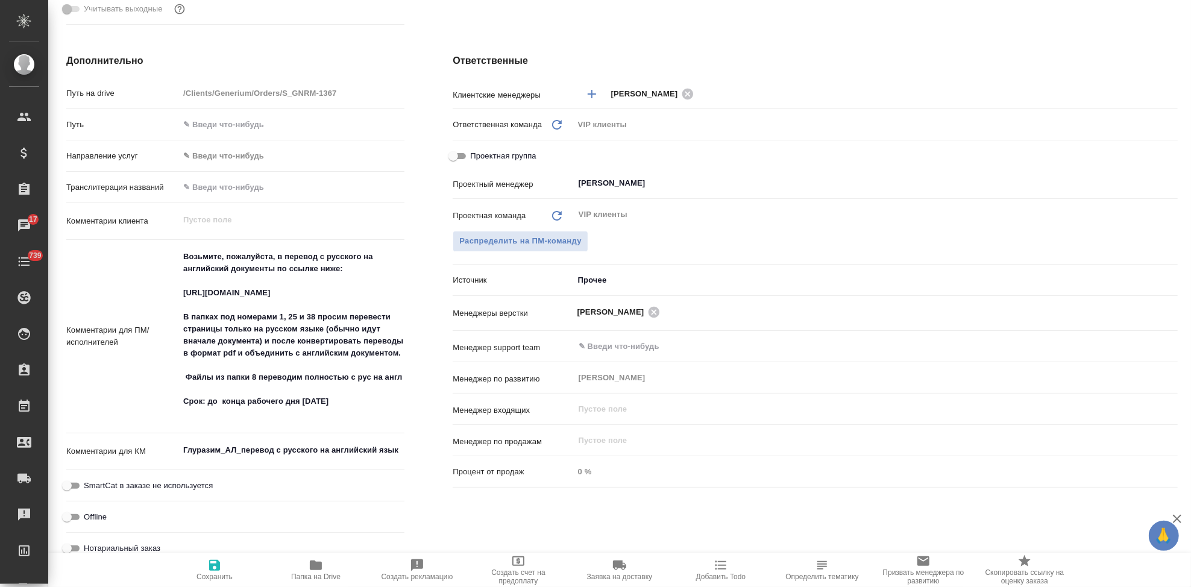
type textarea "x"
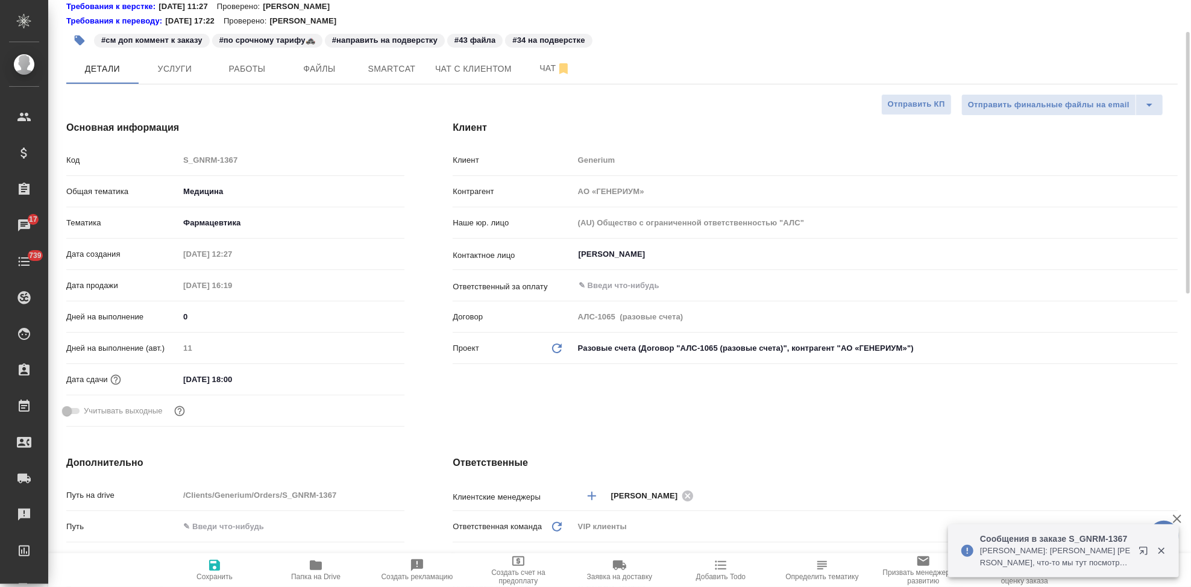
scroll to position [0, 0]
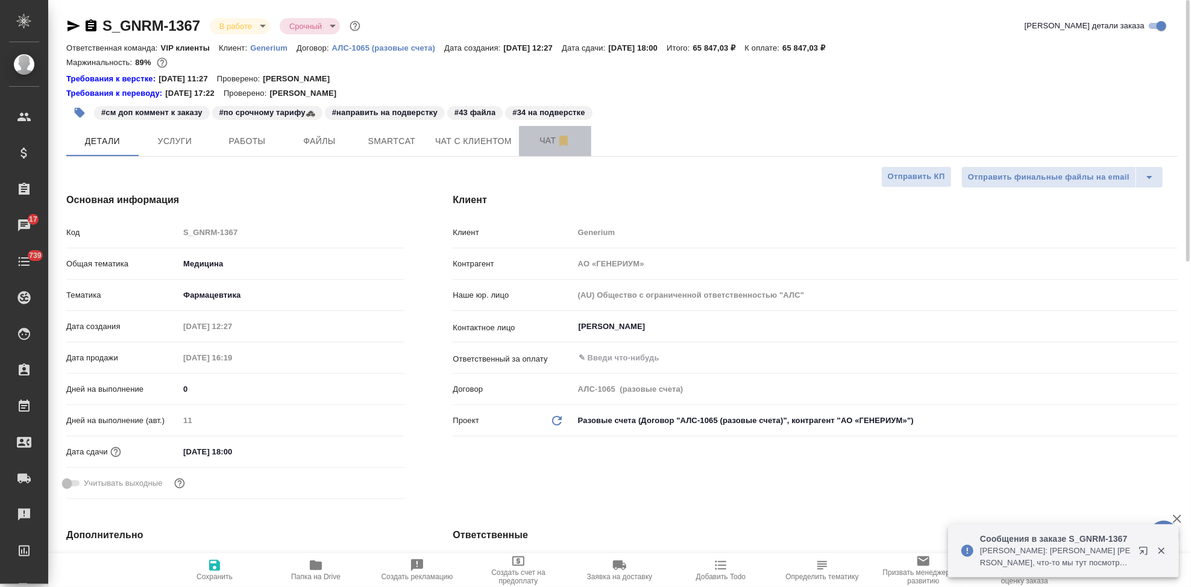
click at [544, 140] on span "Чат" at bounding box center [555, 140] width 58 height 15
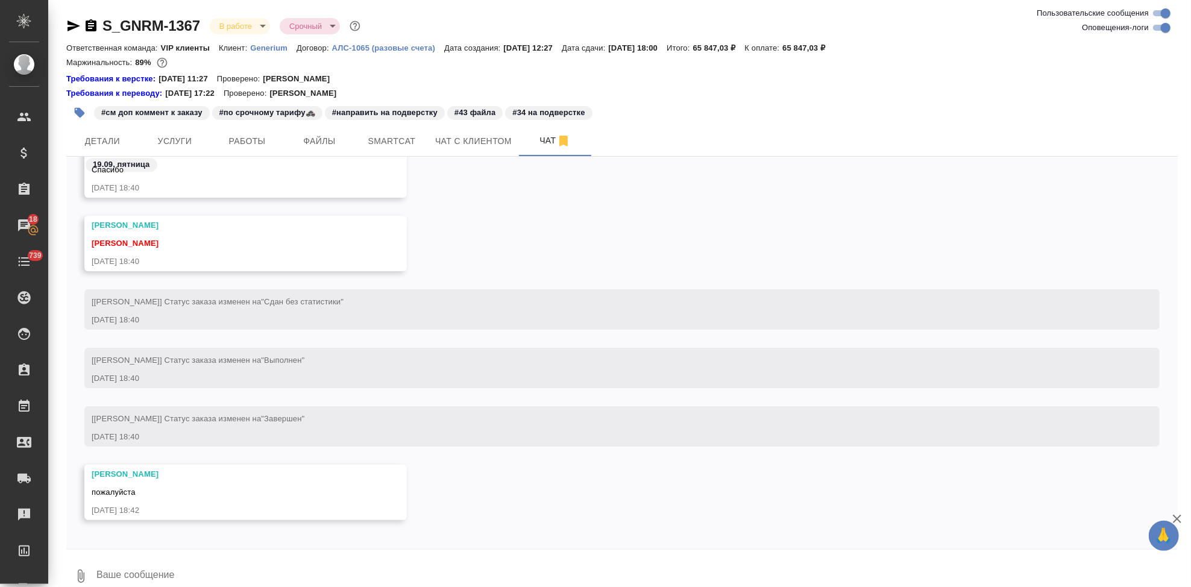
scroll to position [52180, 0]
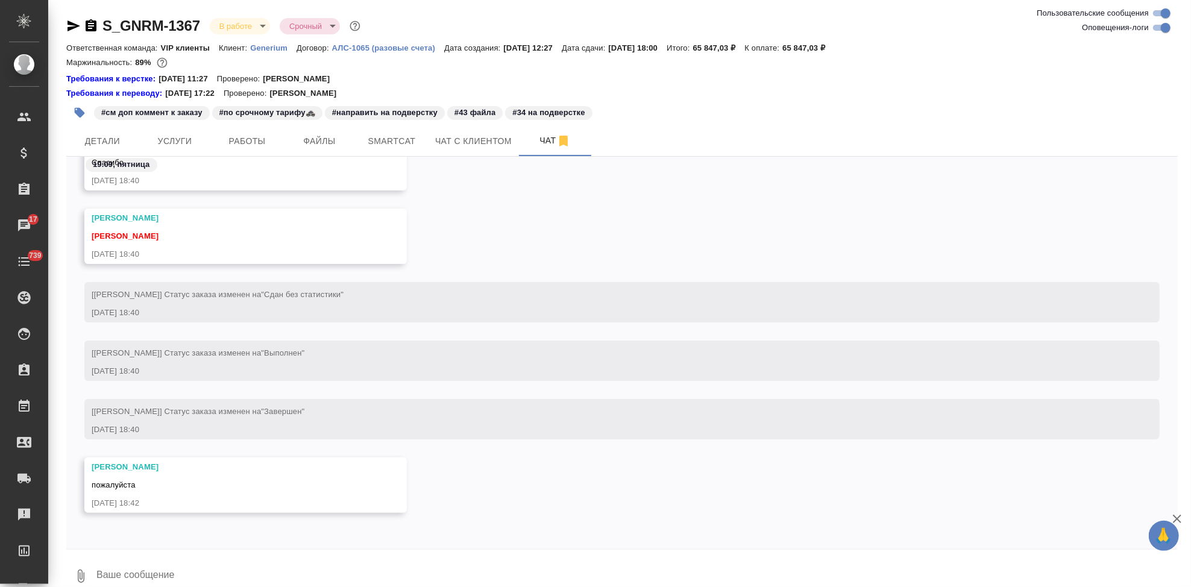
click at [331, 557] on textarea at bounding box center [636, 576] width 1082 height 41
type textarea "сдаб \"
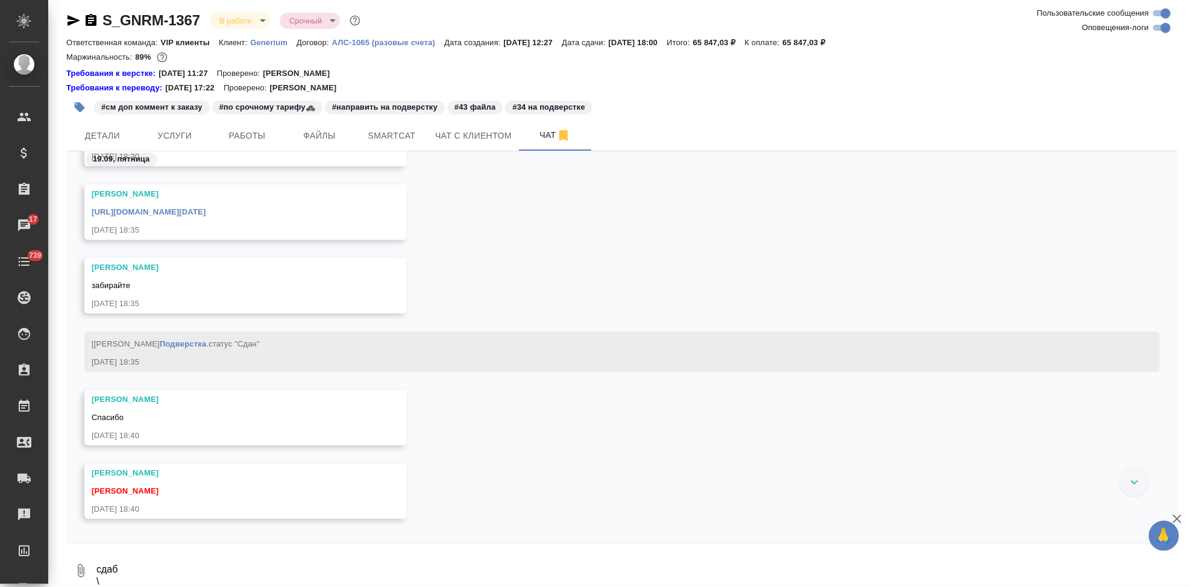
scroll to position [51915, 0]
click at [205, 212] on link "https://drive.awatera.com/apps/files/?dir=/Shares/Generium/Orders/S_GNRM-1367/F…" at bounding box center [149, 216] width 114 height 9
click at [205, 218] on link "https://drive.awatera.com/apps/files/?dir=/Shares/Generium/Orders/S_GNRM-1367/F…" at bounding box center [149, 216] width 114 height 9
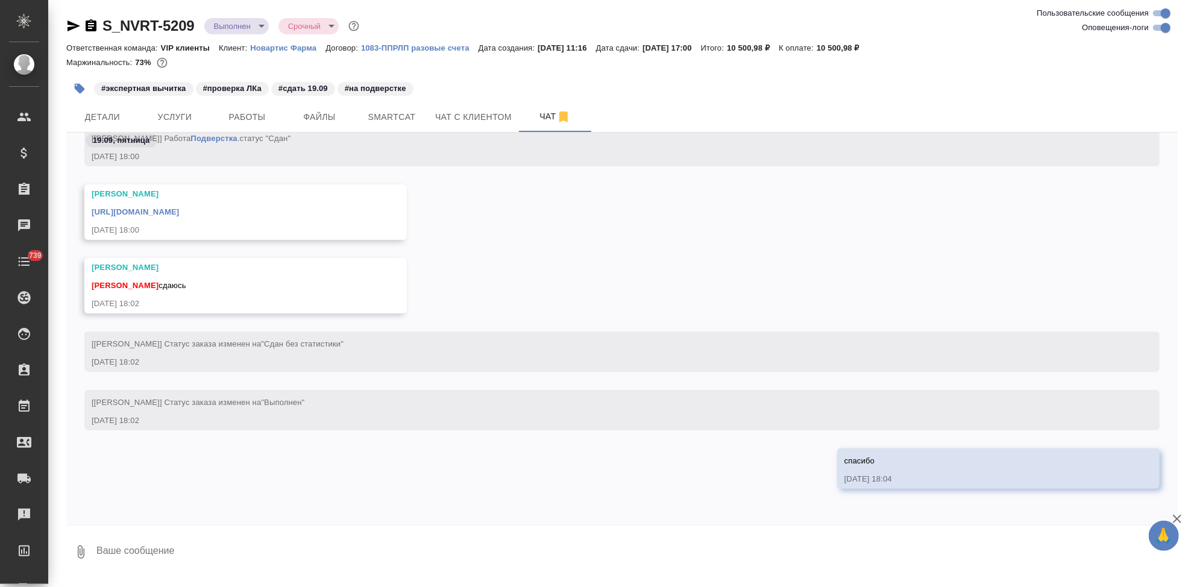
scroll to position [72179, 0]
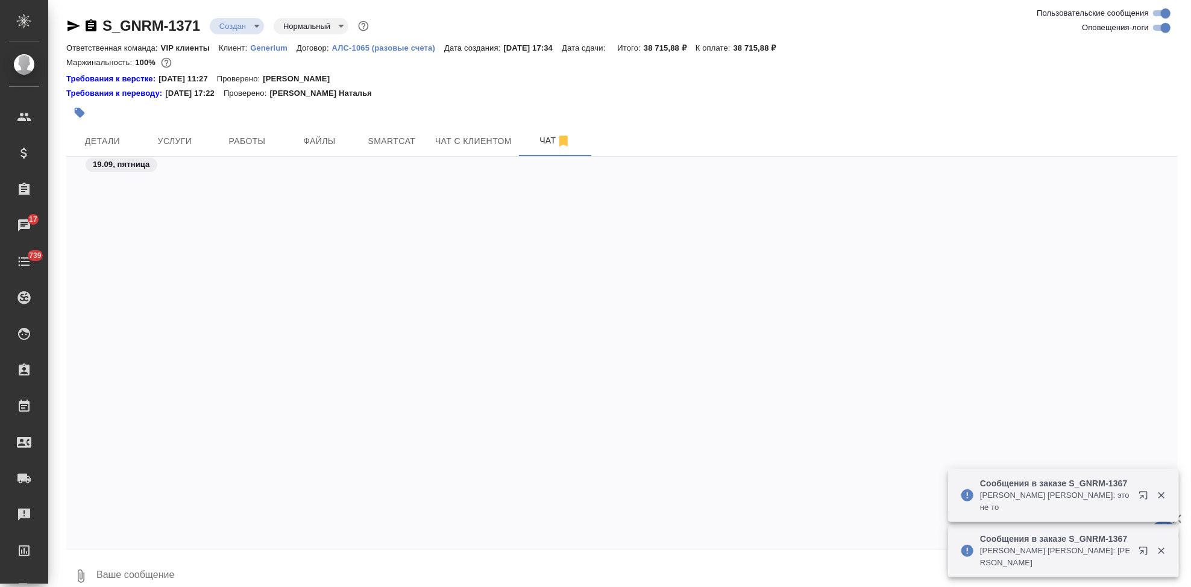
scroll to position [1638, 0]
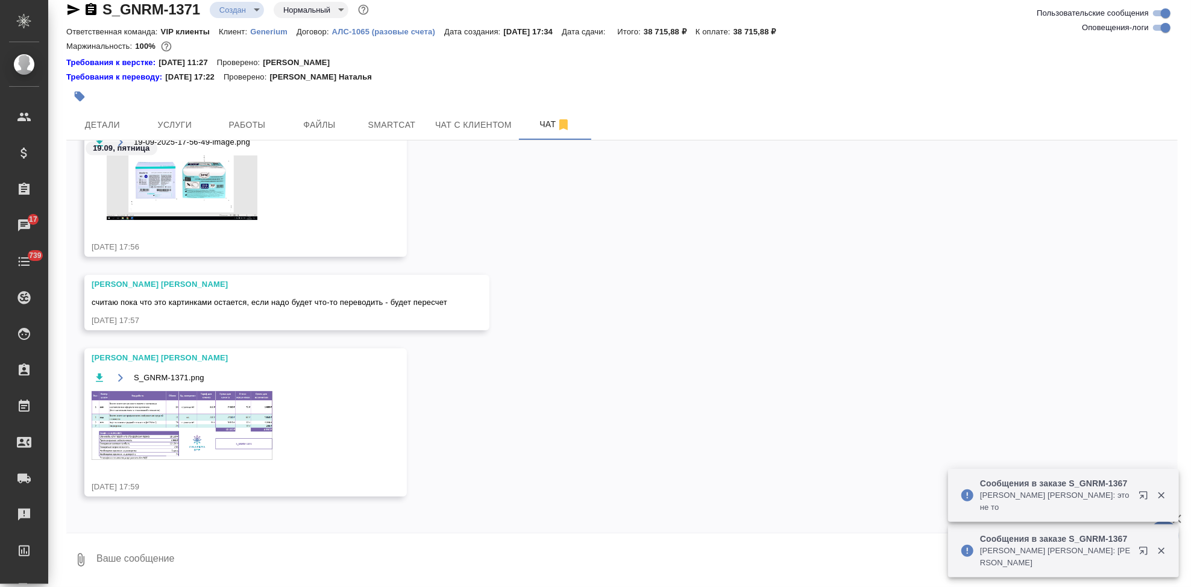
click at [255, 13] on body "🙏 .cls-1 fill:#fff; AWATERA [PERSON_NAME] Спецификации Заказы 17 Чаты 739 Todo …" at bounding box center [595, 293] width 1191 height 587
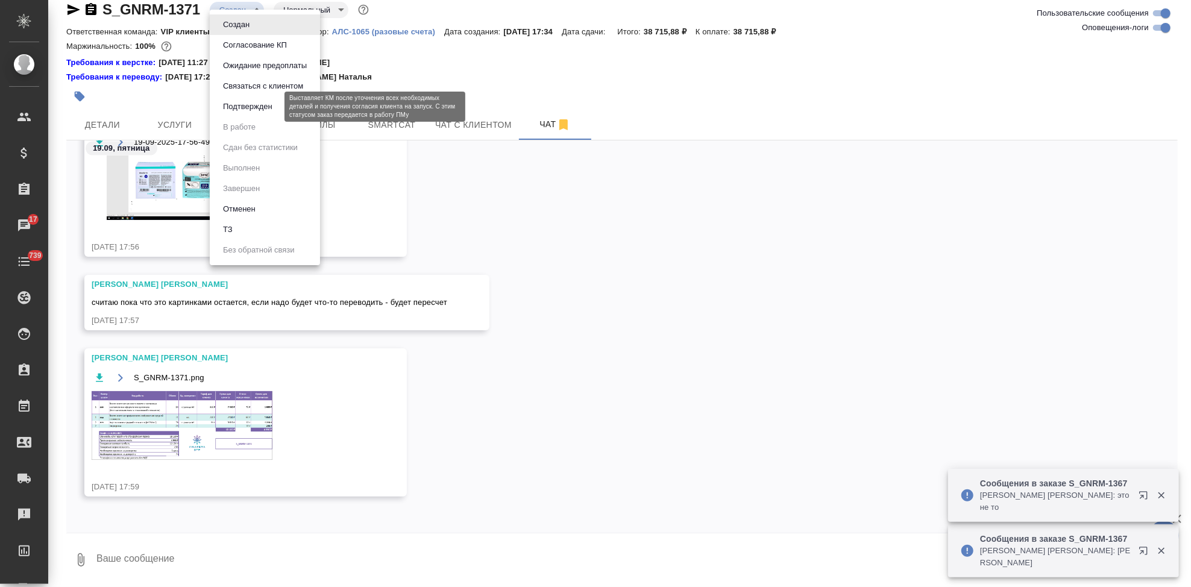
click at [251, 102] on button "Подтвержден" at bounding box center [247, 106] width 57 height 13
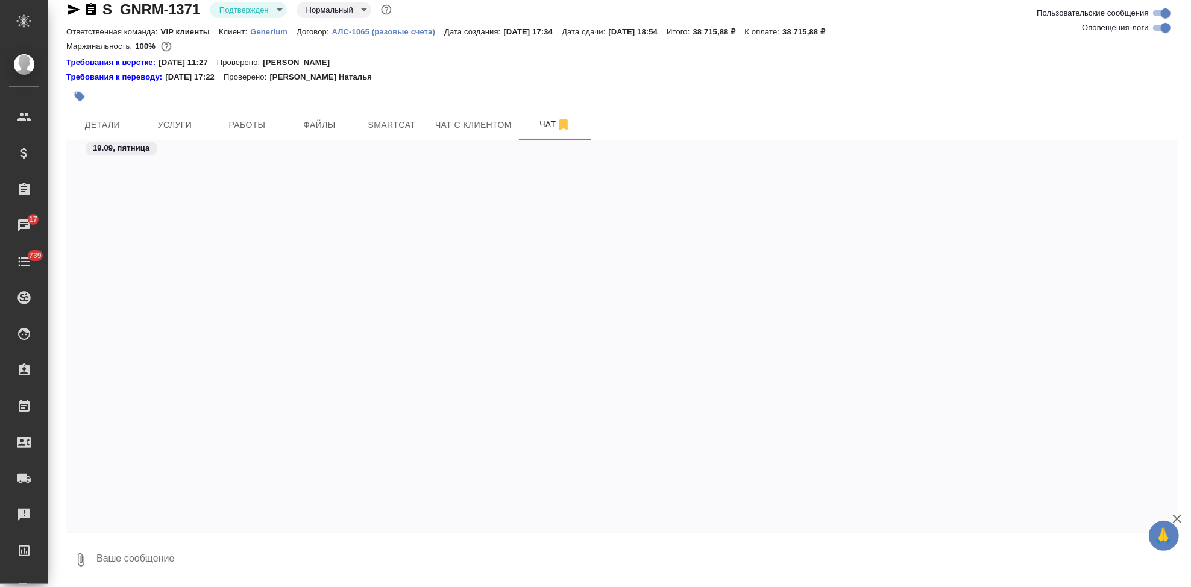
scroll to position [10663, 0]
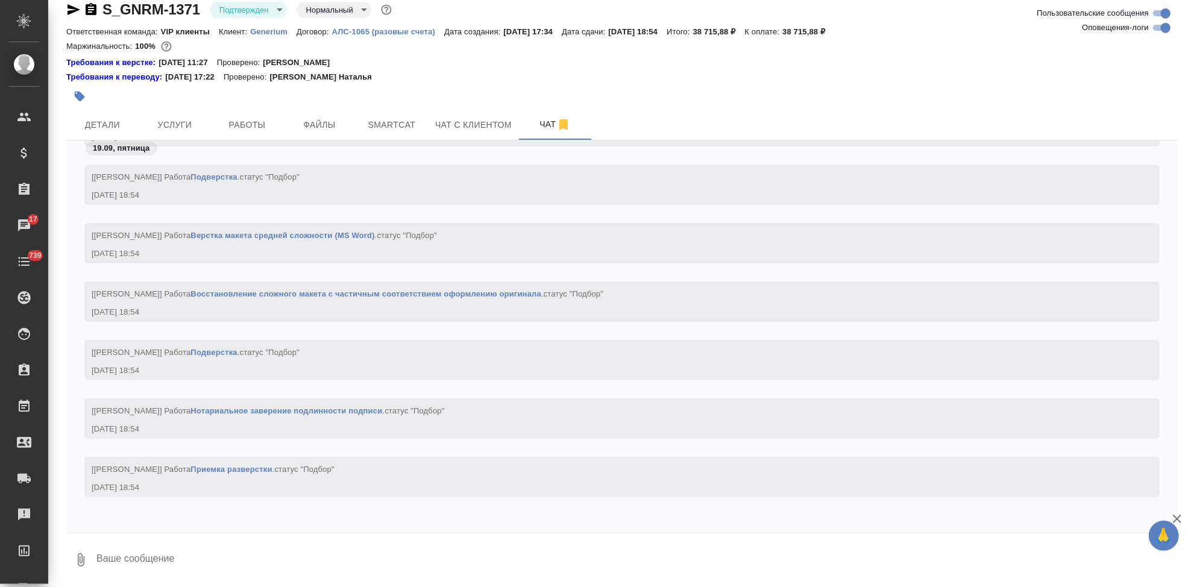
click at [151, 559] on textarea at bounding box center [636, 559] width 1082 height 41
type textarea """
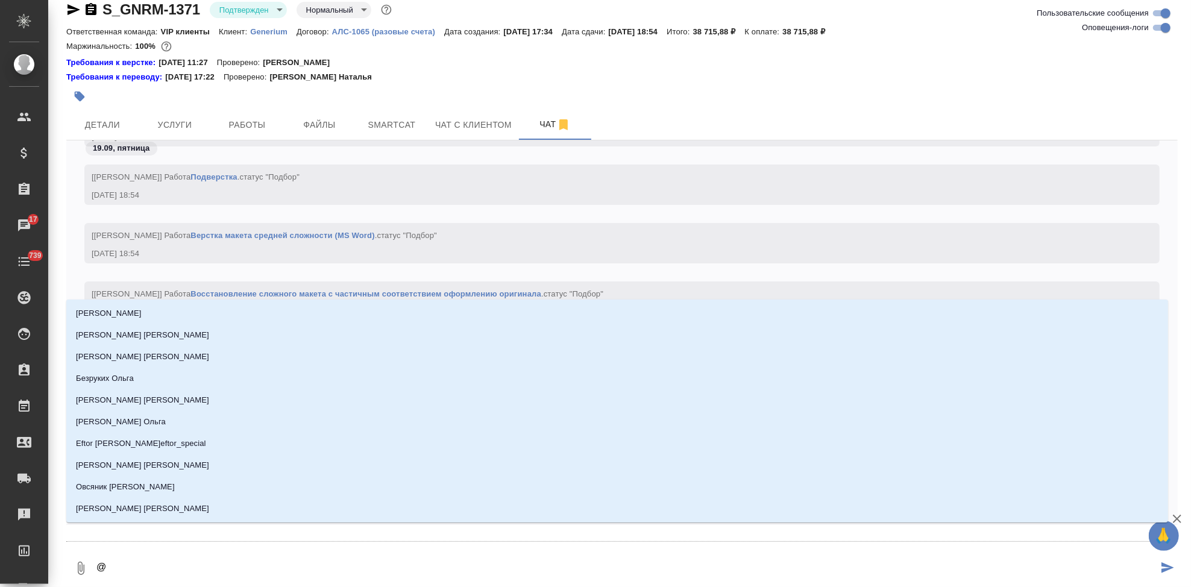
type textarea "@"
type textarea "@ г"
type input "г"
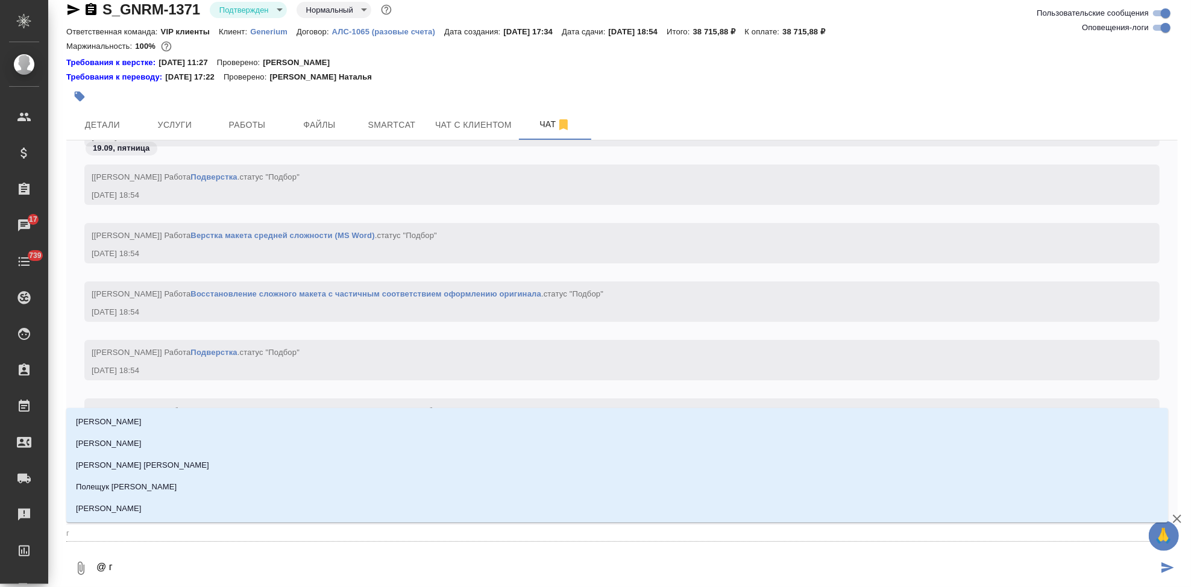
type textarea "@ гр"
type input "гр"
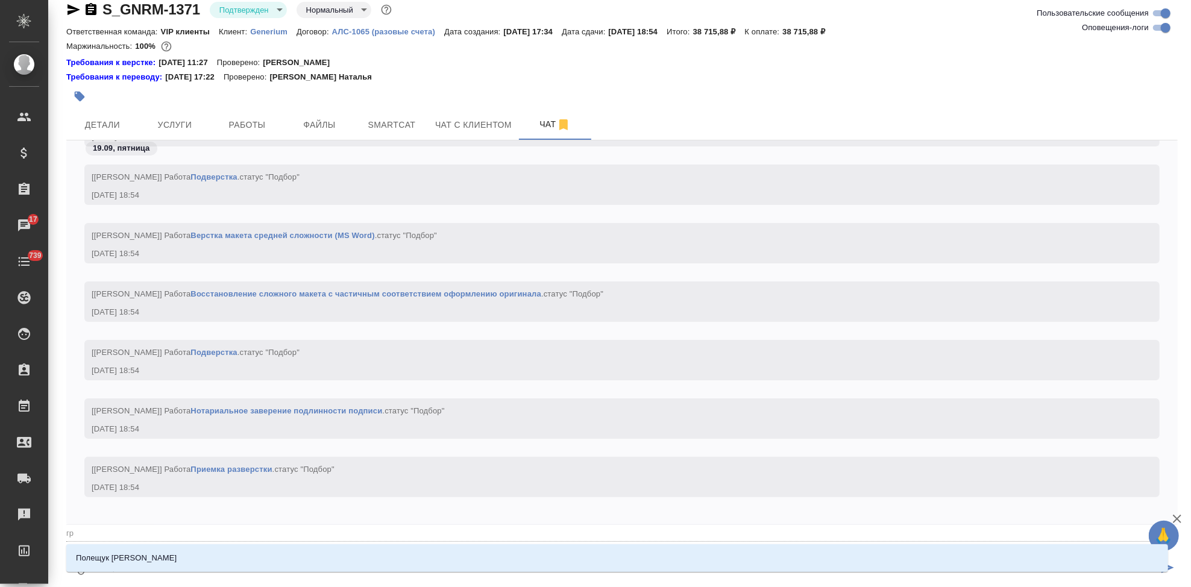
type textarea "@ г"
type input "г"
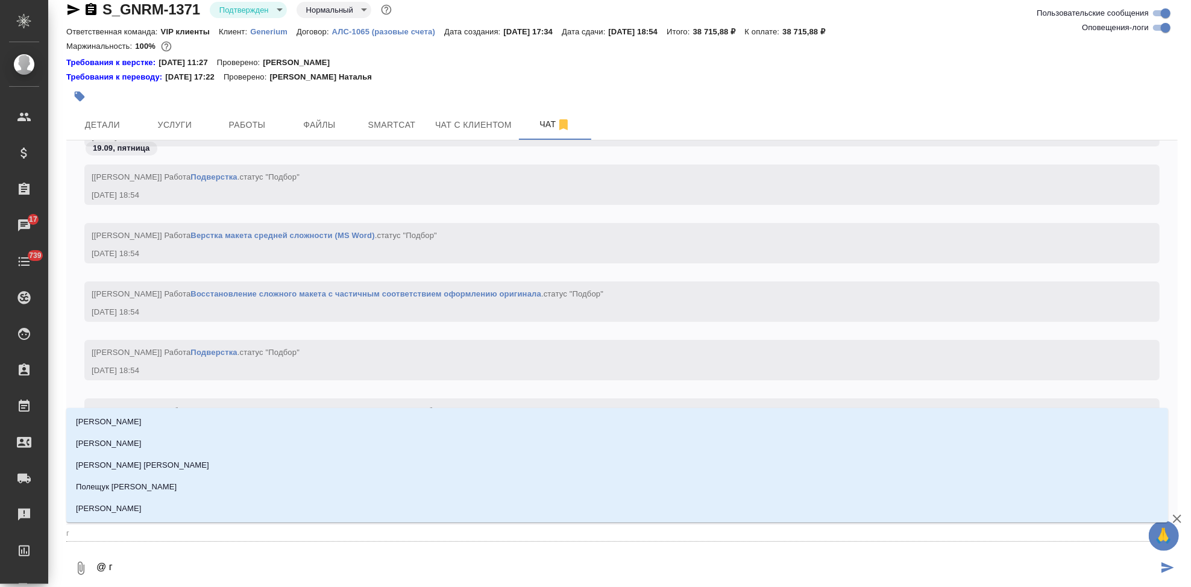
type textarea "@"
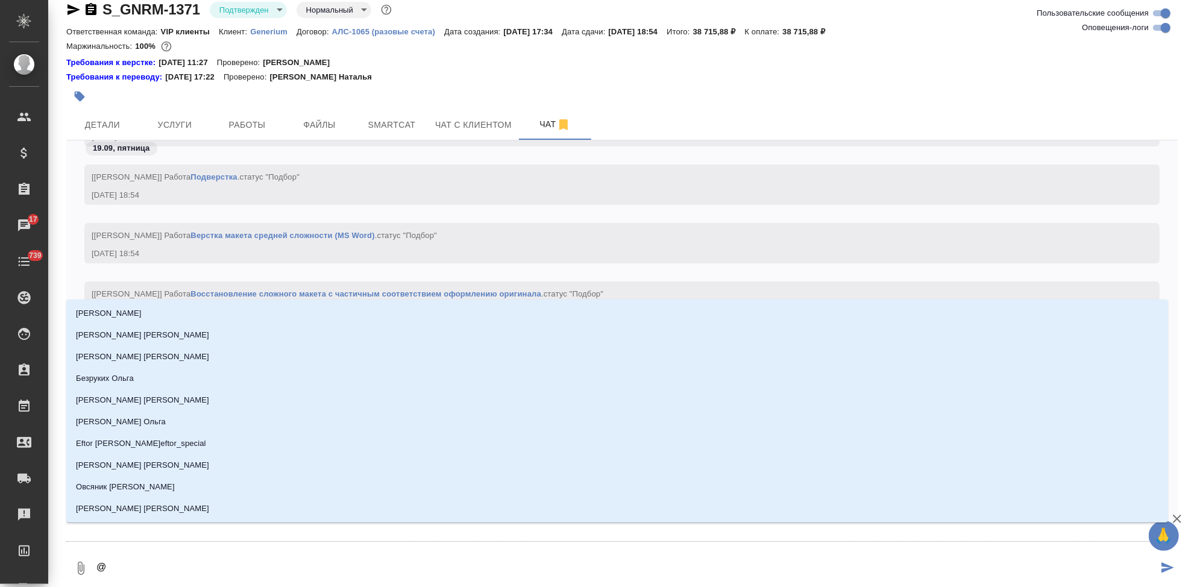
type textarea "@"
type textarea "@г"
type input "г"
type textarea "@гр"
type input "гр"
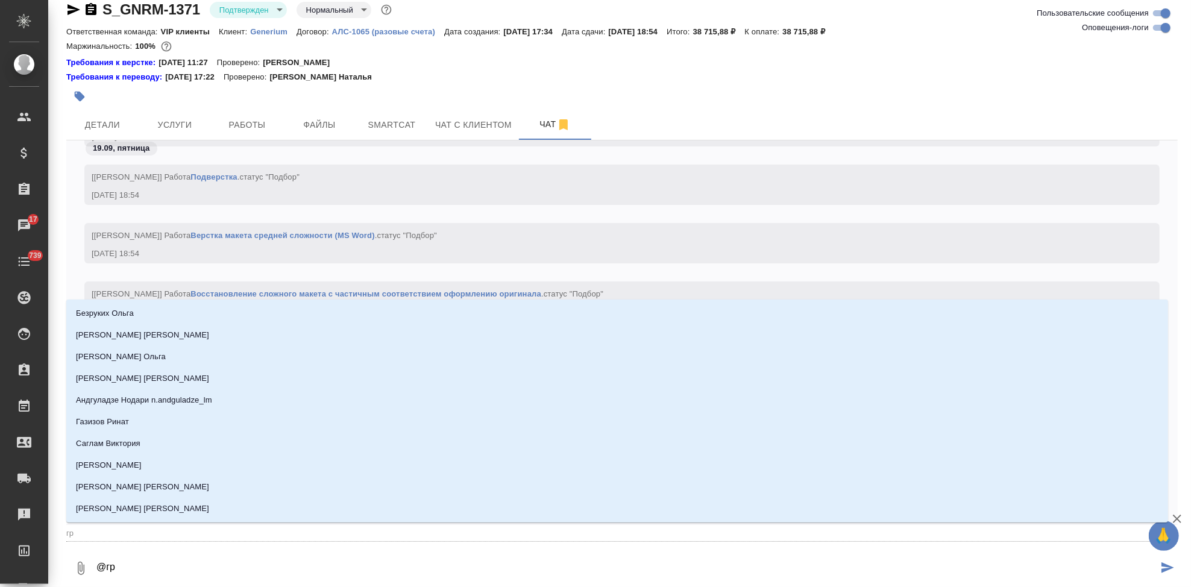
type textarea "@гра"
type input "гра"
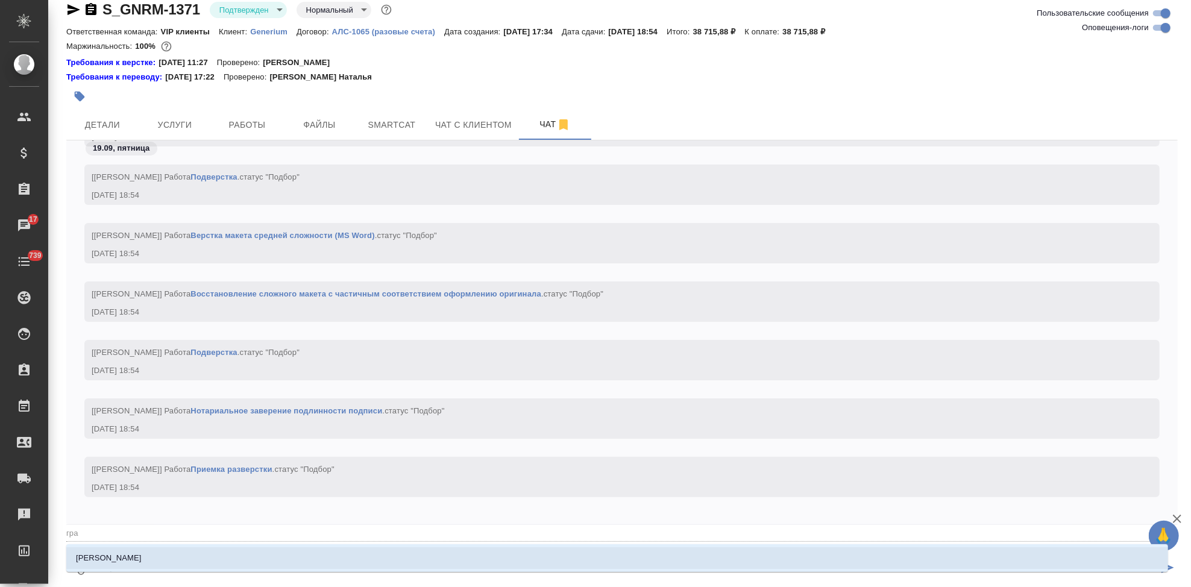
click at [152, 556] on li "[PERSON_NAME]" at bounding box center [617, 558] width 1102 height 22
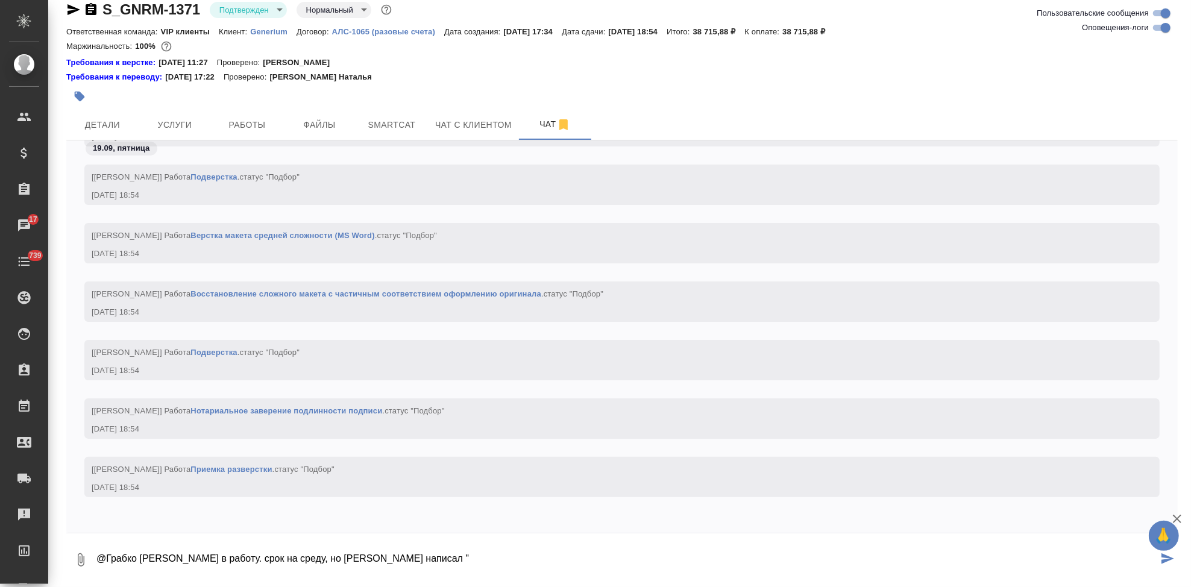
paste textarea "Согласовано, но партнеры могут попросить раньше, они пт/сб не работают, сейчас …"
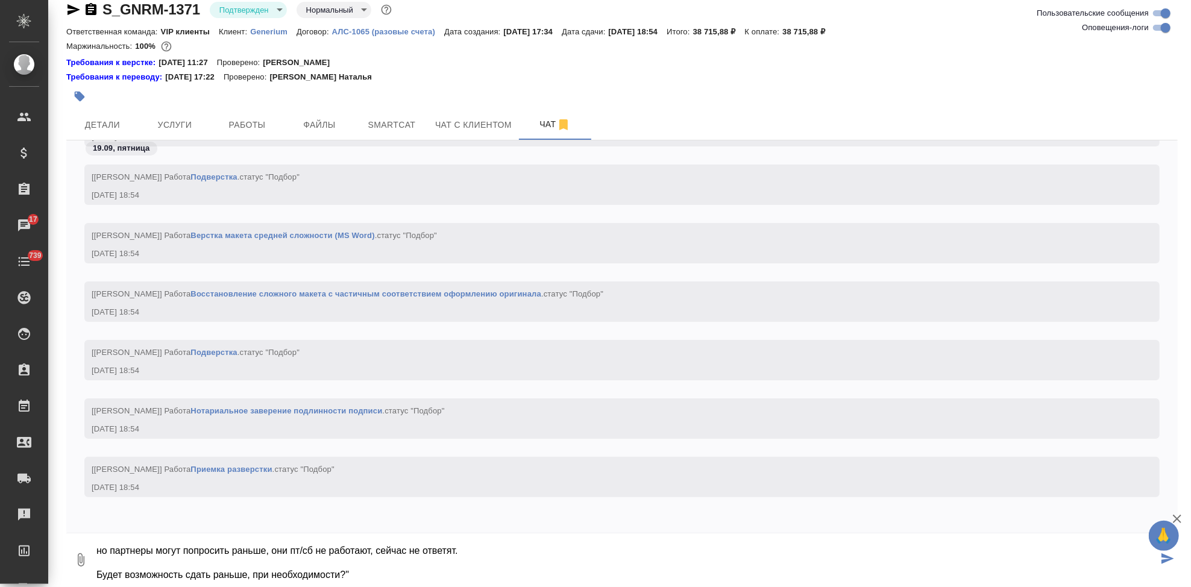
type textarea "@Грабко [PERSON_NAME] в работу. срок на среду, но [PERSON_NAME] написал "Соглас…"
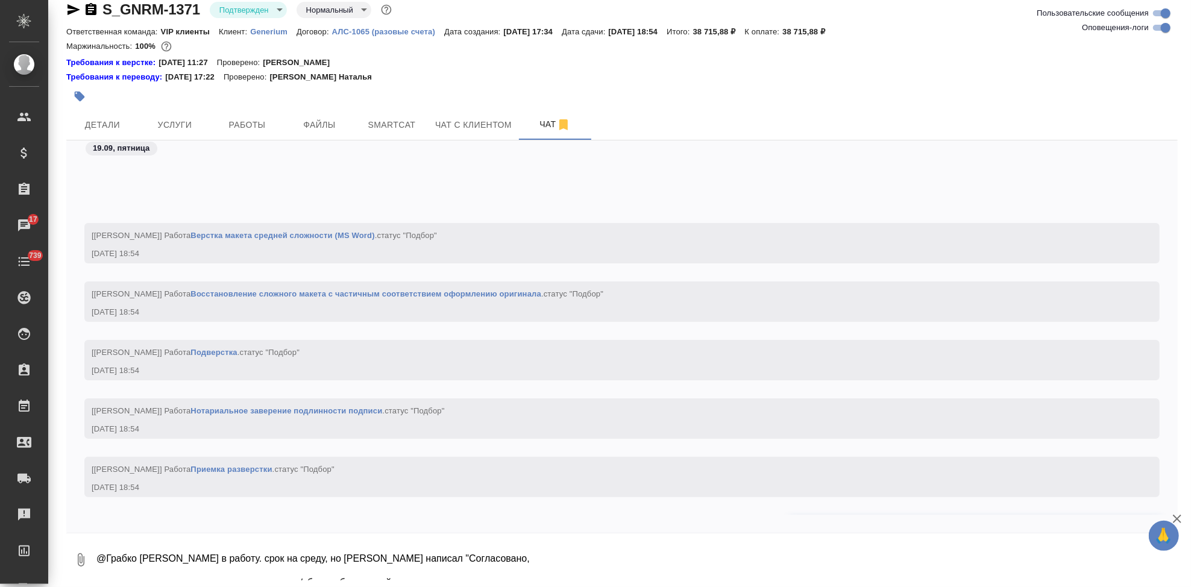
scroll to position [10770, 0]
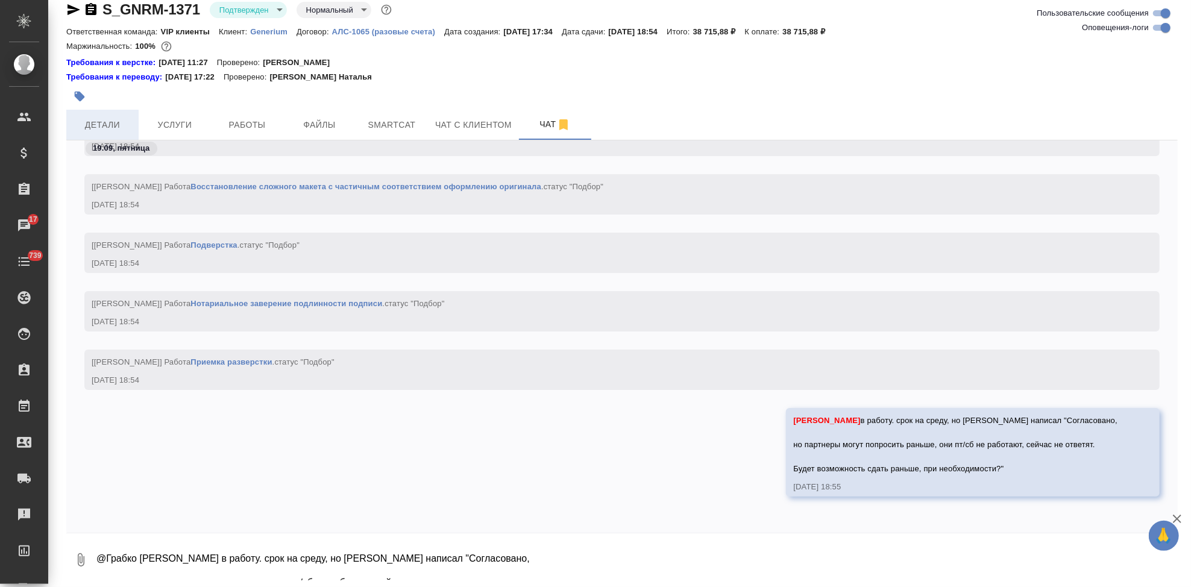
click at [118, 122] on span "Детали" at bounding box center [103, 125] width 58 height 15
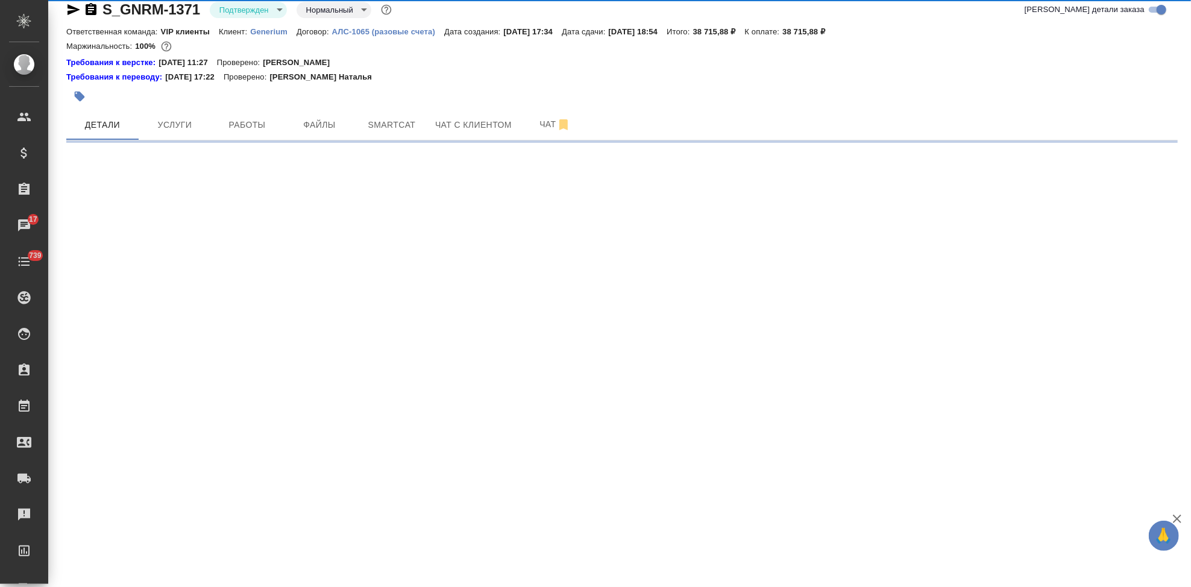
select select "RU"
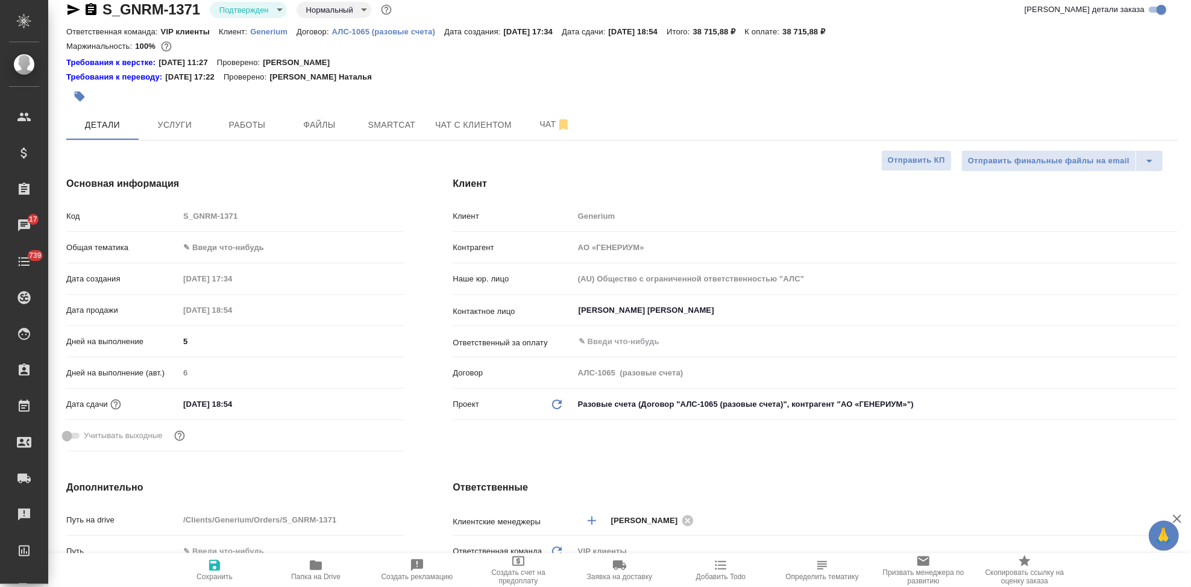
type textarea "x"
click at [265, 399] on input "[DATE] 18:54" at bounding box center [231, 403] width 105 height 17
click at [363, 401] on icon "button" at bounding box center [369, 403] width 14 height 14
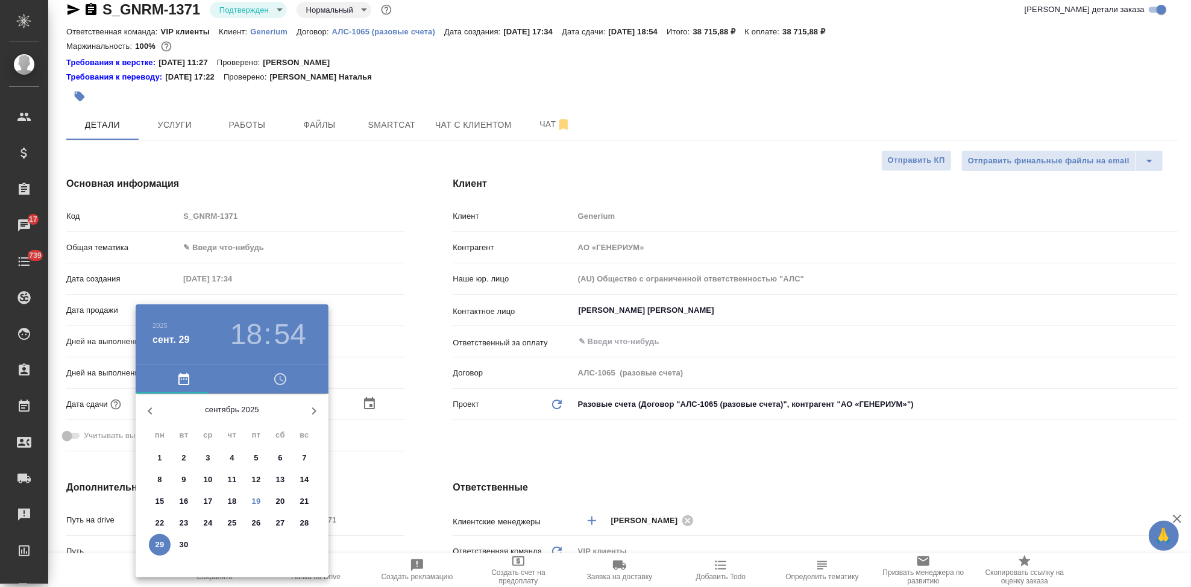
click at [205, 526] on p "24" at bounding box center [208, 523] width 9 height 12
type input "[DATE] 18:54"
type textarea "x"
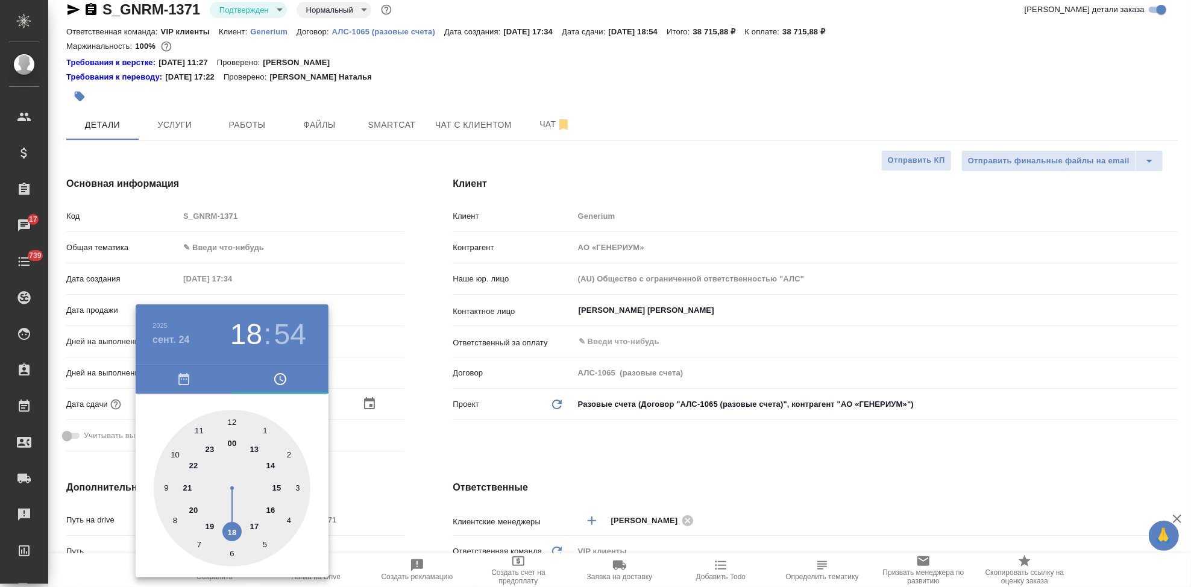
click at [277, 486] on div at bounding box center [232, 488] width 157 height 157
type input "24.09.2025 15:54"
type textarea "x"
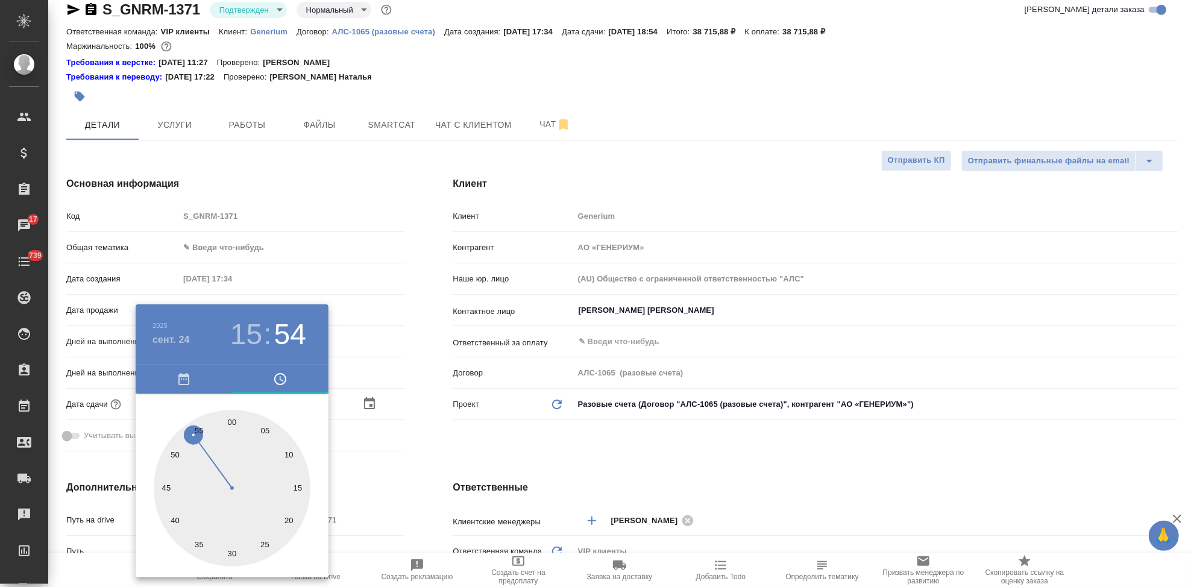
click at [230, 420] on div at bounding box center [232, 488] width 157 height 157
type input "24.09.2025 15:00"
type textarea "x"
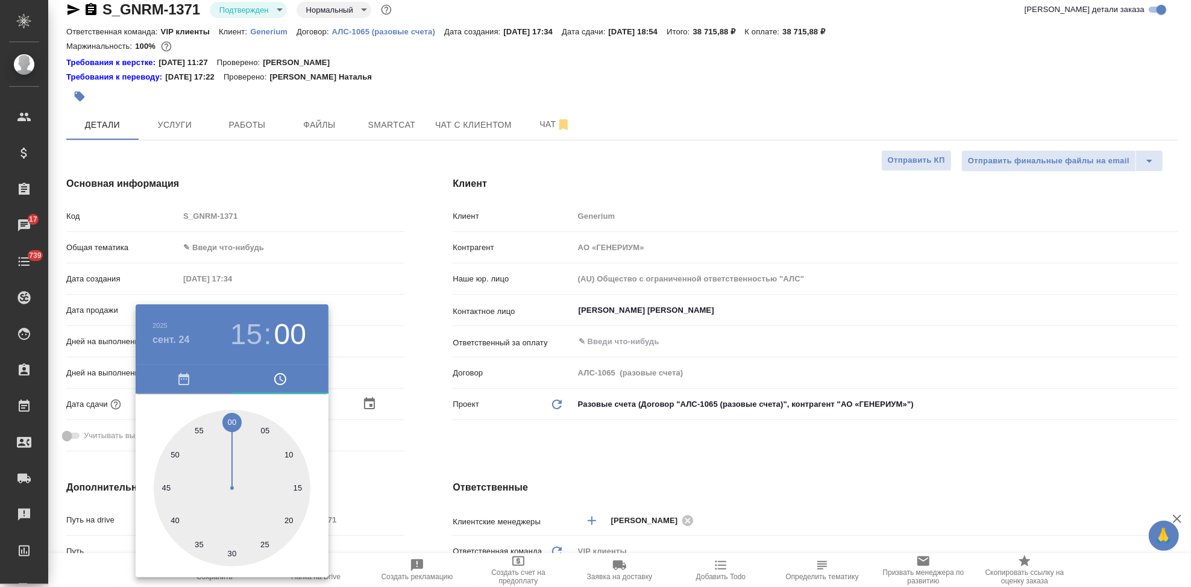
type textarea "x"
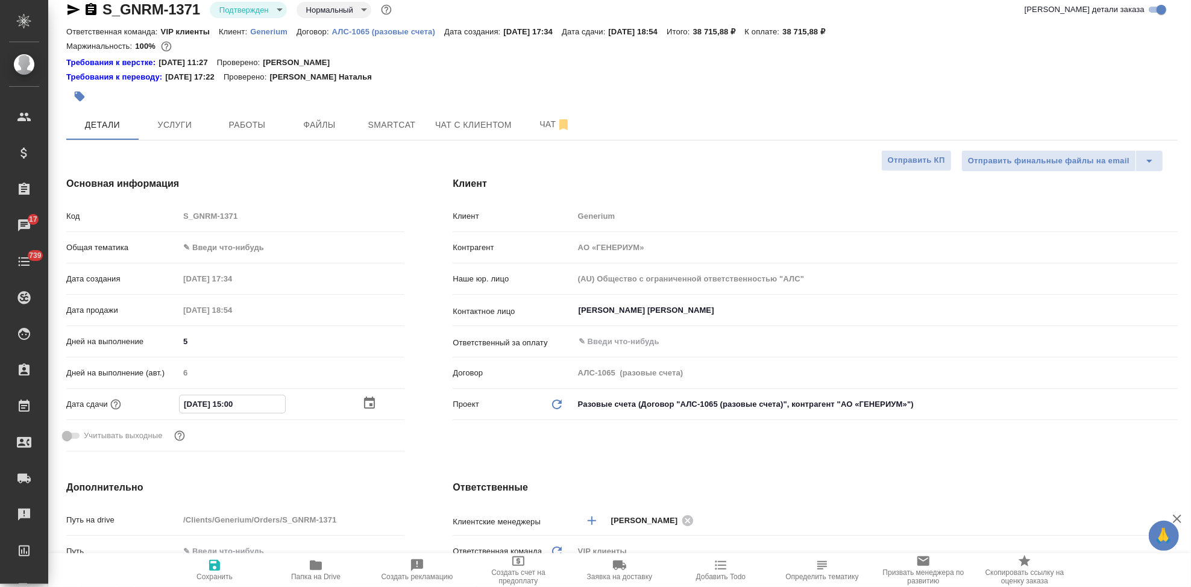
click at [231, 401] on input "24.09.2025 15:00" at bounding box center [232, 403] width 105 height 17
type input "24.09.2025 10:0_"
type textarea "x"
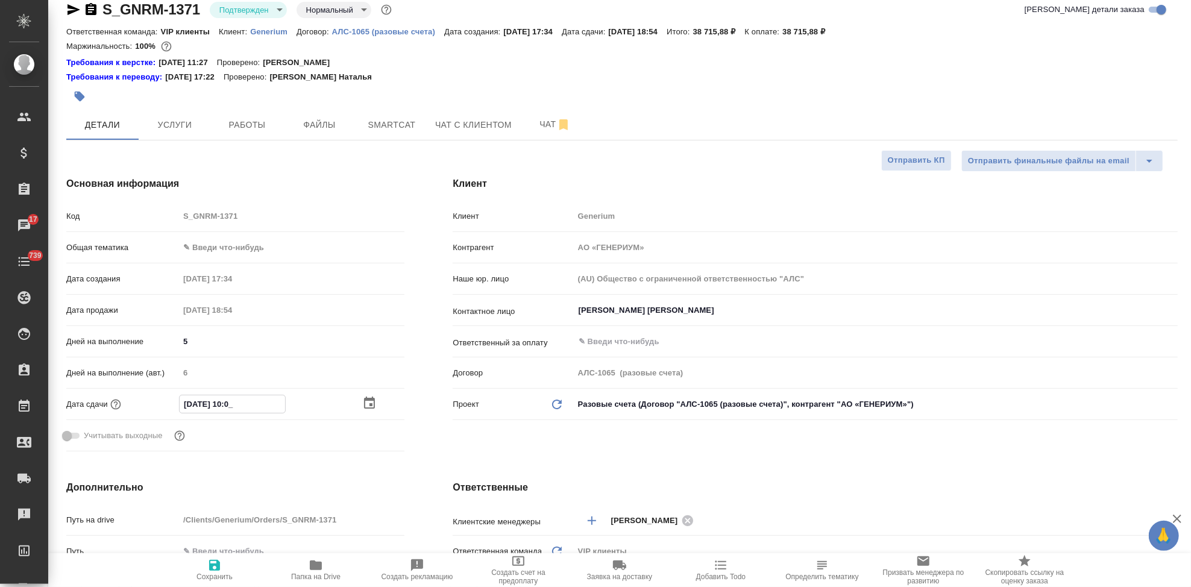
type input "[DATE] 12:00"
type textarea "x"
type input "[DATE] 12:00"
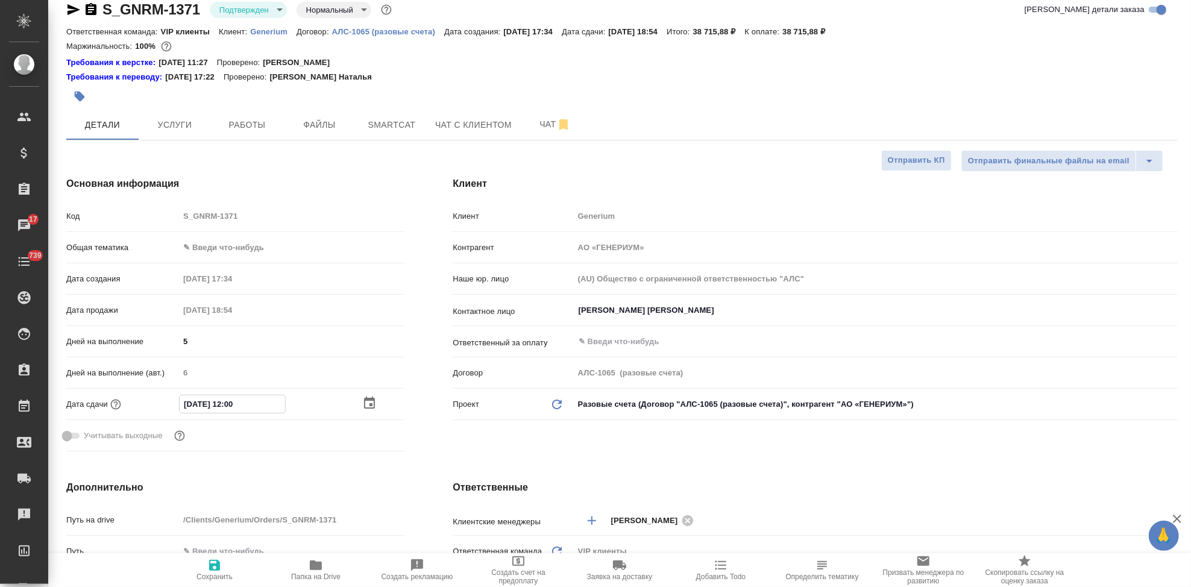
click at [218, 569] on icon "button" at bounding box center [214, 565] width 11 height 11
type textarea "x"
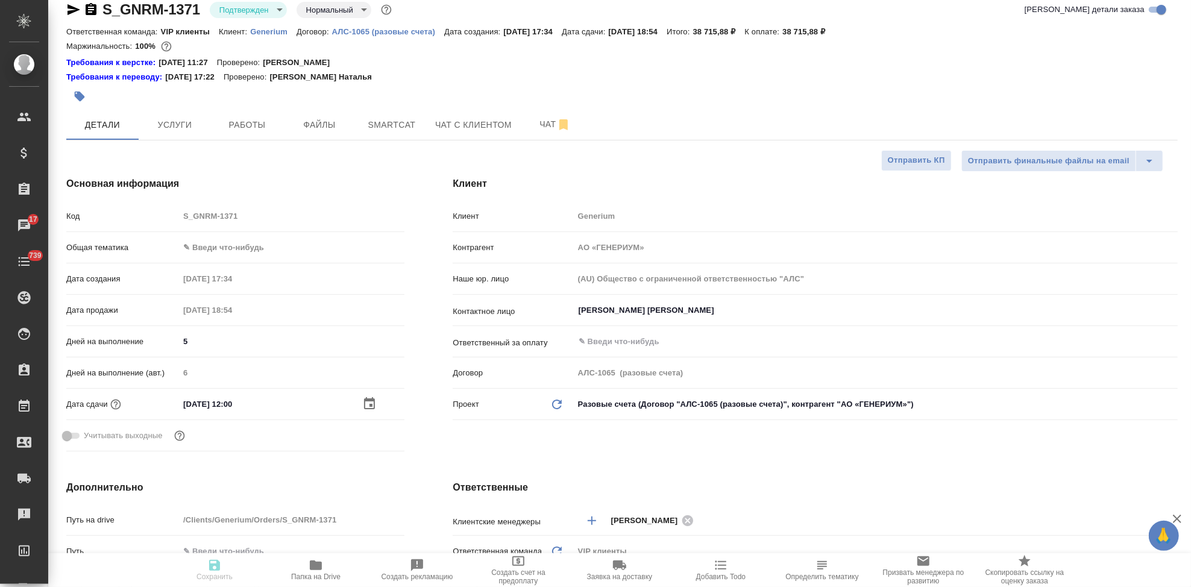
type textarea "x"
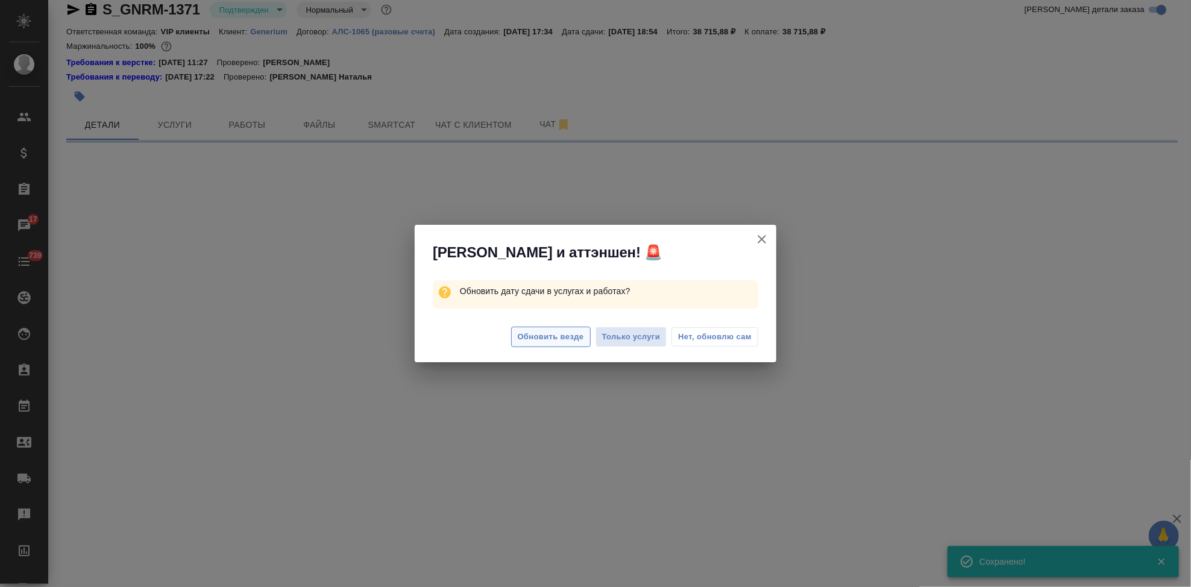
select select "RU"
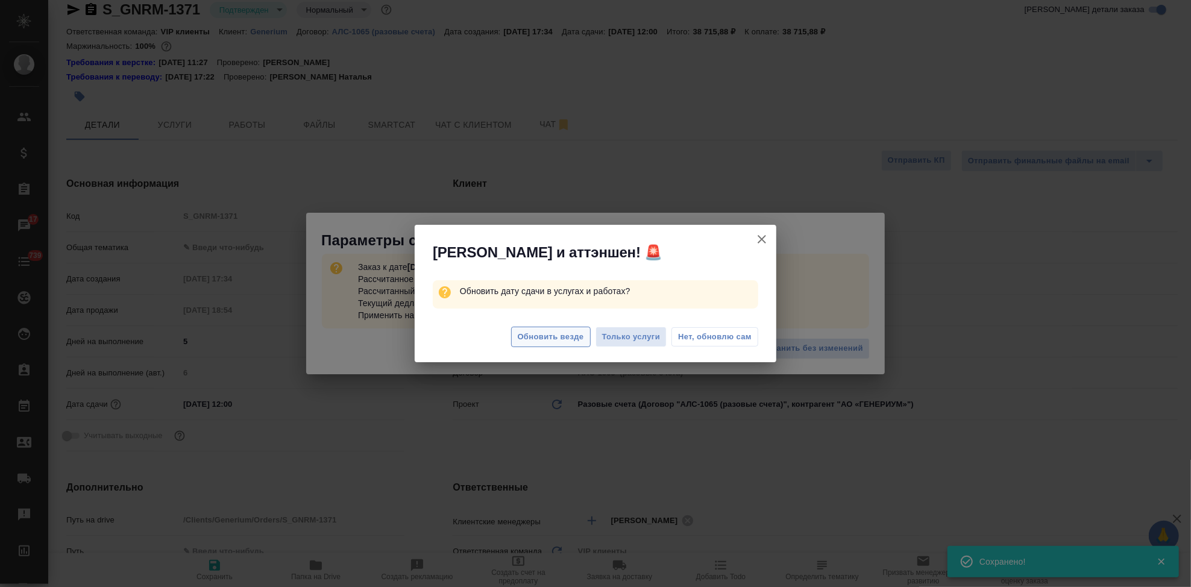
click at [531, 339] on span "Обновить везде" at bounding box center [551, 337] width 66 height 14
type textarea "x"
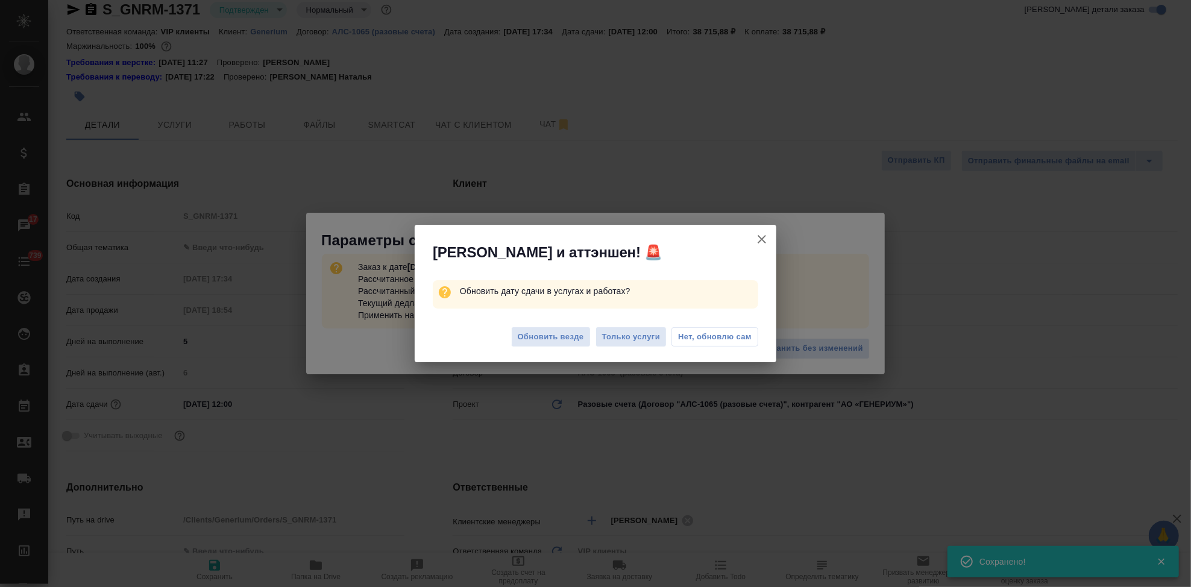
type textarea "x"
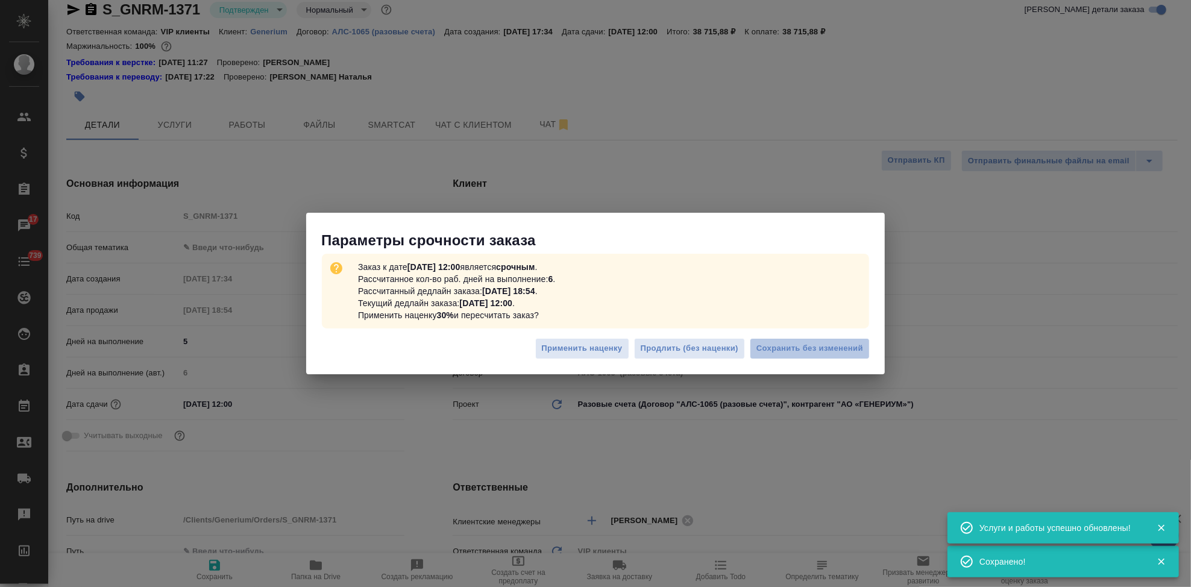
click at [807, 350] on span "Сохранить без изменений" at bounding box center [809, 349] width 107 height 14
type textarea "x"
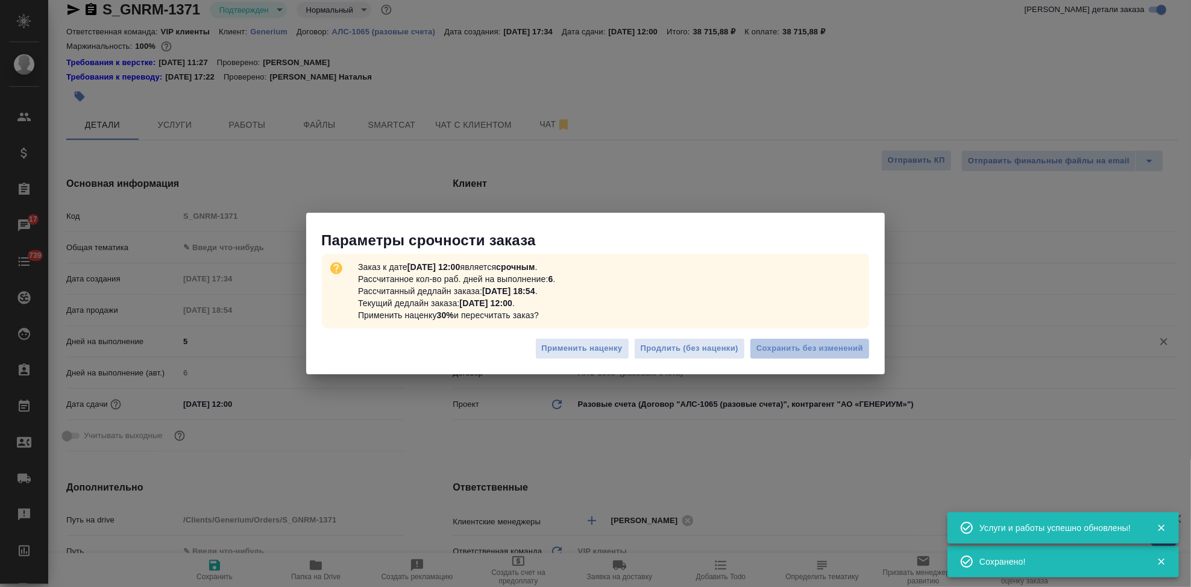
type textarea "x"
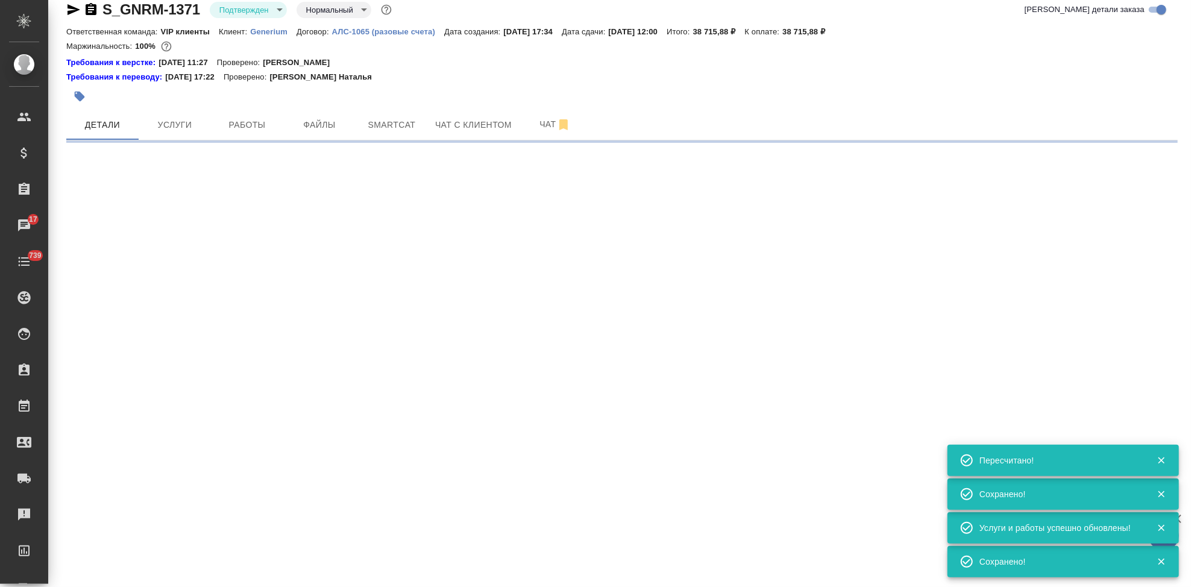
type input "urgent"
select select "RU"
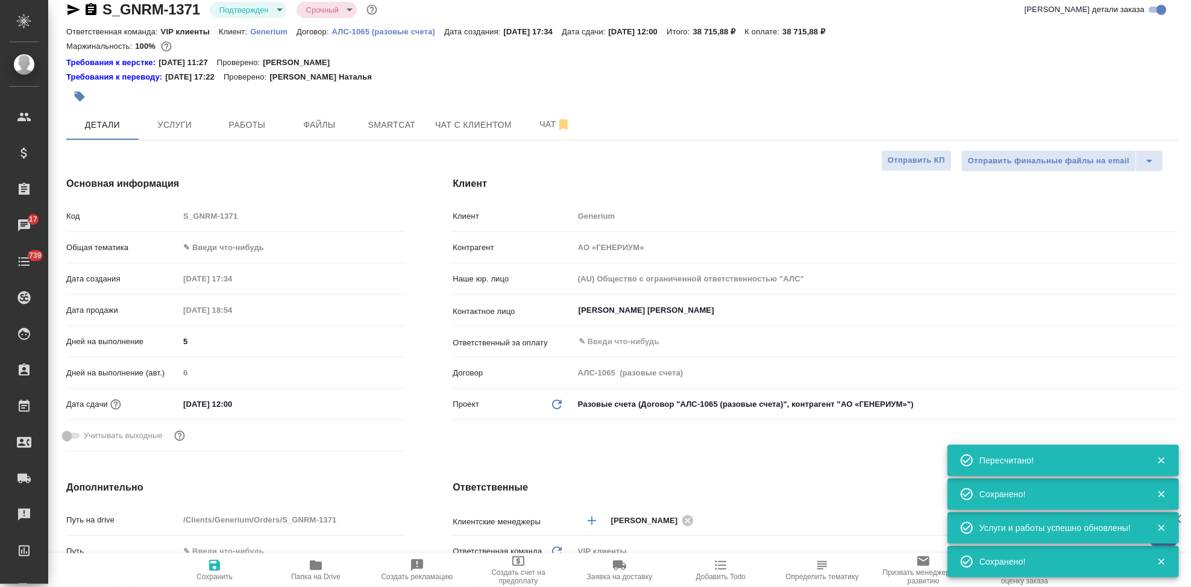
type textarea "x"
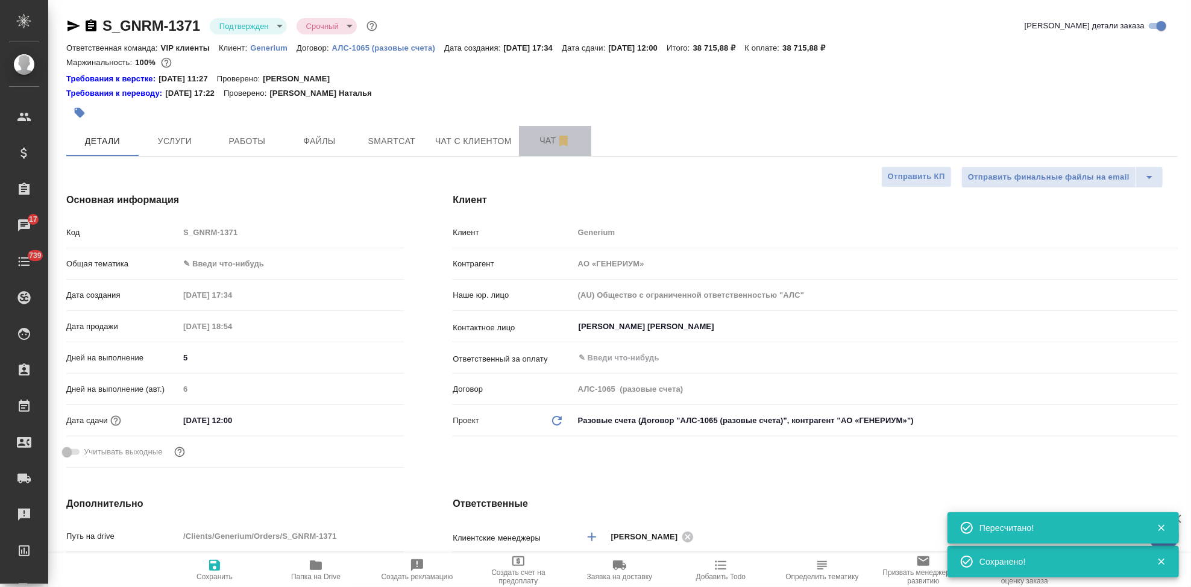
click at [534, 143] on span "Чат" at bounding box center [555, 140] width 58 height 15
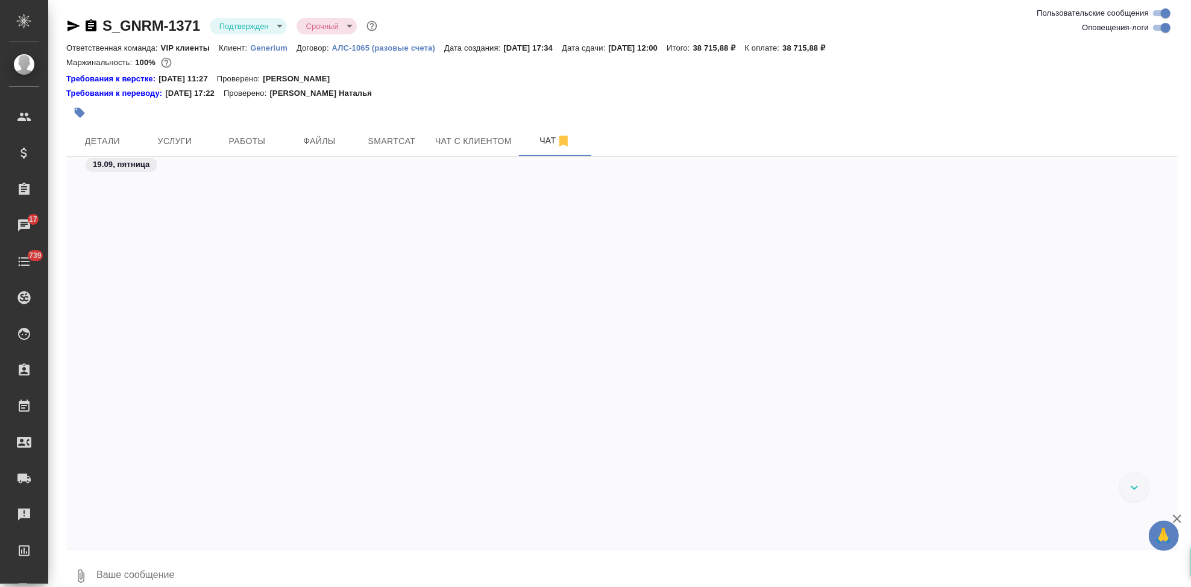
scroll to position [11469, 0]
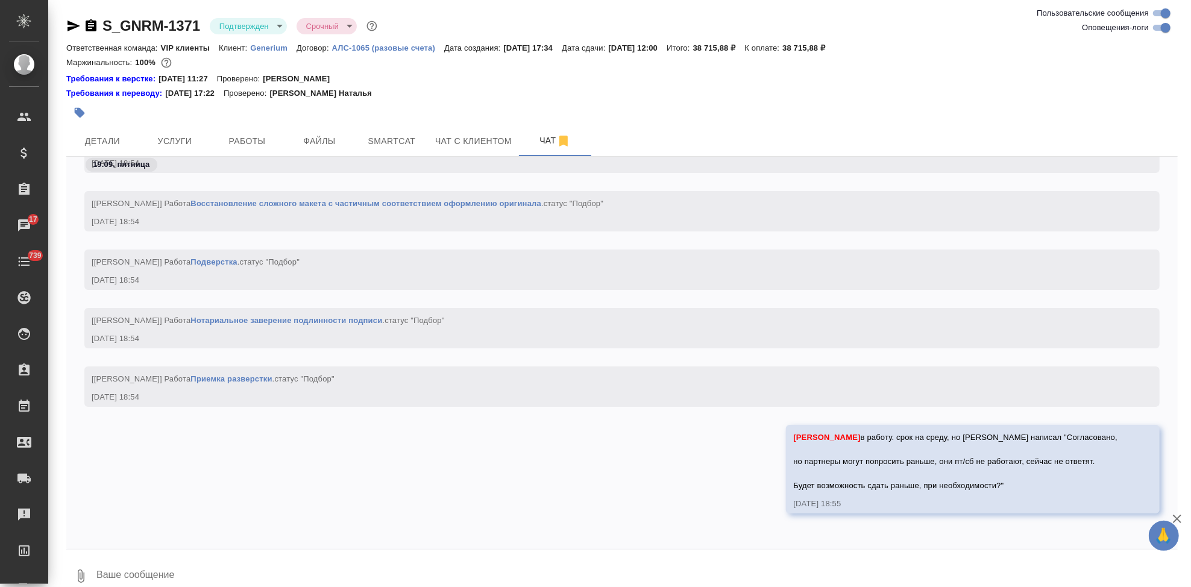
click at [212, 570] on textarea at bounding box center [636, 576] width 1082 height 41
type textarea "проставила 24 сентября \"
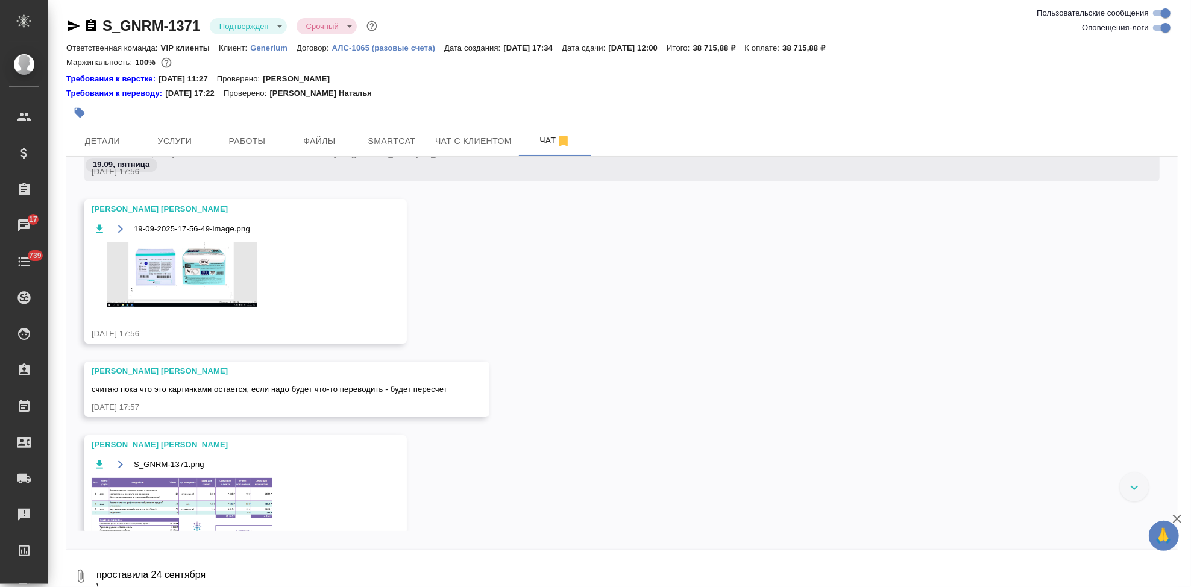
scroll to position [6017, 0]
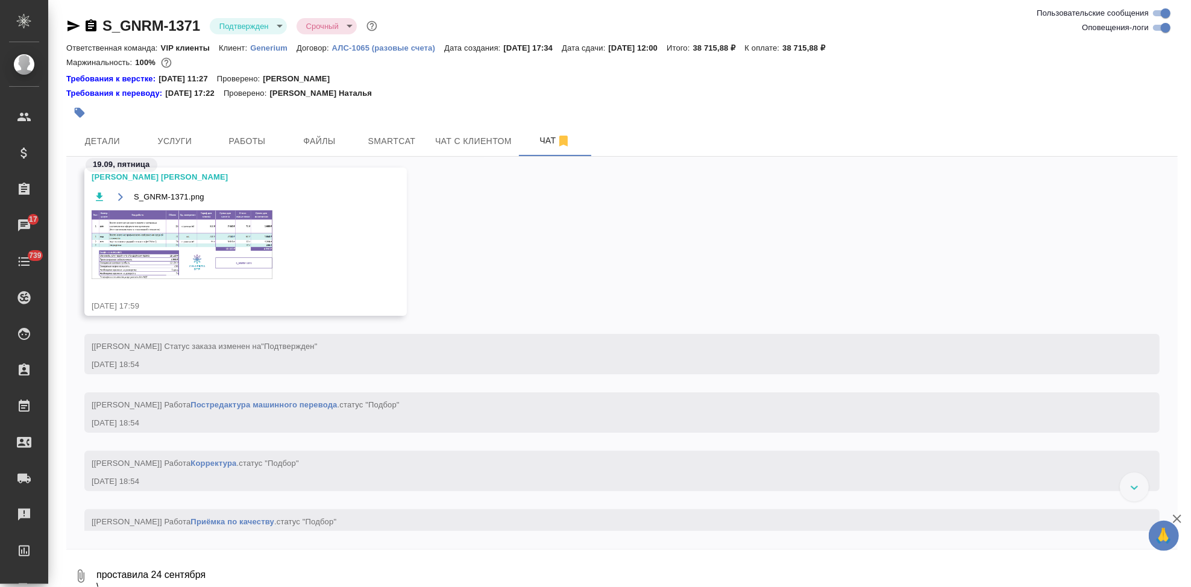
click at [120, 195] on icon "button" at bounding box center [120, 197] width 5 height 8
click at [261, 140] on span "Работы" at bounding box center [247, 141] width 58 height 15
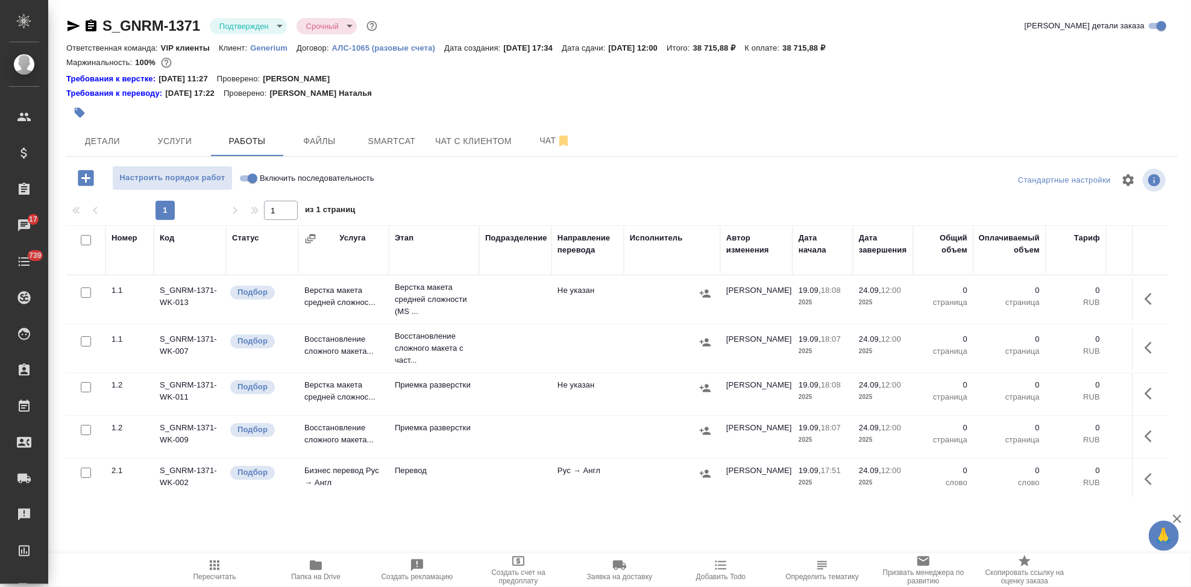
click at [329, 353] on td "Восстановление сложного макета..." at bounding box center [343, 348] width 90 height 42
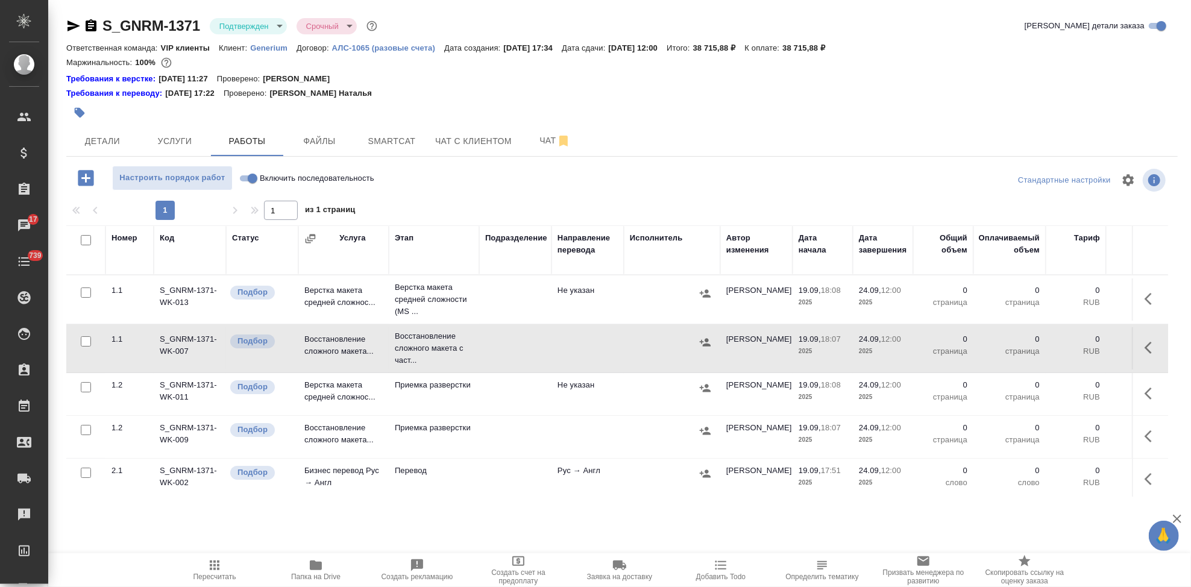
click at [87, 181] on icon "button" at bounding box center [86, 178] width 16 height 16
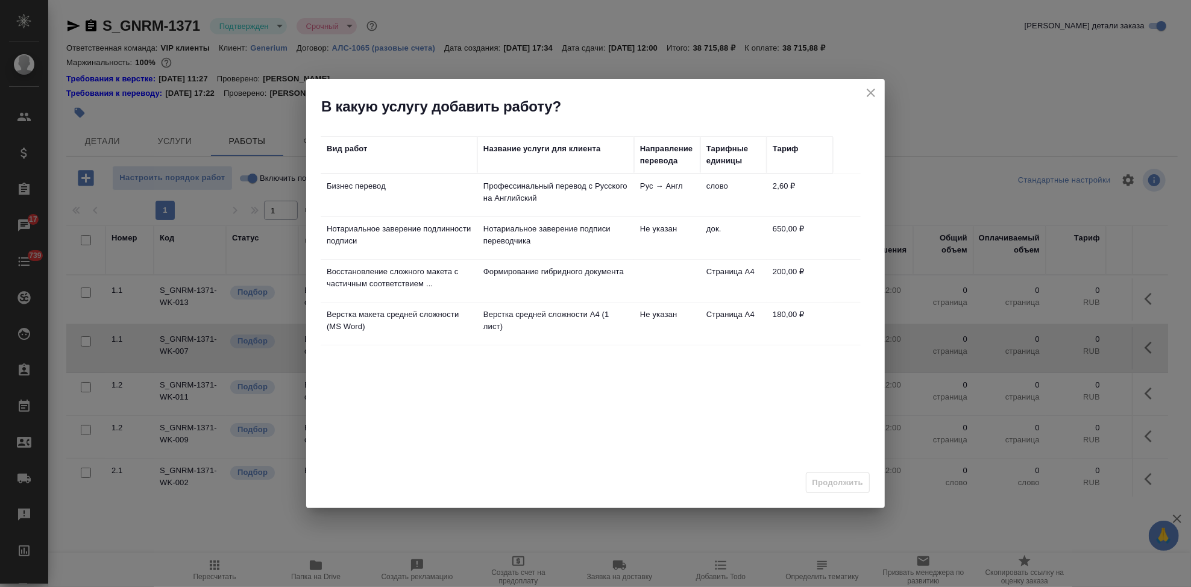
click at [571, 280] on td "Формирование гибридного документа" at bounding box center [555, 281] width 157 height 42
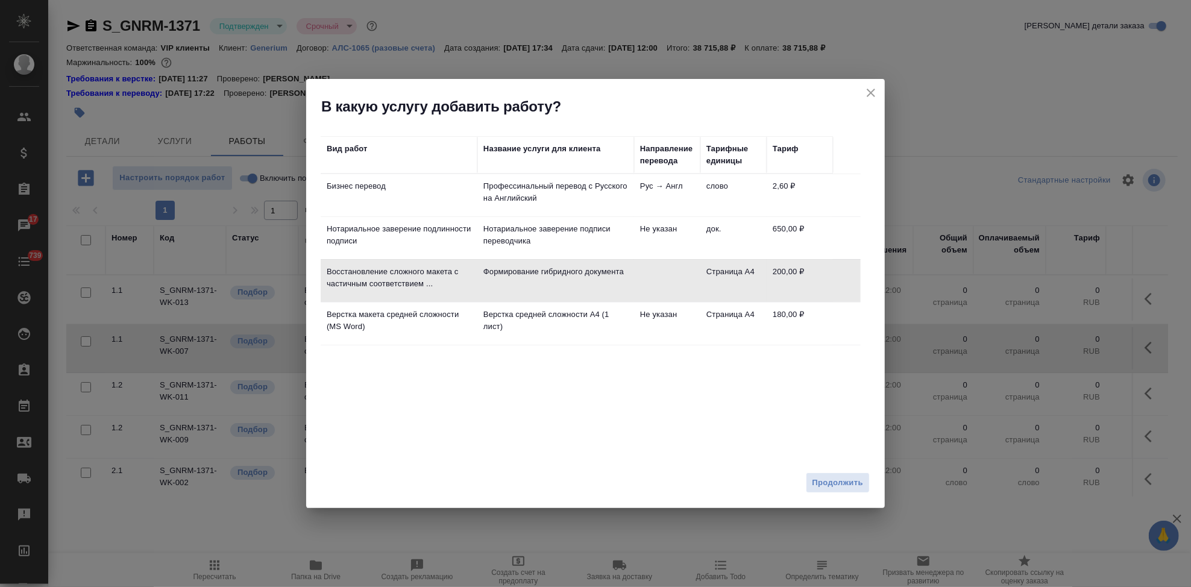
click at [571, 280] on td "Формирование гибридного документа" at bounding box center [555, 281] width 157 height 42
click at [841, 484] on span "Продолжить" at bounding box center [837, 483] width 51 height 14
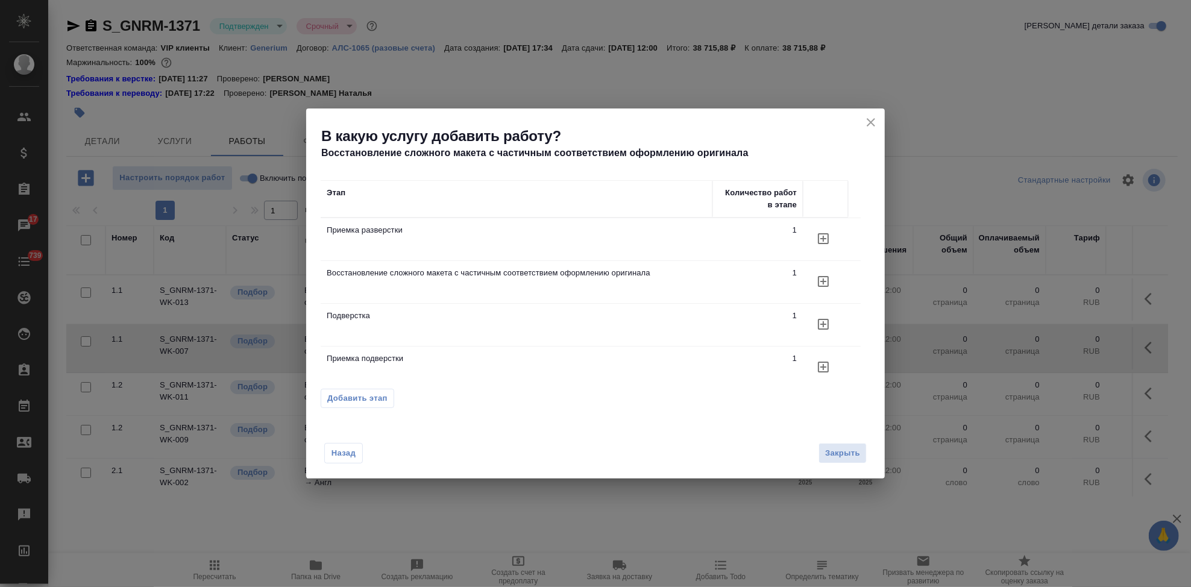
click at [820, 282] on icon "button" at bounding box center [823, 281] width 14 height 14
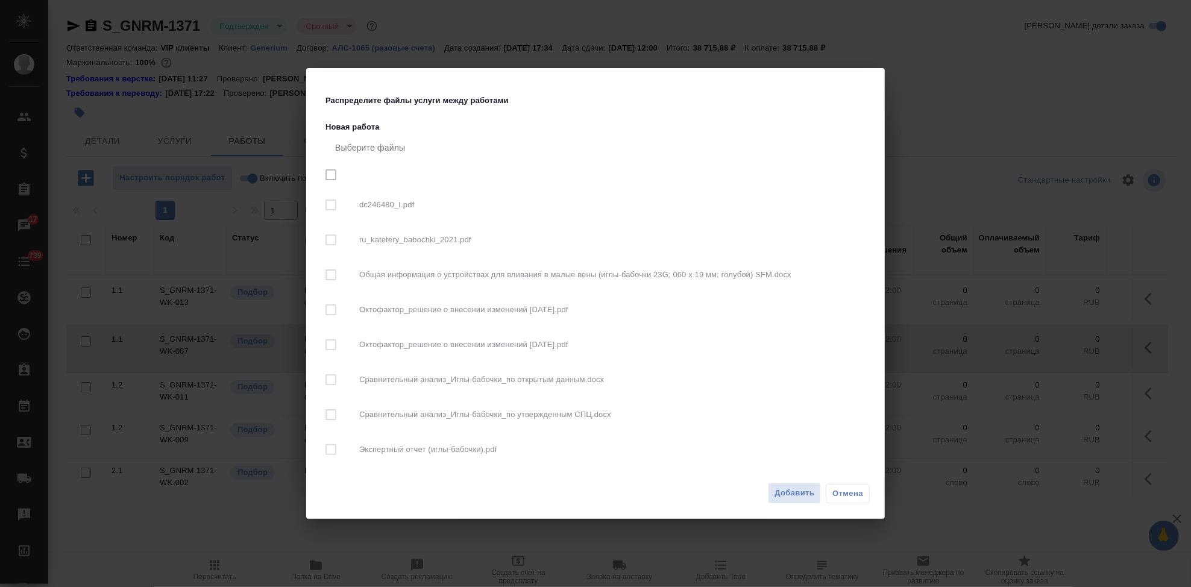
checkbox input "true"
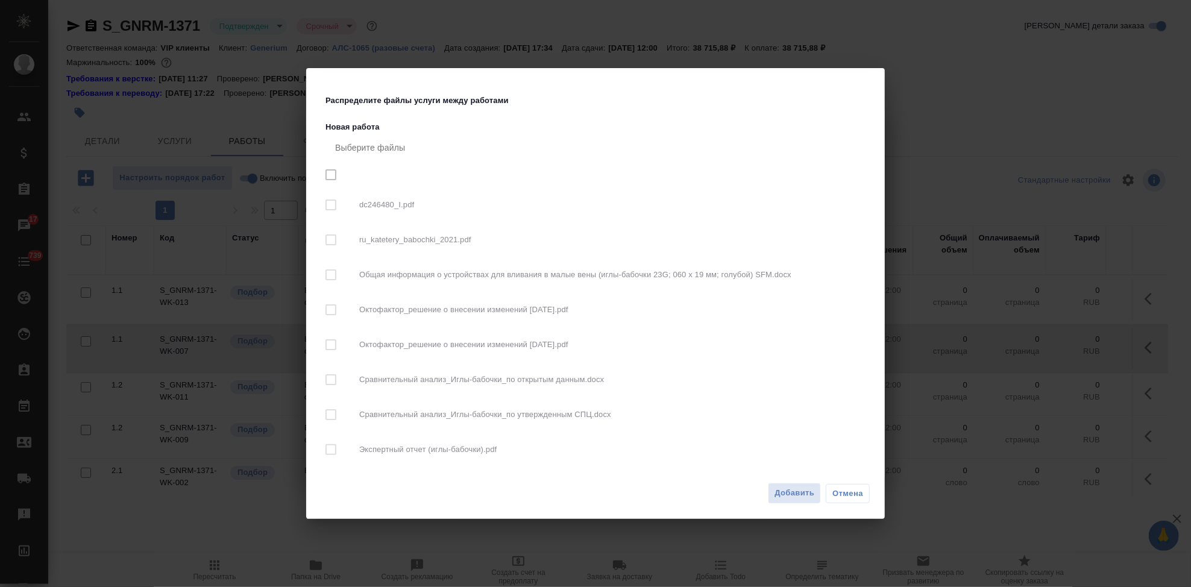
checkbox input "true"
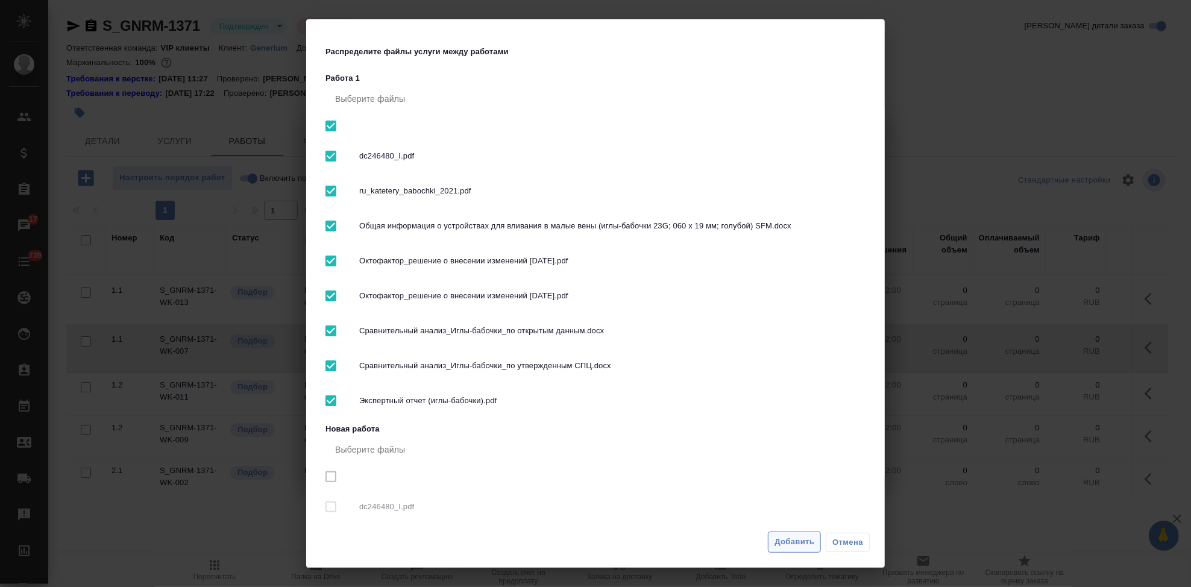
click at [797, 545] on span "Добавить" at bounding box center [794, 542] width 40 height 14
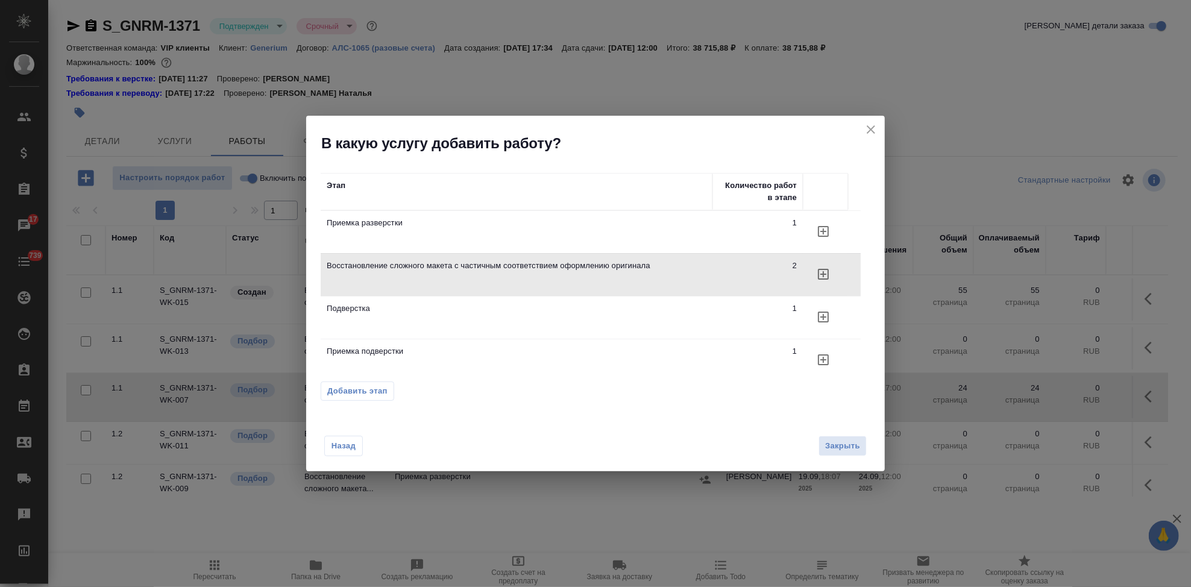
click at [867, 133] on icon "close" at bounding box center [871, 129] width 8 height 8
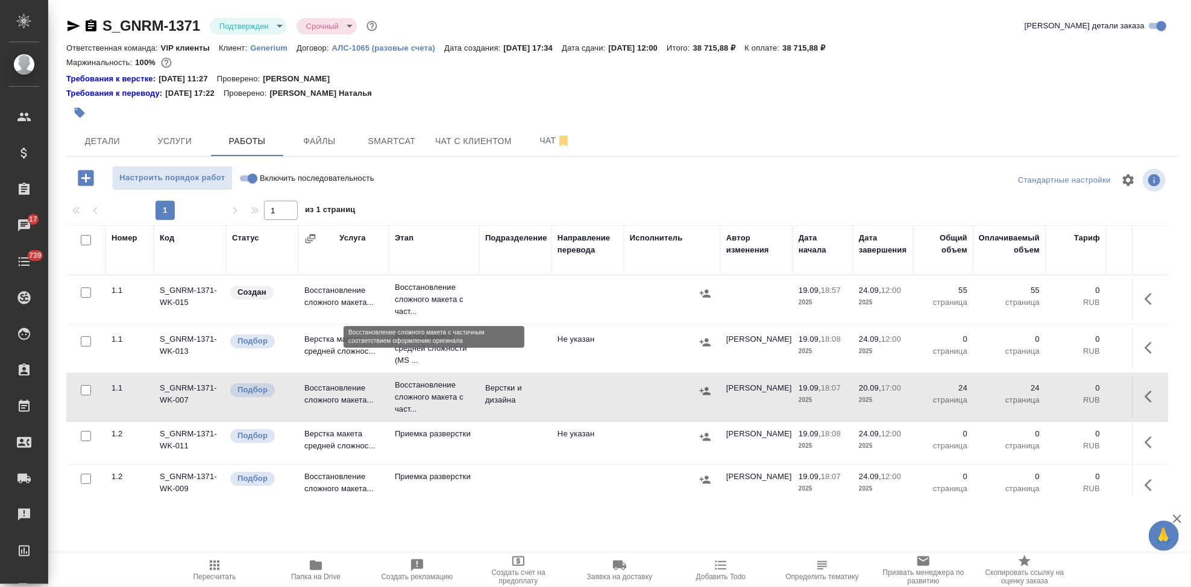
click at [469, 293] on p "Восстановление сложного макета с част..." at bounding box center [434, 299] width 78 height 36
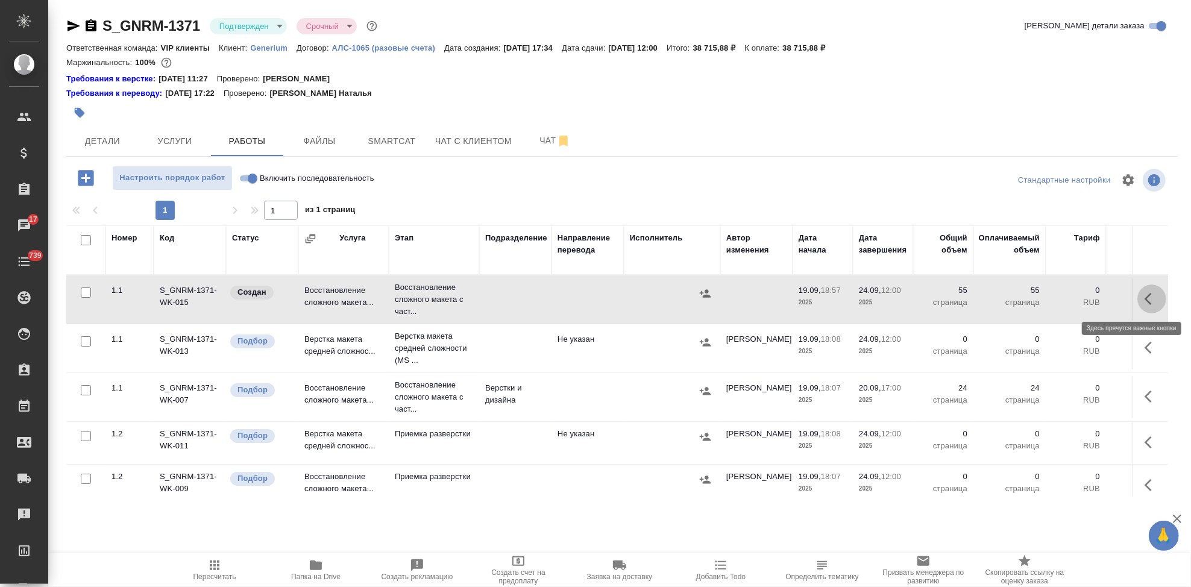
click at [1144, 296] on icon "button" at bounding box center [1151, 299] width 14 height 14
click at [1058, 298] on icon "button" at bounding box center [1063, 298] width 11 height 11
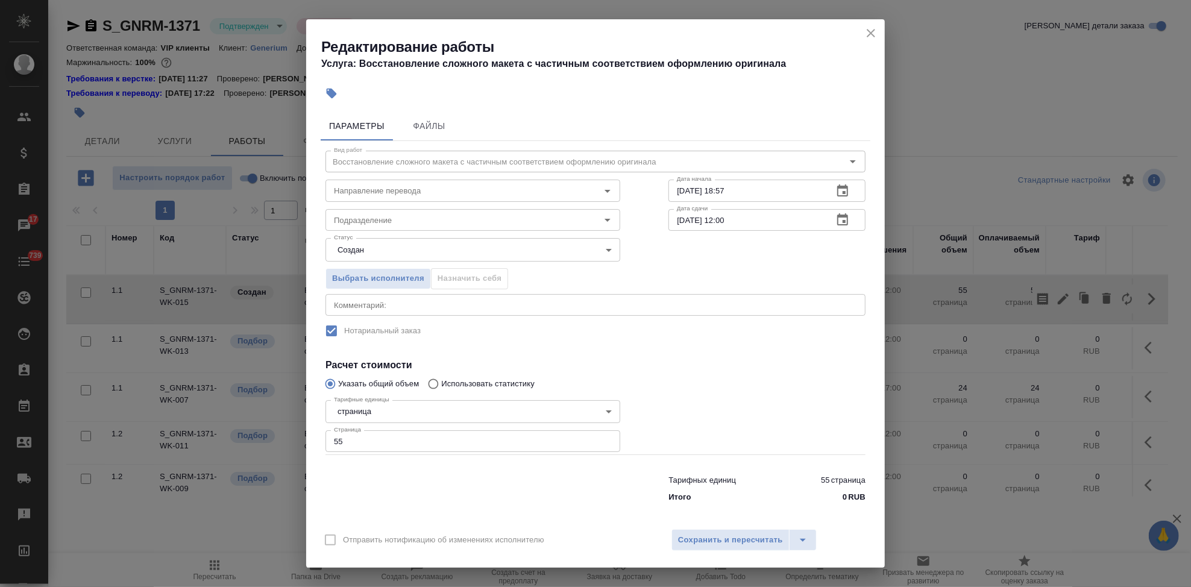
click at [870, 33] on icon "close" at bounding box center [871, 33] width 8 height 8
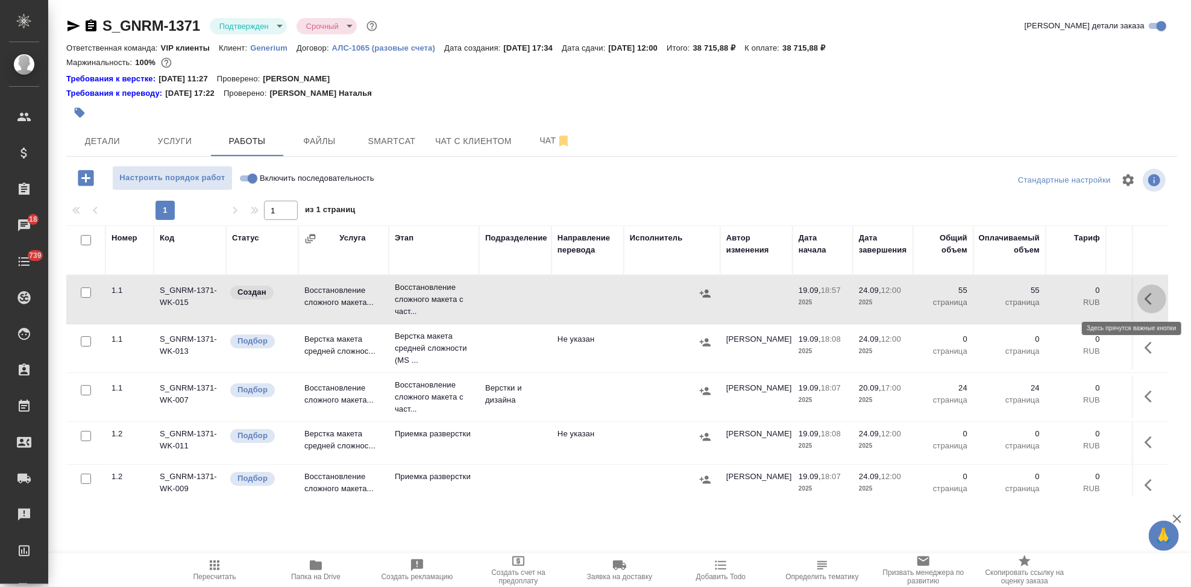
click at [1144, 305] on icon "button" at bounding box center [1151, 299] width 14 height 14
click at [1058, 299] on icon "button" at bounding box center [1063, 298] width 11 height 11
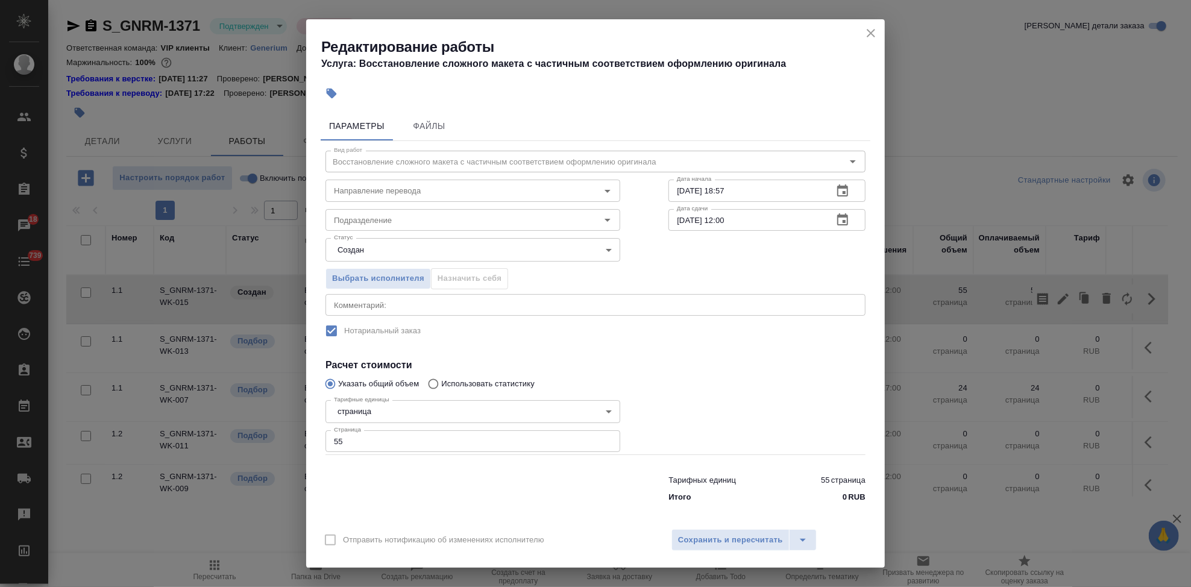
click at [616, 163] on div "Направление перевода Направление перевода" at bounding box center [472, 189] width 343 height 77
click at [665, 164] on div "Дата начала 19.09.2025 18:57 Дата начала" at bounding box center [766, 189] width 245 height 77
click at [836, 160] on div "Дата начала 19.09.2025 18:57 Дата начала" at bounding box center [766, 189] width 245 height 77
click at [841, 163] on div "Дата начала 19.09.2025 18:57 Дата начала" at bounding box center [766, 189] width 245 height 77
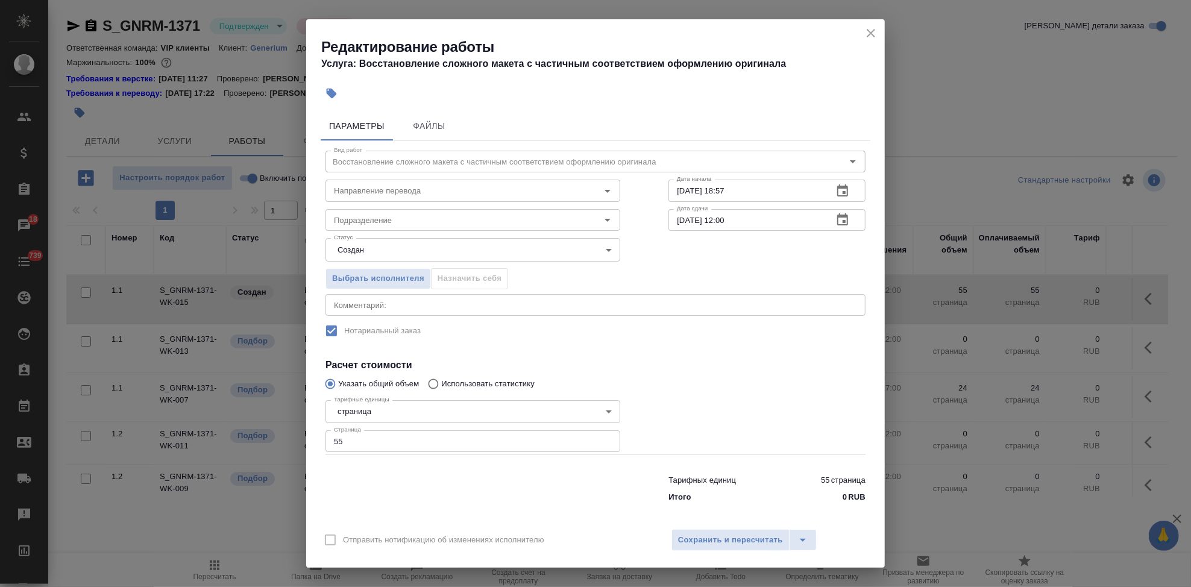
click at [656, 151] on div "Дата начала 19.09.2025 18:57 Дата начала" at bounding box center [766, 189] width 245 height 77
click at [875, 35] on icon "close" at bounding box center [870, 33] width 14 height 14
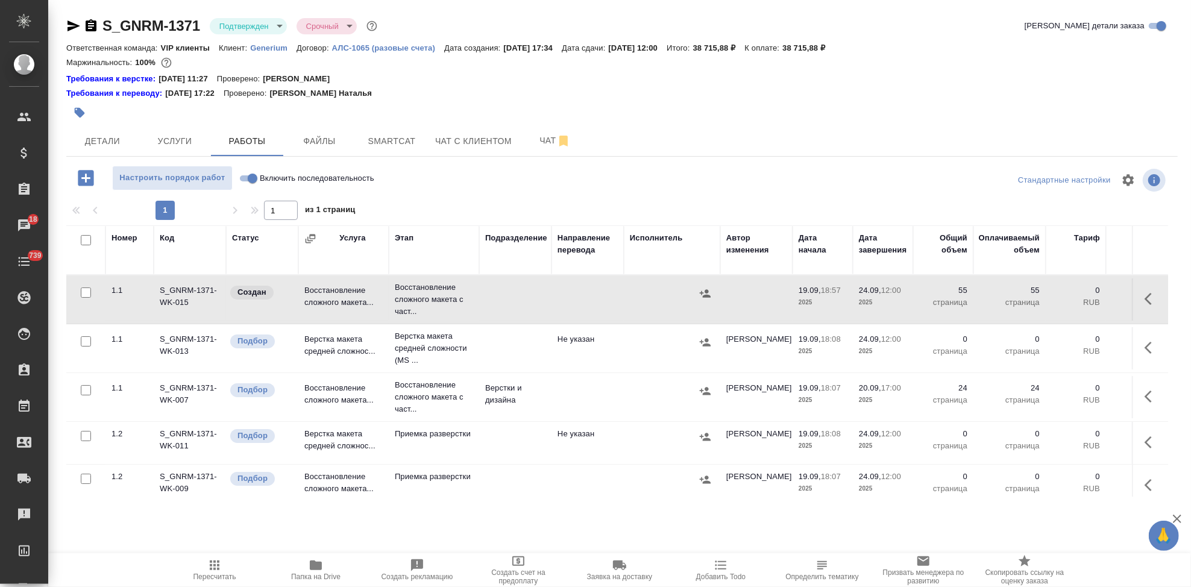
click at [84, 294] on input "checkbox" at bounding box center [86, 292] width 10 height 10
checkbox input "true"
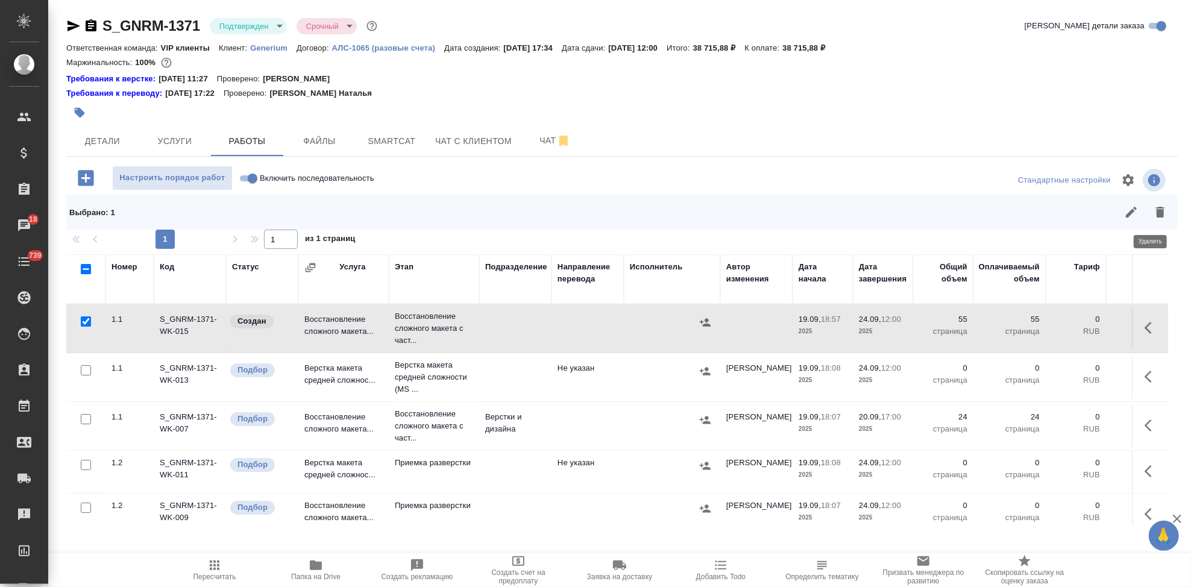
click at [1156, 213] on icon "button" at bounding box center [1160, 212] width 8 height 11
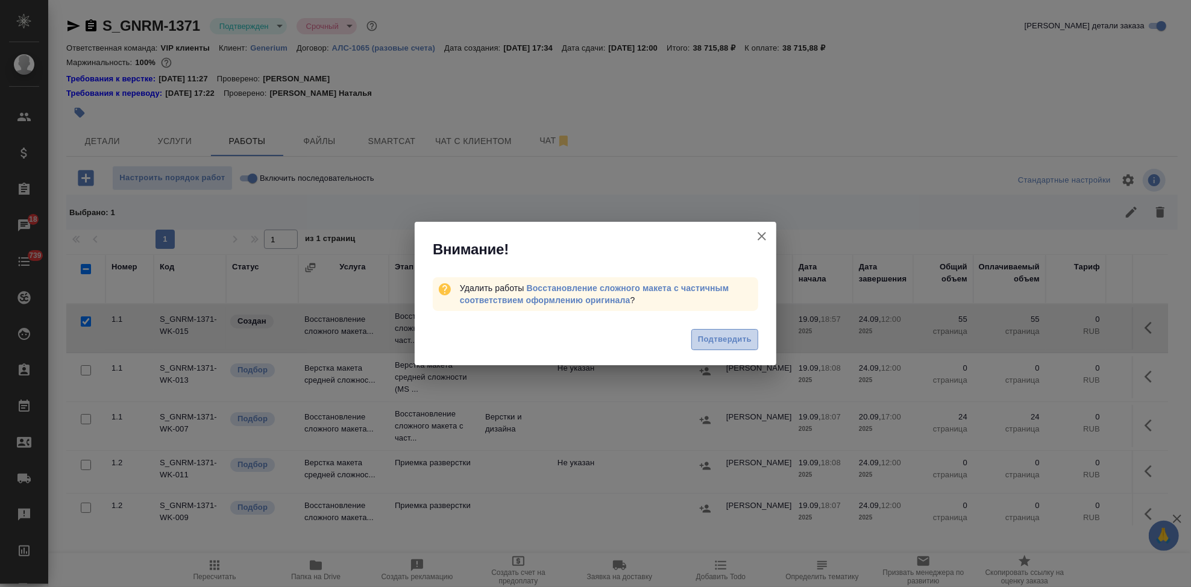
click at [741, 336] on span "Подтвердить" at bounding box center [725, 340] width 54 height 14
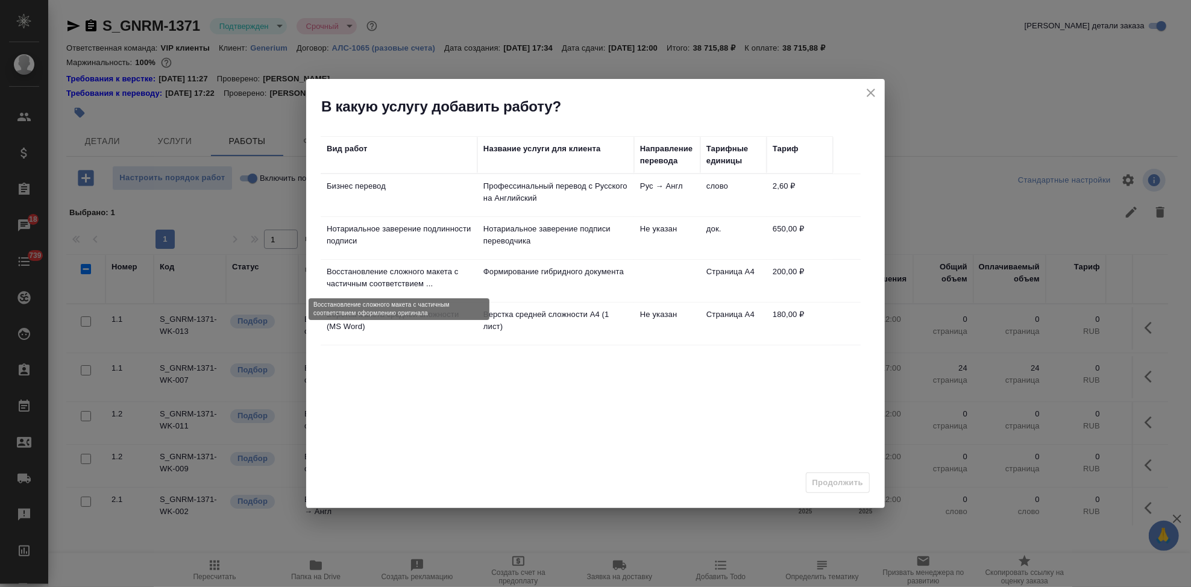
click at [439, 281] on p "Восстановление сложного макета с частичным соответствием ..." at bounding box center [399, 278] width 145 height 24
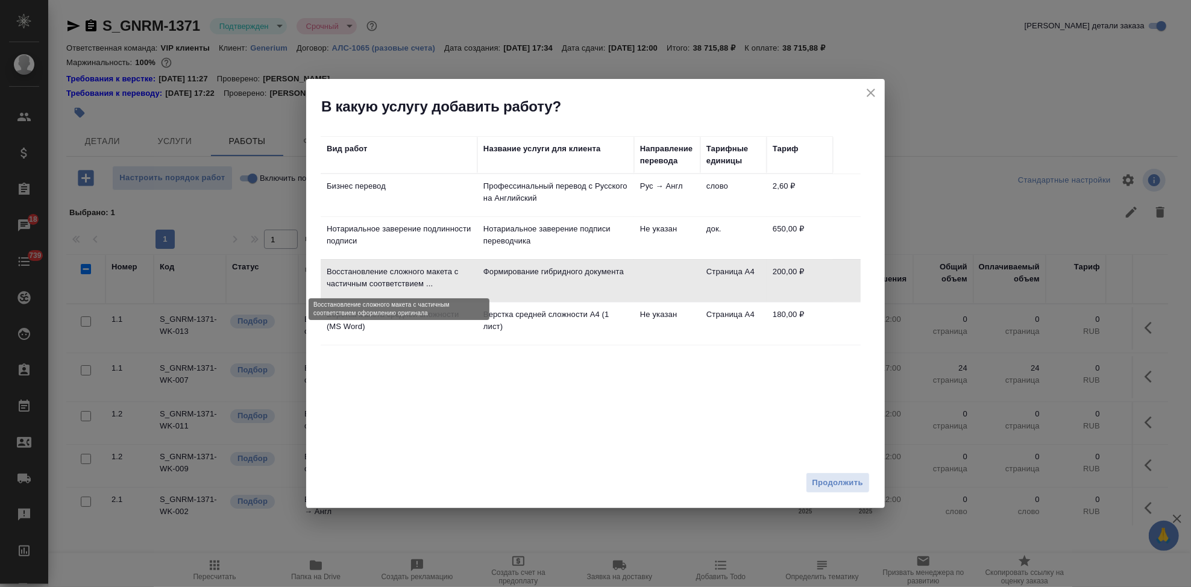
click at [439, 281] on p "Восстановление сложного макета с частичным соответствием ..." at bounding box center [399, 278] width 145 height 24
click at [569, 283] on td "Формирование гибридного документа" at bounding box center [555, 281] width 157 height 42
click at [841, 484] on span "Продолжить" at bounding box center [837, 483] width 51 height 14
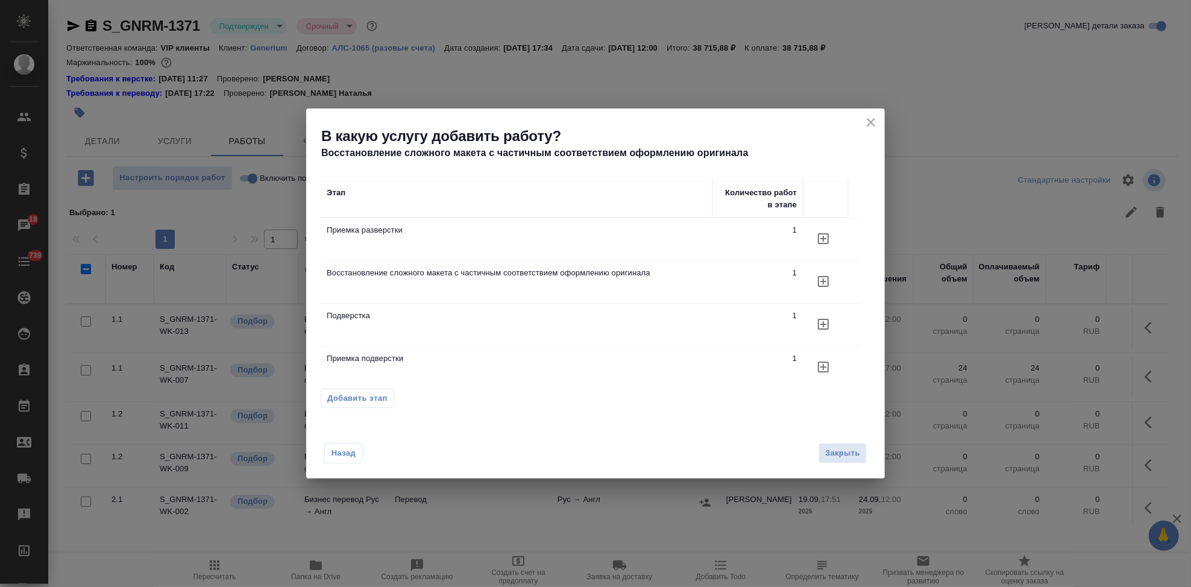
click at [373, 396] on span "Добавить этап" at bounding box center [357, 398] width 60 height 12
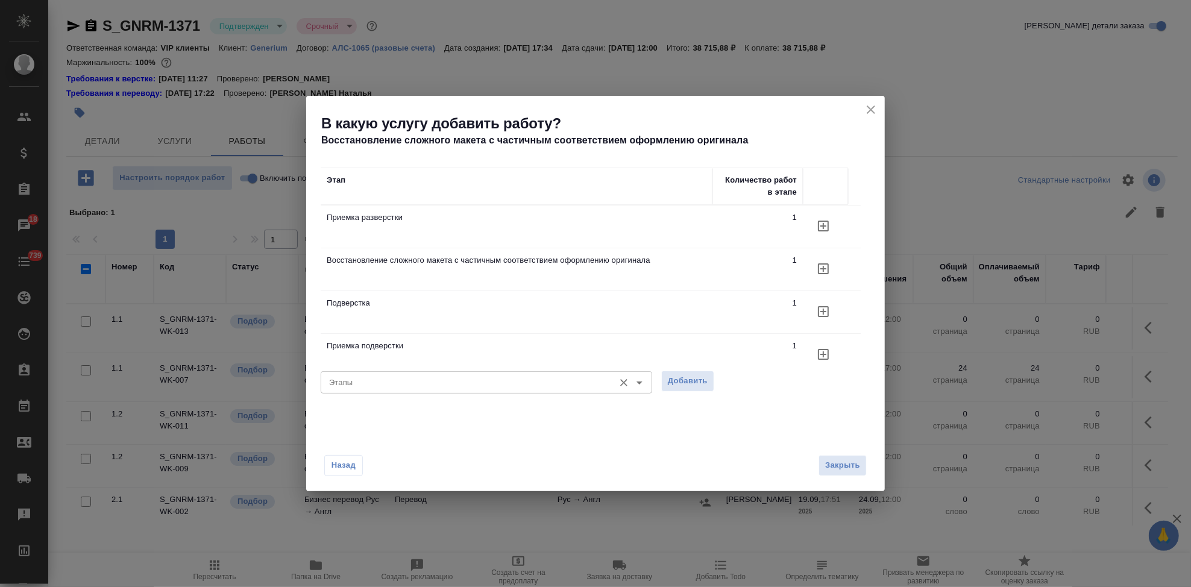
click at [443, 389] on input "Этапы" at bounding box center [466, 382] width 284 height 14
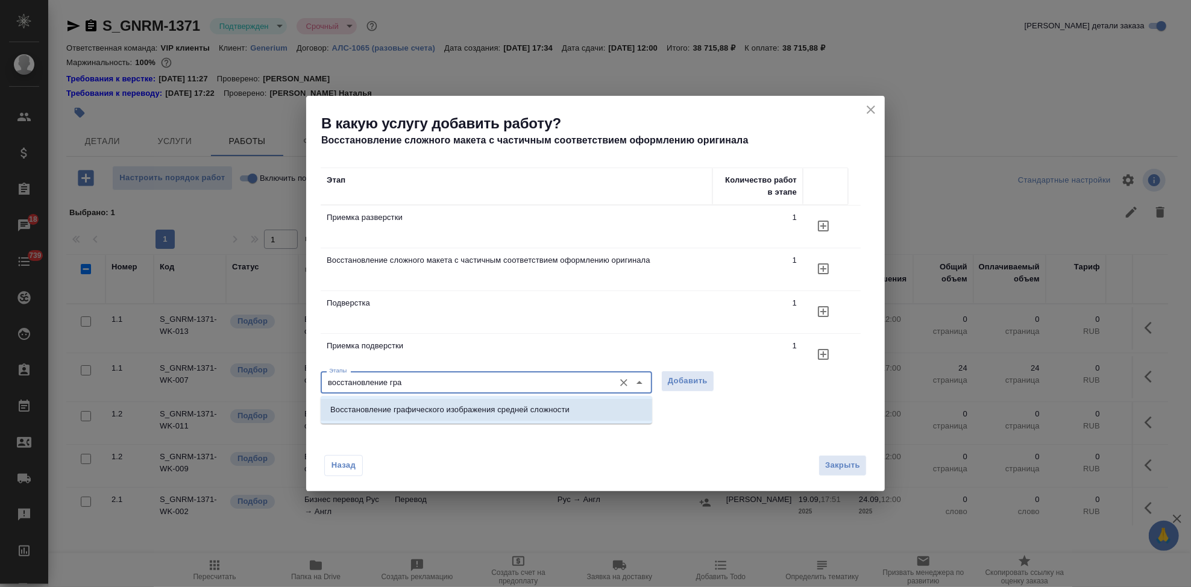
click at [466, 410] on p "Восстановление графического изображения средней сложности" at bounding box center [449, 410] width 239 height 12
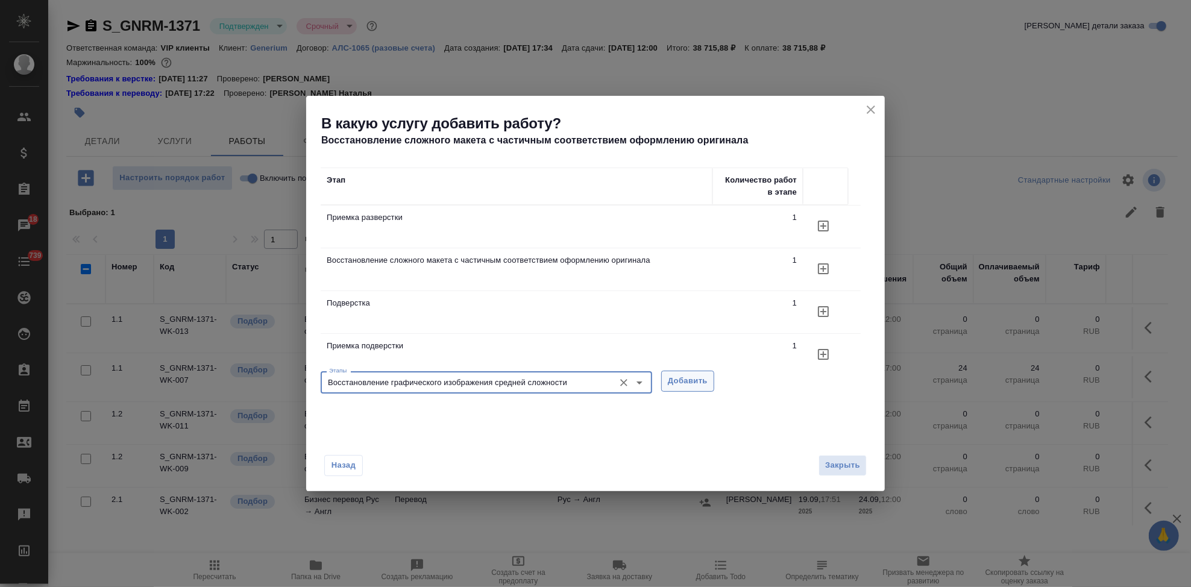
type input "Восстановление графического изображения средней сложности"
click at [698, 379] on span "Добавить" at bounding box center [688, 381] width 40 height 14
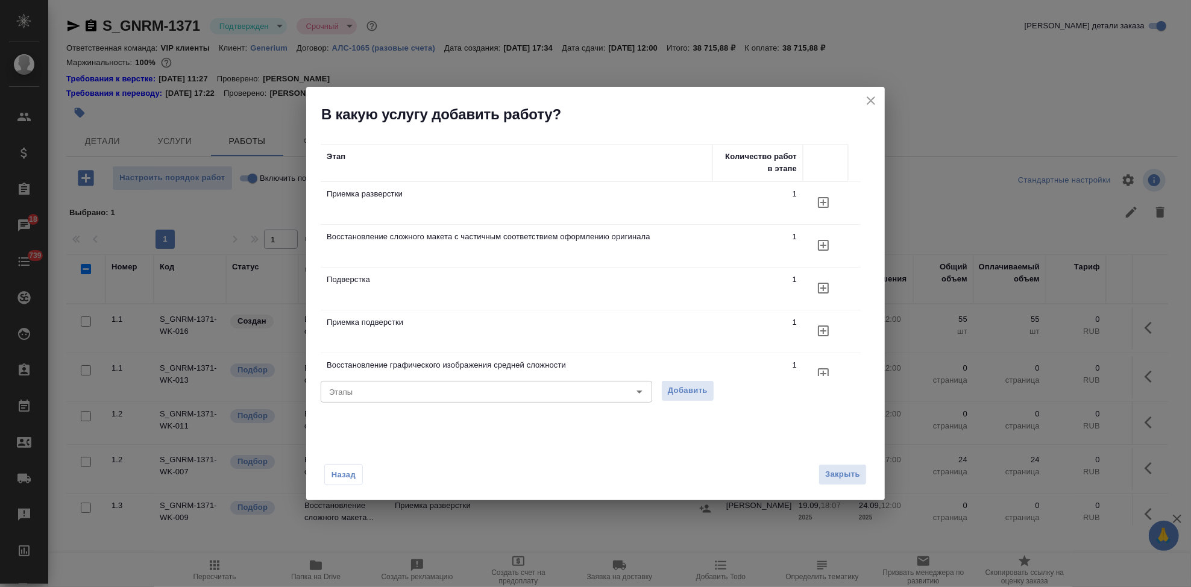
click at [869, 102] on icon "close" at bounding box center [871, 100] width 8 height 8
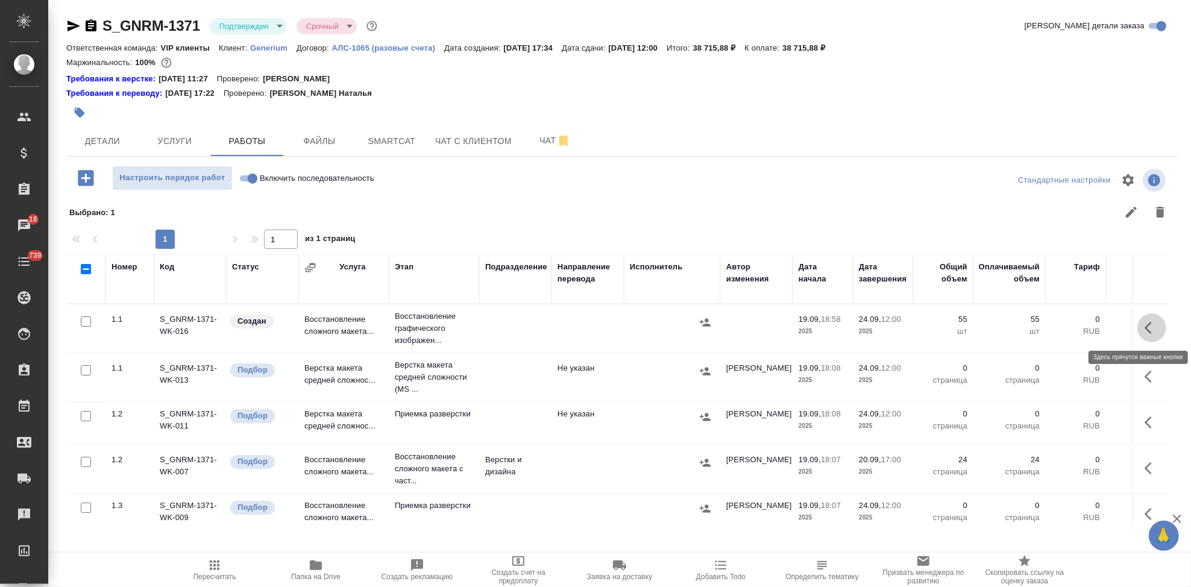
click at [1137, 328] on button "button" at bounding box center [1151, 327] width 29 height 29
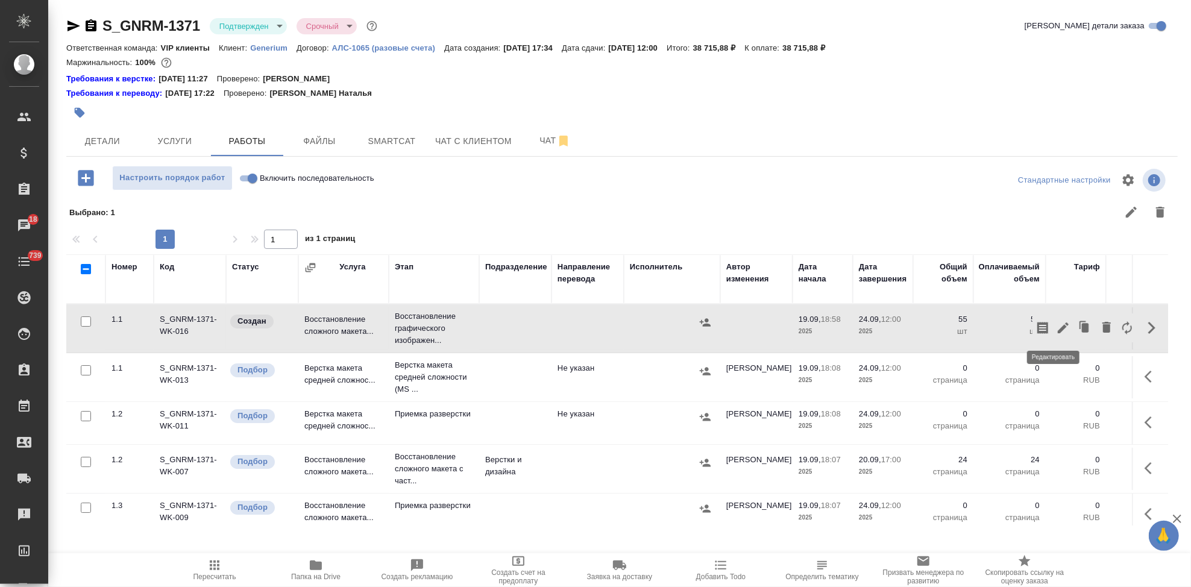
click at [1058, 326] on icon "button" at bounding box center [1063, 327] width 11 height 11
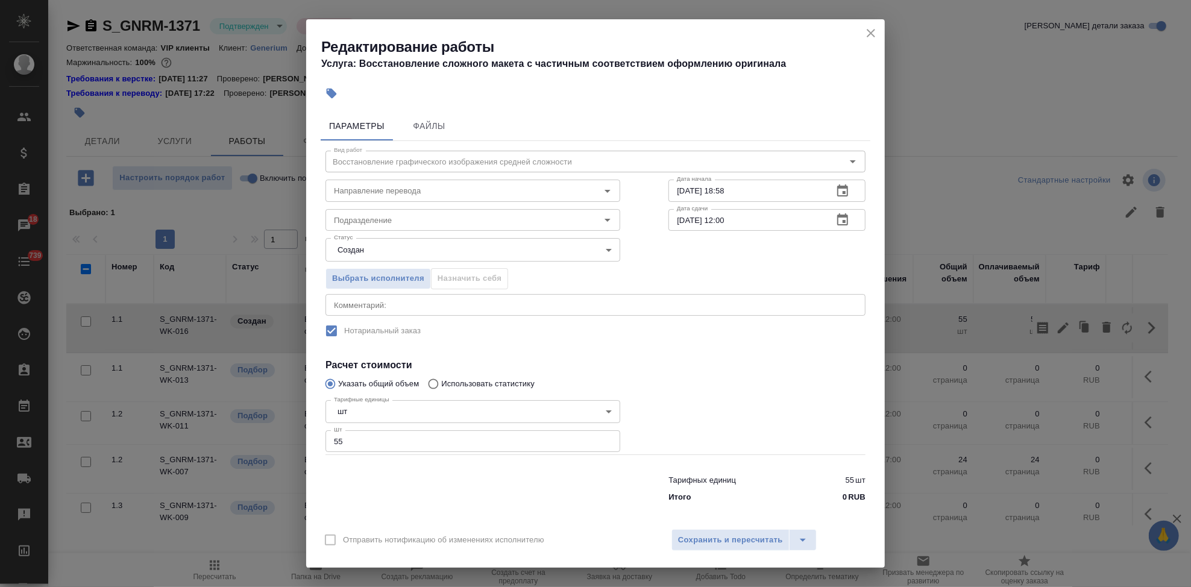
click at [398, 440] on input "55" at bounding box center [472, 441] width 295 height 22
type input "5"
type input "31"
click at [445, 184] on input "Направление перевода" at bounding box center [452, 190] width 247 height 14
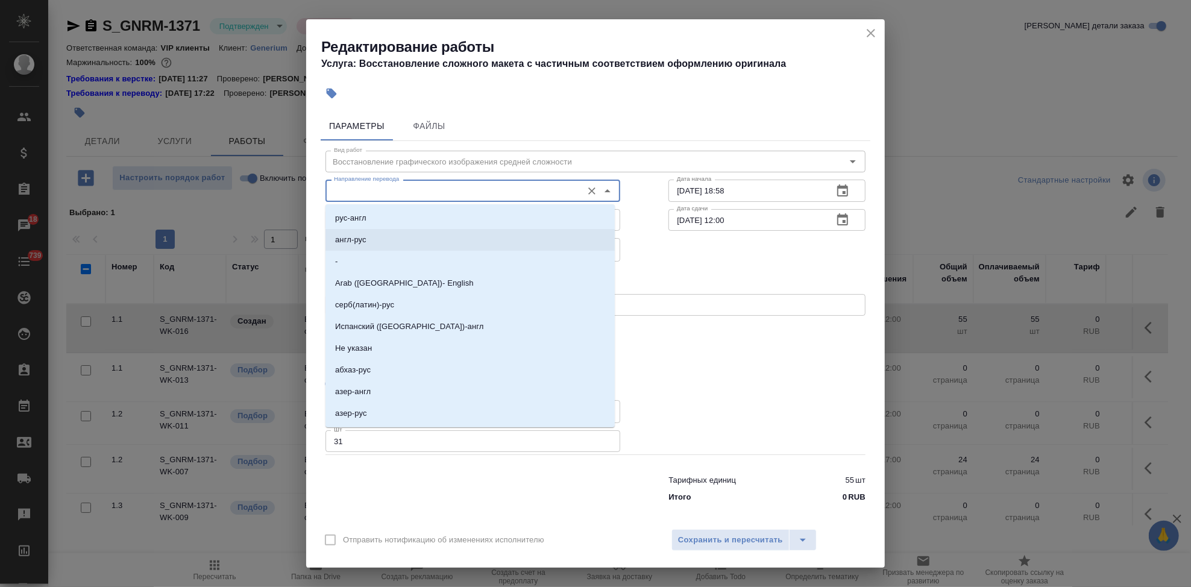
click at [670, 259] on div "Выбрать исполнителя Назначить себя" at bounding box center [595, 277] width 588 height 74
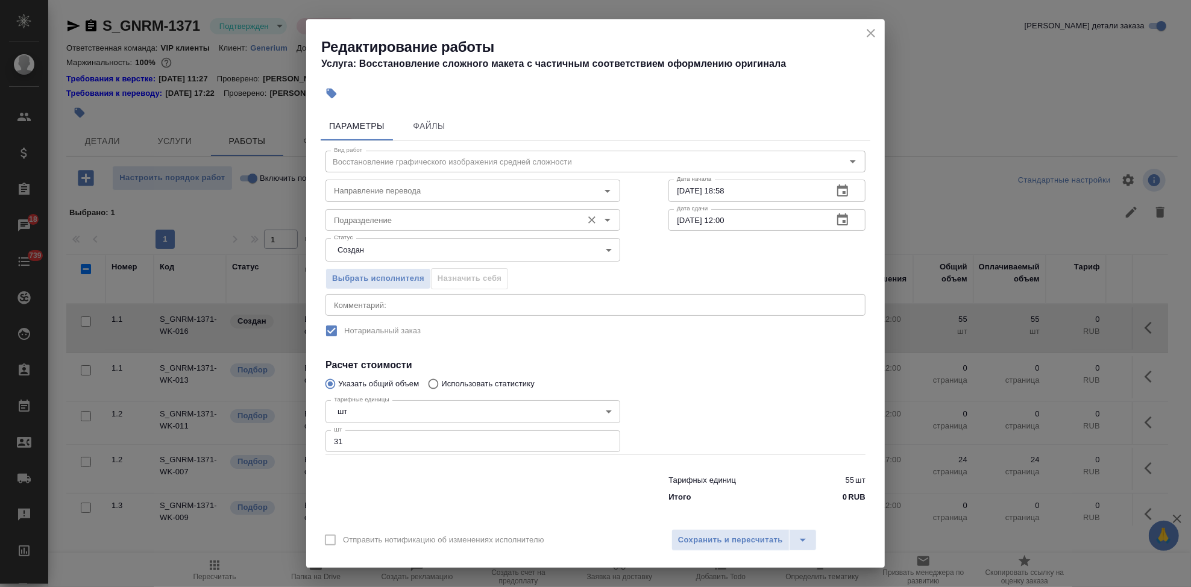
click at [463, 221] on input "Подразделение" at bounding box center [452, 220] width 247 height 14
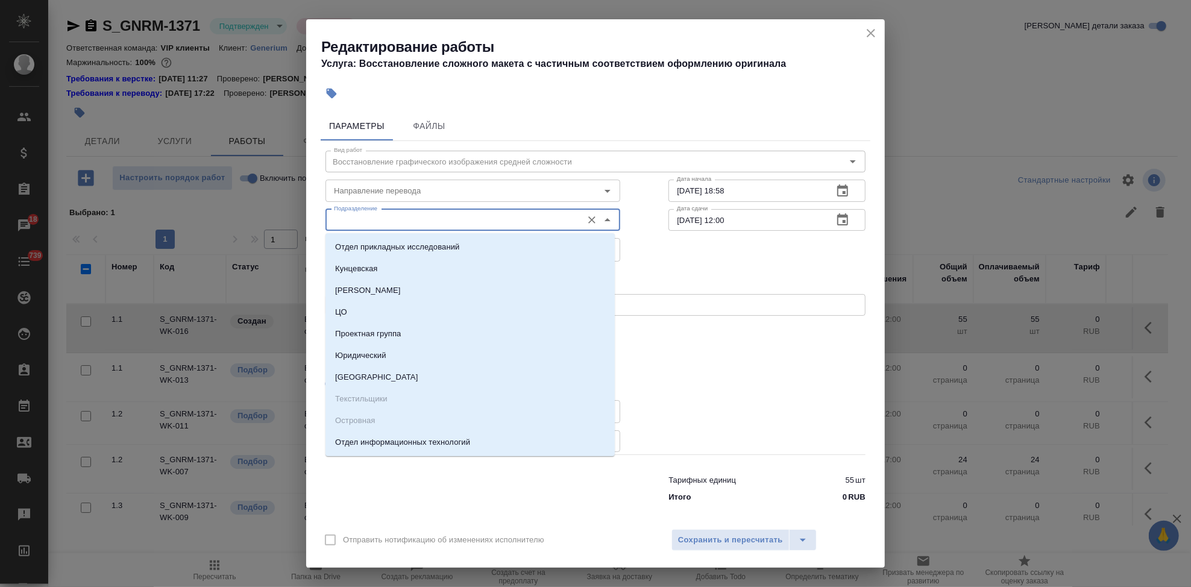
type input "а"
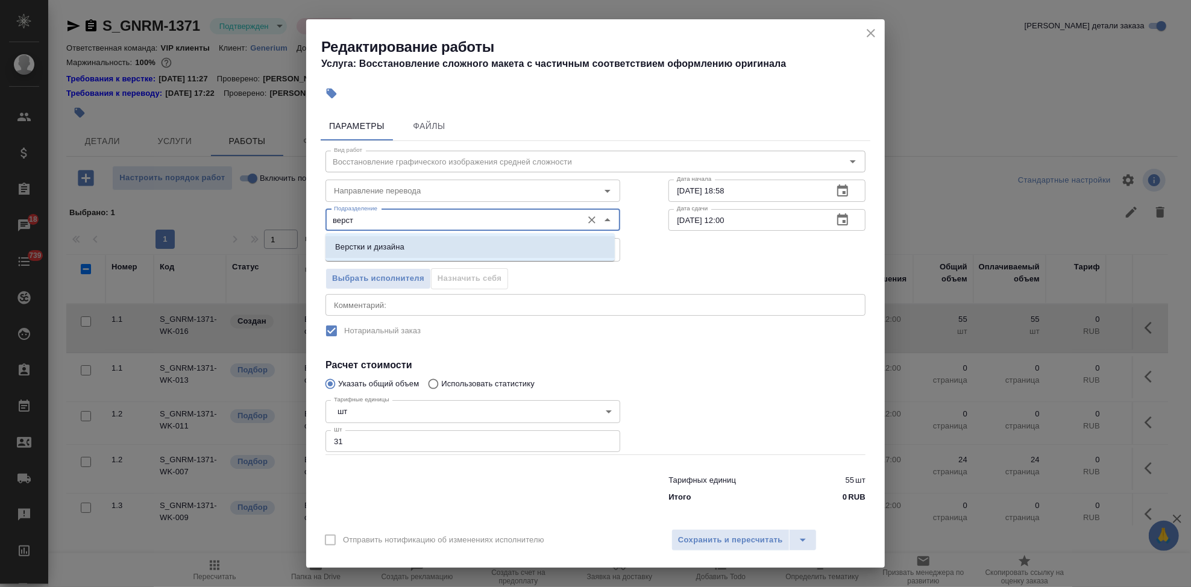
click at [392, 249] on p "Верстки и дизайна" at bounding box center [369, 247] width 69 height 12
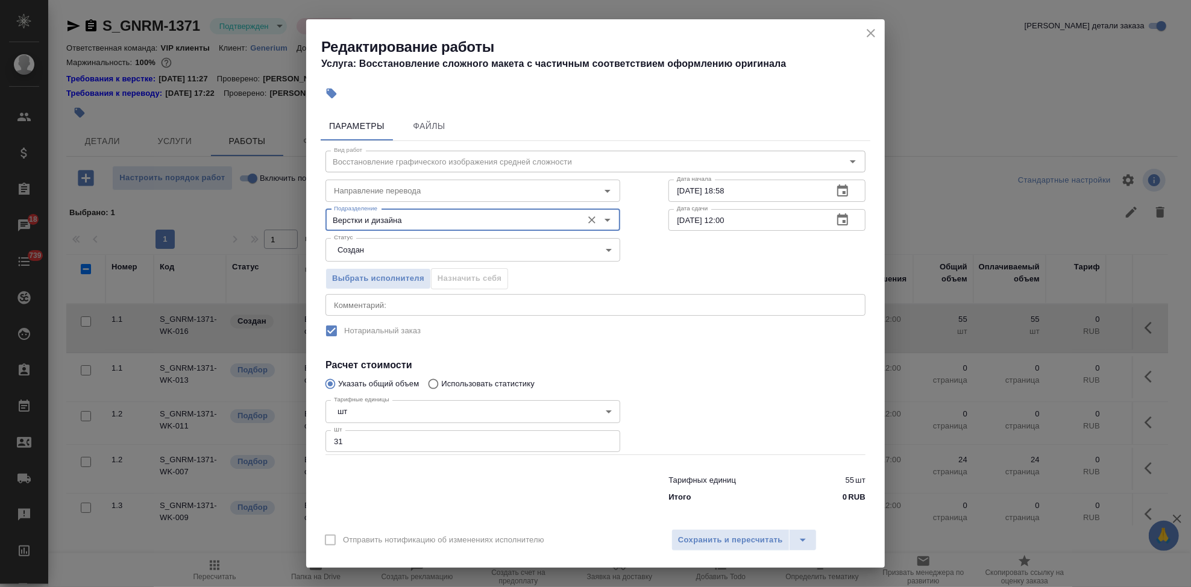
type input "Верстки и дизайна"
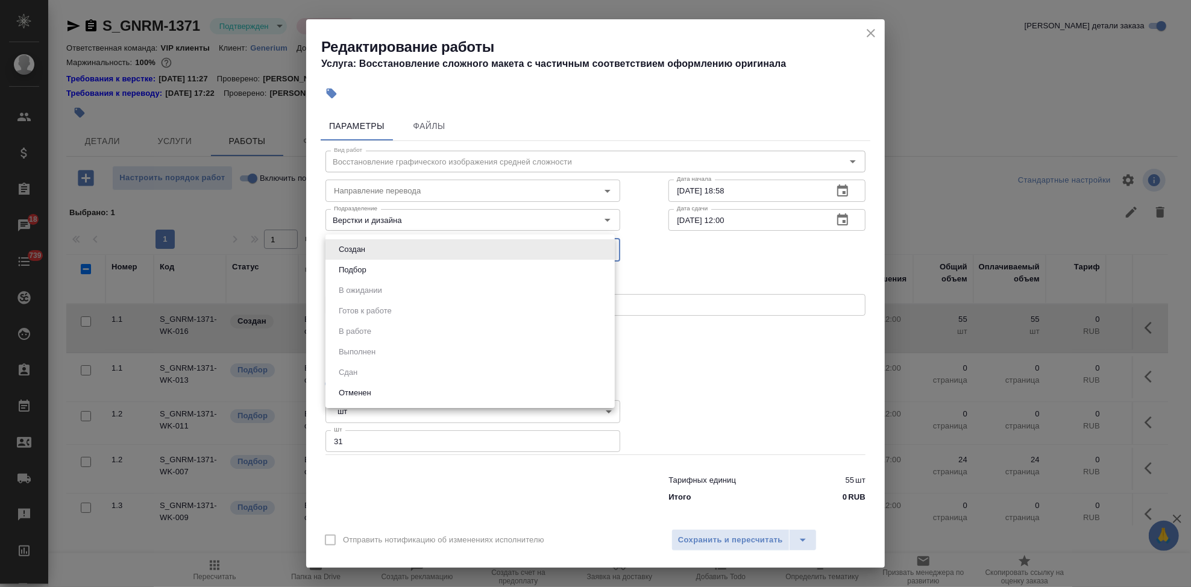
click at [392, 249] on body "🙏 .cls-1 fill:#fff; AWATERA Kabargina Anna Клиенты Спецификации Заказы 18 Чаты …" at bounding box center [595, 293] width 1191 height 587
click at [393, 274] on li "Подбор" at bounding box center [469, 270] width 289 height 20
type input "recruiting"
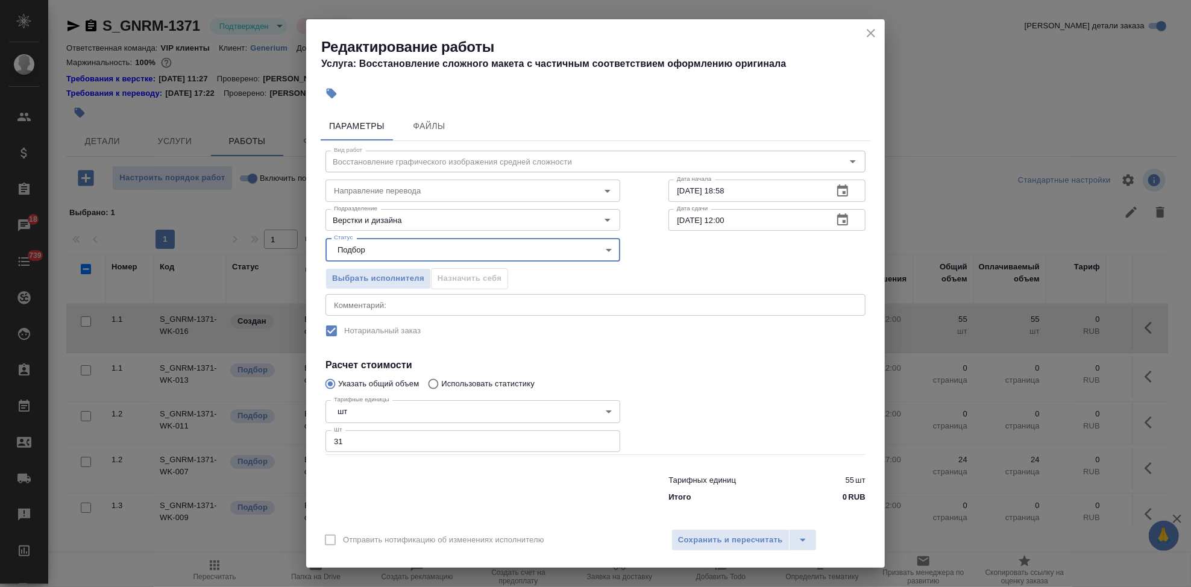
click at [835, 219] on icon "button" at bounding box center [842, 220] width 14 height 14
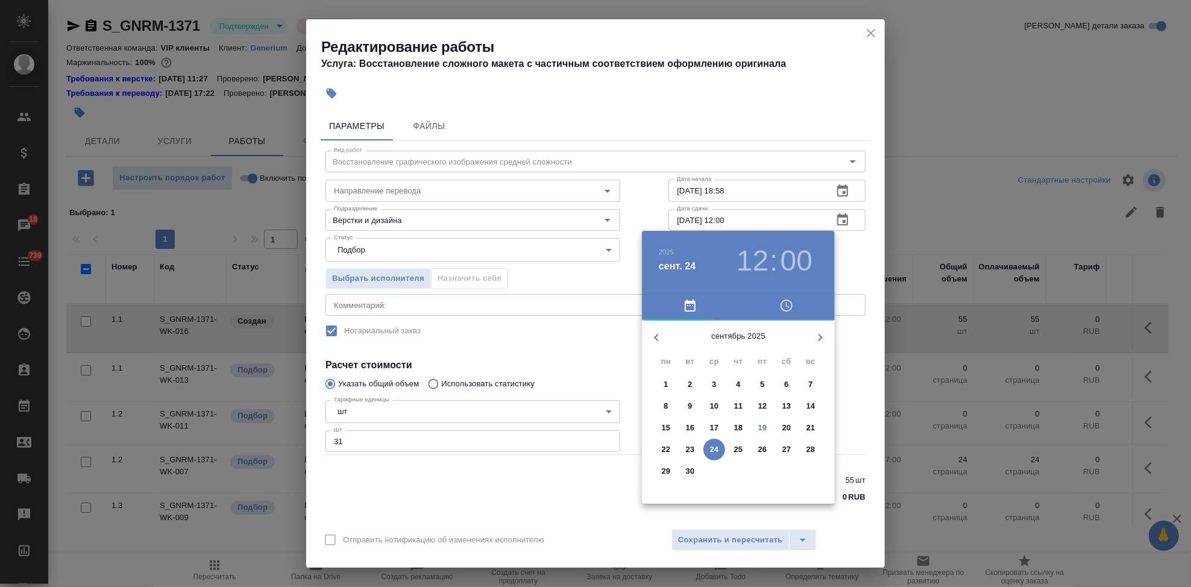
click at [782, 430] on p "20" at bounding box center [786, 428] width 9 height 12
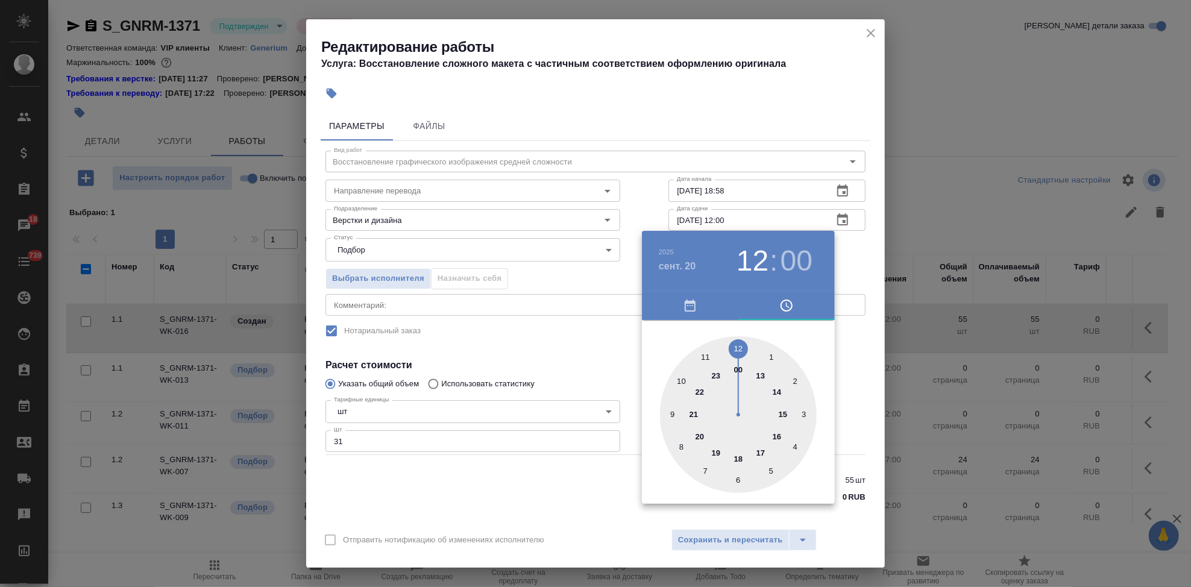
click at [762, 453] on div at bounding box center [738, 414] width 157 height 157
type input "[DATE] 17:00"
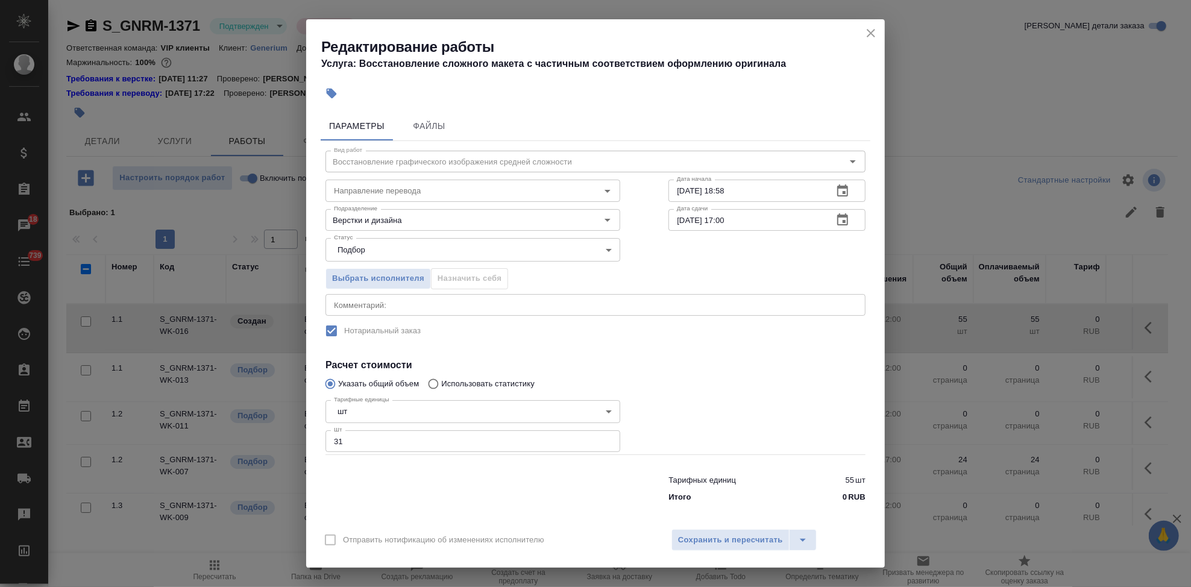
click at [734, 527] on div "Отправить нотификацию об изменениях исполнителю Сохранить и пересчитать" at bounding box center [595, 544] width 578 height 46
click at [731, 538] on span "Сохранить и пересчитать" at bounding box center [730, 540] width 105 height 14
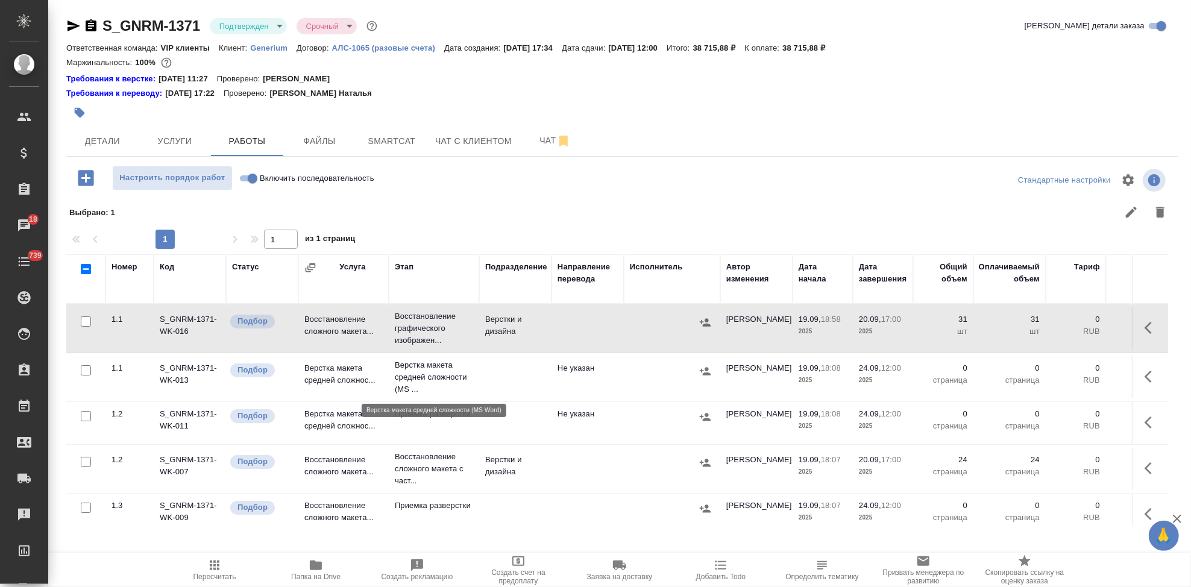
click at [431, 381] on p "Верстка макета средней сложности (MS ..." at bounding box center [434, 377] width 78 height 36
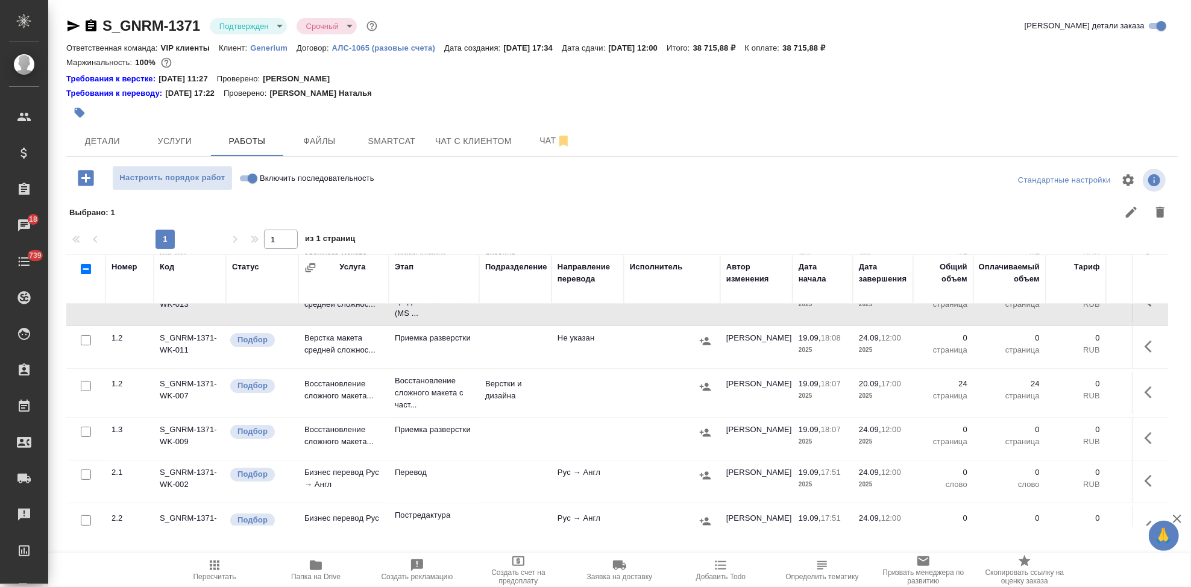
scroll to position [58, 0]
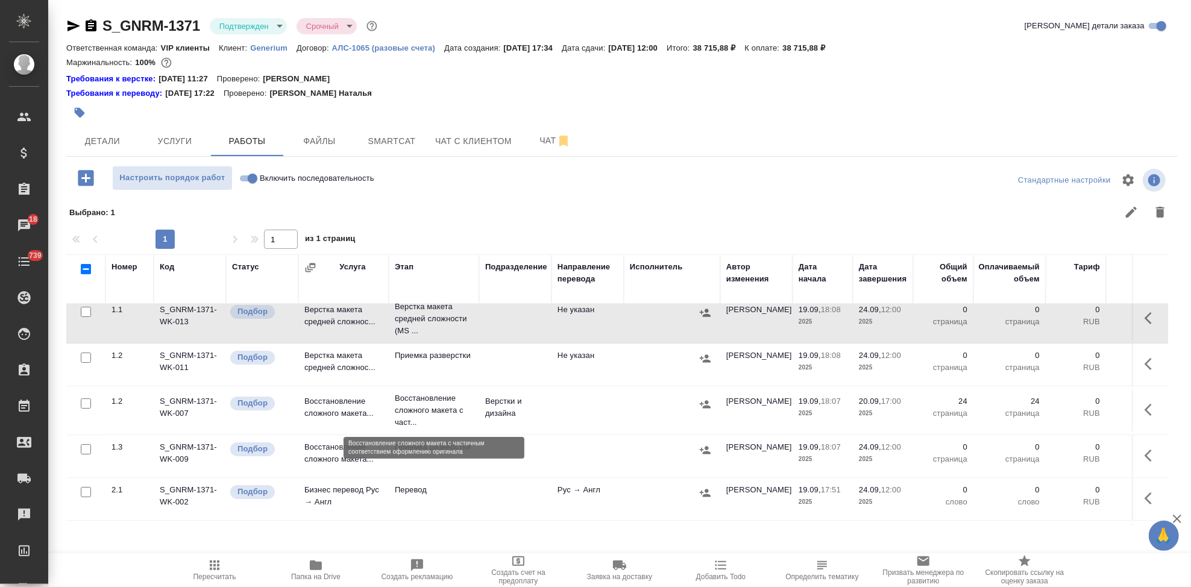
click at [422, 412] on p "Восстановление сложного макета с част..." at bounding box center [434, 410] width 78 height 36
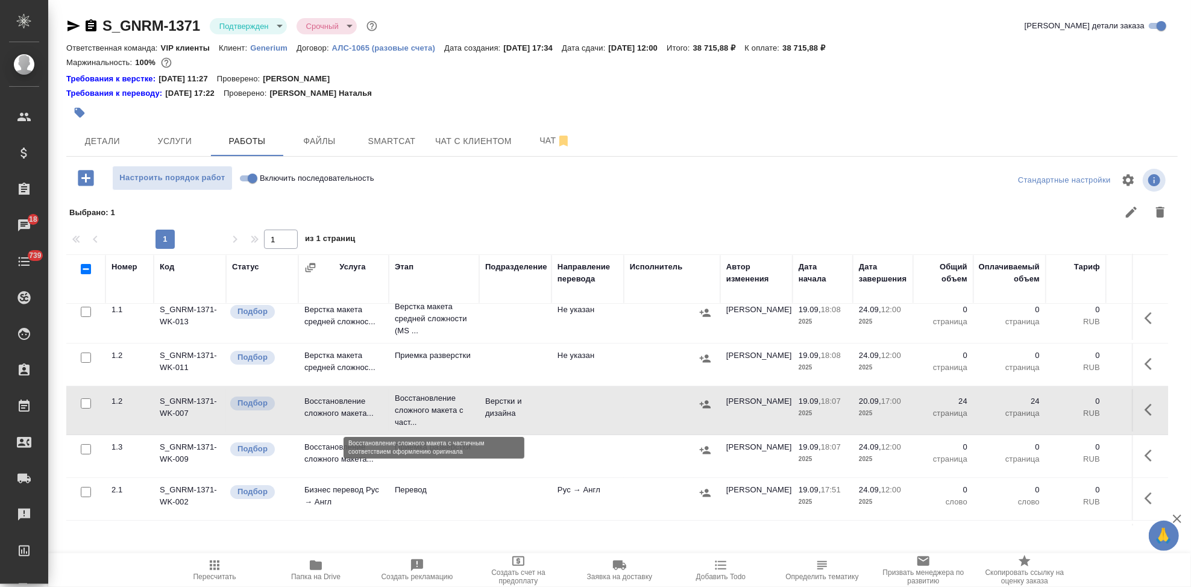
click at [422, 412] on p "Восстановление сложного макета с част..." at bounding box center [434, 410] width 78 height 36
click at [545, 139] on span "Чат" at bounding box center [555, 140] width 58 height 15
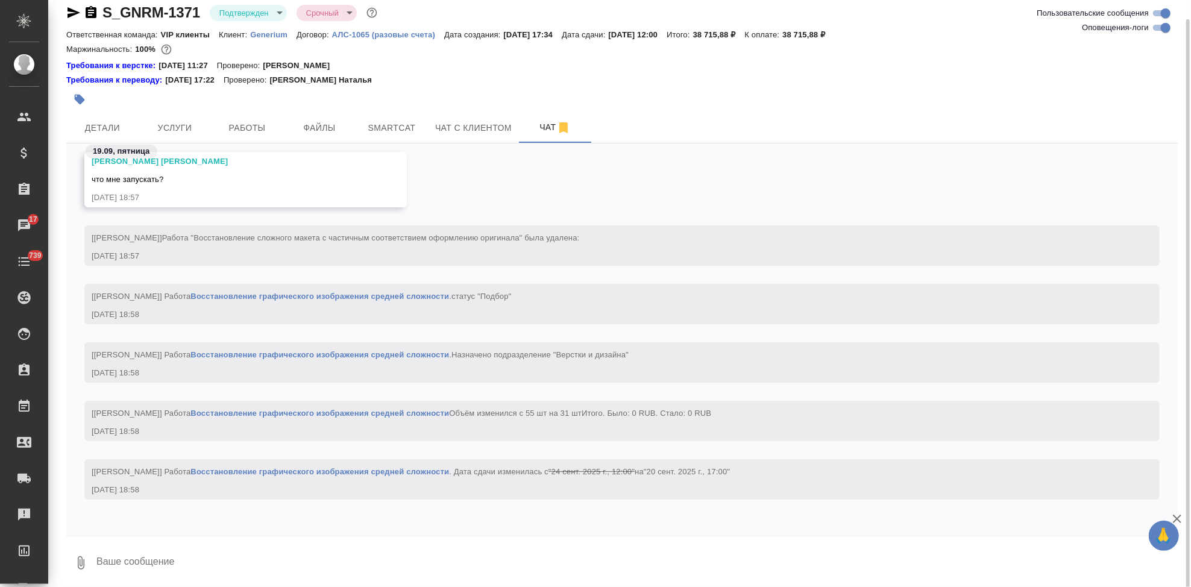
scroll to position [16, 0]
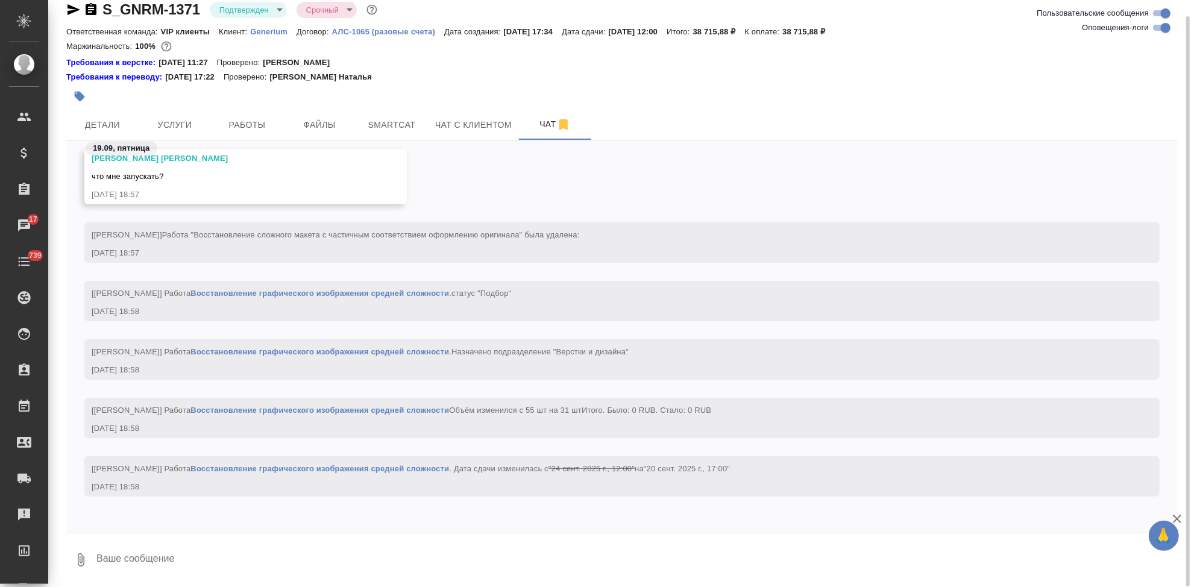
click at [205, 547] on textarea at bounding box center [636, 559] width 1082 height 41
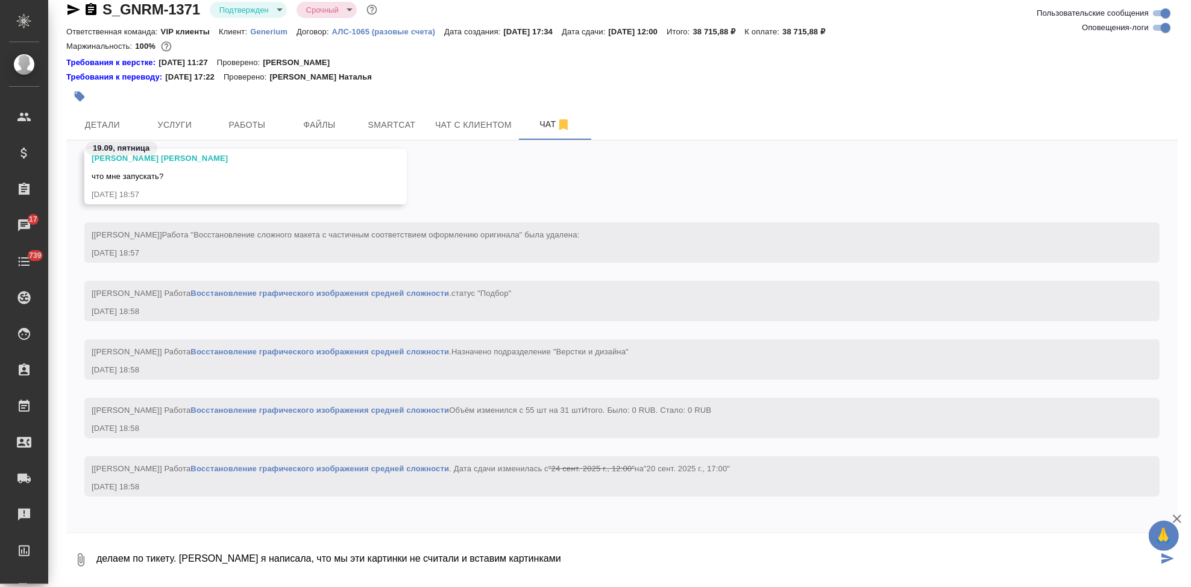
type textarea "делаем по тикету. клиенту я написала, что мы эти картинки не считали и вставим …"
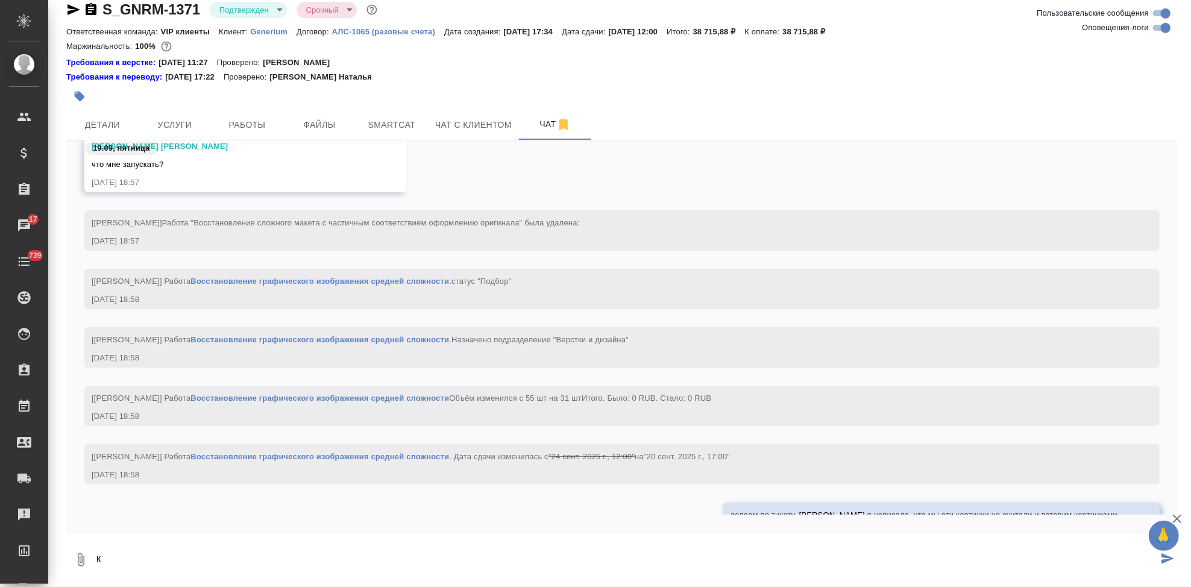
scroll to position [7629, 0]
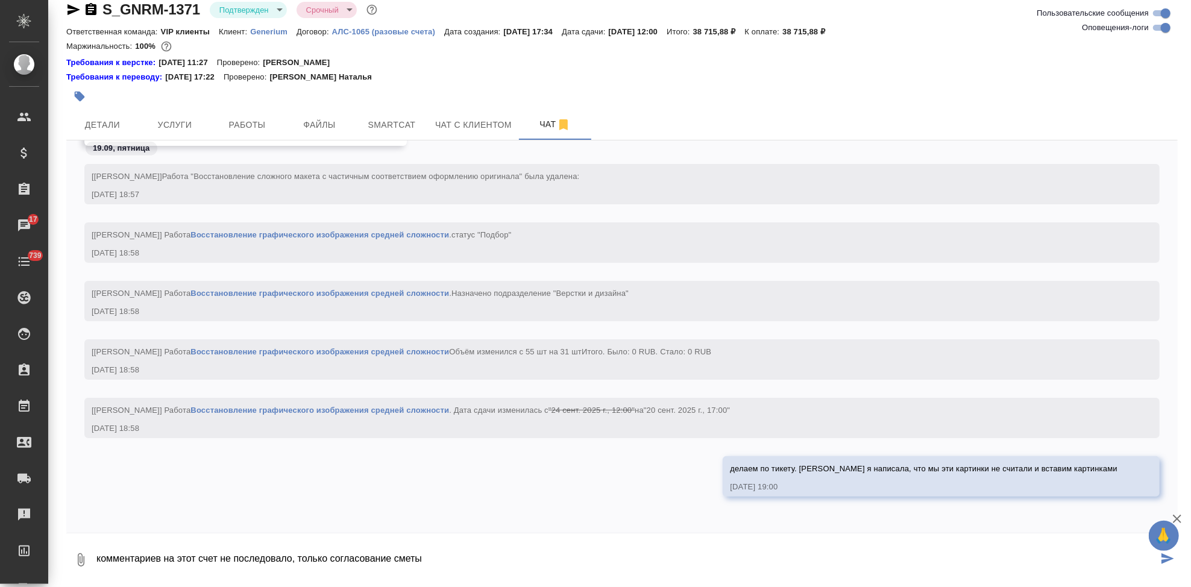
type textarea "комментариев на этот счет не последовало, только согласование сметы"
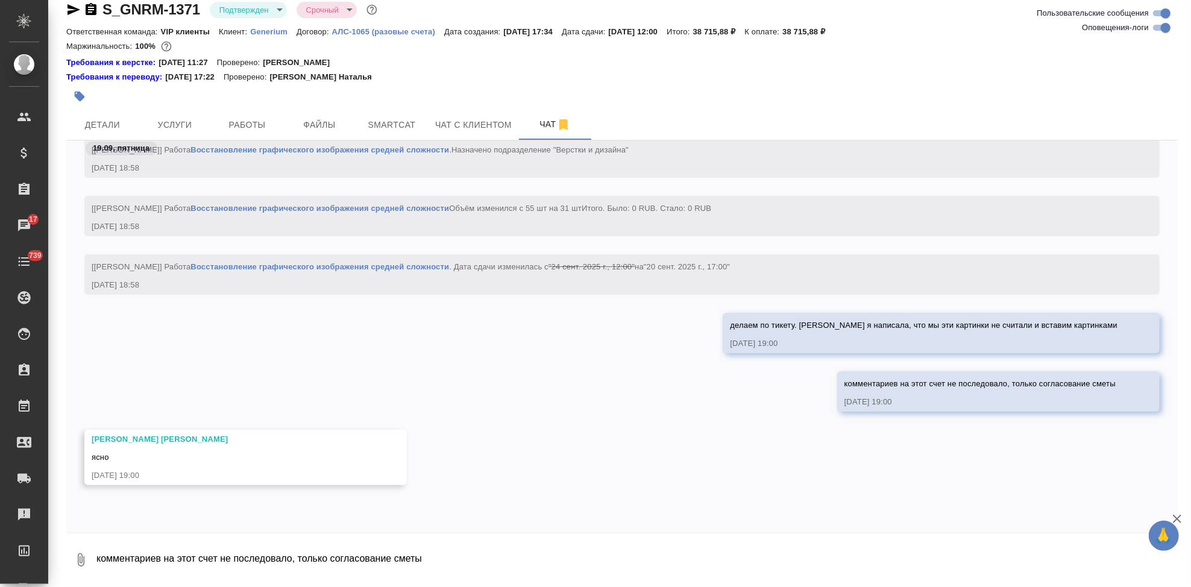
scroll to position [7820, 0]
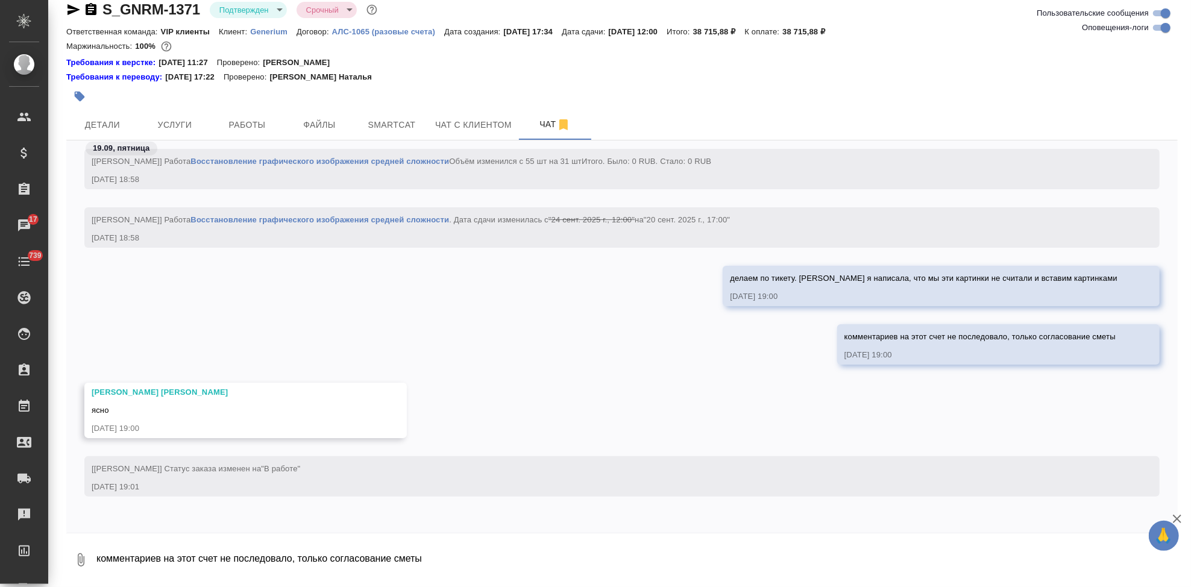
click at [422, 548] on textarea "комментариев на этот счет не последовало, только согласование сметы" at bounding box center [636, 559] width 1082 height 41
type textarea "у"
paste textarea
type textarea "цитирую мое письмо клиенту относит картинок"
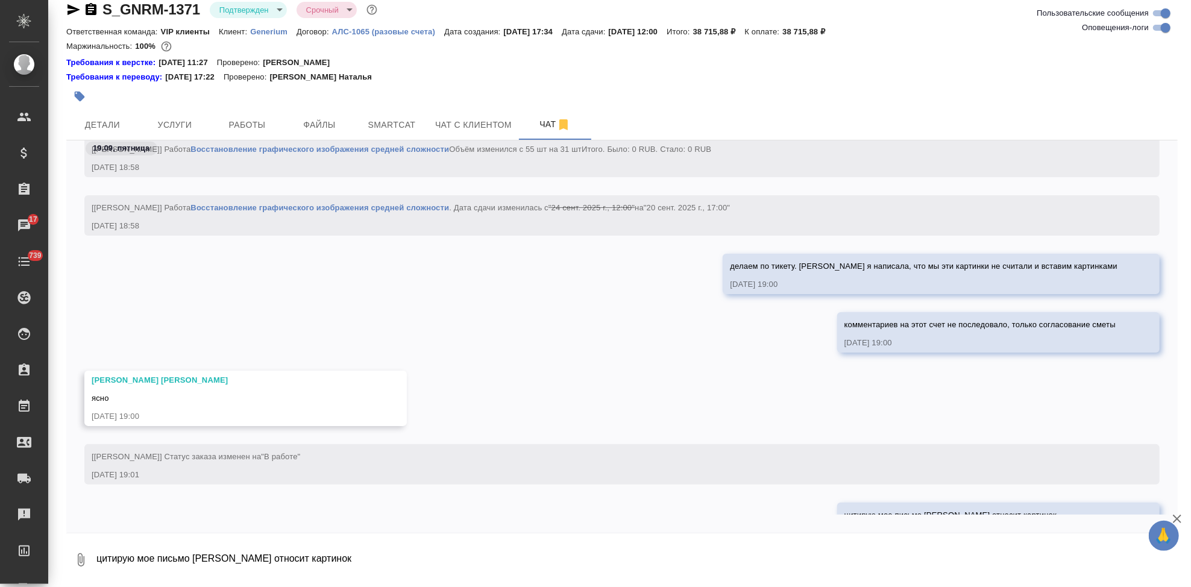
scroll to position [7914, 0]
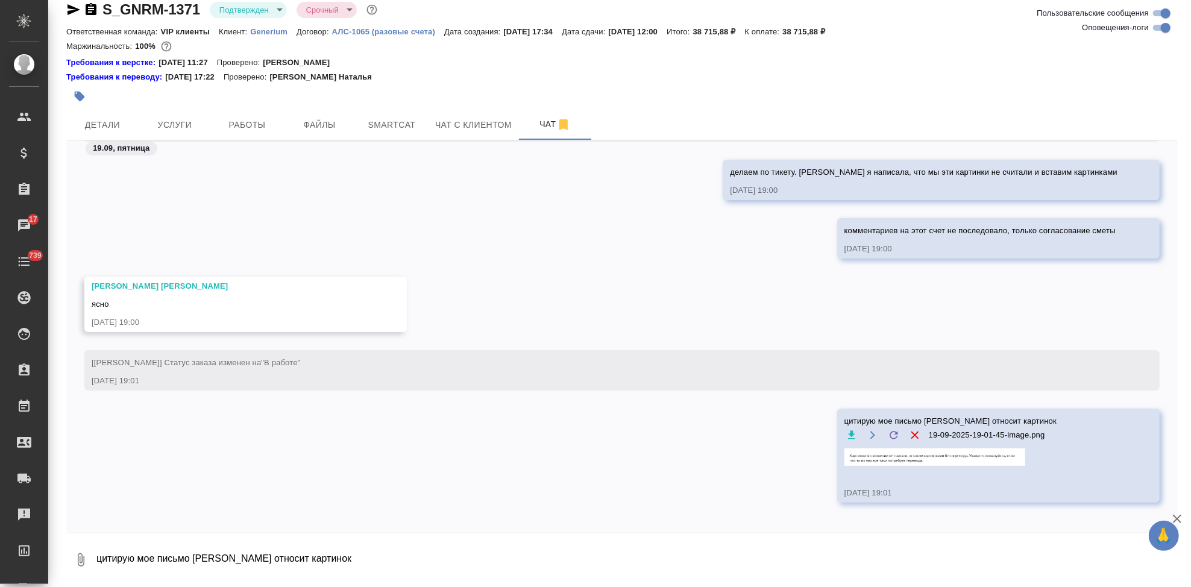
click at [911, 463] on img at bounding box center [934, 456] width 181 height 17
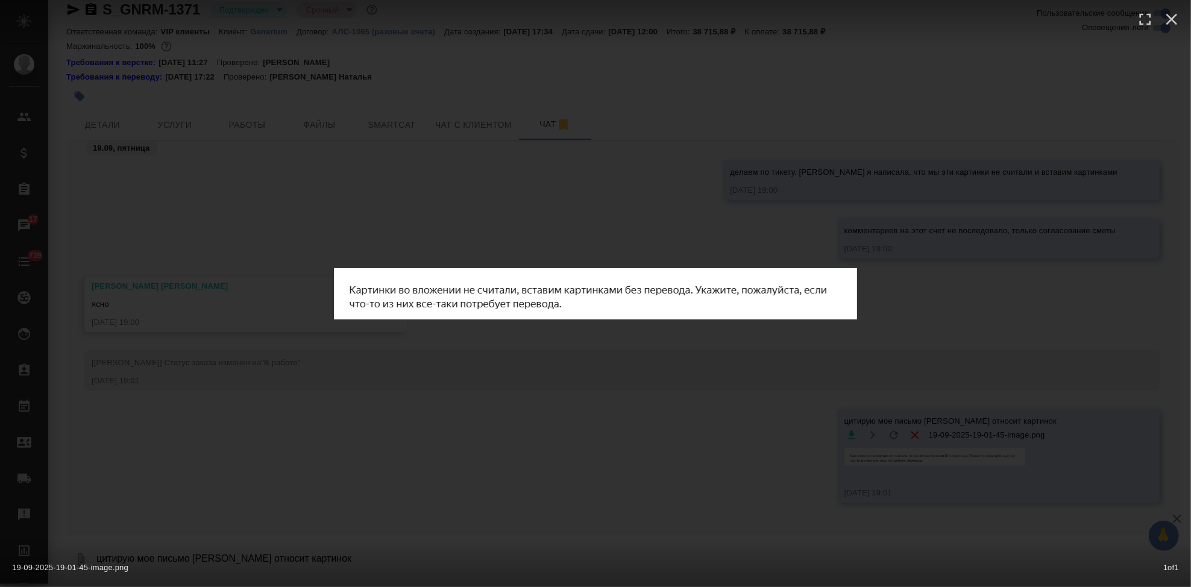
click at [594, 377] on div "19-09-2025-19-01-45-image.png 1 of 1" at bounding box center [595, 293] width 1191 height 587
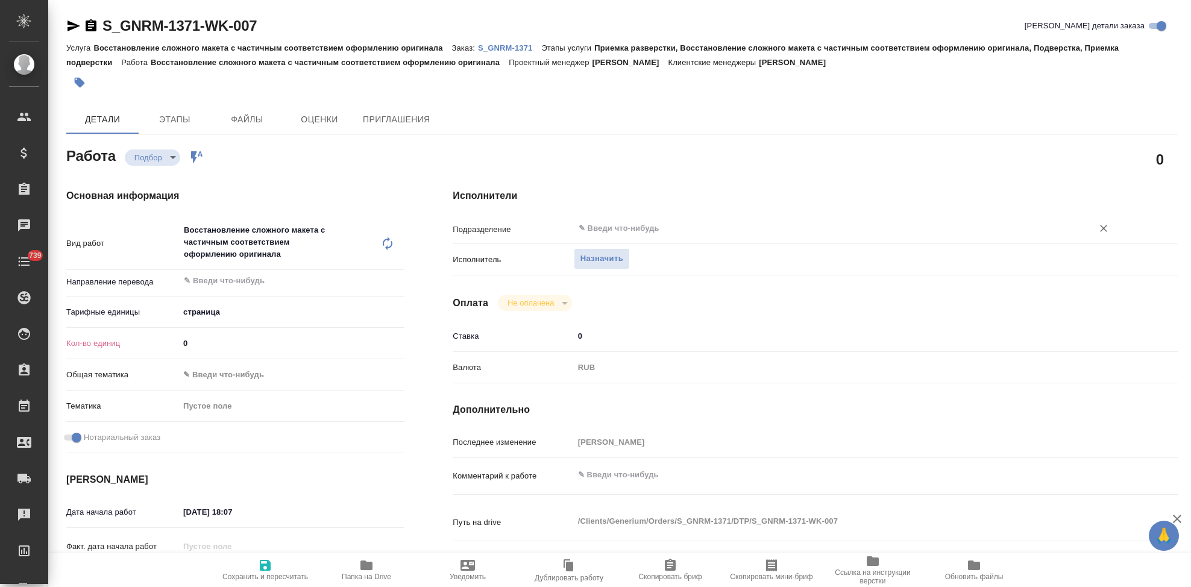
click at [638, 228] on input "text" at bounding box center [825, 228] width 496 height 14
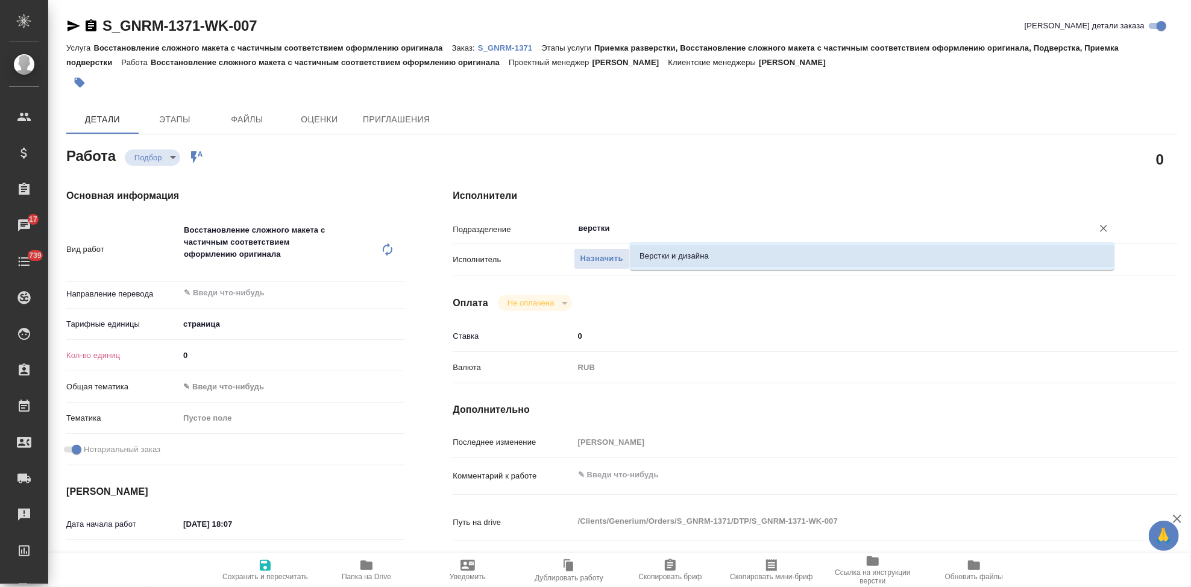
click at [658, 260] on li "Верстки и дизайна" at bounding box center [872, 256] width 484 height 22
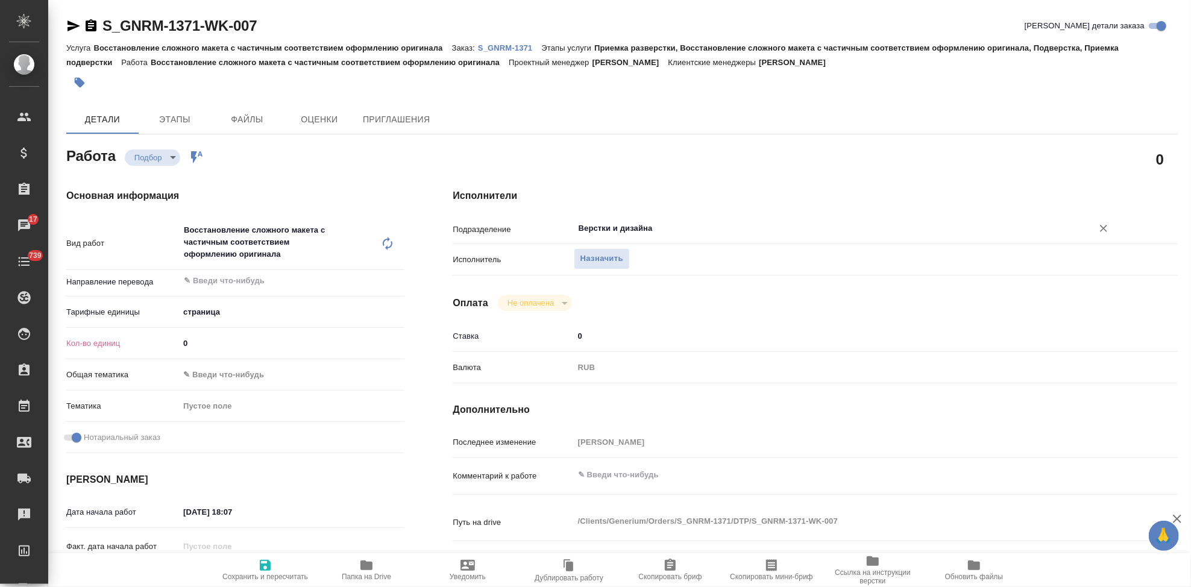
type input "Верстки и дизайна"
click at [237, 340] on input "0" at bounding box center [292, 342] width 224 height 17
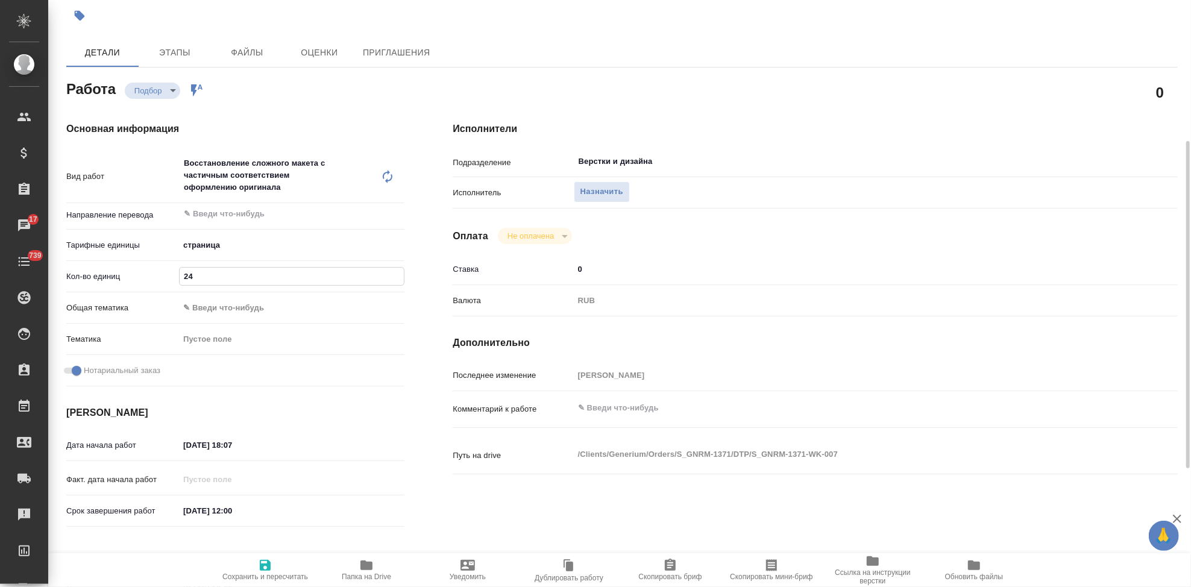
scroll to position [134, 0]
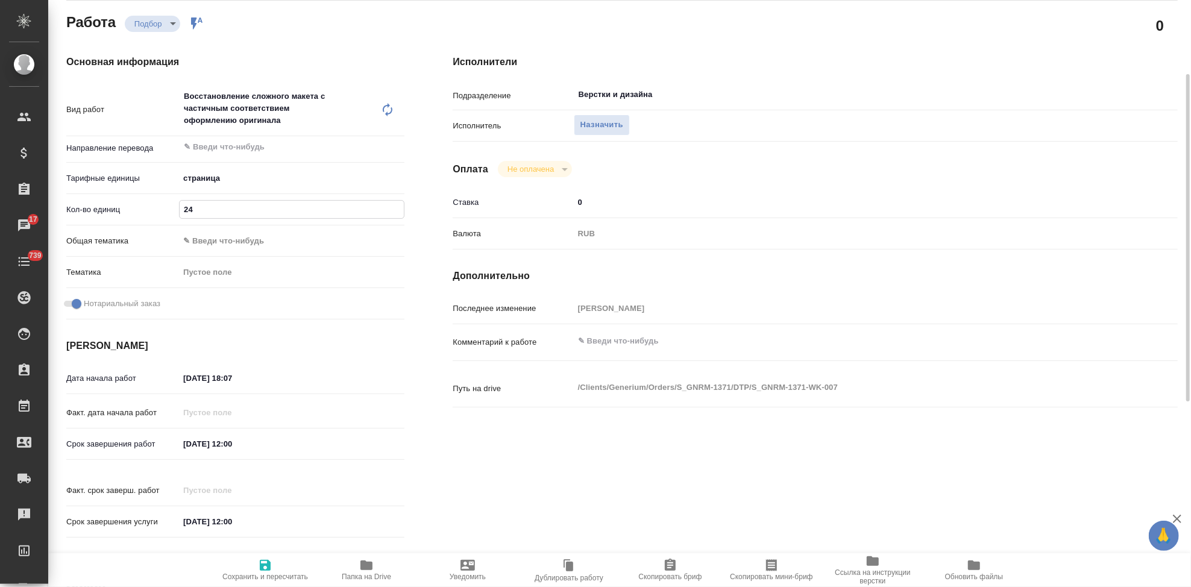
type input "24"
click at [263, 437] on input "[DATE] 12:00" at bounding box center [232, 443] width 105 height 17
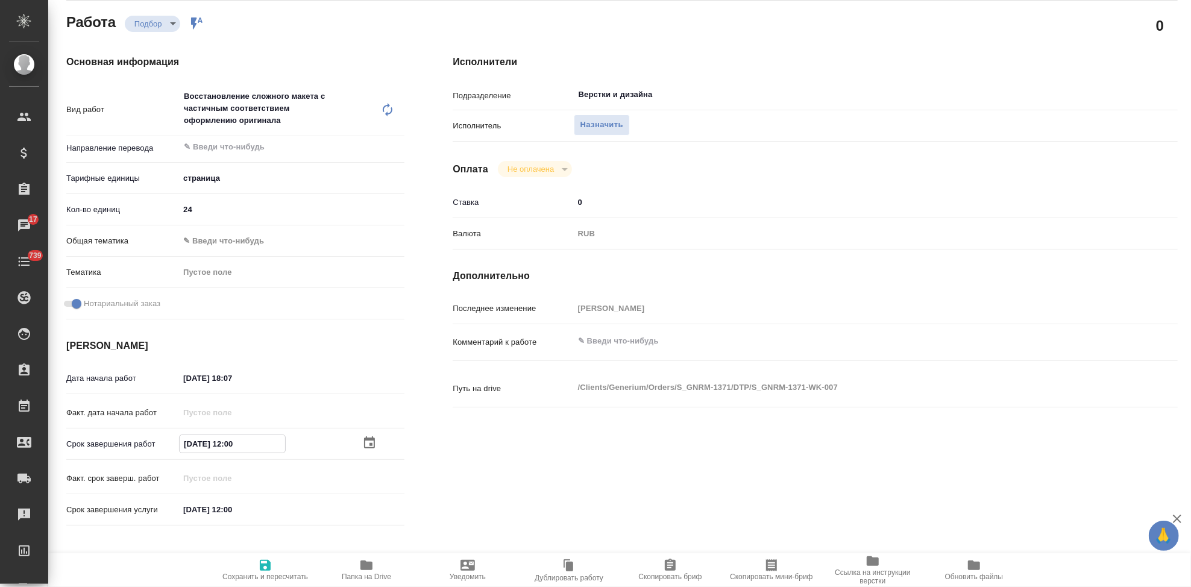
click at [369, 441] on icon "button" at bounding box center [369, 443] width 14 height 14
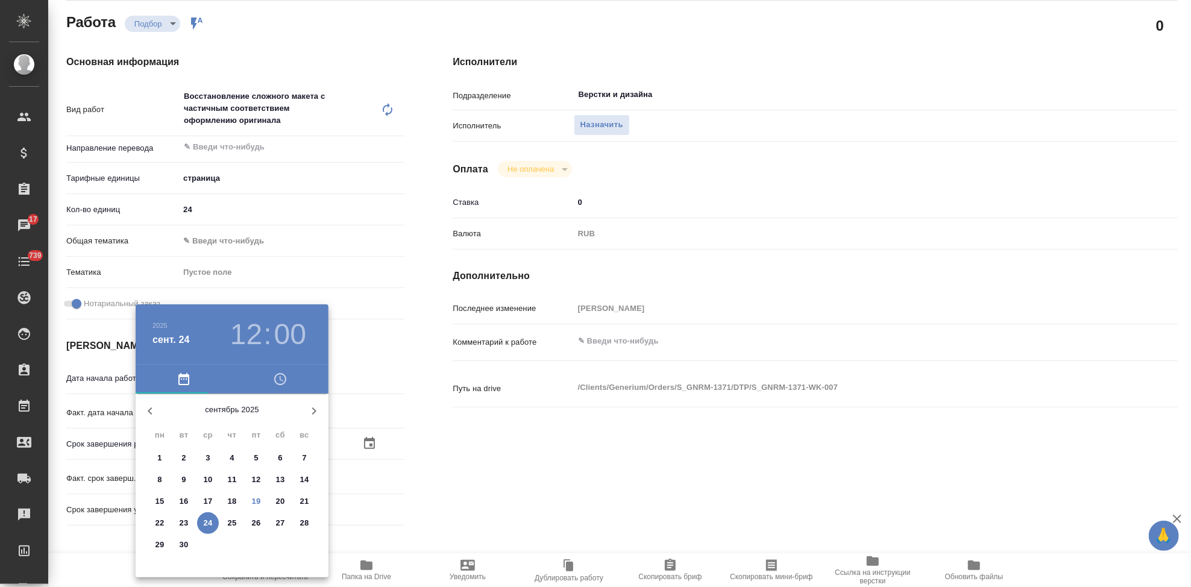
click at [283, 500] on p "20" at bounding box center [280, 501] width 9 height 12
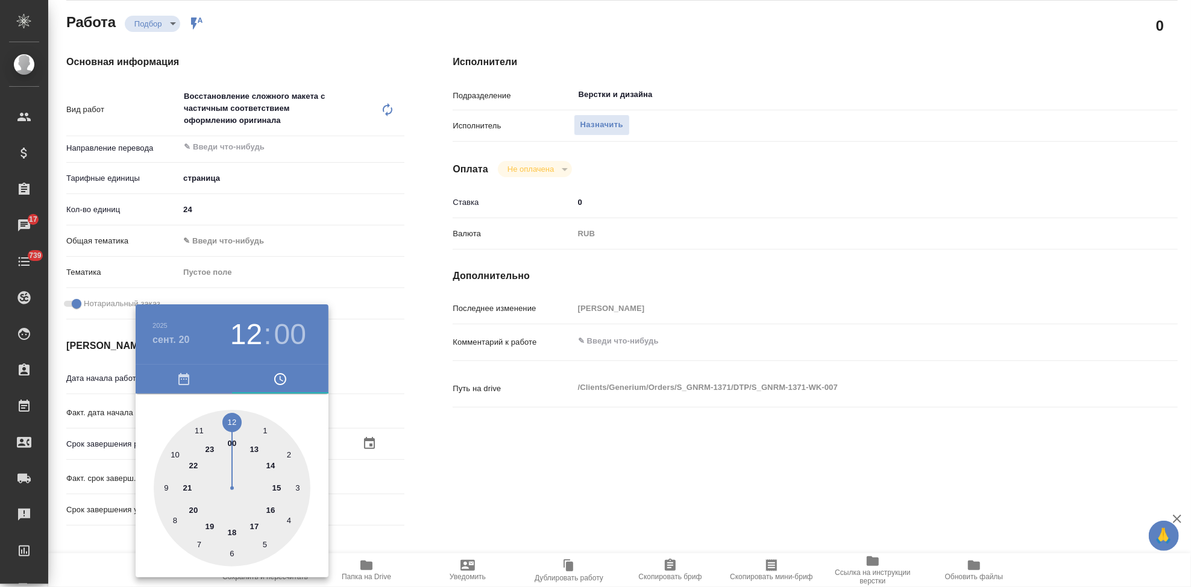
click at [254, 524] on div at bounding box center [232, 488] width 157 height 157
type input "[DATE] 17:00"
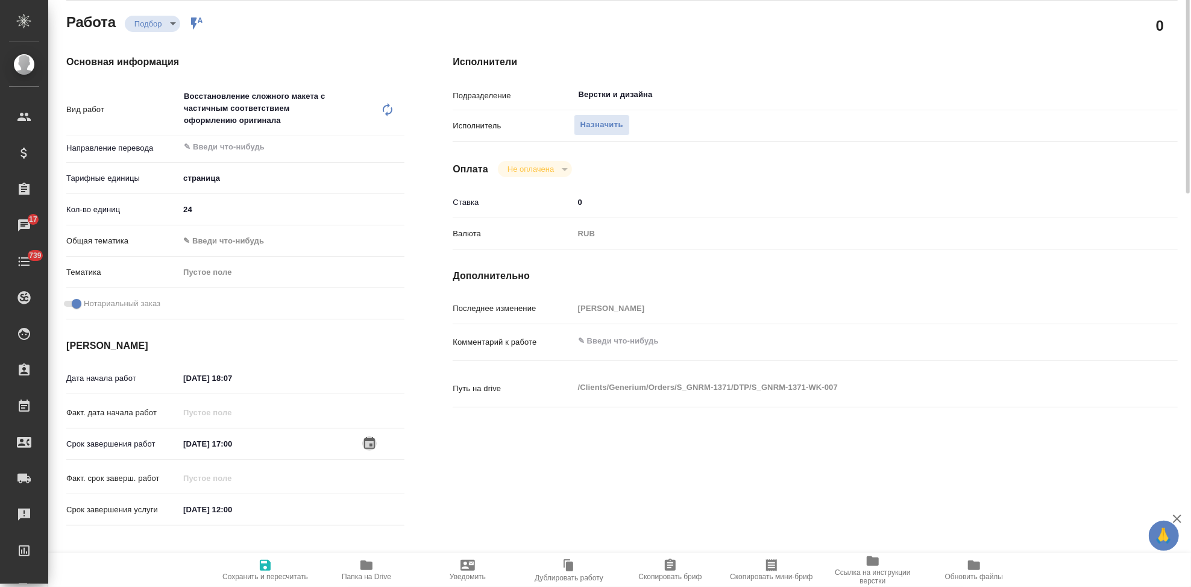
scroll to position [0, 0]
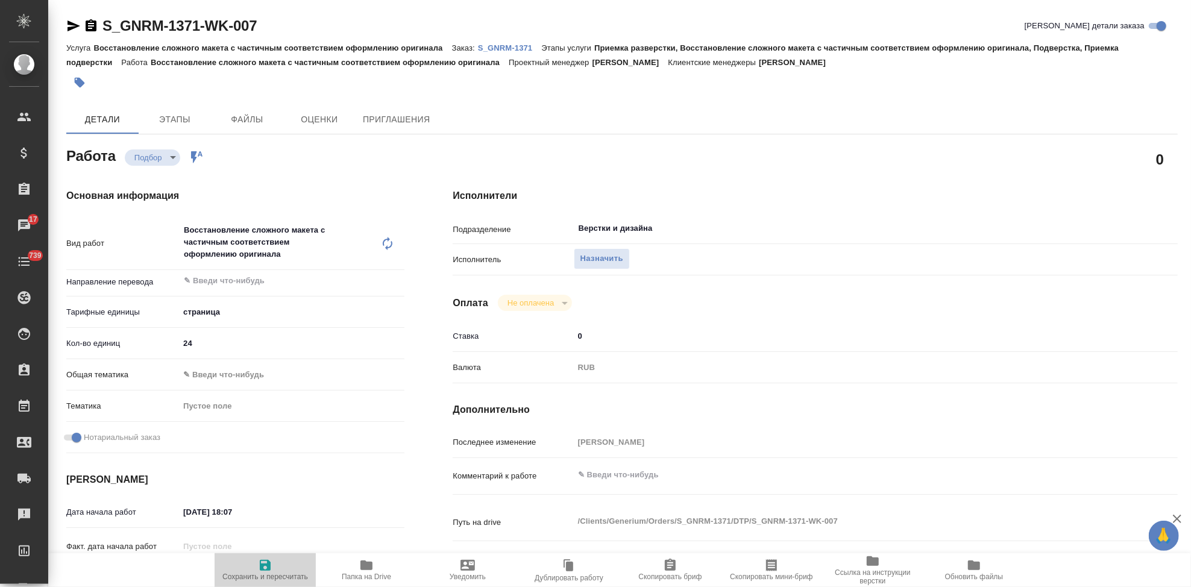
click at [268, 572] on span "Сохранить и пересчитать" at bounding box center [265, 576] width 86 height 8
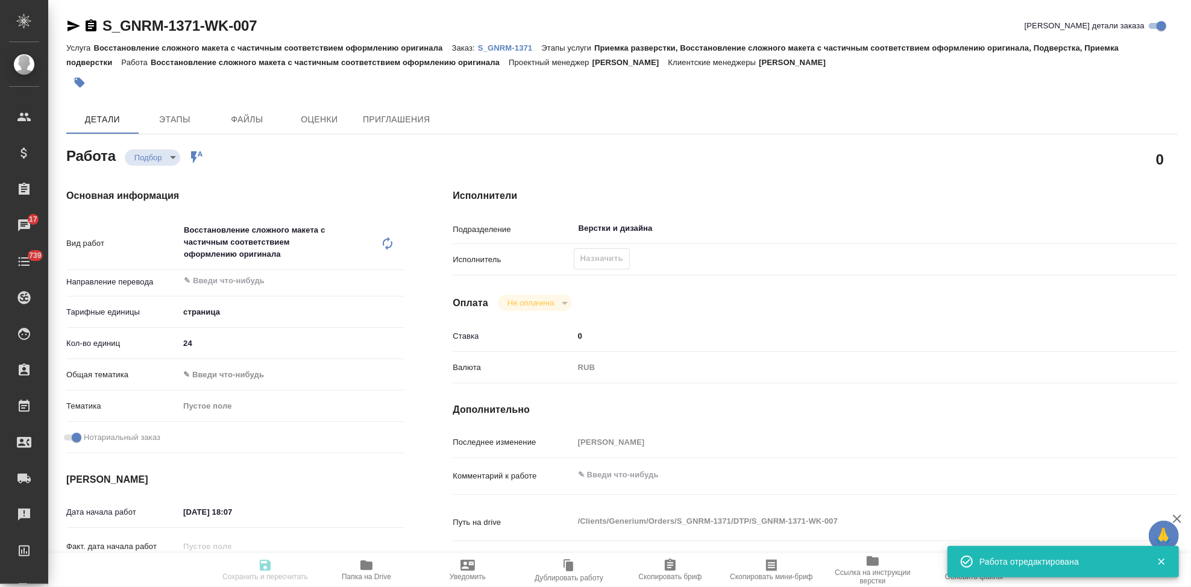
type input "recruiting"
type input "5a8b1489cc6b4906c91bfdb2"
type input "24"
checkbox input "true"
type input "[DATE] 18:07"
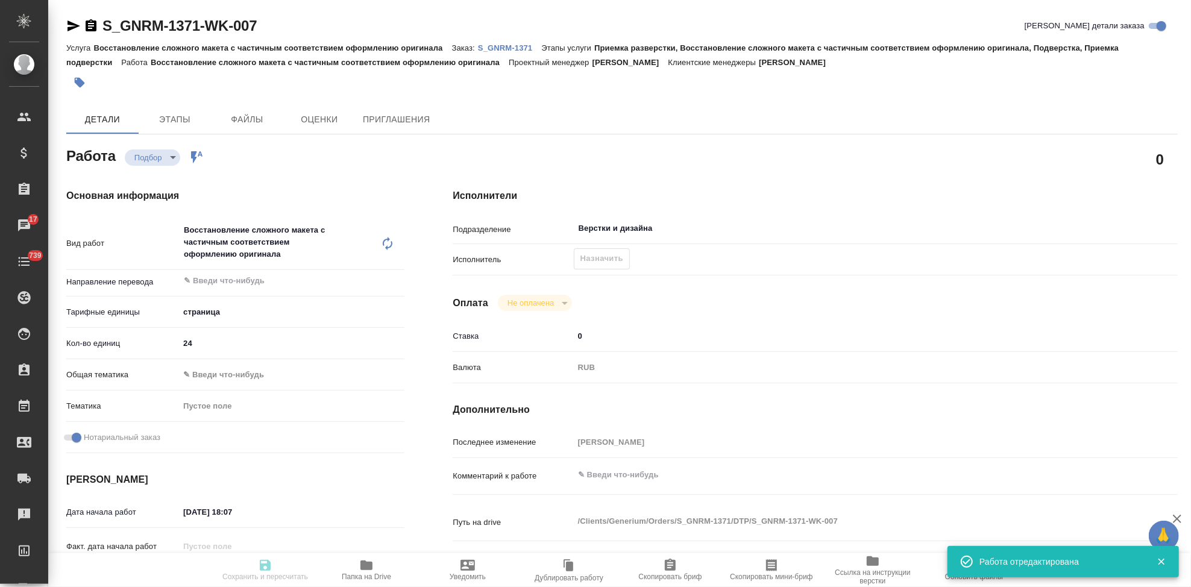
type input "[DATE] 17:00"
type input "[DATE] 12:00"
type input "Верстки и дизайна"
type input "notPayed"
type input "0"
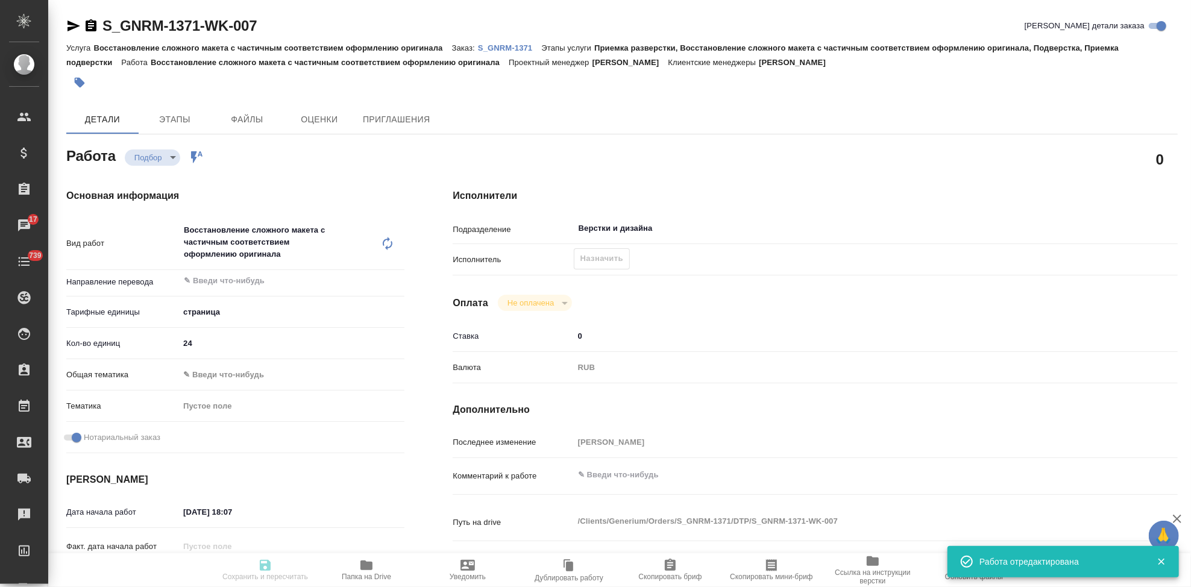
type input "RUB"
type input "[PERSON_NAME]"
type input "S_GNRM-1371"
type input "Восстановление сложного макета с частичным соответствием оформлению оригинала"
type input "Приемка разверстки, Восстановление сложного макета с частичным соответствием оф…"
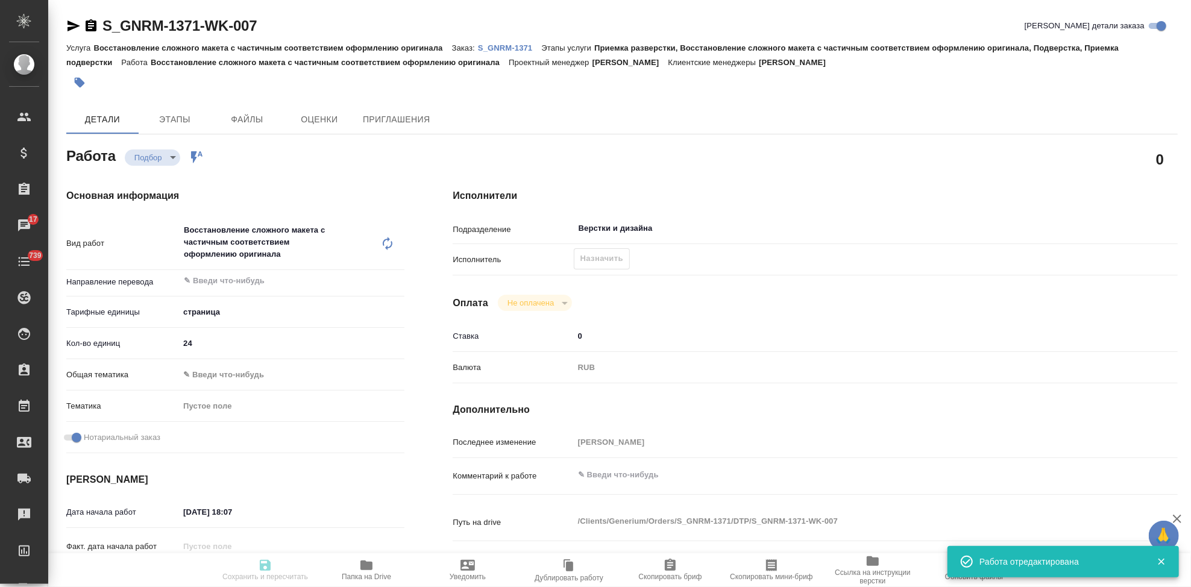
type input "[PERSON_NAME]"
type input "/Clients/Generium/Orders/S_GNRM-1371"
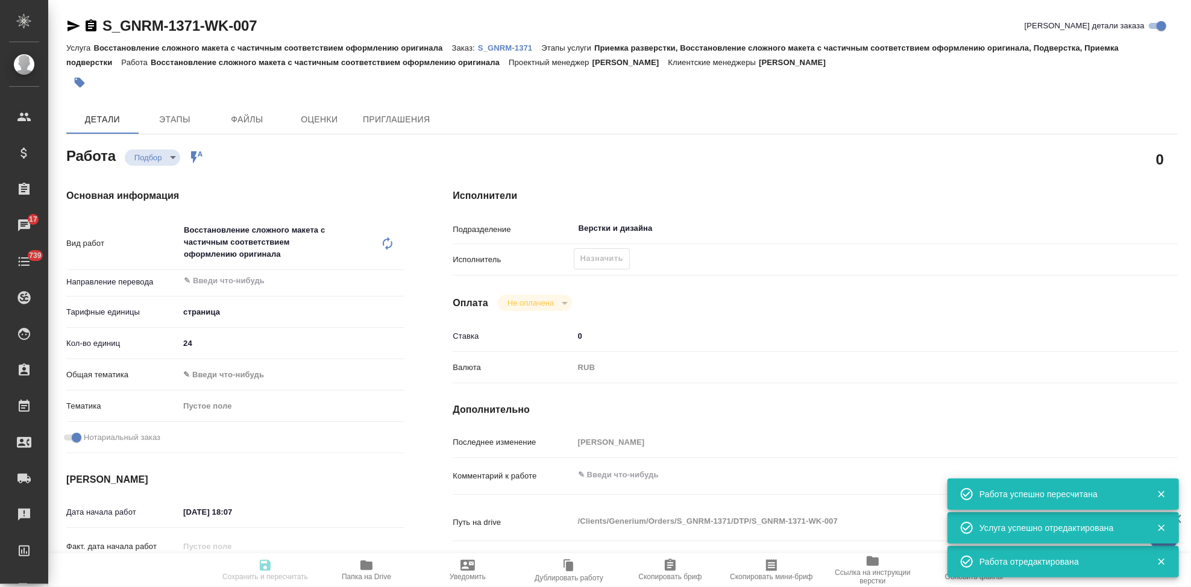
type input "recruiting"
type input "5a8b1489cc6b4906c91bfdb2"
type input "24"
checkbox input "true"
type input "[DATE] 18:07"
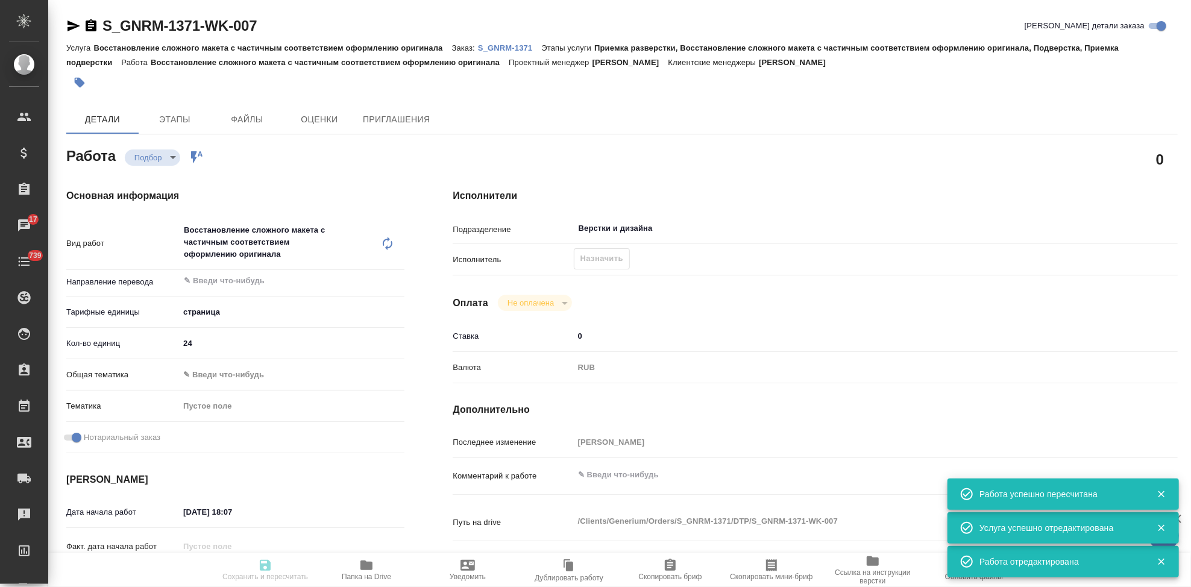
type input "[DATE] 17:00"
type input "[DATE] 12:00"
type input "Верстки и дизайна"
type input "notPayed"
type input "0"
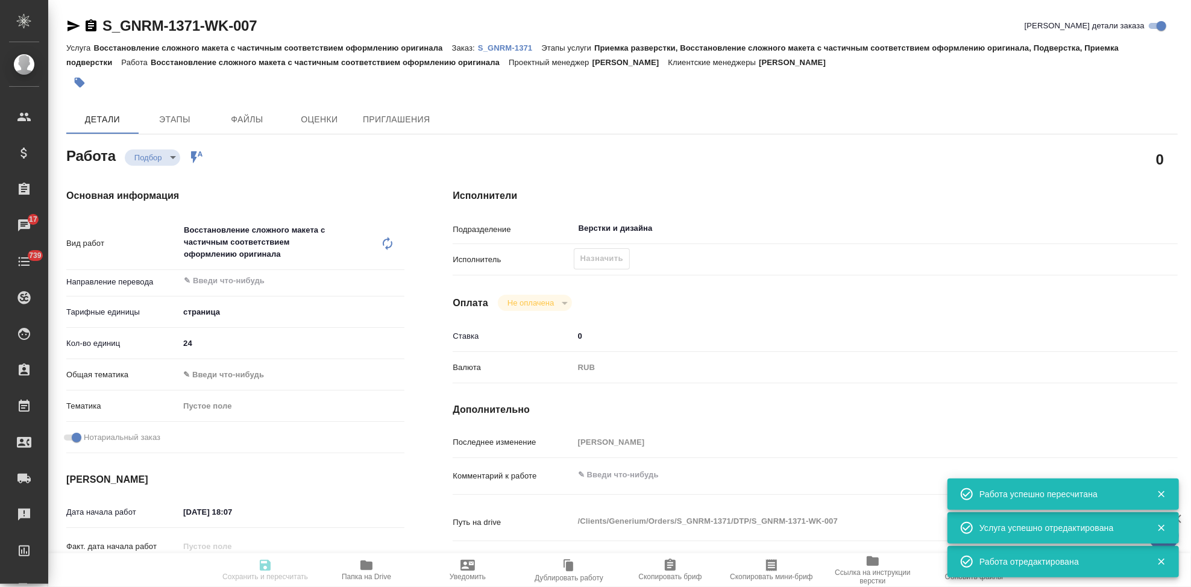
type input "RUB"
type input "[PERSON_NAME]"
type input "S_GNRM-1371"
type input "Восстановление сложного макета с частичным соответствием оформлению оригинала"
type input "Приемка разверстки, Восстановление сложного макета с частичным соответствием оф…"
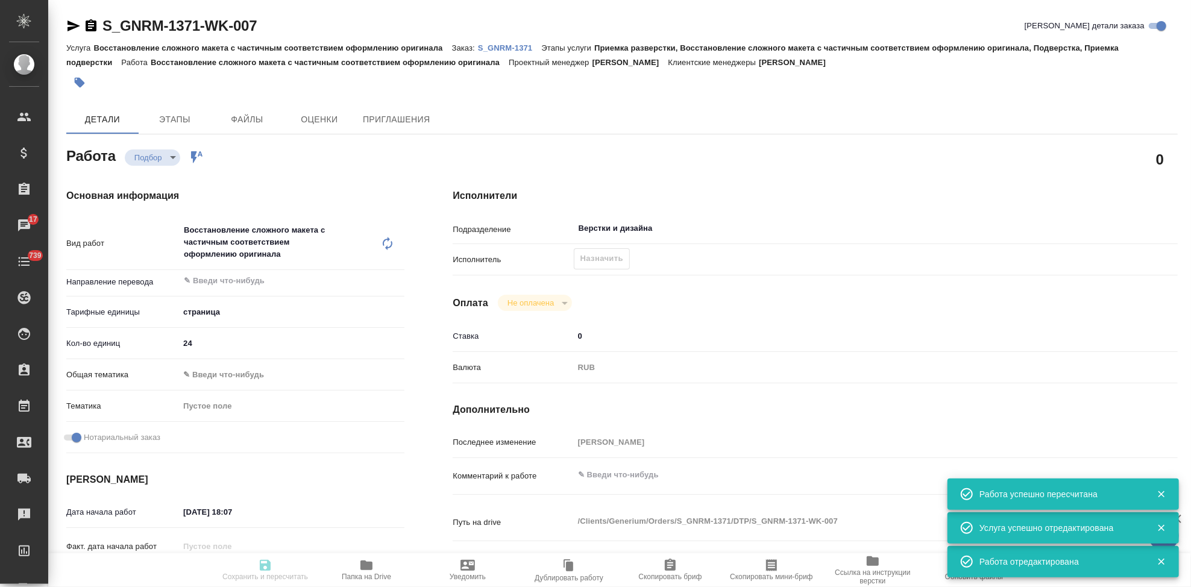
type input "[PERSON_NAME]"
type input "/Clients/Generium/Orders/S_GNRM-1371"
